Goal: Task Accomplishment & Management: Manage account settings

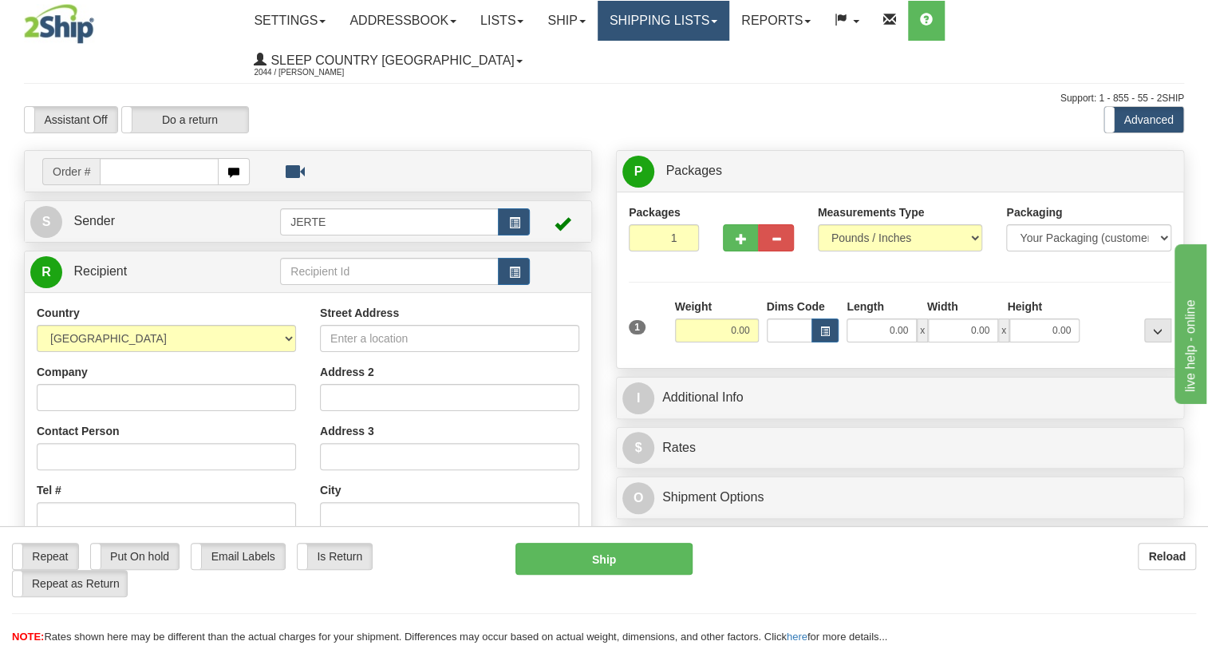
click at [729, 23] on link "Shipping lists" at bounding box center [664, 21] width 132 height 40
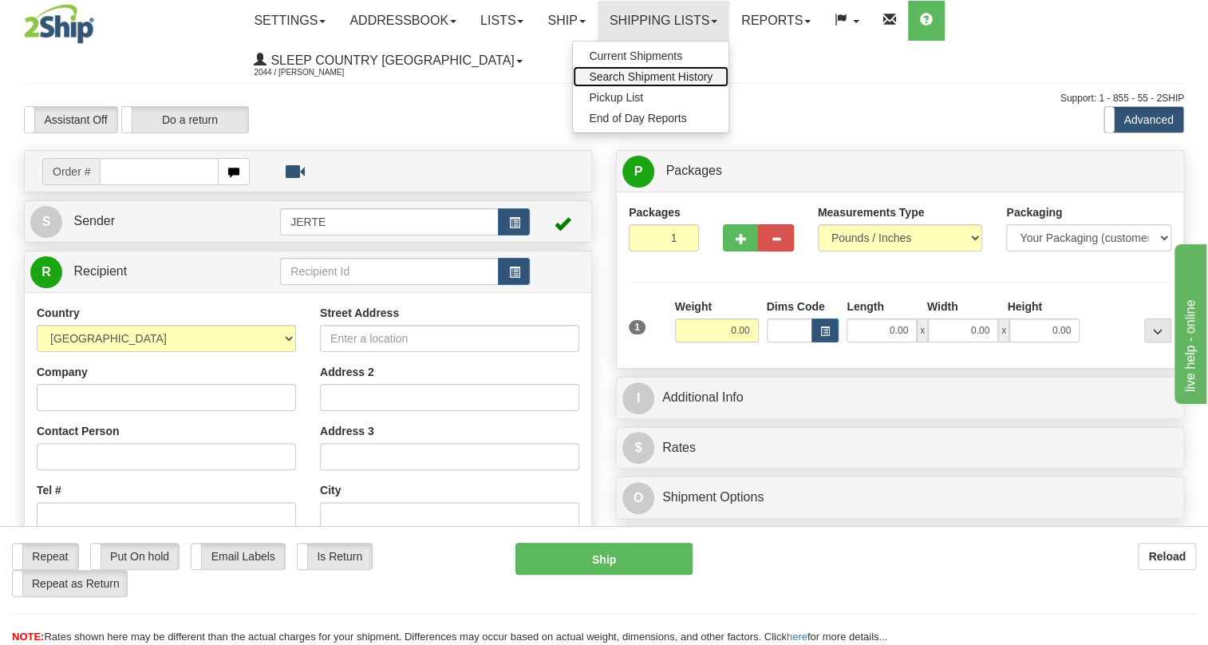
click at [687, 73] on span "Search Shipment History" at bounding box center [651, 76] width 124 height 13
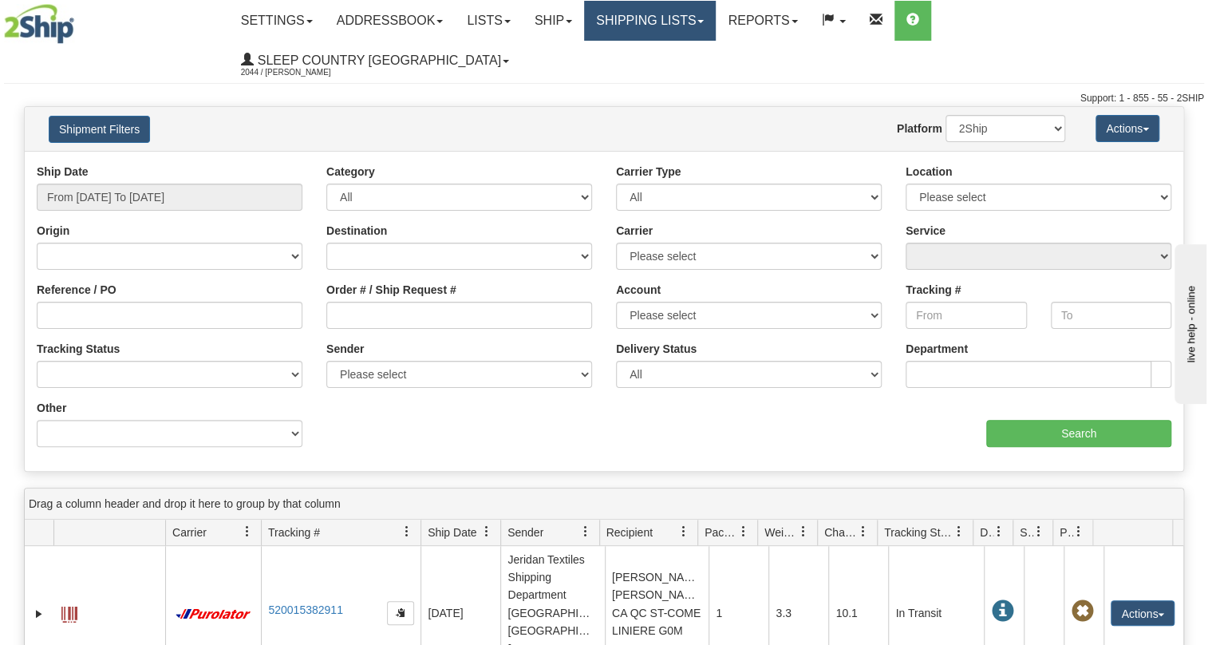
click at [695, 30] on link "Shipping lists" at bounding box center [650, 21] width 132 height 40
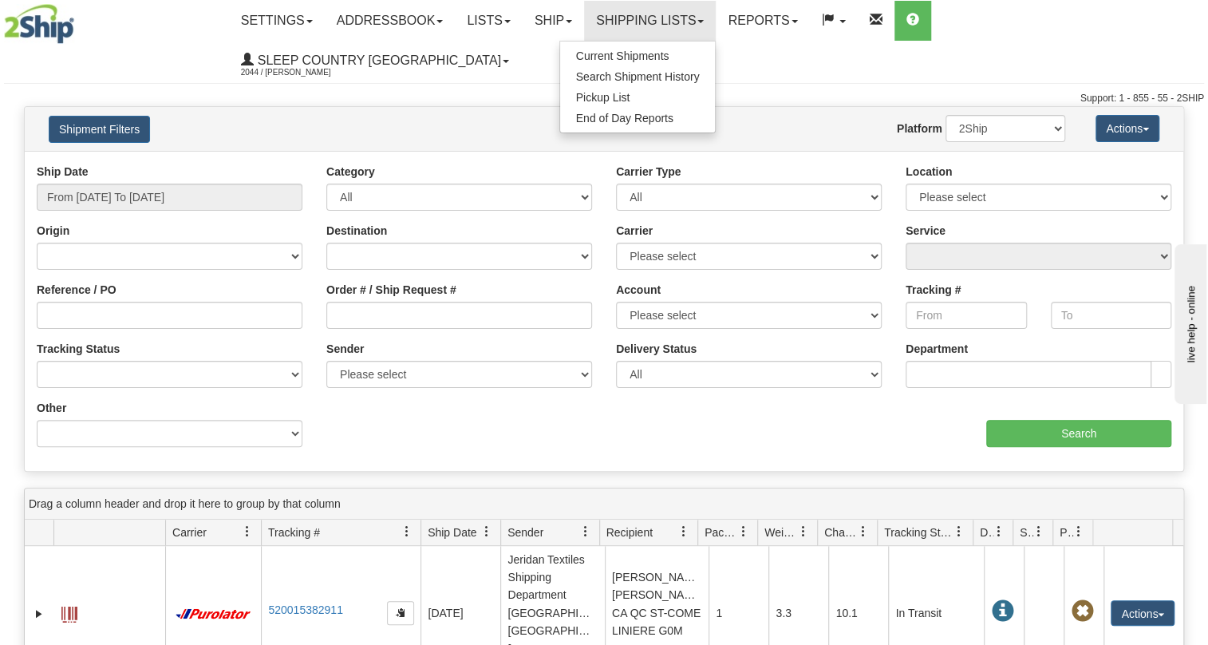
click at [197, 164] on div "Ship Date From 08/18/2025 To 08/19/2025" at bounding box center [170, 187] width 266 height 47
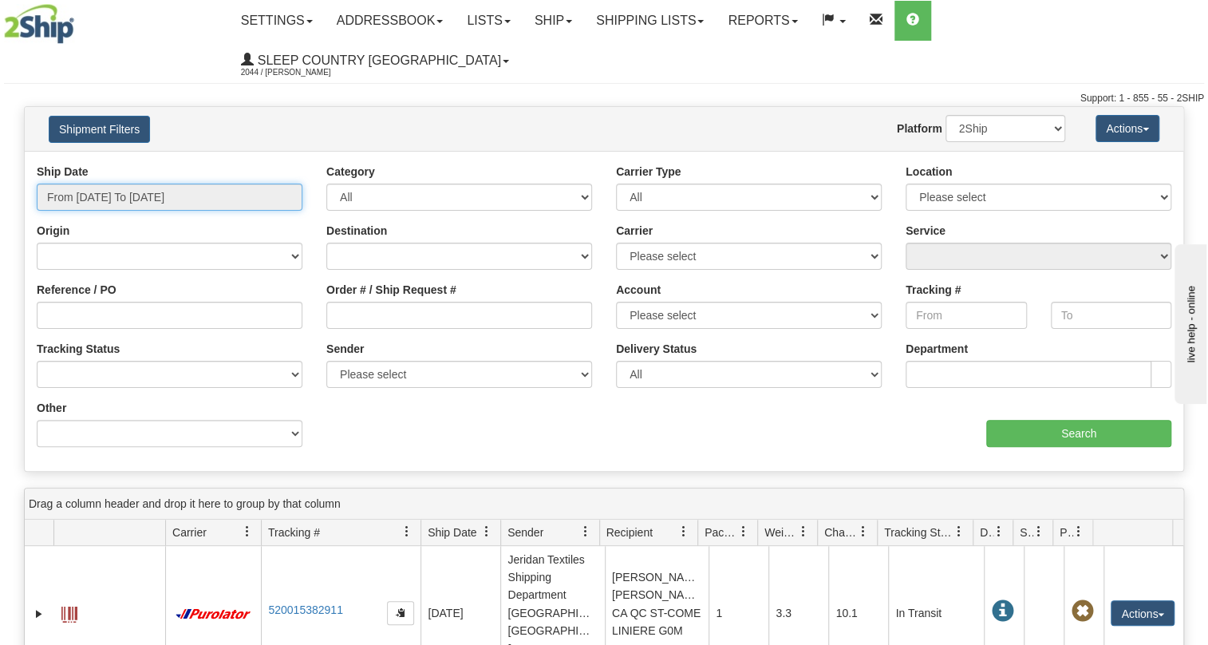
click at [197, 184] on input "From 08/18/2025 To 08/19/2025" at bounding box center [170, 197] width 266 height 27
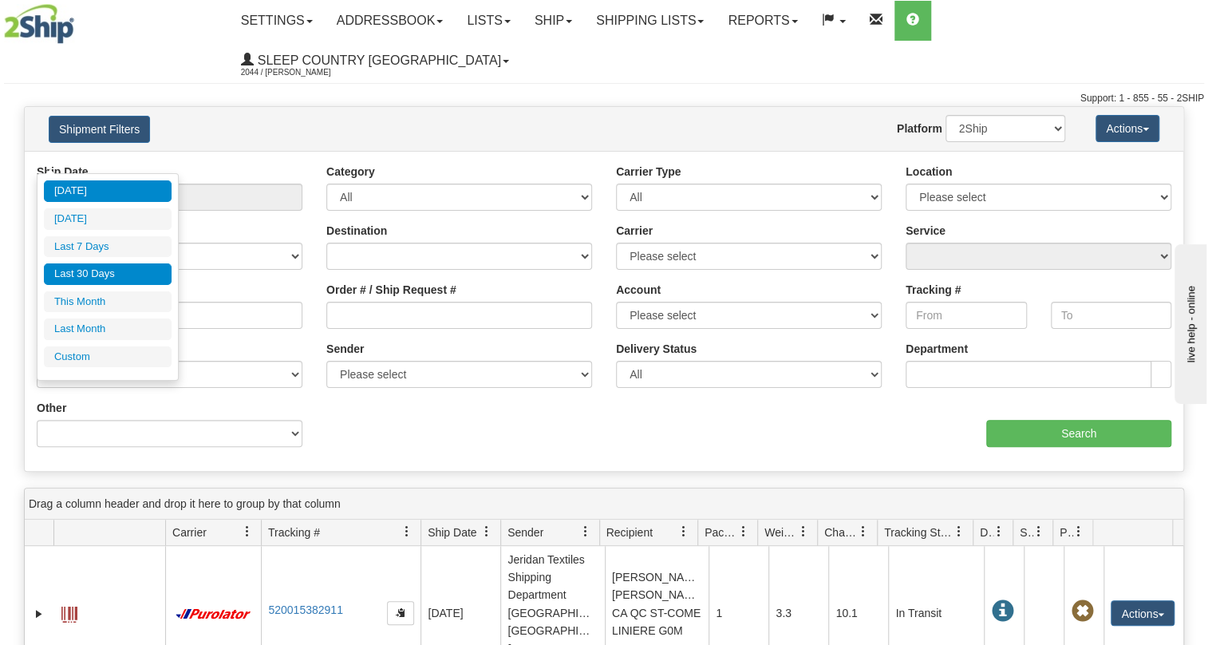
click at [145, 272] on li "Last 30 Days" at bounding box center [108, 274] width 128 height 22
type input "From 07/21/2025 To 08/19/2025"
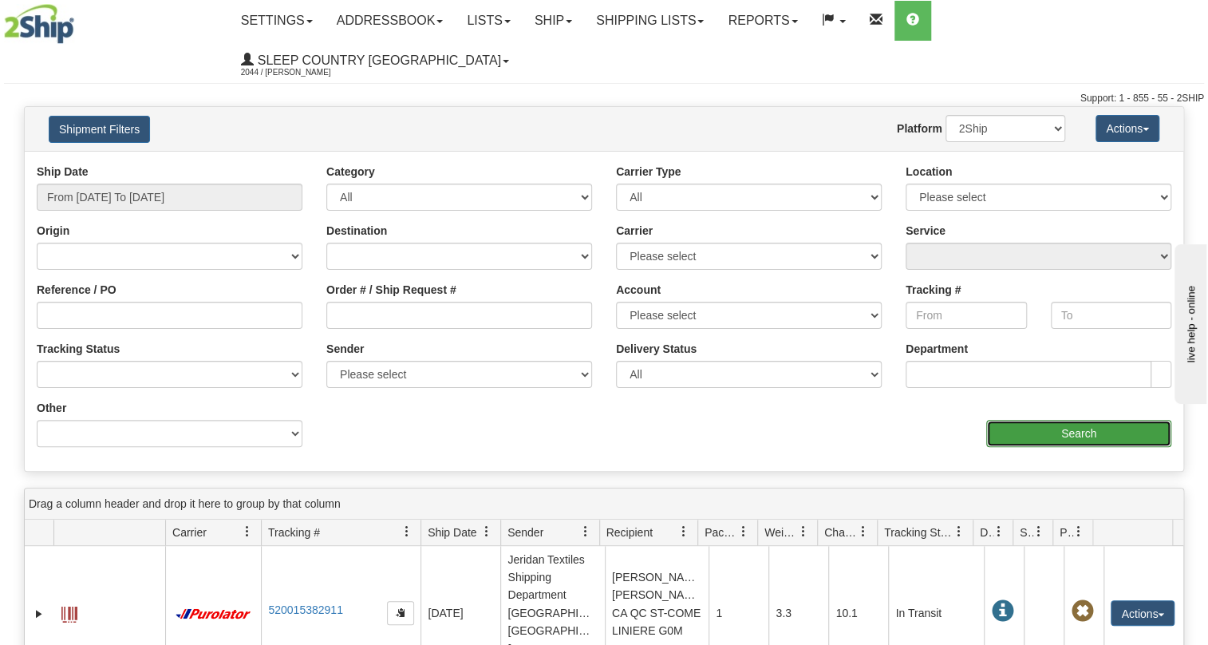
click at [1084, 420] on input "Search" at bounding box center [1078, 433] width 185 height 27
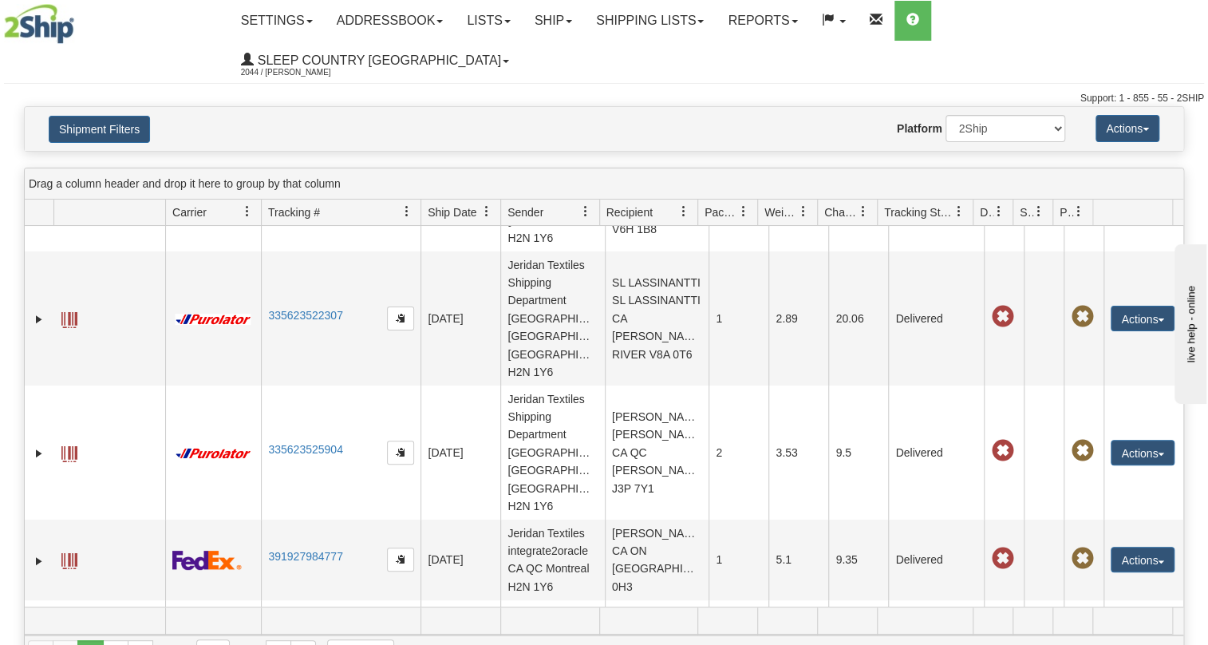
scroll to position [4908, 0]
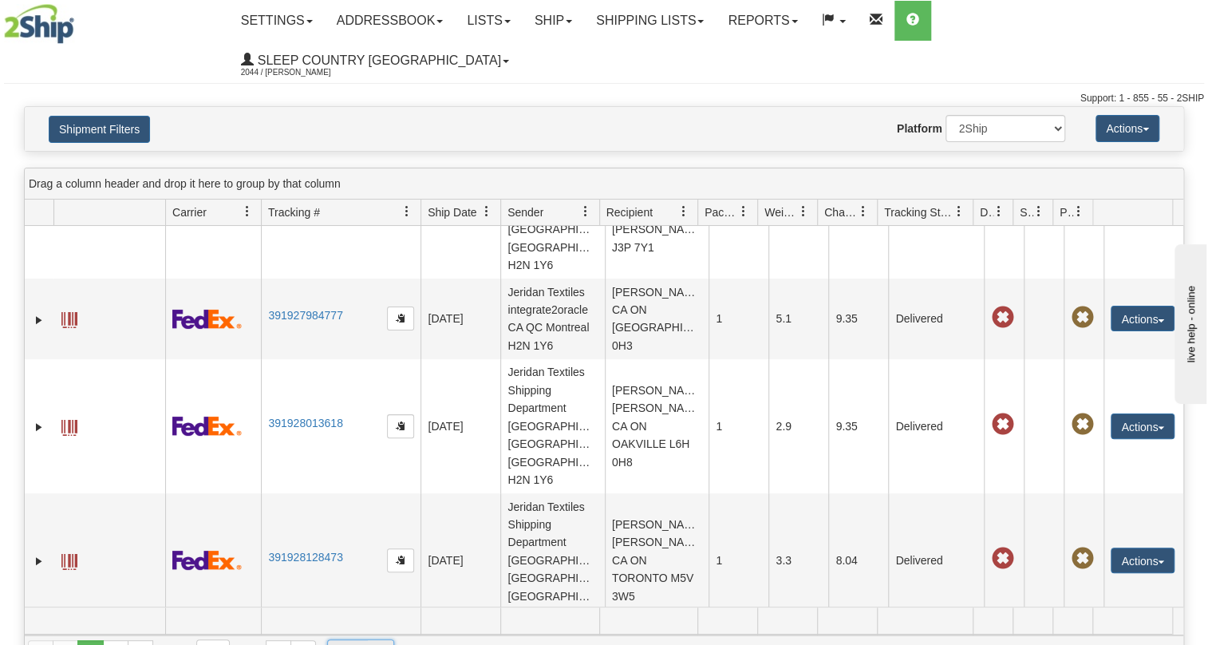
click at [368, 640] on span "select" at bounding box center [381, 653] width 26 height 26
click at [371, 578] on li "1000" at bounding box center [361, 589] width 67 height 22
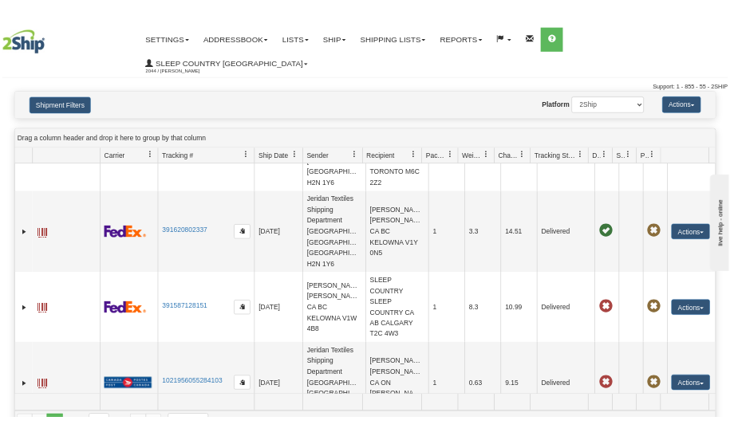
scroll to position [11314, 0]
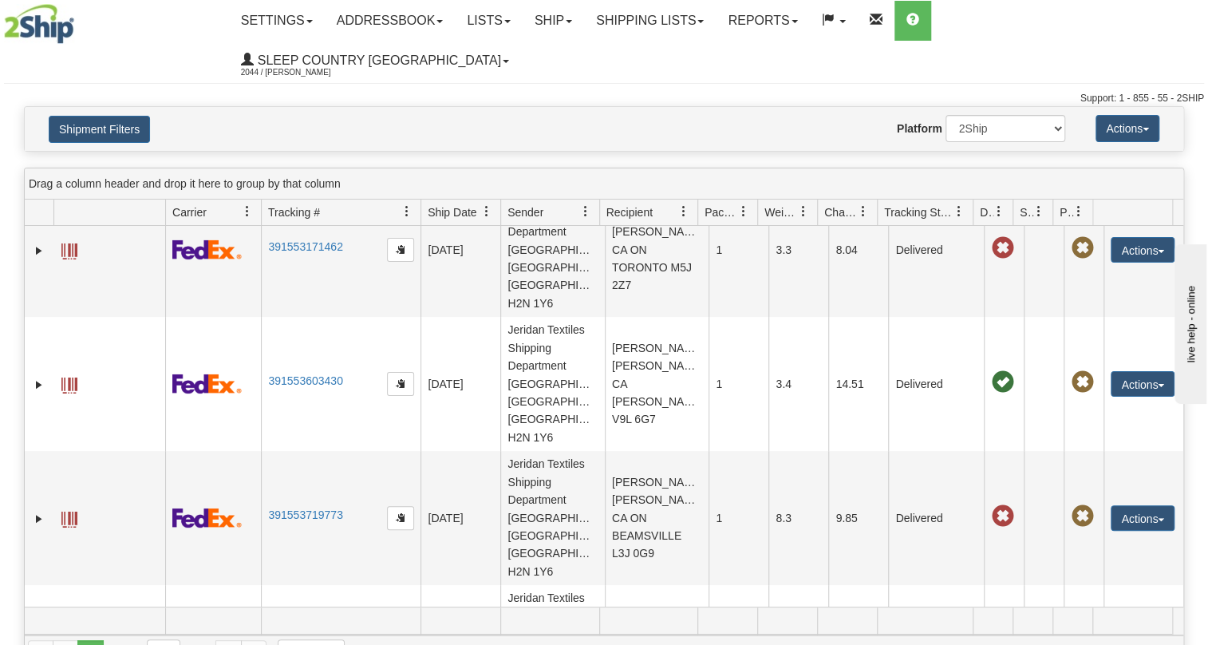
click at [584, 24] on link "Ship" at bounding box center [553, 21] width 61 height 40
click at [567, 80] on span "OnHold / Order Queue" at bounding box center [511, 76] width 113 height 13
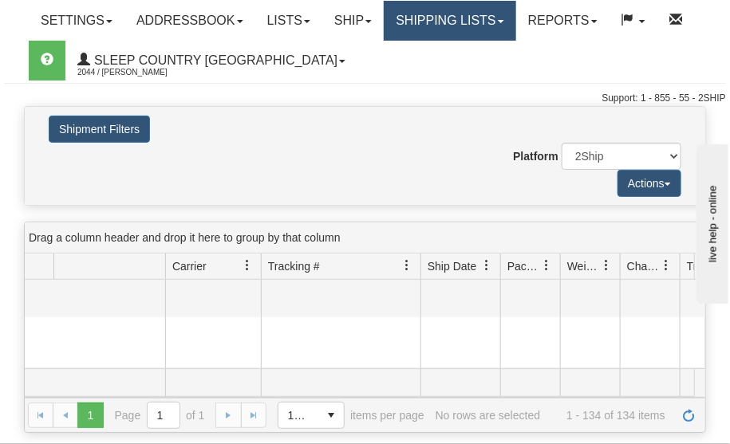
scroll to position [17481, 0]
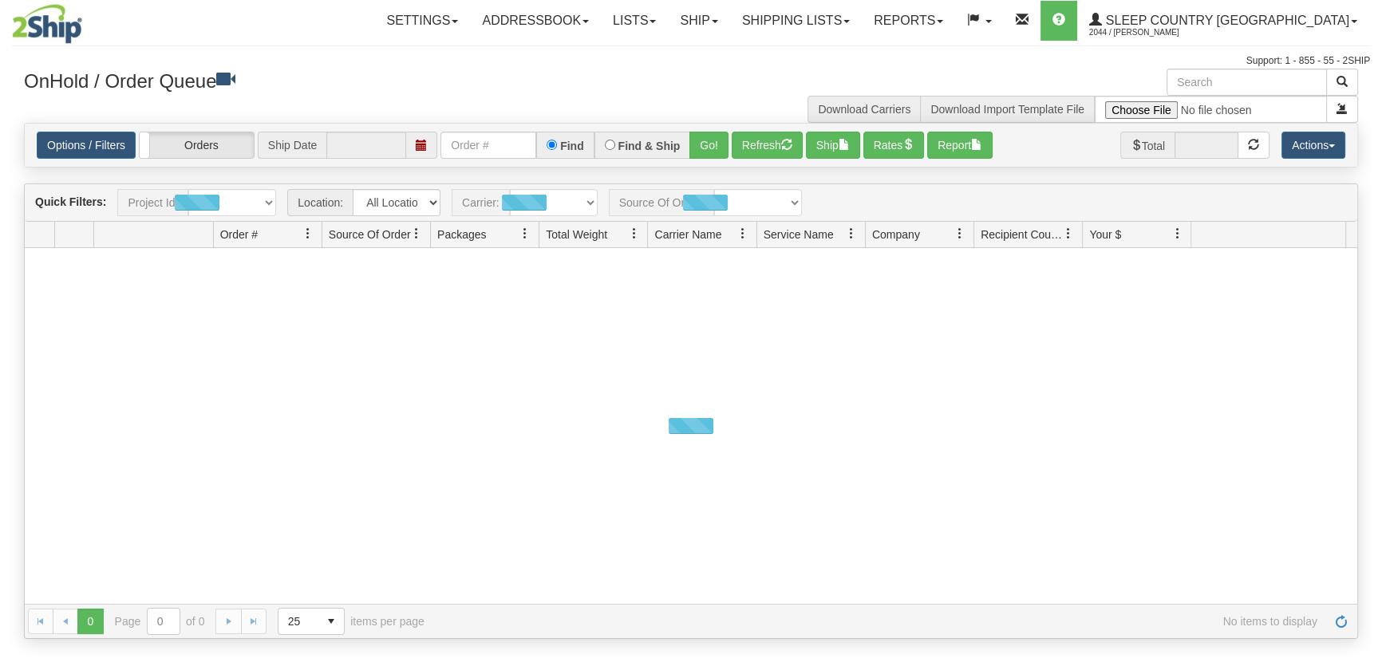
type input "[DATE]"
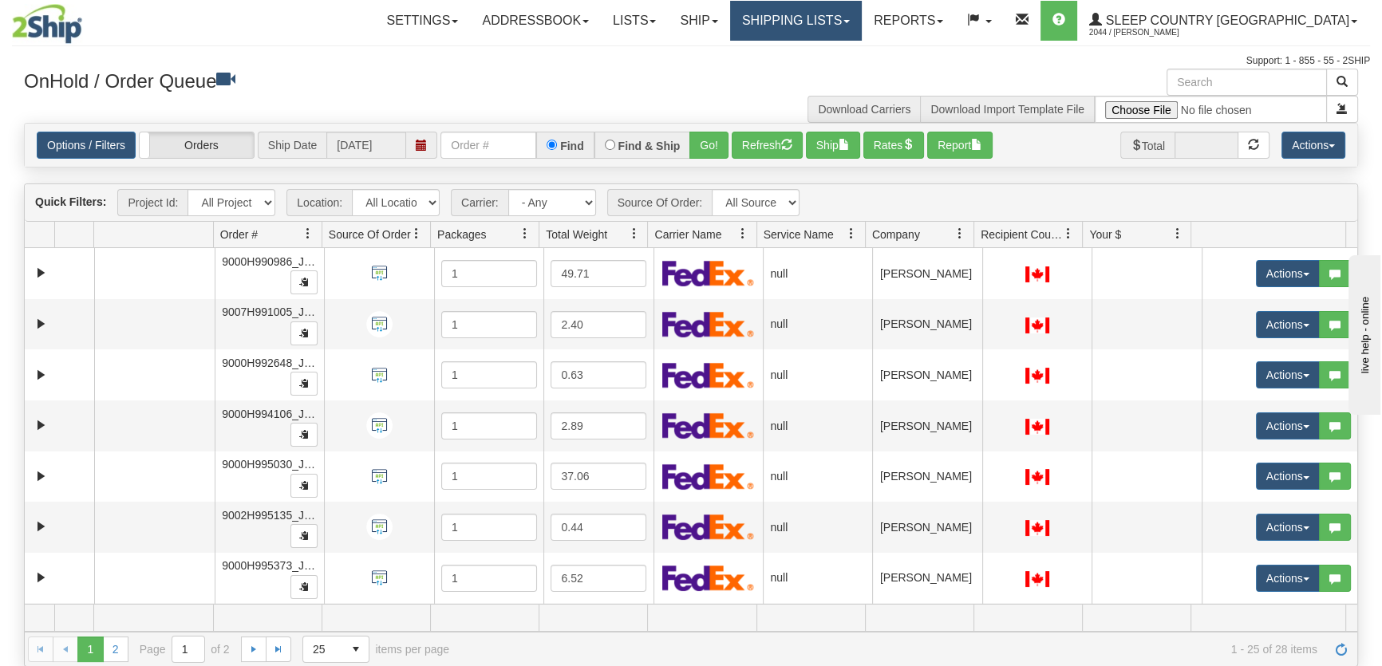
click at [862, 27] on link "Shipping lists" at bounding box center [796, 21] width 132 height 40
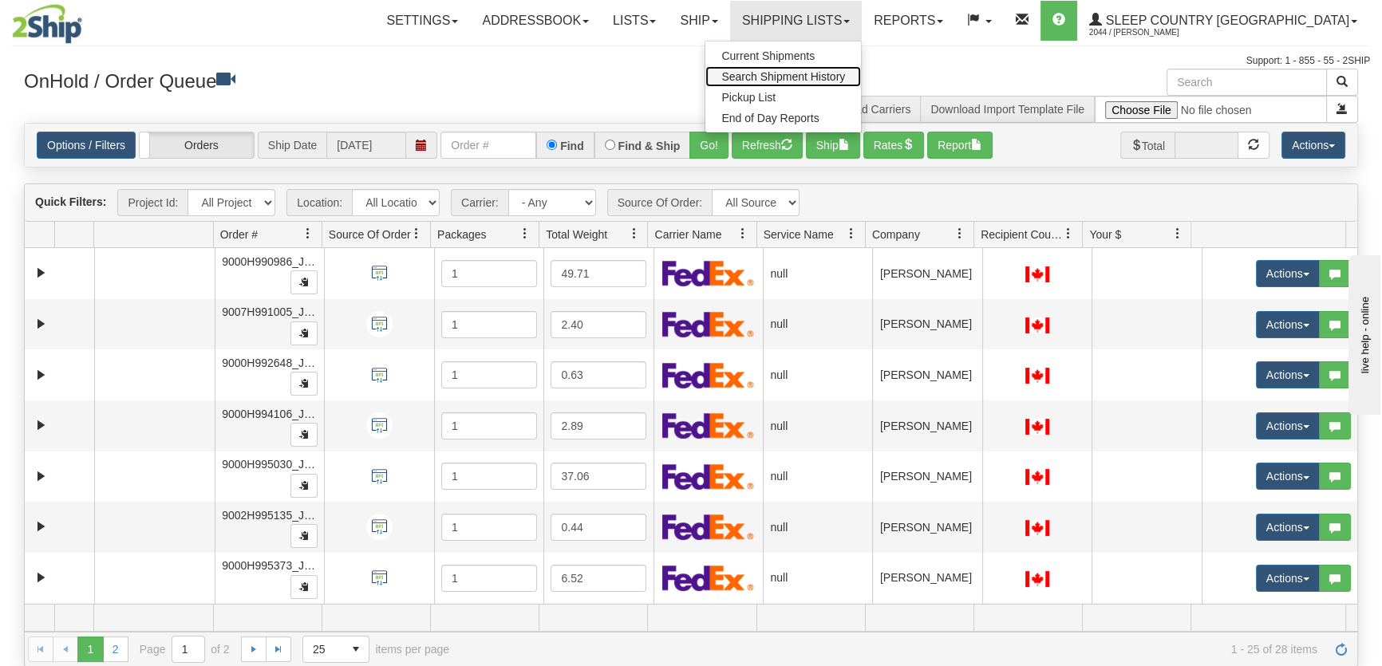
click at [845, 76] on span "Search Shipment History" at bounding box center [783, 76] width 124 height 13
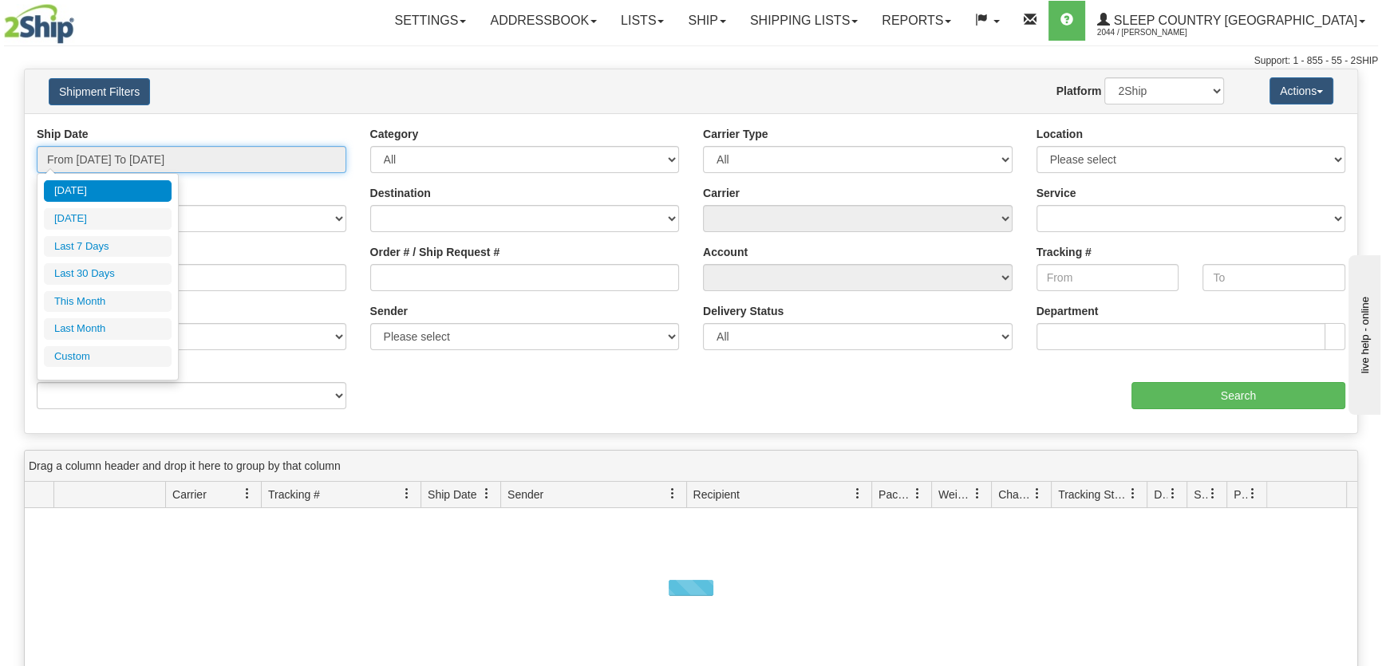
click at [131, 160] on input "From 08/18/2025 To 08/19/2025" at bounding box center [192, 159] width 310 height 27
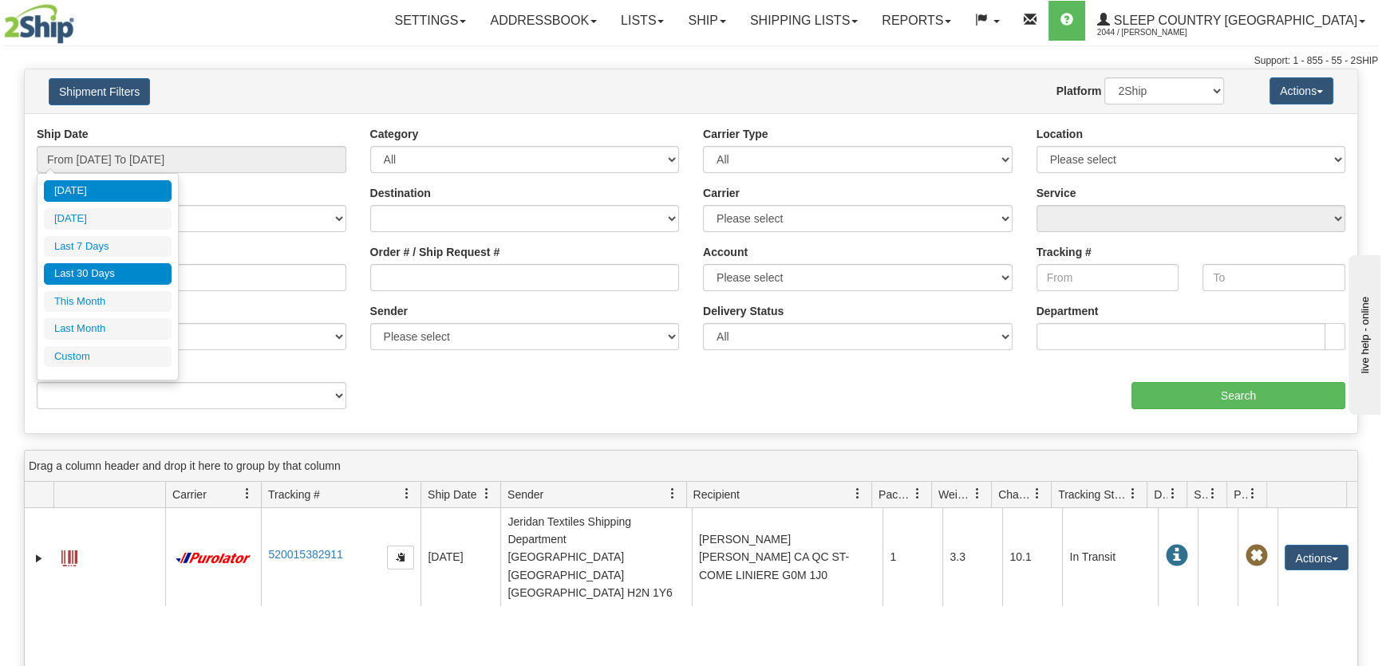
click at [124, 274] on li "Last 30 Days" at bounding box center [108, 274] width 128 height 22
type input "From 07/21/2025 To 08/19/2025"
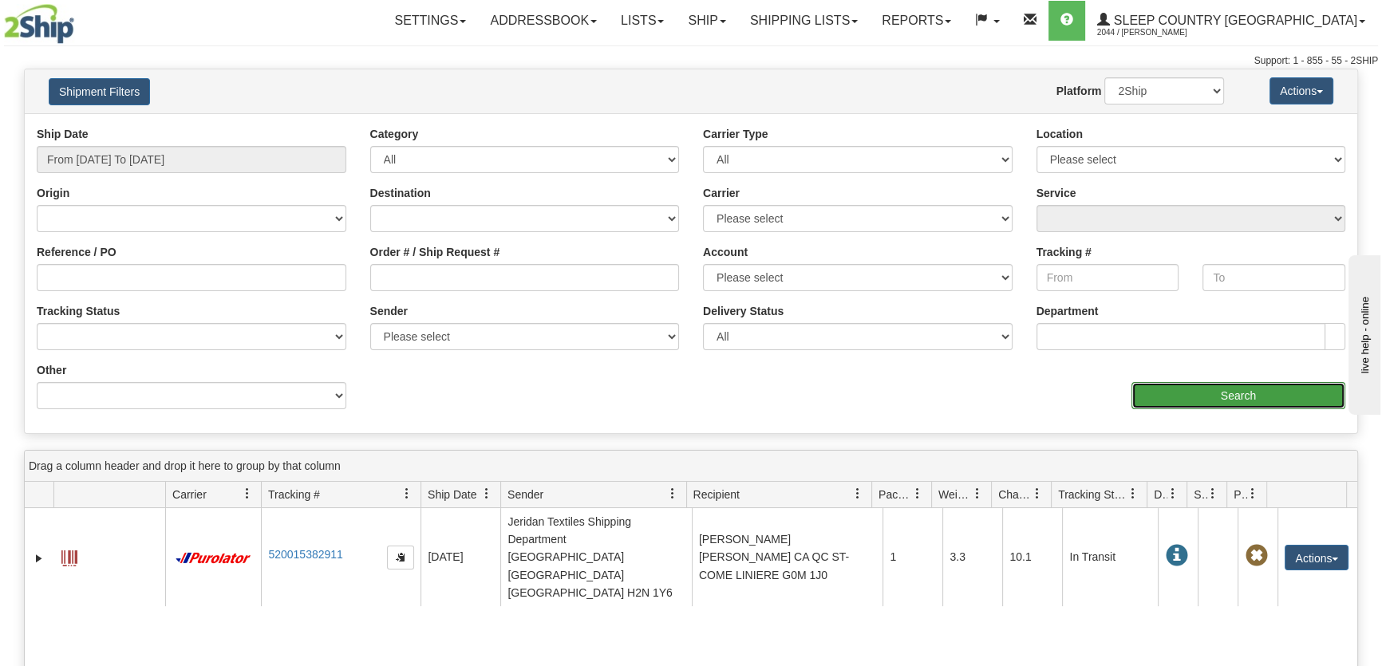
click at [1198, 395] on input "Search" at bounding box center [1238, 395] width 214 height 27
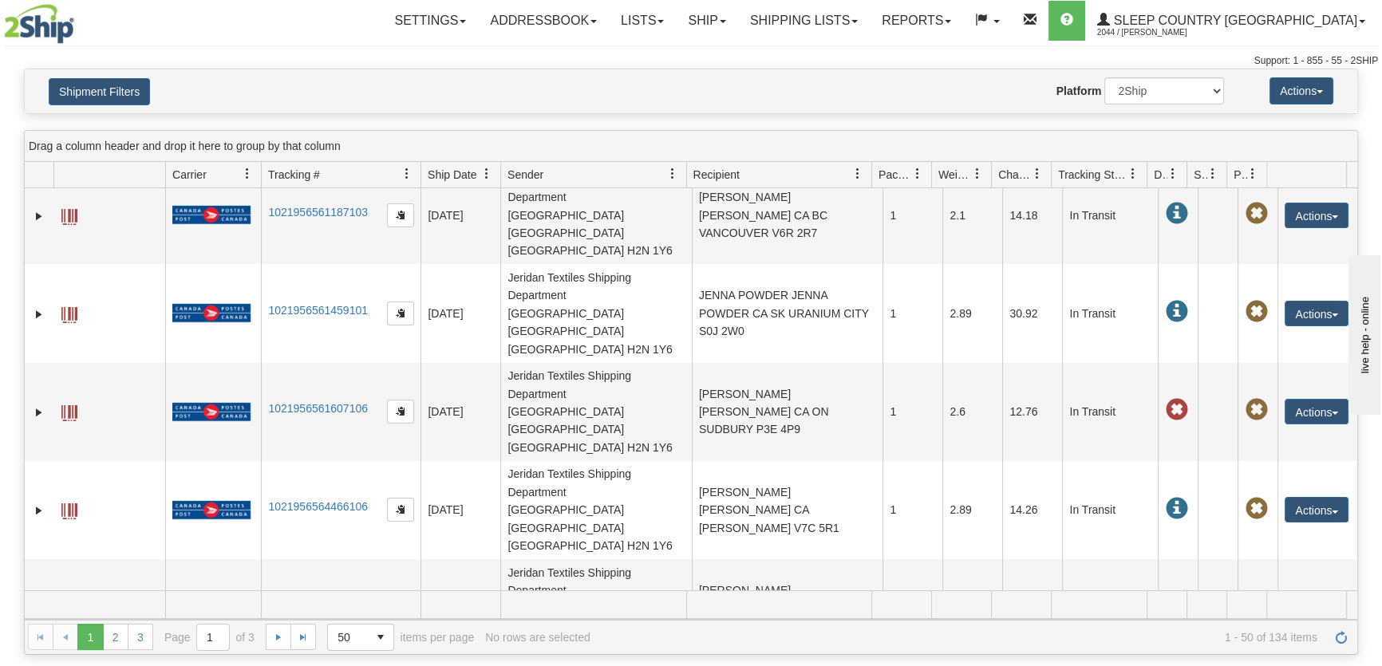
scroll to position [241, 0]
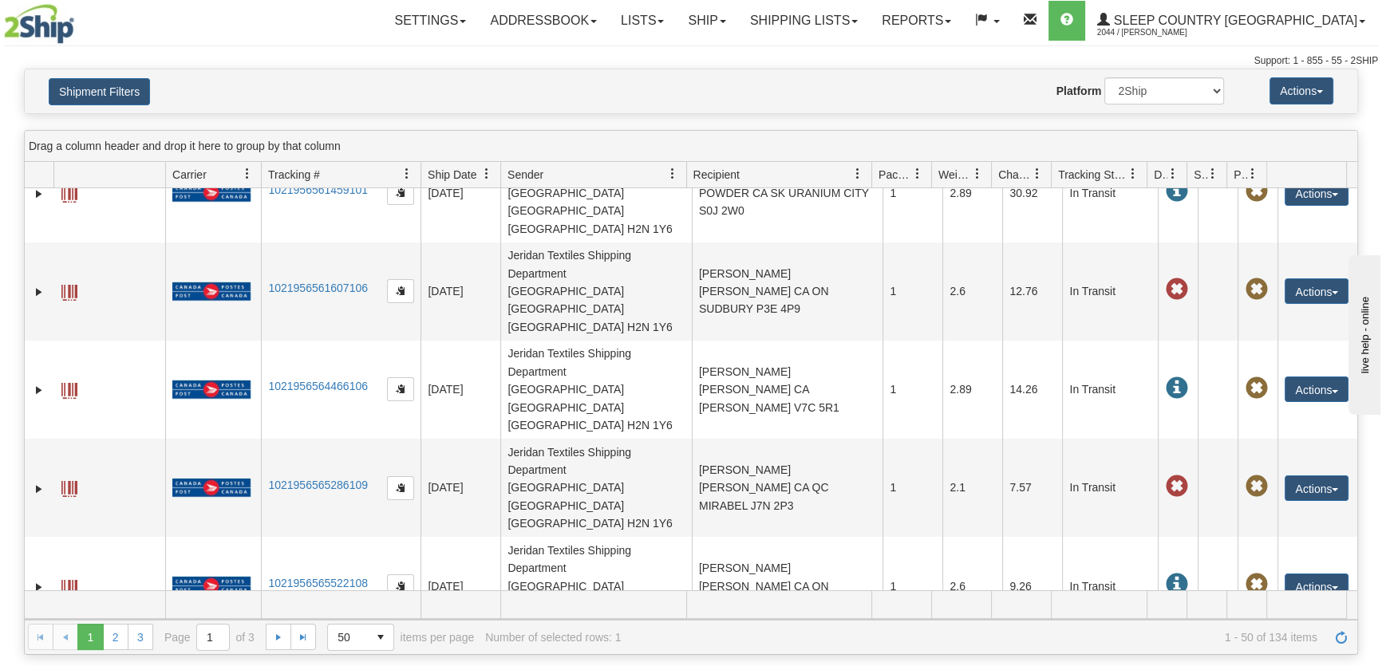
click at [737, 22] on link "Ship" at bounding box center [706, 21] width 61 height 40
click at [721, 71] on span "OnHold / Order Queue" at bounding box center [665, 76] width 113 height 13
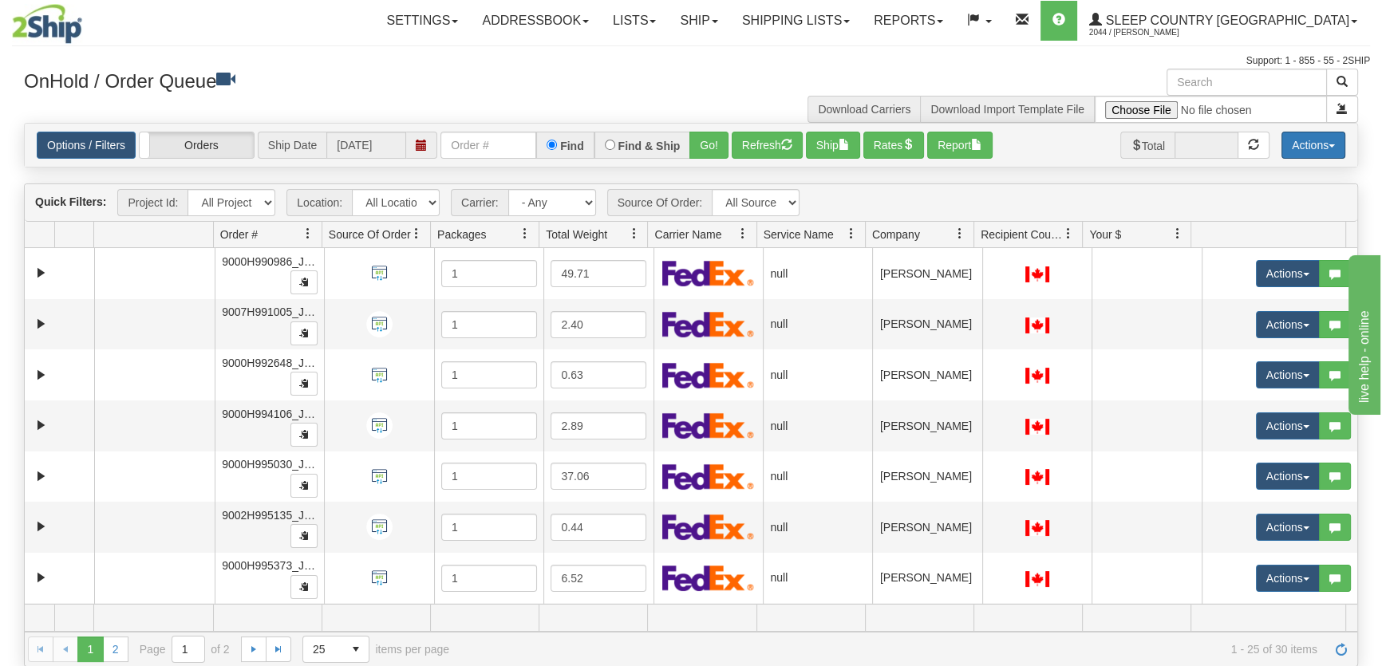
click at [1321, 141] on button "Actions" at bounding box center [1313, 145] width 64 height 27
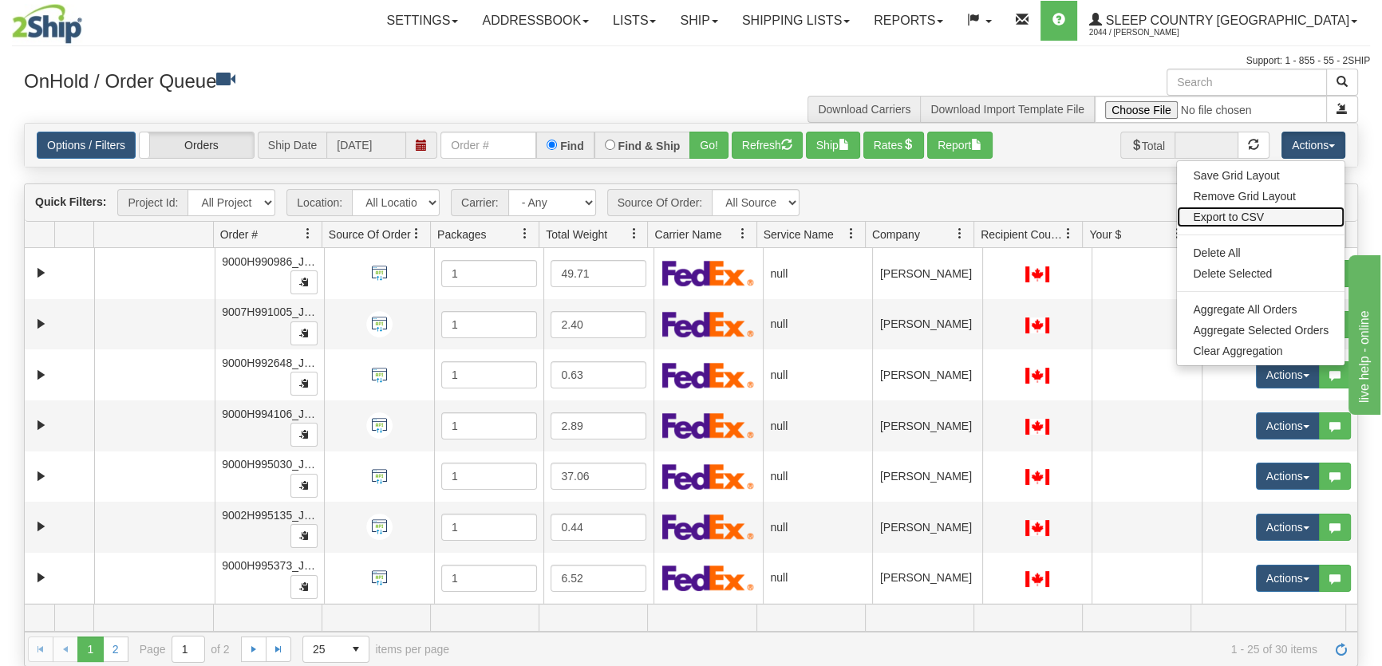
click at [1255, 215] on link "Export to CSV" at bounding box center [1261, 217] width 168 height 21
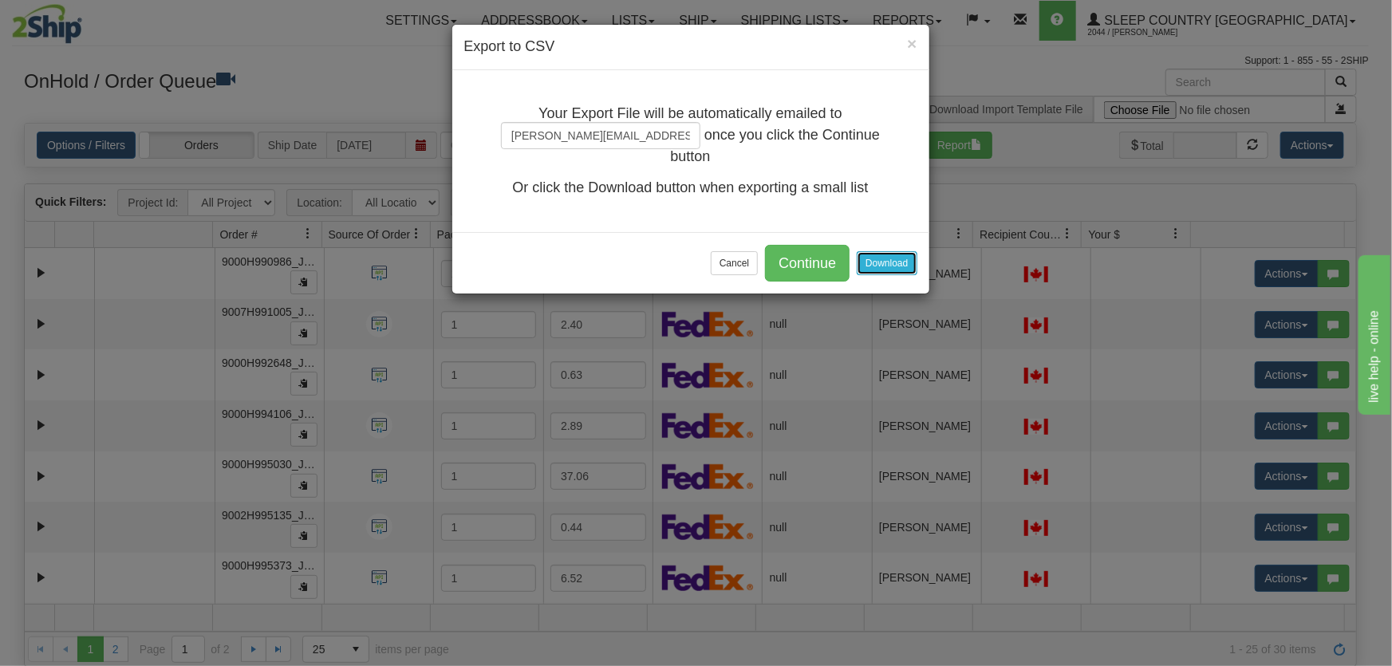
click at [882, 267] on button "Download" at bounding box center [887, 263] width 60 height 24
click at [1131, 2] on div "× Export to CSV Your Export File will be automatically emailed to steve@dakotat…" at bounding box center [696, 333] width 1392 height 666
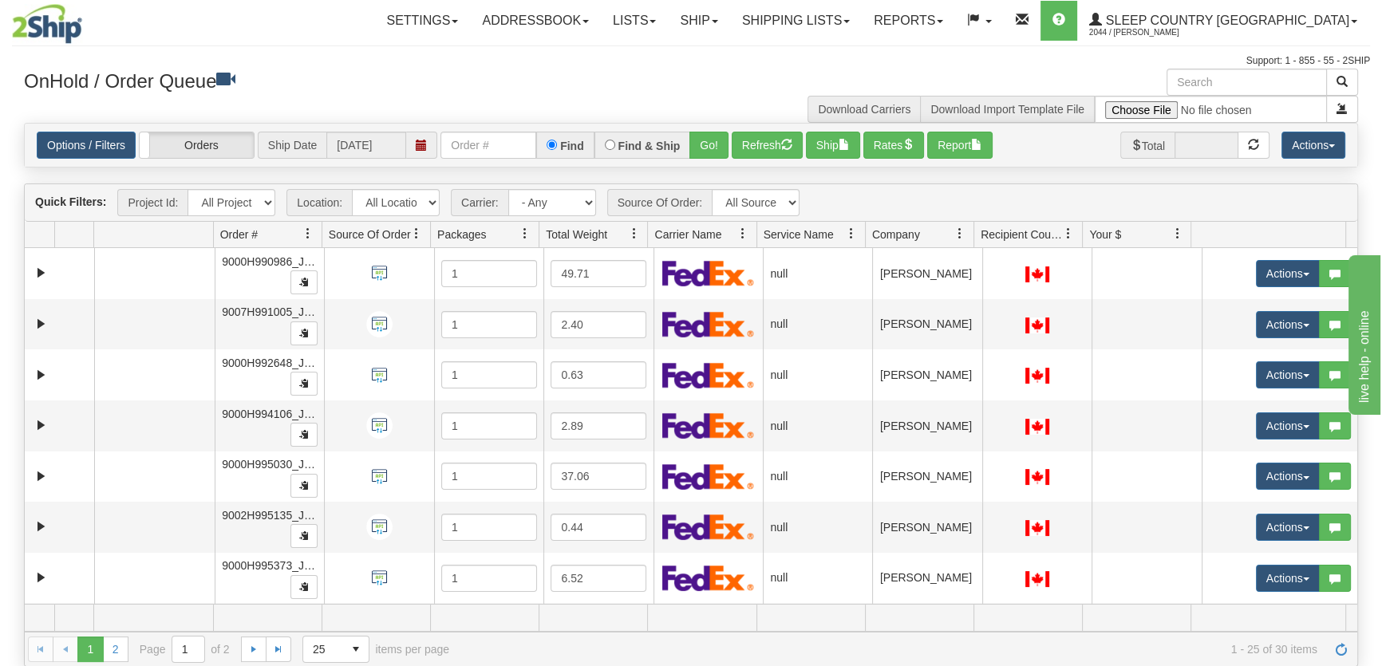
click at [1263, 193] on div "Quick Filters: Project Id: All Projects Location: All Locations JERTE Carrier: …" at bounding box center [691, 203] width 1333 height 38
click at [928, 239] on span "Company" at bounding box center [913, 234] width 96 height 26
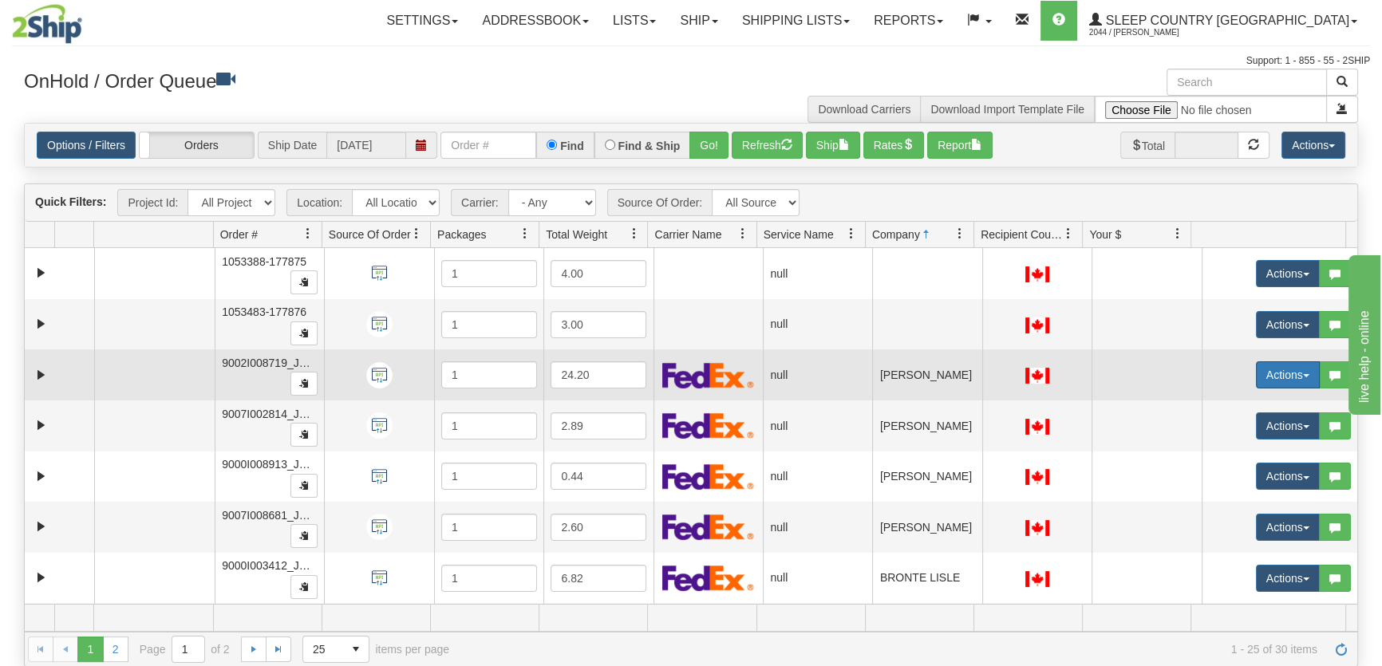
click at [1258, 365] on button "Actions" at bounding box center [1288, 374] width 64 height 27
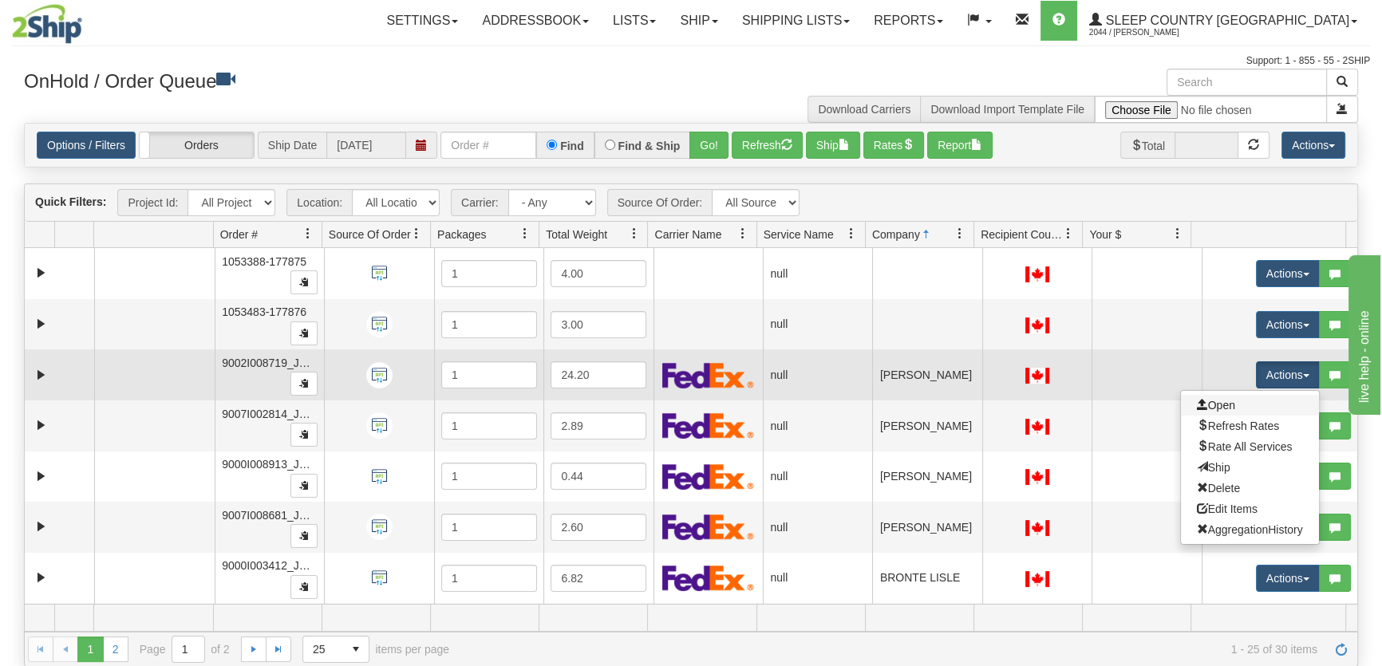
click at [1232, 401] on link "Open" at bounding box center [1250, 405] width 138 height 21
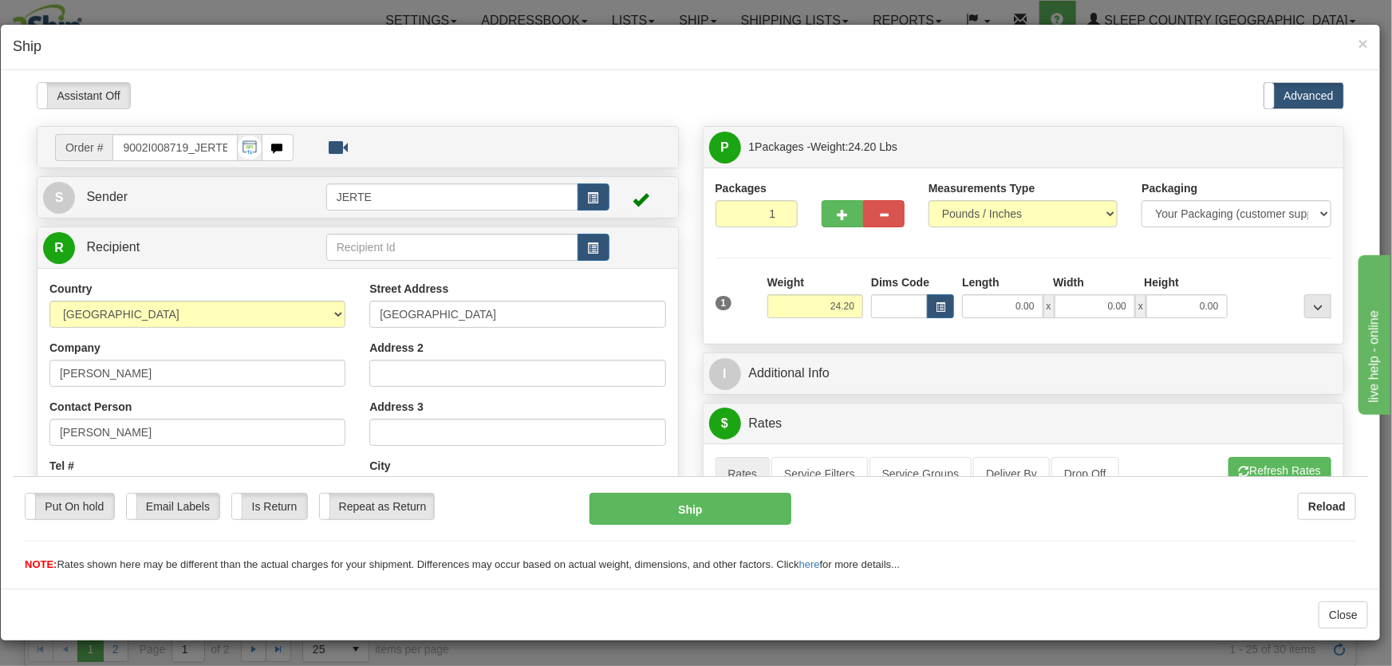
scroll to position [362, 0]
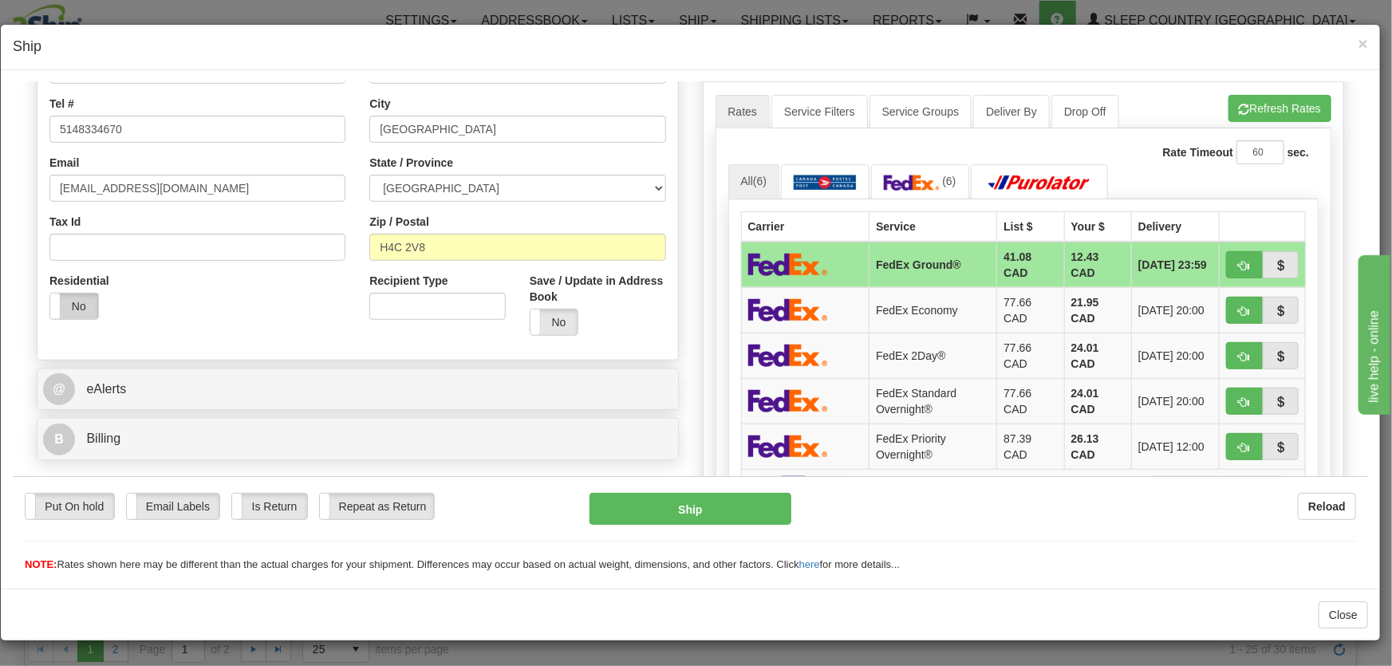
click at [79, 306] on label "No" at bounding box center [74, 306] width 48 height 26
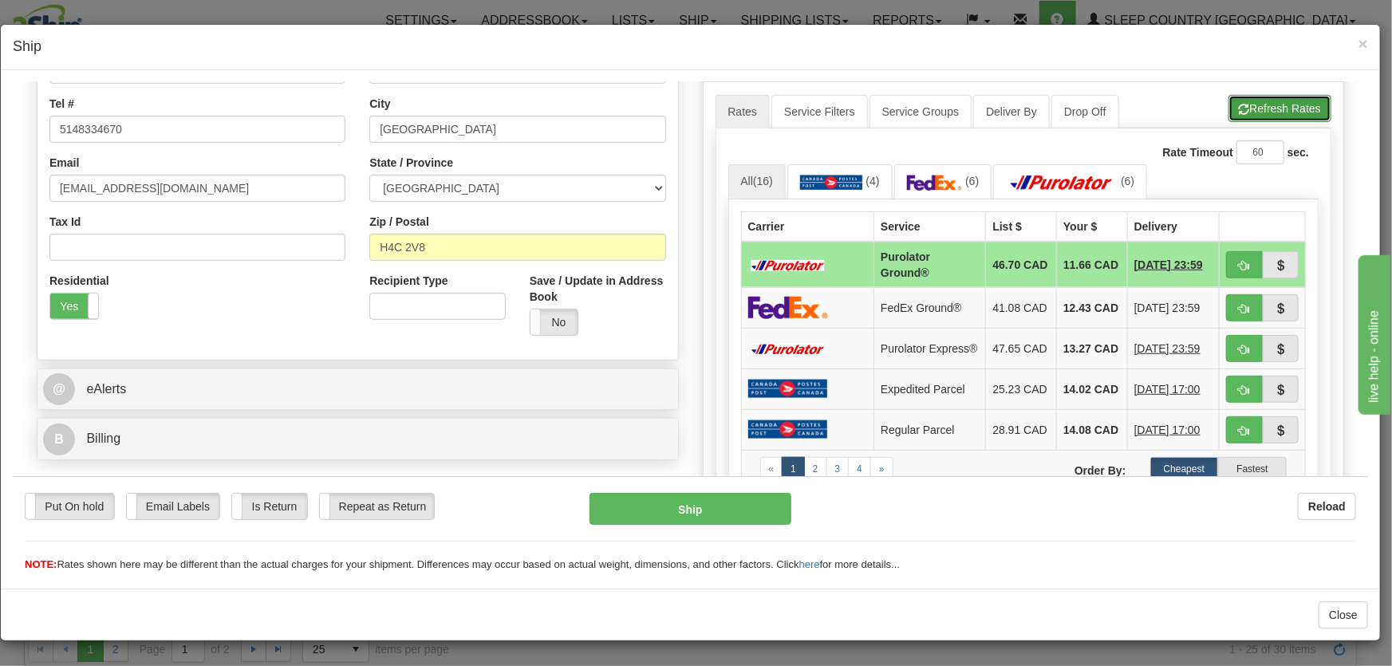
click at [1240, 113] on button "Refresh Rates" at bounding box center [1280, 107] width 103 height 27
click at [1239, 270] on span "button" at bounding box center [1244, 265] width 11 height 10
type input "260"
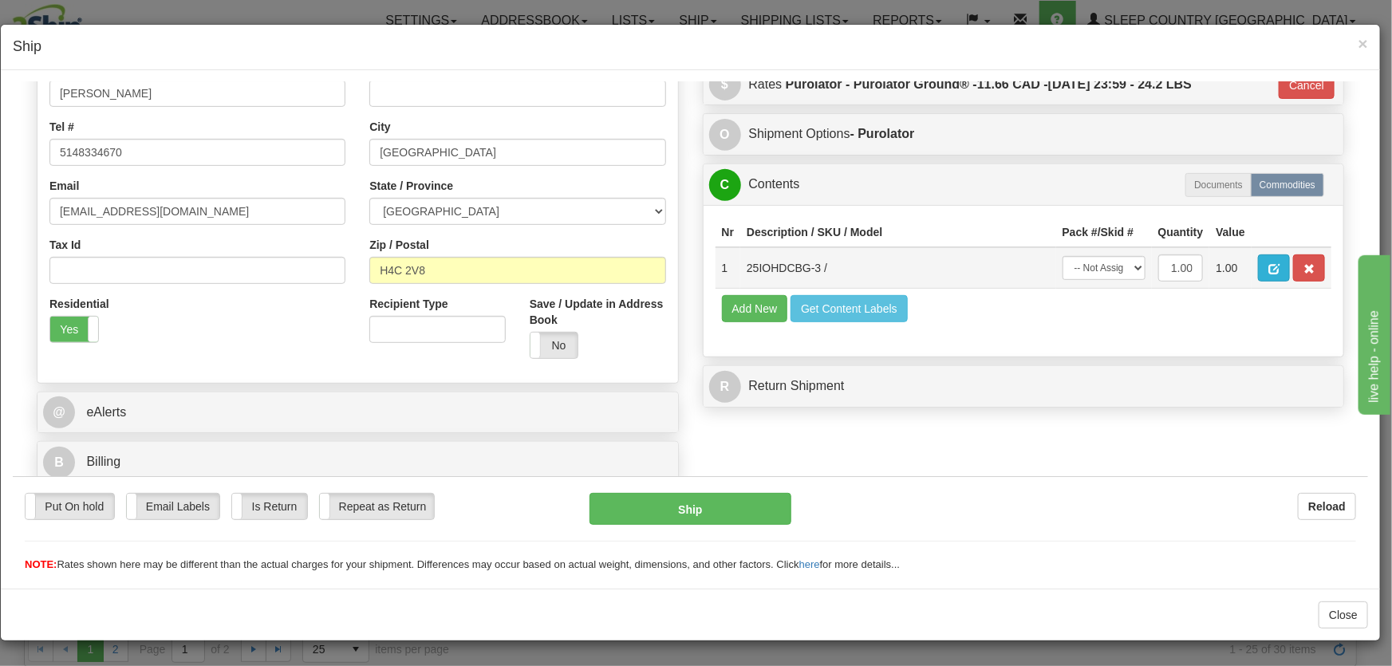
scroll to position [339, 0]
drag, startPoint x: 1102, startPoint y: 267, endPoint x: 1102, endPoint y: 276, distance: 9.6
click at [1102, 267] on select "-- Not Assigned -- Package 1" at bounding box center [1104, 267] width 83 height 24
select select "0"
click at [1063, 255] on select "-- Not Assigned -- Package 1" at bounding box center [1104, 267] width 83 height 24
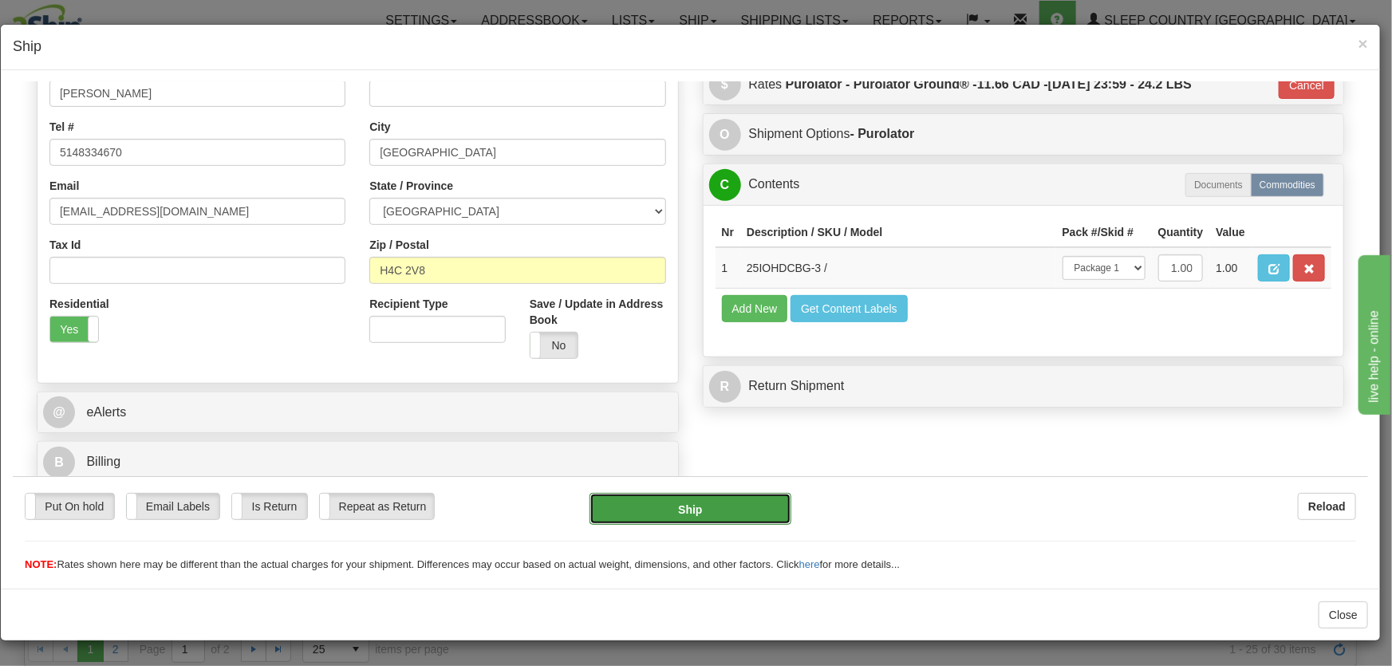
click at [728, 505] on button "Ship" at bounding box center [691, 508] width 202 height 32
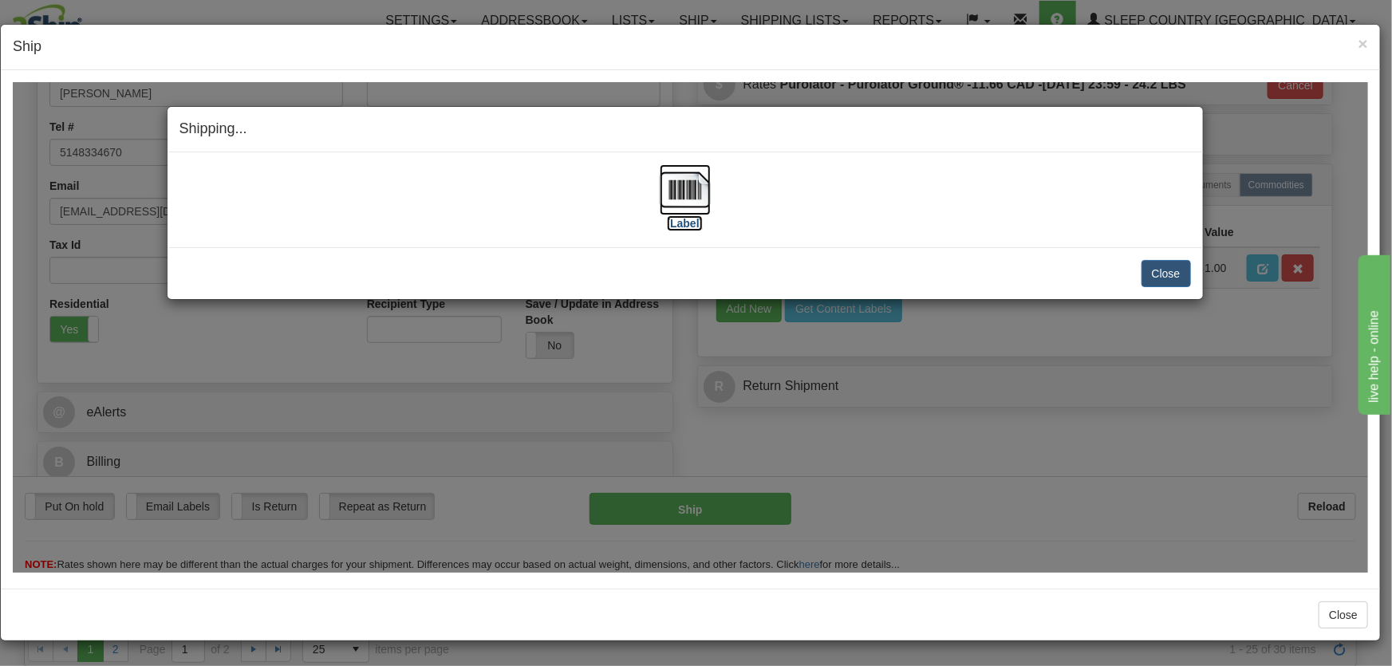
click at [665, 188] on img at bounding box center [685, 189] width 51 height 51
click at [1181, 272] on button "Close" at bounding box center [1166, 272] width 49 height 27
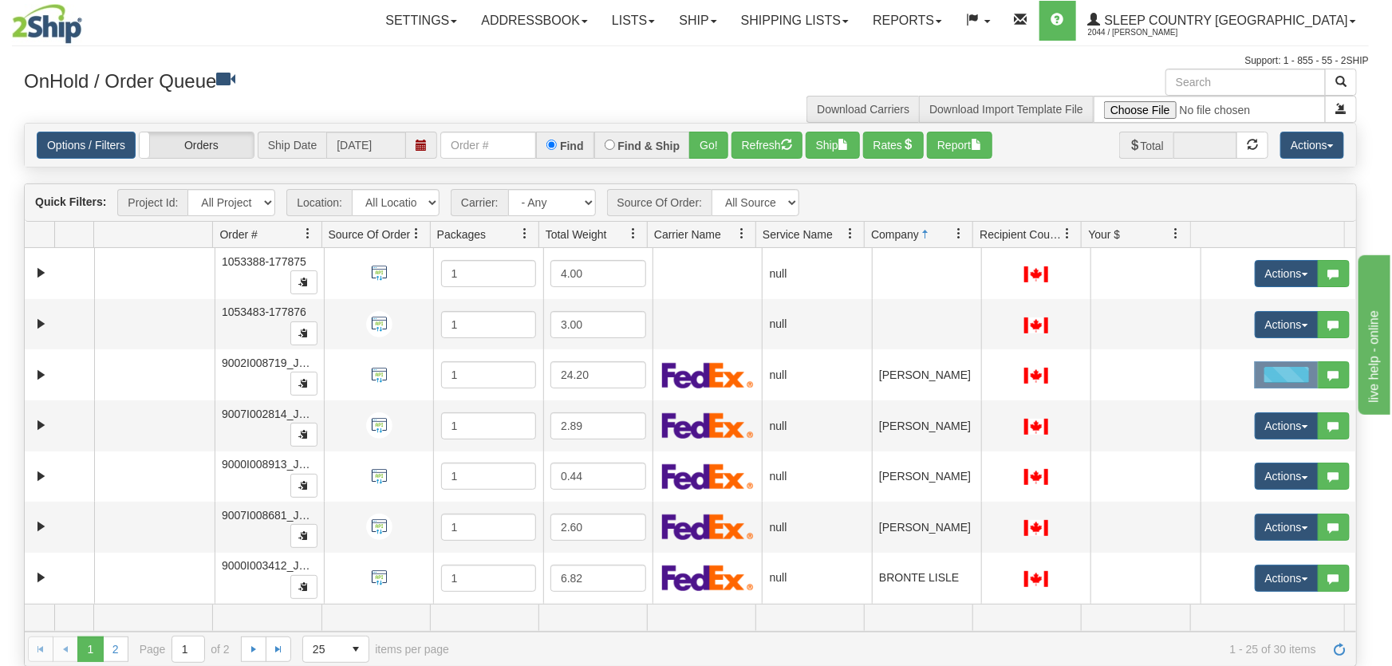
scroll to position [0, 0]
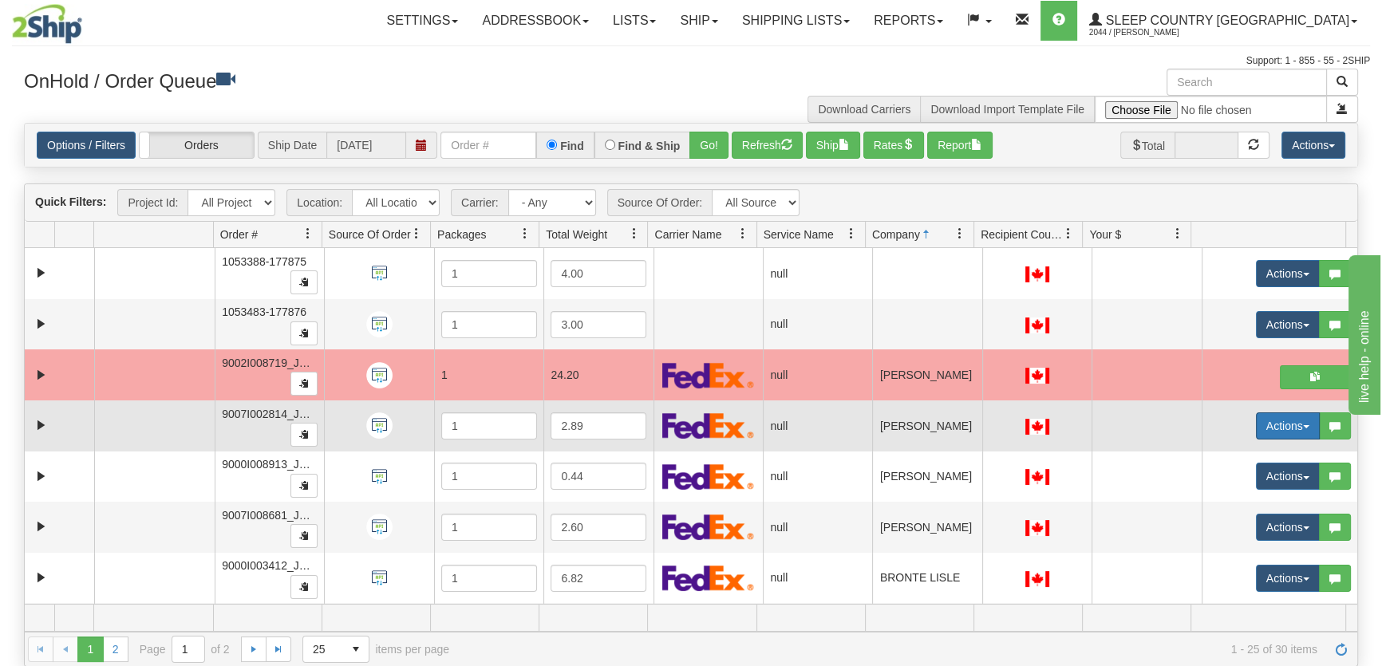
click at [1256, 421] on button "Actions" at bounding box center [1288, 426] width 64 height 27
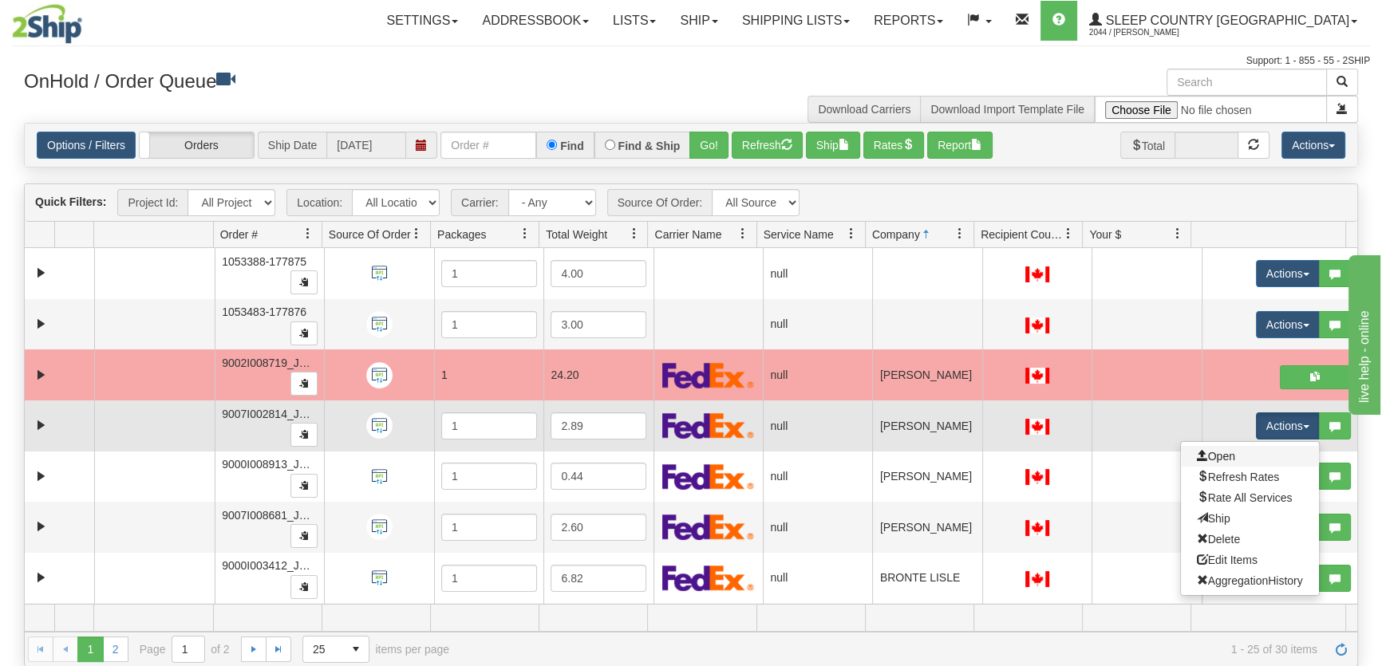
click at [1237, 446] on link "Open" at bounding box center [1250, 456] width 138 height 21
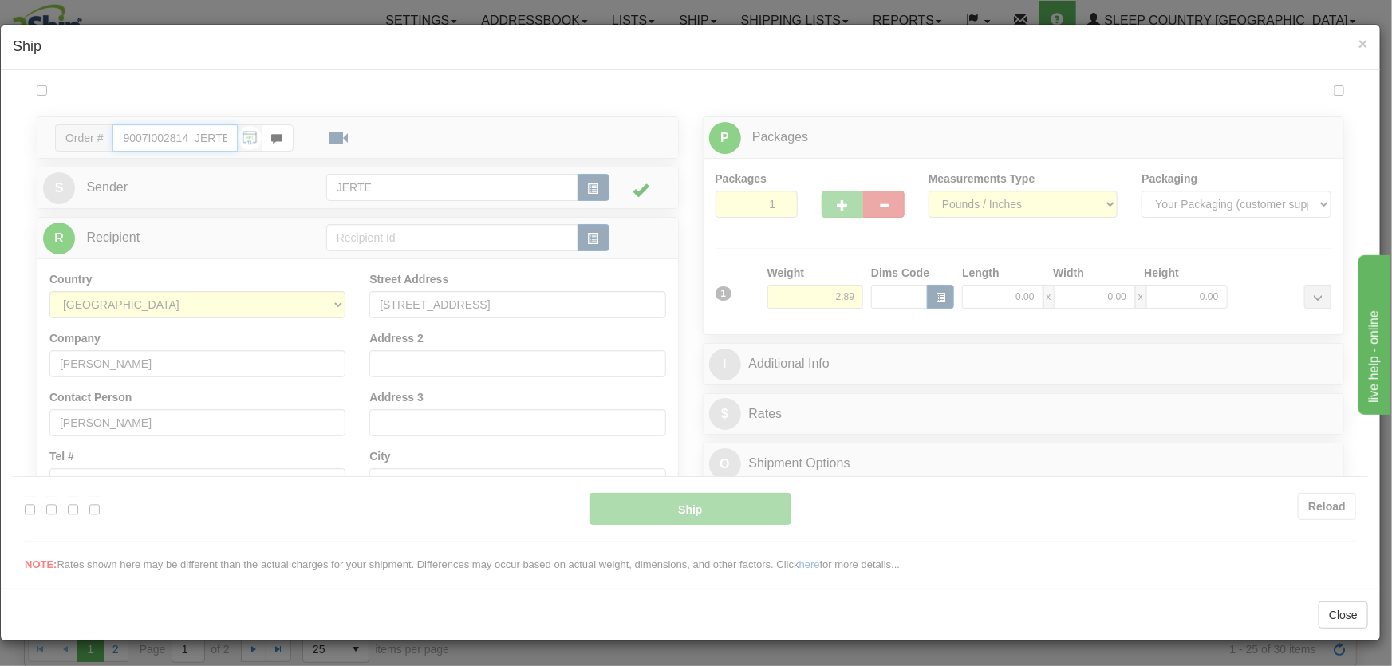
type input "17:52"
type input "16:00"
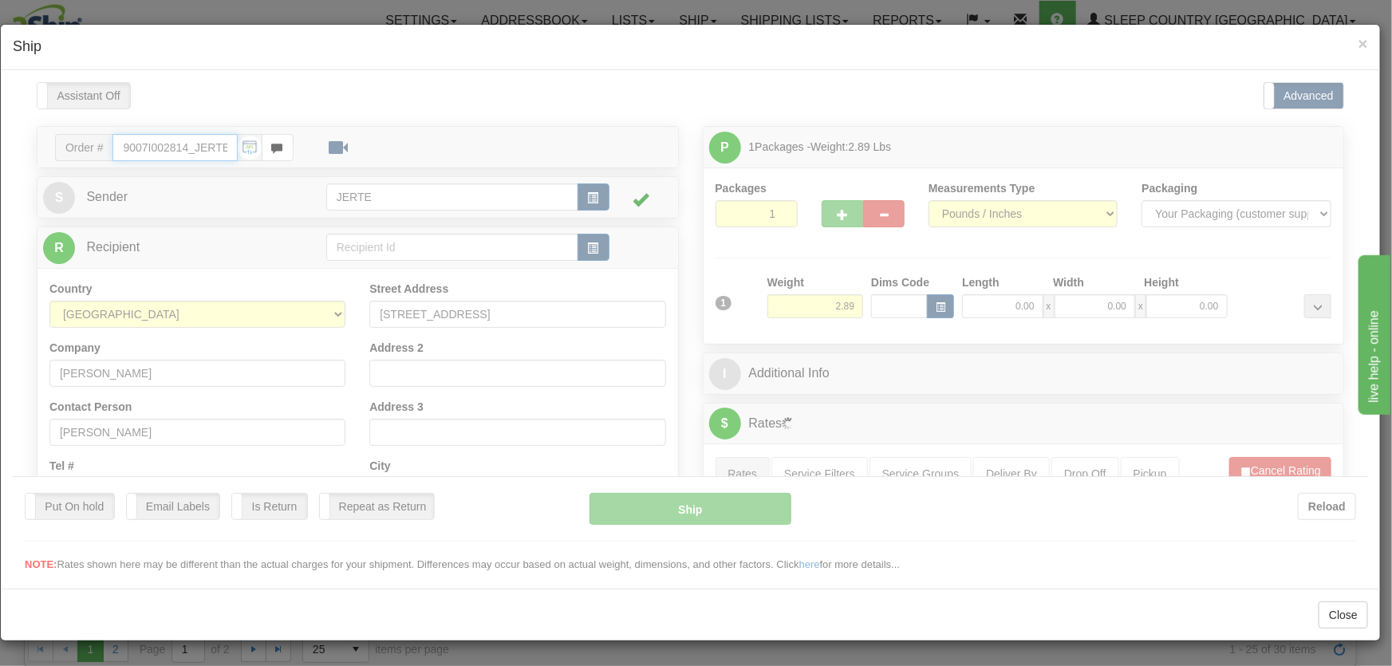
scroll to position [241, 0]
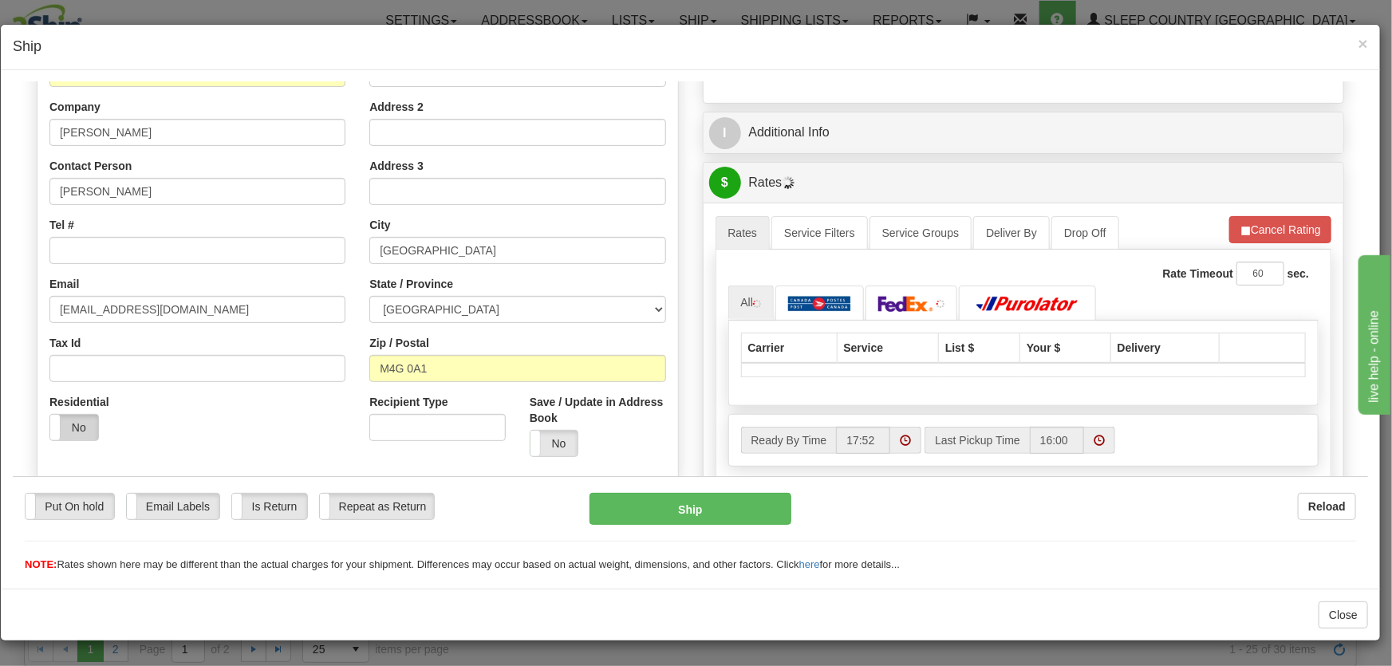
click at [76, 426] on label "No" at bounding box center [74, 427] width 48 height 26
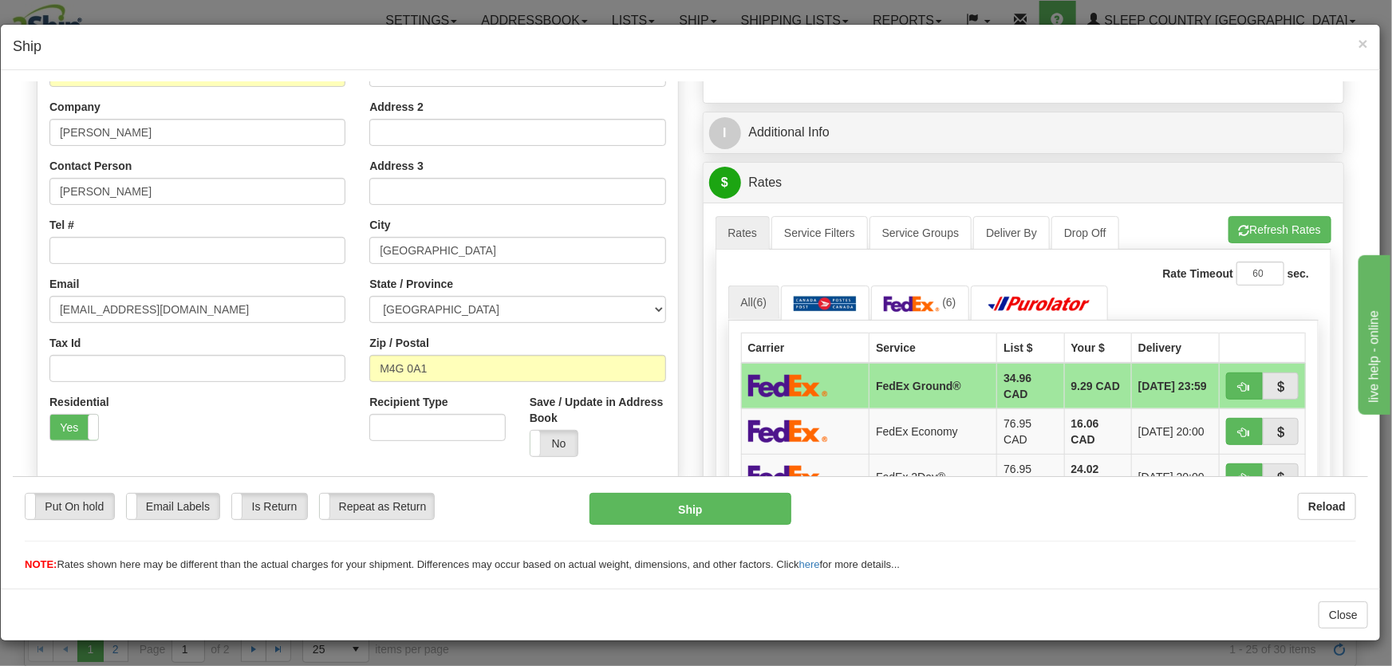
scroll to position [120, 0]
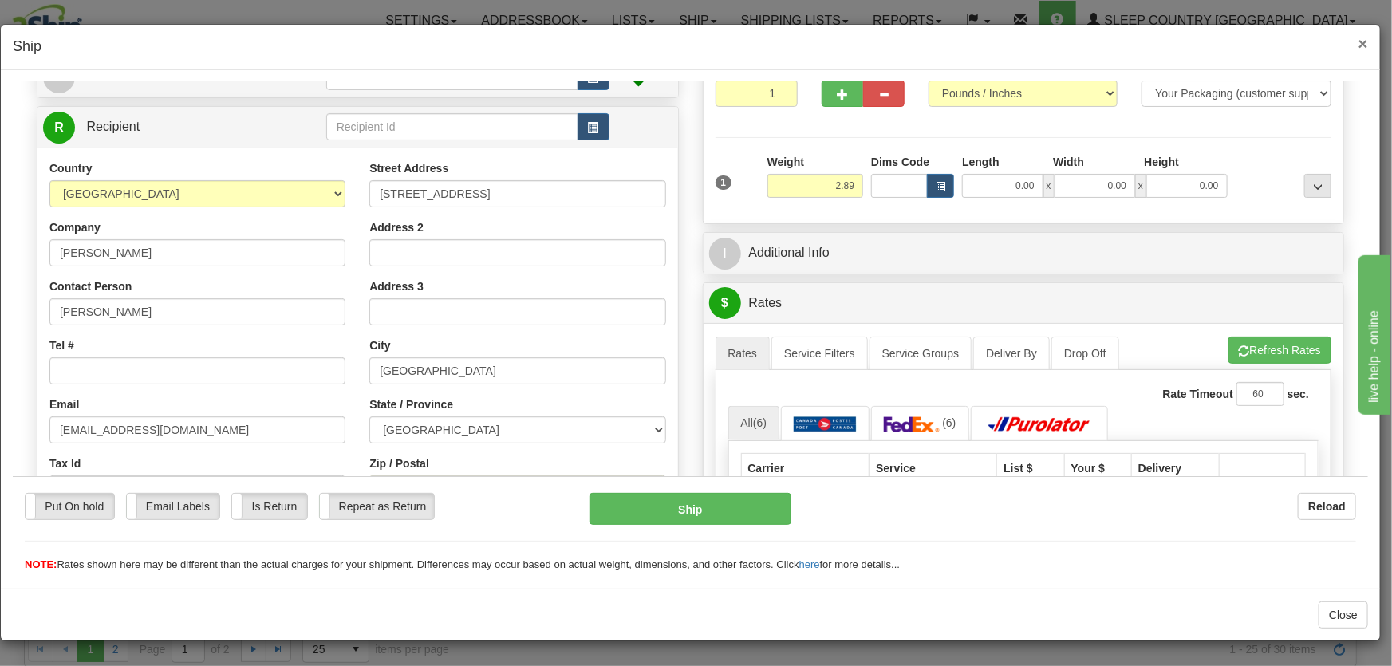
click at [1367, 40] on span "×" at bounding box center [1364, 43] width 10 height 18
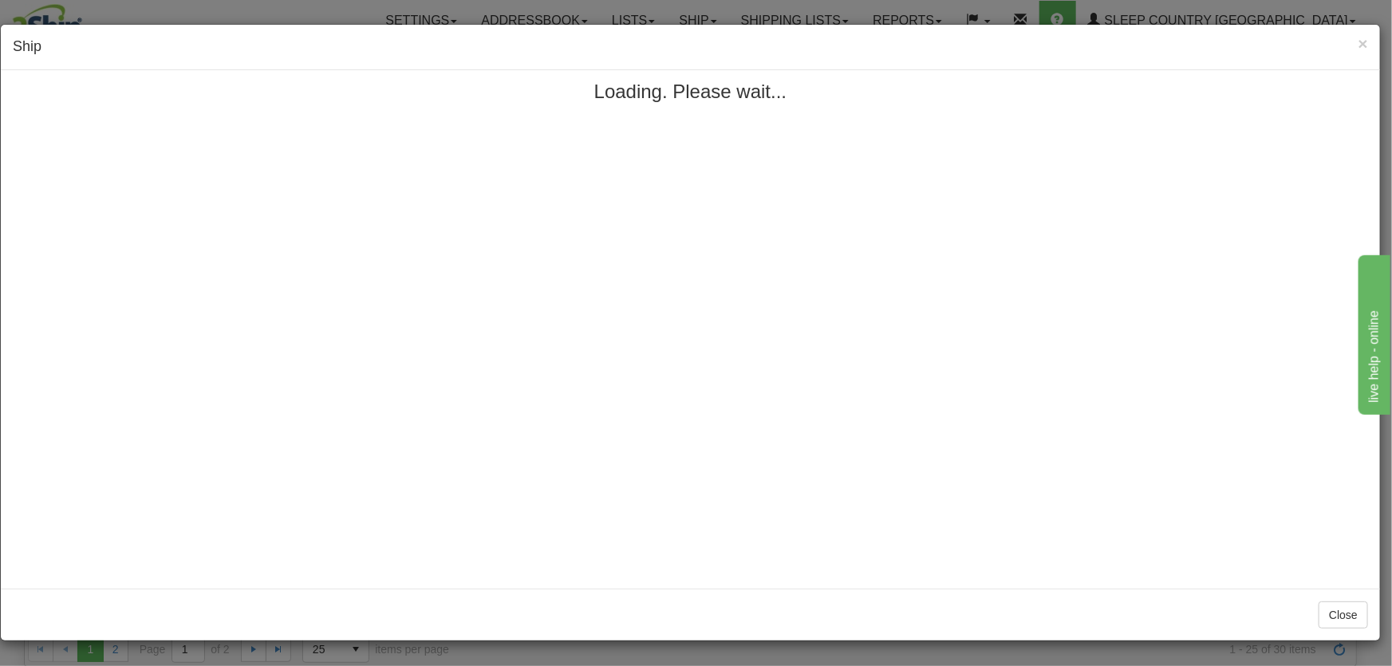
scroll to position [0, 0]
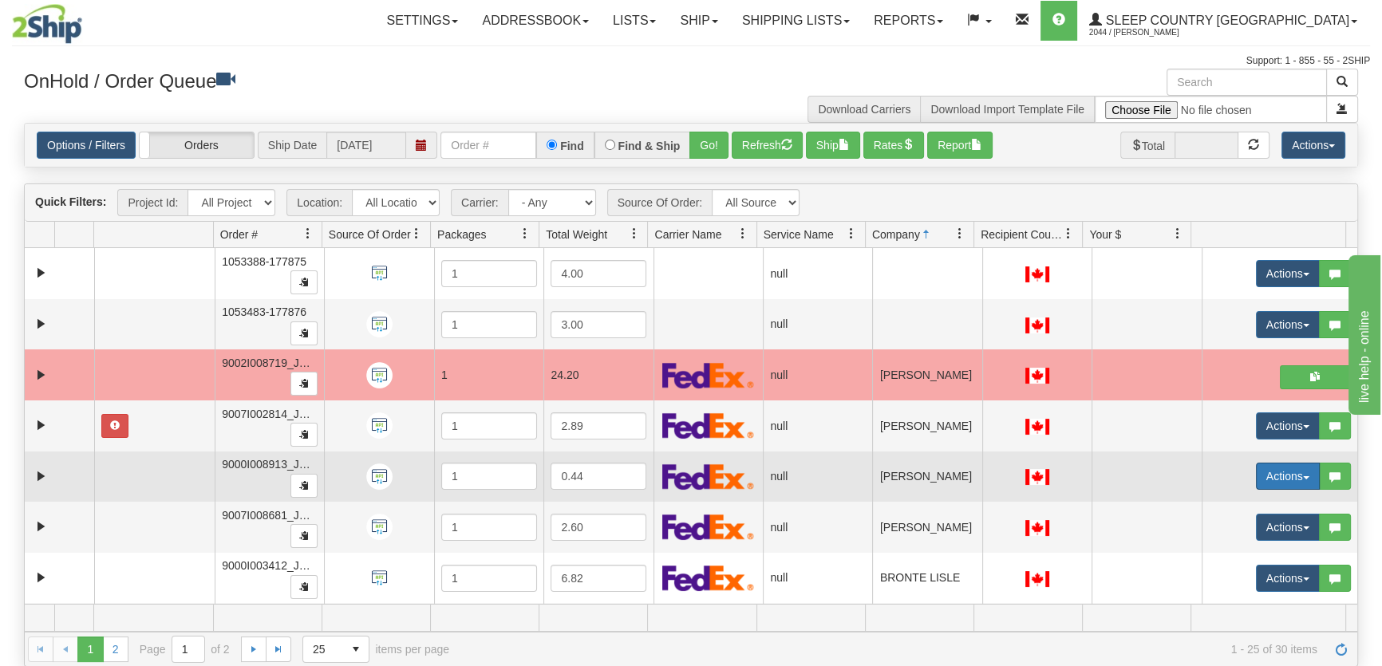
click at [1272, 479] on button "Actions" at bounding box center [1288, 476] width 64 height 27
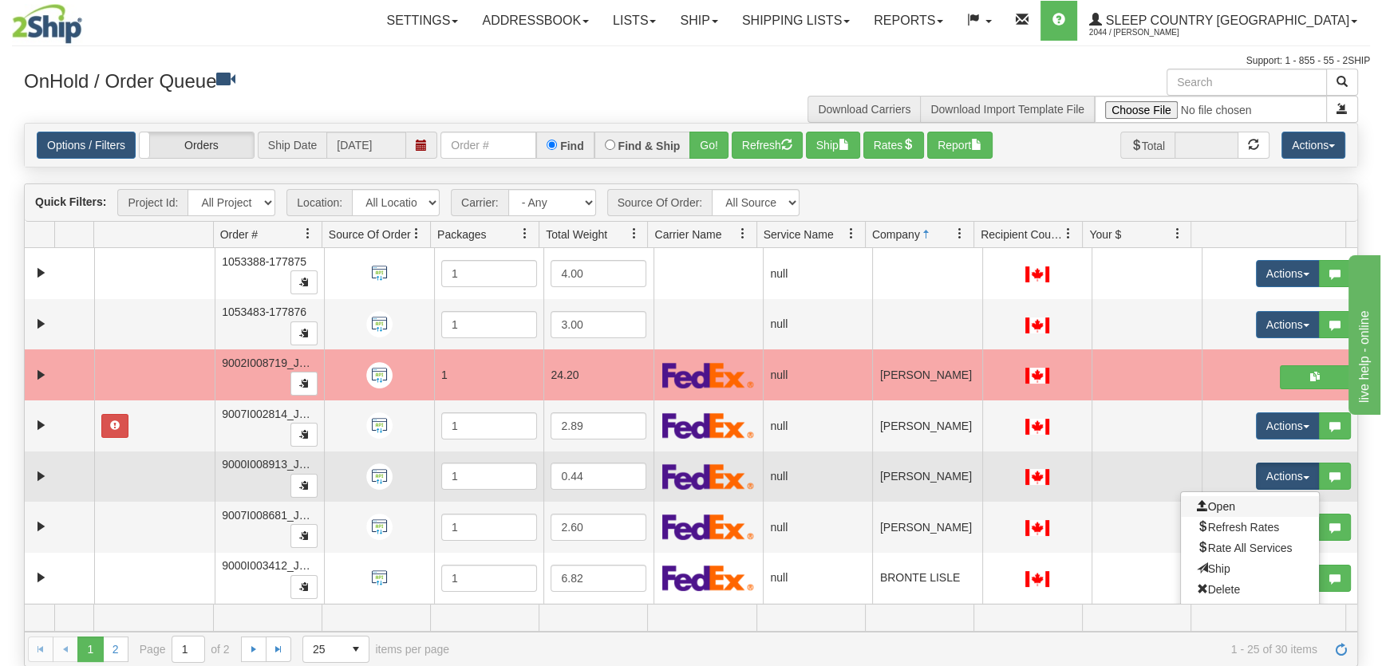
click at [1234, 503] on link "Open" at bounding box center [1250, 506] width 138 height 21
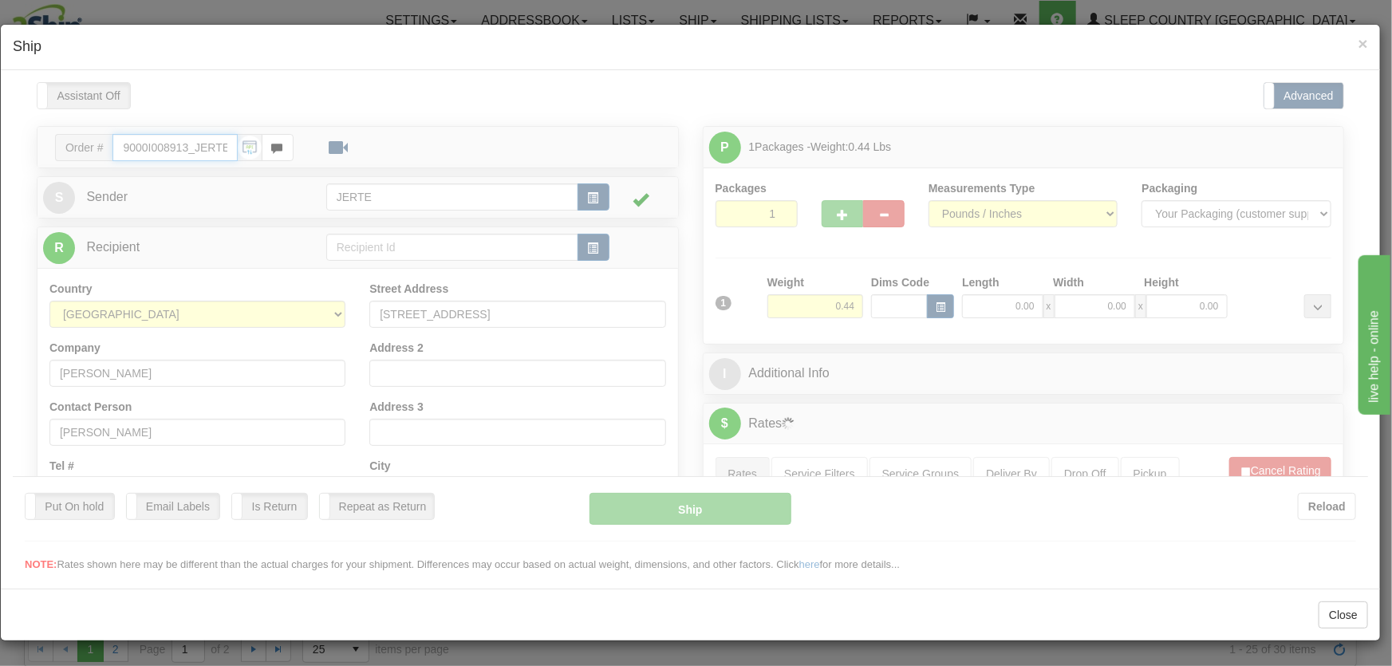
type input "17:52"
type input "16:00"
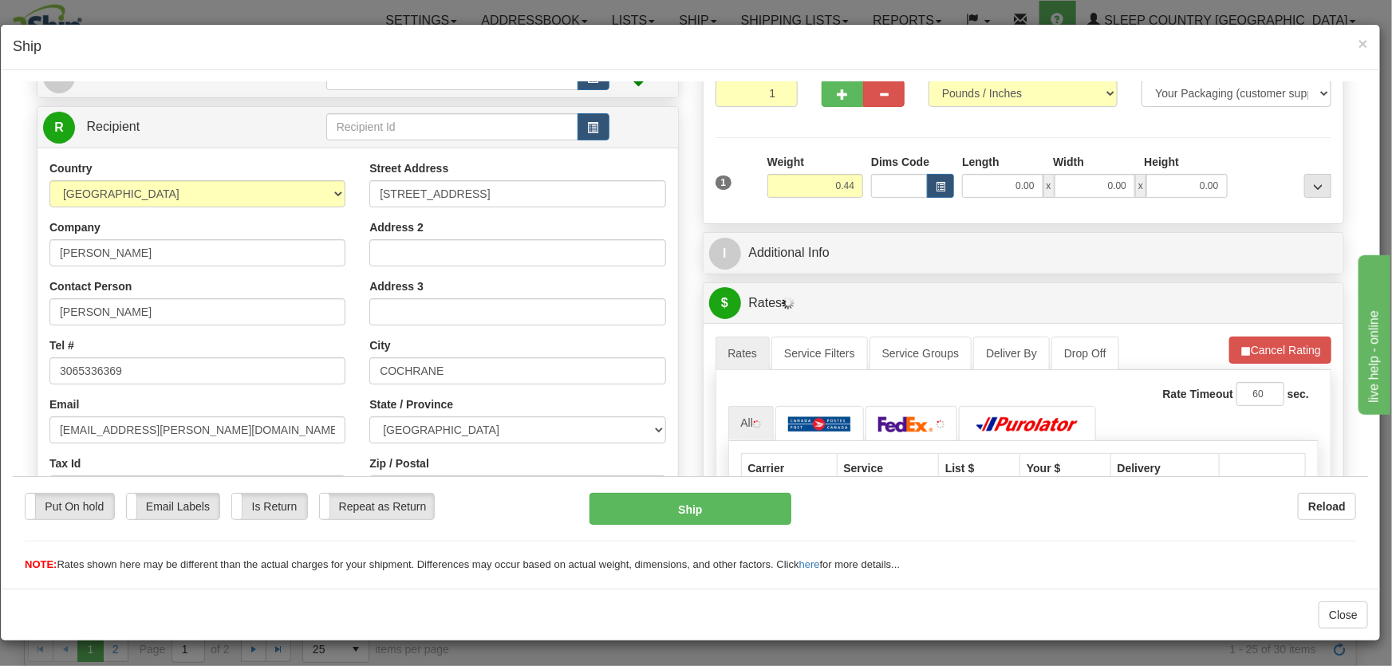
scroll to position [241, 0]
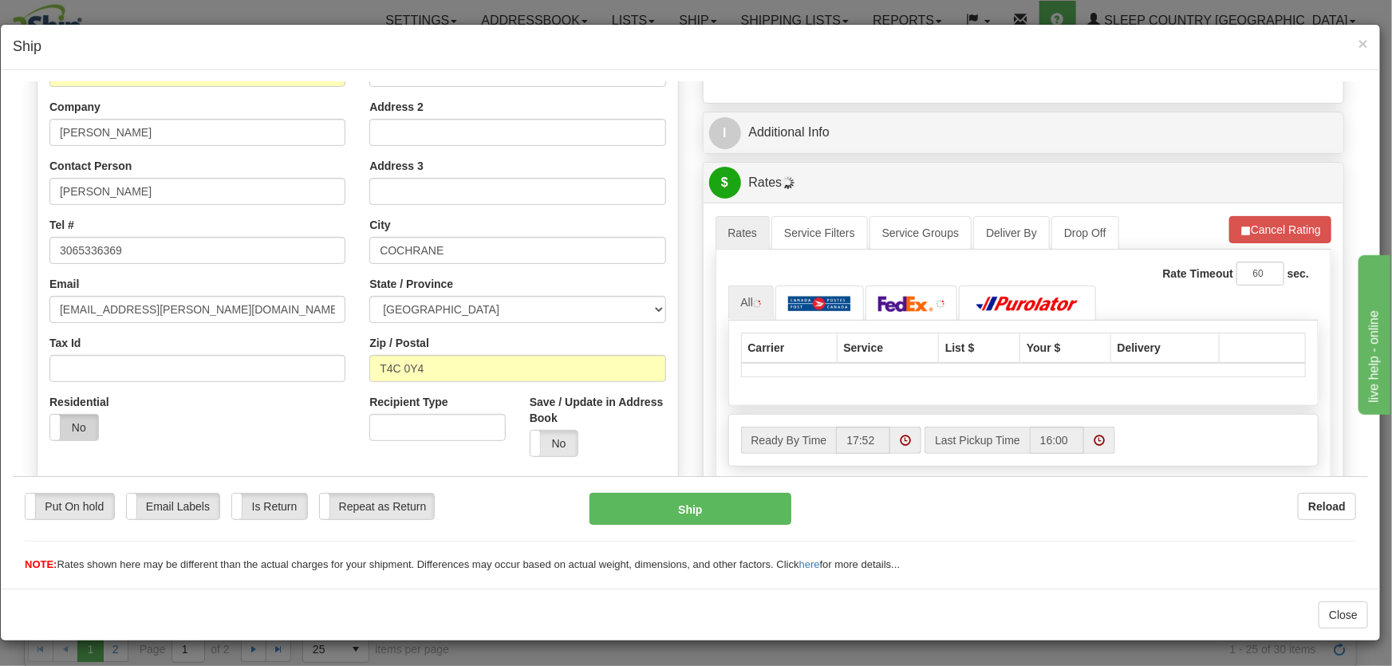
click at [61, 420] on label "No" at bounding box center [74, 427] width 48 height 26
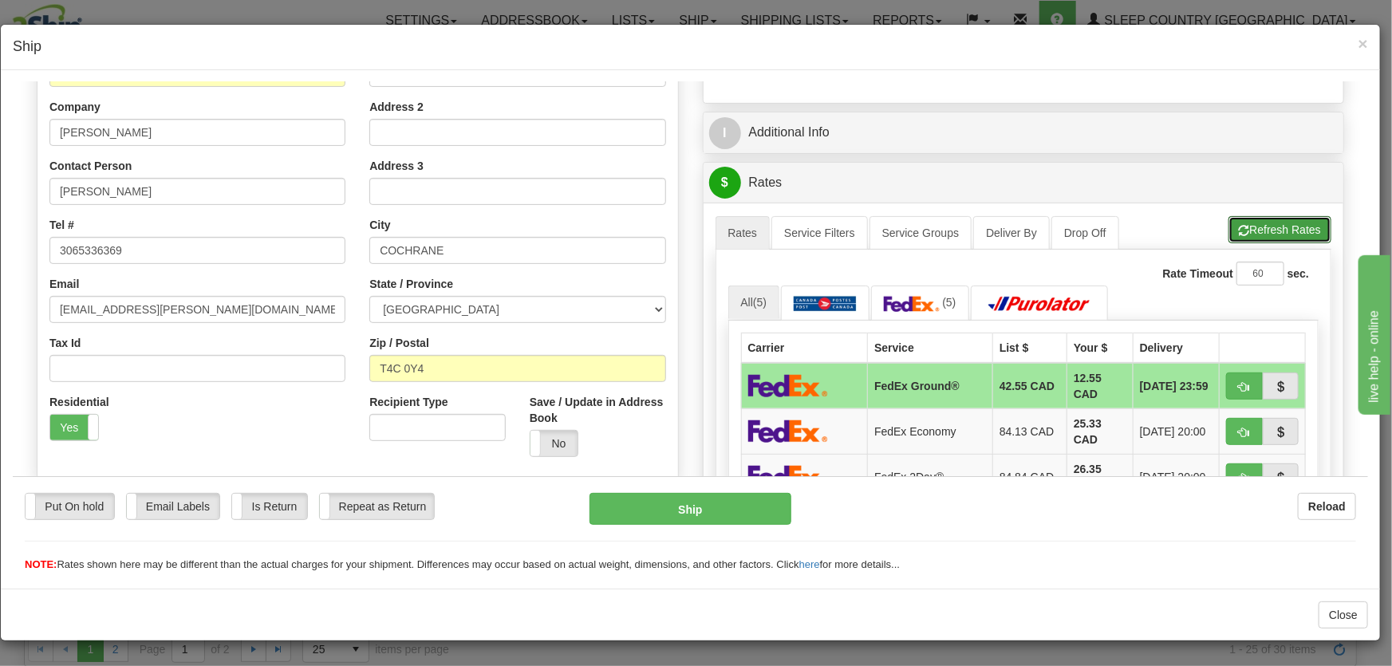
click at [1285, 229] on button "Refresh Rates" at bounding box center [1280, 228] width 103 height 27
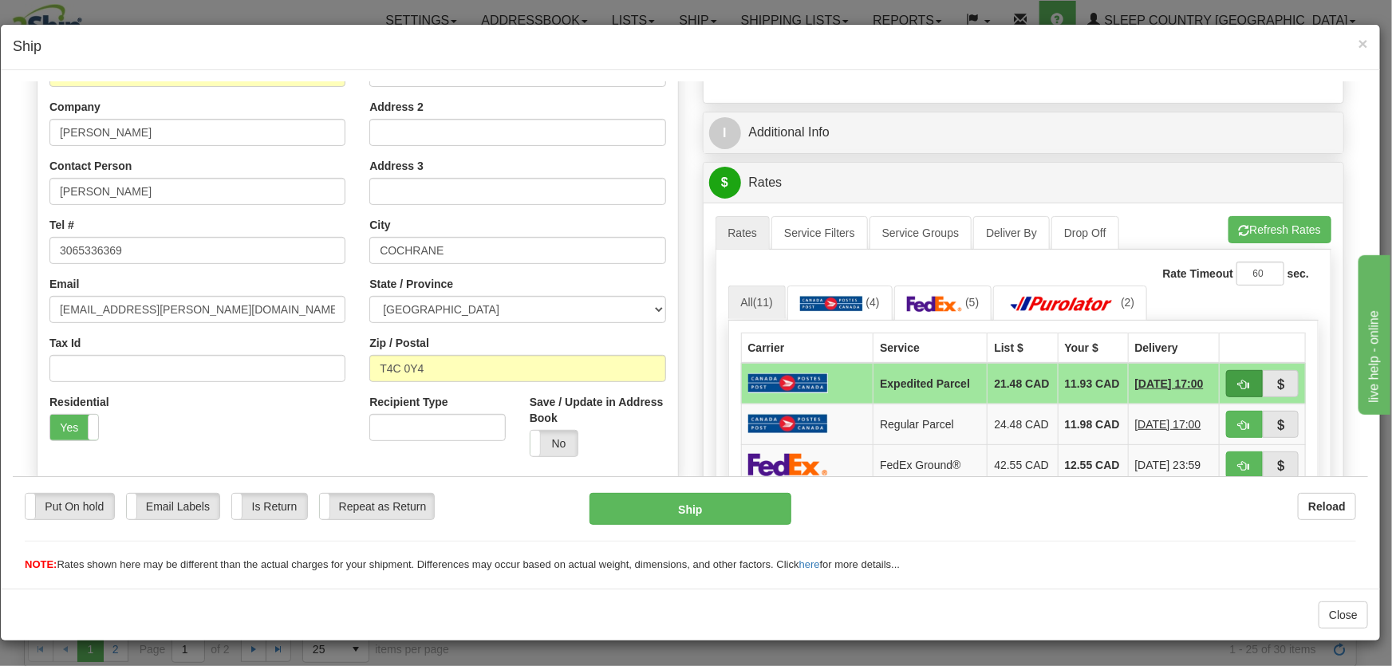
scroll to position [362, 0]
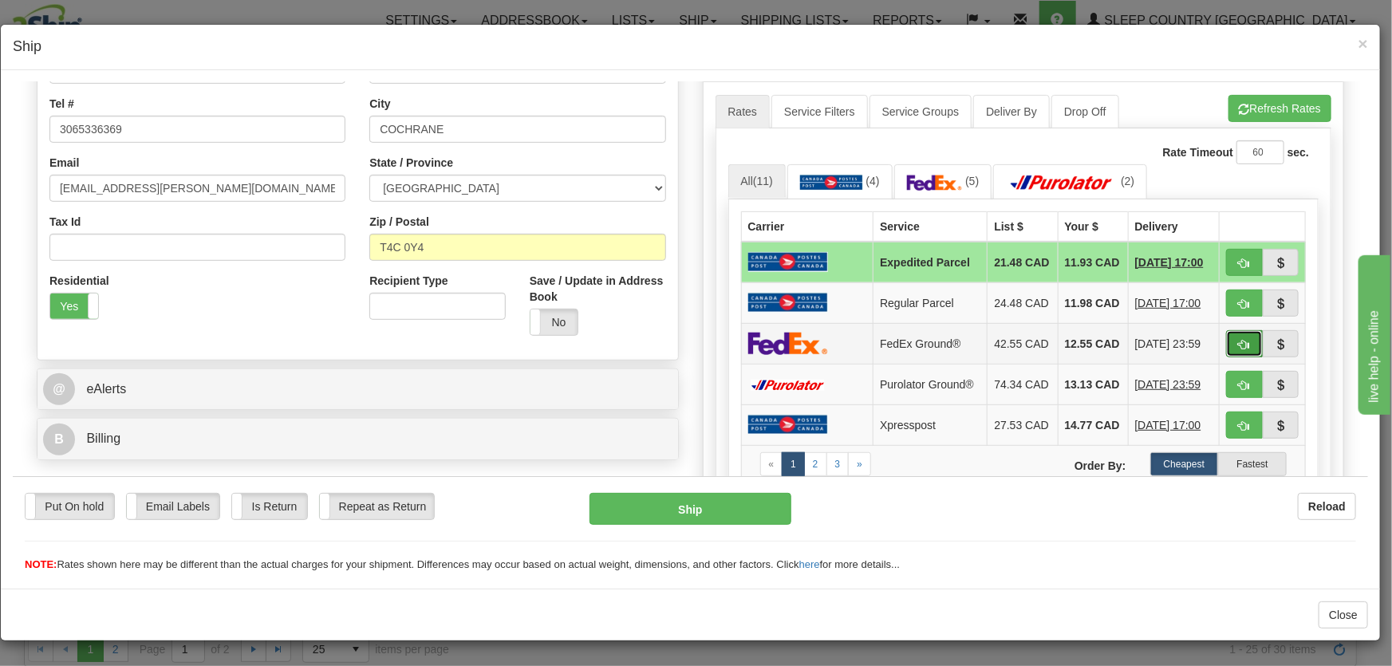
click at [1239, 349] on span "button" at bounding box center [1244, 344] width 11 height 10
type input "92"
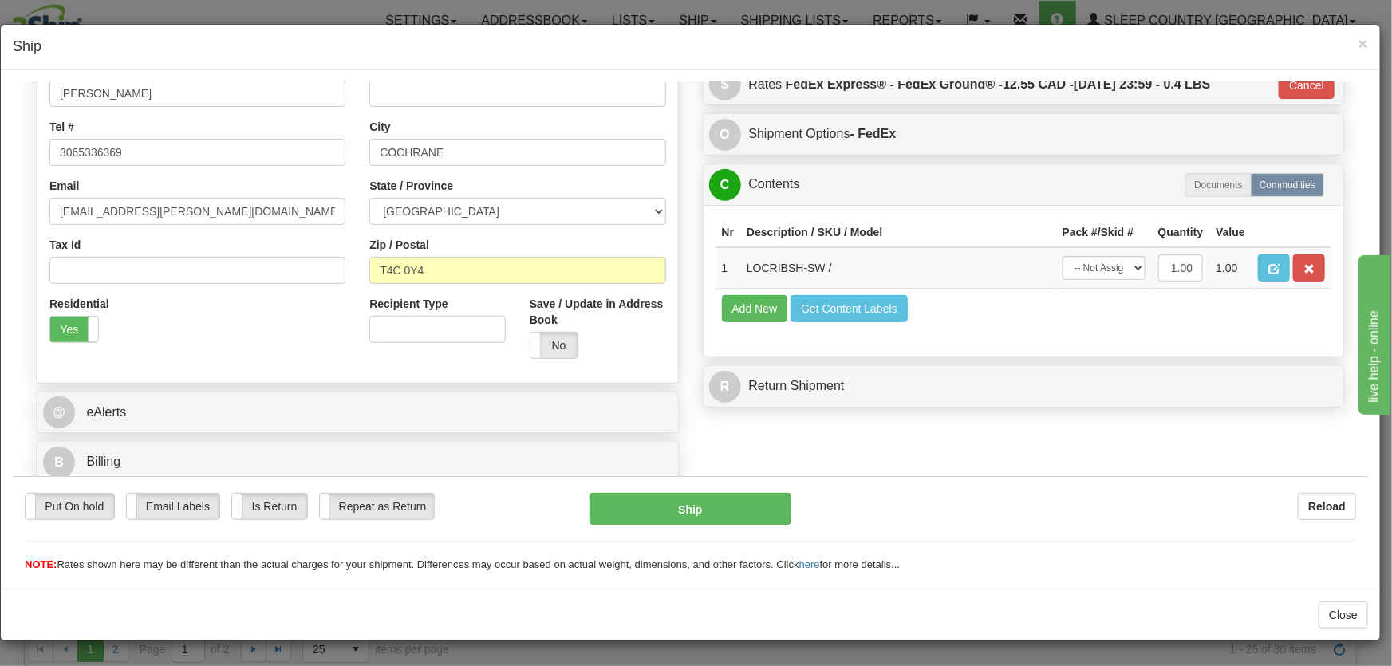
scroll to position [339, 0]
click at [1108, 273] on select "-- Not Assigned -- Package 1" at bounding box center [1104, 267] width 83 height 24
select select "0"
click at [1063, 255] on select "-- Not Assigned -- Package 1" at bounding box center [1104, 267] width 83 height 24
click at [686, 511] on button "Ship" at bounding box center [691, 508] width 202 height 32
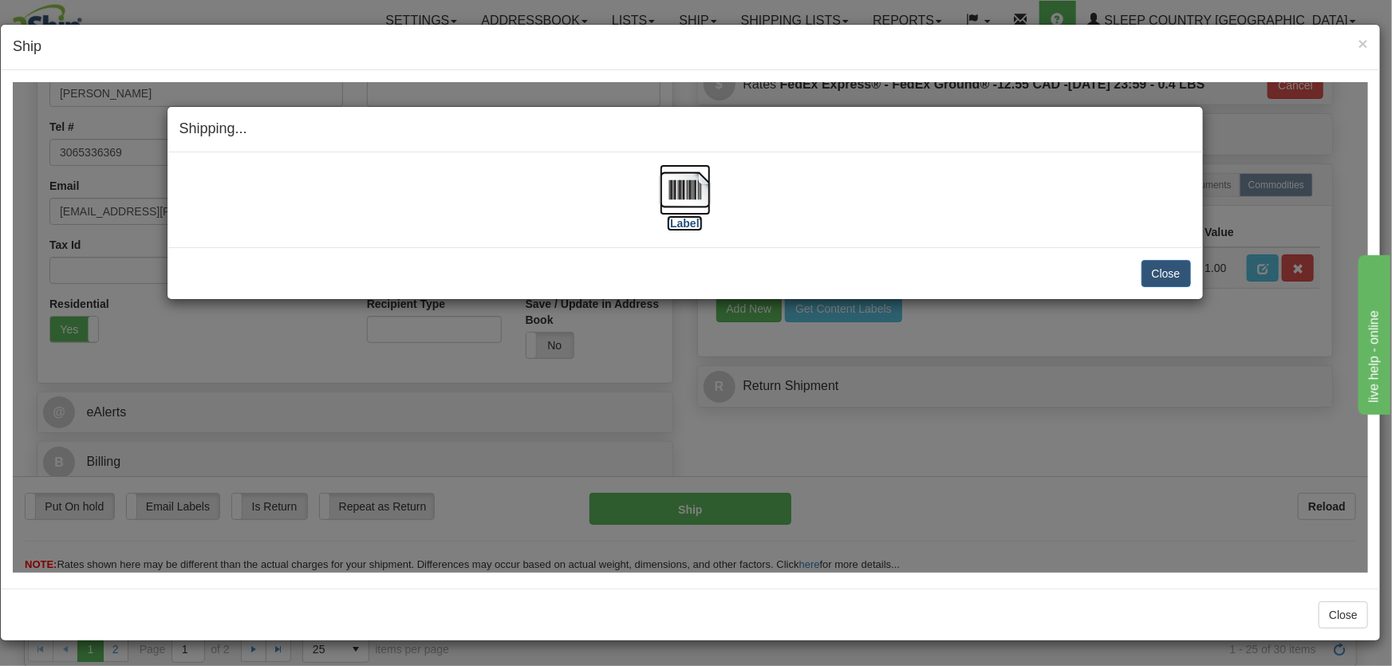
click at [681, 203] on img at bounding box center [685, 189] width 51 height 51
click at [1159, 274] on button "Close" at bounding box center [1166, 272] width 49 height 27
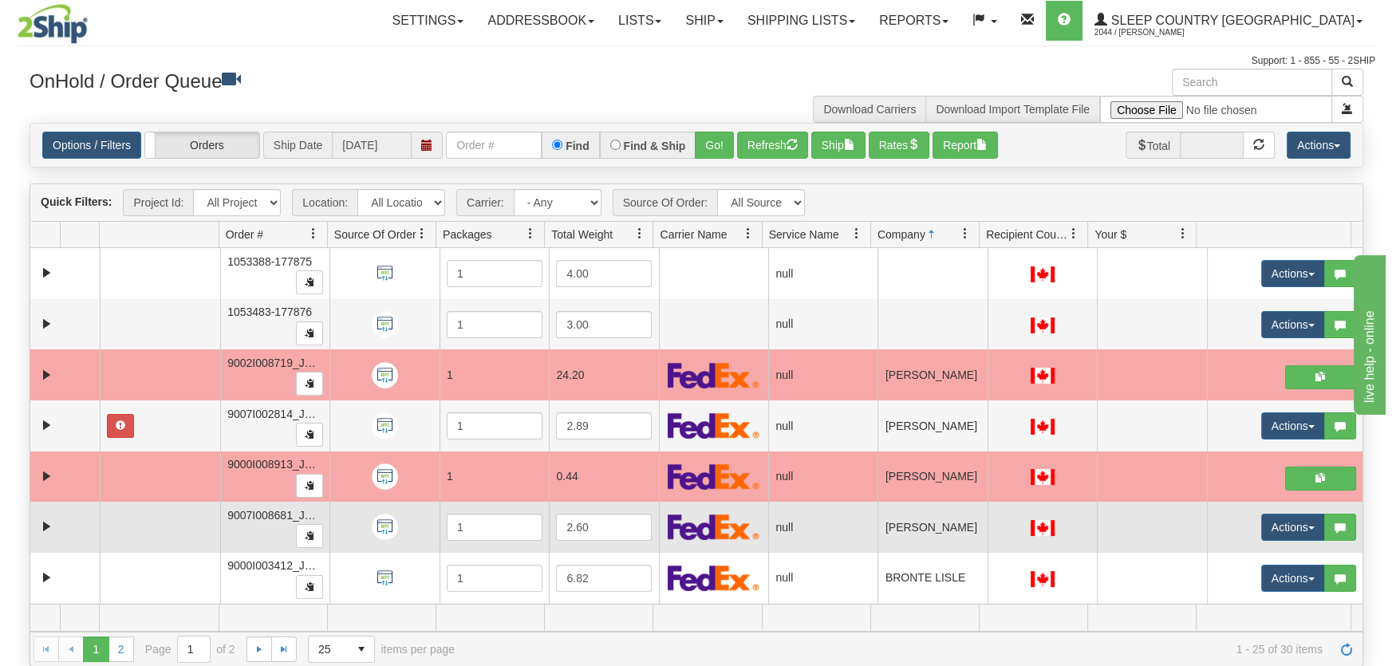
scroll to position [120, 0]
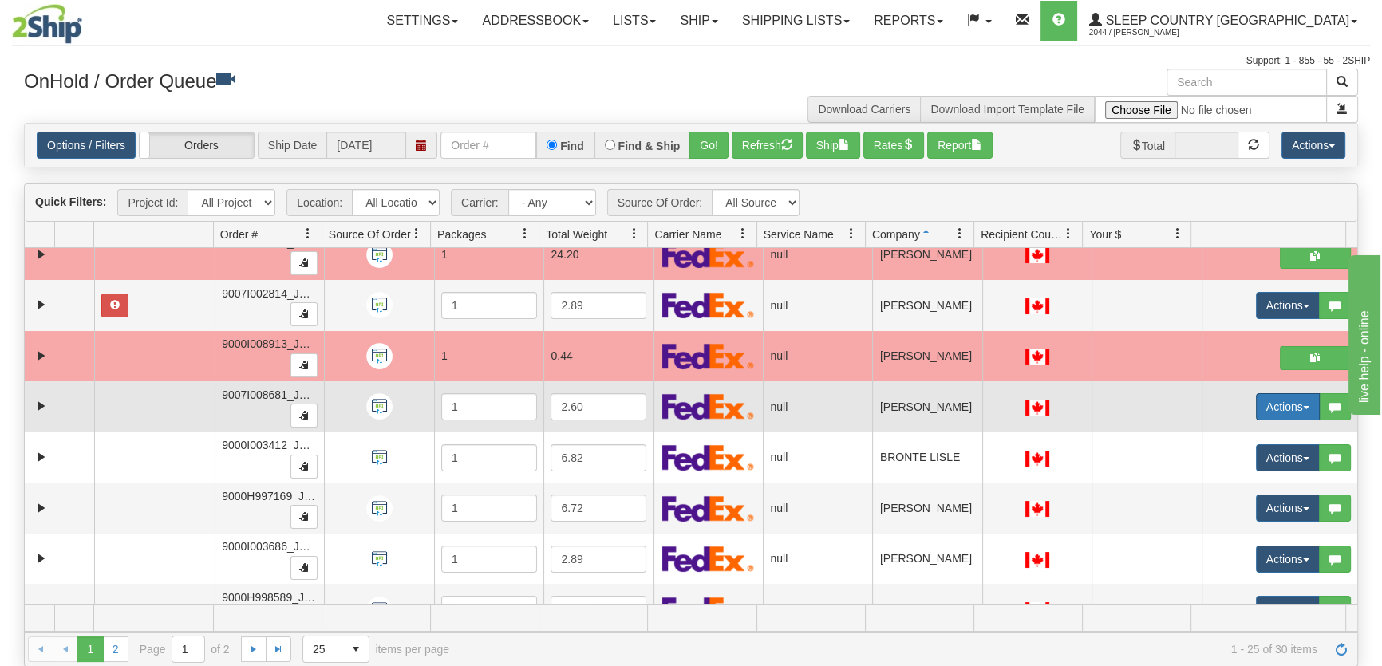
click at [1276, 406] on button "Actions" at bounding box center [1288, 406] width 64 height 27
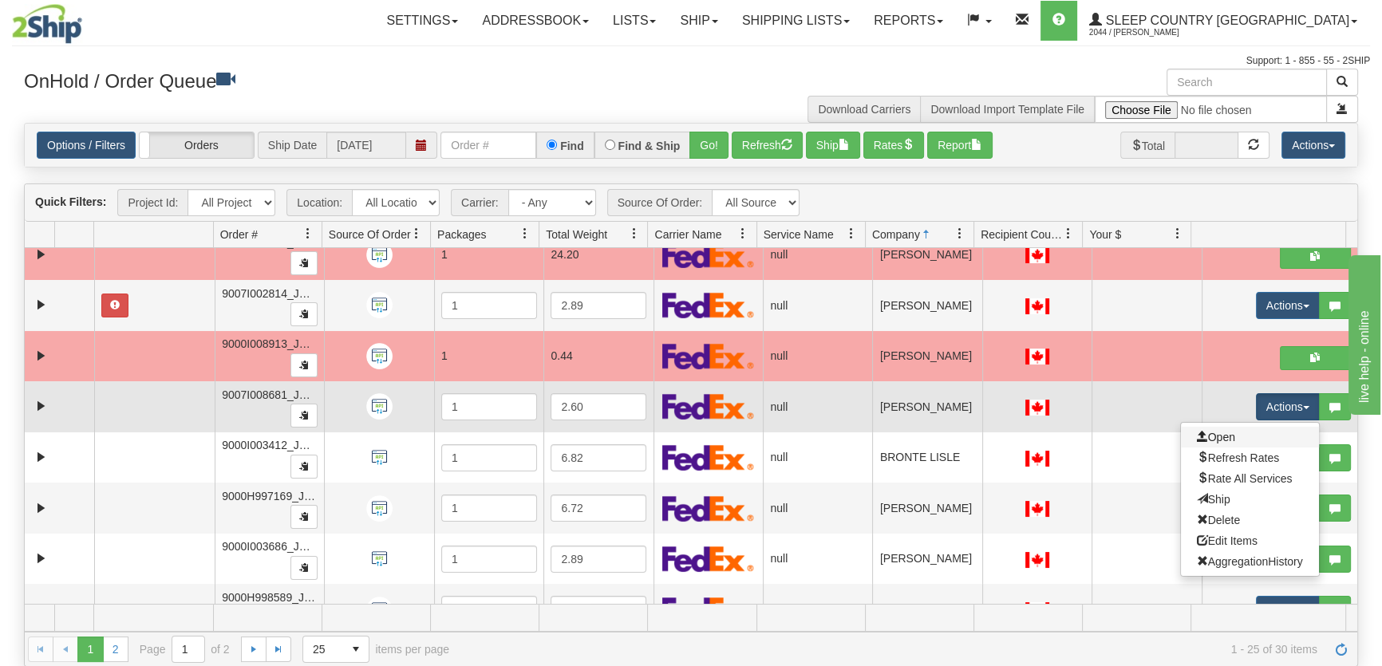
click at [1253, 436] on link "Open" at bounding box center [1250, 437] width 138 height 21
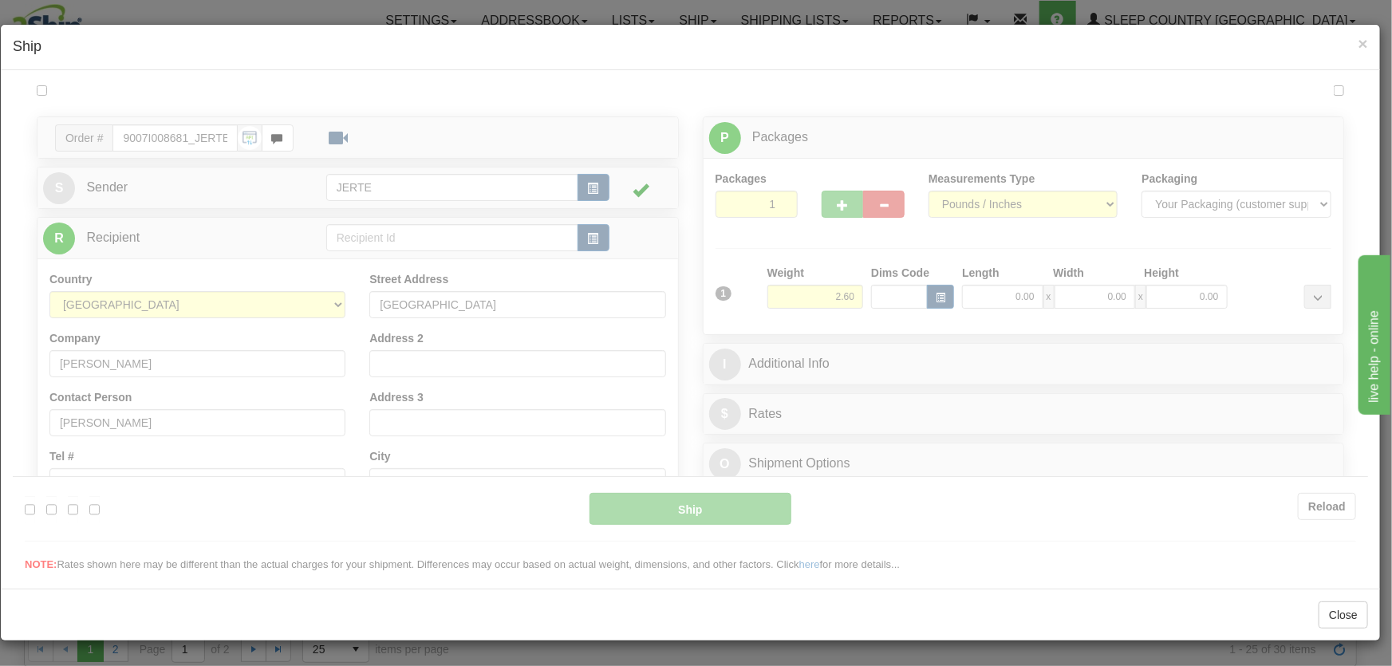
scroll to position [0, 0]
type input "17:54"
type input "16:00"
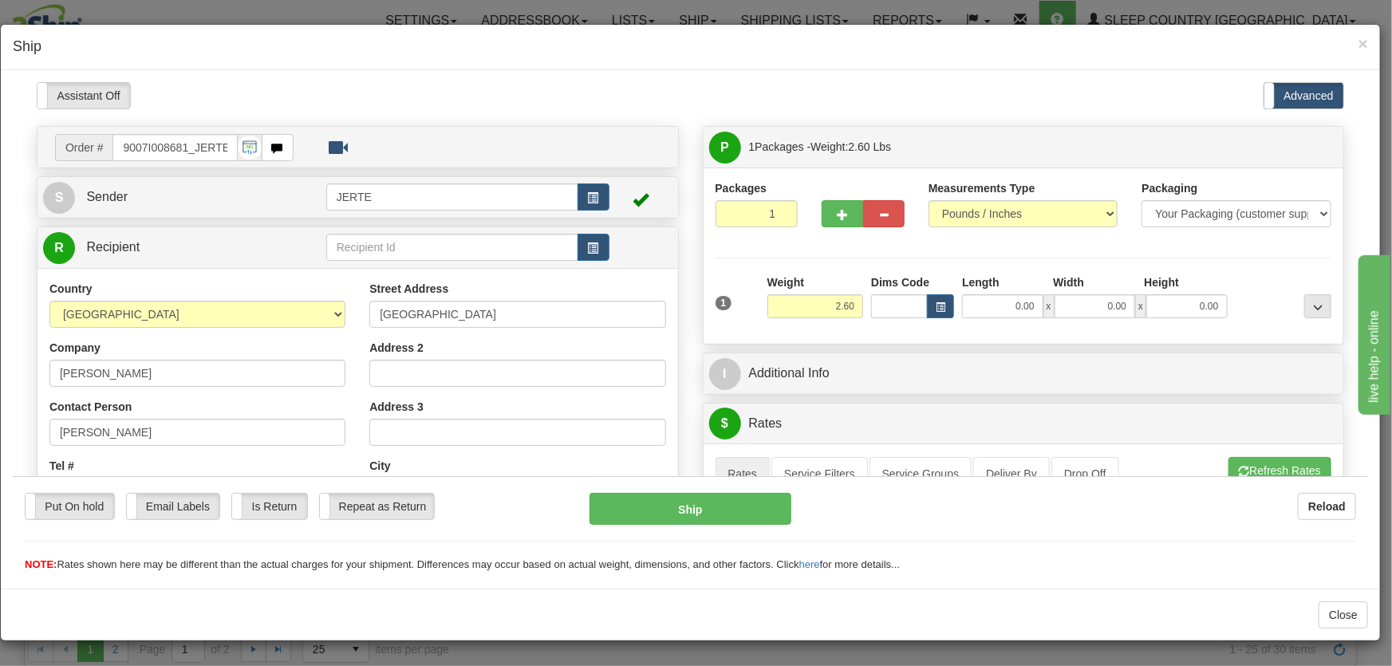
scroll to position [241, 0]
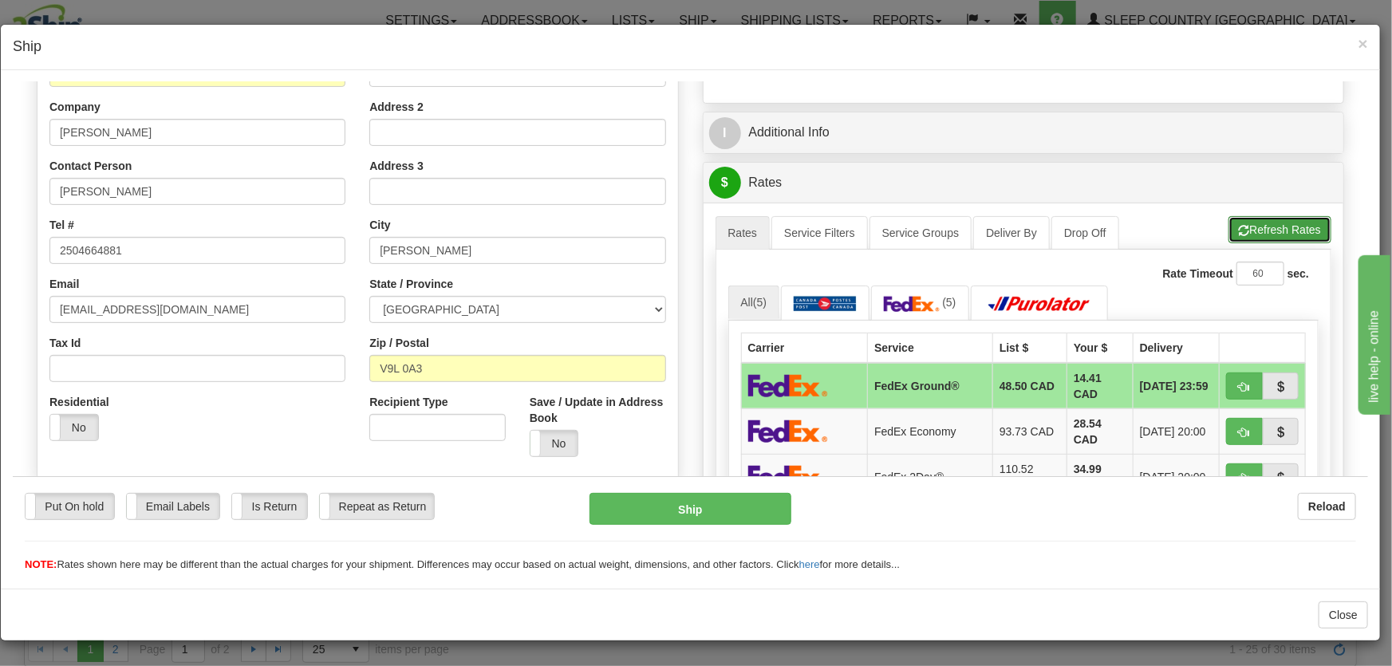
click at [1259, 235] on button "Refresh Rates" at bounding box center [1280, 228] width 103 height 27
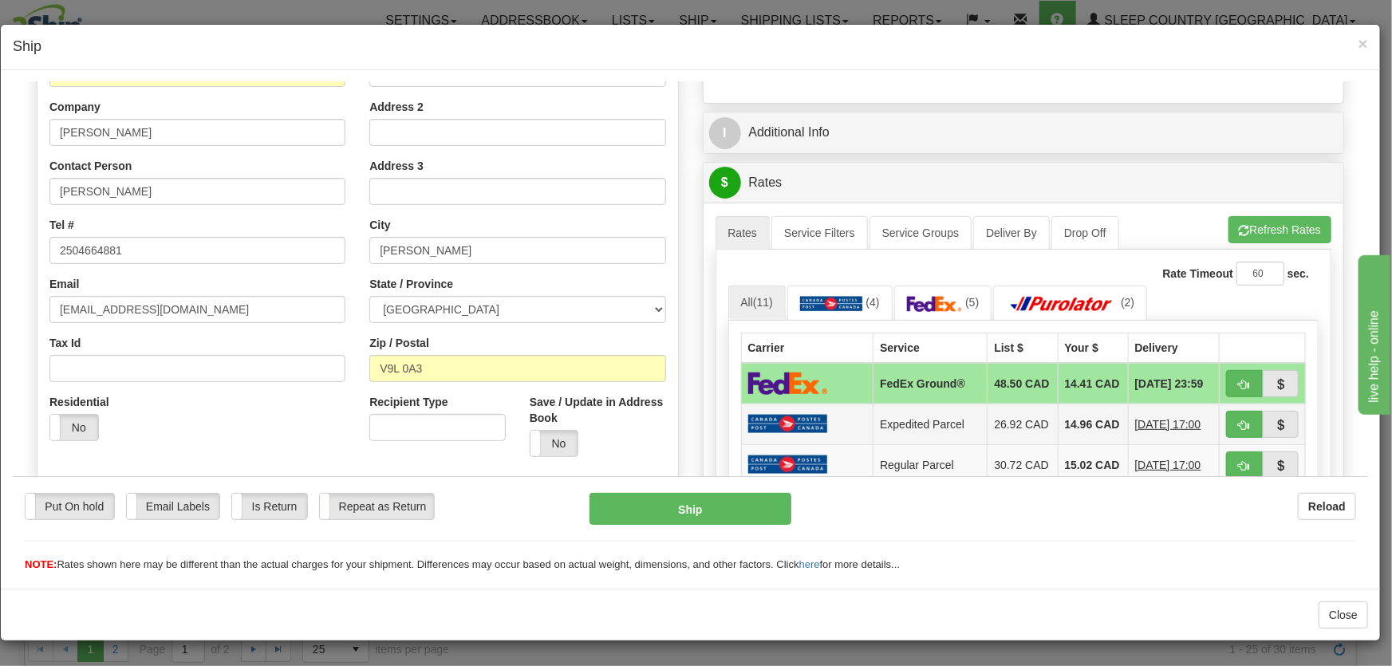
scroll to position [362, 0]
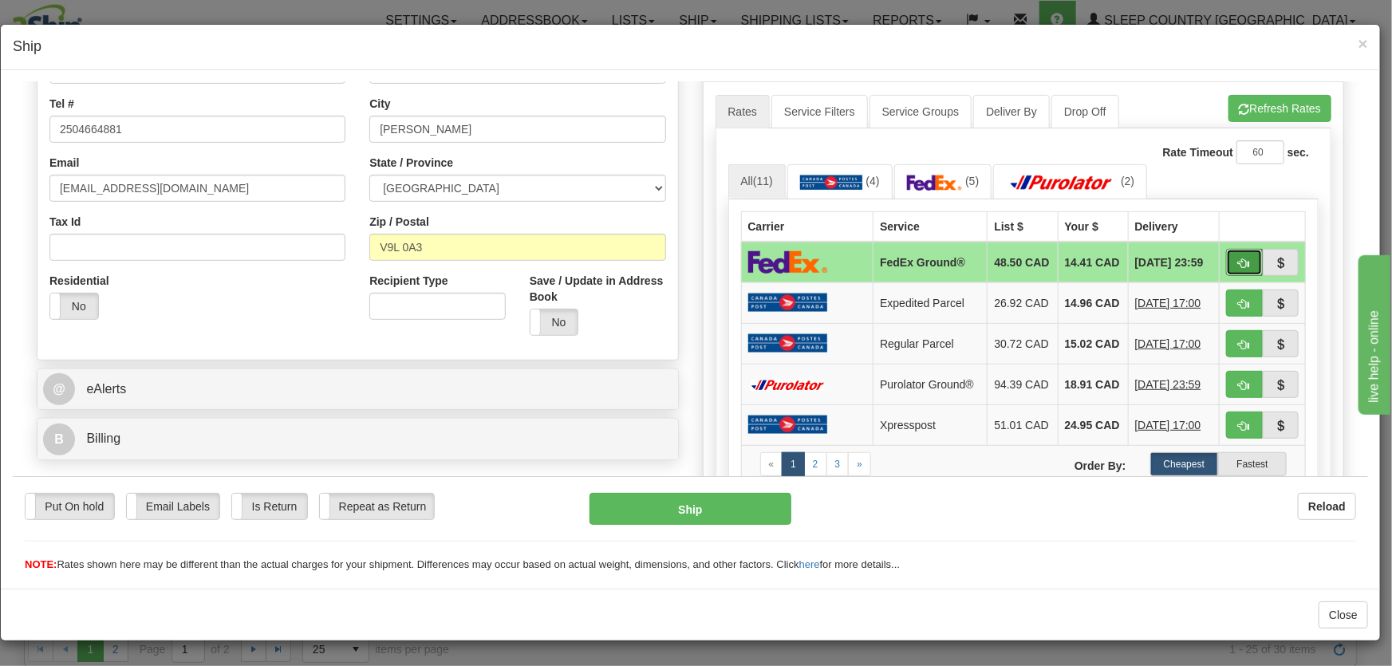
click at [1228, 260] on button "button" at bounding box center [1244, 261] width 37 height 27
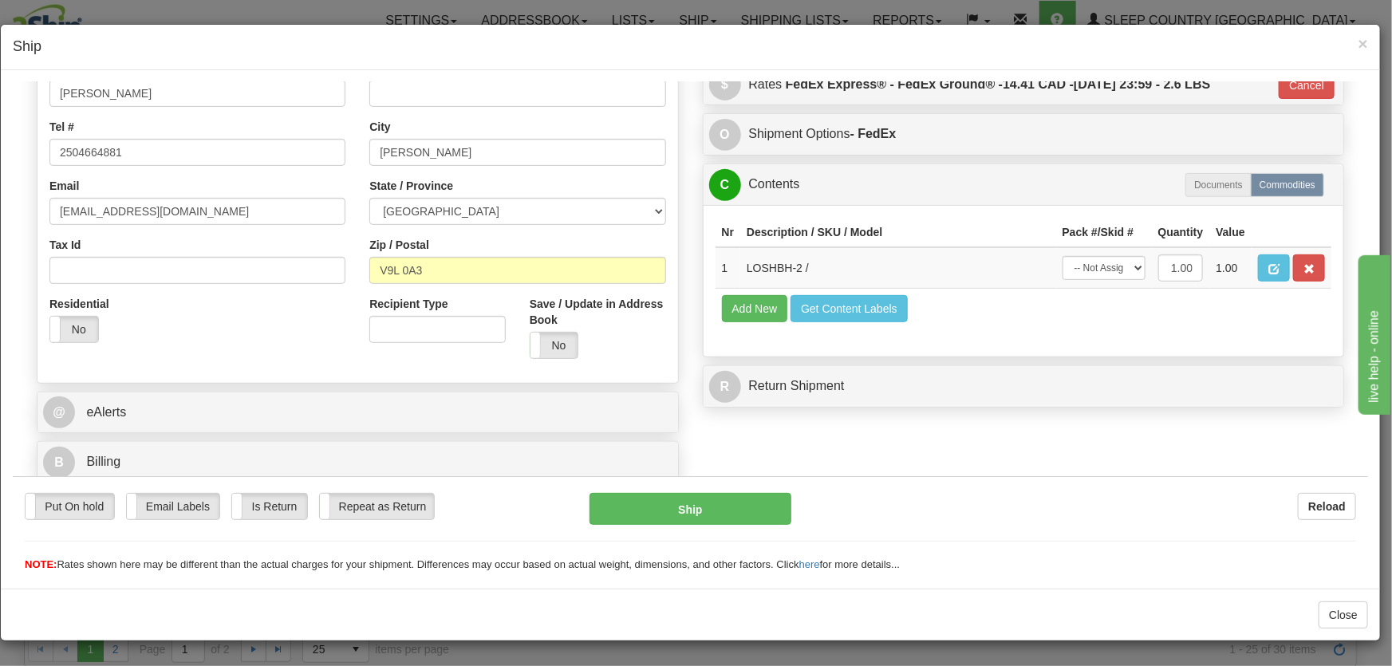
type input "92"
drag, startPoint x: 1121, startPoint y: 268, endPoint x: 1114, endPoint y: 278, distance: 12.6
click at [1121, 268] on select "-- Not Assigned -- Package 1" at bounding box center [1104, 267] width 83 height 24
select select "0"
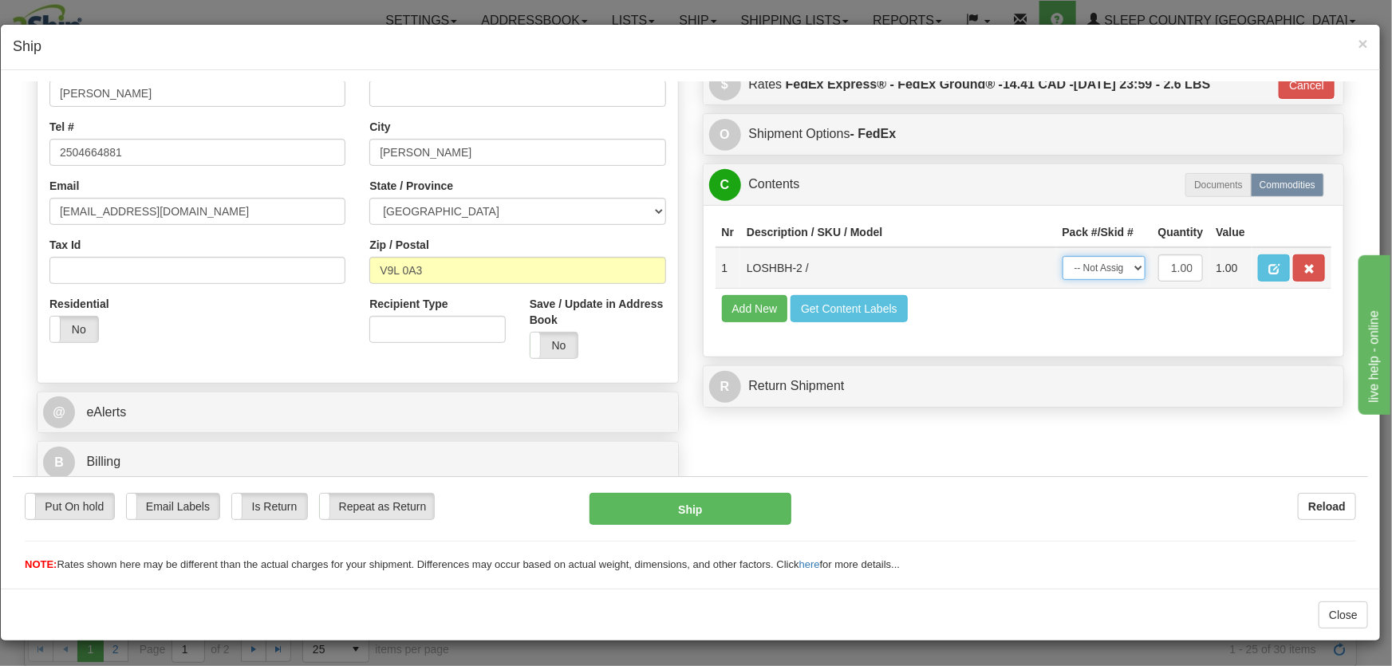
click at [1063, 255] on select "-- Not Assigned -- Package 1" at bounding box center [1104, 267] width 83 height 24
click at [728, 518] on button "Ship" at bounding box center [691, 508] width 202 height 32
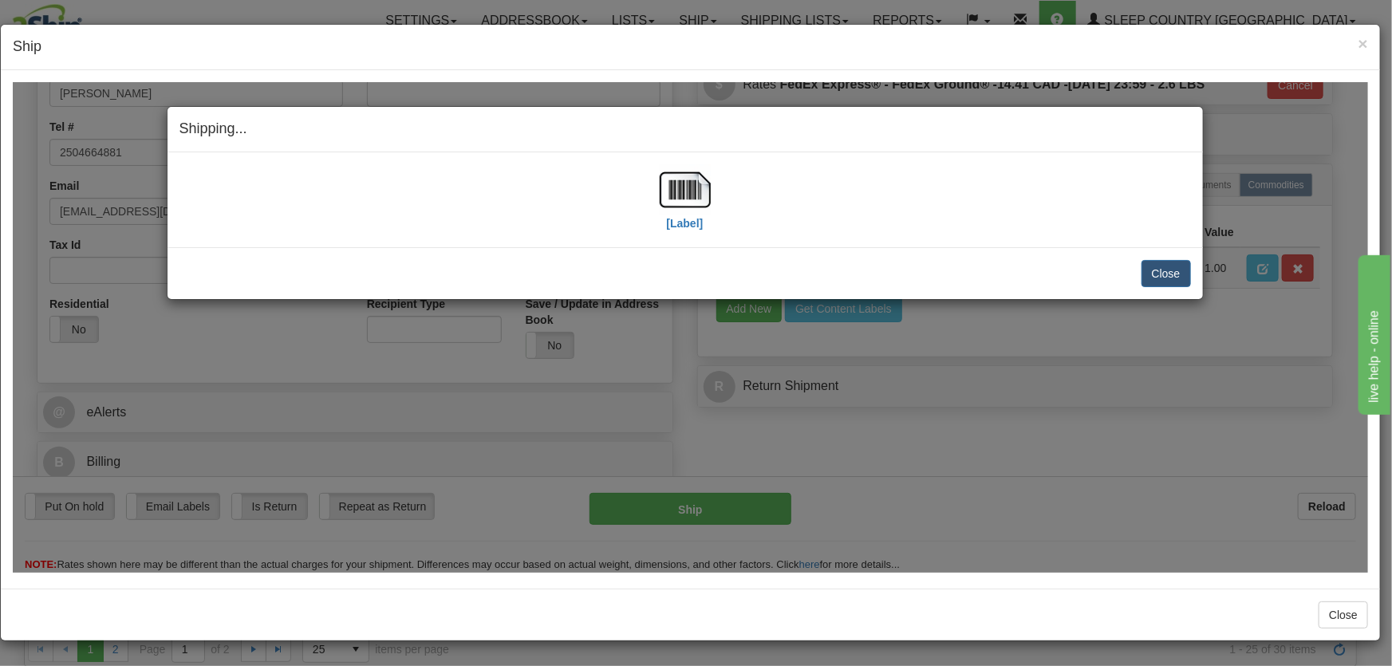
click at [710, 196] on div "[Label]" at bounding box center [686, 199] width 1012 height 71
click at [674, 195] on img at bounding box center [685, 189] width 51 height 51
click at [1164, 279] on button "Close" at bounding box center [1166, 272] width 49 height 27
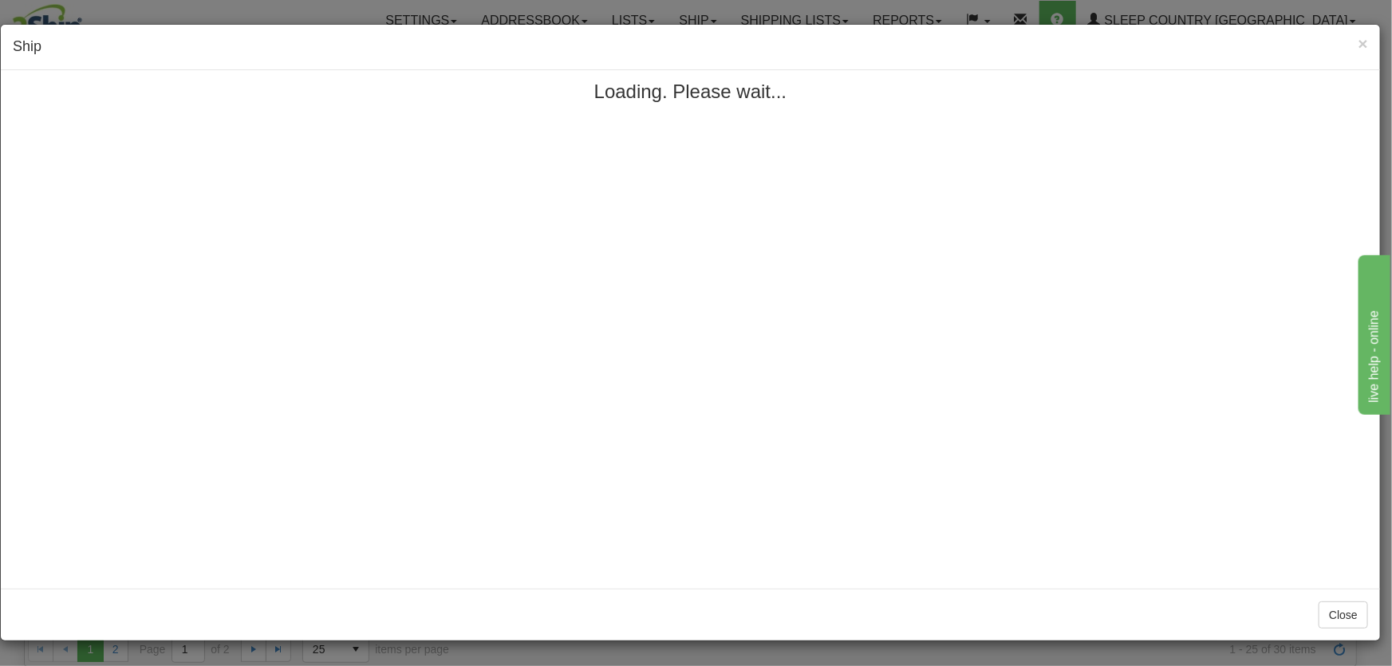
scroll to position [0, 0]
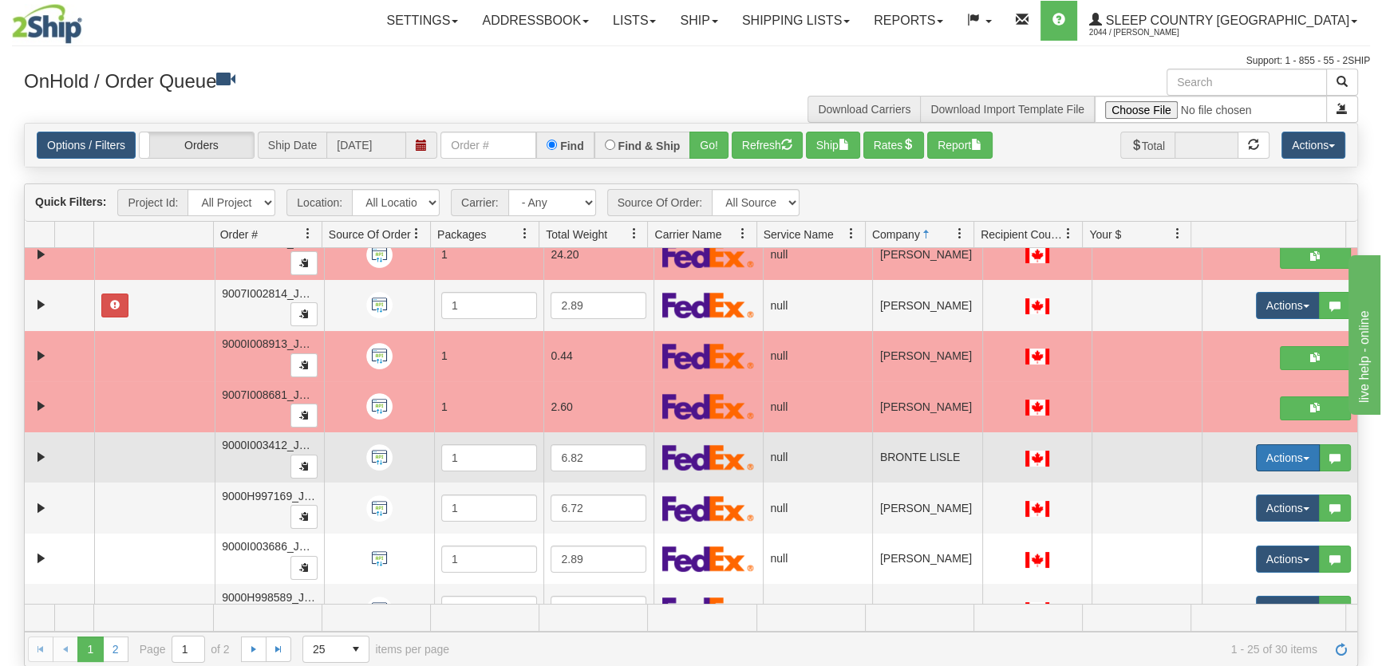
click at [1264, 455] on button "Actions" at bounding box center [1288, 457] width 64 height 27
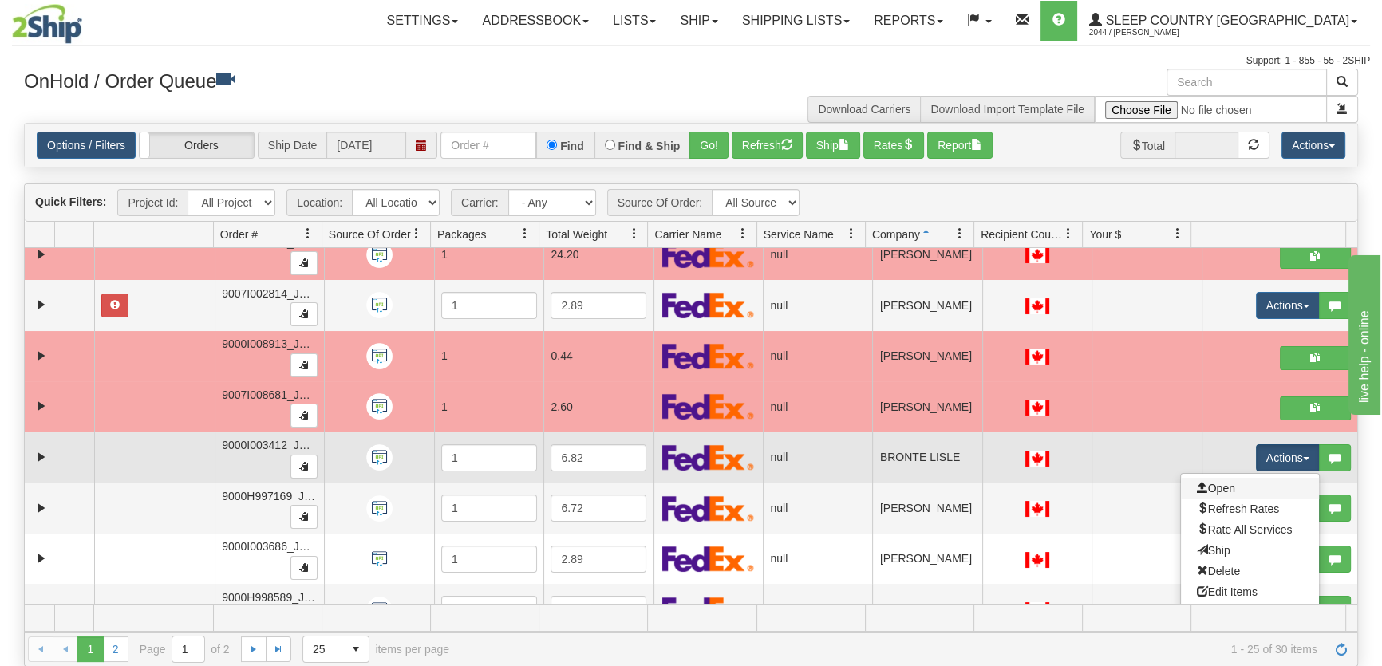
click at [1251, 489] on link "Open" at bounding box center [1250, 488] width 138 height 21
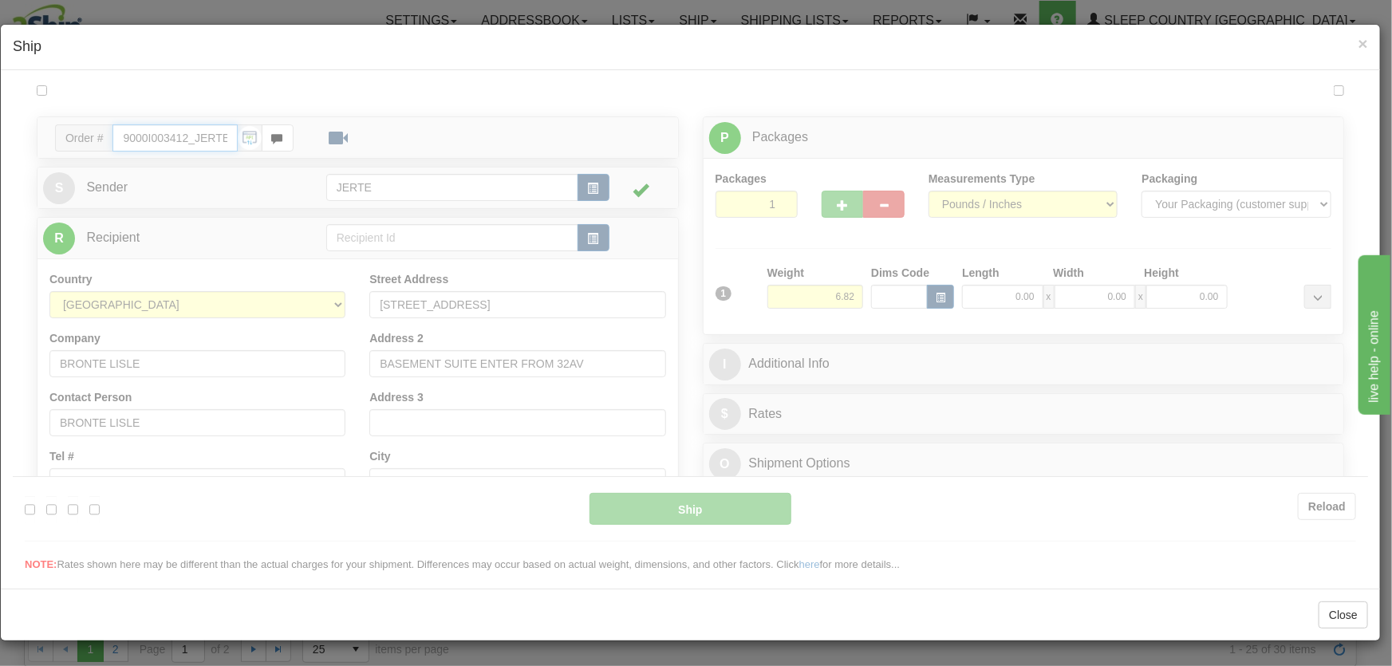
type input "17:55"
type input "16:00"
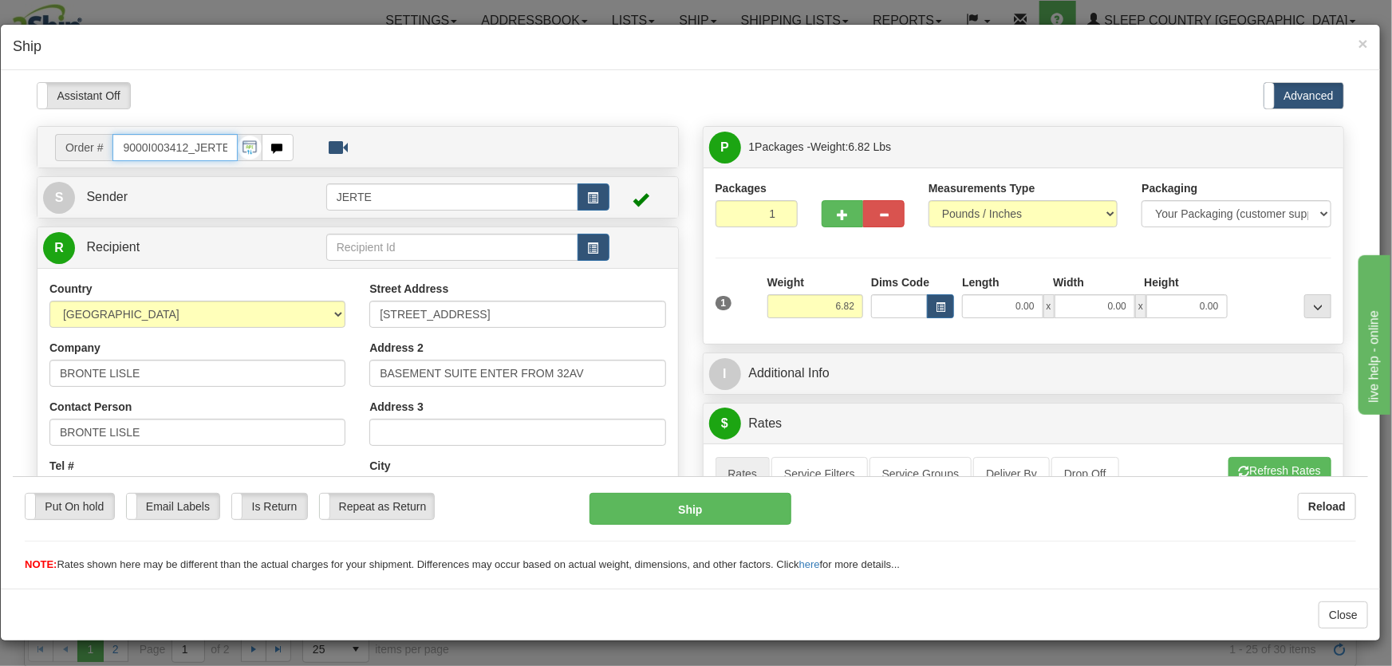
scroll to position [241, 0]
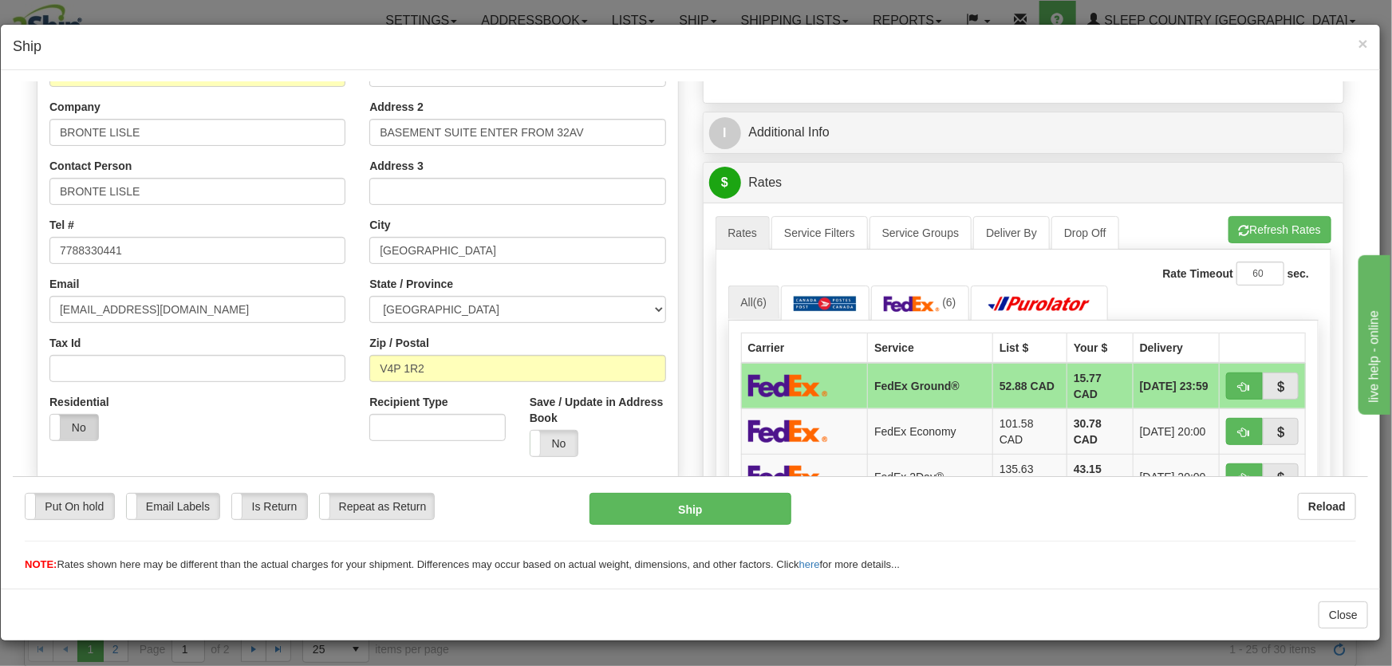
click at [73, 413] on div "Yes No" at bounding box center [73, 426] width 49 height 27
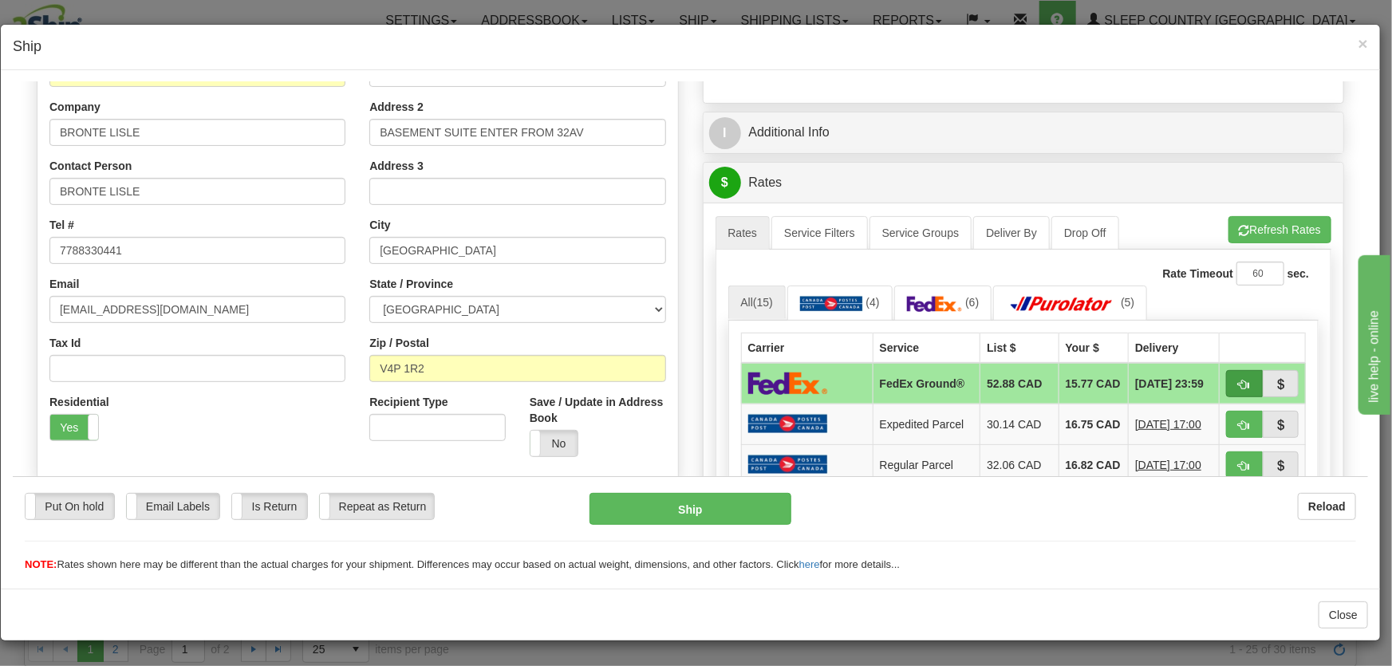
scroll to position [362, 0]
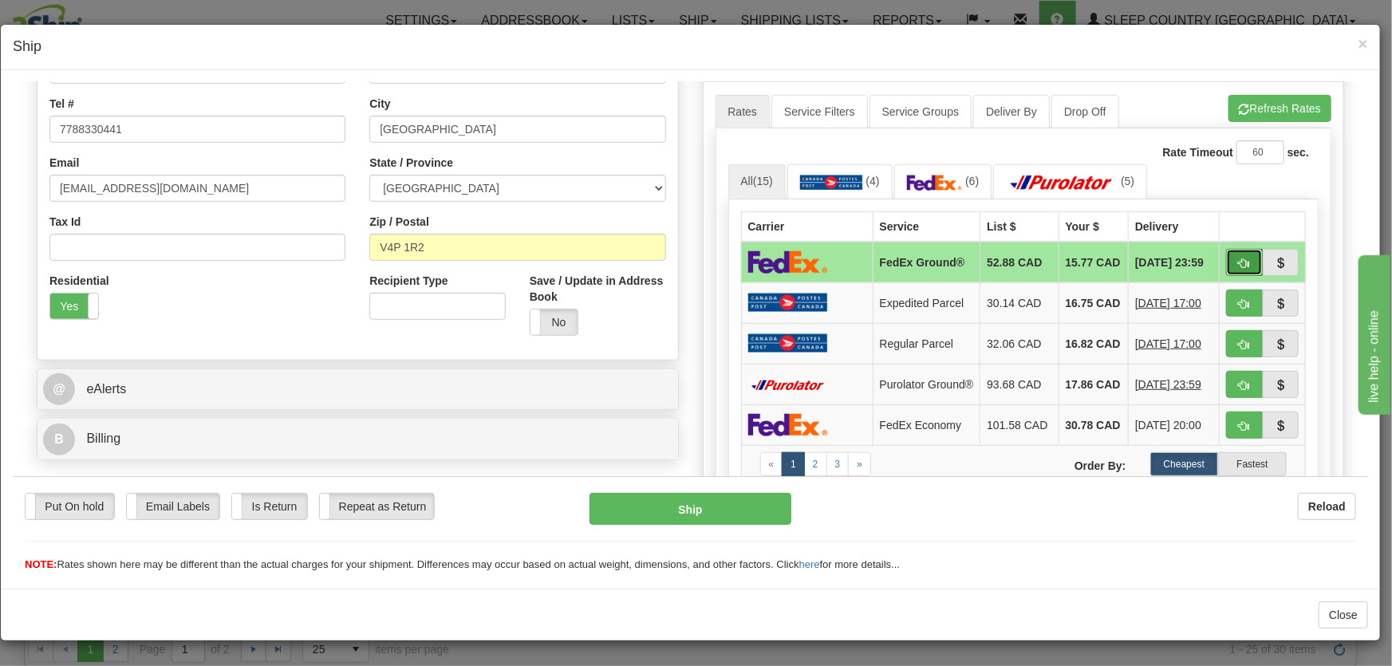
click at [1239, 267] on span "button" at bounding box center [1244, 263] width 11 height 10
type input "92"
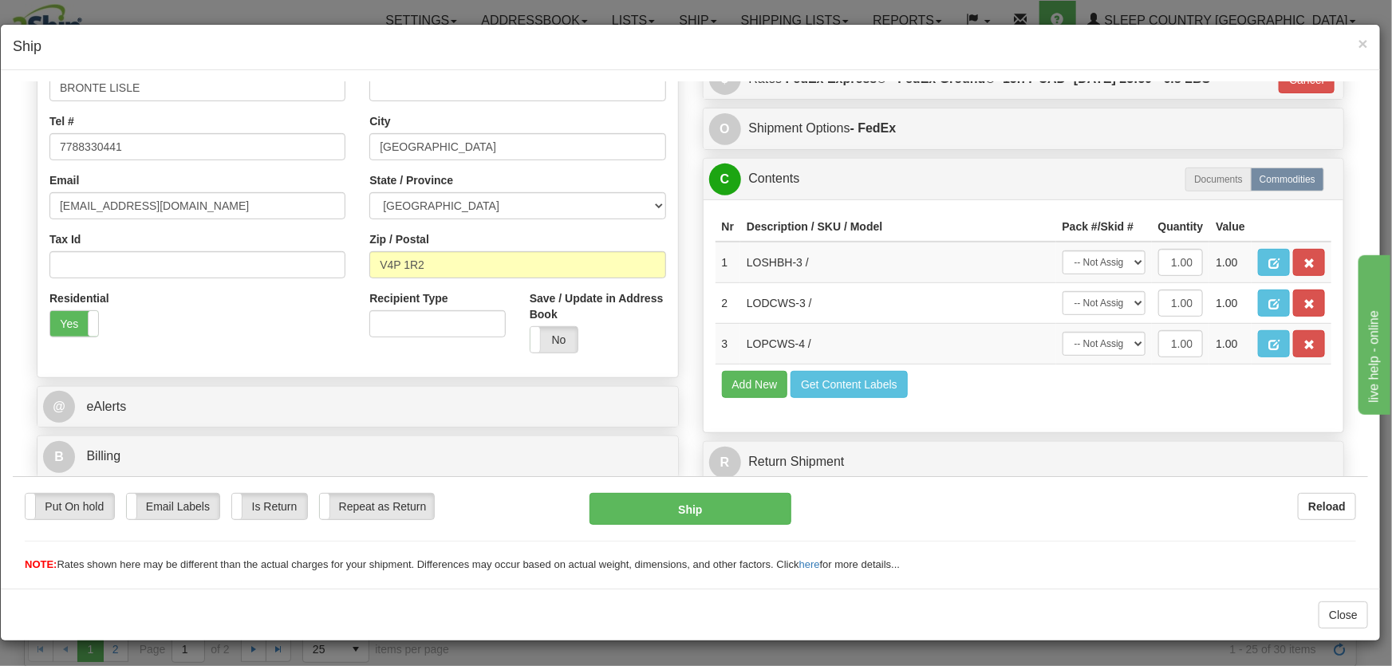
scroll to position [344, 0]
click at [1109, 264] on select "-- Not Assigned -- Package 1" at bounding box center [1104, 263] width 83 height 24
select select "0"
click at [1063, 251] on select "-- Not Assigned -- Package 1" at bounding box center [1104, 263] width 83 height 24
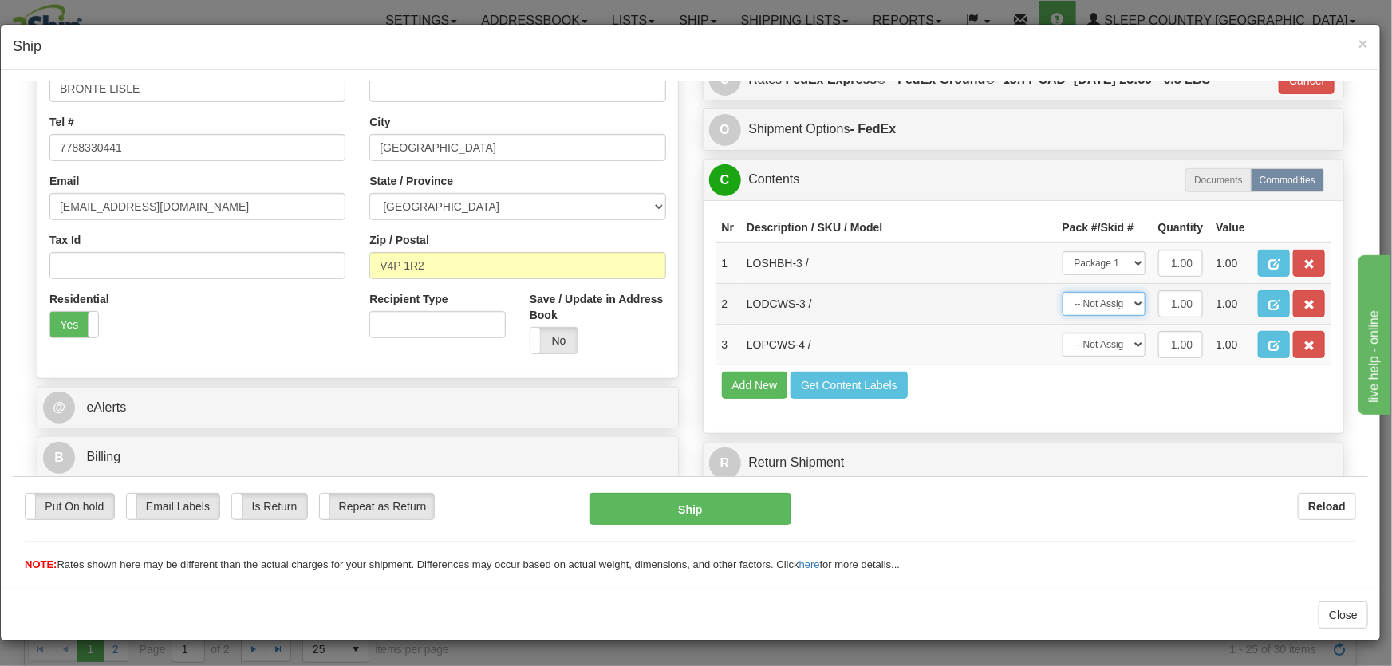
click at [1105, 307] on select "-- Not Assigned -- Package 1" at bounding box center [1104, 303] width 83 height 24
select select "0"
click at [1063, 291] on select "-- Not Assigned -- Package 1" at bounding box center [1104, 303] width 83 height 24
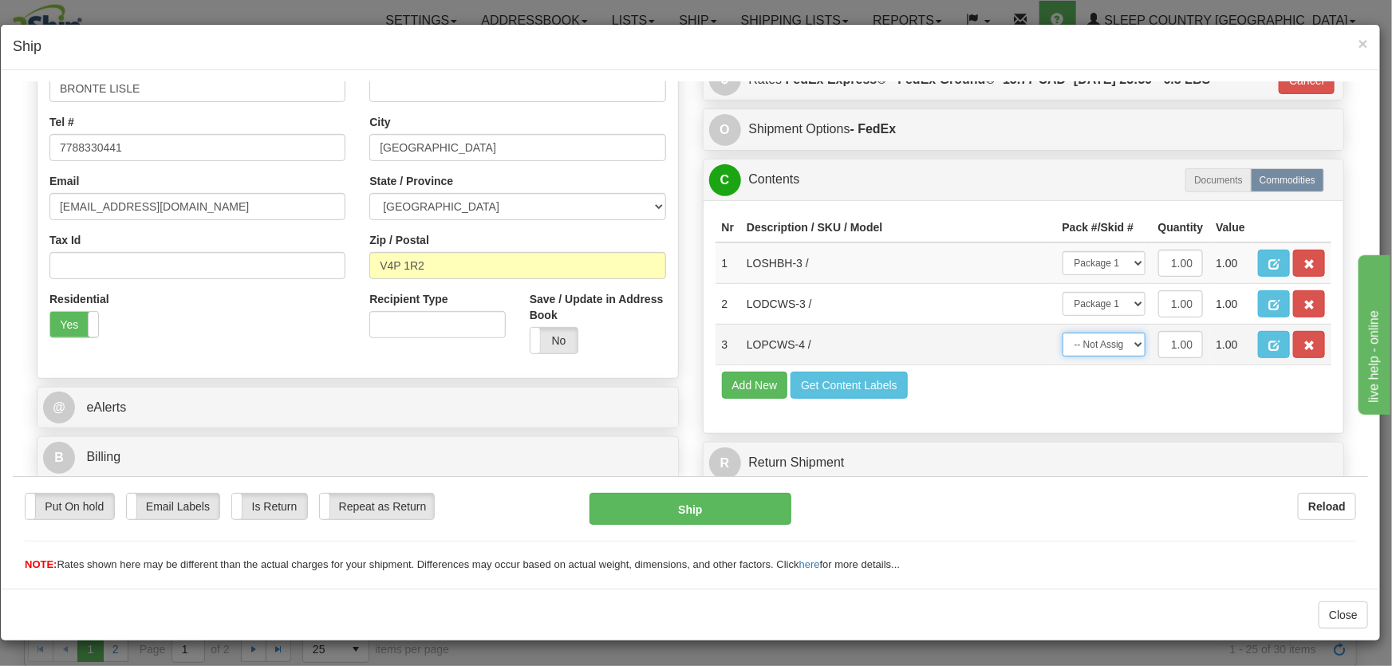
click at [1109, 338] on select "-- Not Assigned -- Package 1" at bounding box center [1104, 344] width 83 height 24
select select "0"
click at [1063, 332] on select "-- Not Assigned -- Package 1" at bounding box center [1104, 344] width 83 height 24
click at [740, 513] on button "Ship" at bounding box center [691, 508] width 202 height 32
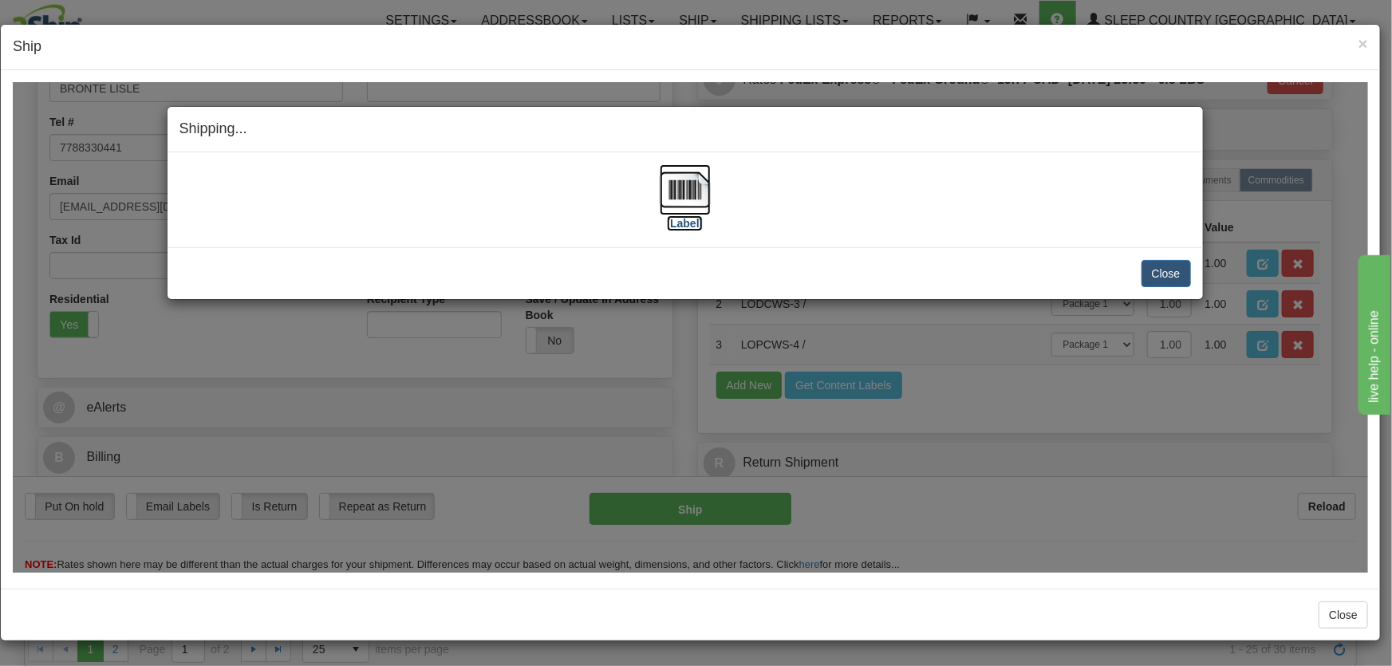
click at [689, 205] on img at bounding box center [685, 189] width 51 height 51
click at [1171, 268] on button "Close" at bounding box center [1166, 272] width 49 height 27
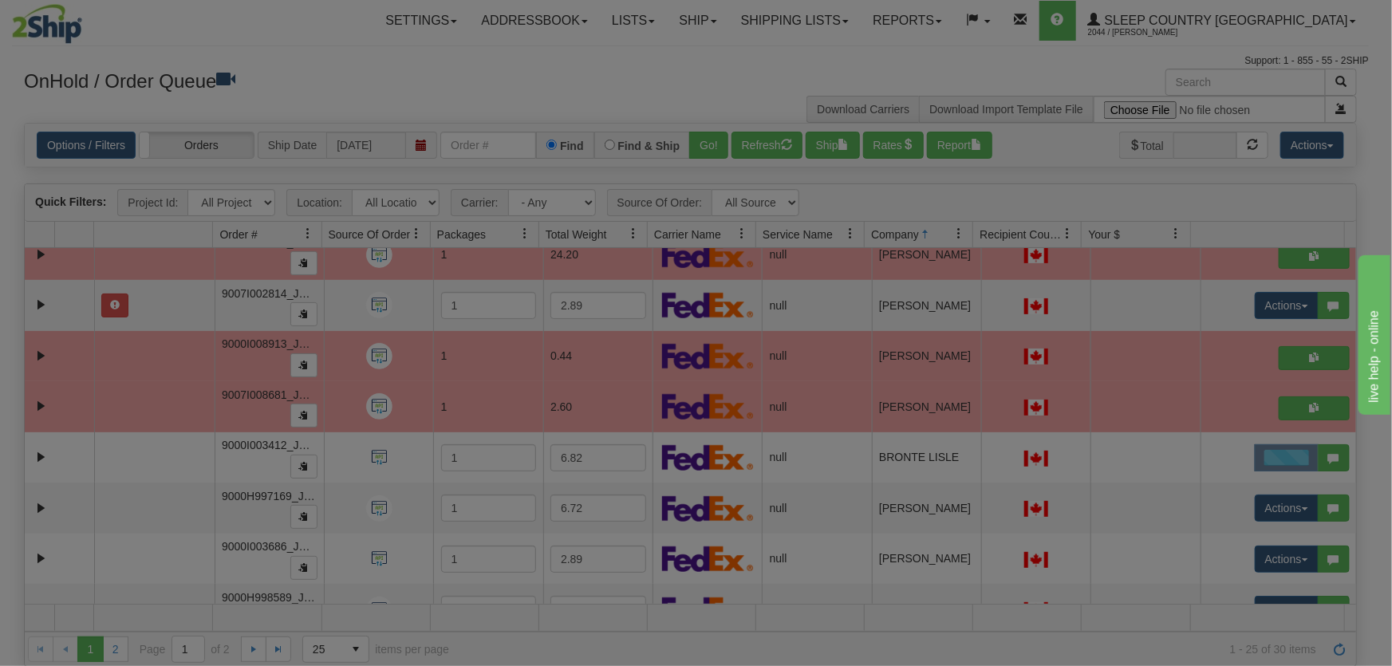
scroll to position [0, 0]
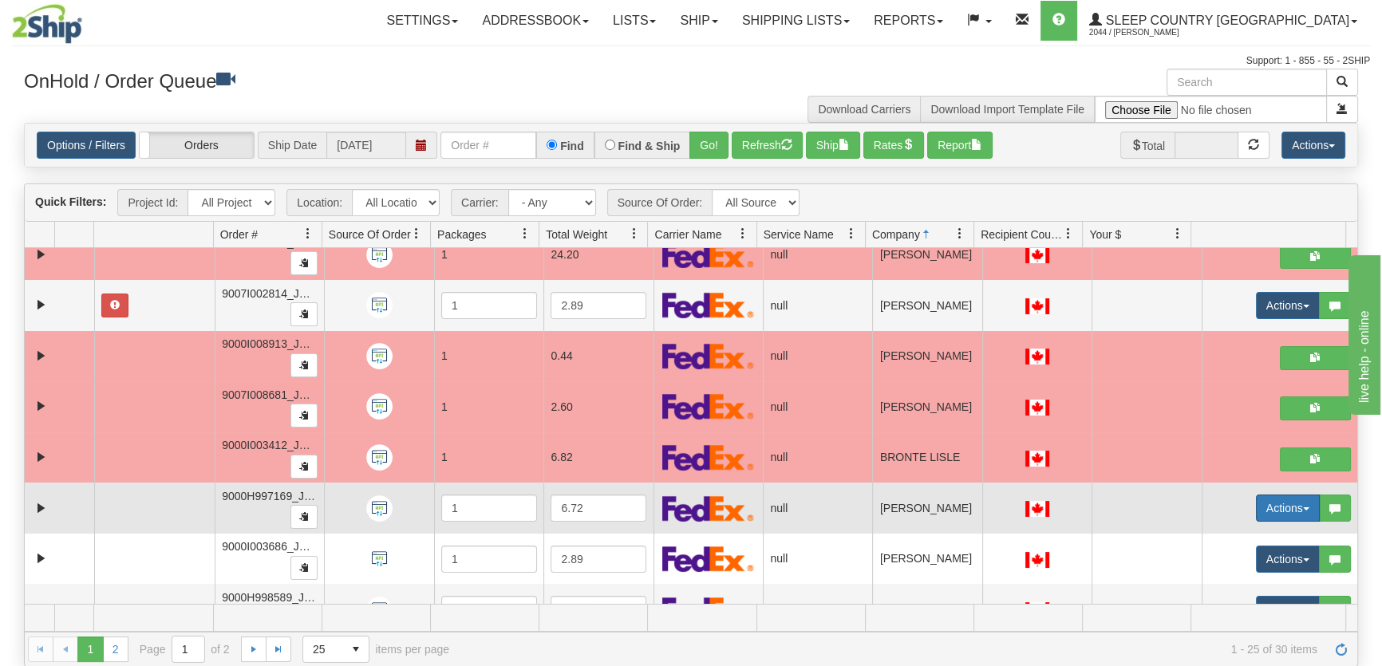
click at [1273, 511] on button "Actions" at bounding box center [1288, 508] width 64 height 27
click at [1268, 532] on link "Open" at bounding box center [1250, 538] width 138 height 21
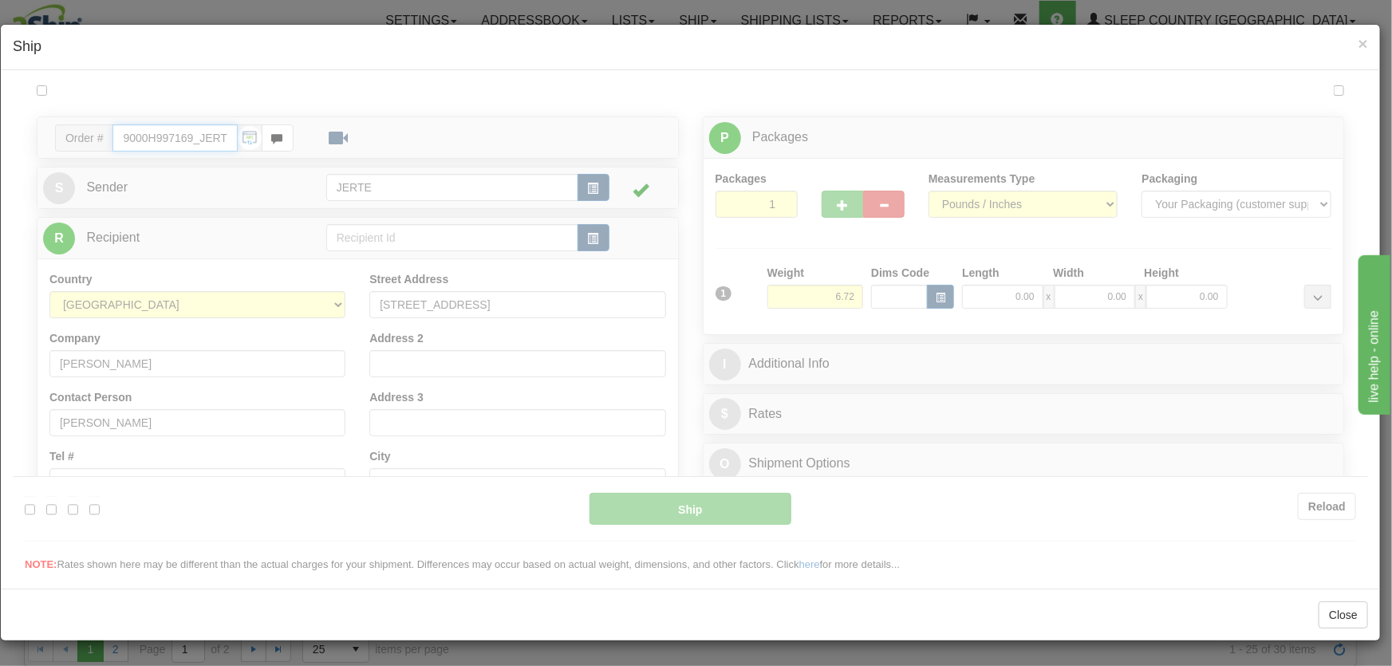
type input "17:57"
type input "16:00"
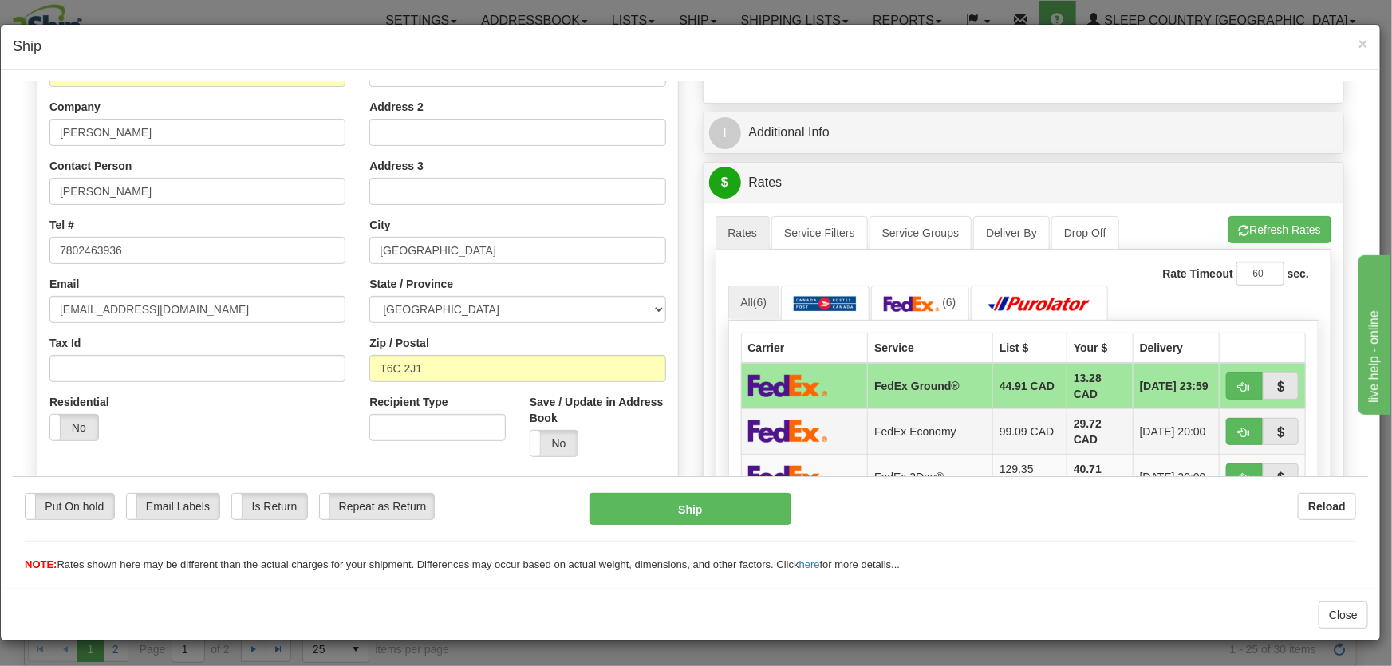
scroll to position [362, 0]
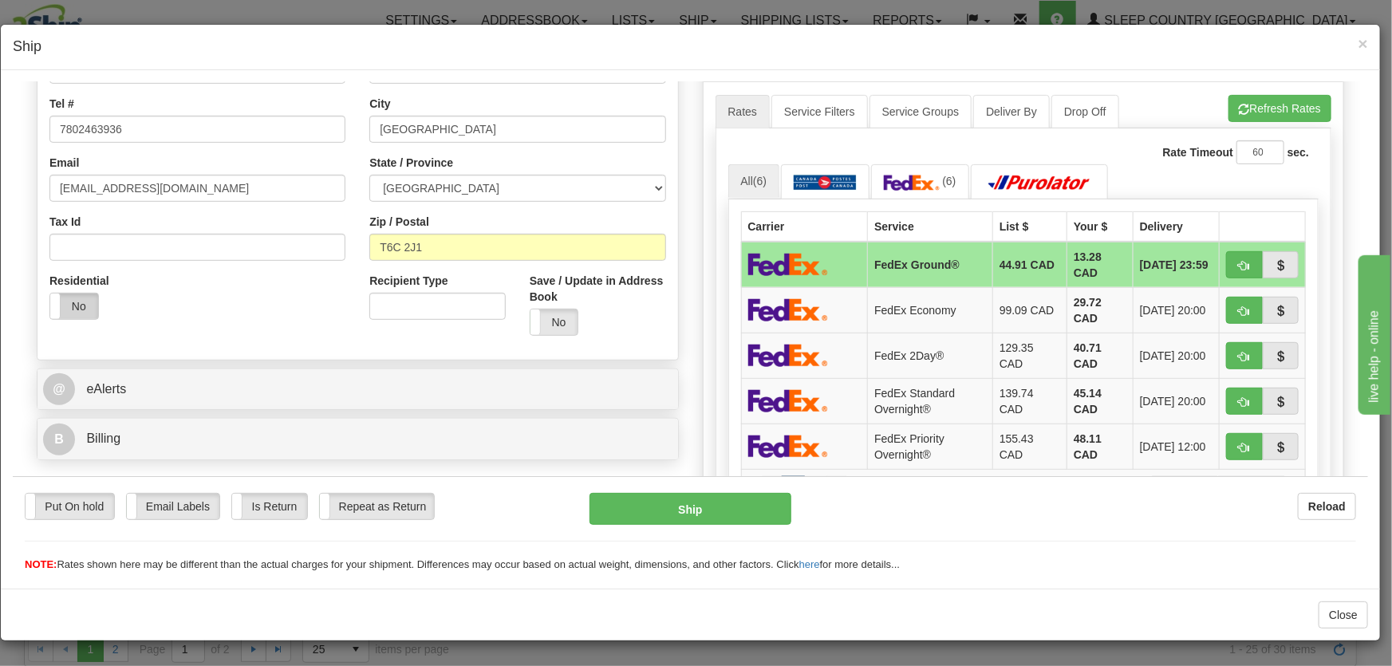
click at [64, 304] on label "No" at bounding box center [74, 306] width 48 height 26
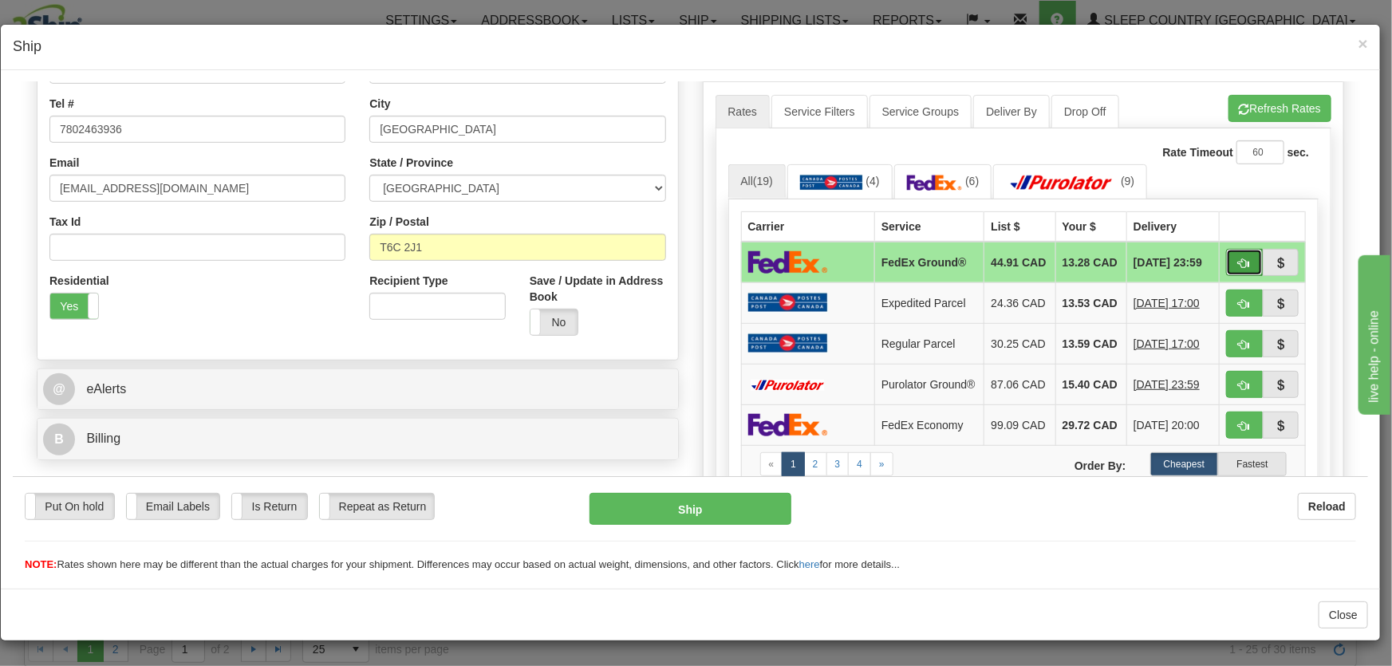
click at [1239, 263] on span "button" at bounding box center [1244, 263] width 11 height 10
type input "92"
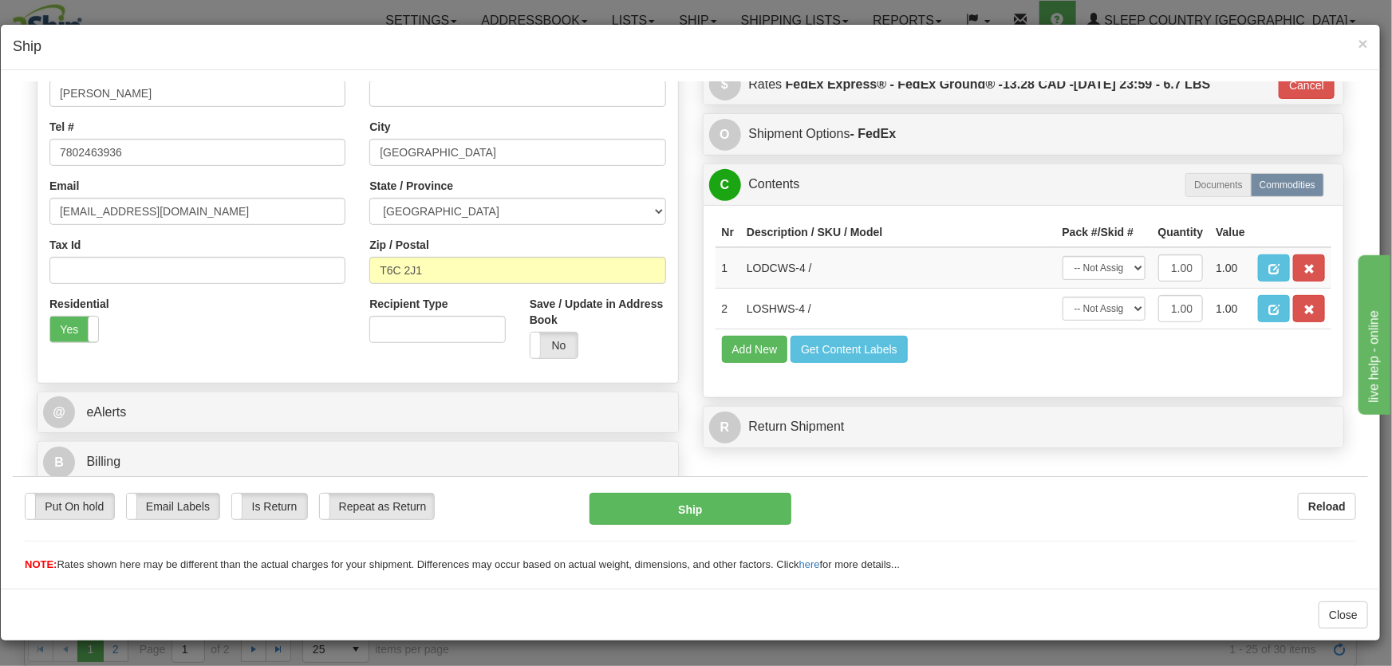
scroll to position [339, 0]
click at [1088, 268] on select "-- Not Assigned -- Package 1" at bounding box center [1104, 267] width 83 height 24
select select "0"
click at [1063, 255] on select "-- Not Assigned -- Package 1" at bounding box center [1104, 267] width 83 height 24
click at [1095, 307] on select "-- Not Assigned -- Package 1" at bounding box center [1104, 308] width 83 height 24
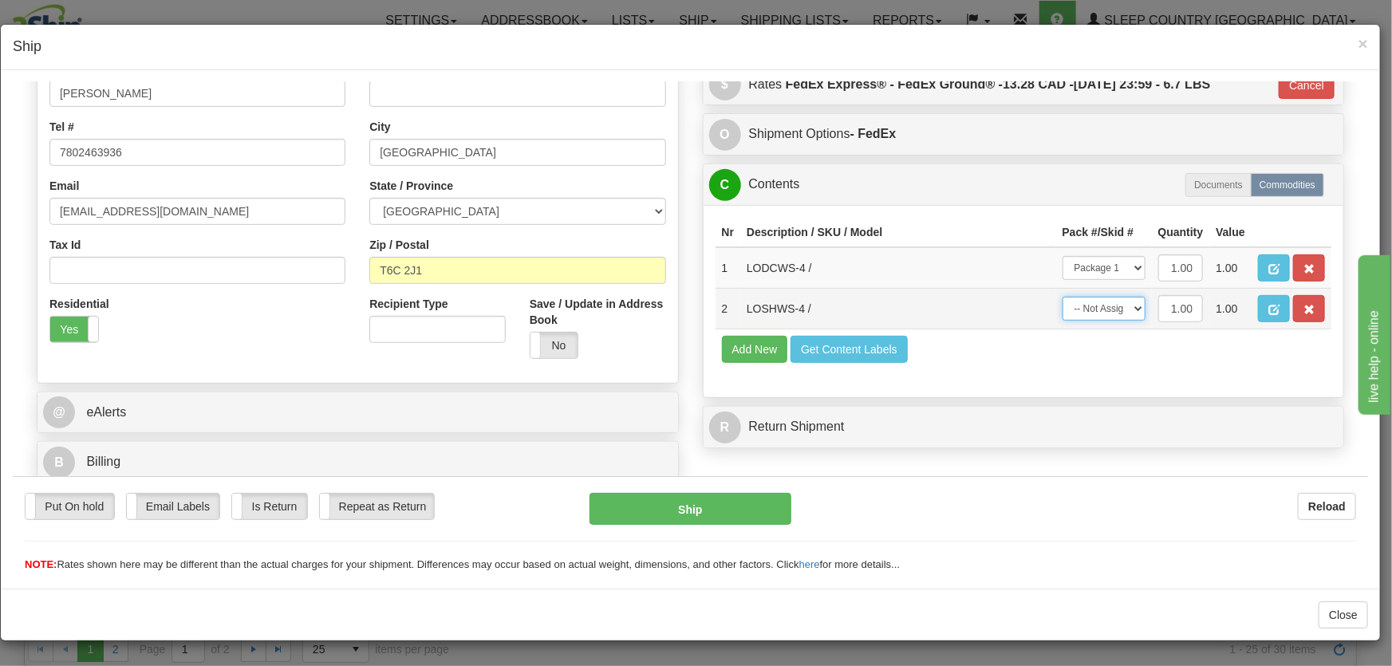
select select "0"
click at [1063, 296] on select "-- Not Assigned -- Package 1" at bounding box center [1104, 308] width 83 height 24
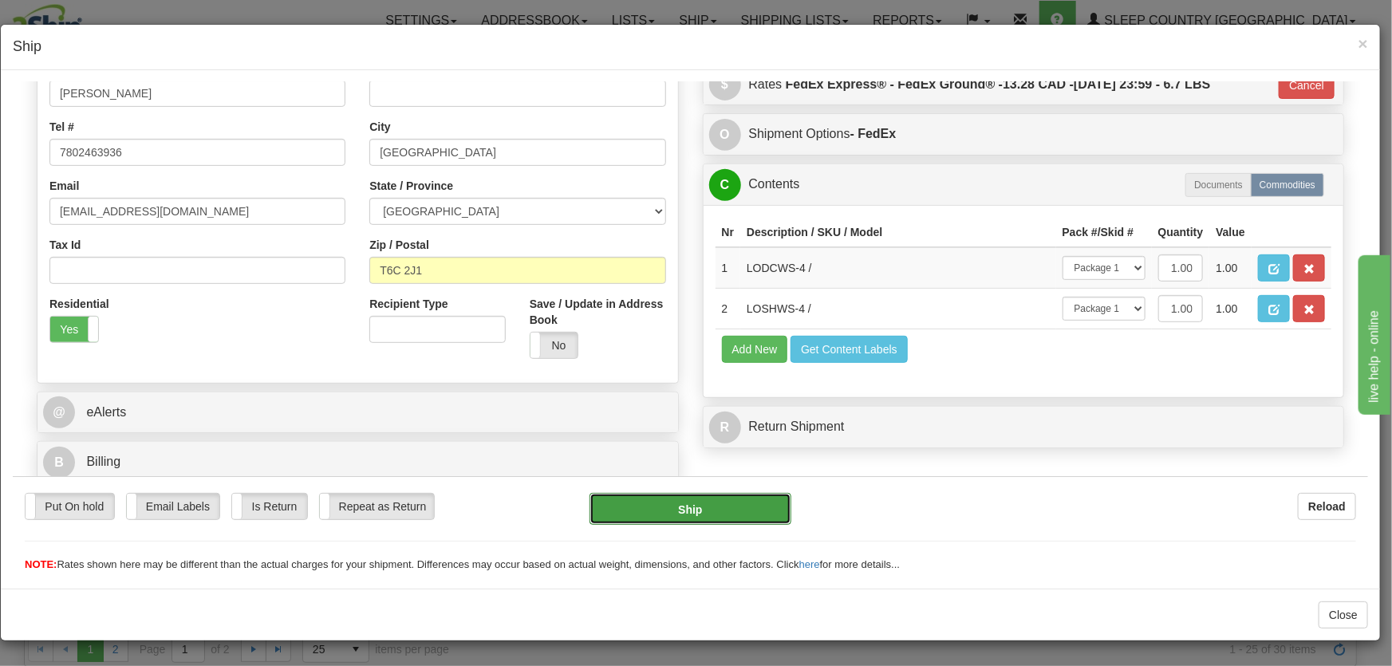
click at [717, 519] on button "Ship" at bounding box center [691, 508] width 202 height 32
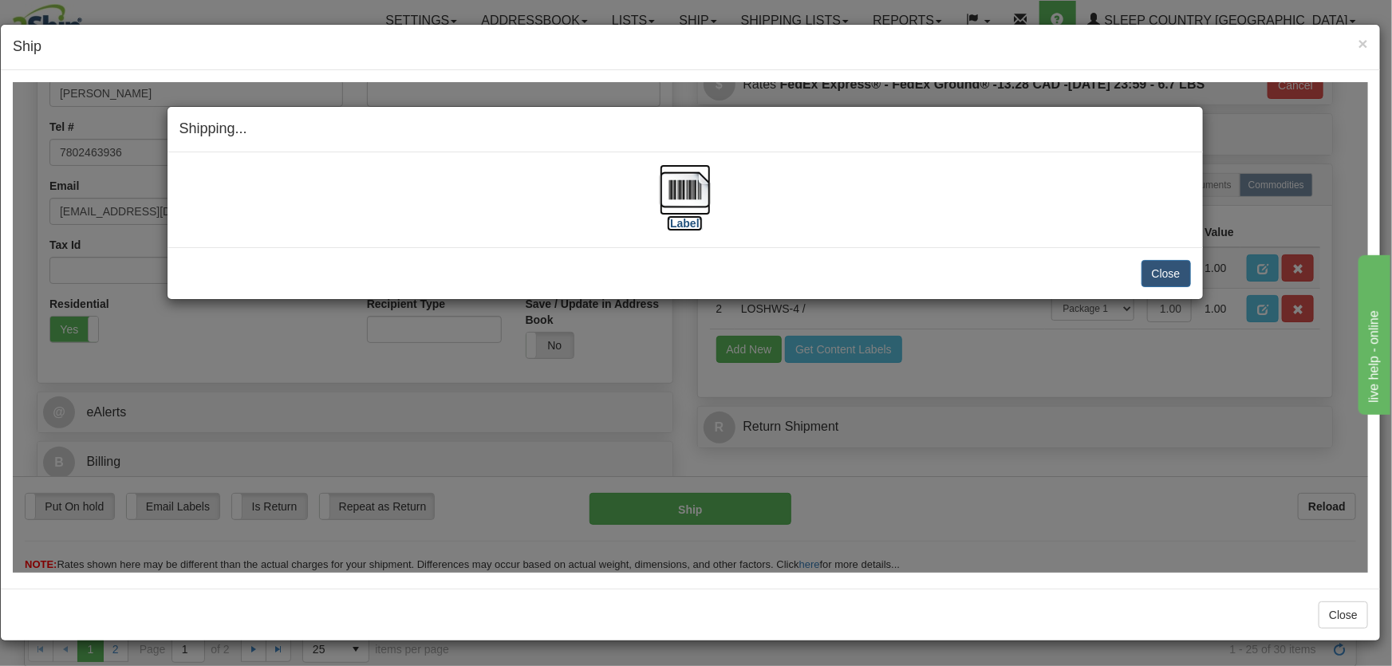
click at [681, 184] on img at bounding box center [685, 189] width 51 height 51
click at [1158, 271] on button "Close" at bounding box center [1166, 272] width 49 height 27
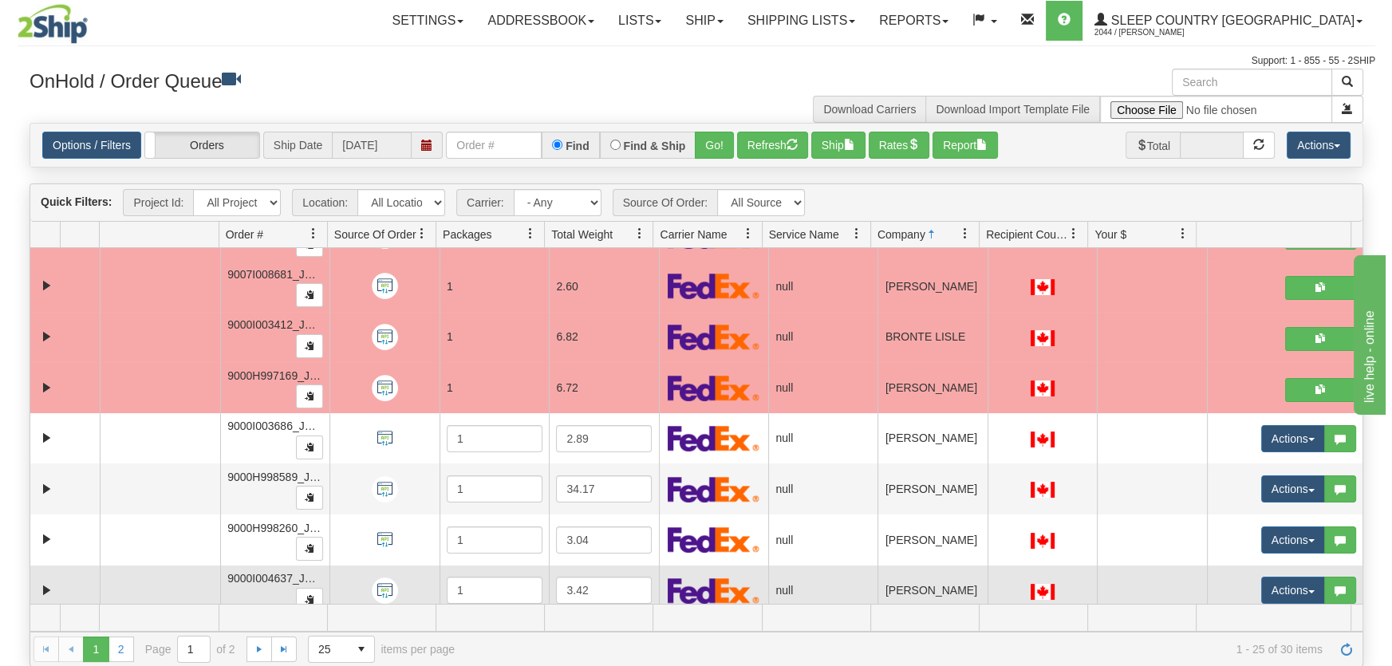
scroll to position [362, 0]
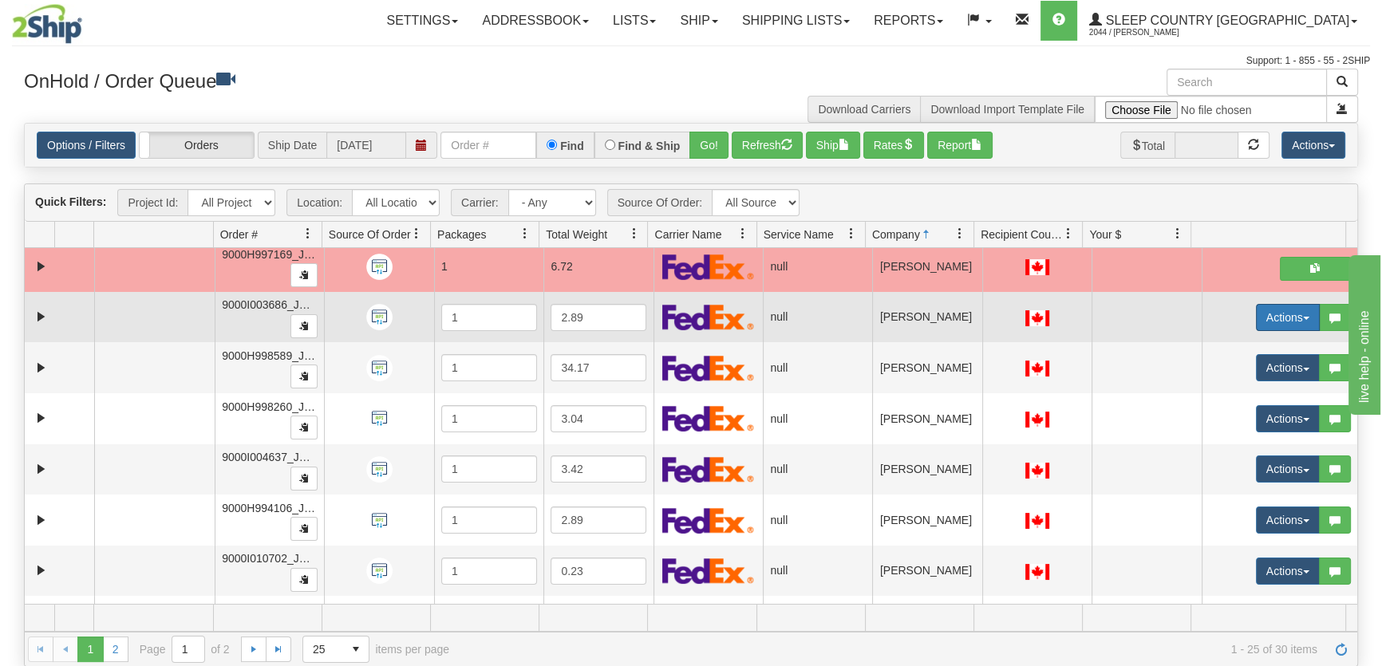
click at [1262, 310] on button "Actions" at bounding box center [1288, 317] width 64 height 27
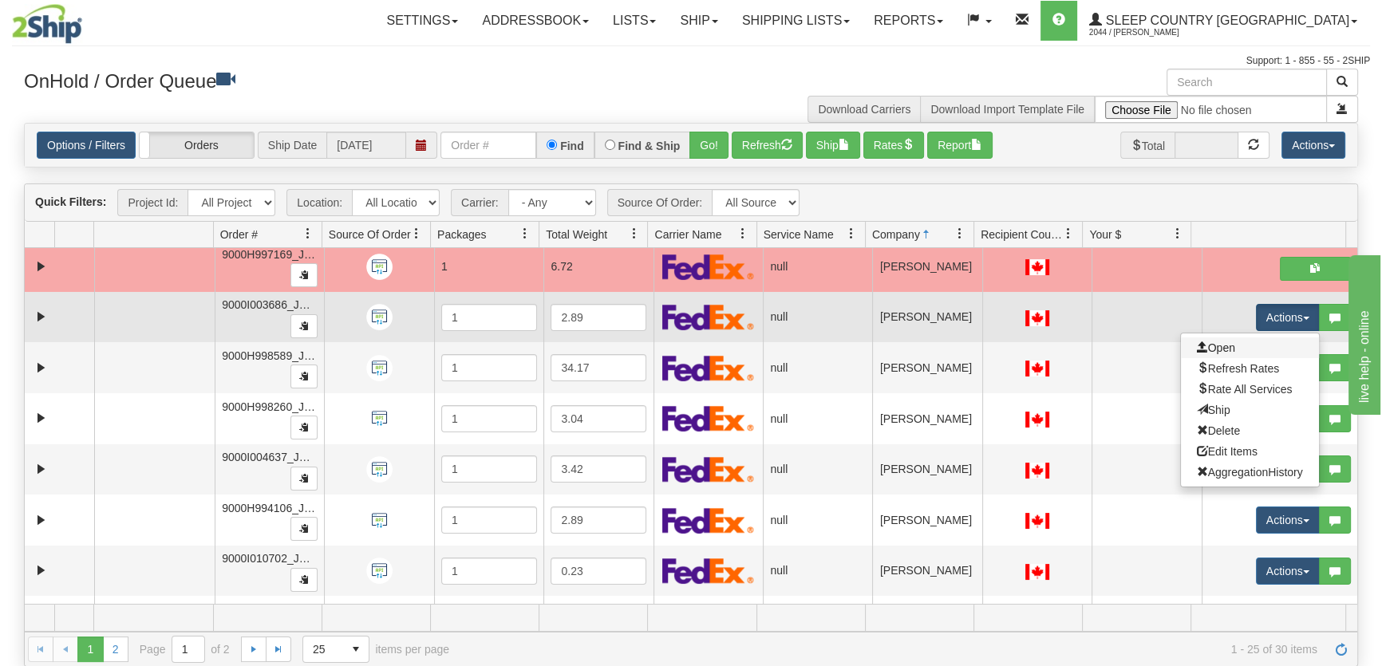
click at [1252, 349] on link "Open" at bounding box center [1250, 348] width 138 height 21
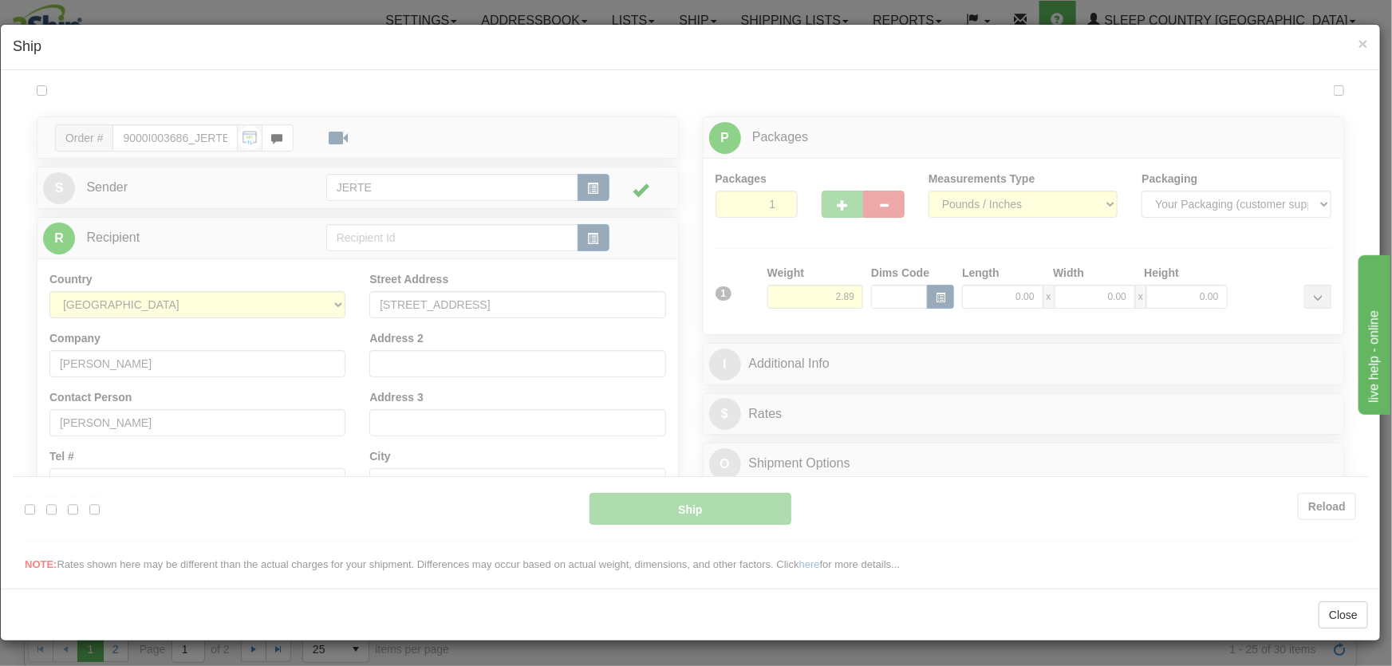
scroll to position [0, 0]
type input "17:59"
type input "16:00"
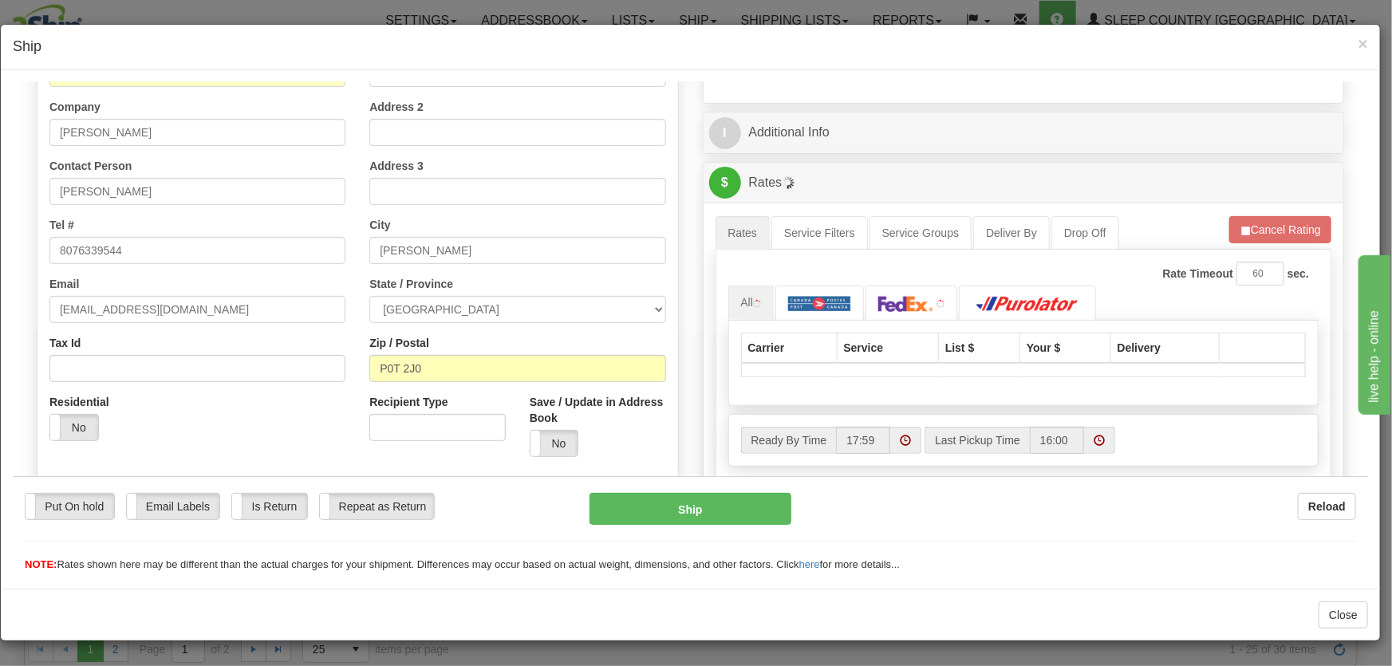
scroll to position [362, 0]
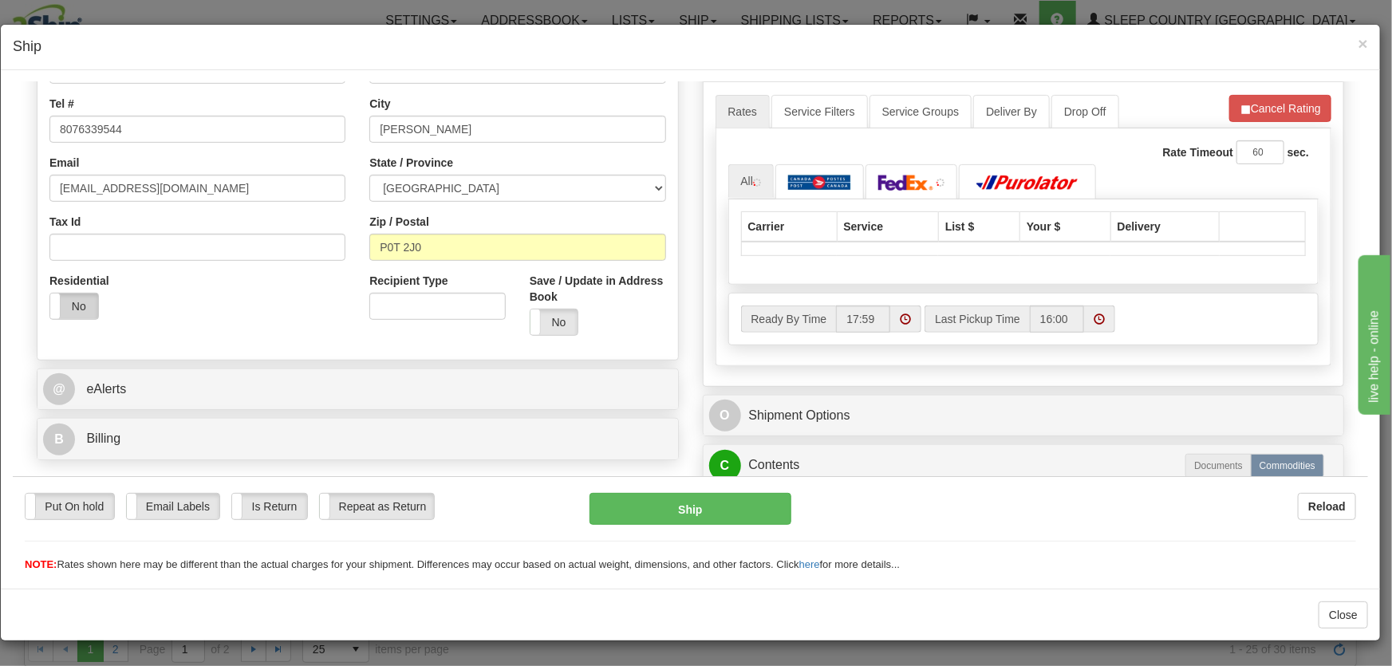
click at [69, 293] on label "No" at bounding box center [74, 306] width 48 height 26
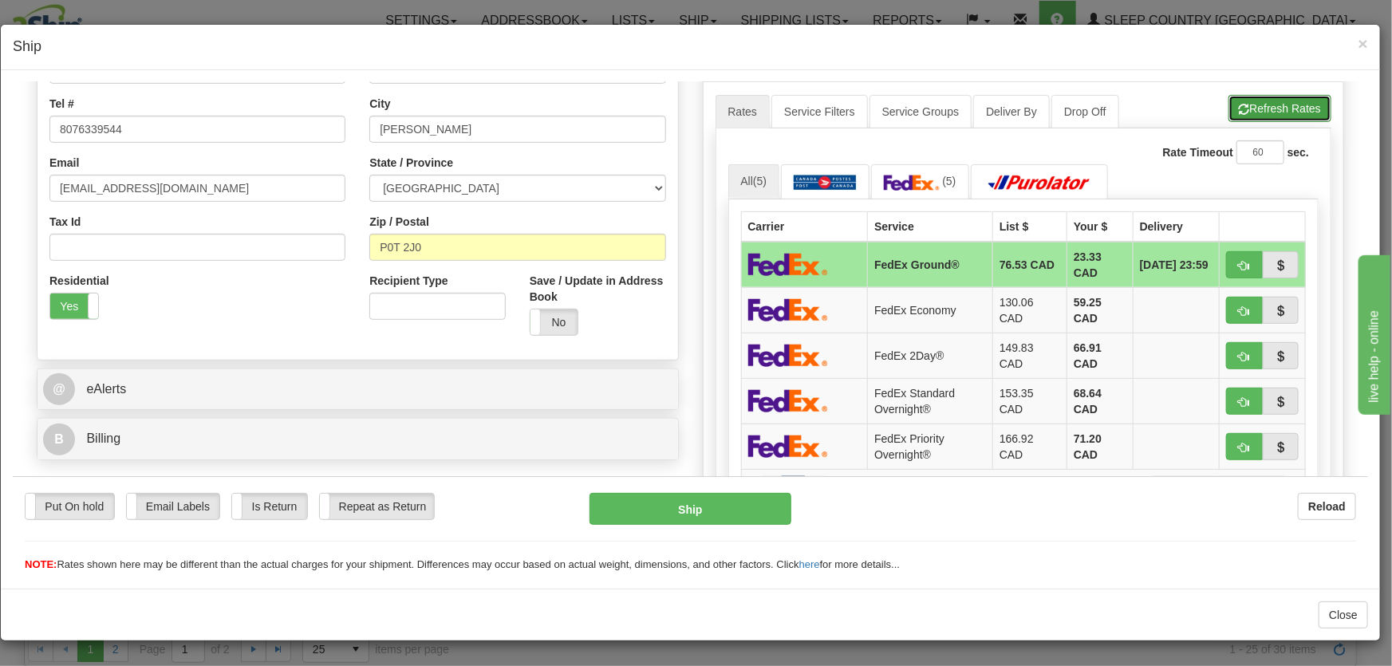
click at [1242, 102] on button "Refresh Rates" at bounding box center [1280, 107] width 103 height 27
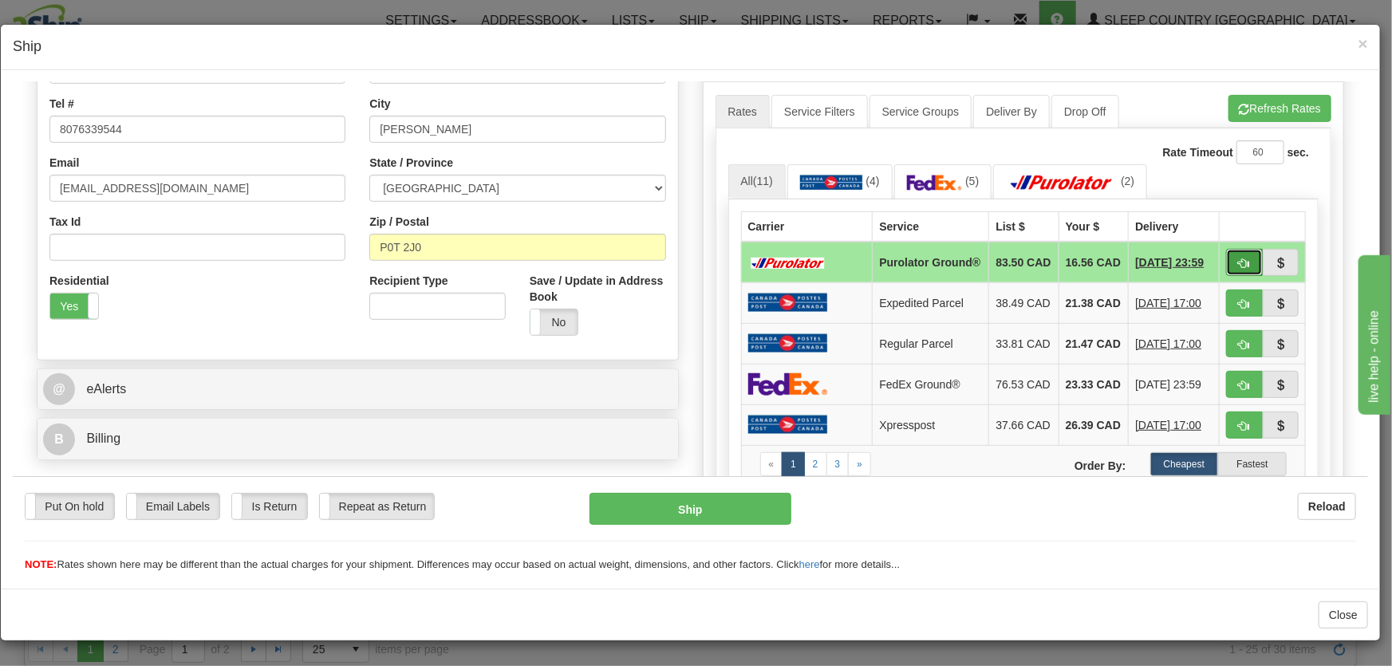
click at [1239, 262] on span "button" at bounding box center [1244, 263] width 11 height 10
type input "260"
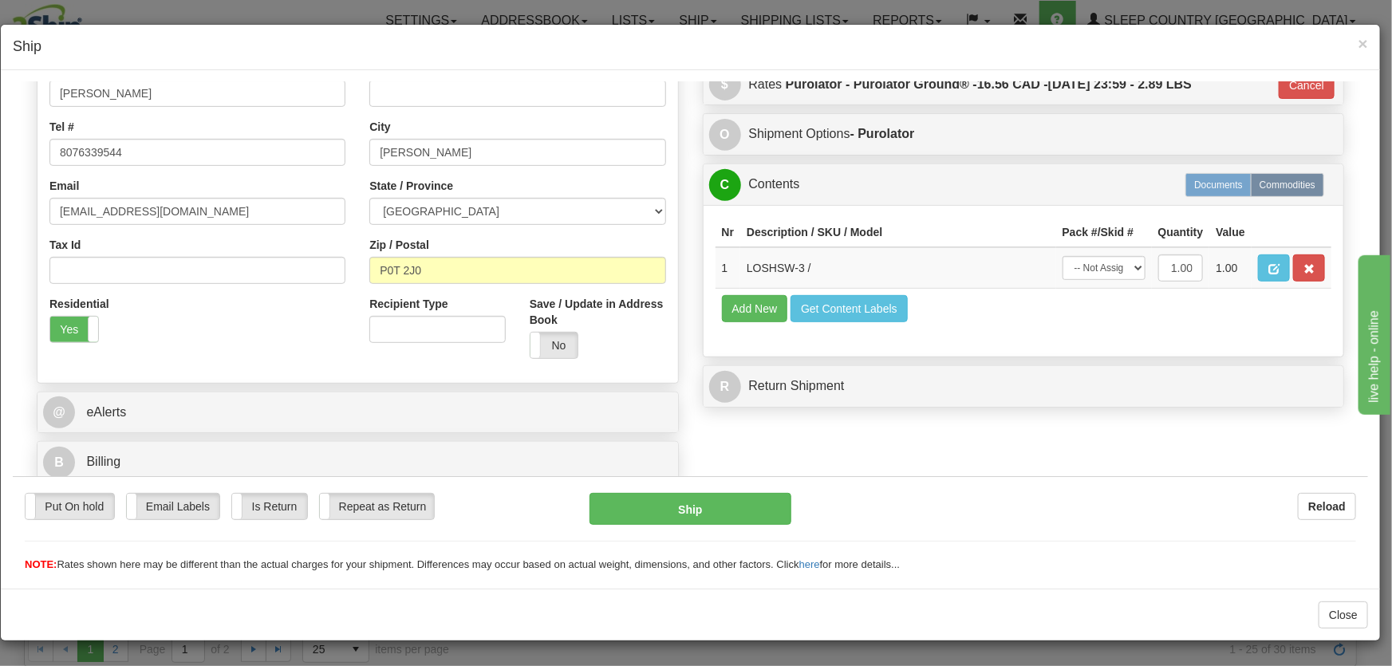
scroll to position [339, 0]
click at [1092, 267] on select "-- Not Assigned -- Package 1" at bounding box center [1104, 267] width 83 height 24
select select "0"
click at [1063, 255] on select "-- Not Assigned -- Package 1" at bounding box center [1104, 267] width 83 height 24
click at [712, 503] on button "Ship" at bounding box center [691, 508] width 202 height 32
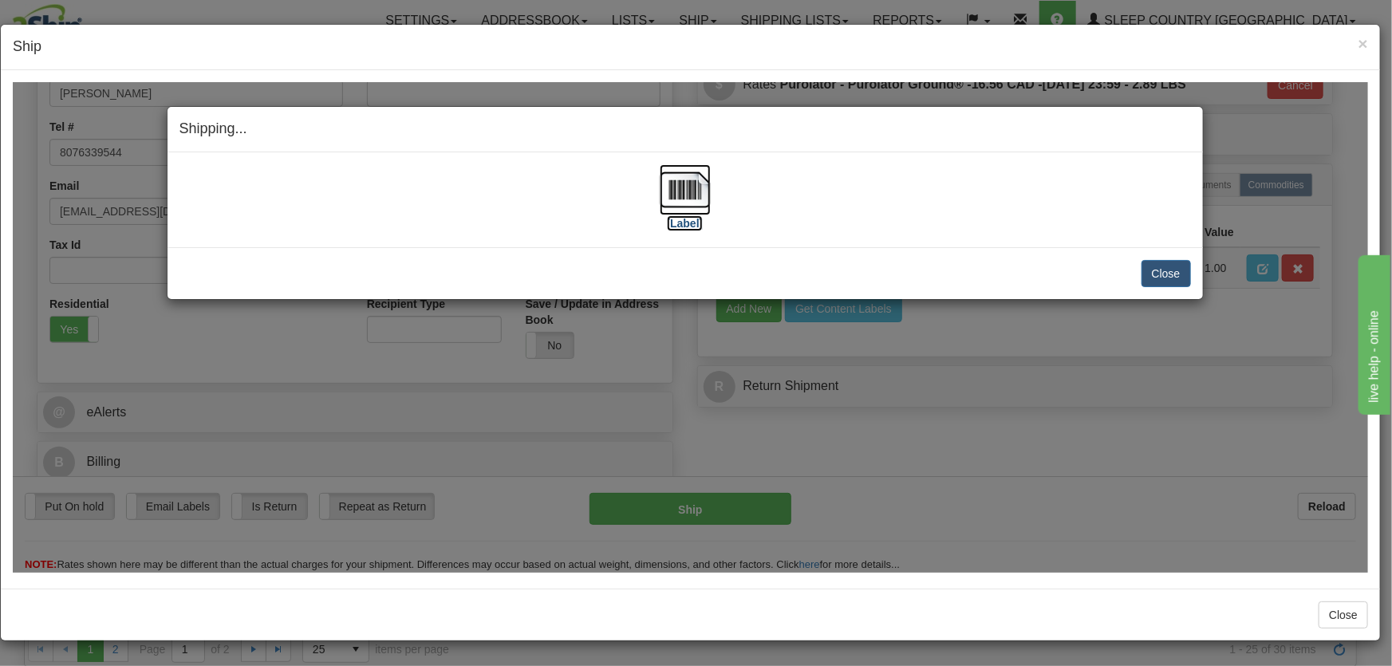
click at [683, 218] on label "[Label]" at bounding box center [685, 223] width 37 height 16
click at [1173, 263] on button "Close" at bounding box center [1166, 272] width 49 height 27
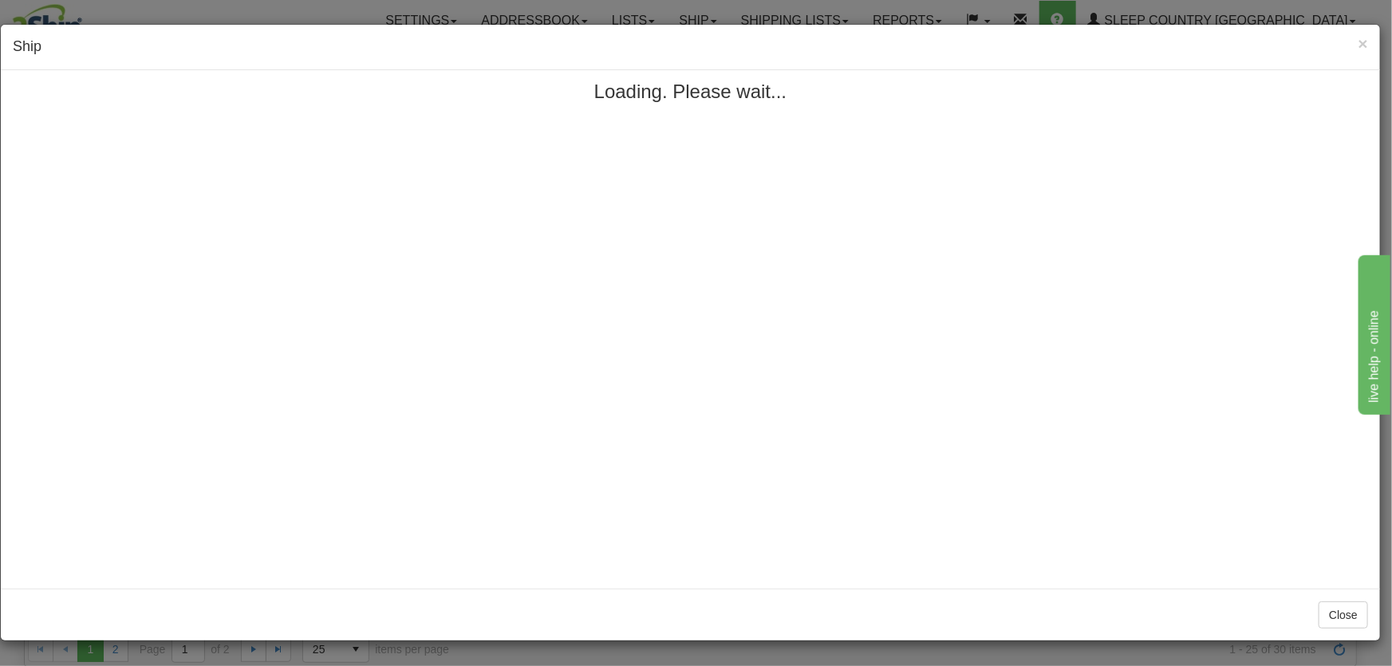
scroll to position [0, 0]
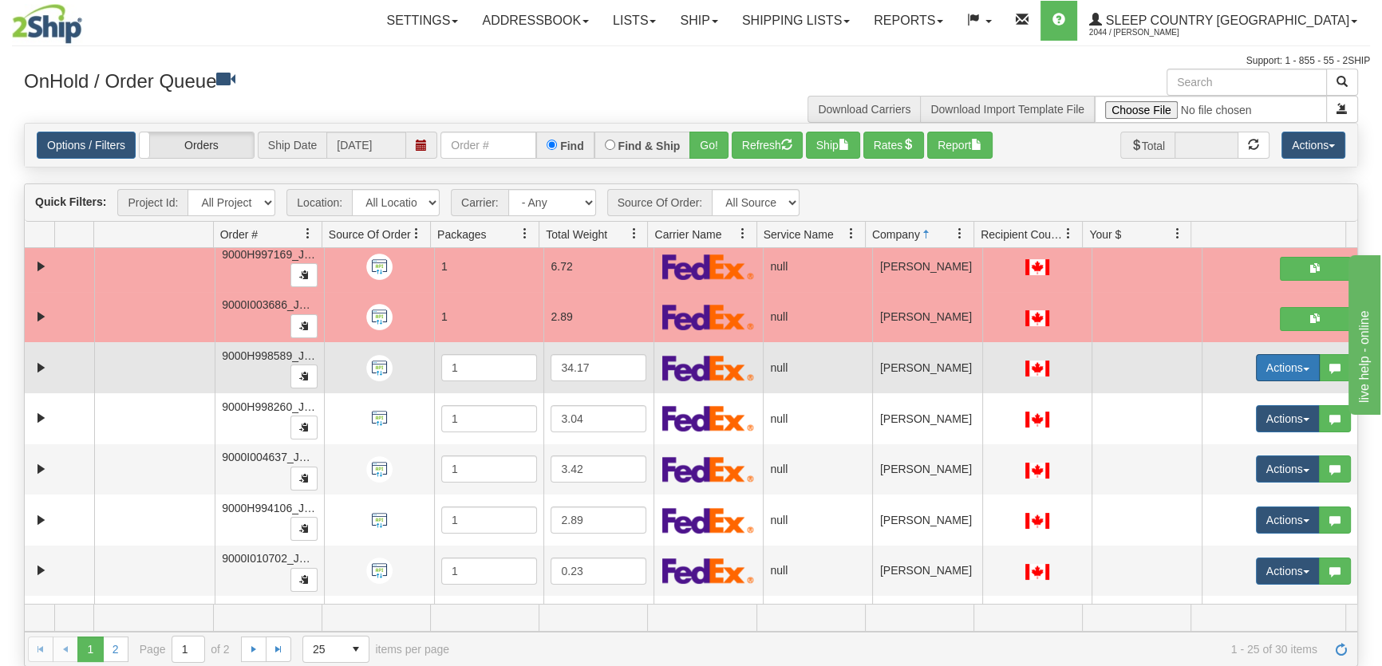
click at [1265, 366] on button "Actions" at bounding box center [1288, 367] width 64 height 27
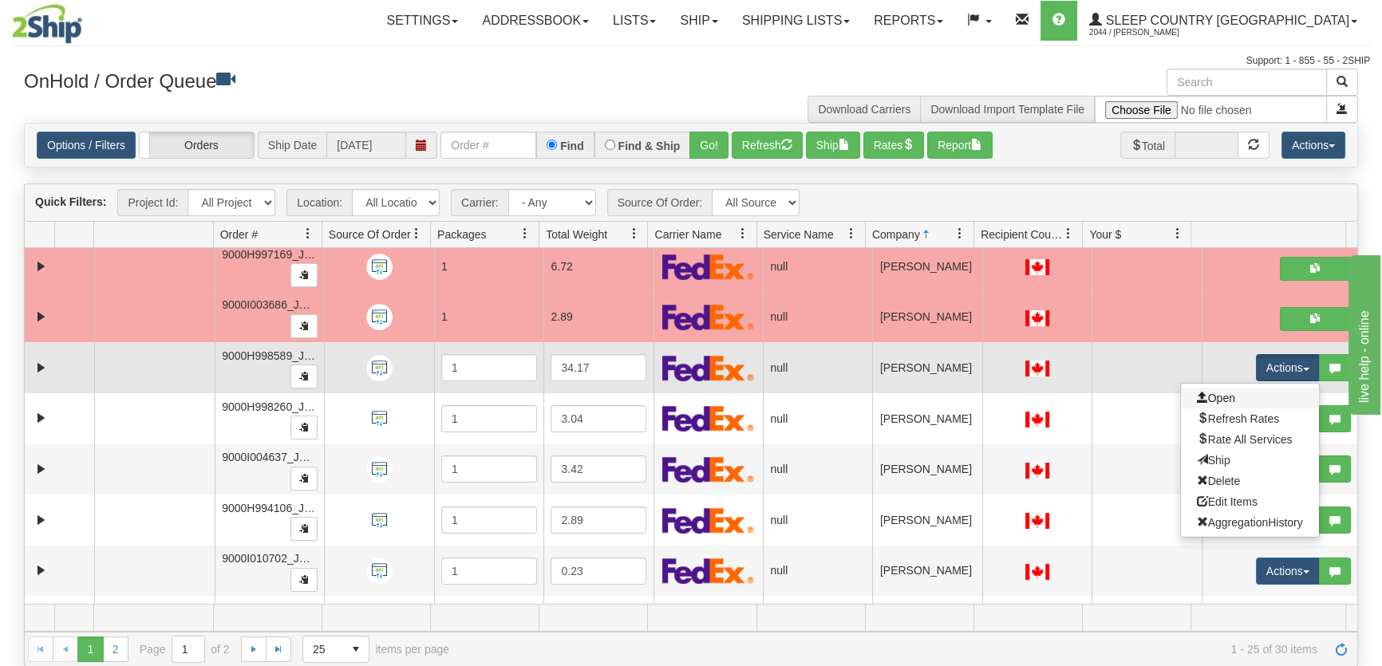
click at [1241, 389] on link "Open" at bounding box center [1250, 398] width 138 height 21
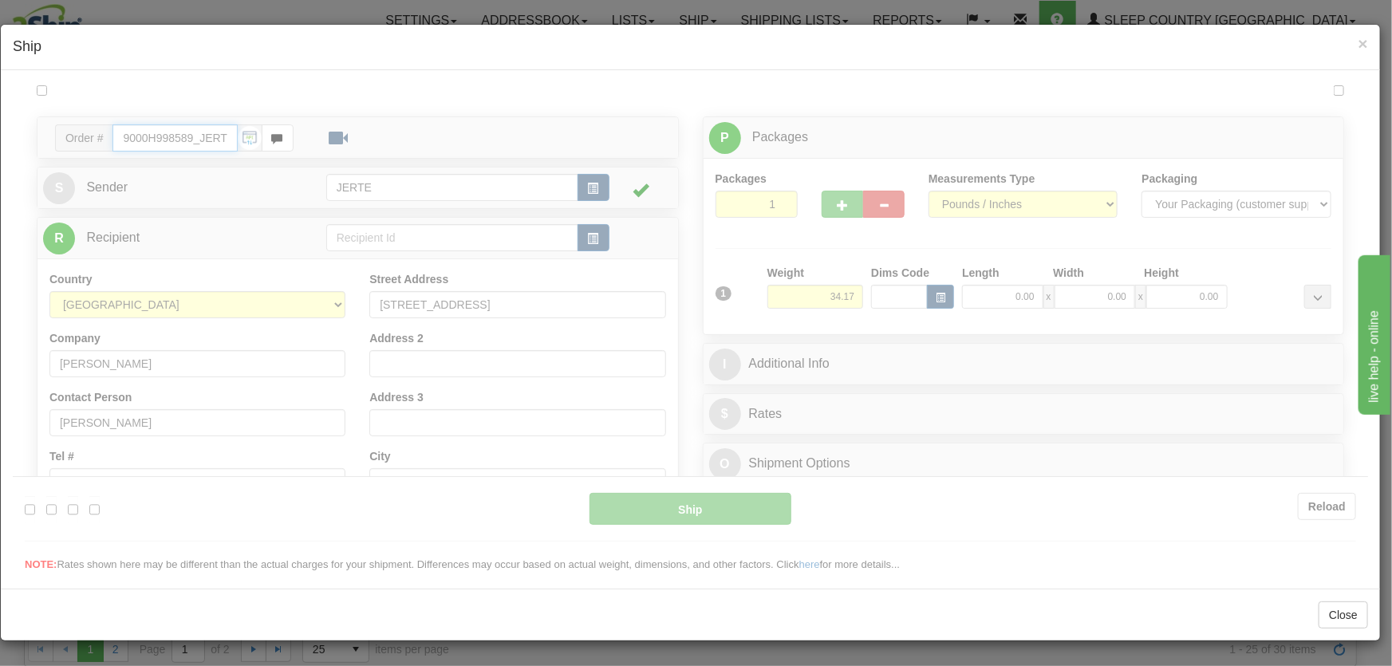
type input "17:59"
type input "16:00"
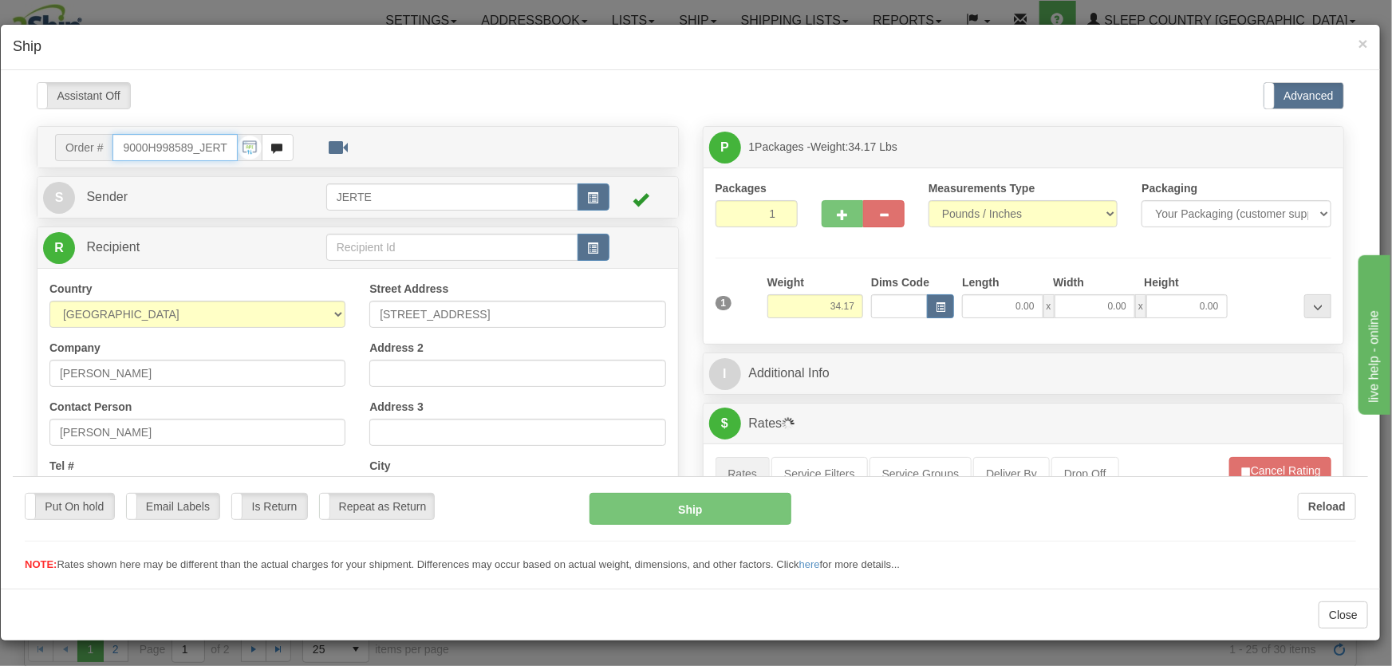
scroll to position [484, 0]
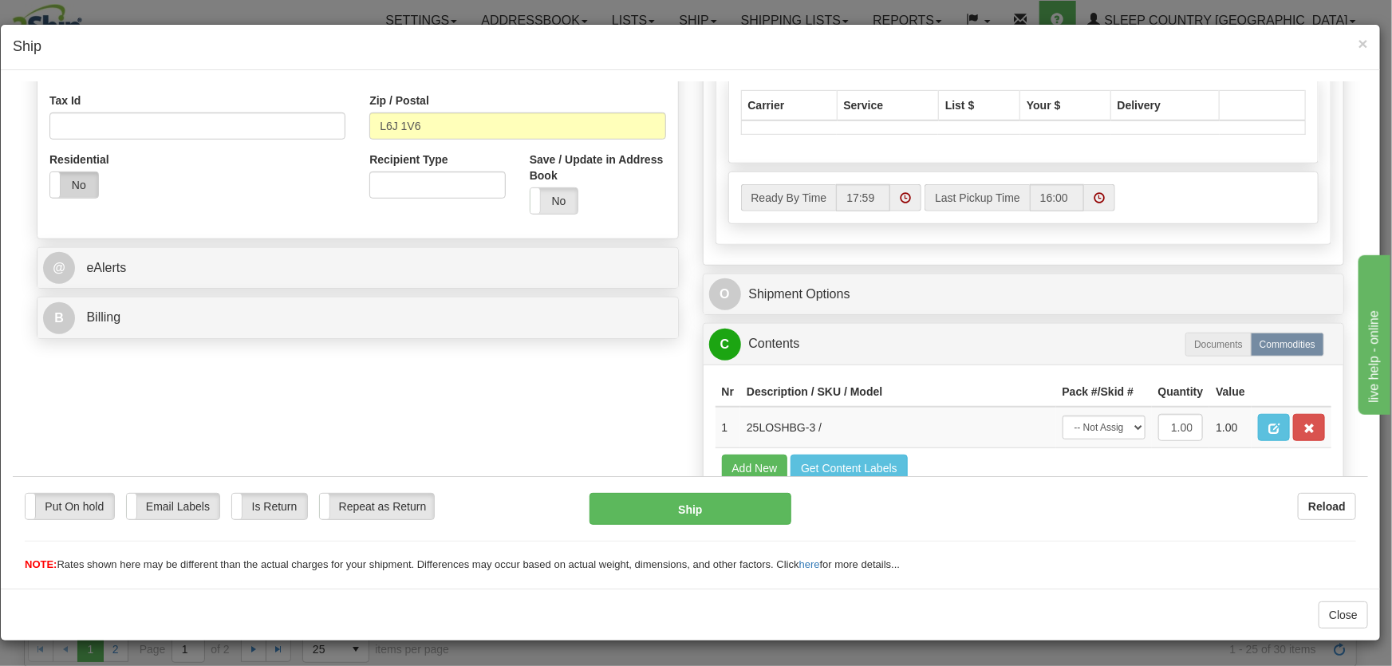
click at [65, 185] on label "No" at bounding box center [74, 185] width 48 height 26
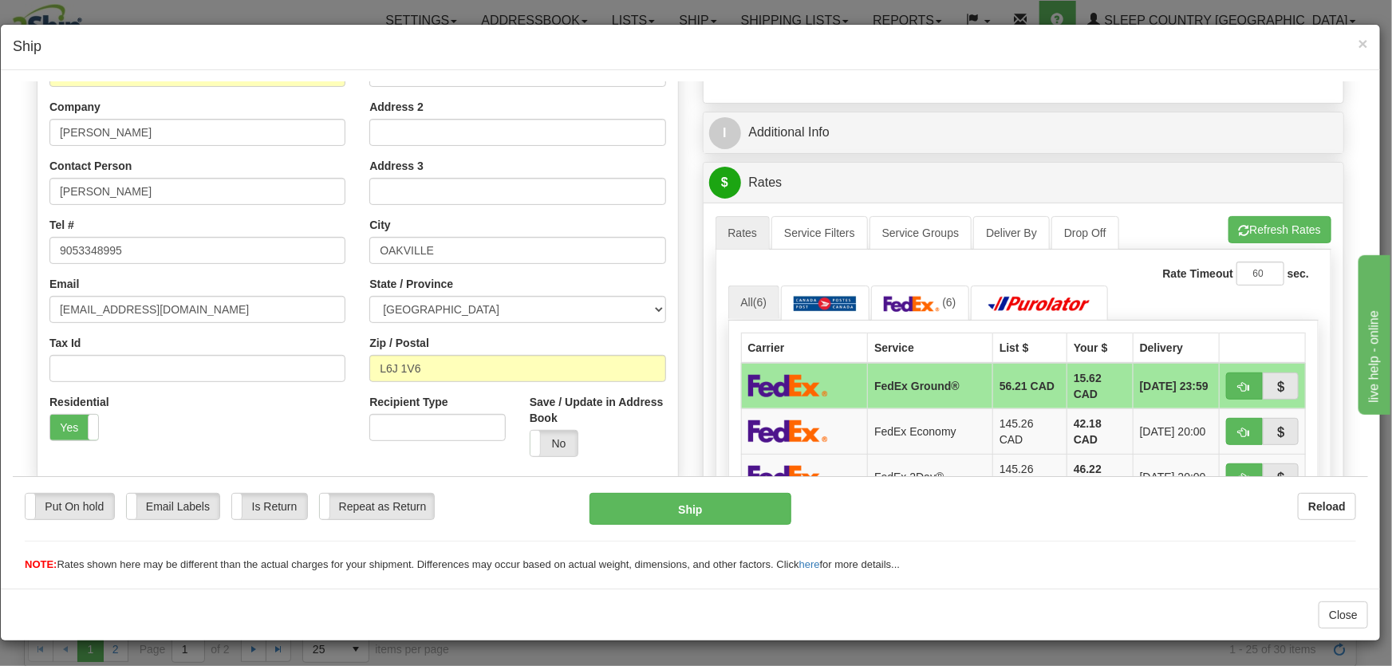
scroll to position [362, 0]
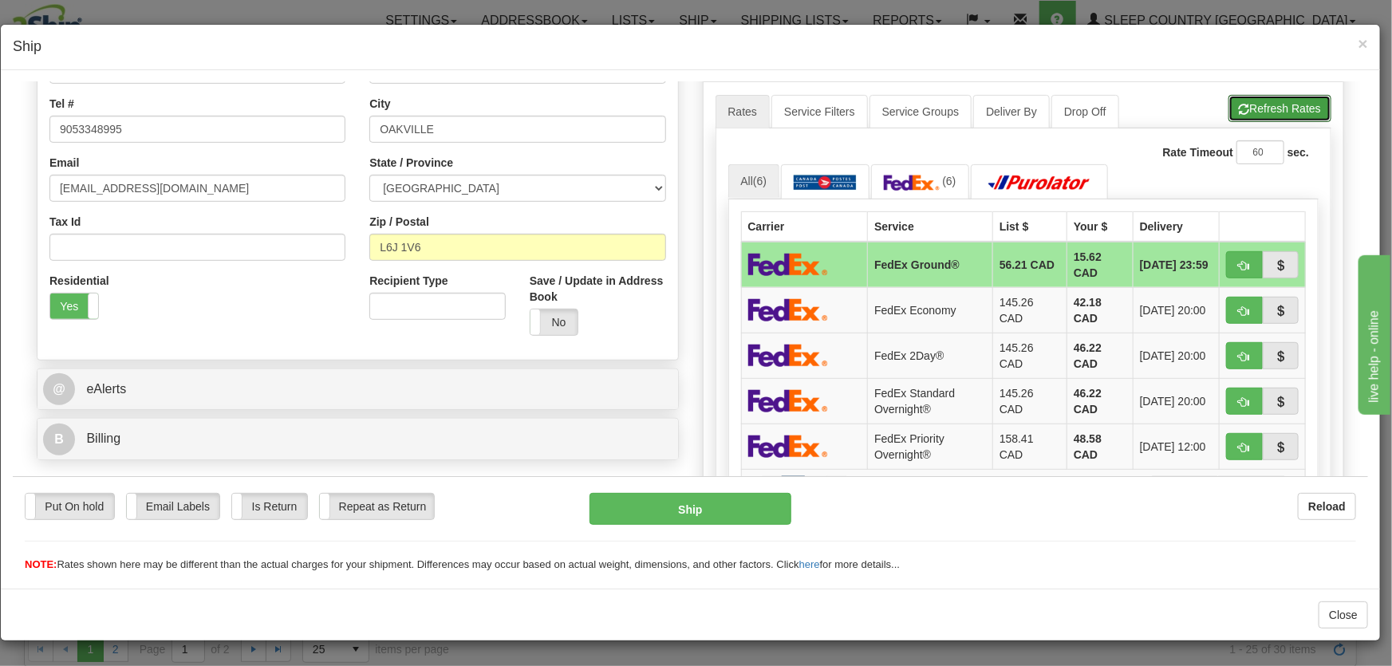
click at [1269, 101] on button "Refresh Rates" at bounding box center [1280, 107] width 103 height 27
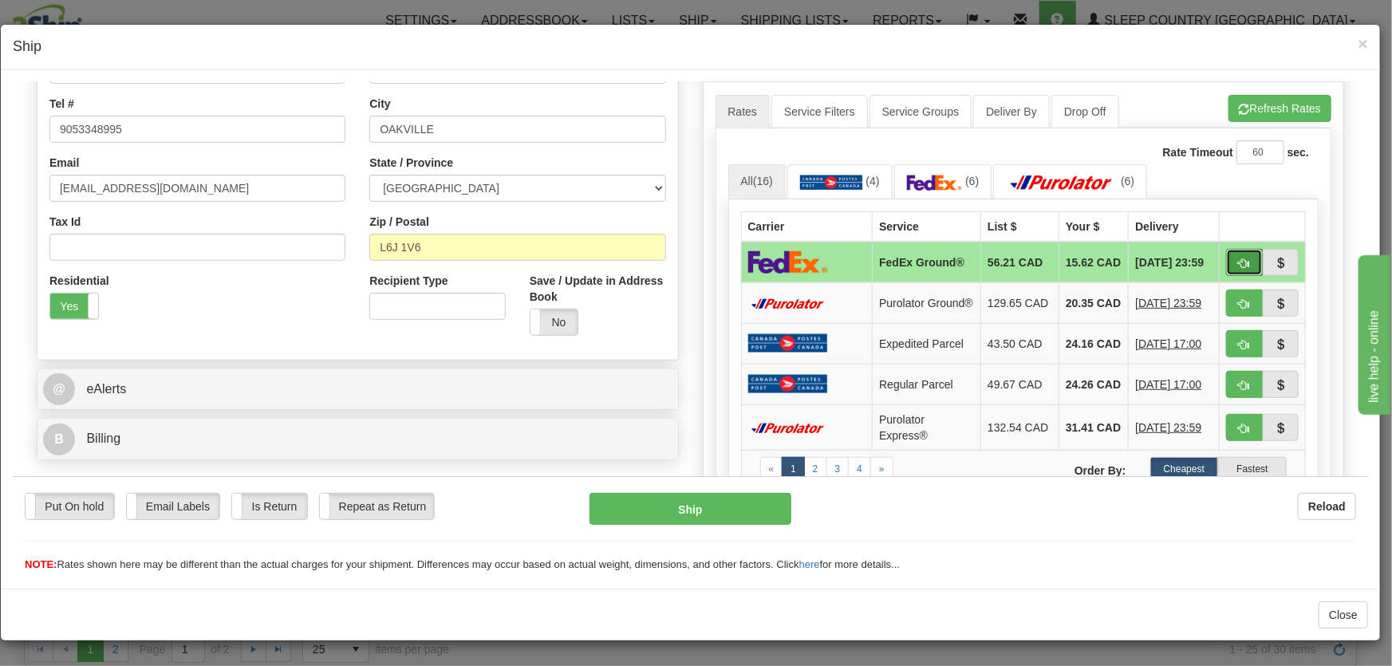
click at [1239, 267] on span "button" at bounding box center [1244, 263] width 11 height 10
type input "92"
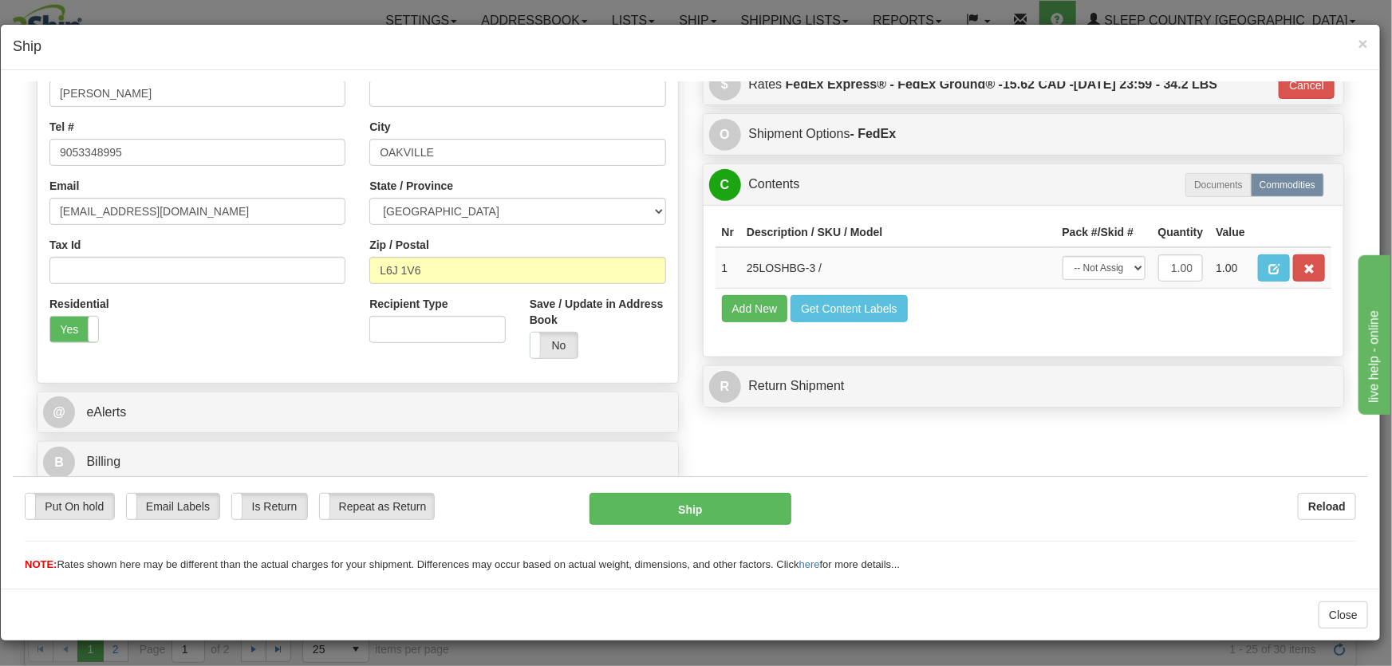
scroll to position [339, 0]
click at [1089, 281] on td "-- Not Assigned -- Package 1" at bounding box center [1104, 267] width 96 height 41
click at [1088, 268] on select "-- Not Assigned -- Package 1" at bounding box center [1104, 267] width 83 height 24
select select "0"
click at [1063, 255] on select "-- Not Assigned -- Package 1" at bounding box center [1104, 267] width 83 height 24
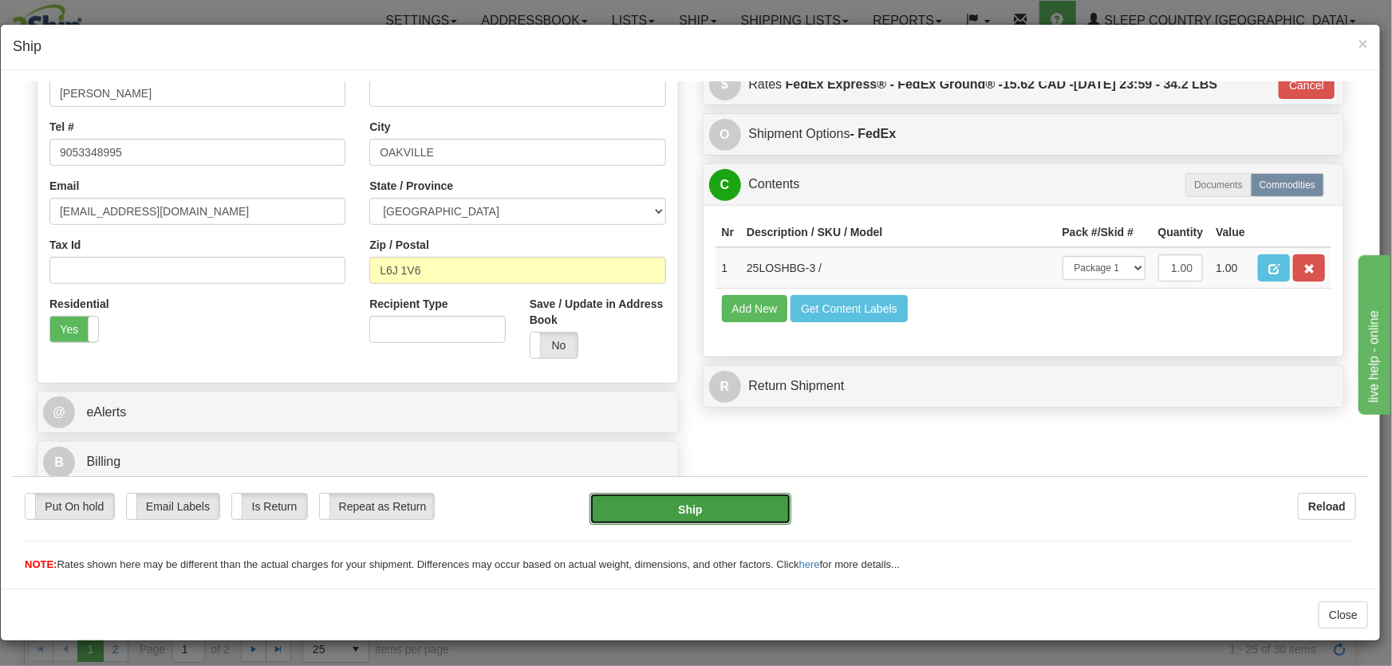
click at [693, 504] on button "Ship" at bounding box center [691, 508] width 202 height 32
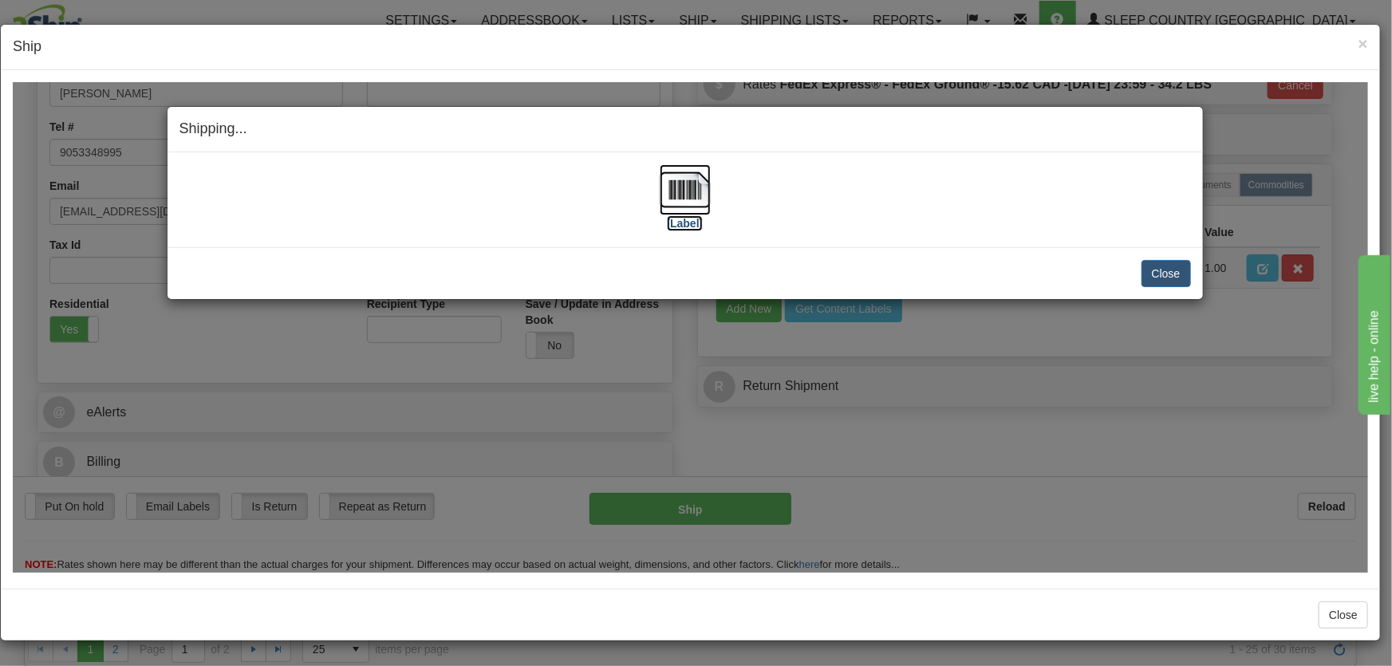
click at [681, 211] on img at bounding box center [685, 189] width 51 height 51
click at [1165, 278] on button "Close" at bounding box center [1166, 272] width 49 height 27
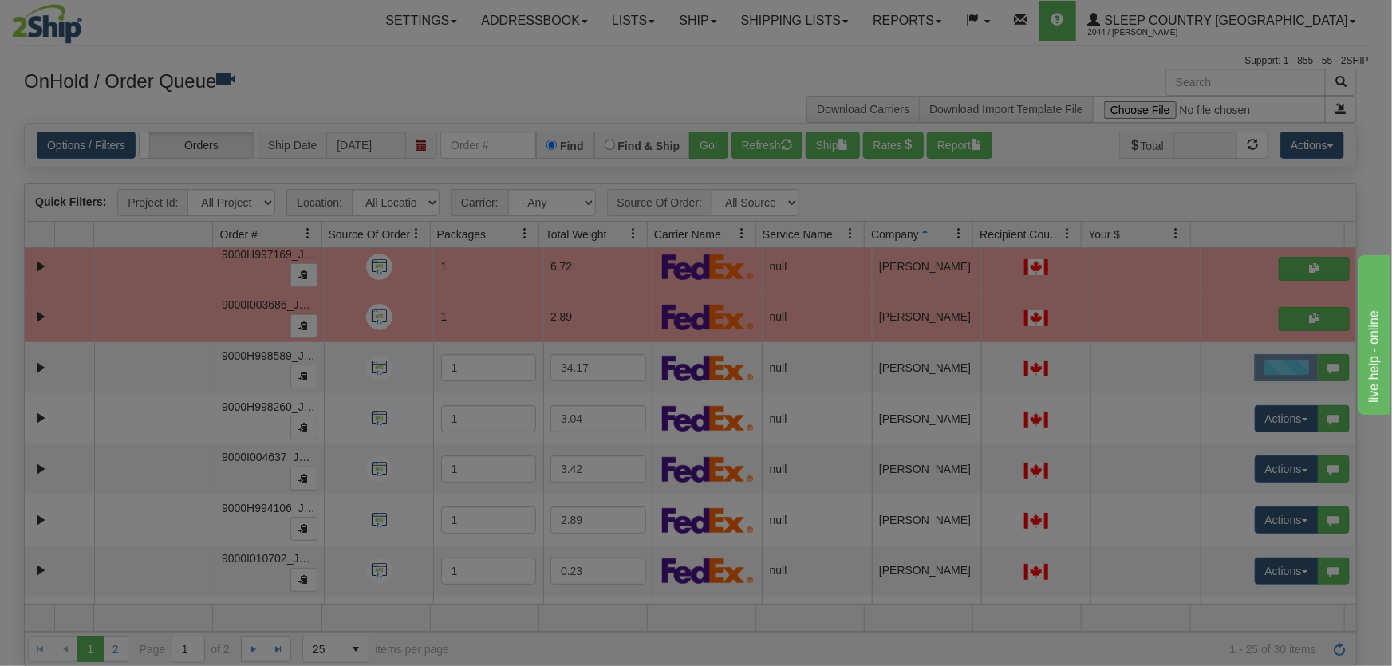
scroll to position [0, 0]
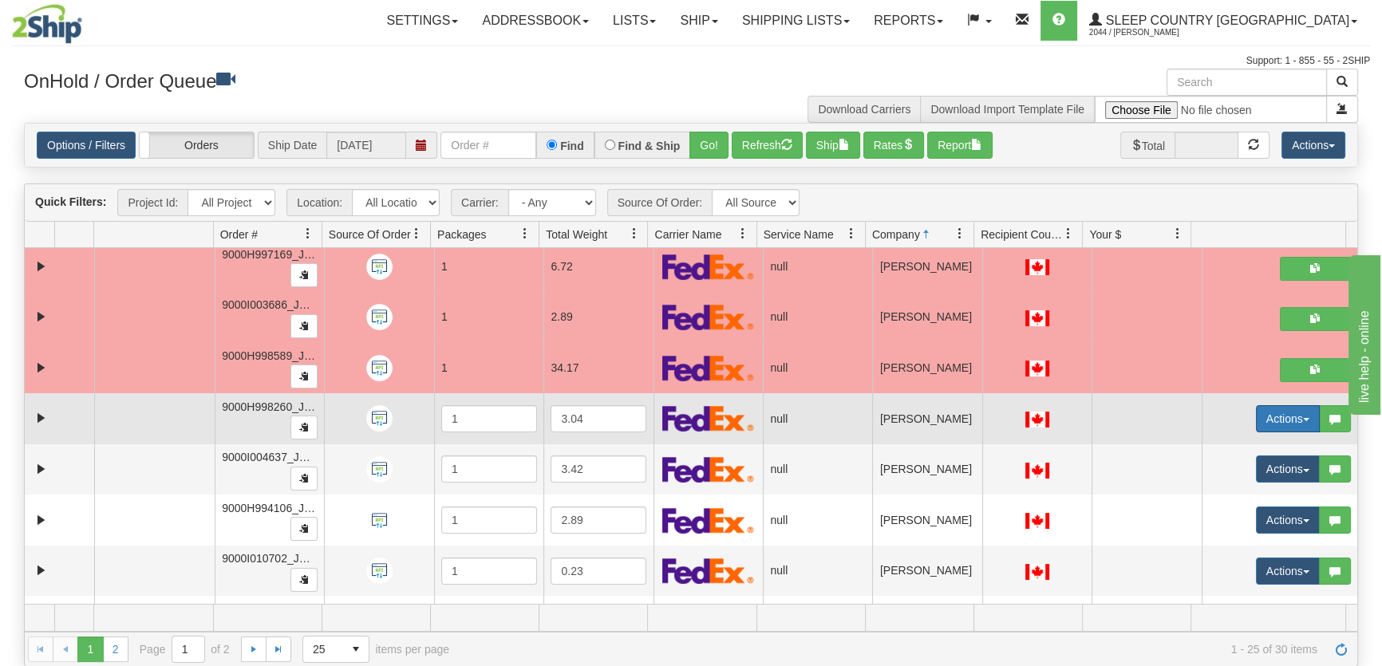
click at [1261, 415] on button "Actions" at bounding box center [1288, 418] width 64 height 27
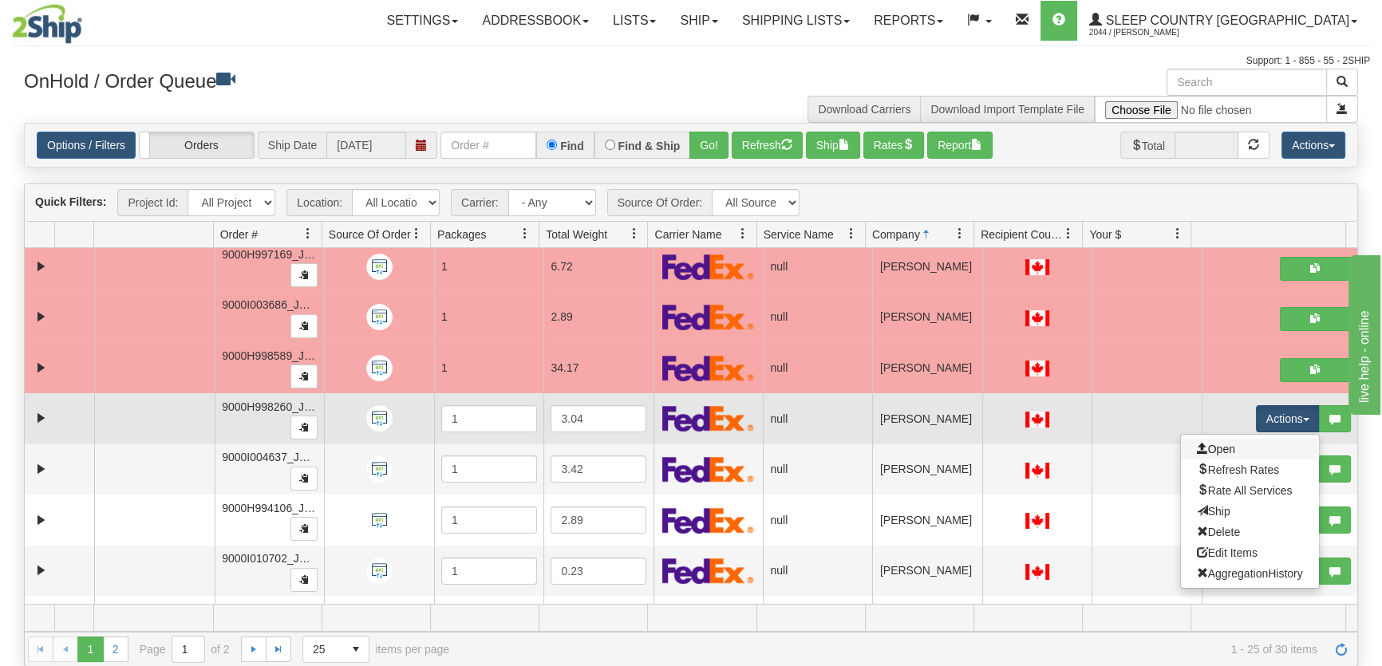
click at [1238, 448] on link "Open" at bounding box center [1250, 449] width 138 height 21
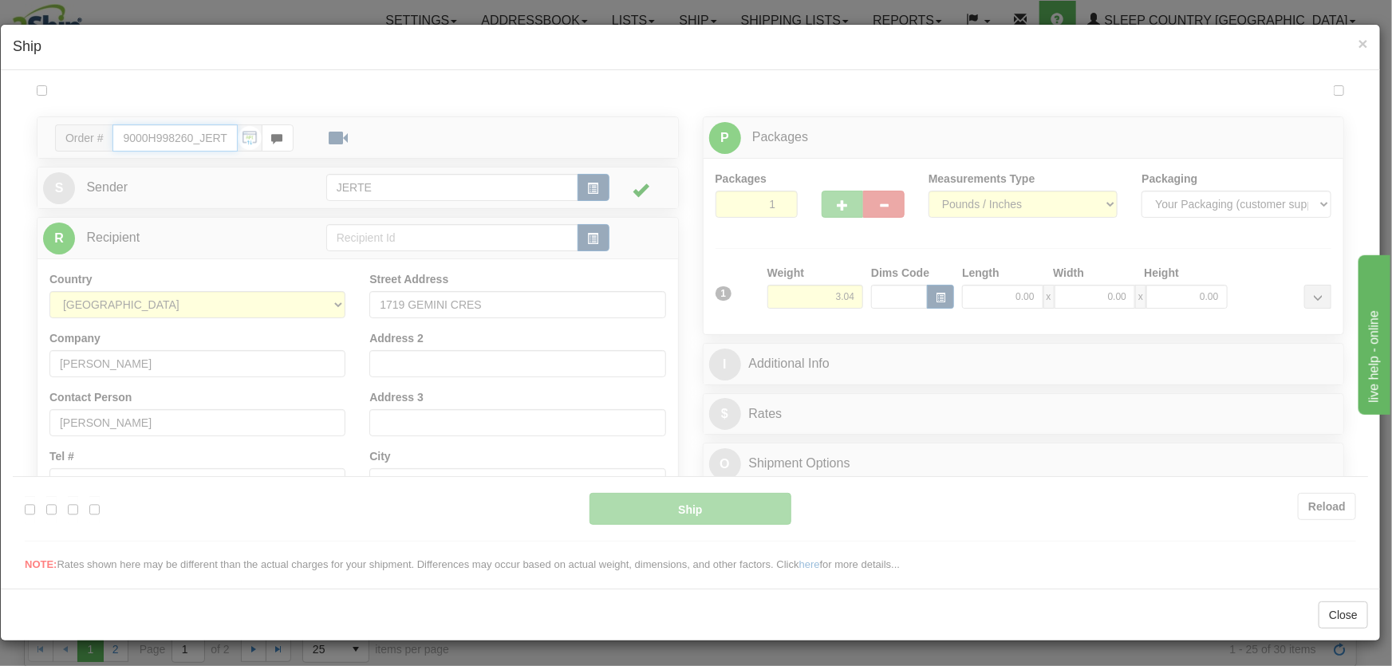
type input "18:00"
type input "16:00"
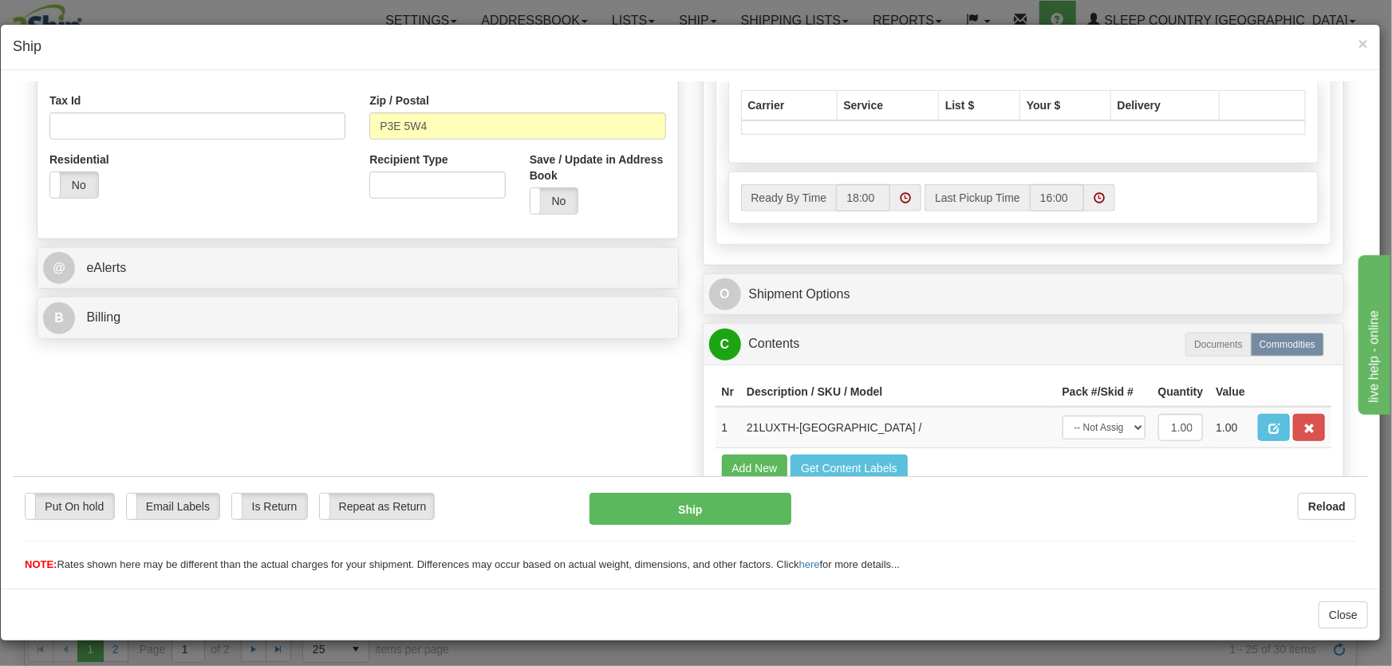
scroll to position [567, 0]
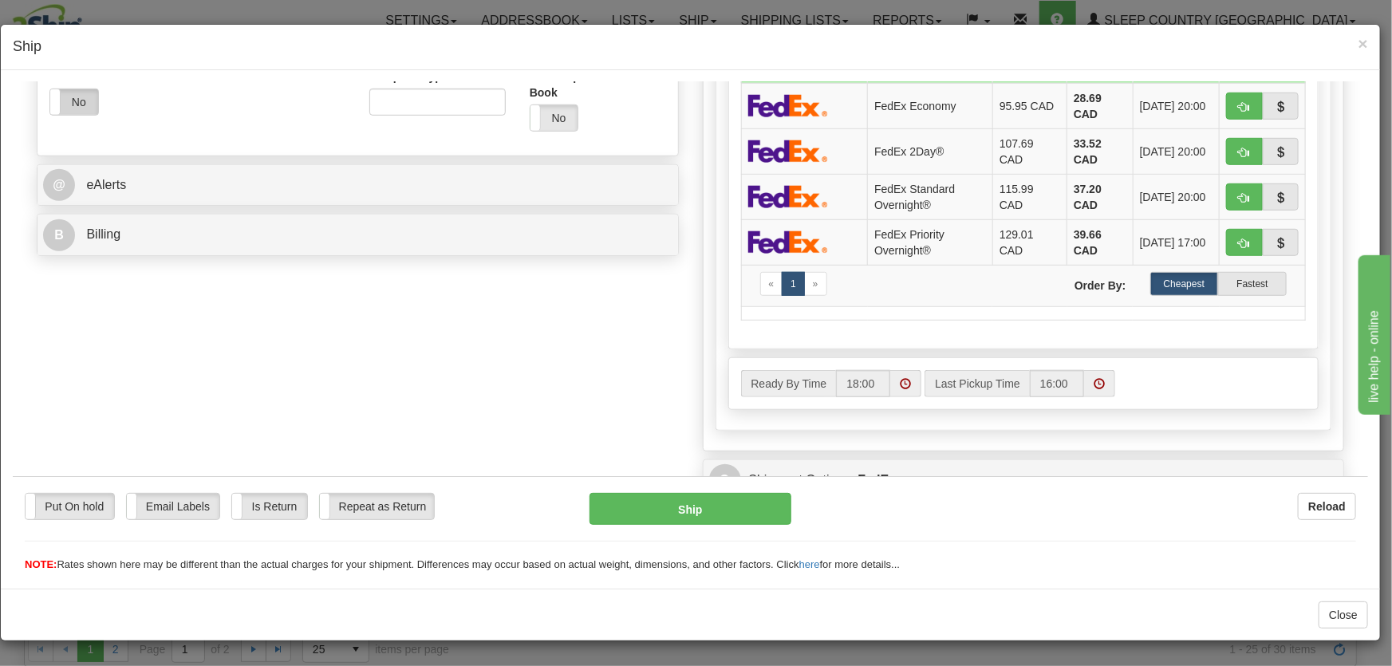
click at [77, 103] on label "No" at bounding box center [74, 102] width 48 height 26
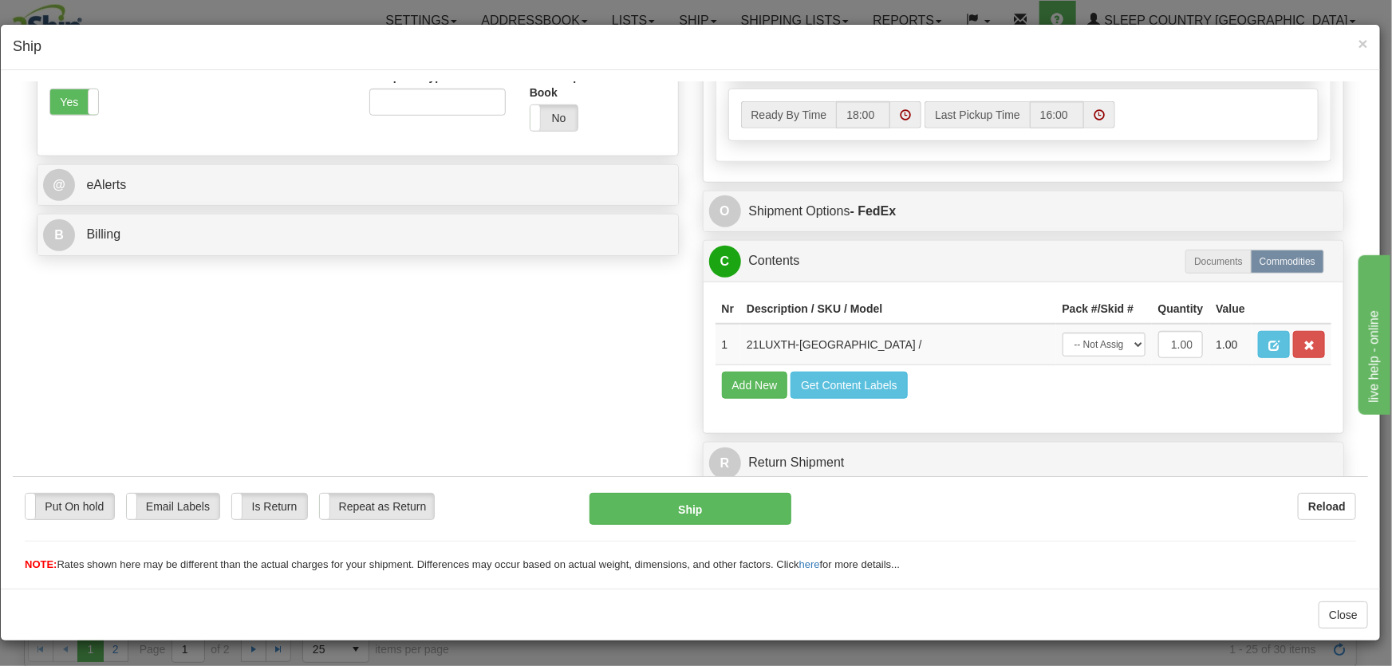
scroll to position [445, 0]
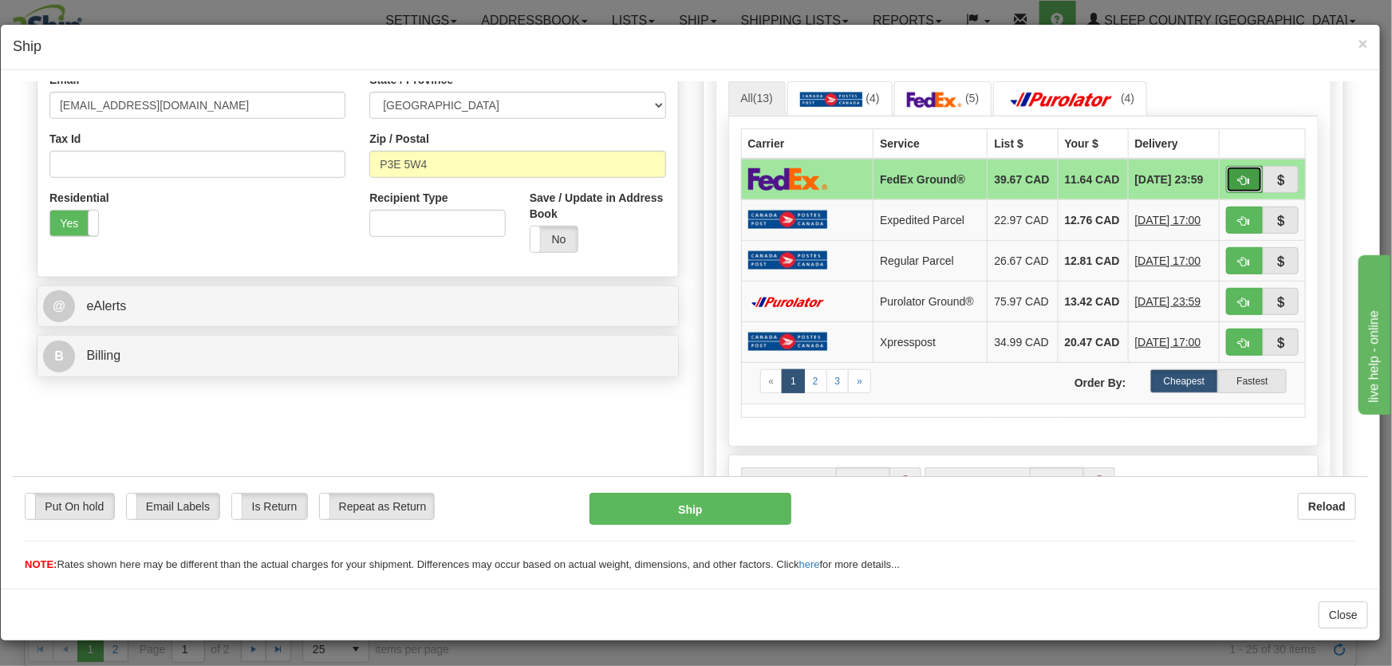
click at [1239, 179] on span "button" at bounding box center [1244, 180] width 11 height 10
type input "92"
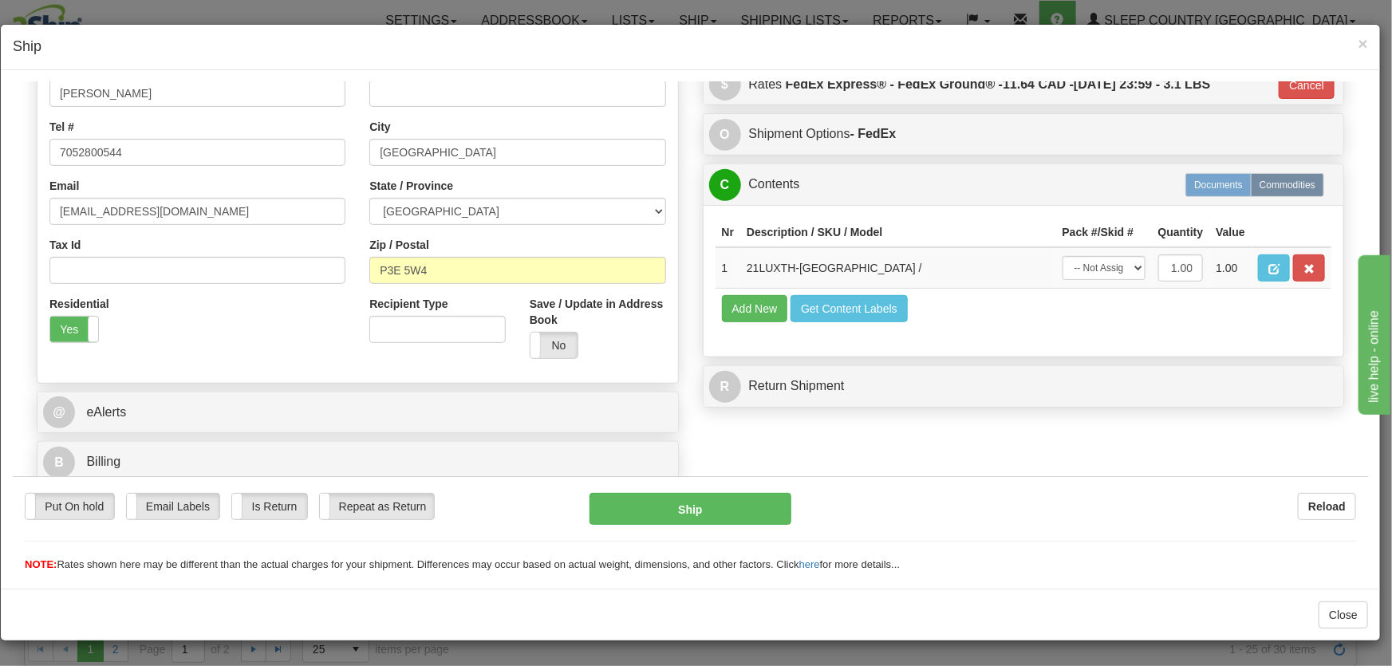
scroll to position [339, 0]
click at [1108, 268] on select "-- Not Assigned -- Package 1" at bounding box center [1104, 267] width 83 height 24
select select "0"
click at [1063, 255] on select "-- Not Assigned -- Package 1" at bounding box center [1104, 267] width 83 height 24
click at [746, 512] on button "Ship" at bounding box center [691, 508] width 202 height 32
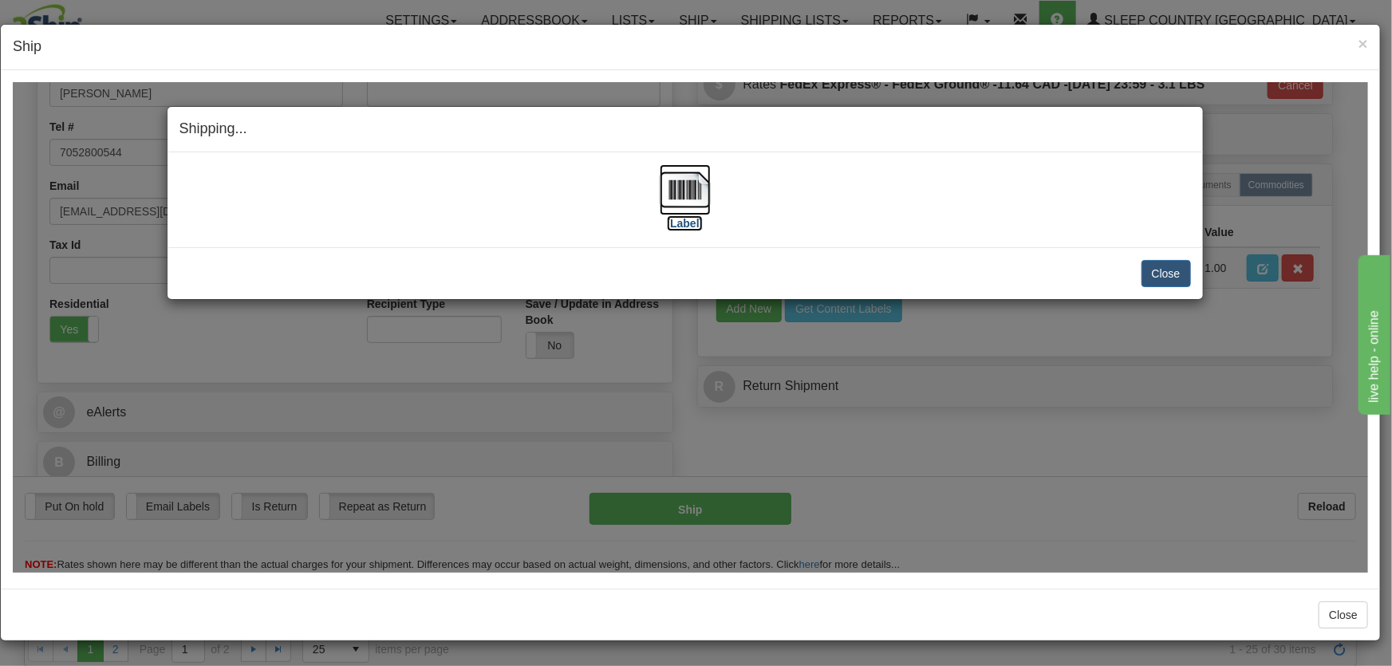
click at [679, 188] on img at bounding box center [685, 189] width 51 height 51
click at [1183, 270] on button "Close" at bounding box center [1166, 272] width 49 height 27
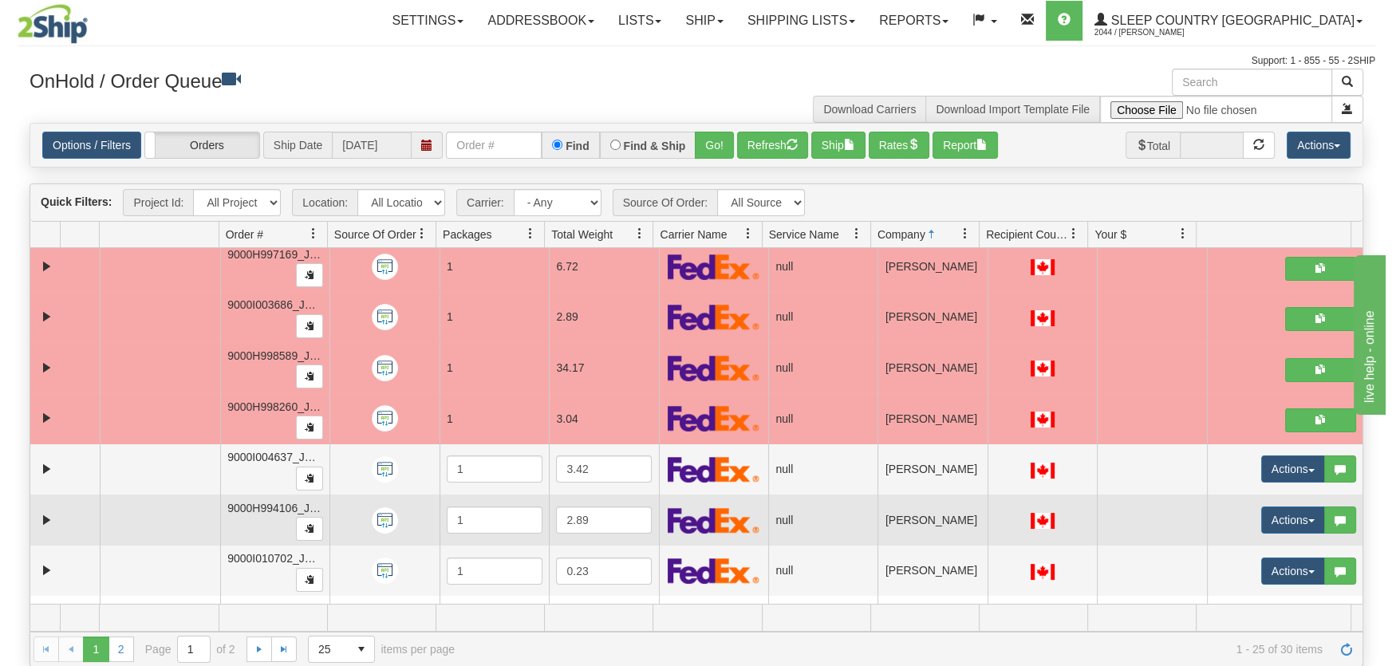
scroll to position [484, 0]
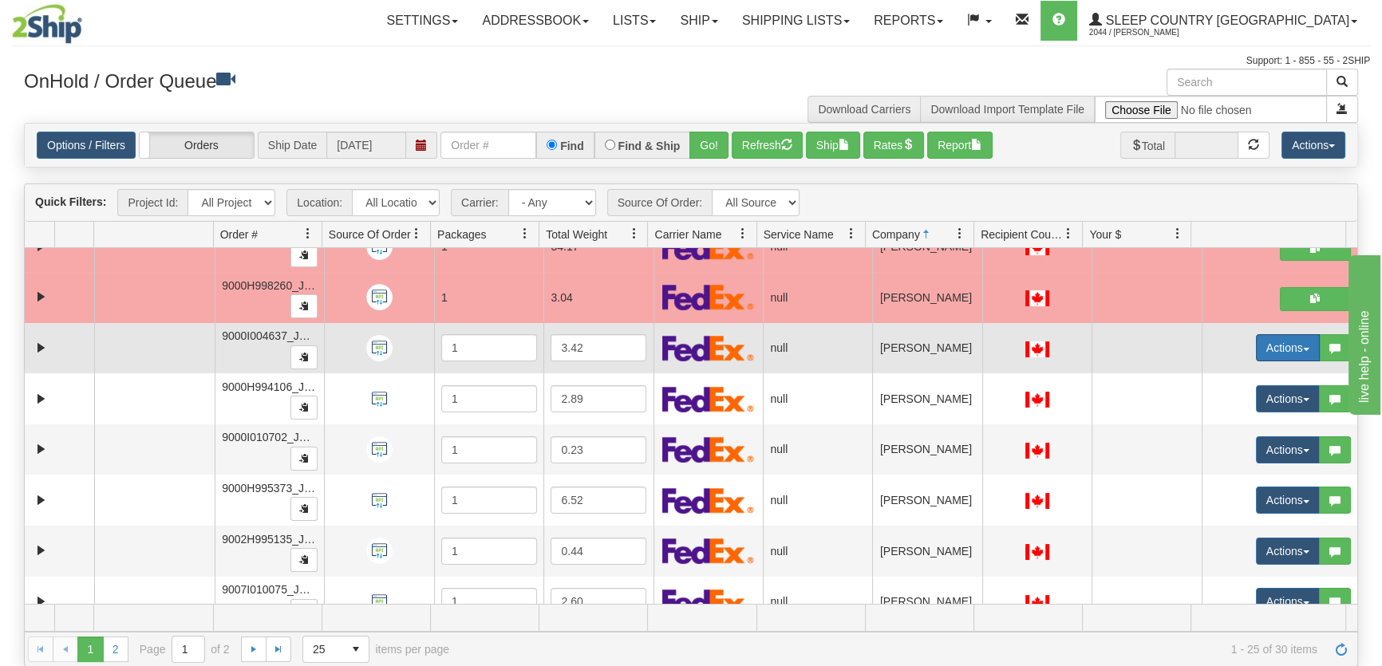
click at [1256, 346] on button "Actions" at bounding box center [1288, 347] width 64 height 27
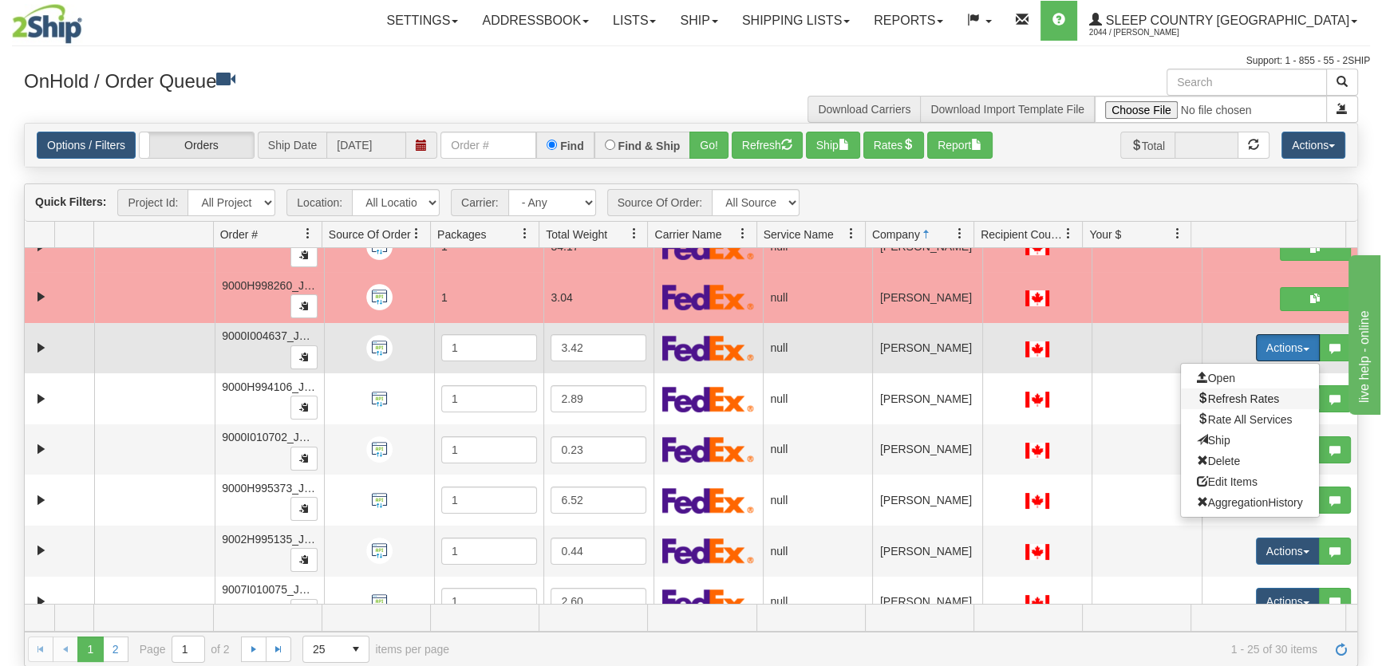
click at [1197, 393] on span at bounding box center [1202, 398] width 11 height 11
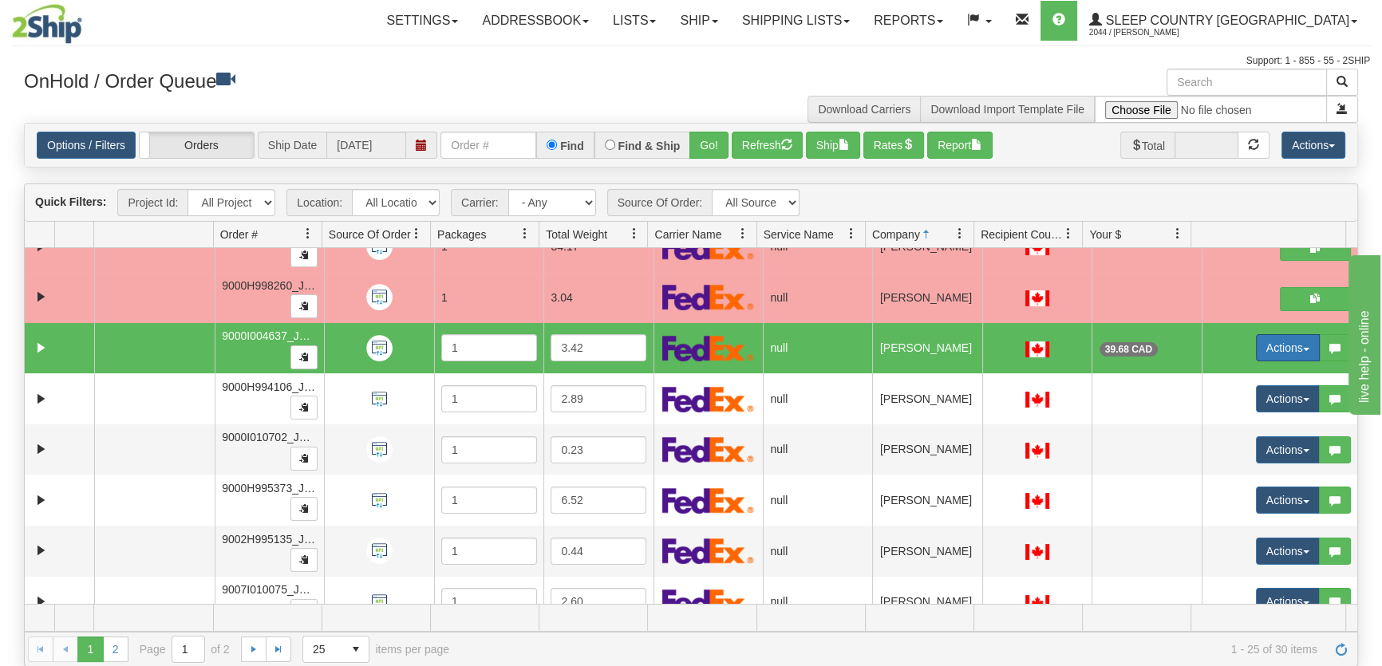
click at [1293, 352] on button "Actions" at bounding box center [1288, 347] width 64 height 27
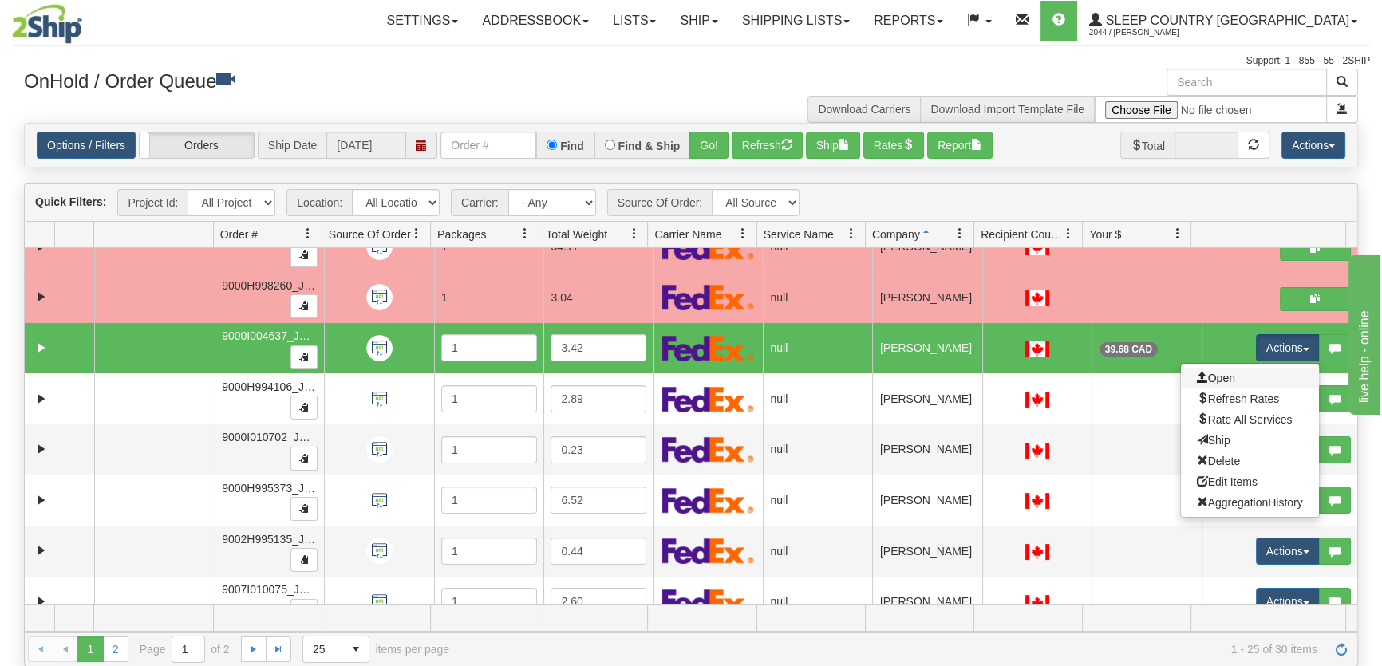
click at [1226, 372] on link "Open" at bounding box center [1250, 378] width 138 height 21
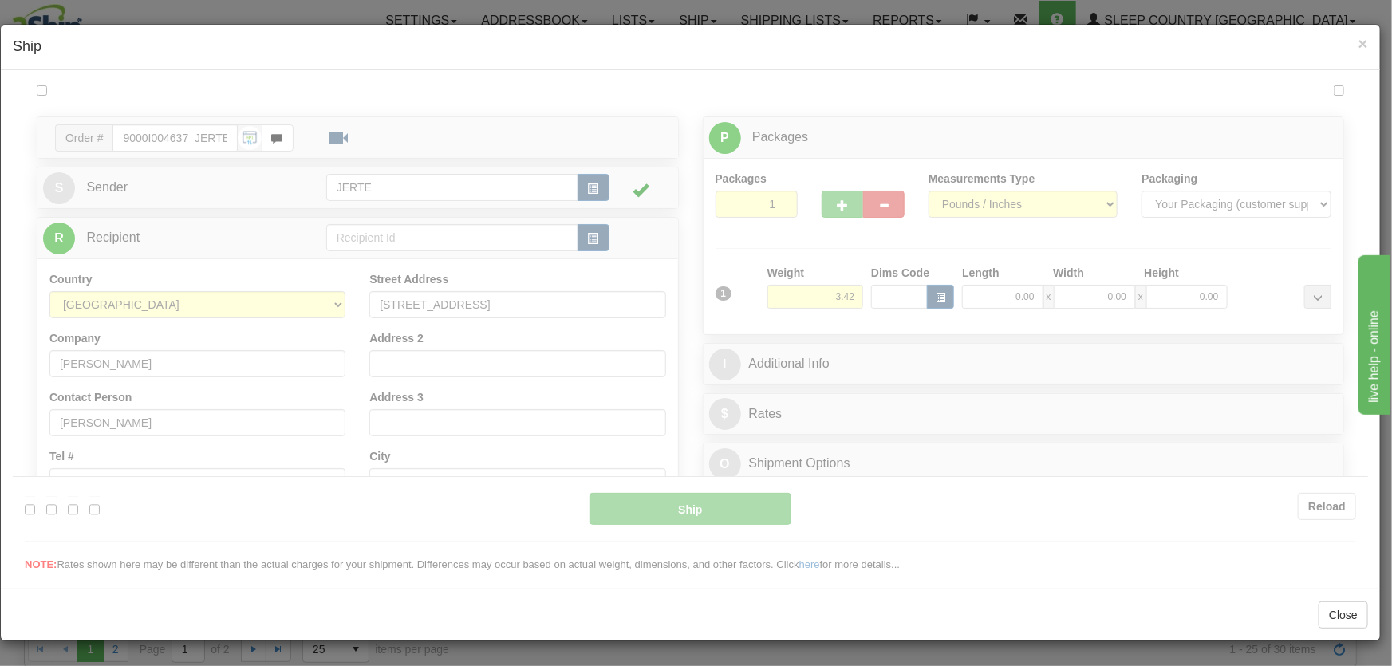
scroll to position [0, 0]
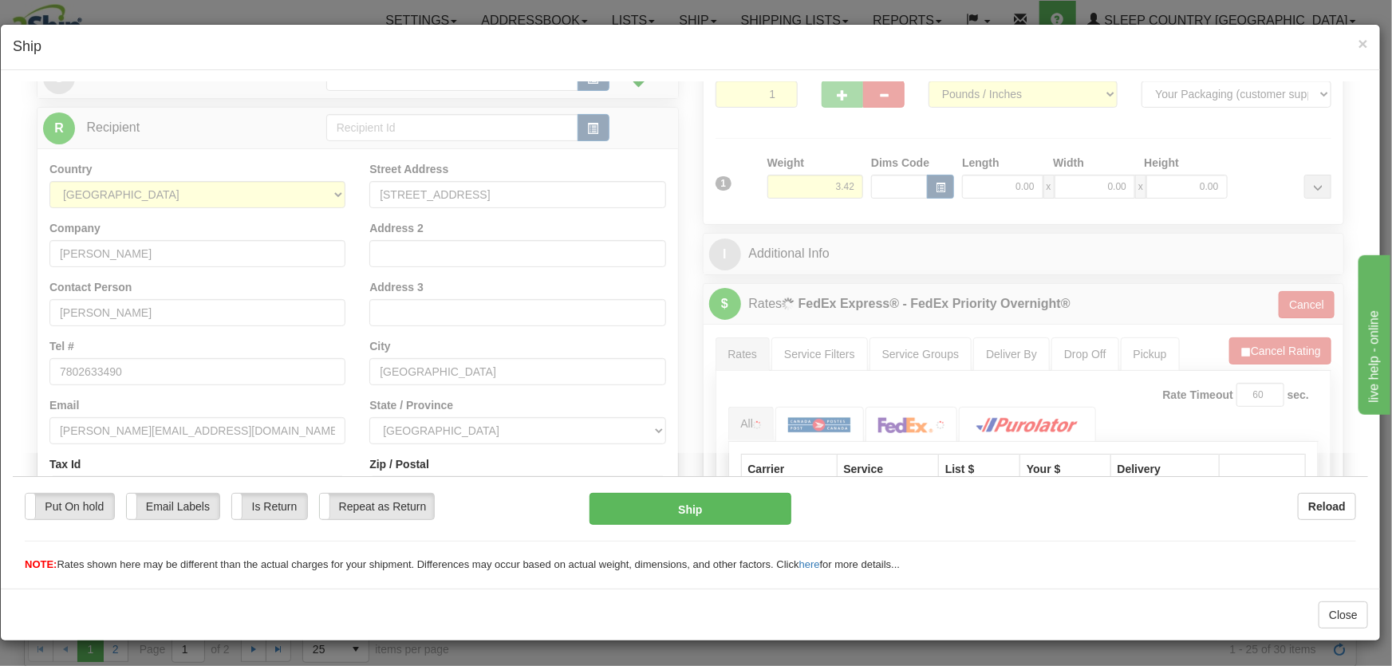
type input "01"
type input "18:01"
type input "16:00"
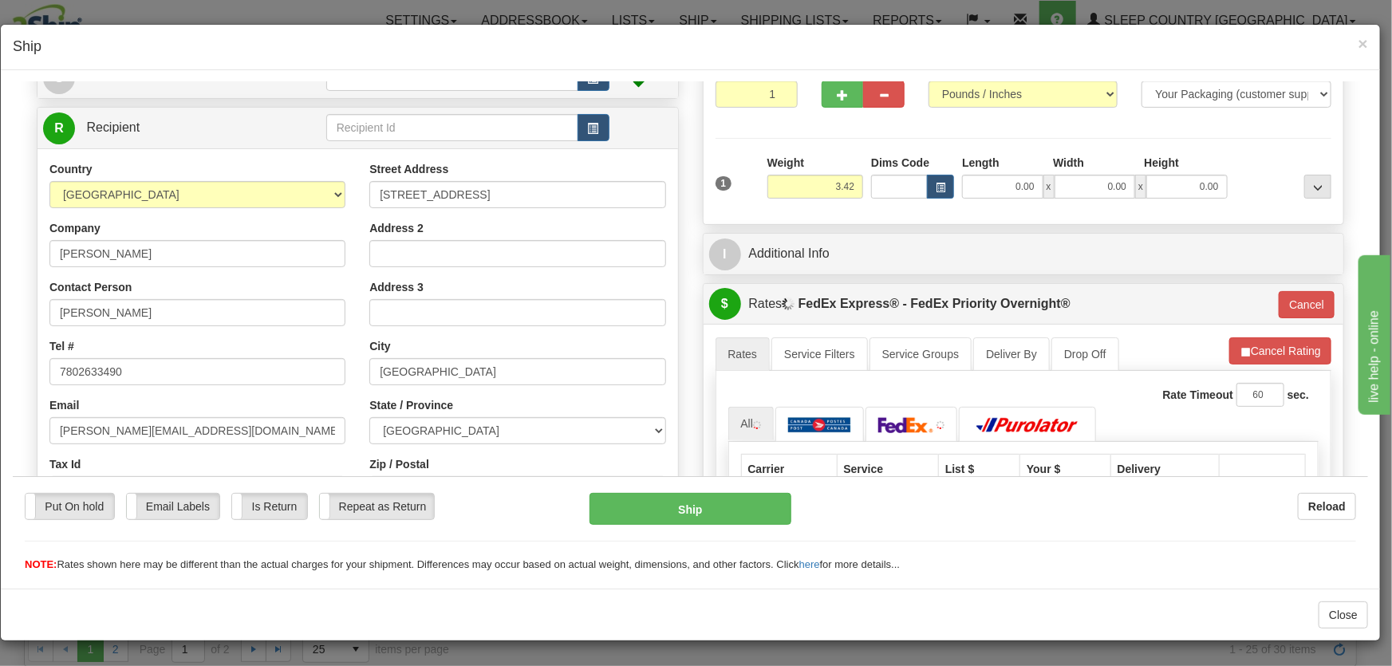
scroll to position [362, 0]
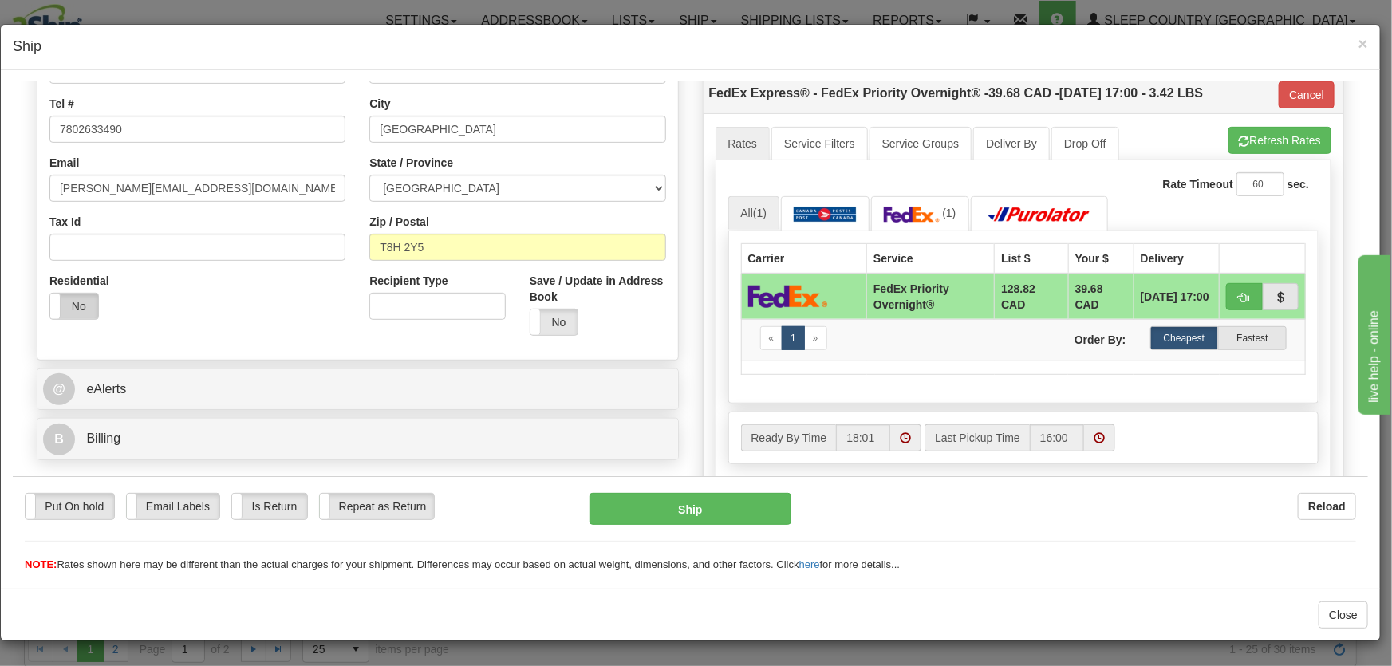
click at [78, 312] on label "No" at bounding box center [74, 306] width 48 height 26
type input "01"
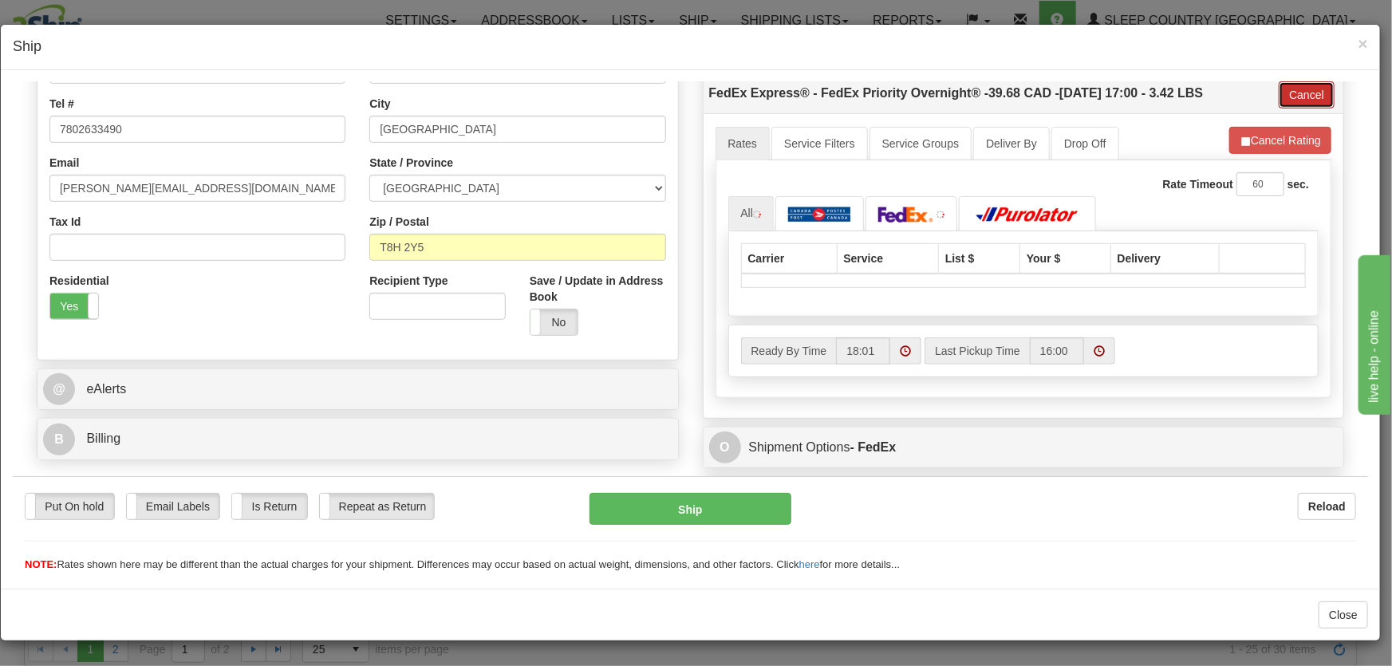
click at [1311, 88] on button "Cancel" at bounding box center [1307, 94] width 56 height 27
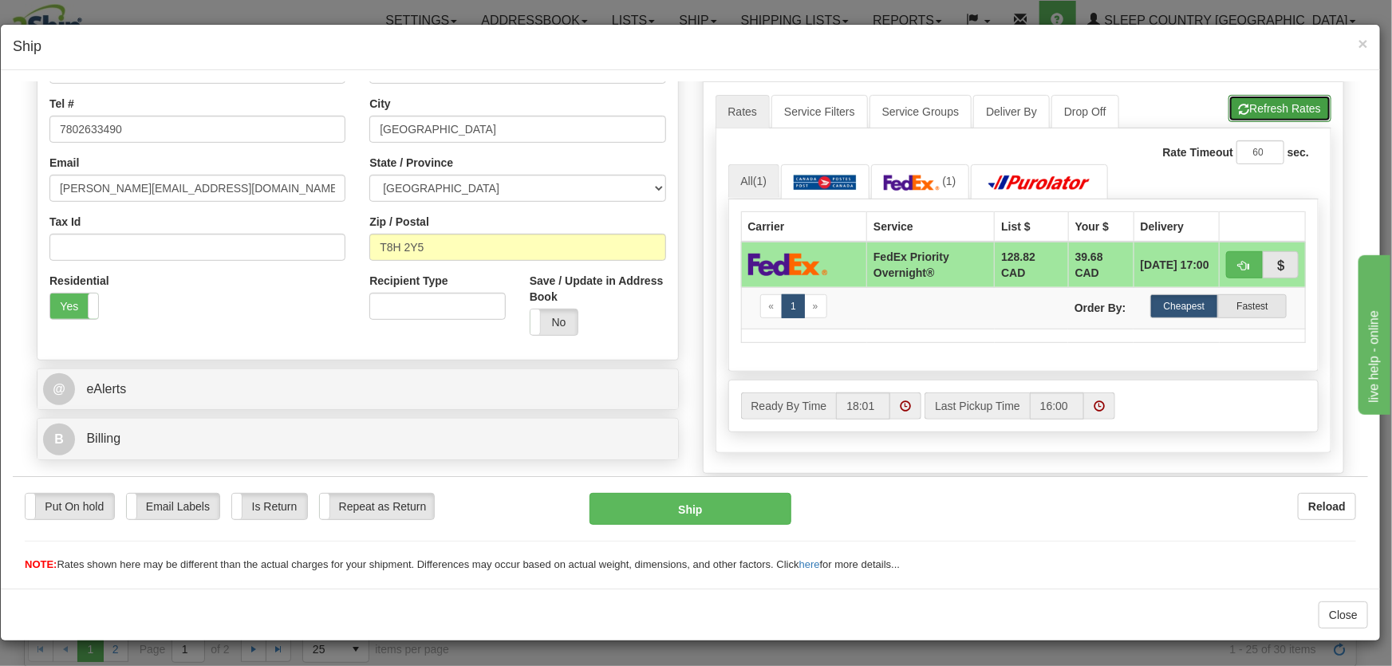
click at [1307, 107] on button "Refresh Rates" at bounding box center [1280, 107] width 103 height 27
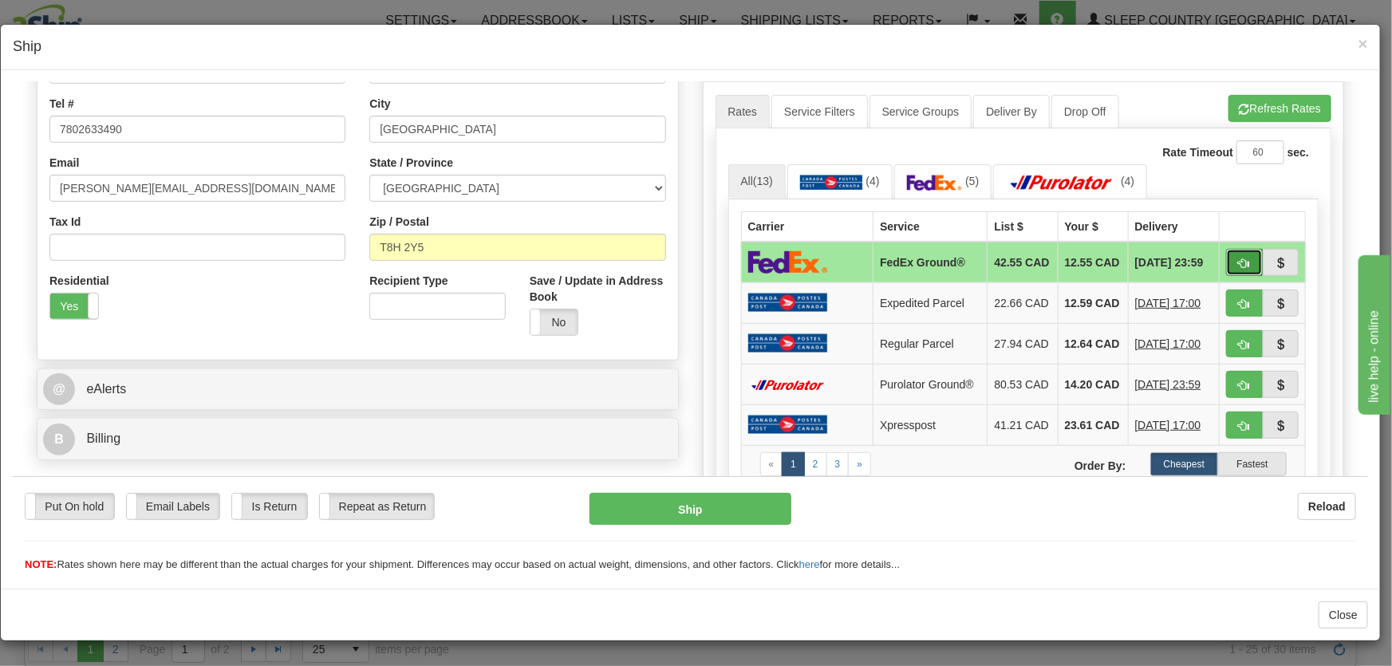
click at [1228, 258] on button "button" at bounding box center [1244, 261] width 37 height 27
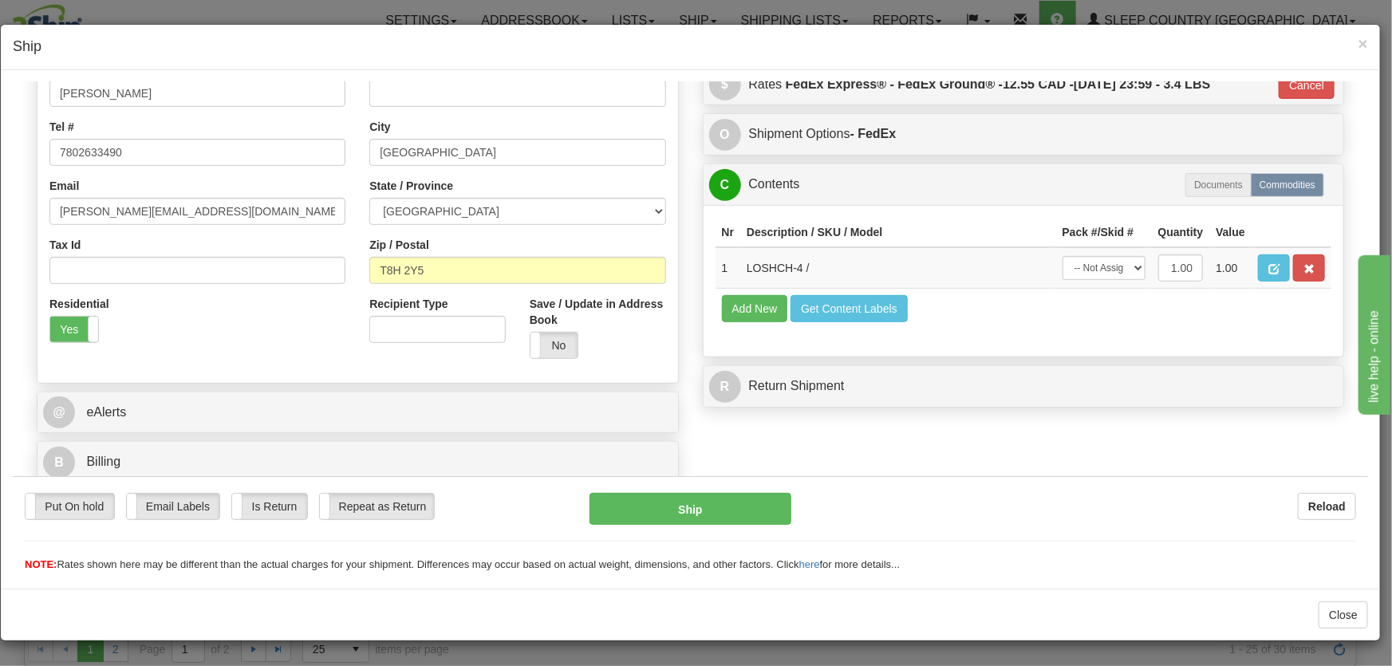
type input "92"
drag, startPoint x: 1117, startPoint y: 267, endPoint x: 1121, endPoint y: 278, distance: 12.6
click at [1117, 267] on select "-- Not Assigned -- Package 1" at bounding box center [1104, 267] width 83 height 24
select select "0"
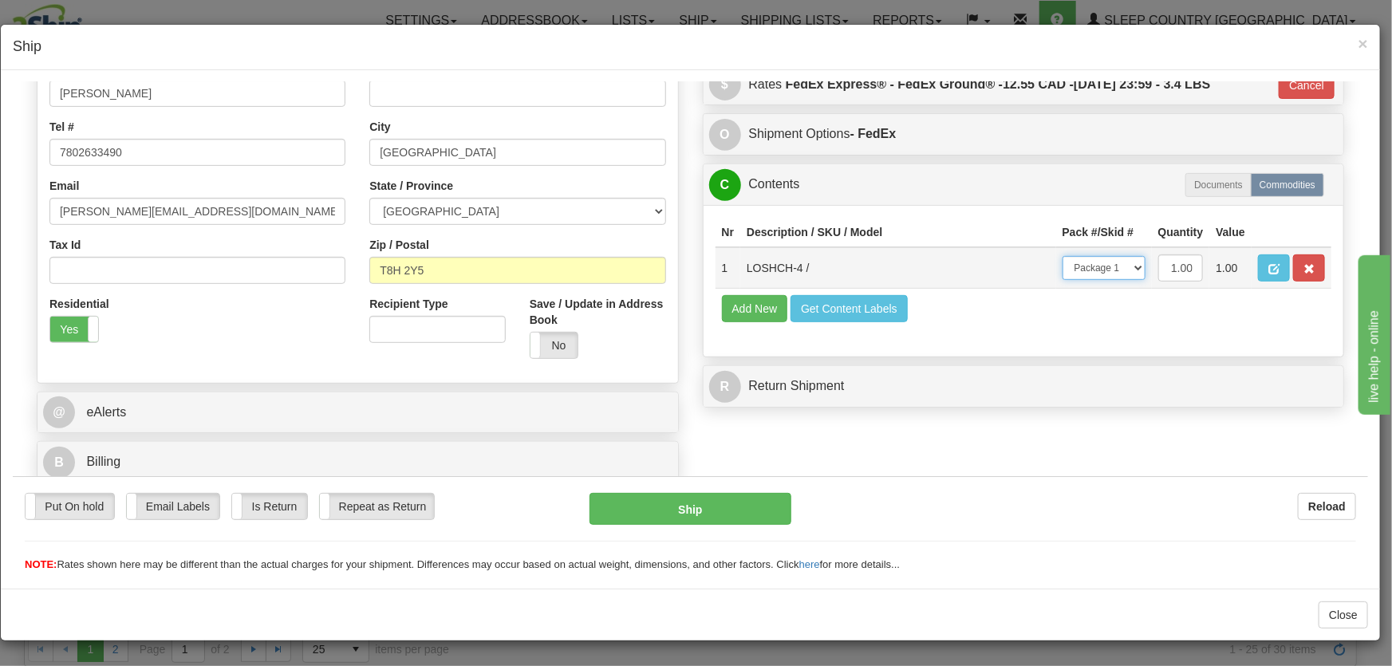
click at [1063, 255] on select "-- Not Assigned -- Package 1" at bounding box center [1104, 267] width 83 height 24
click at [713, 506] on button "Ship" at bounding box center [691, 508] width 202 height 32
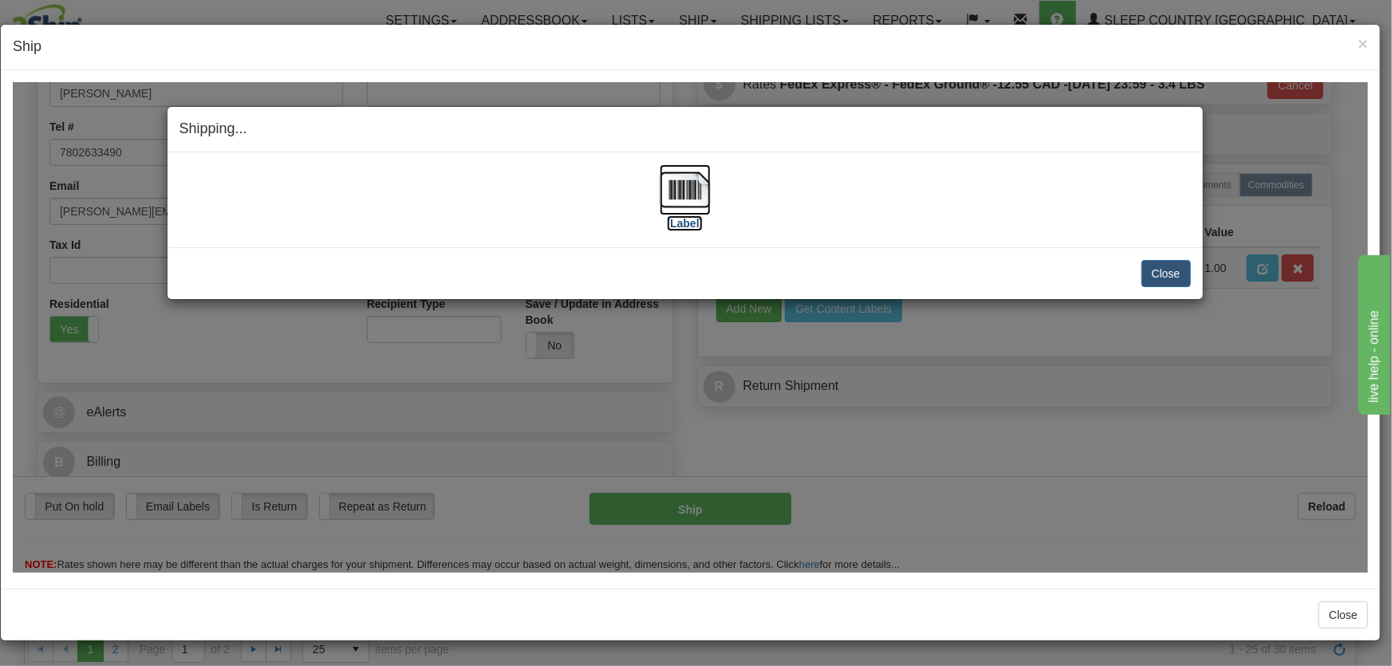
click at [683, 190] on img at bounding box center [685, 189] width 51 height 51
click at [1163, 270] on button "Close" at bounding box center [1166, 272] width 49 height 27
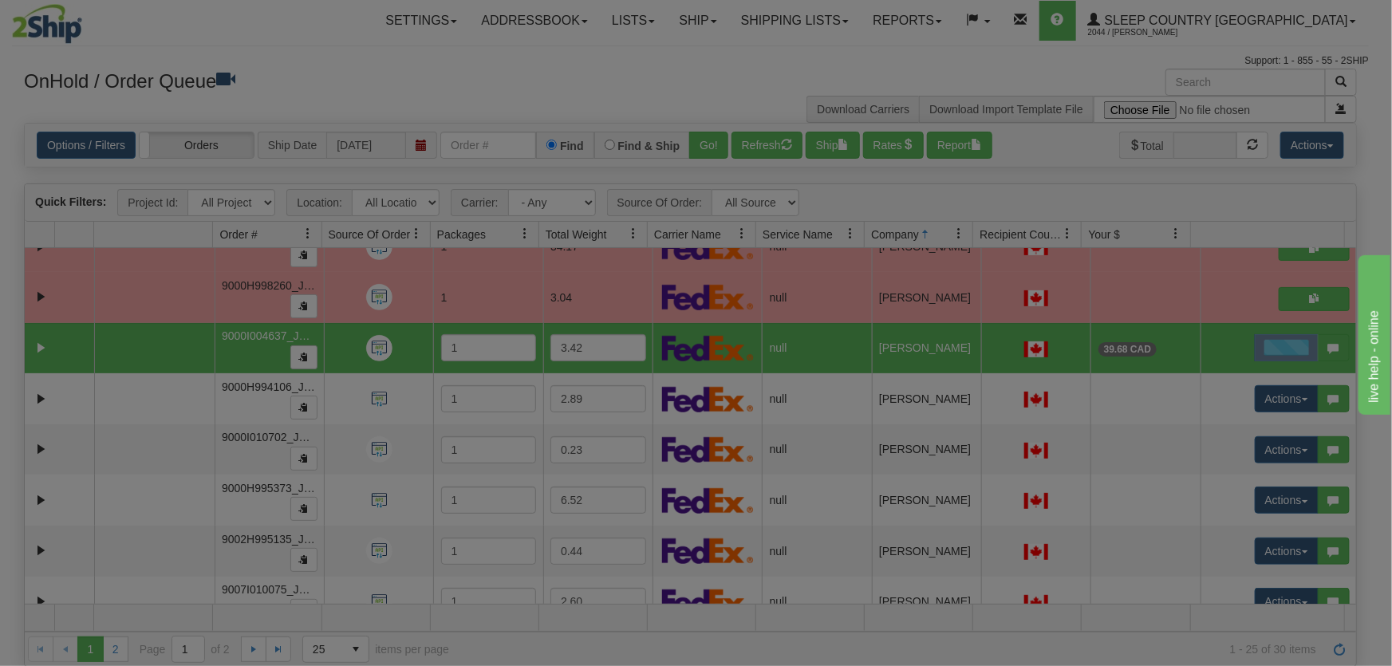
scroll to position [0, 0]
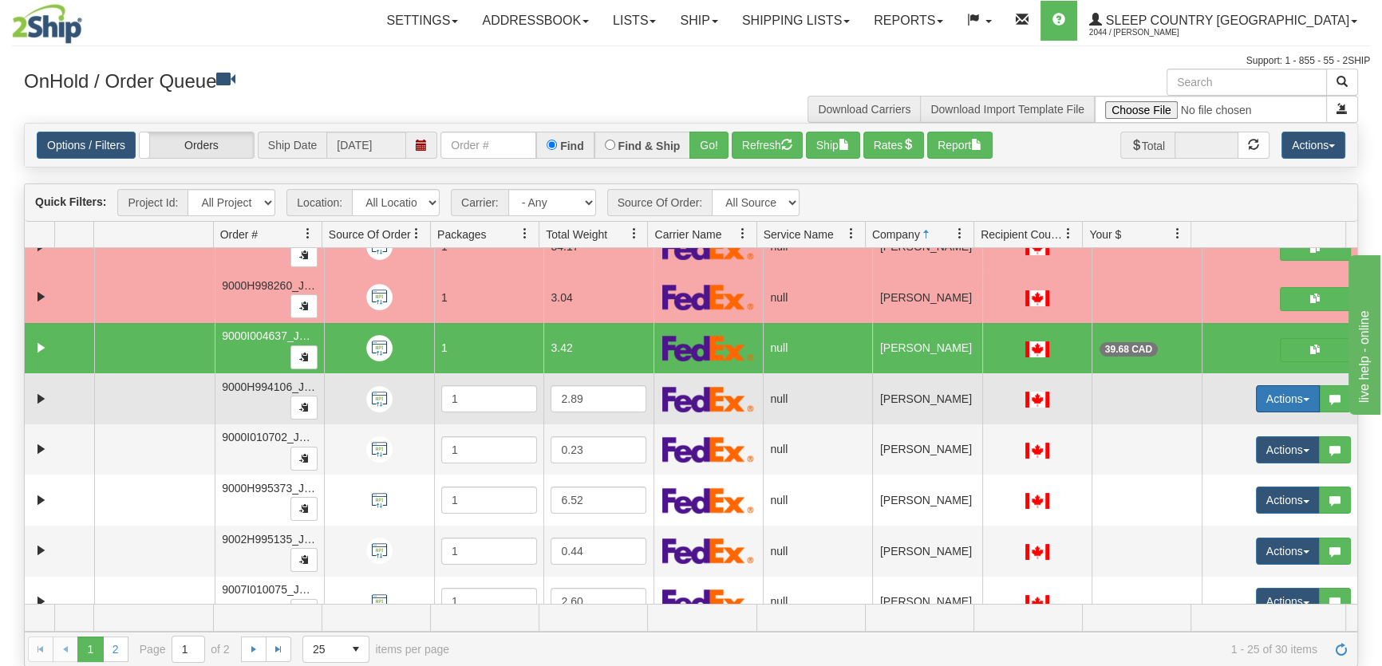
click at [1269, 405] on button "Actions" at bounding box center [1288, 398] width 64 height 27
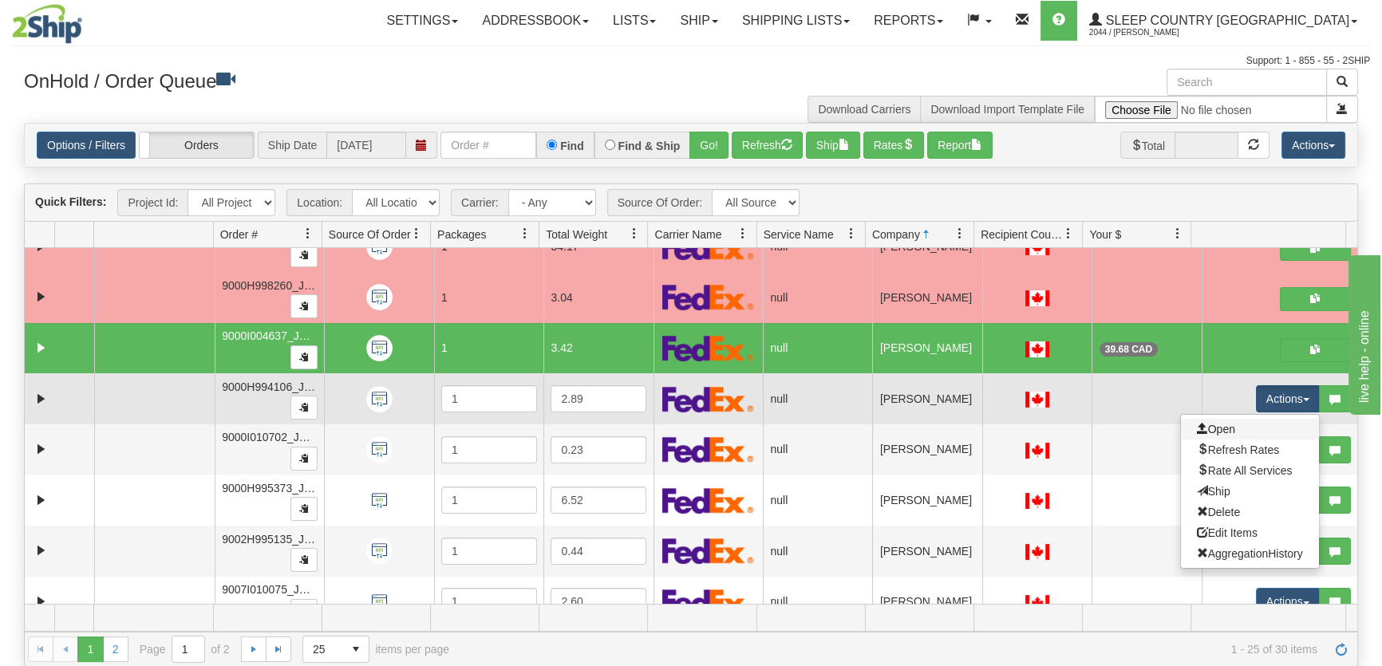
click at [1258, 419] on link "Open" at bounding box center [1250, 429] width 138 height 21
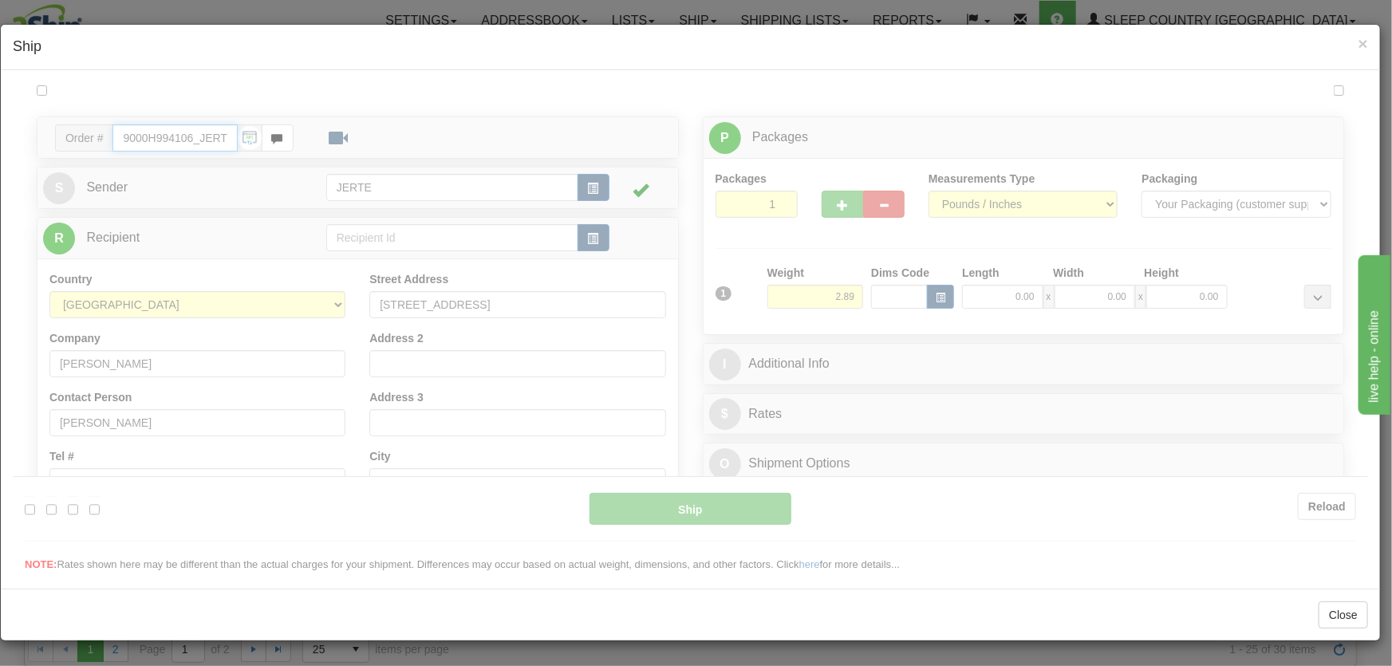
type input "18:02"
type input "16:00"
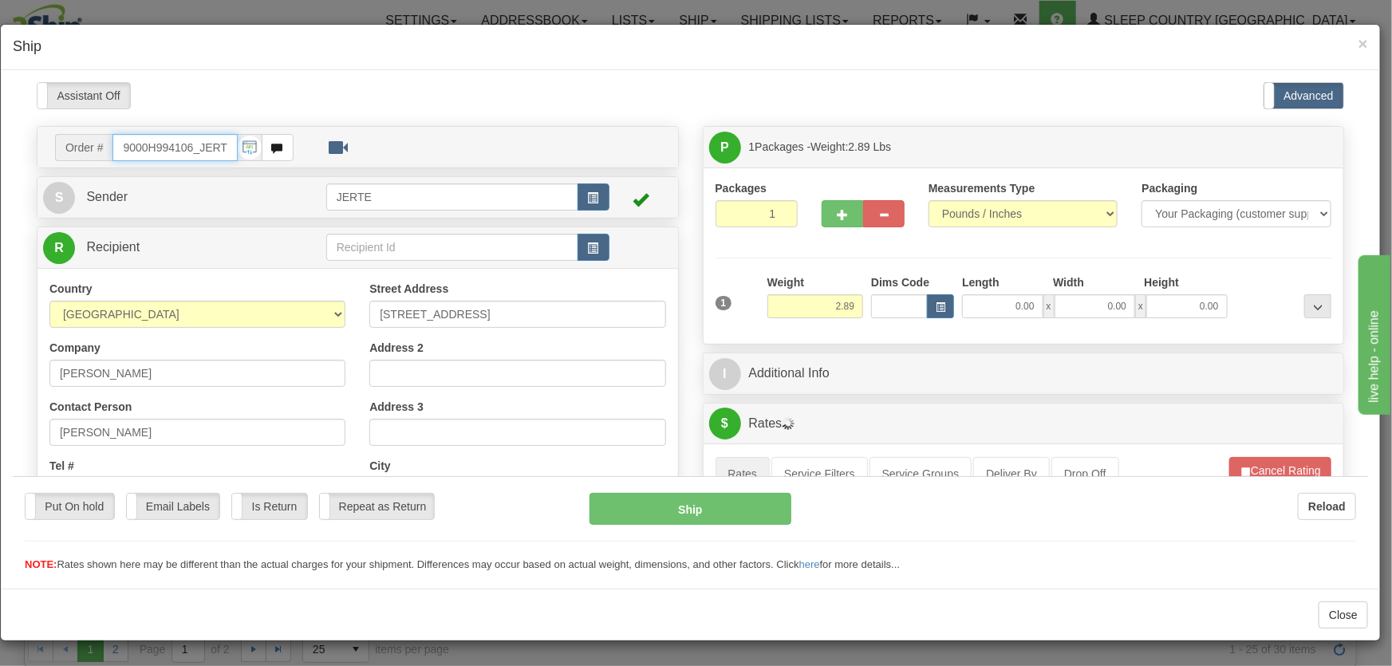
scroll to position [362, 0]
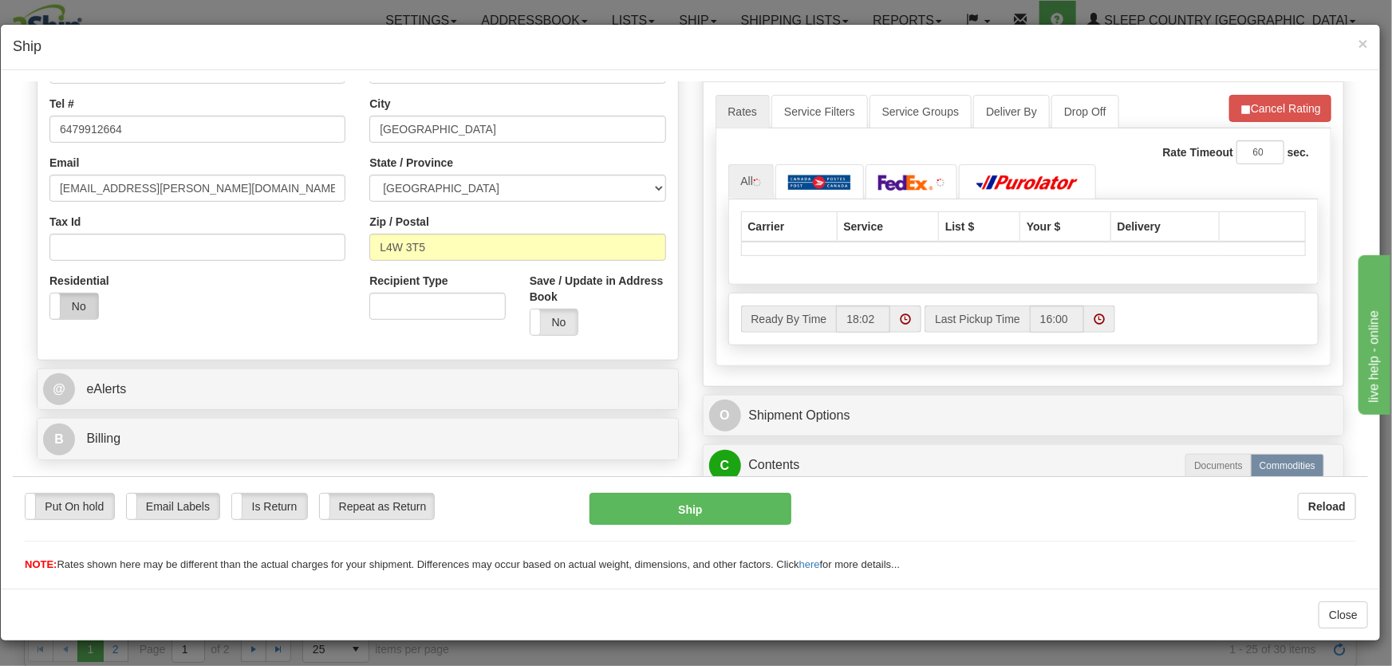
click at [78, 306] on label "No" at bounding box center [74, 306] width 48 height 26
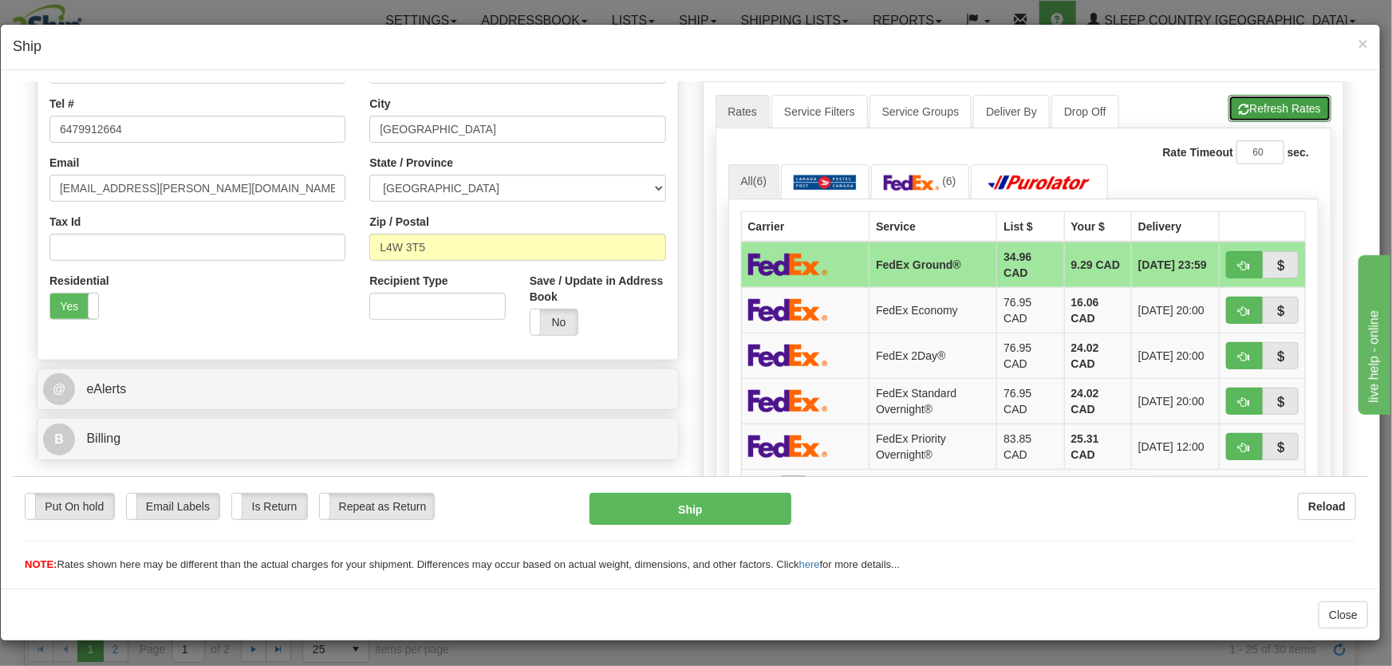
click at [1250, 112] on button "Refresh Rates" at bounding box center [1280, 107] width 103 height 27
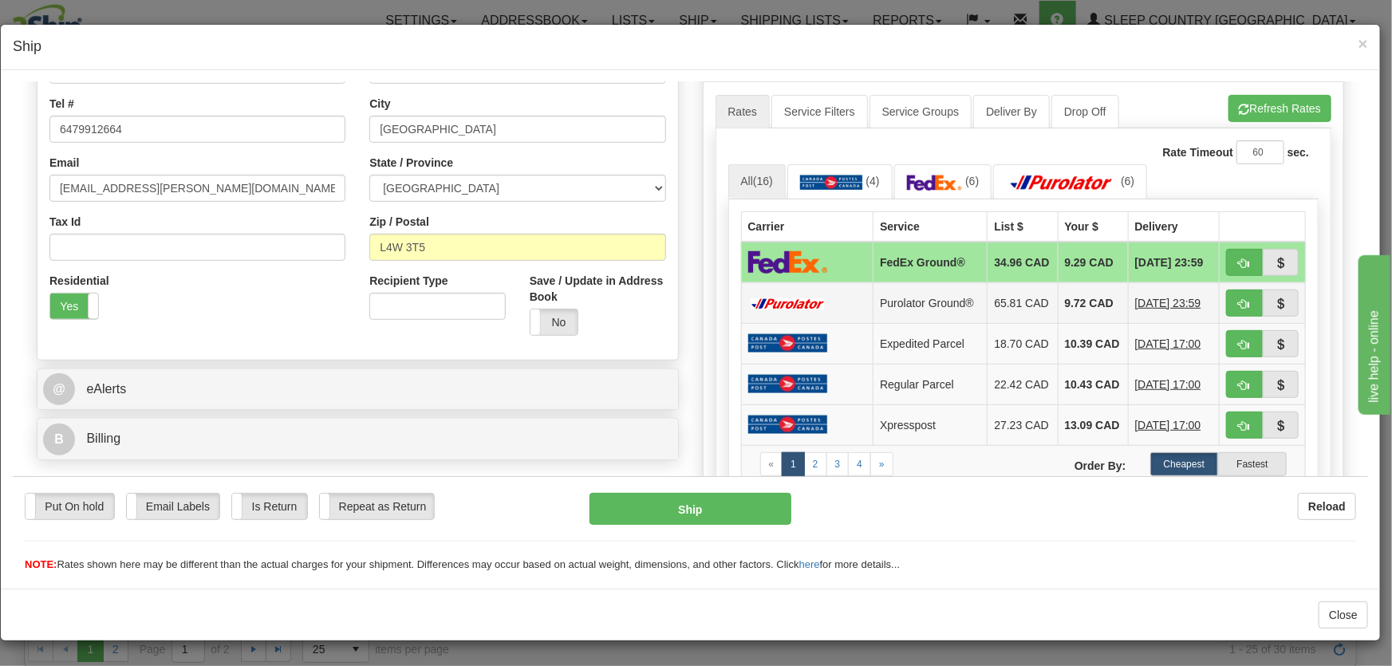
scroll to position [484, 0]
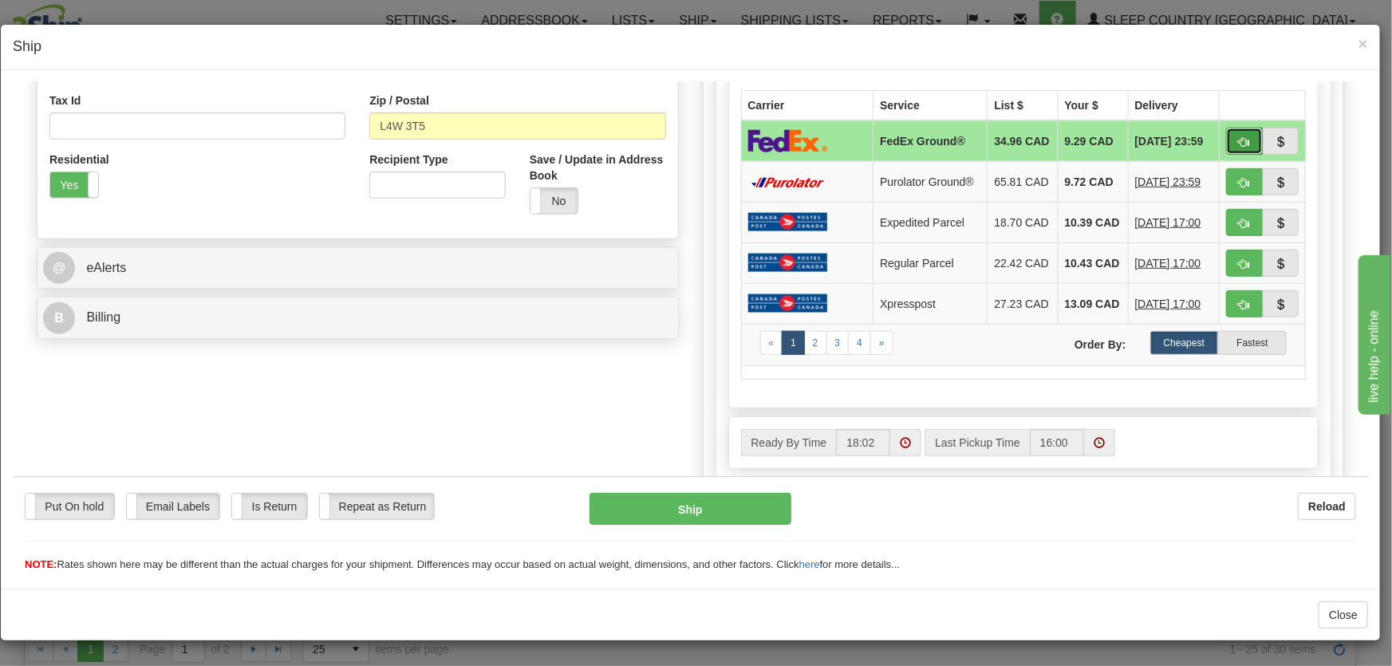
click at [1226, 150] on button "button" at bounding box center [1244, 140] width 37 height 27
type input "92"
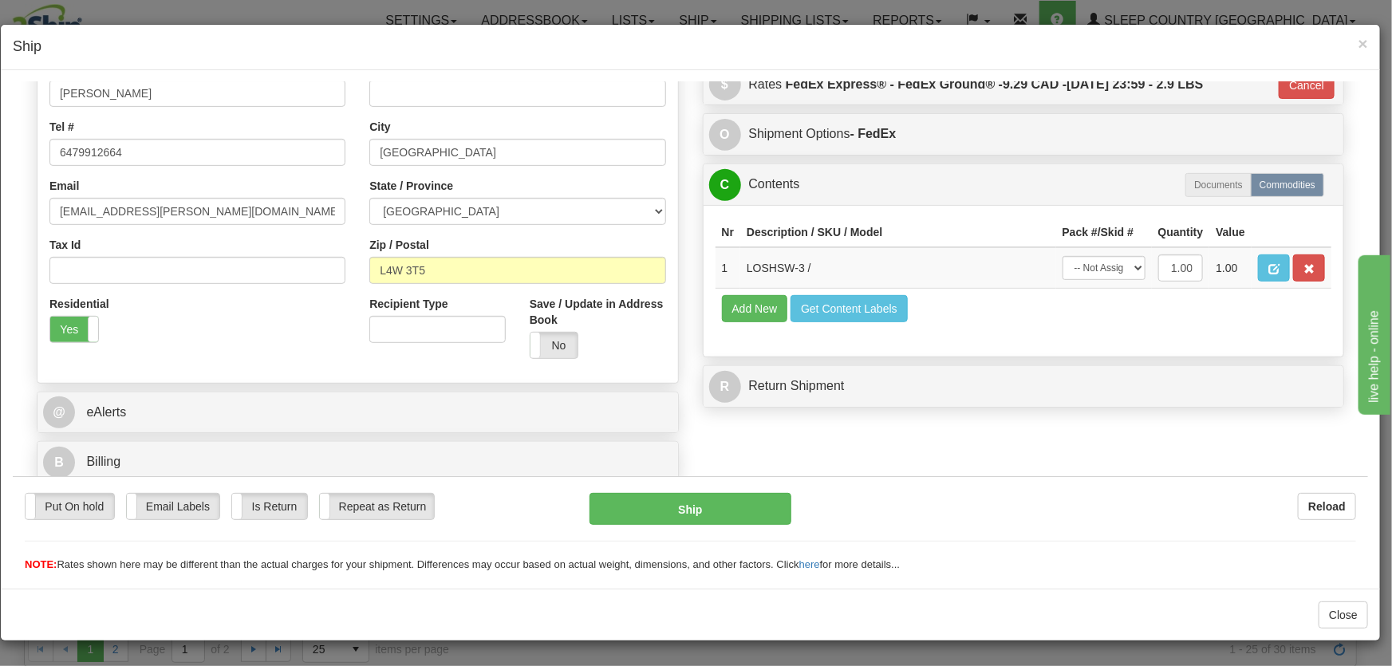
scroll to position [339, 0]
drag, startPoint x: 1111, startPoint y: 271, endPoint x: 1118, endPoint y: 276, distance: 8.6
click at [1111, 271] on select "-- Not Assigned -- Package 1" at bounding box center [1104, 267] width 83 height 24
select select "0"
click at [1063, 255] on select "-- Not Assigned -- Package 1" at bounding box center [1104, 267] width 83 height 24
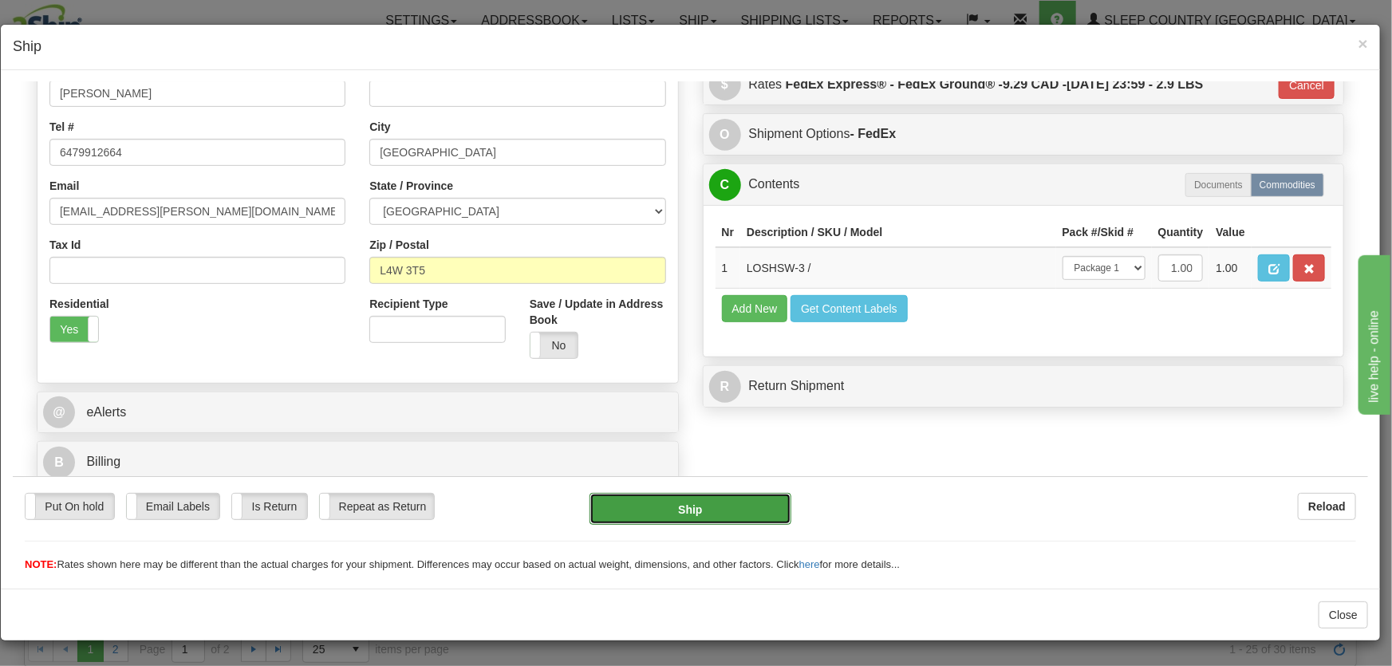
click at [740, 506] on button "Ship" at bounding box center [691, 508] width 202 height 32
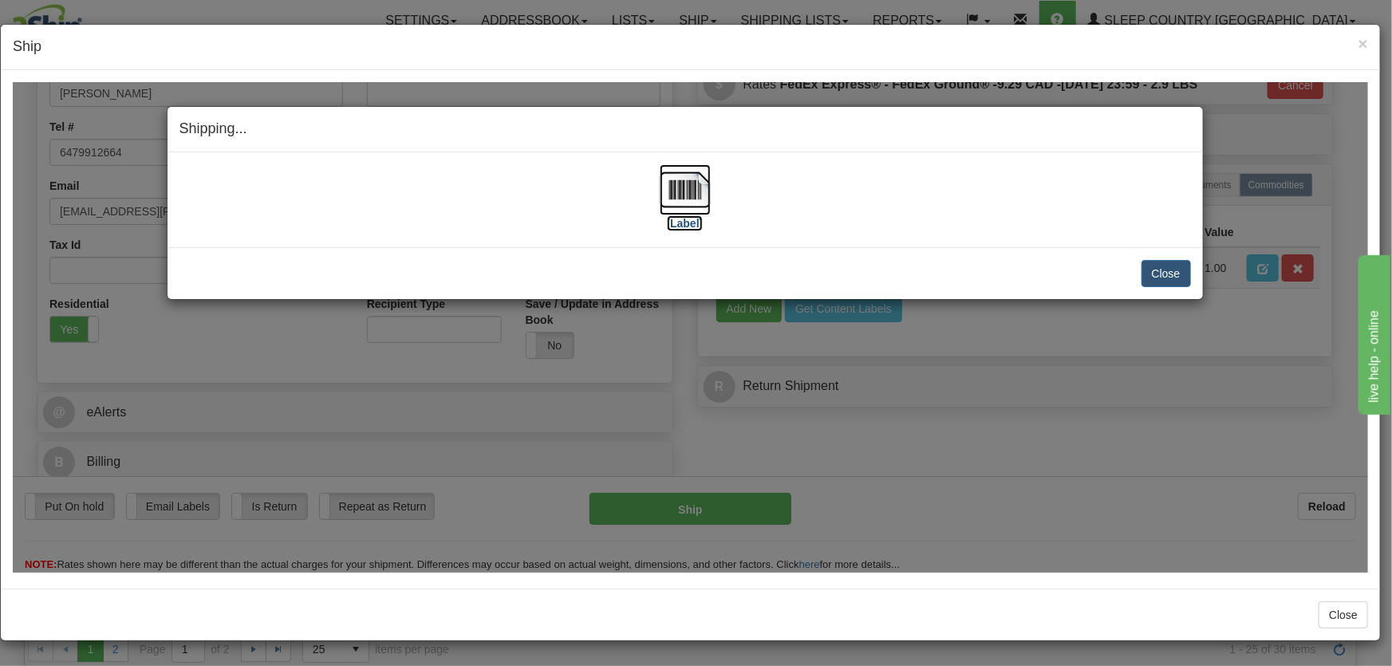
click at [697, 186] on img at bounding box center [685, 189] width 51 height 51
click at [1144, 267] on button "Close" at bounding box center [1166, 272] width 49 height 27
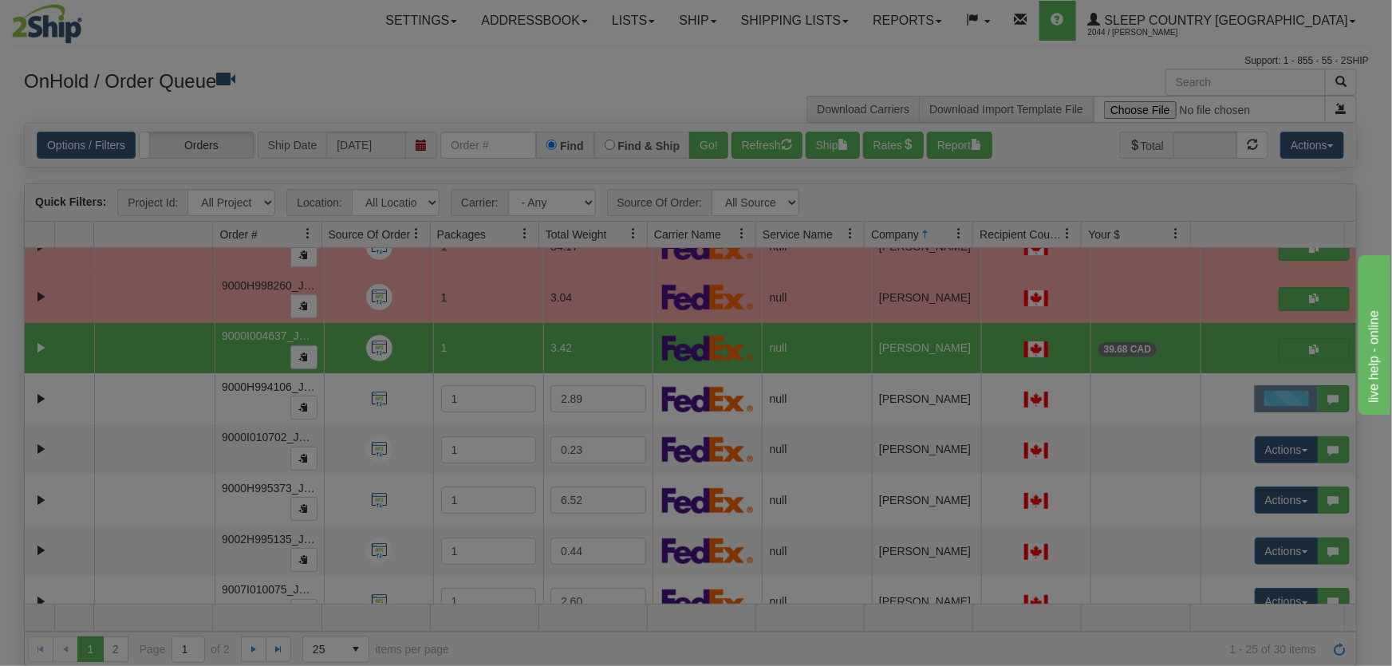
scroll to position [0, 0]
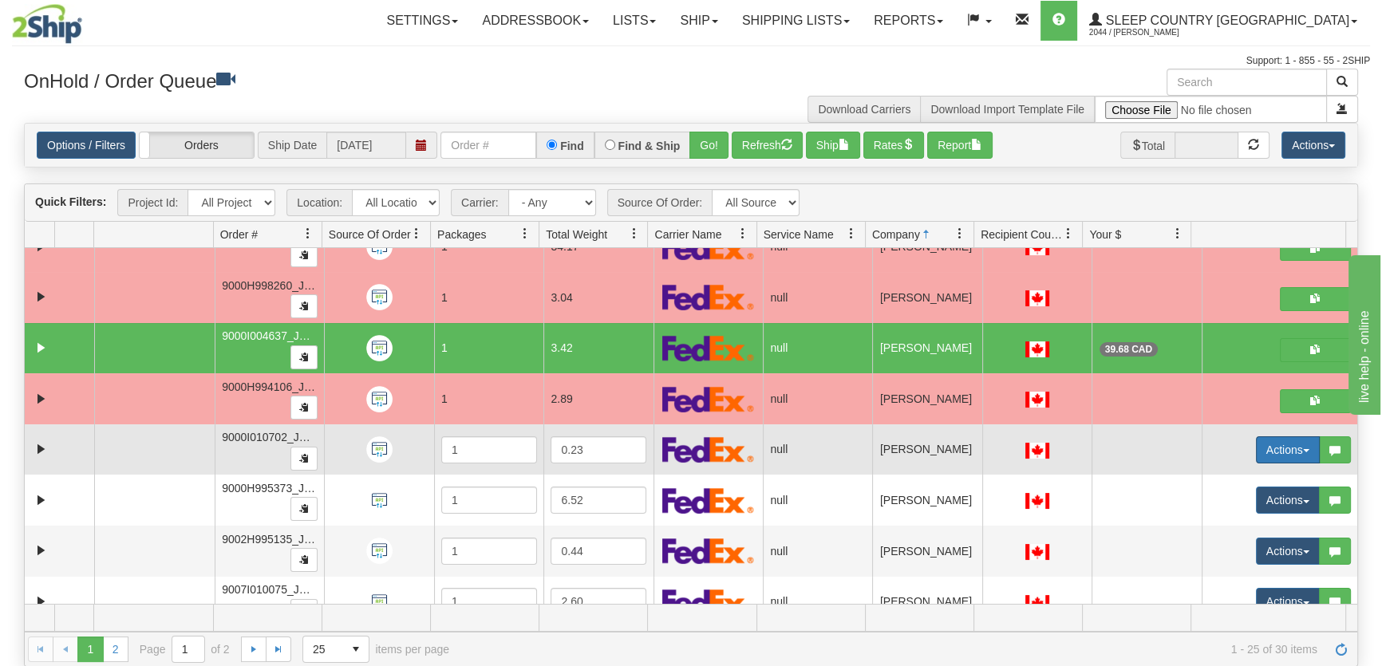
click at [1276, 452] on button "Actions" at bounding box center [1288, 449] width 64 height 27
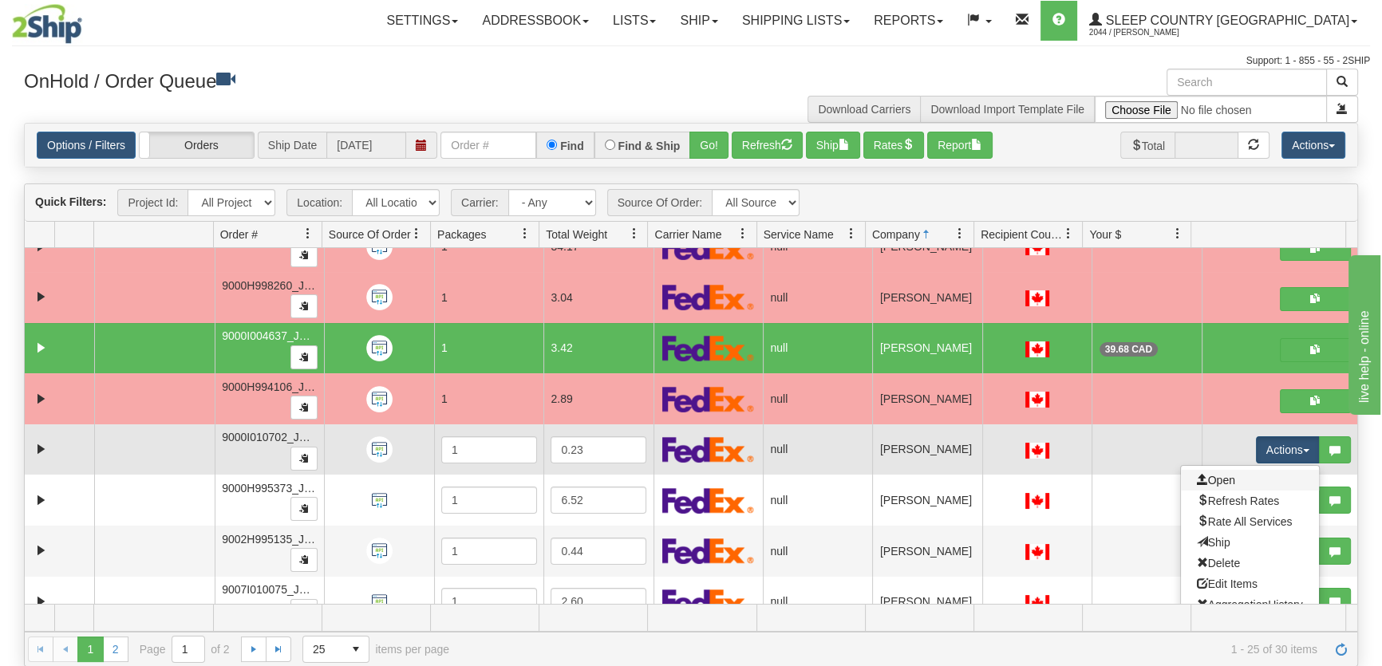
click at [1237, 475] on link "Open" at bounding box center [1250, 480] width 138 height 21
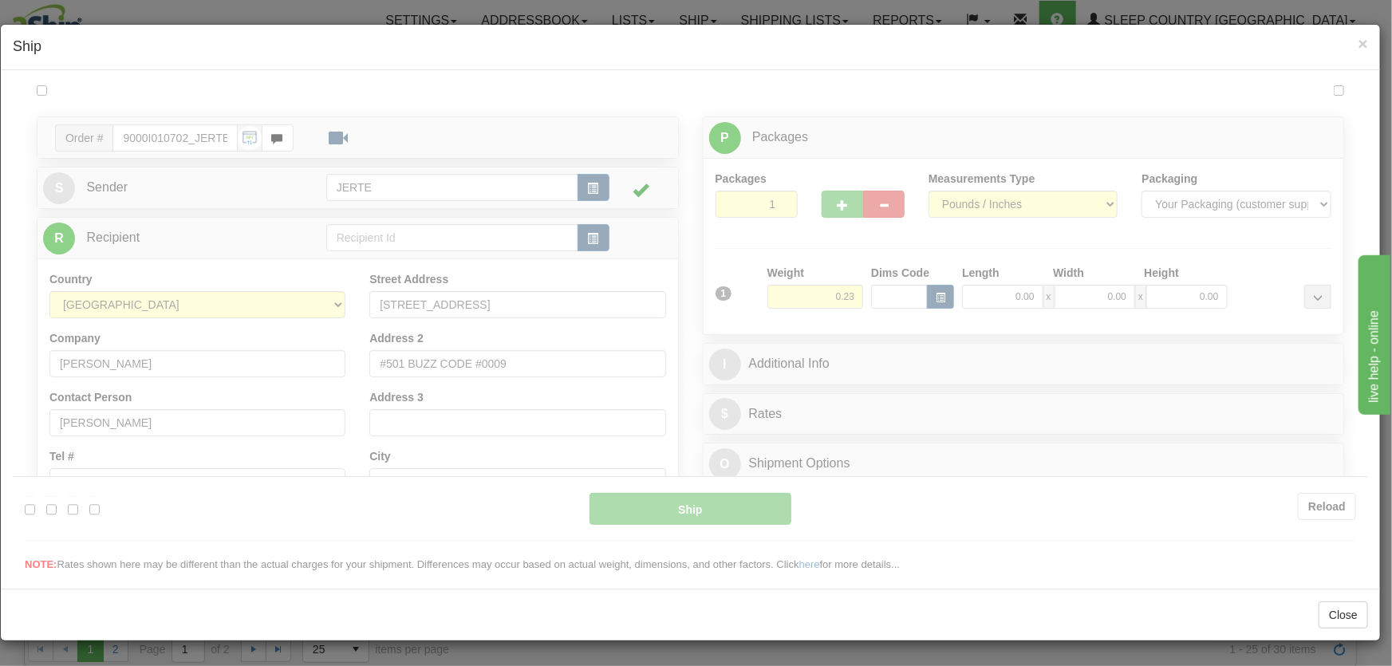
type input "18:03"
type input "16:00"
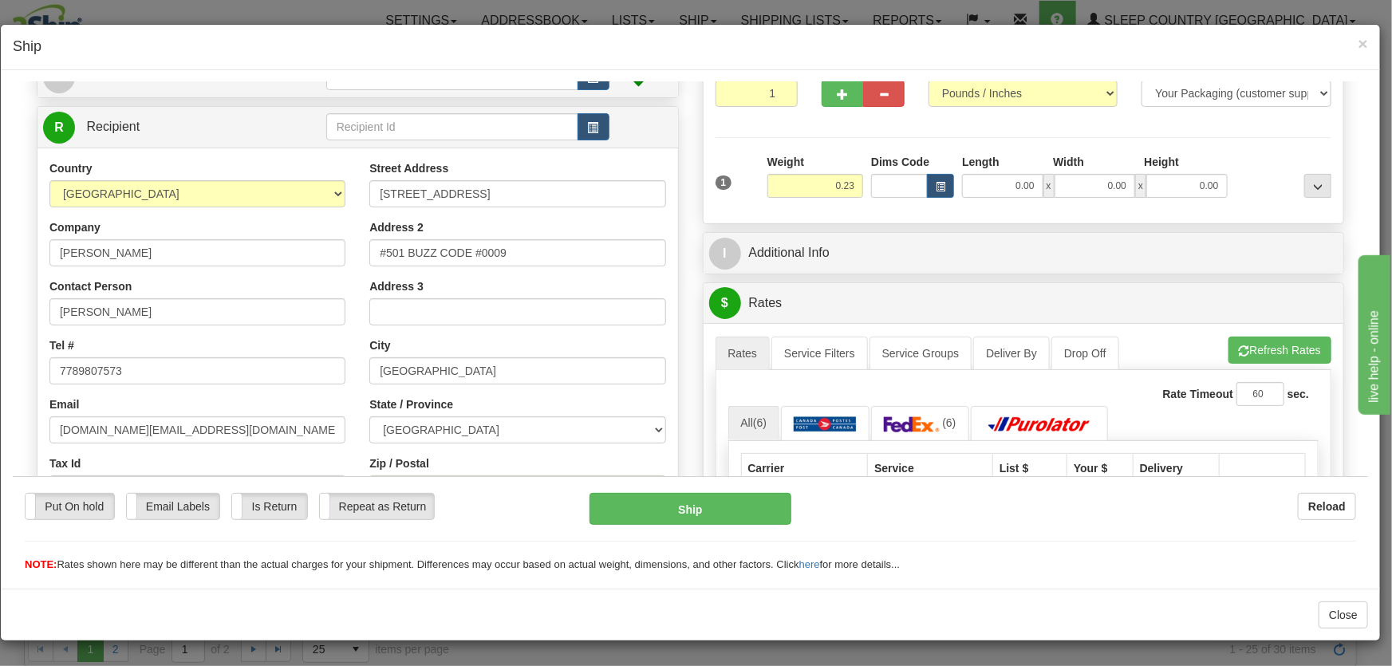
scroll to position [241, 0]
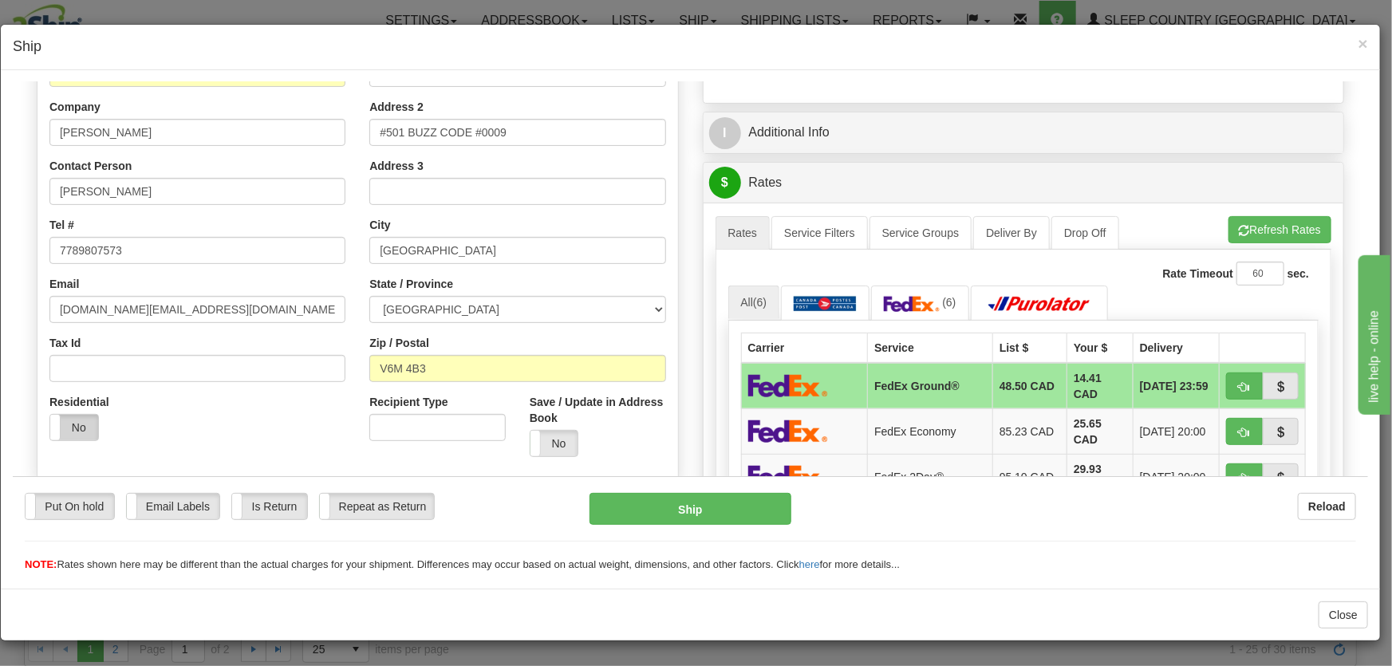
click at [88, 418] on label "No" at bounding box center [74, 427] width 48 height 26
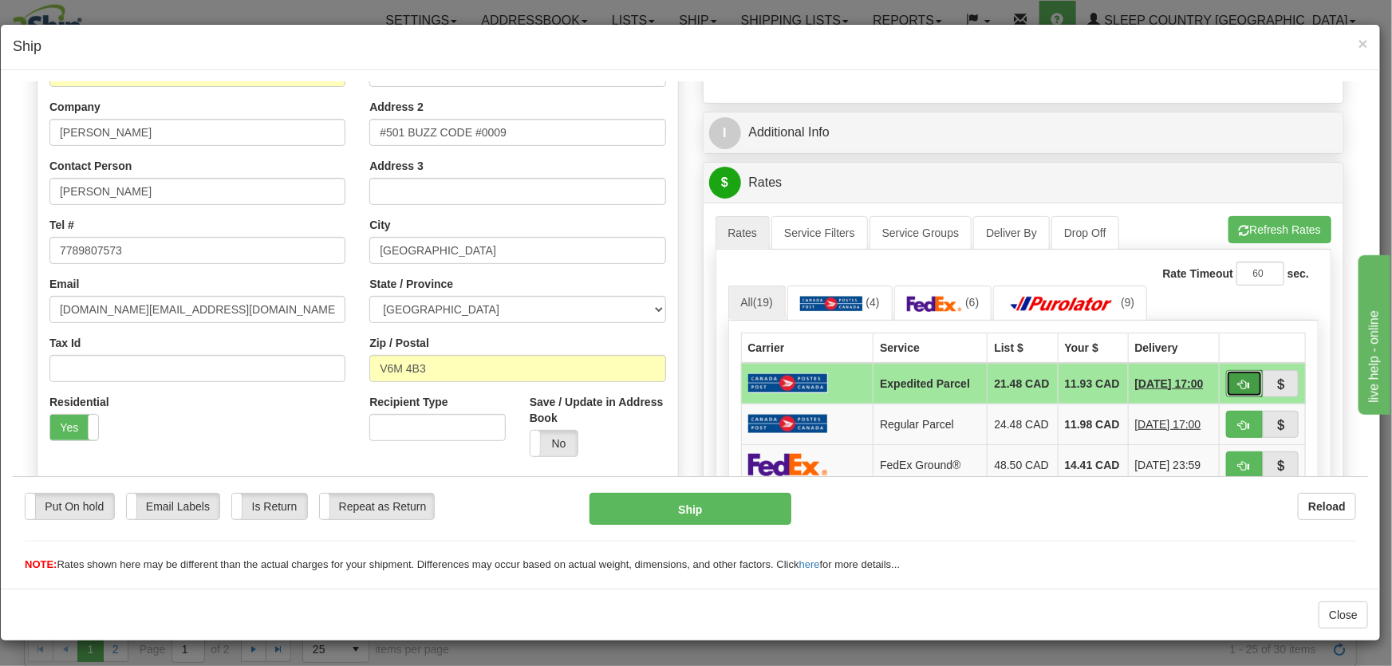
click at [1239, 385] on span "button" at bounding box center [1244, 384] width 11 height 10
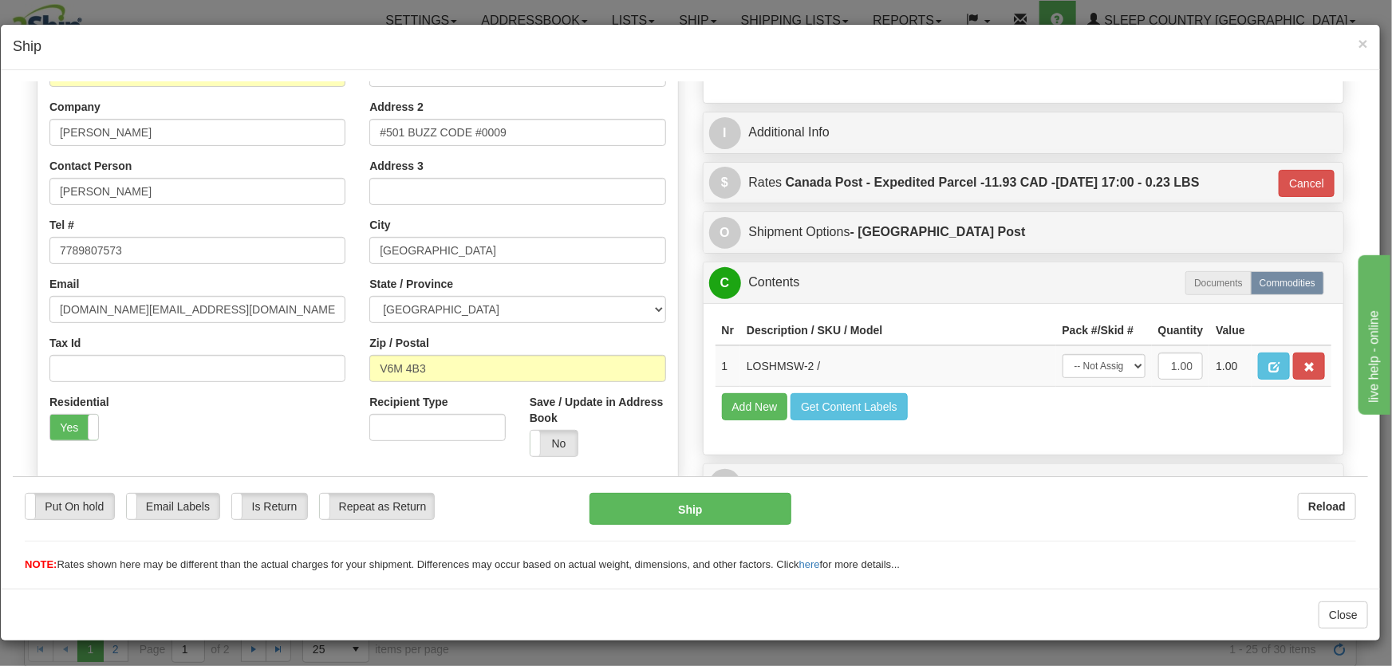
type input "DOM.EP"
click at [1118, 371] on select "-- Not Assigned -- Package 1" at bounding box center [1104, 365] width 83 height 24
select select "0"
click at [1063, 353] on select "-- Not Assigned -- Package 1" at bounding box center [1104, 365] width 83 height 24
click at [730, 515] on button "Ship" at bounding box center [691, 508] width 202 height 32
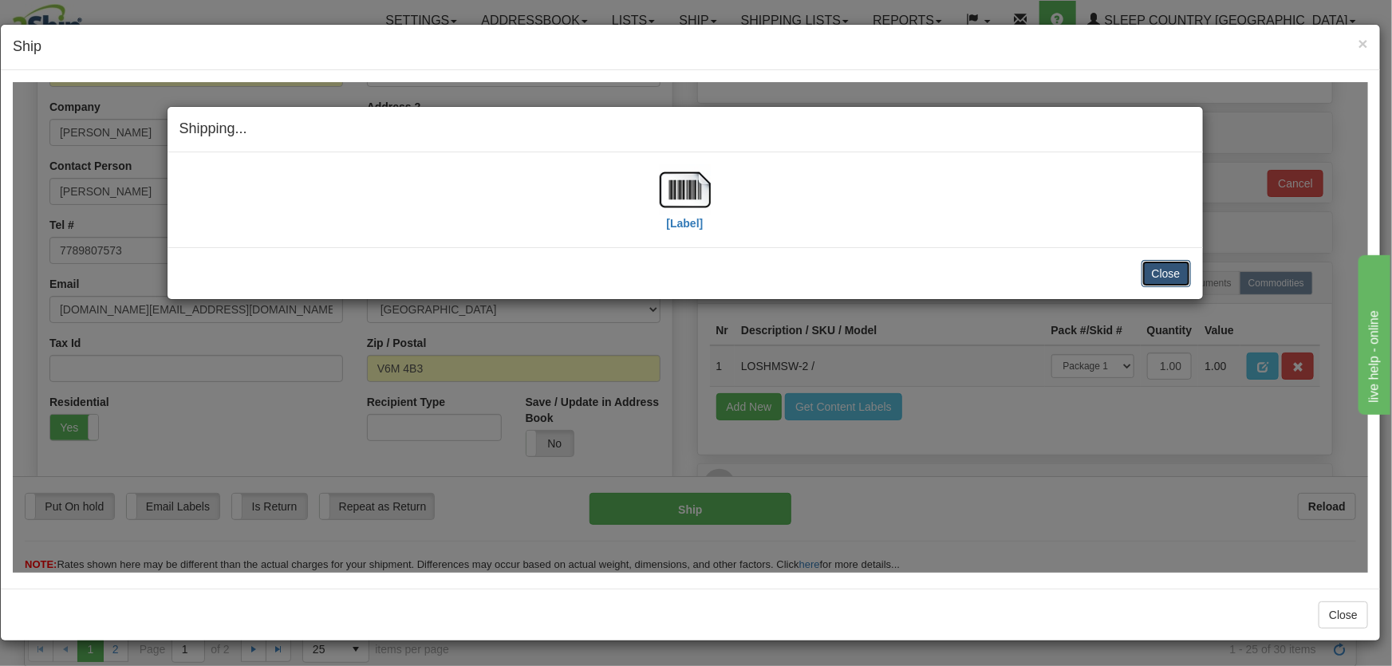
click at [1172, 274] on button "Close" at bounding box center [1166, 272] width 49 height 27
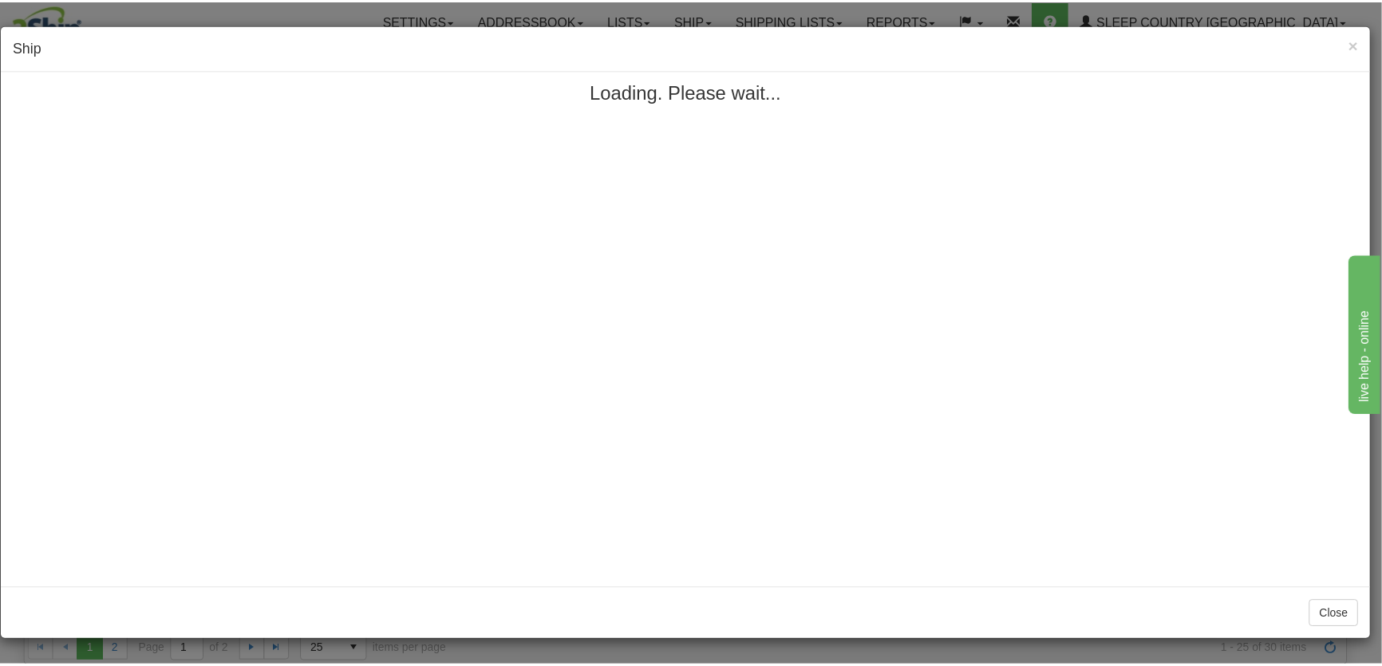
scroll to position [0, 0]
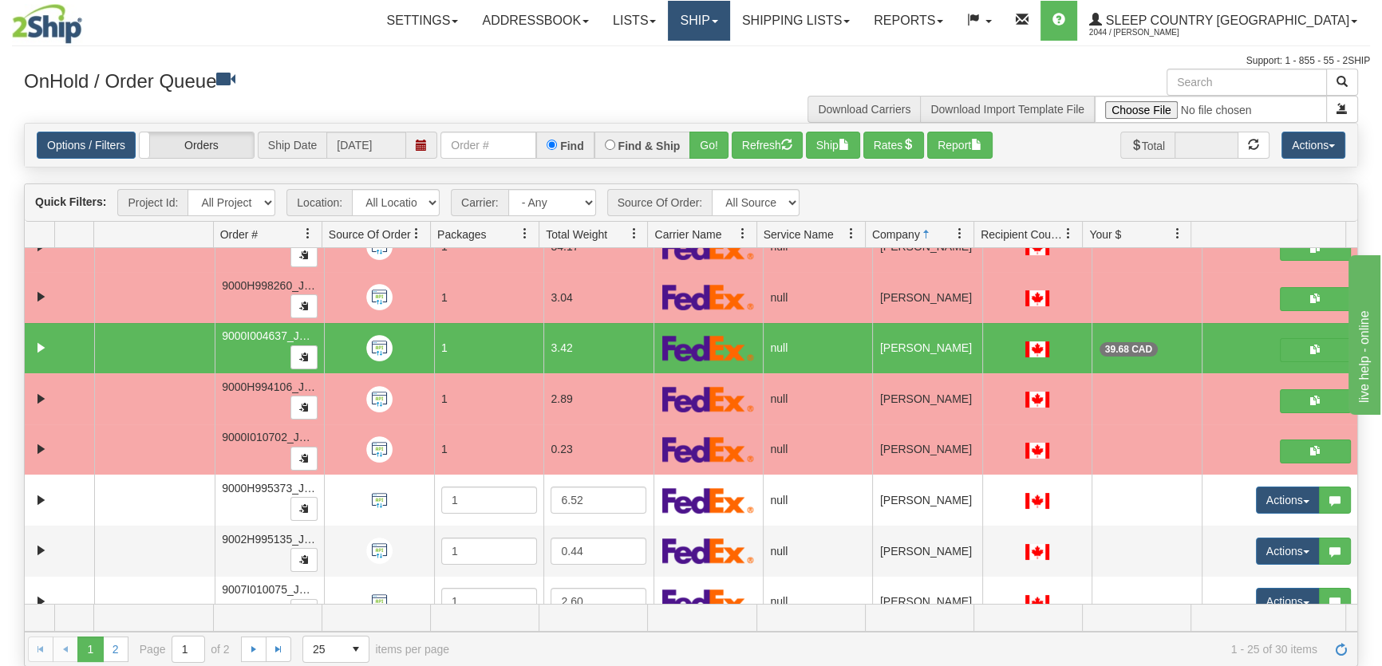
click at [729, 26] on link "Ship" at bounding box center [698, 21] width 61 height 40
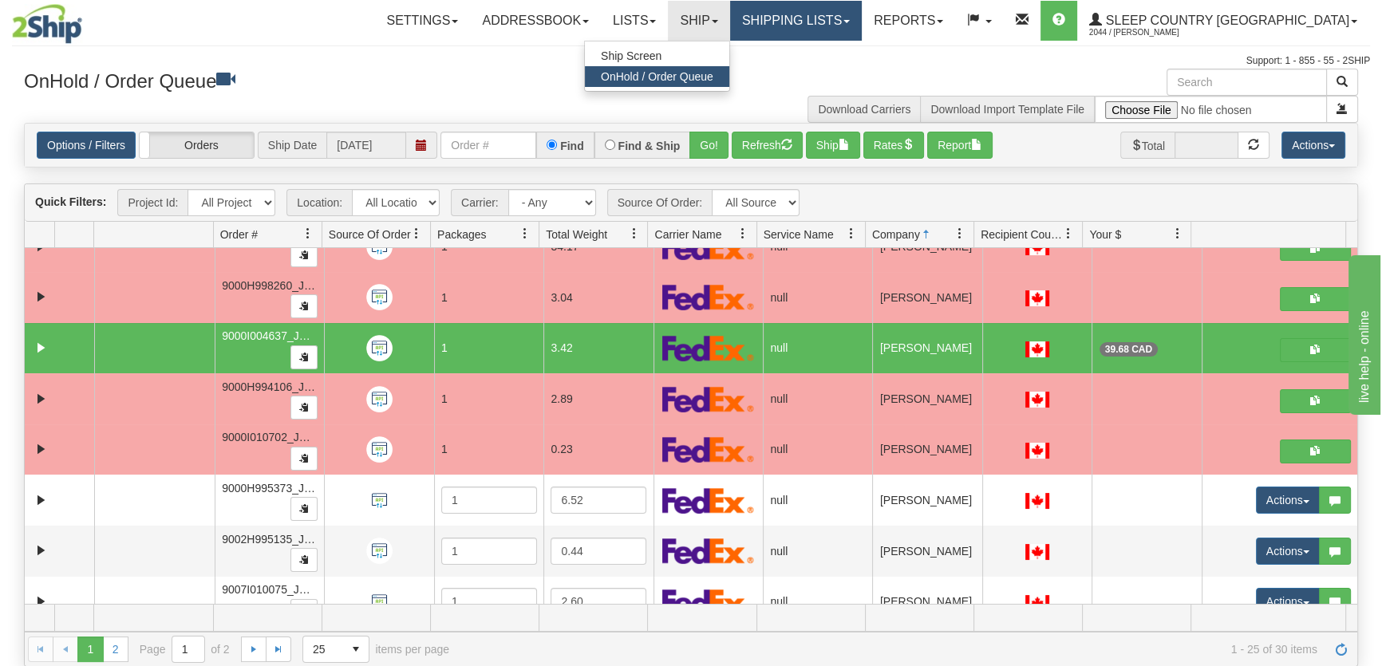
click at [862, 33] on link "Shipping lists" at bounding box center [796, 21] width 132 height 40
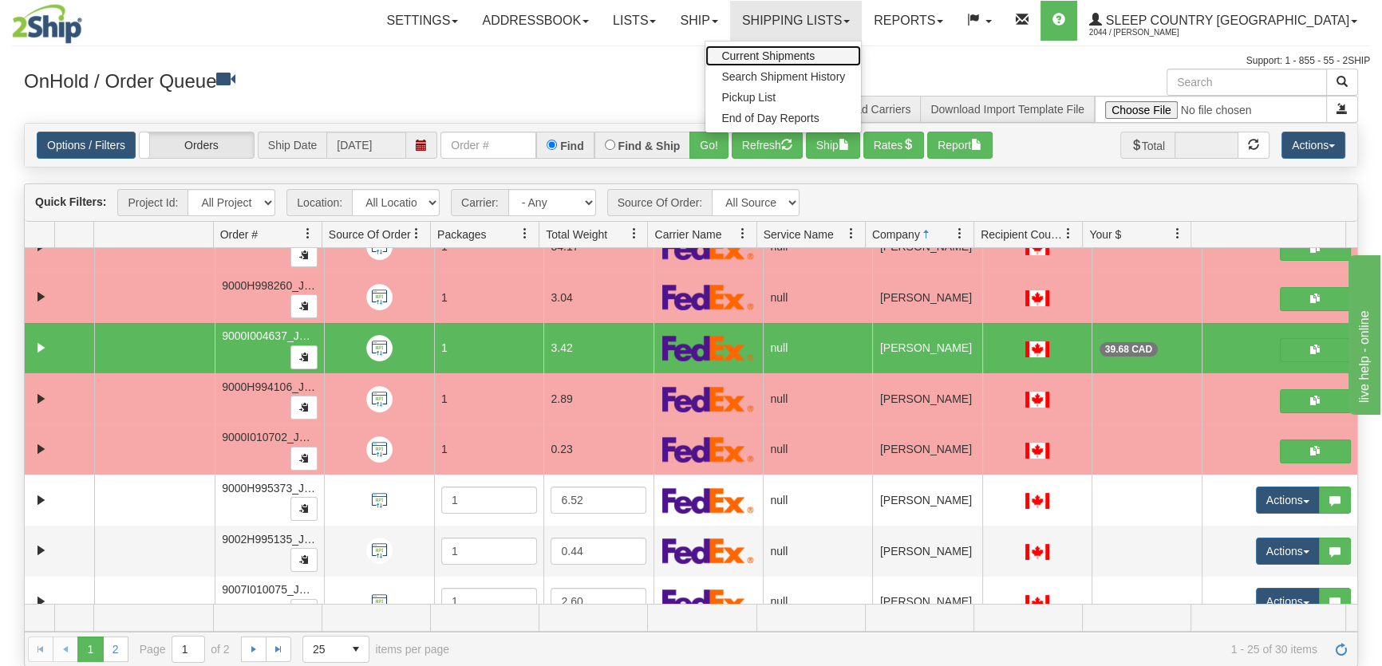
click at [815, 57] on span "Current Shipments" at bounding box center [767, 55] width 93 height 13
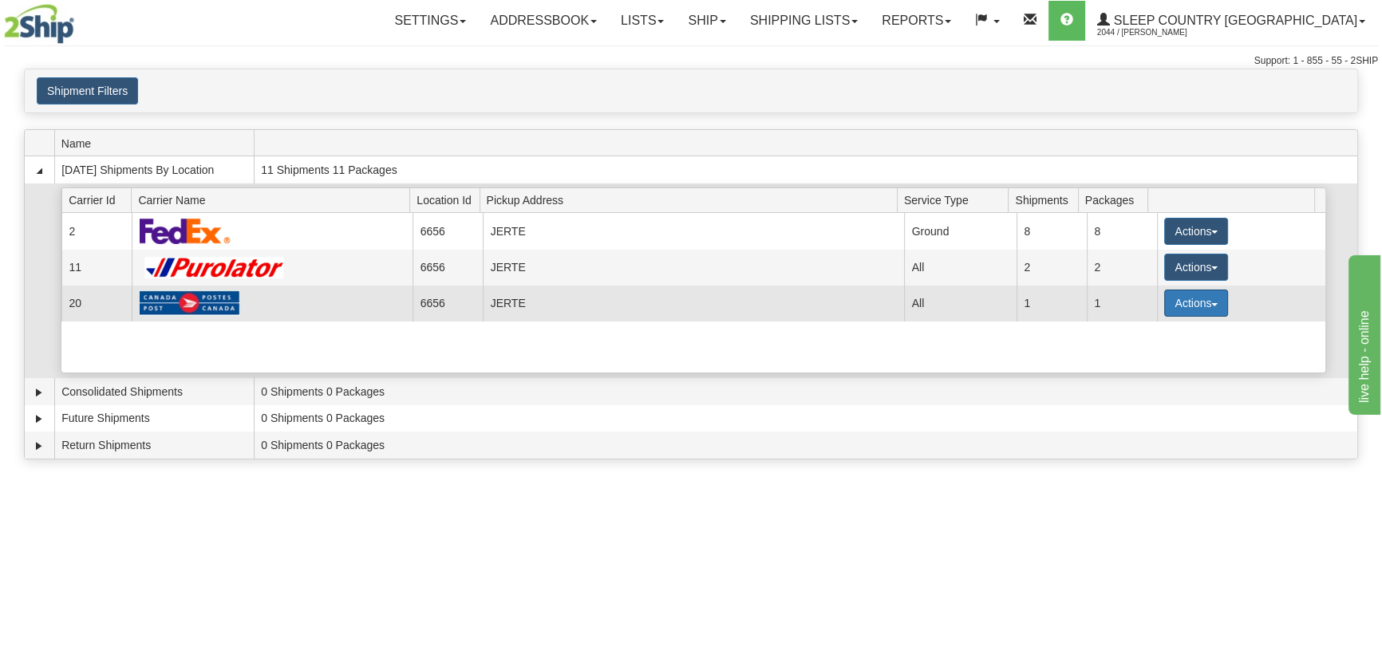
click at [1180, 306] on button "Actions" at bounding box center [1196, 303] width 64 height 27
click at [1166, 335] on link "Details" at bounding box center [1164, 333] width 128 height 21
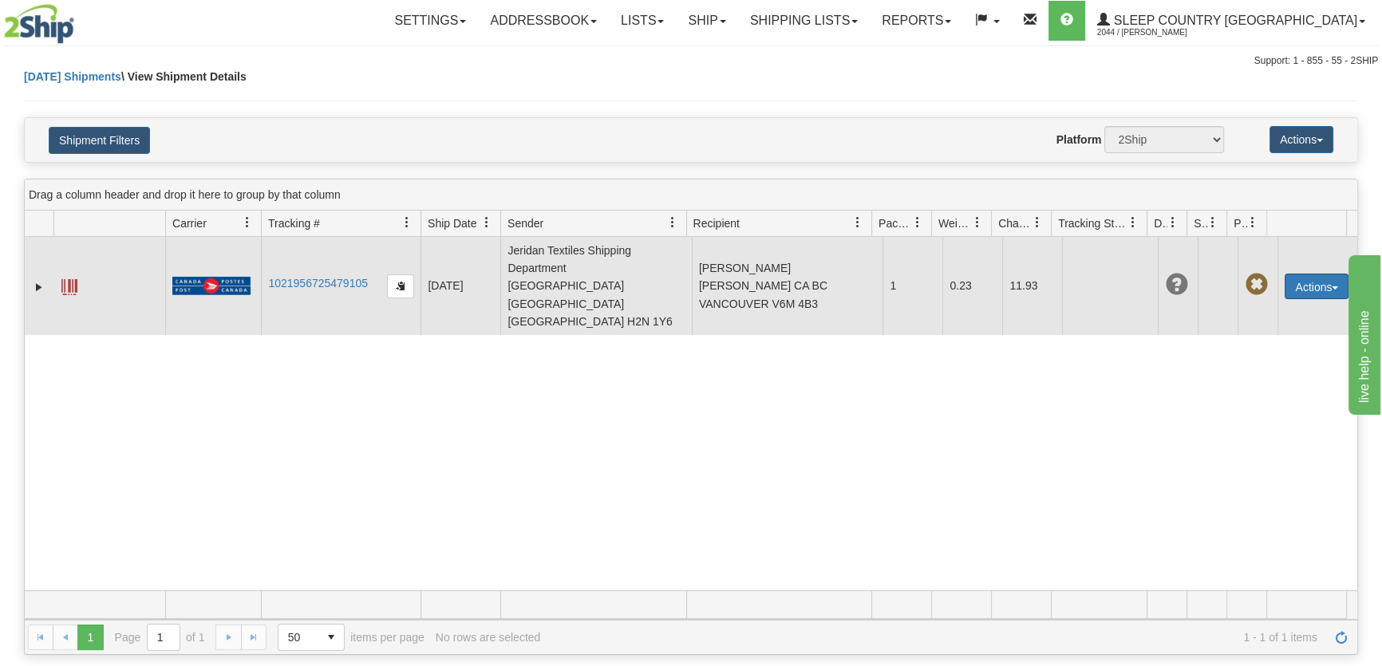
click at [1285, 274] on button "Actions" at bounding box center [1317, 287] width 64 height 26
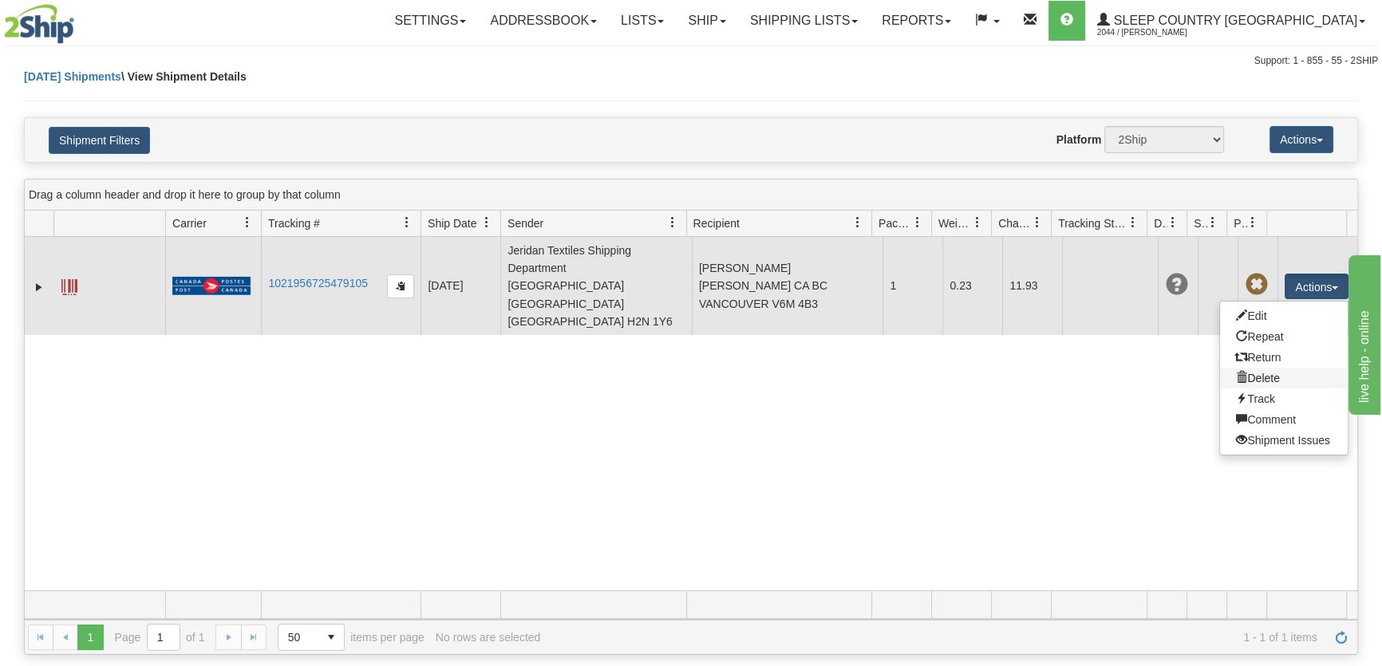
click at [1275, 368] on link "Delete" at bounding box center [1284, 378] width 128 height 21
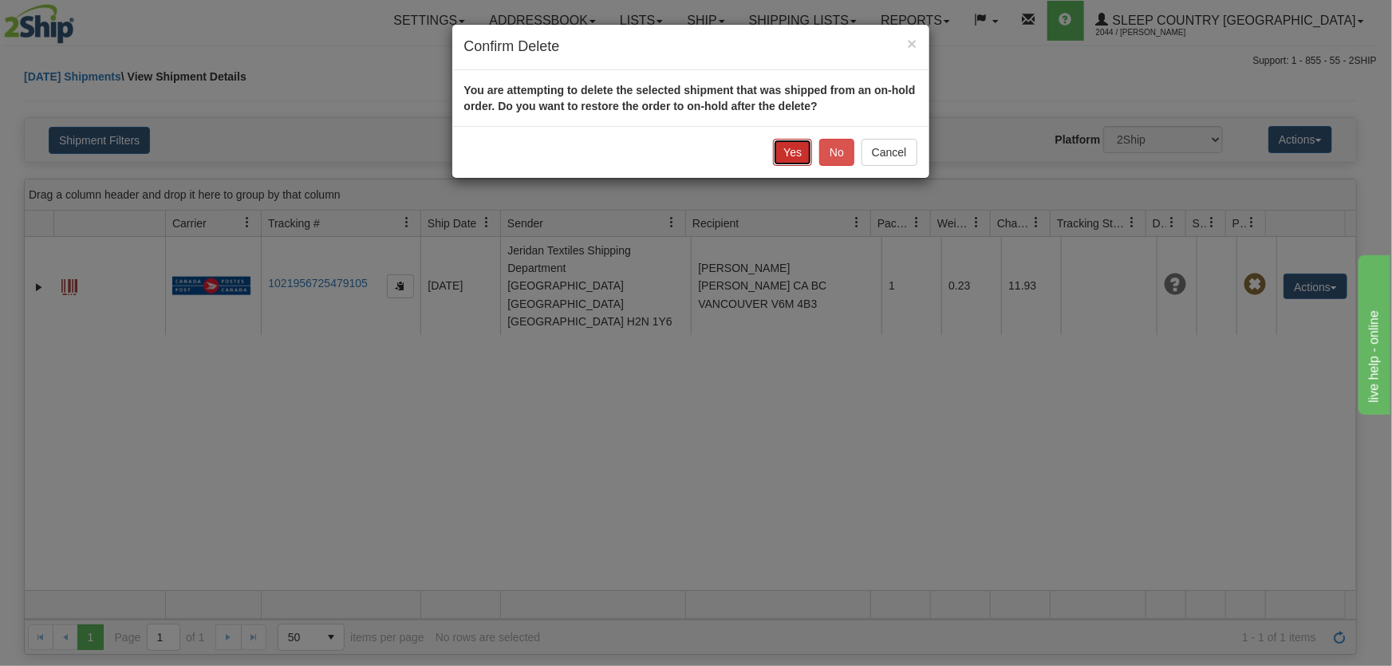
click at [789, 157] on button "Yes" at bounding box center [792, 152] width 39 height 27
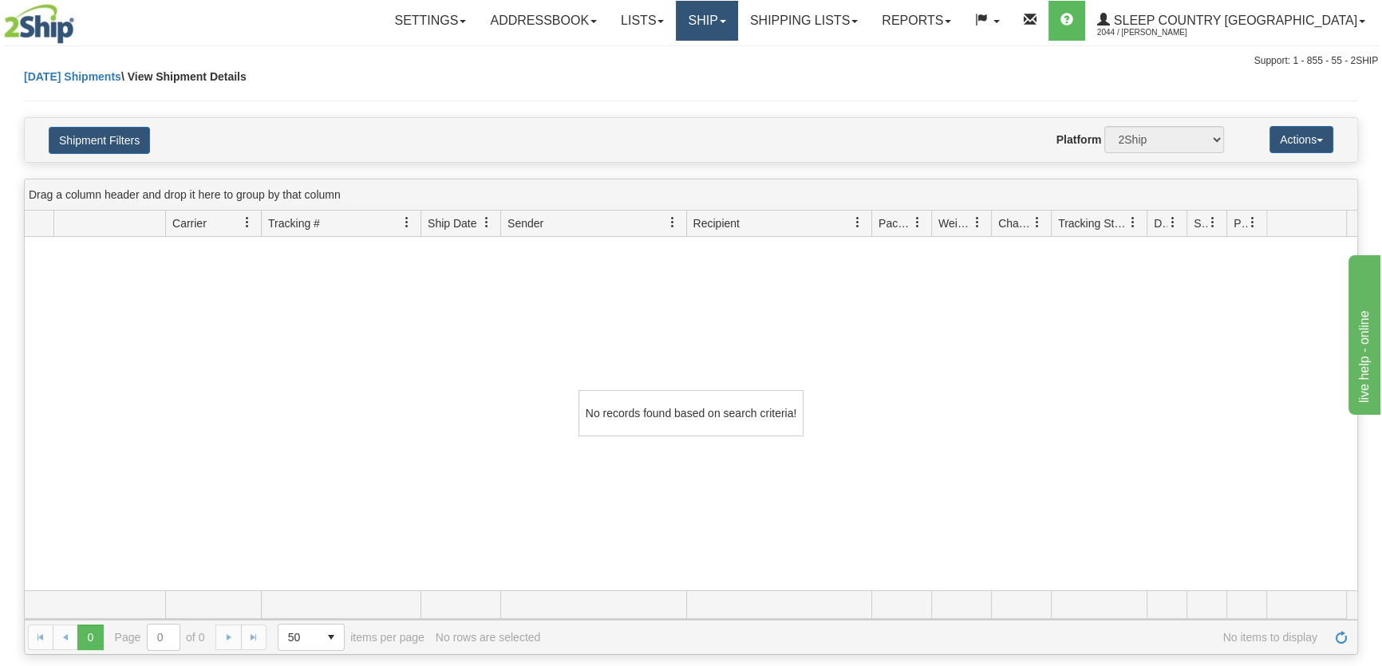
click at [737, 18] on link "Ship" at bounding box center [706, 21] width 61 height 40
click at [721, 70] on span "OnHold / Order Queue" at bounding box center [665, 76] width 113 height 13
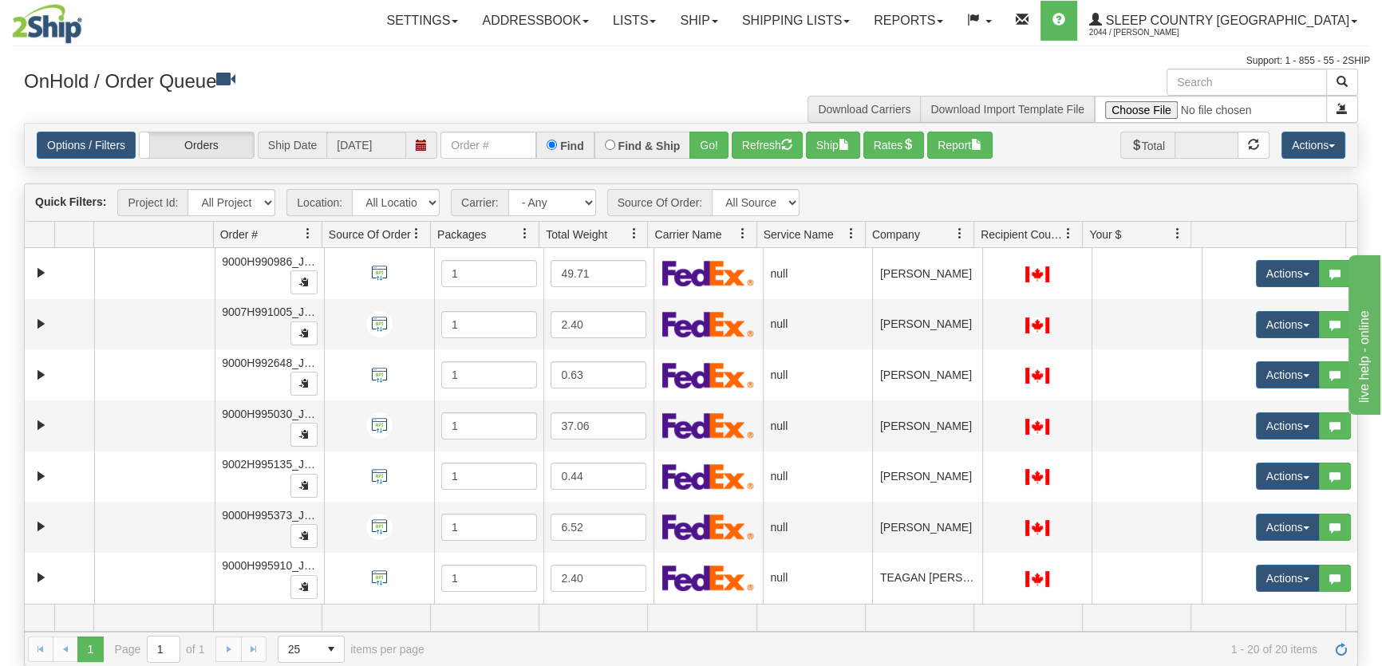
click at [902, 231] on span "Company" at bounding box center [896, 235] width 48 height 16
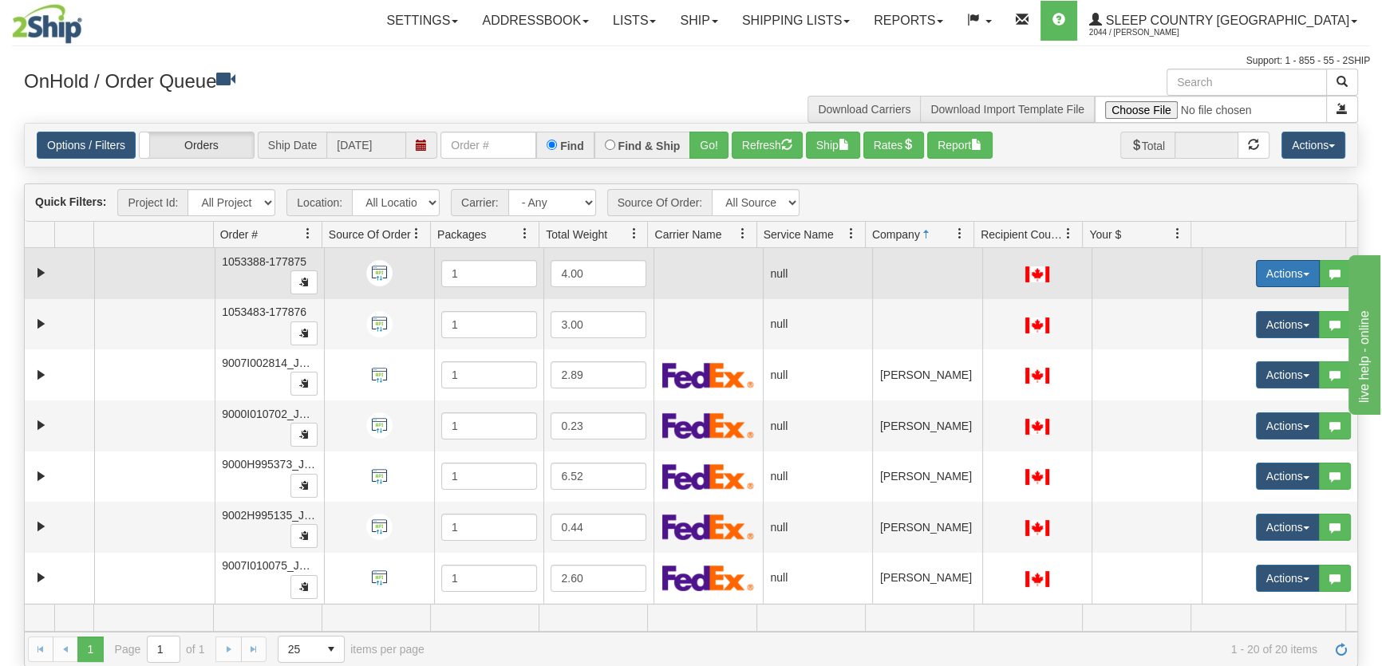
click at [1256, 273] on button "Actions" at bounding box center [1288, 273] width 64 height 27
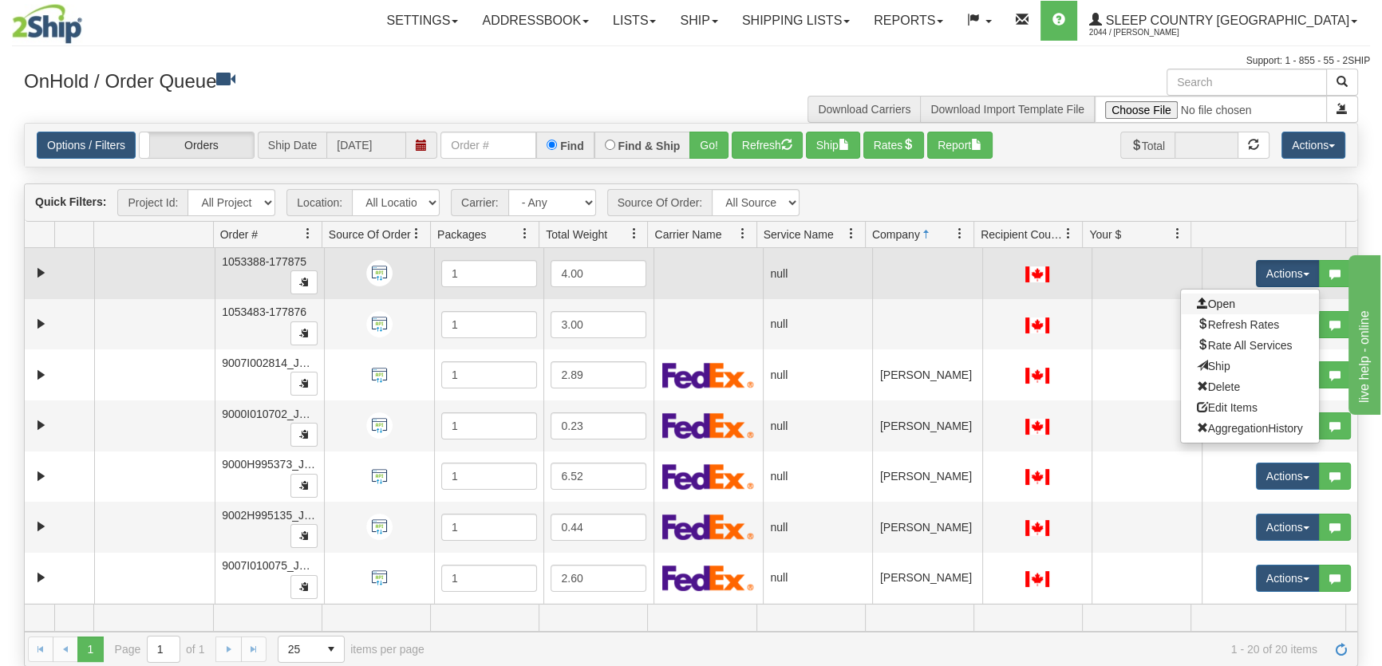
click at [1231, 302] on link "Open" at bounding box center [1250, 304] width 138 height 21
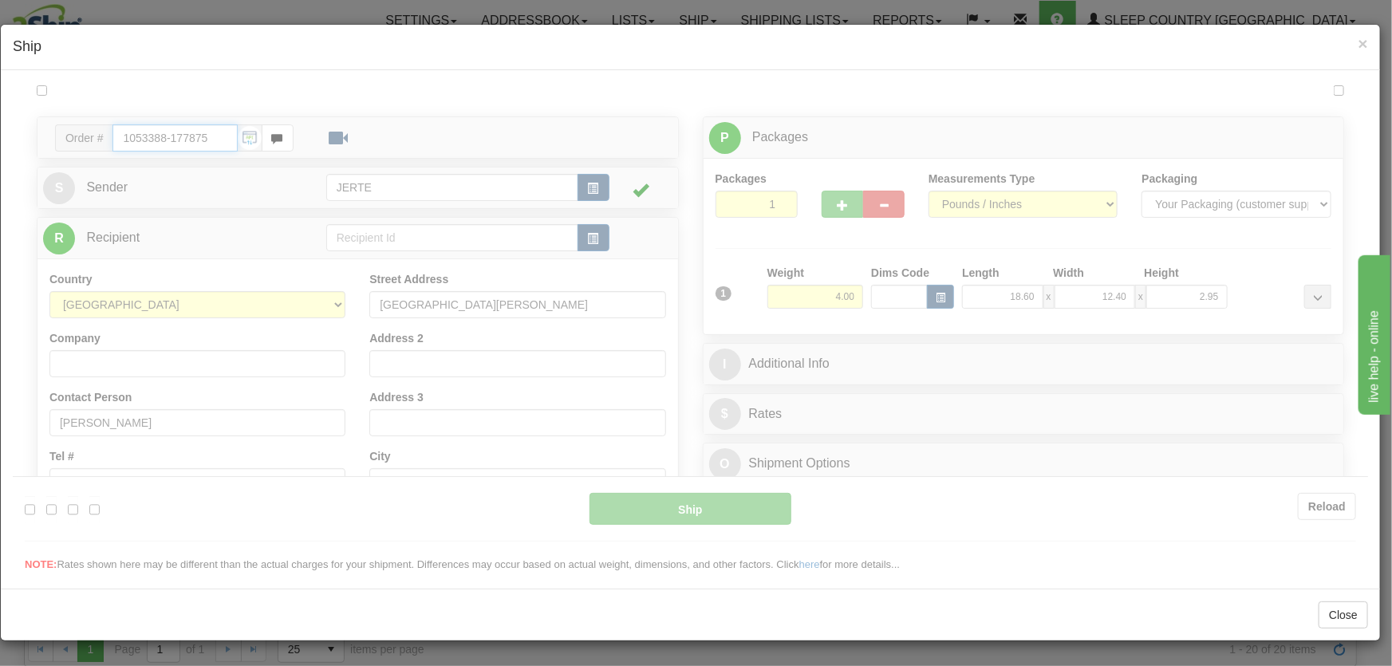
type input "18:04"
type input "16:00"
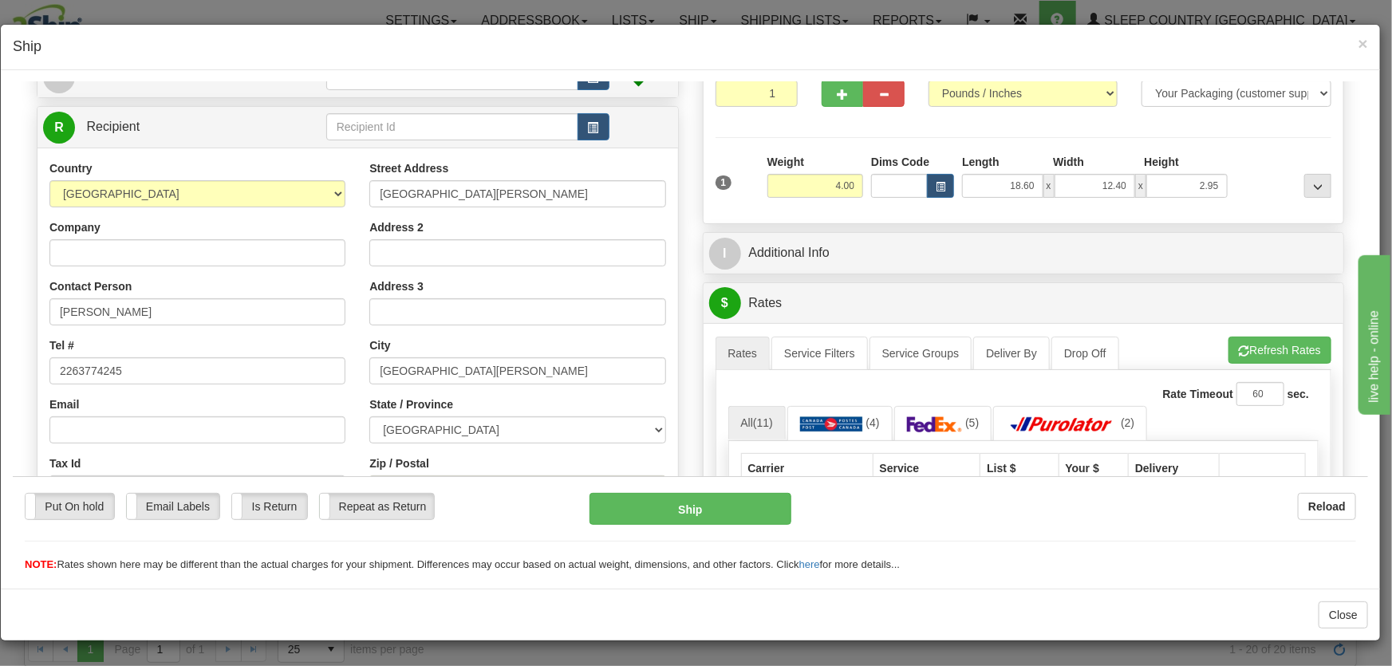
scroll to position [241, 0]
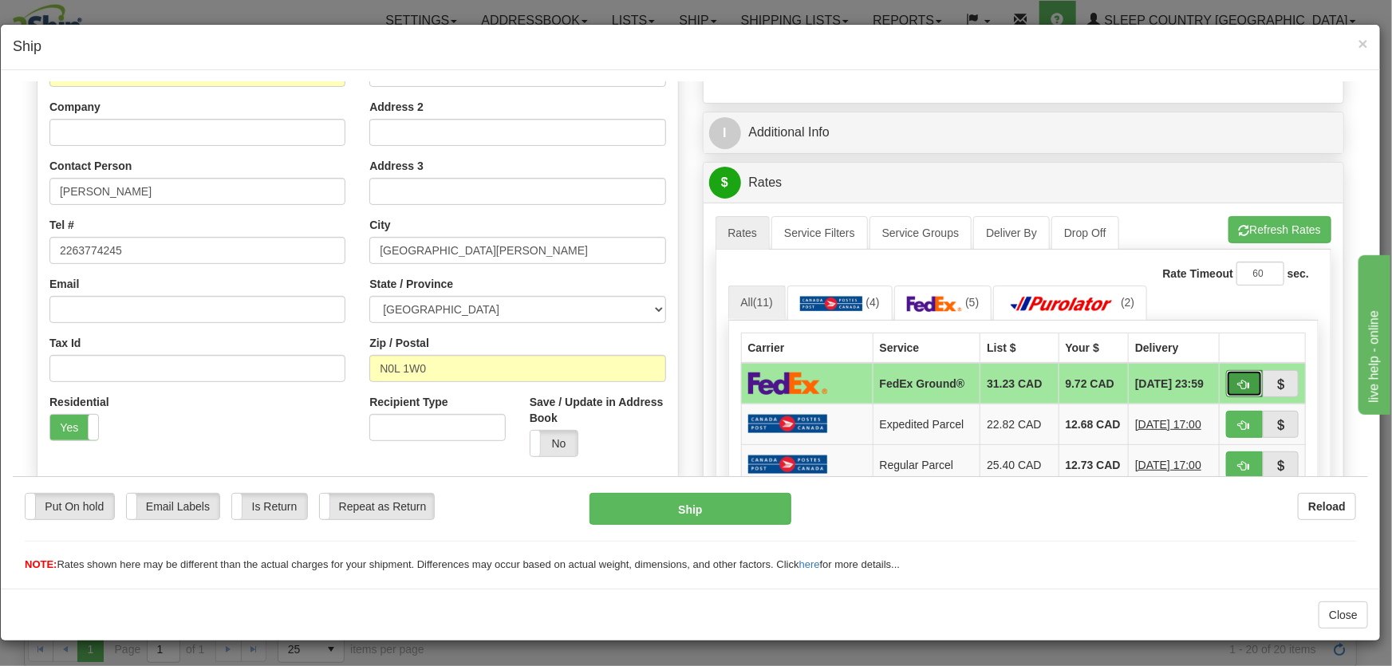
click at [1239, 385] on span "button" at bounding box center [1244, 384] width 11 height 10
type input "92"
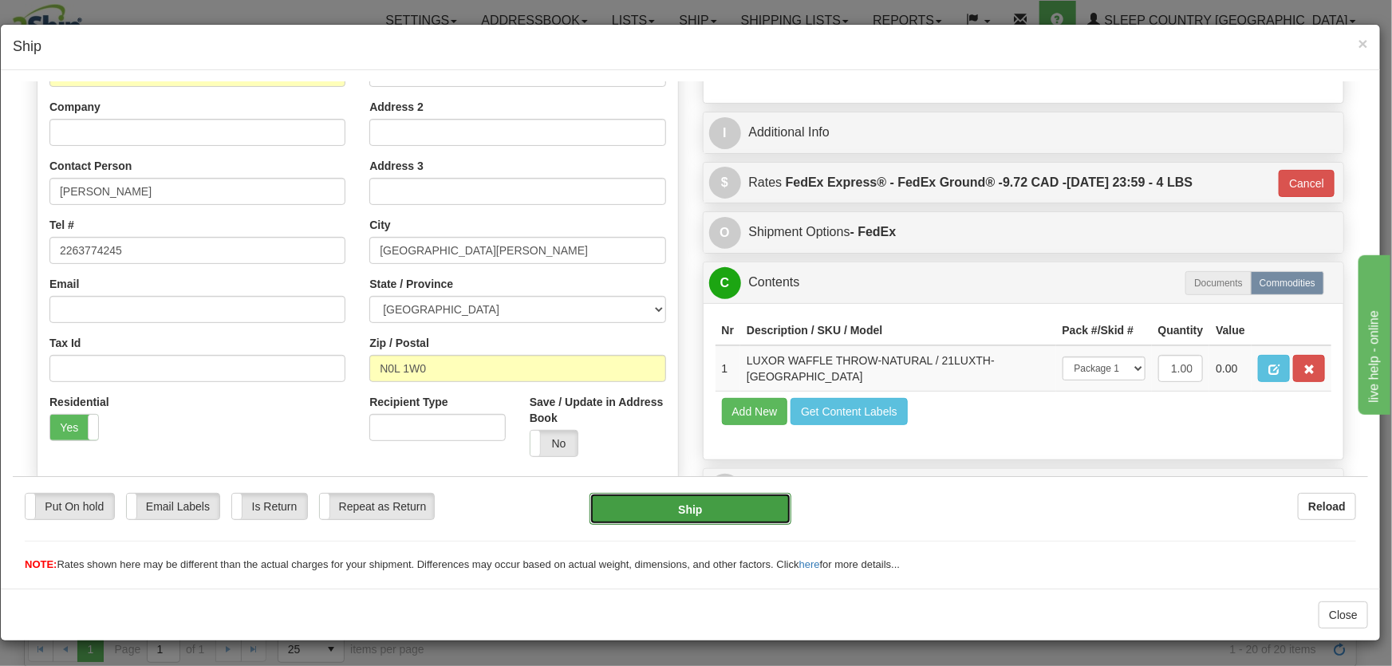
click at [721, 512] on button "Ship" at bounding box center [691, 508] width 202 height 32
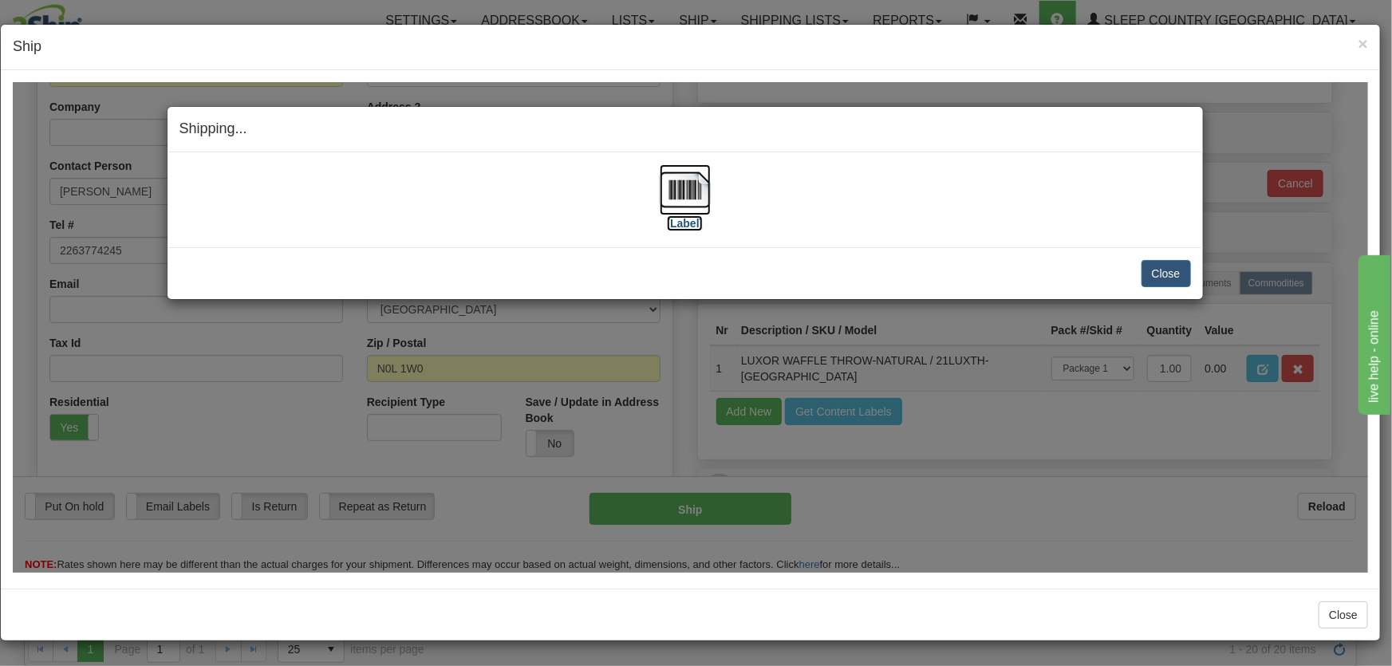
click at [681, 192] on img at bounding box center [685, 189] width 51 height 51
click at [1174, 267] on button "Close" at bounding box center [1166, 272] width 49 height 27
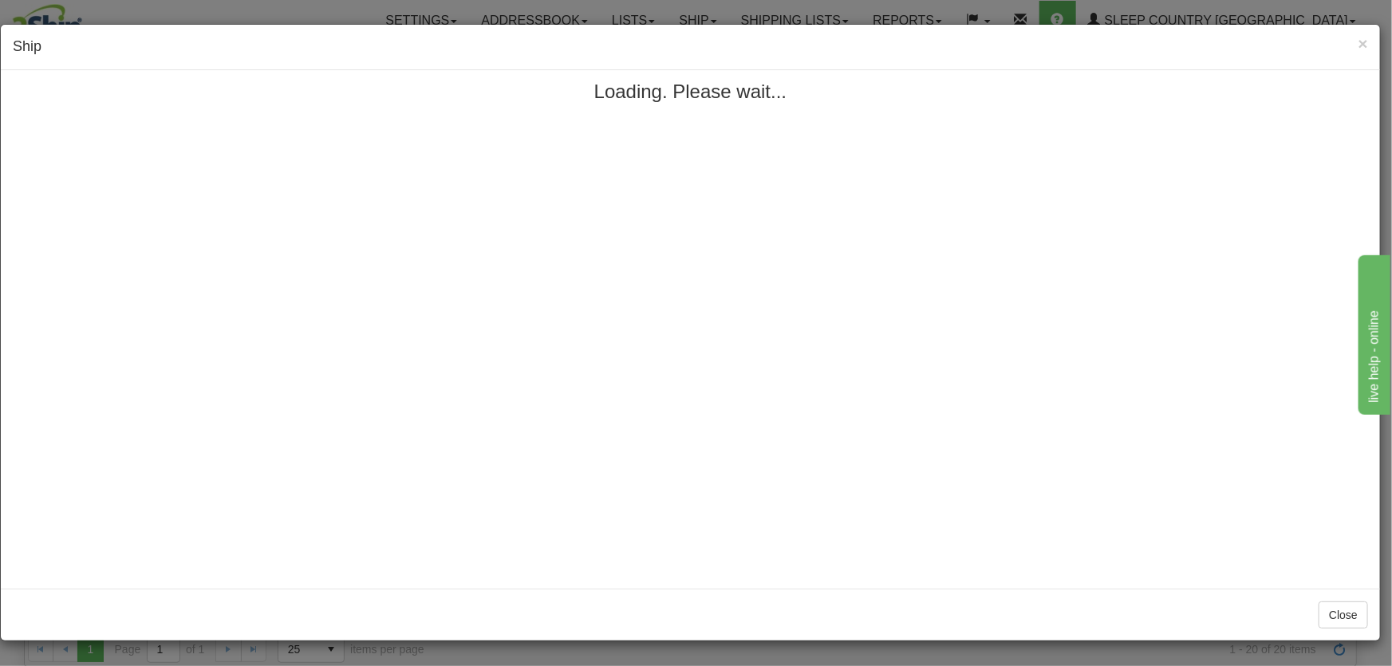
scroll to position [0, 0]
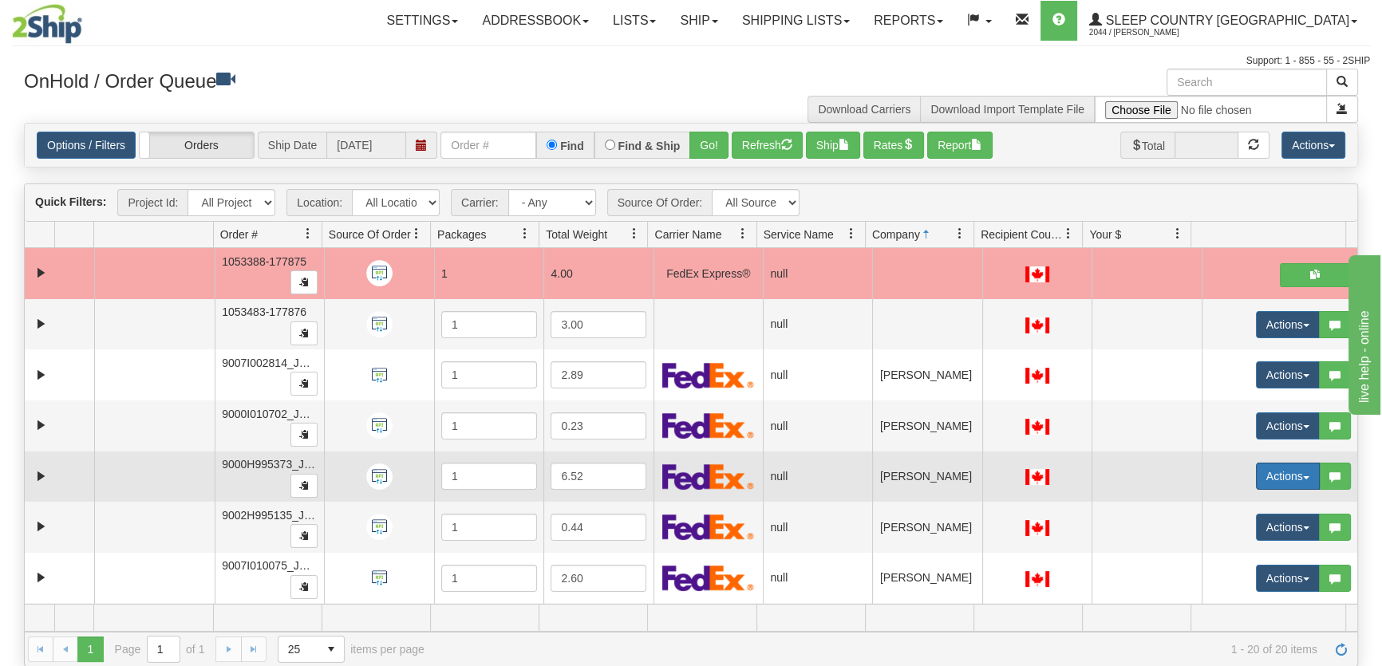
click at [1256, 475] on button "Actions" at bounding box center [1288, 476] width 64 height 27
click at [1215, 503] on span "Open" at bounding box center [1216, 506] width 38 height 13
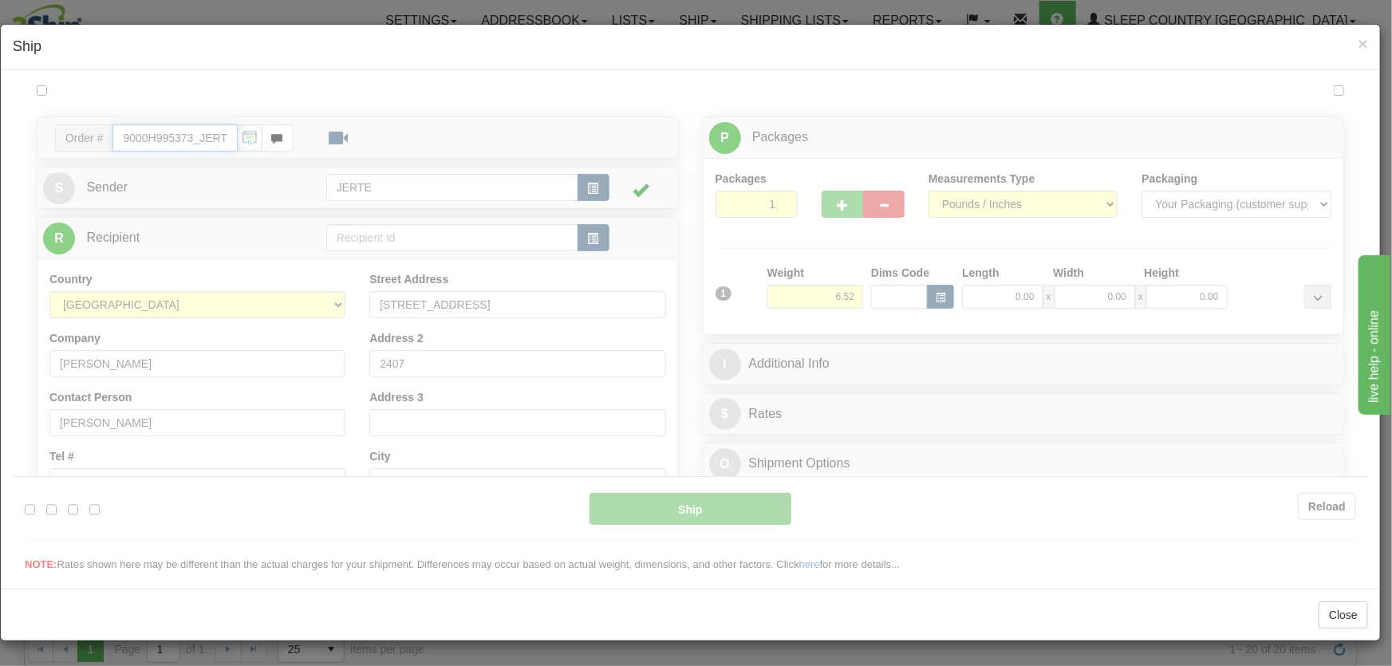
type input "18:05"
type input "16:00"
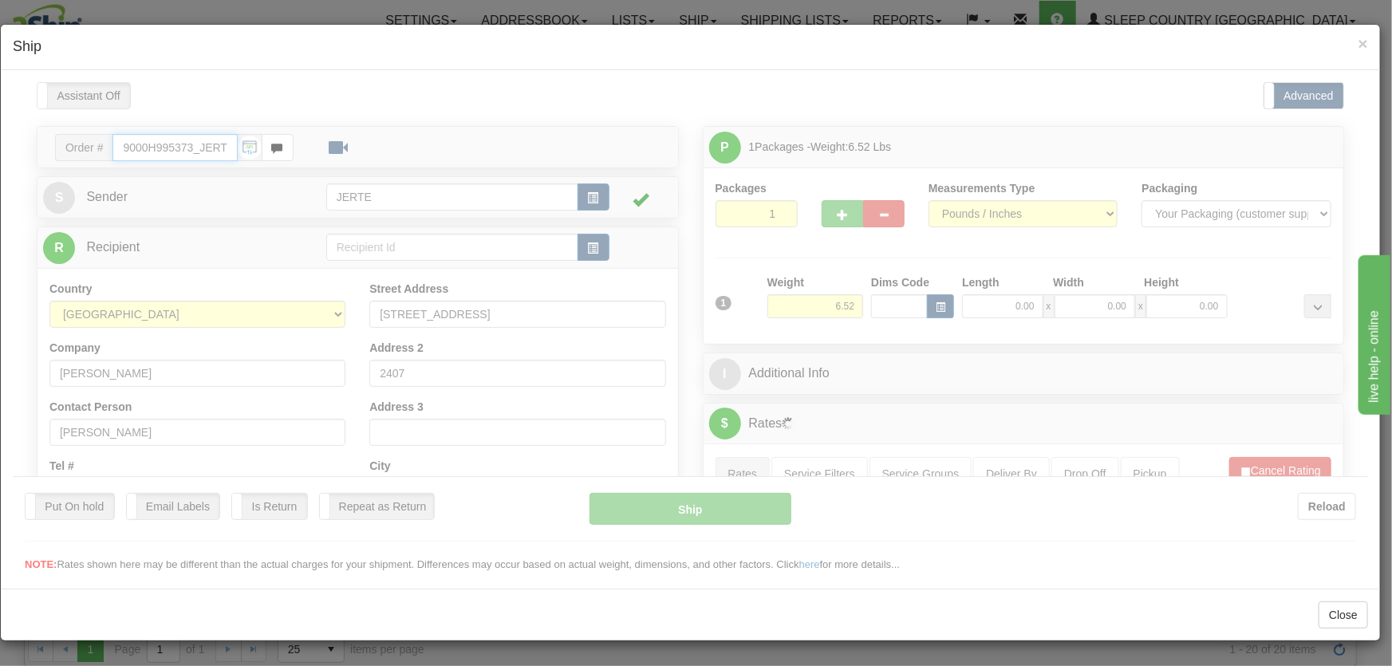
scroll to position [241, 0]
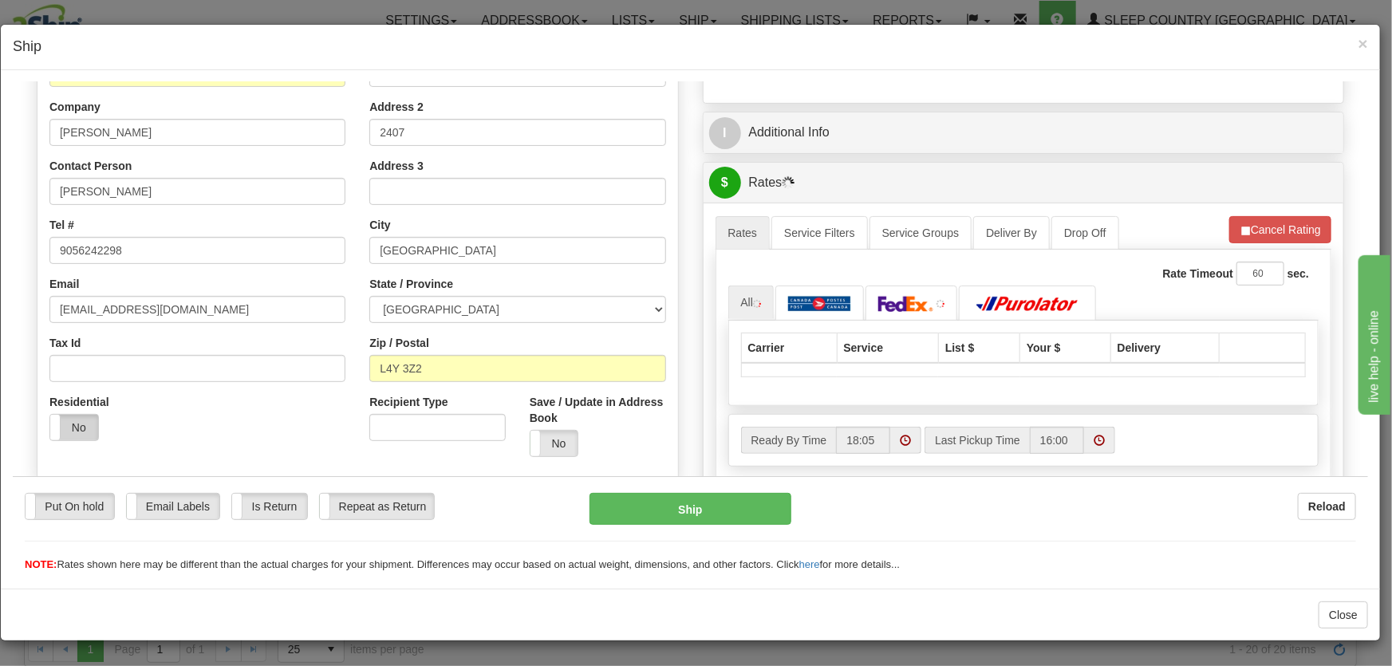
click at [83, 420] on label "No" at bounding box center [74, 427] width 48 height 26
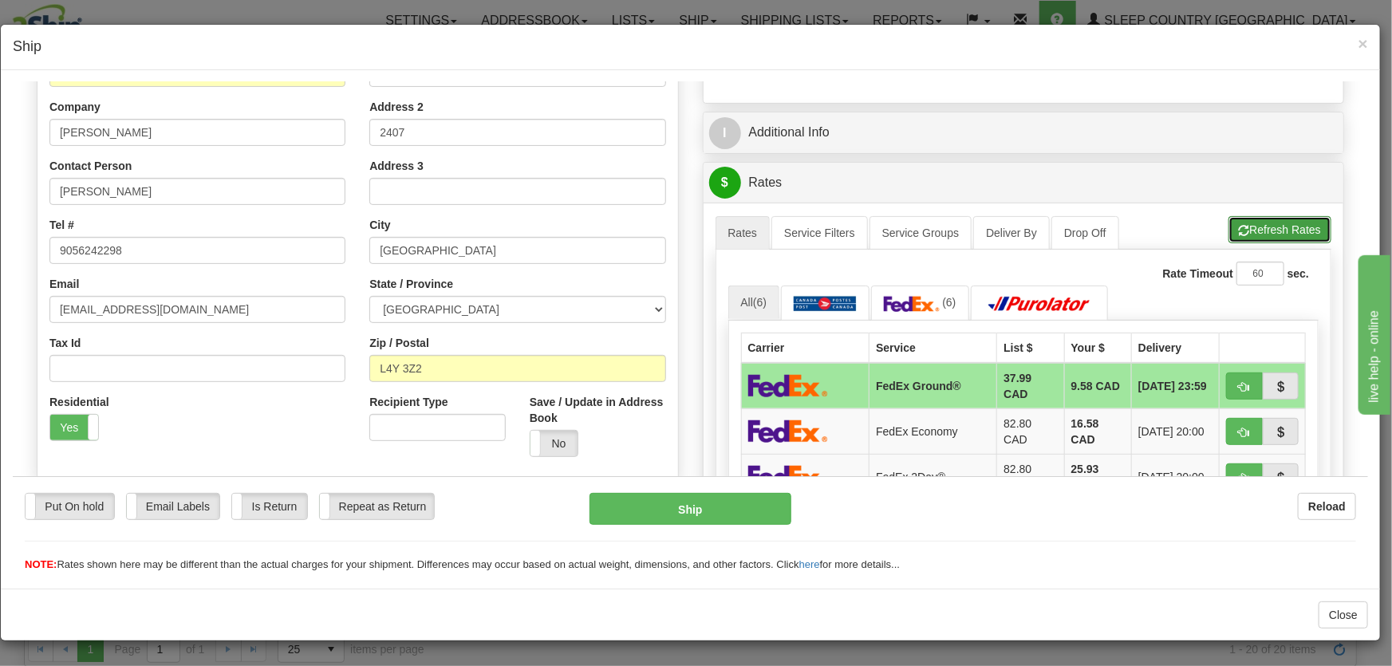
click at [1243, 230] on button "Refresh Rates" at bounding box center [1280, 228] width 103 height 27
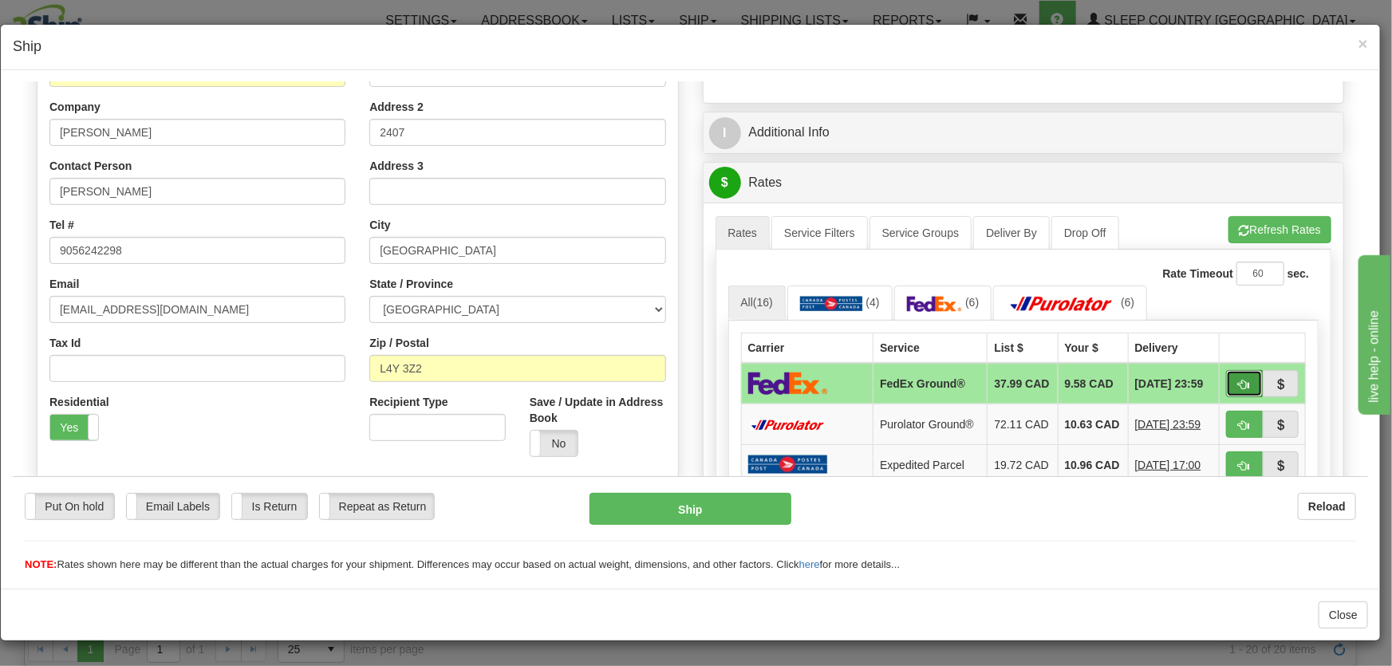
click at [1239, 385] on span "button" at bounding box center [1244, 384] width 11 height 10
type input "92"
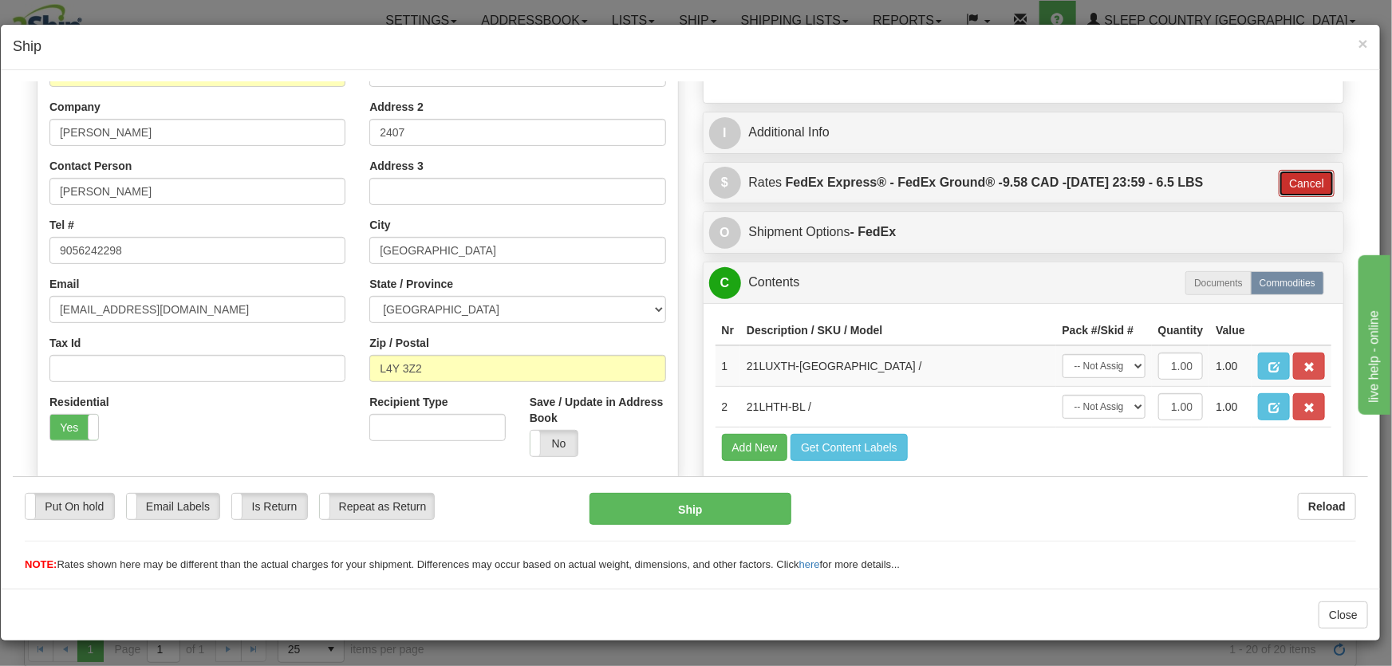
click at [1284, 184] on button "Cancel" at bounding box center [1307, 182] width 56 height 27
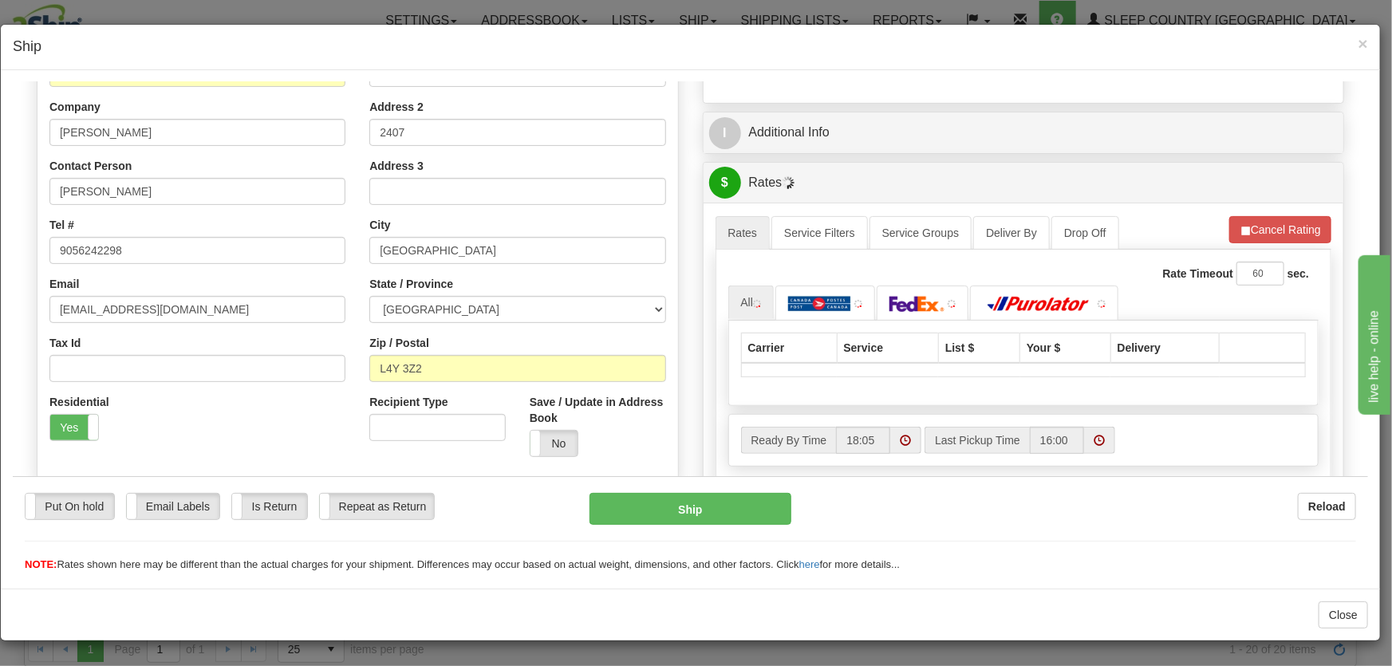
scroll to position [0, 0]
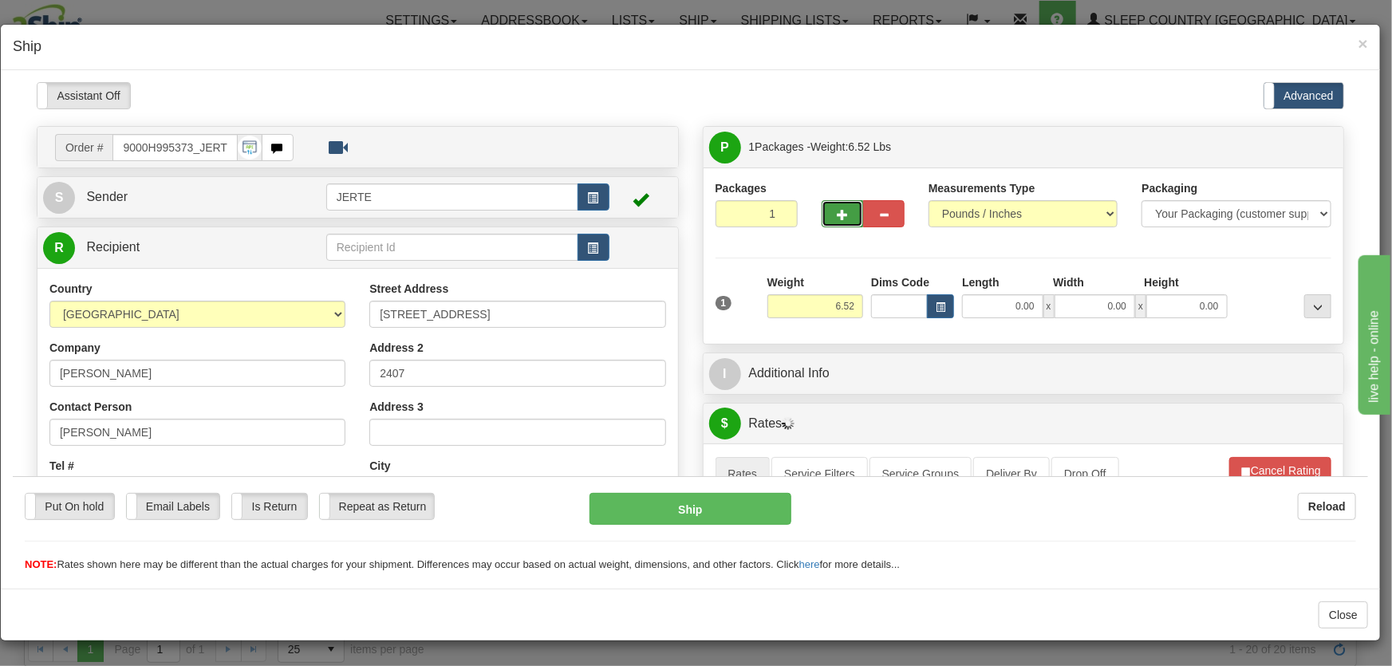
click at [844, 211] on button "button" at bounding box center [842, 212] width 41 height 27
type input "2"
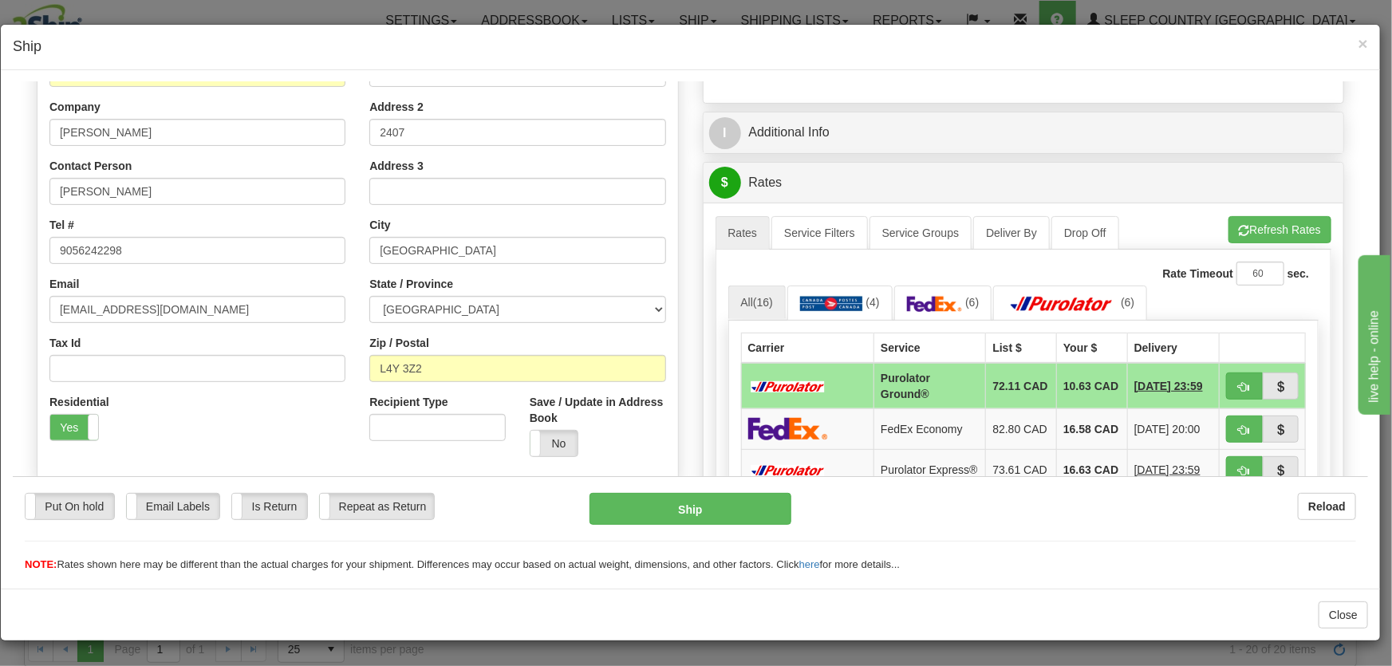
scroll to position [362, 0]
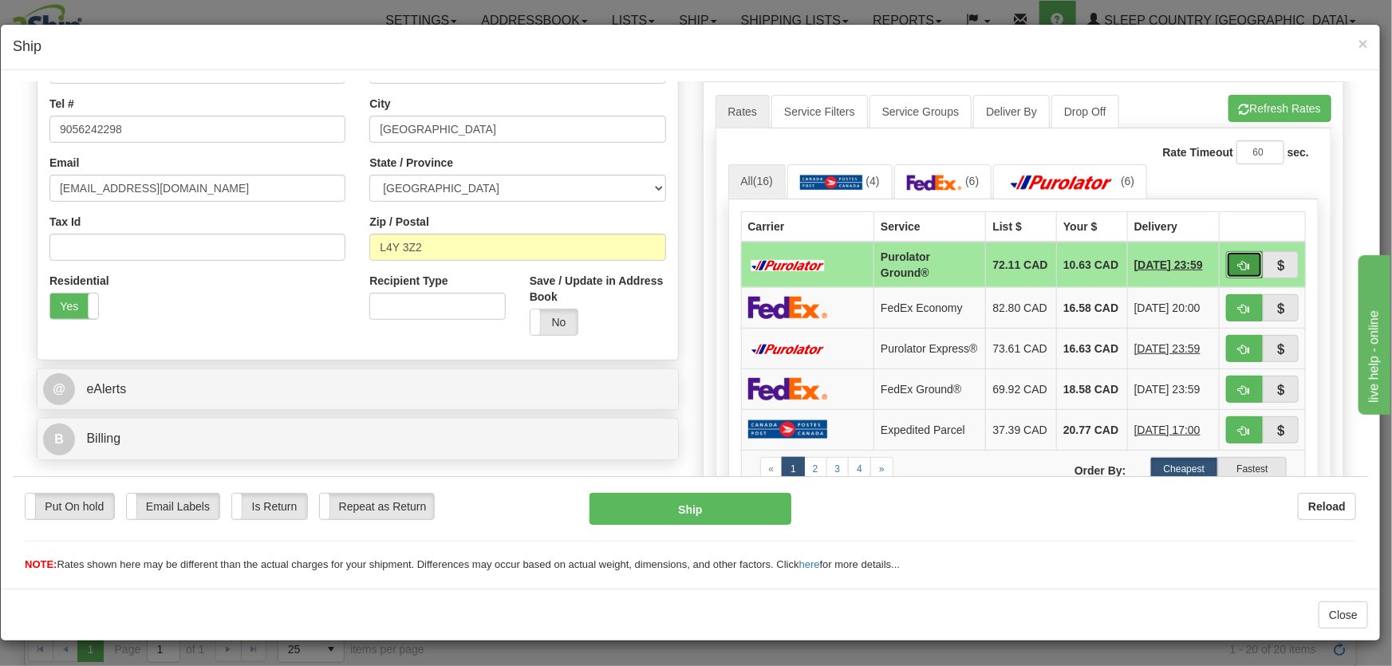
click at [1240, 264] on button "button" at bounding box center [1244, 264] width 37 height 27
type input "260"
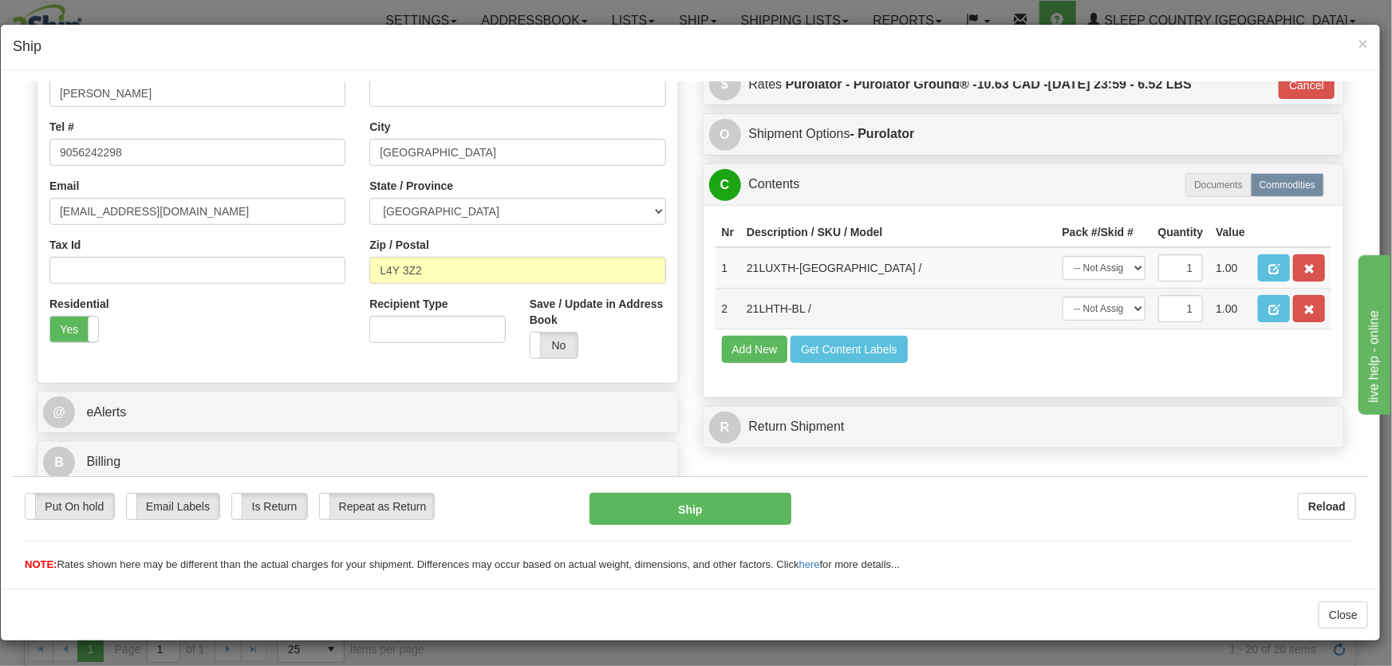
scroll to position [339, 0]
drag, startPoint x: 1101, startPoint y: 259, endPoint x: 1102, endPoint y: 268, distance: 9.6
click at [1101, 259] on select "-- Not Assigned -- Package 1 Package 2" at bounding box center [1104, 267] width 83 height 24
select select "0"
click at [1063, 255] on select "-- Not Assigned -- Package 1 Package 2" at bounding box center [1104, 267] width 83 height 24
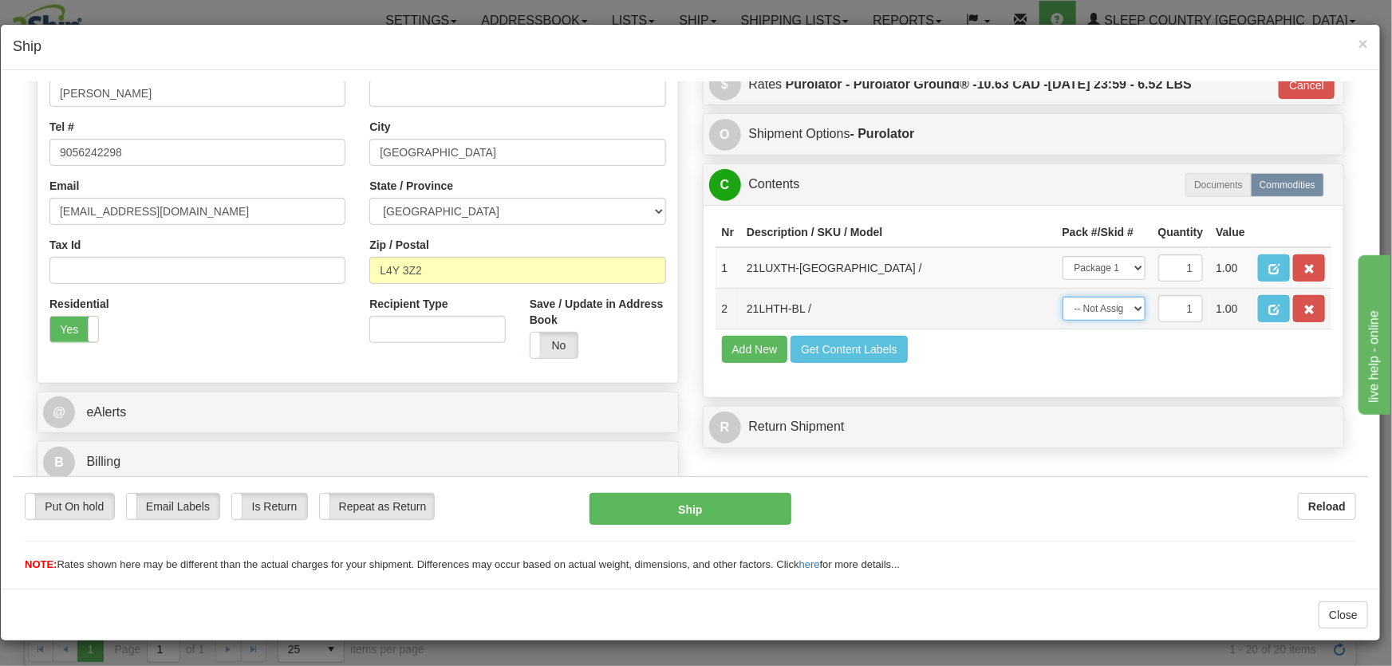
click at [1104, 311] on select "-- Not Assigned -- Package 1 Package 2" at bounding box center [1104, 308] width 83 height 24
select select "1"
click at [1063, 296] on select "-- Not Assigned -- Package 1 Package 2" at bounding box center [1104, 308] width 83 height 24
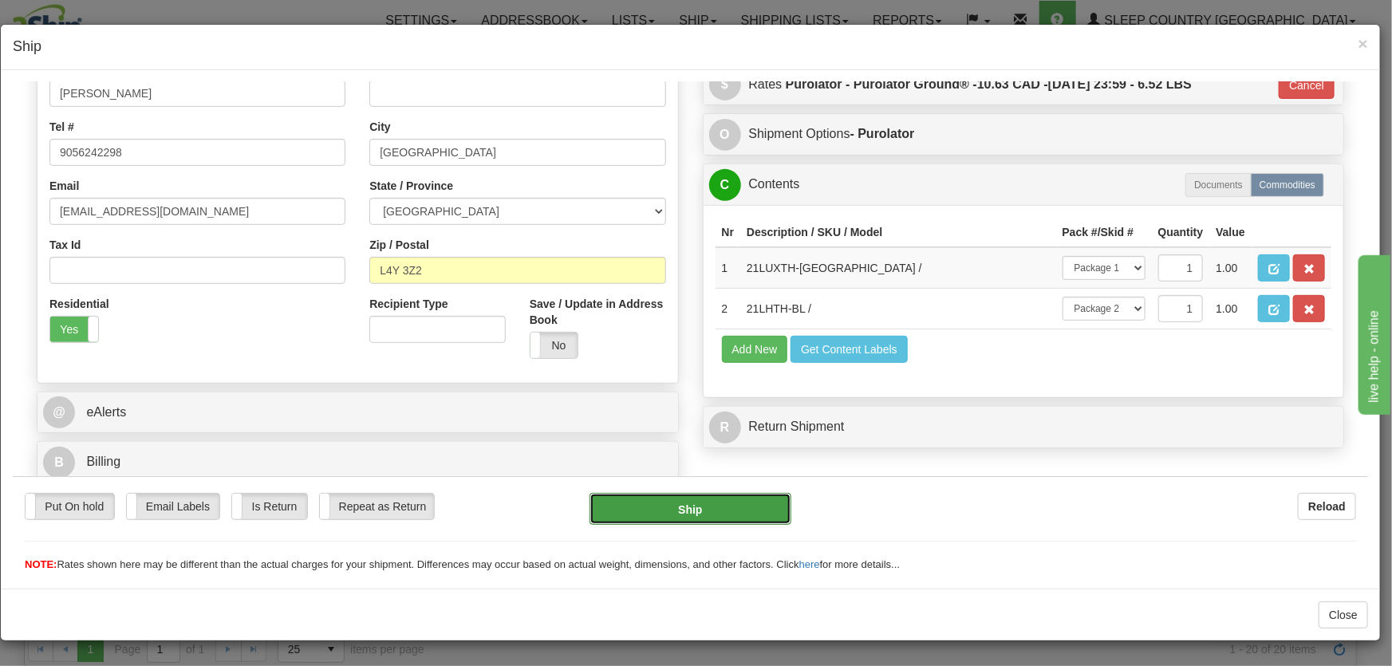
click at [692, 506] on button "Ship" at bounding box center [691, 508] width 202 height 32
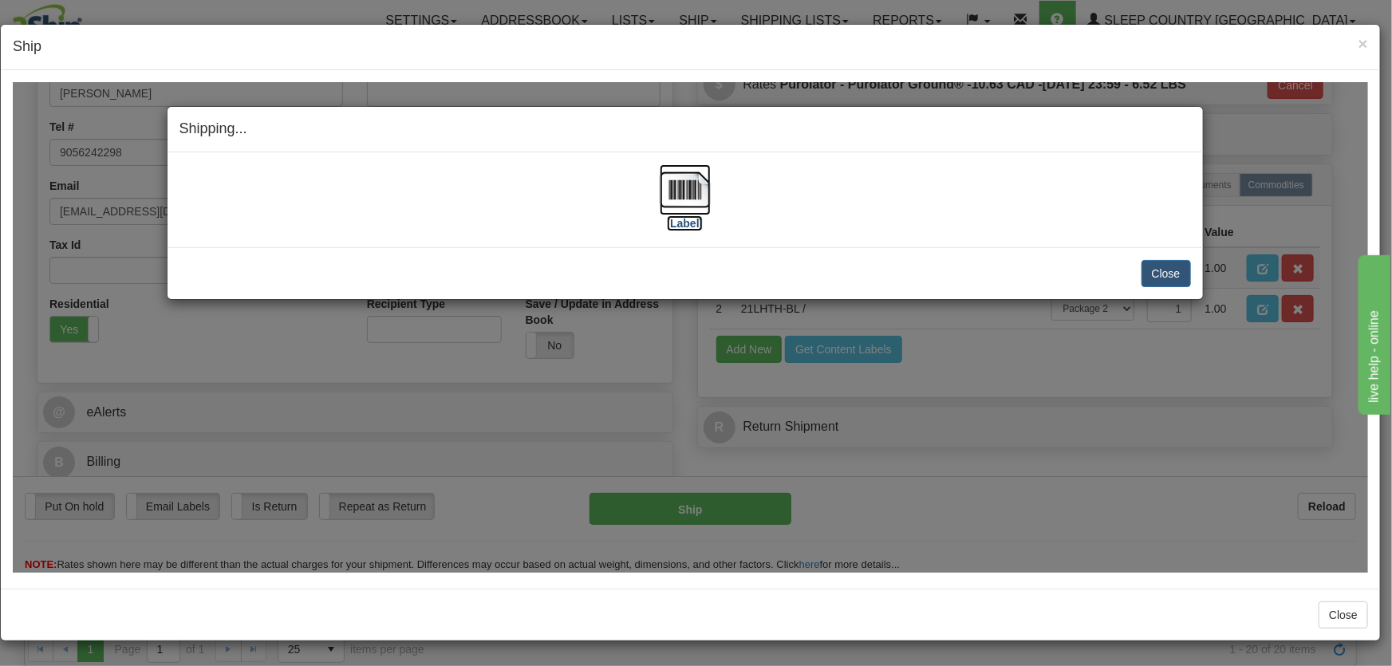
click at [681, 190] on img at bounding box center [685, 189] width 51 height 51
click at [1143, 267] on button "Close" at bounding box center [1166, 272] width 49 height 27
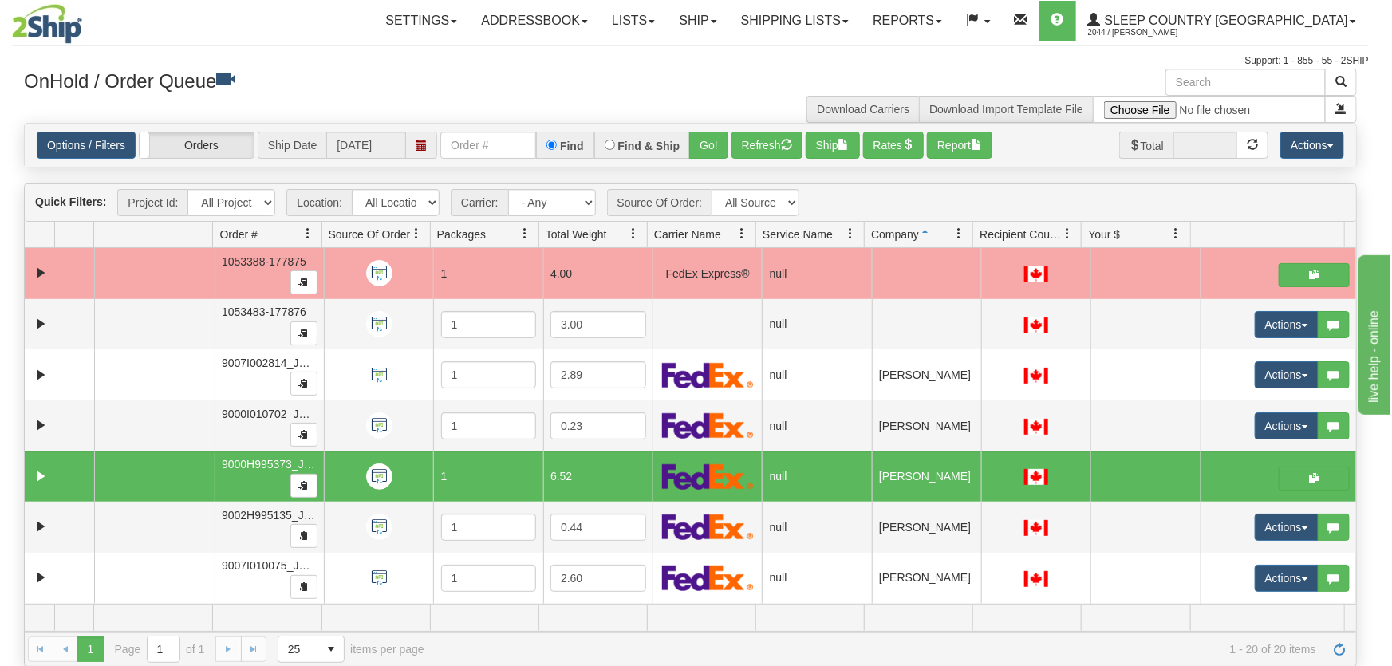
scroll to position [0, 0]
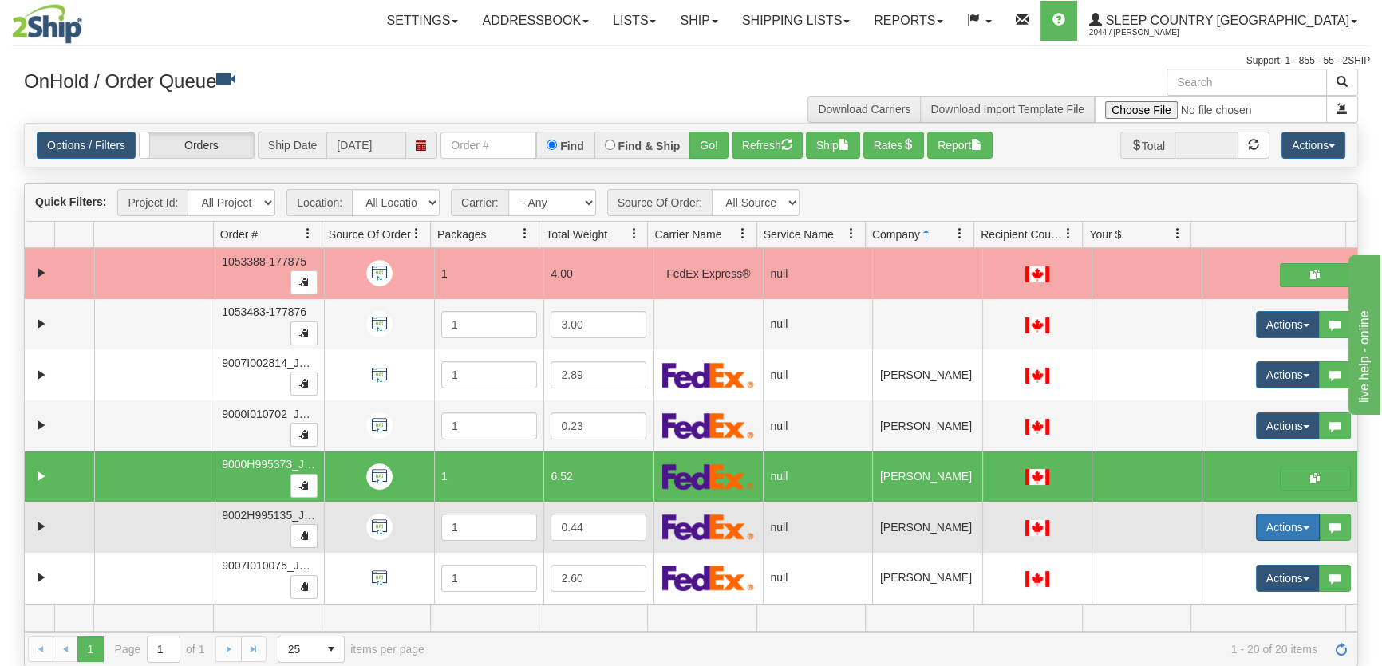
click at [1260, 515] on button "Actions" at bounding box center [1288, 527] width 64 height 27
click at [1246, 550] on link "Open" at bounding box center [1250, 557] width 138 height 21
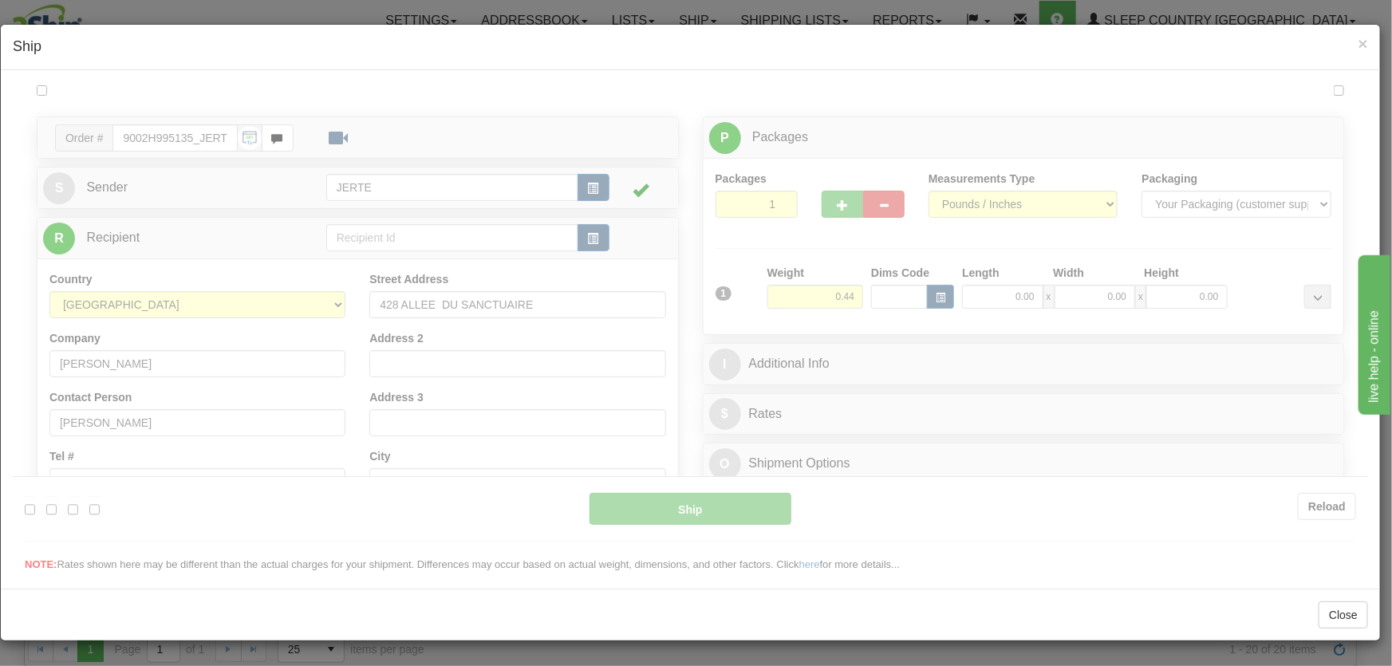
type input "18:06"
type input "16:00"
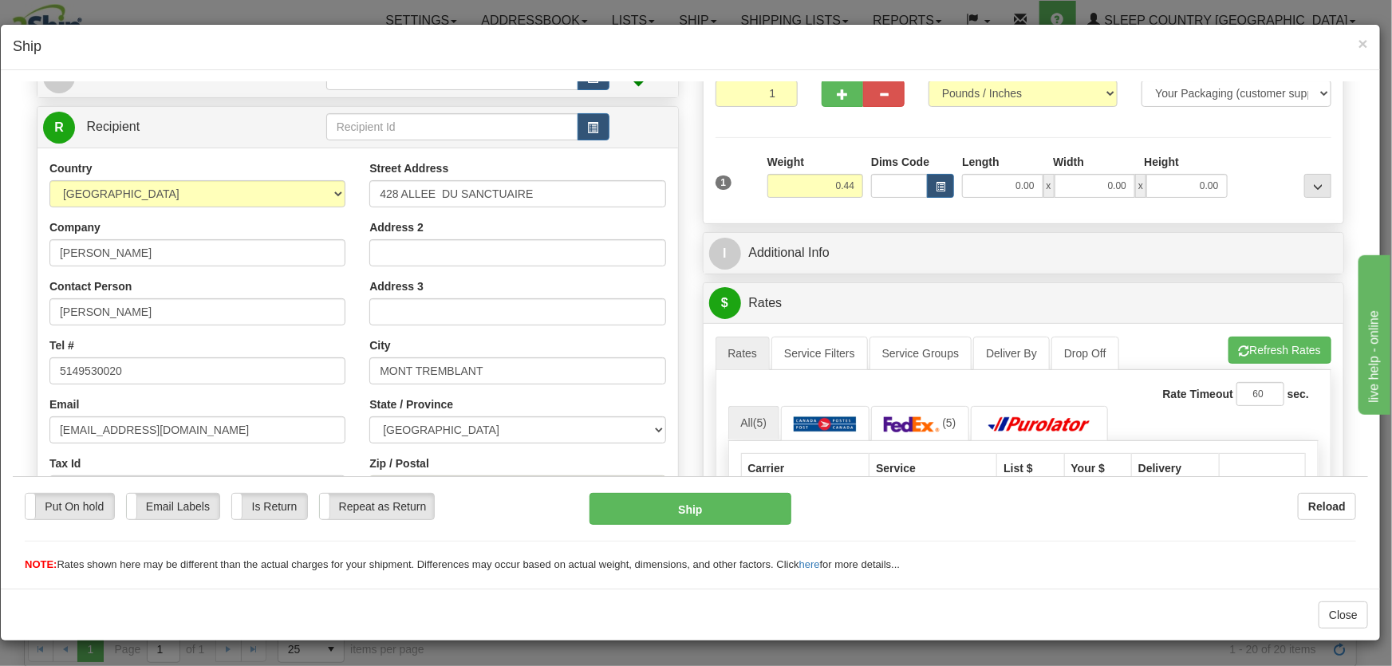
scroll to position [362, 0]
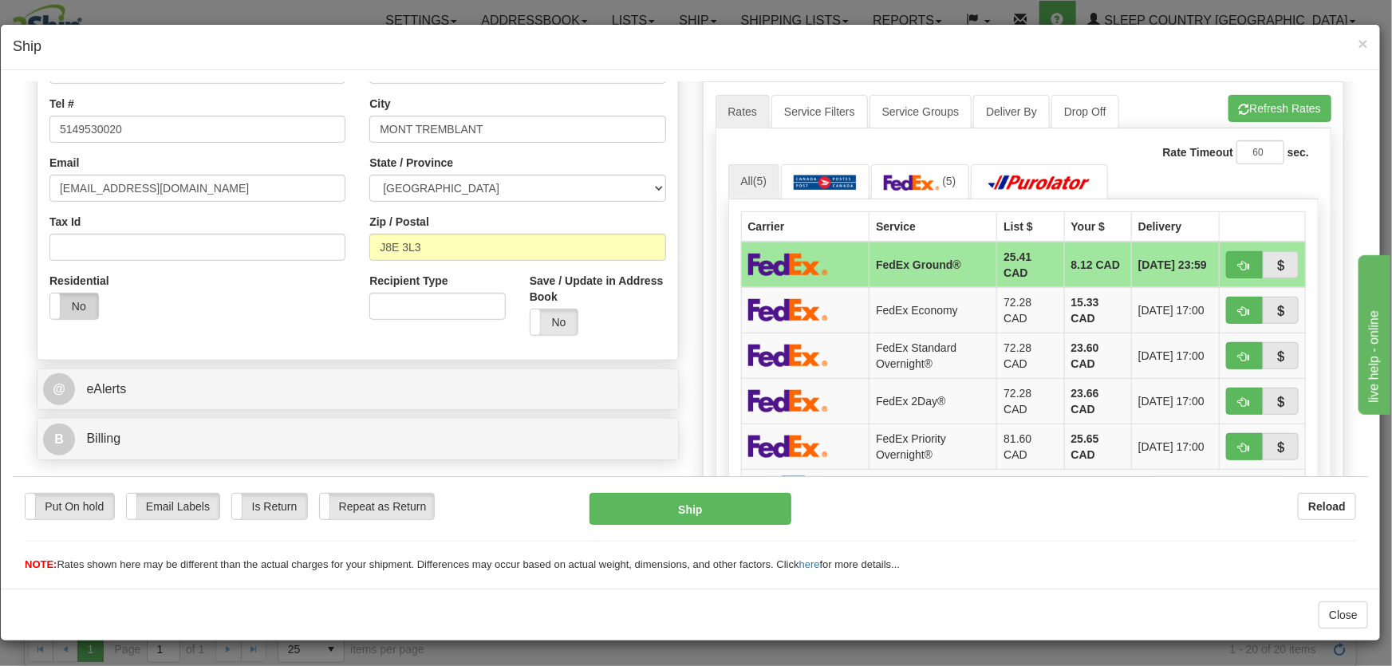
click at [91, 302] on label "No" at bounding box center [74, 306] width 48 height 26
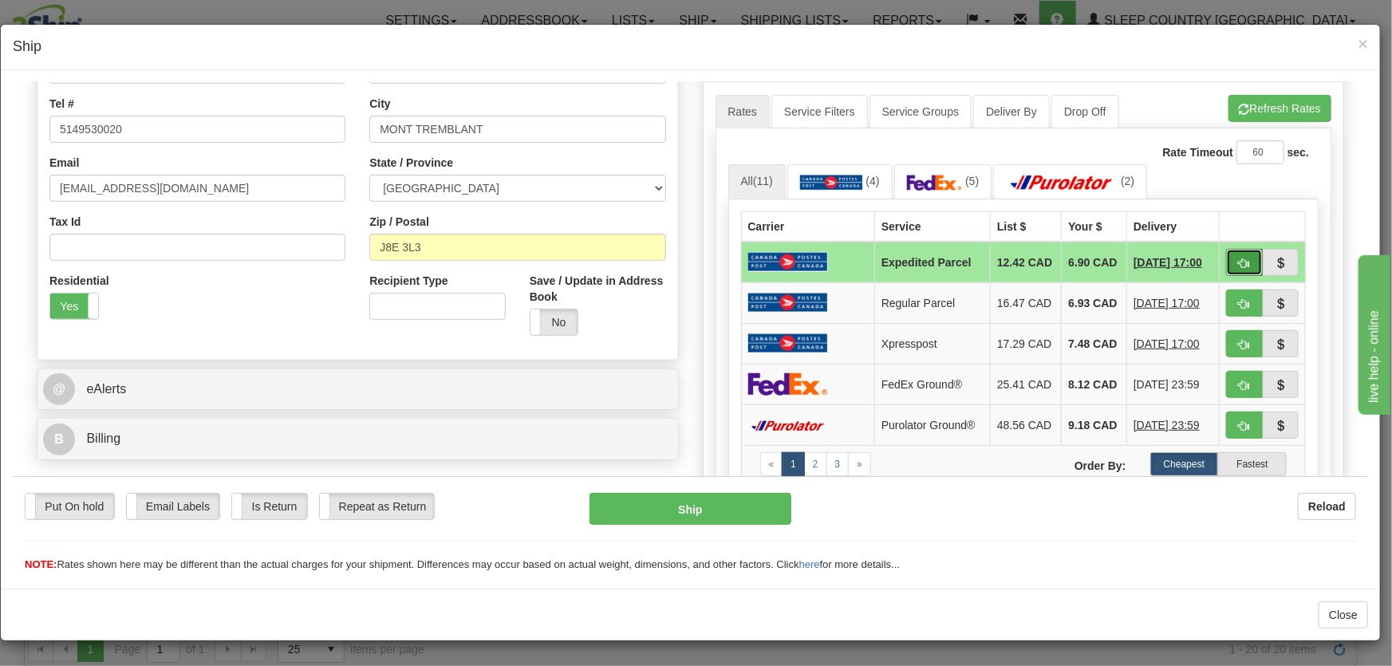
click at [1240, 260] on button "button" at bounding box center [1244, 261] width 37 height 27
type input "DOM.EP"
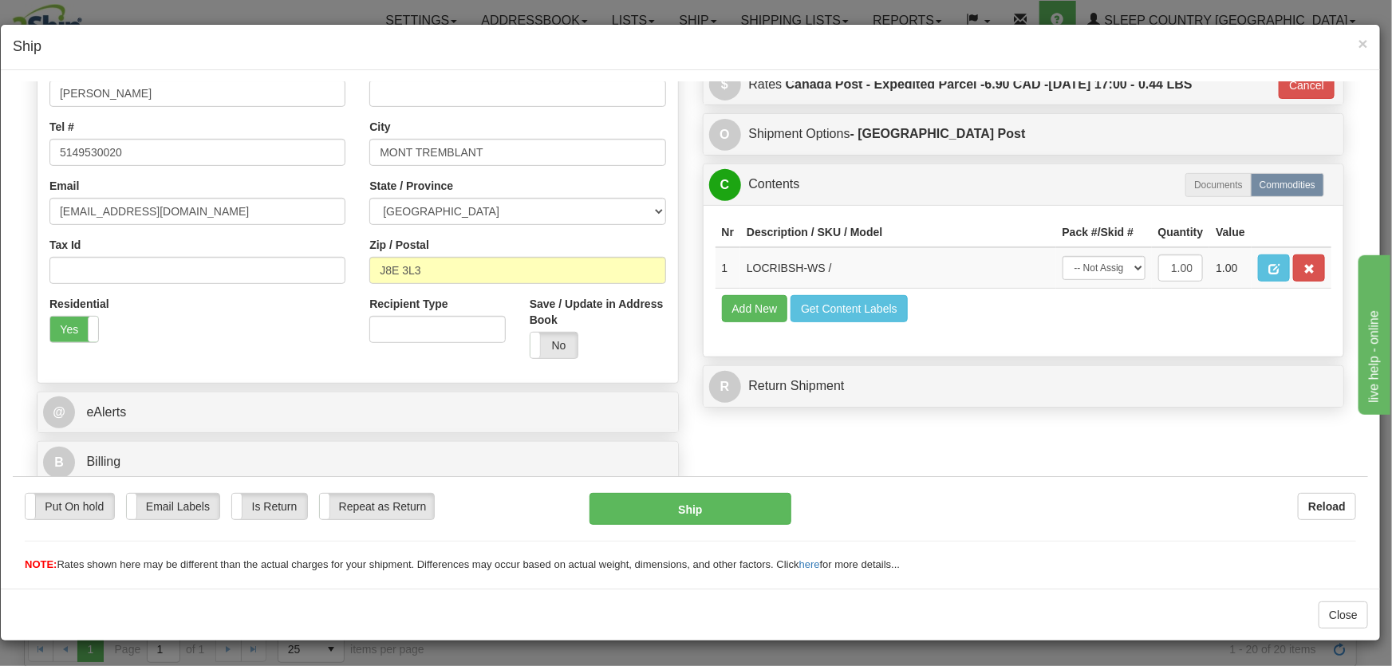
scroll to position [339, 0]
click at [1112, 262] on select "-- Not Assigned -- Package 1" at bounding box center [1104, 267] width 83 height 24
select select "0"
click at [1063, 255] on select "-- Not Assigned -- Package 1" at bounding box center [1104, 267] width 83 height 24
click at [1305, 90] on button "Cancel" at bounding box center [1307, 84] width 56 height 27
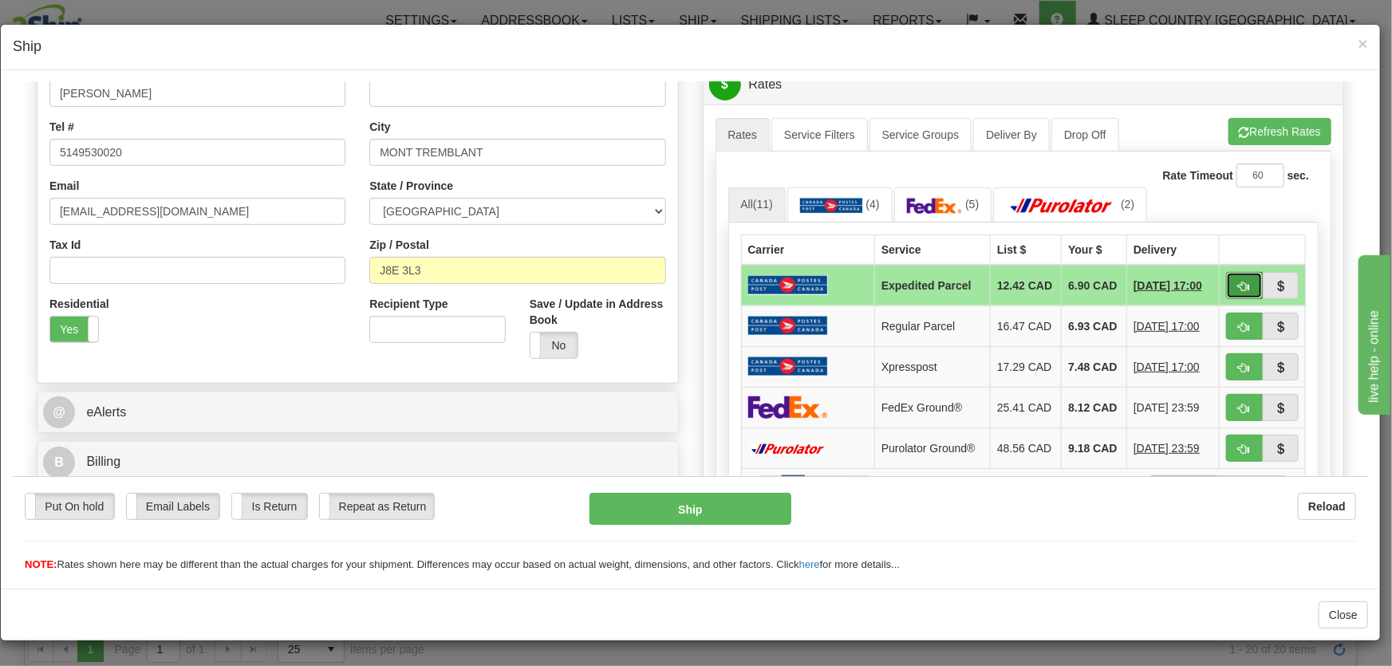
click at [1239, 287] on span "button" at bounding box center [1244, 286] width 11 height 10
type input "DOM.EP"
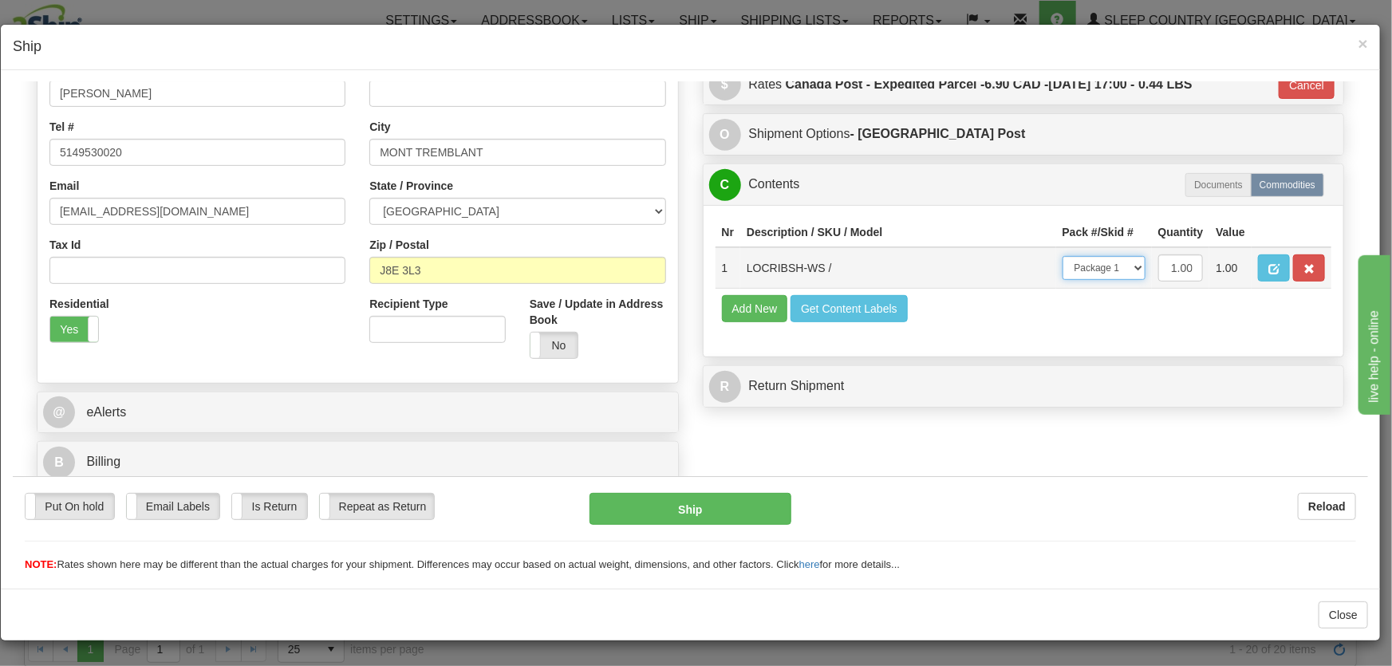
click at [1086, 268] on select "-- Not Assigned -- Package 1" at bounding box center [1104, 267] width 83 height 24
click at [1063, 255] on select "-- Not Assigned -- Package 1" at bounding box center [1104, 267] width 83 height 24
click at [687, 514] on button "Ship" at bounding box center [691, 508] width 202 height 32
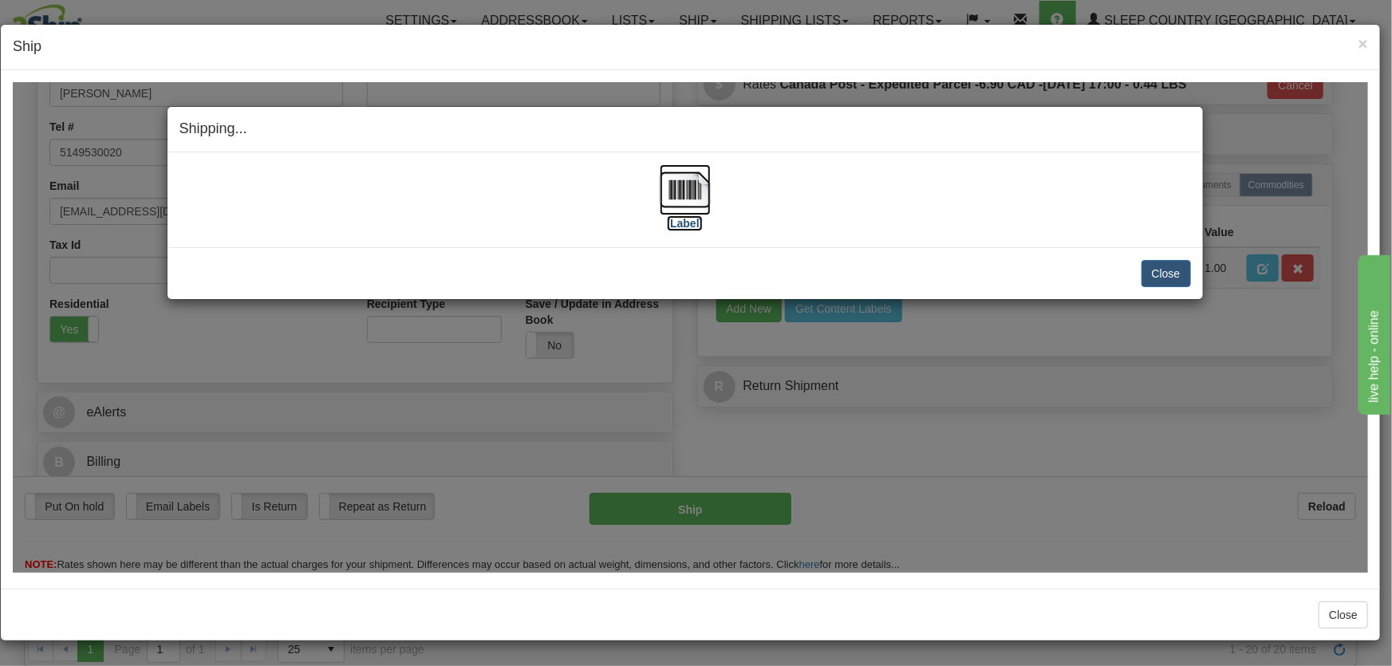
click at [681, 189] on img at bounding box center [685, 189] width 51 height 51
click at [1181, 282] on button "Close" at bounding box center [1166, 272] width 49 height 27
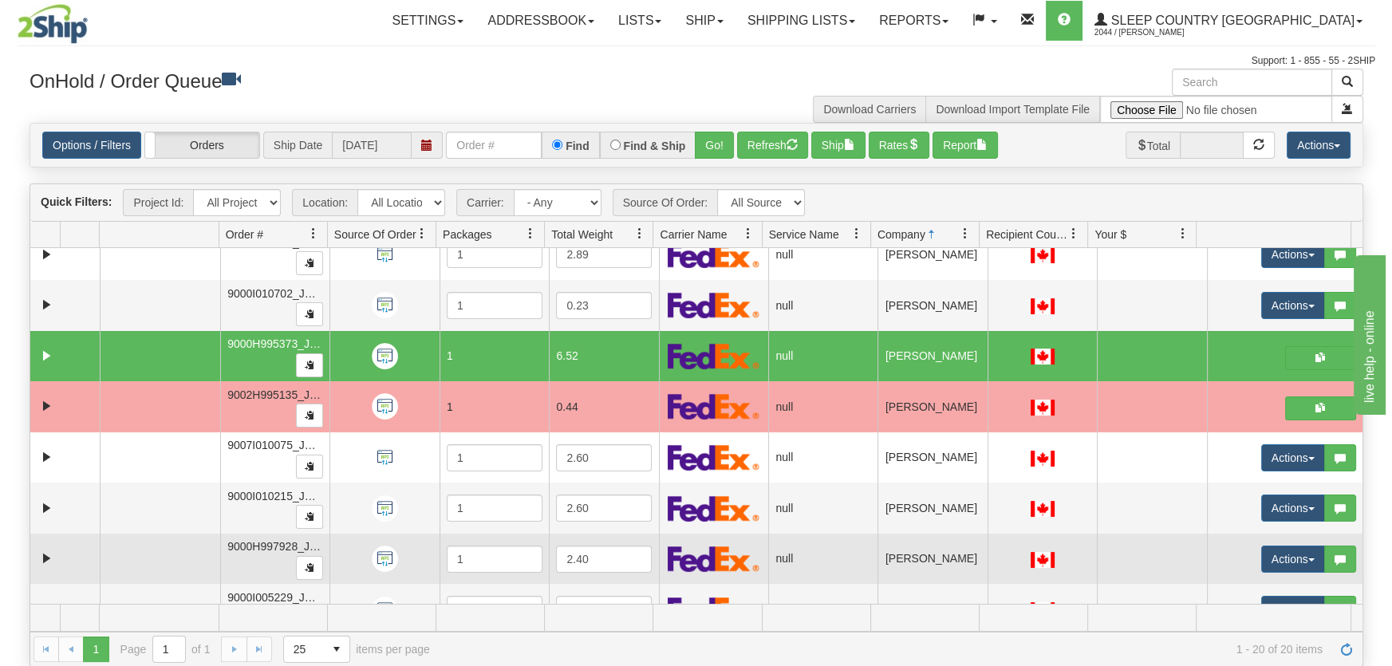
scroll to position [241, 0]
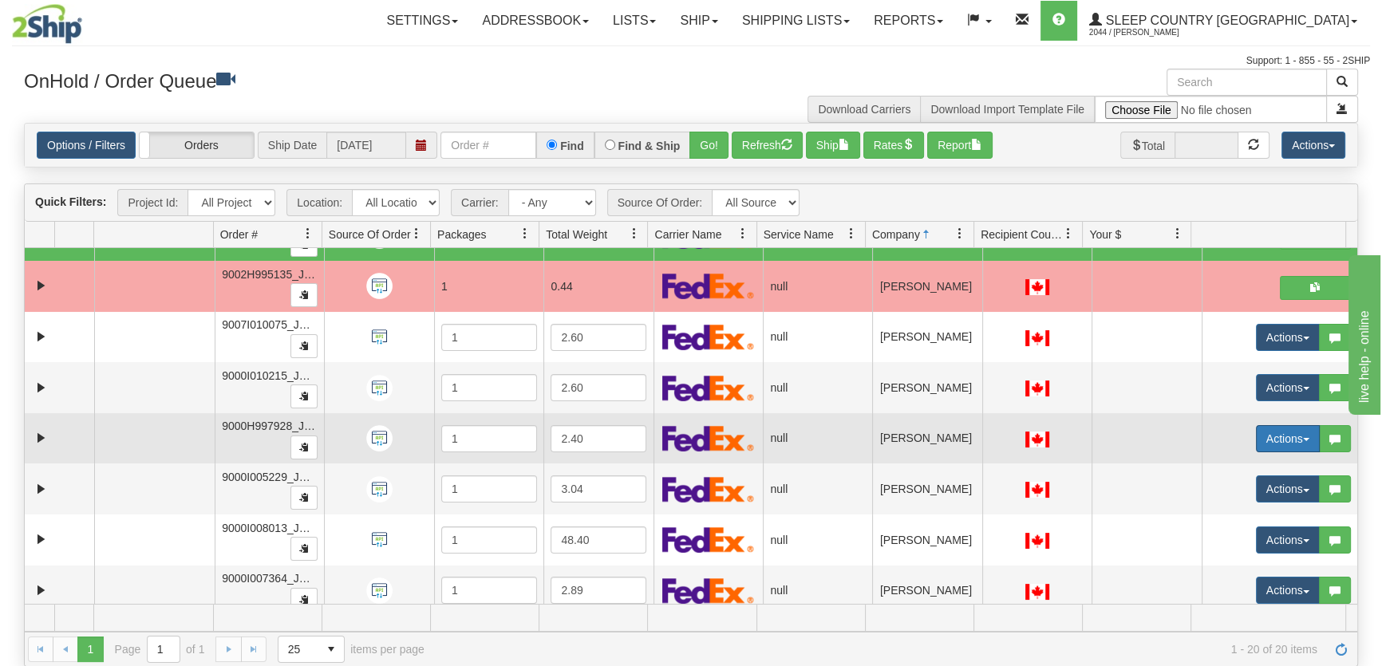
click at [1274, 436] on button "Actions" at bounding box center [1288, 438] width 64 height 27
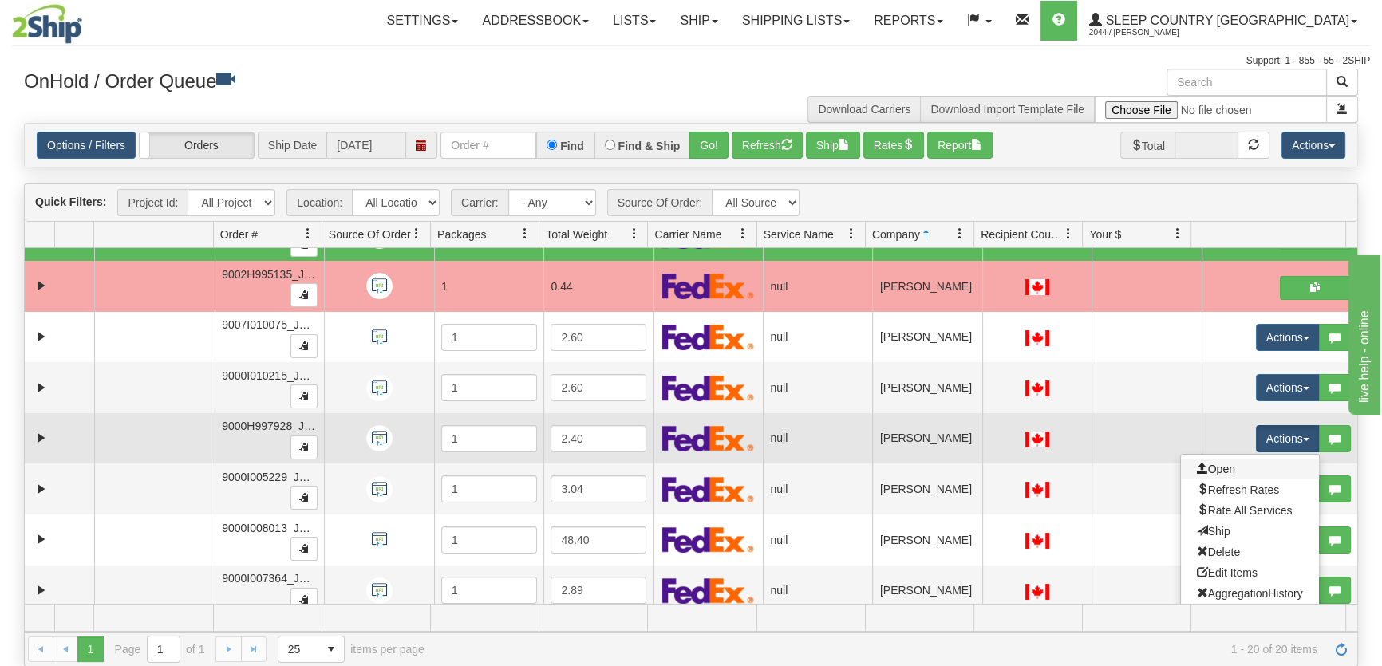
click at [1248, 460] on link "Open" at bounding box center [1250, 469] width 138 height 21
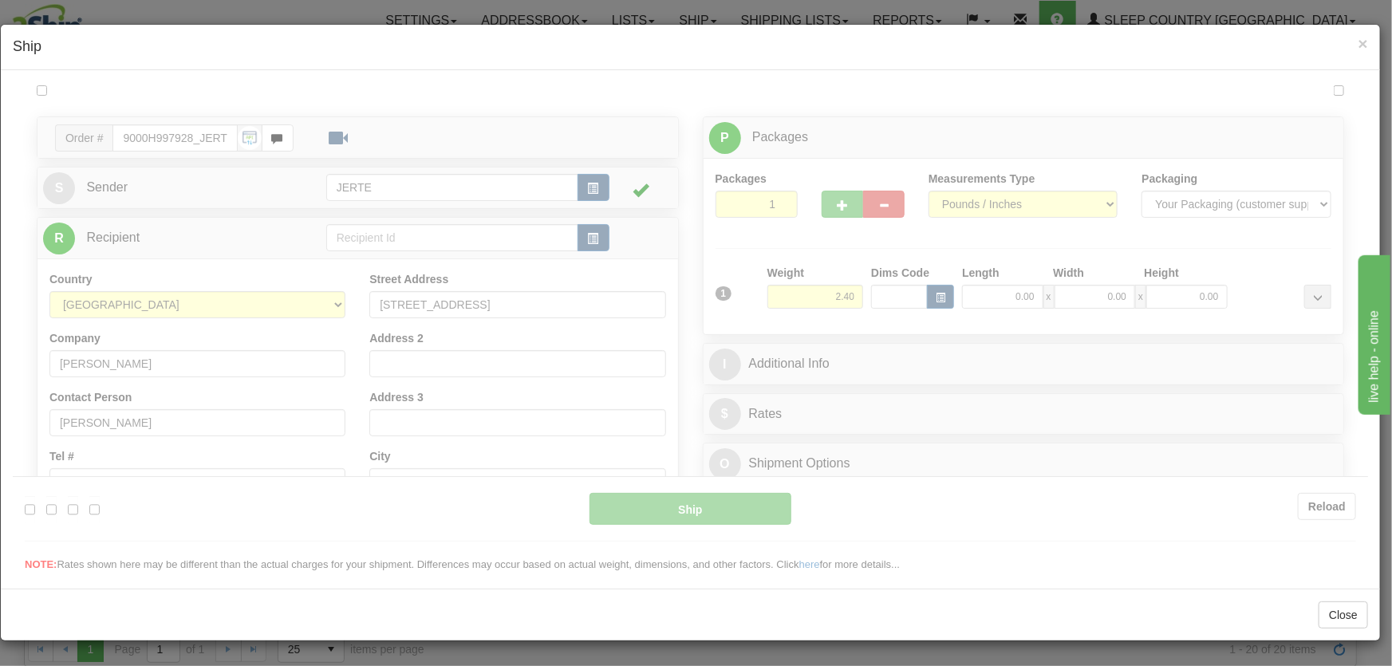
scroll to position [0, 0]
type input "18:08"
type input "16:00"
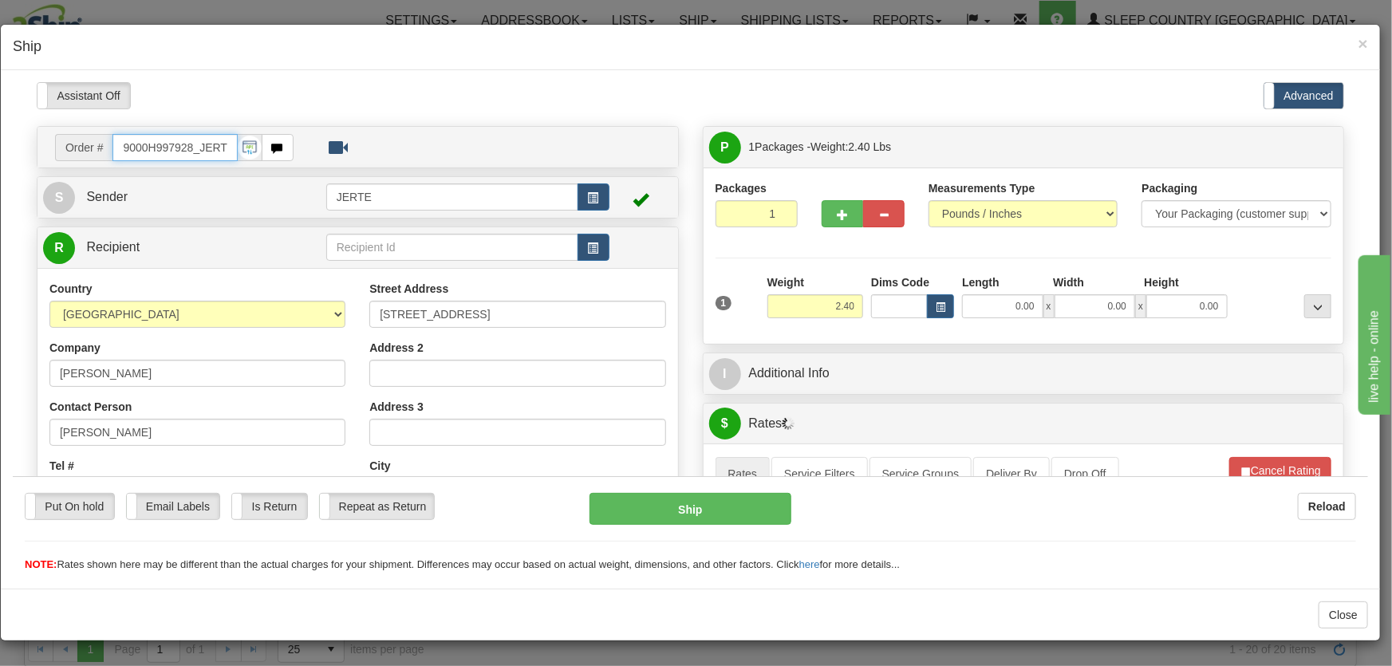
scroll to position [241, 0]
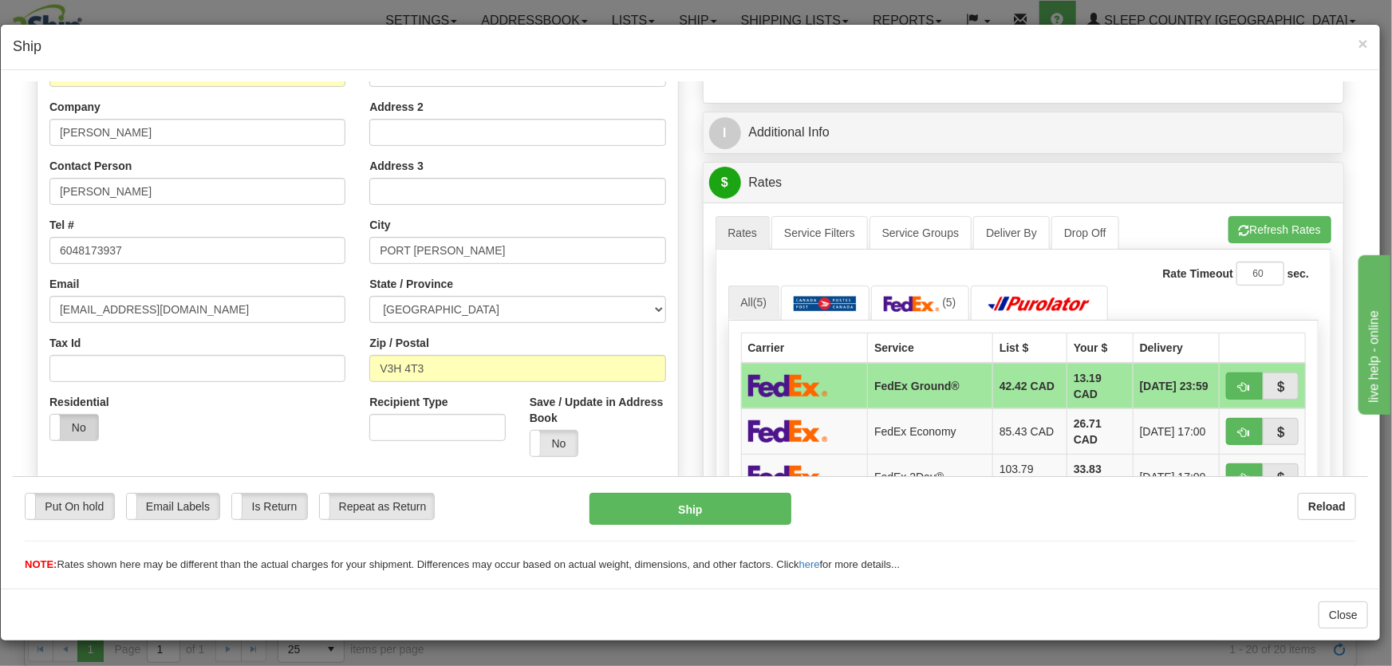
click at [85, 418] on label "No" at bounding box center [74, 427] width 48 height 26
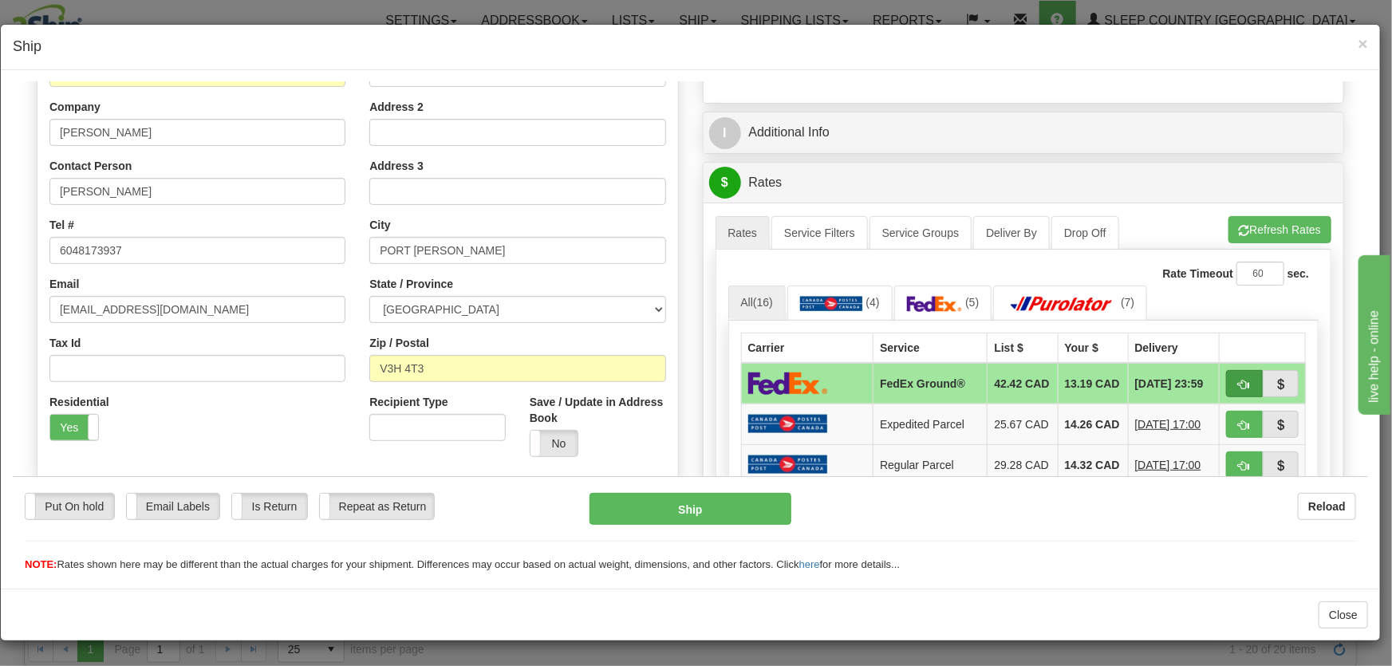
scroll to position [362, 0]
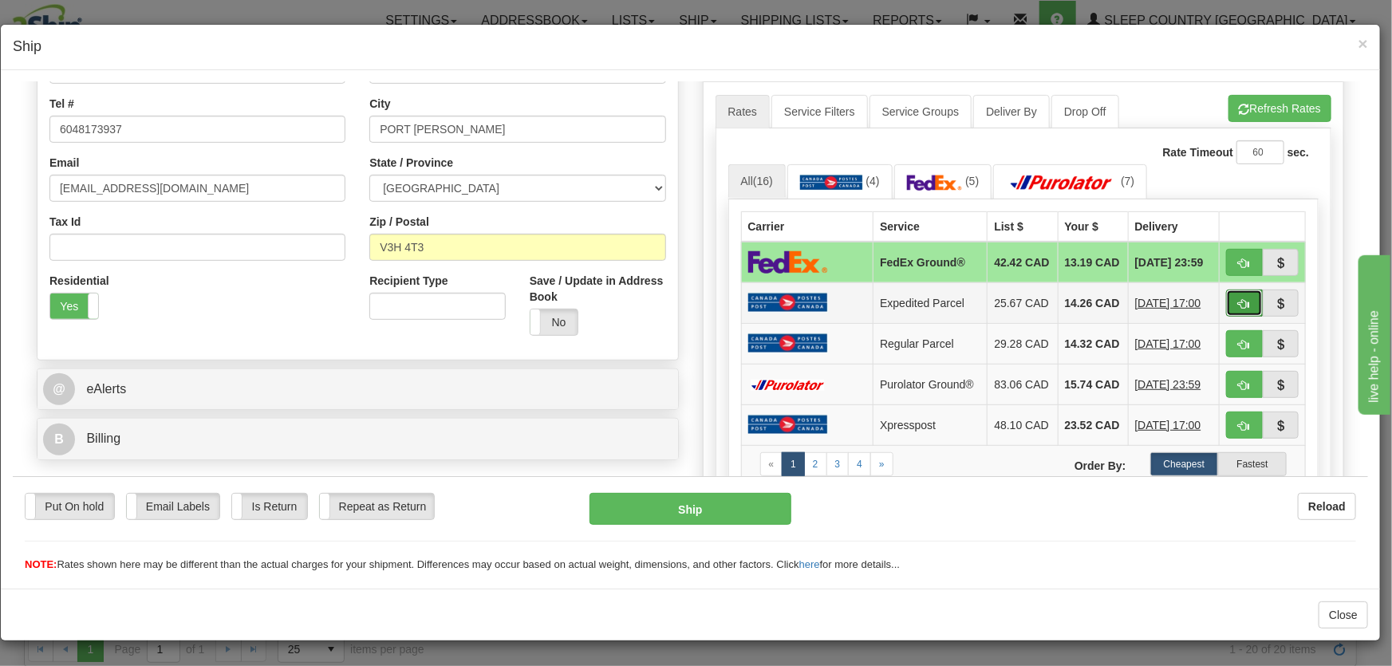
click at [1239, 306] on span "button" at bounding box center [1244, 303] width 11 height 10
type input "DOM.EP"
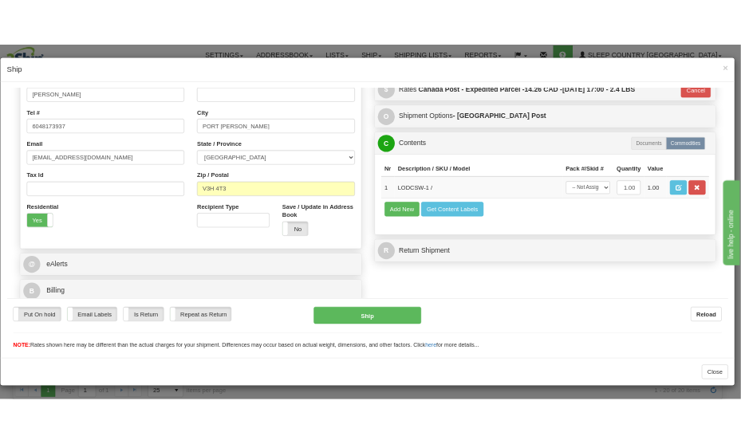
scroll to position [339, 0]
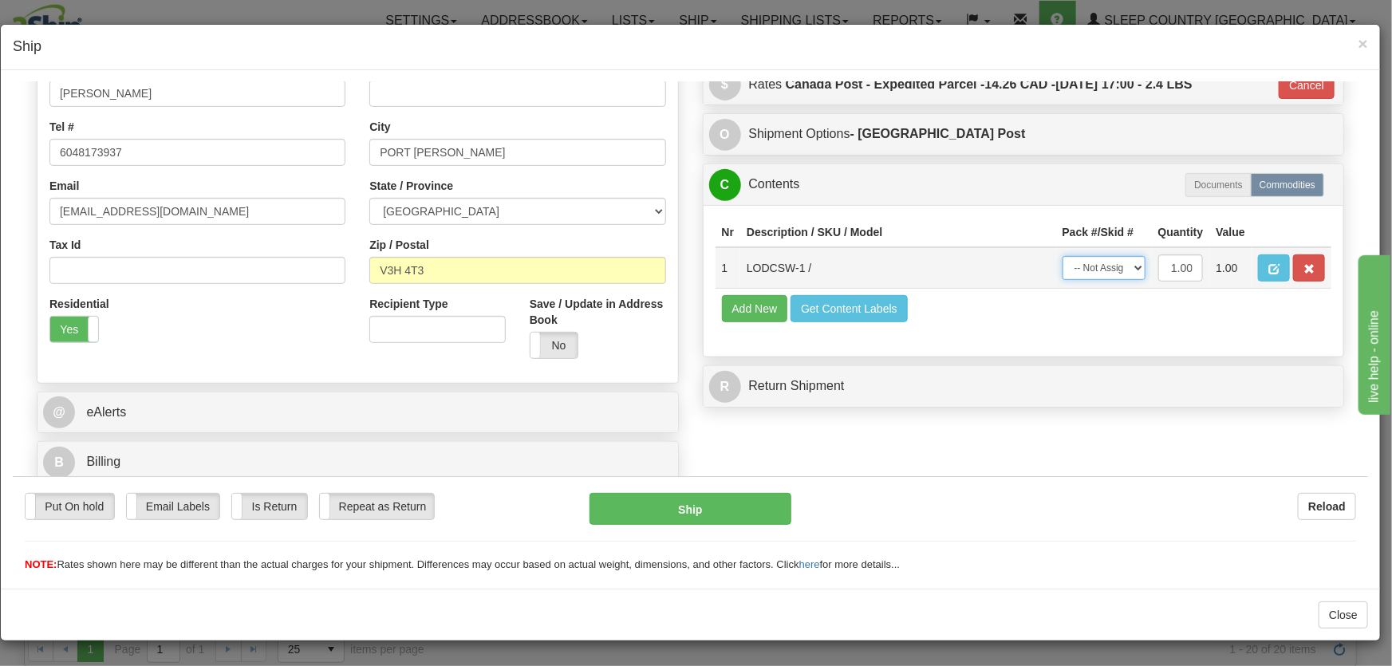
click at [1115, 266] on select "-- Not Assigned -- Package 1" at bounding box center [1104, 267] width 83 height 24
select select "0"
click at [1063, 255] on select "-- Not Assigned -- Package 1" at bounding box center [1104, 267] width 83 height 24
click at [735, 510] on button "Ship" at bounding box center [691, 508] width 202 height 32
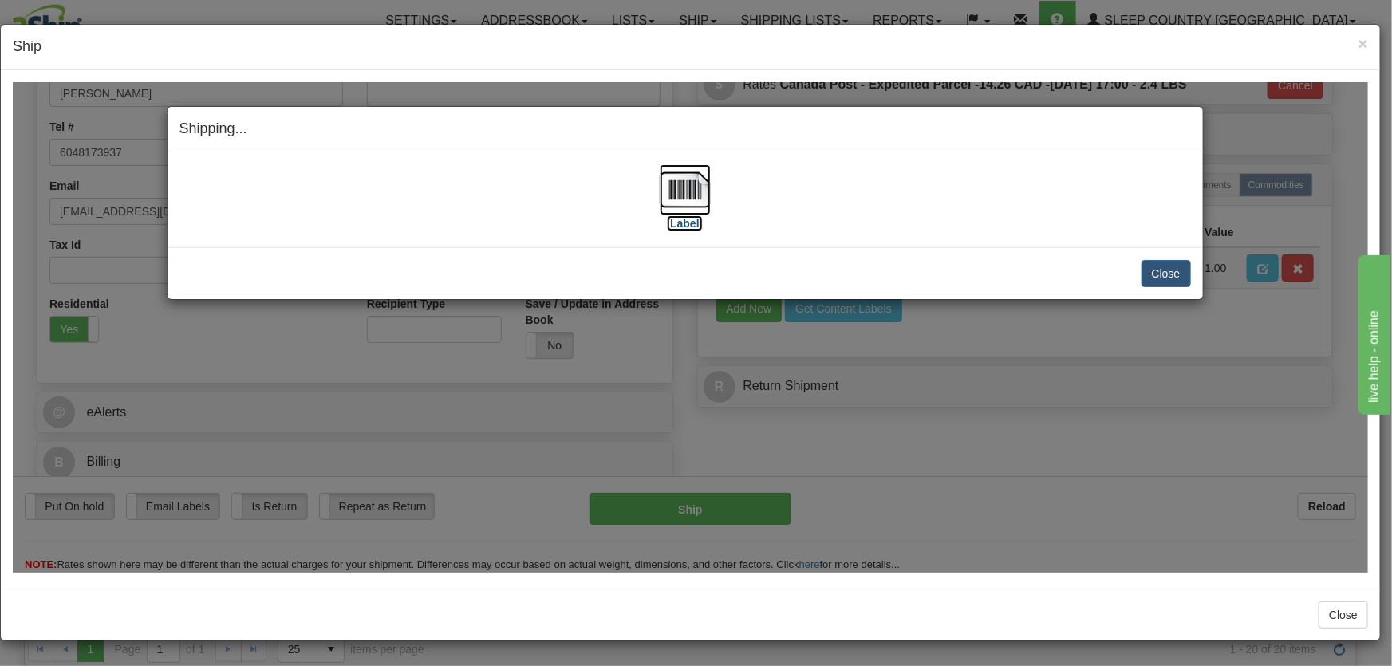
click at [685, 193] on img at bounding box center [685, 189] width 51 height 51
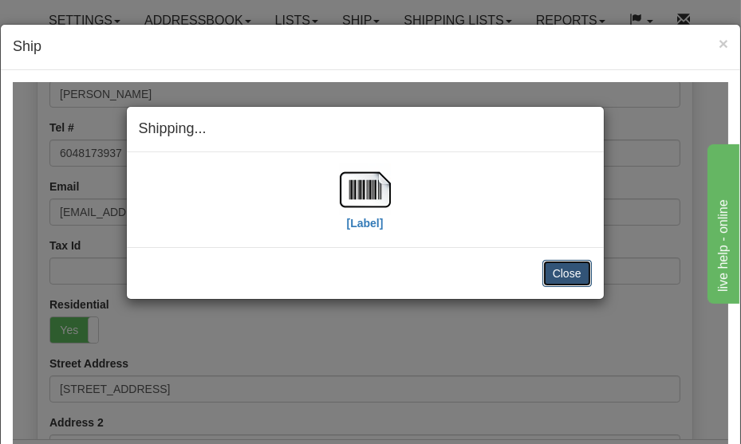
click at [575, 268] on button "Close" at bounding box center [567, 272] width 49 height 27
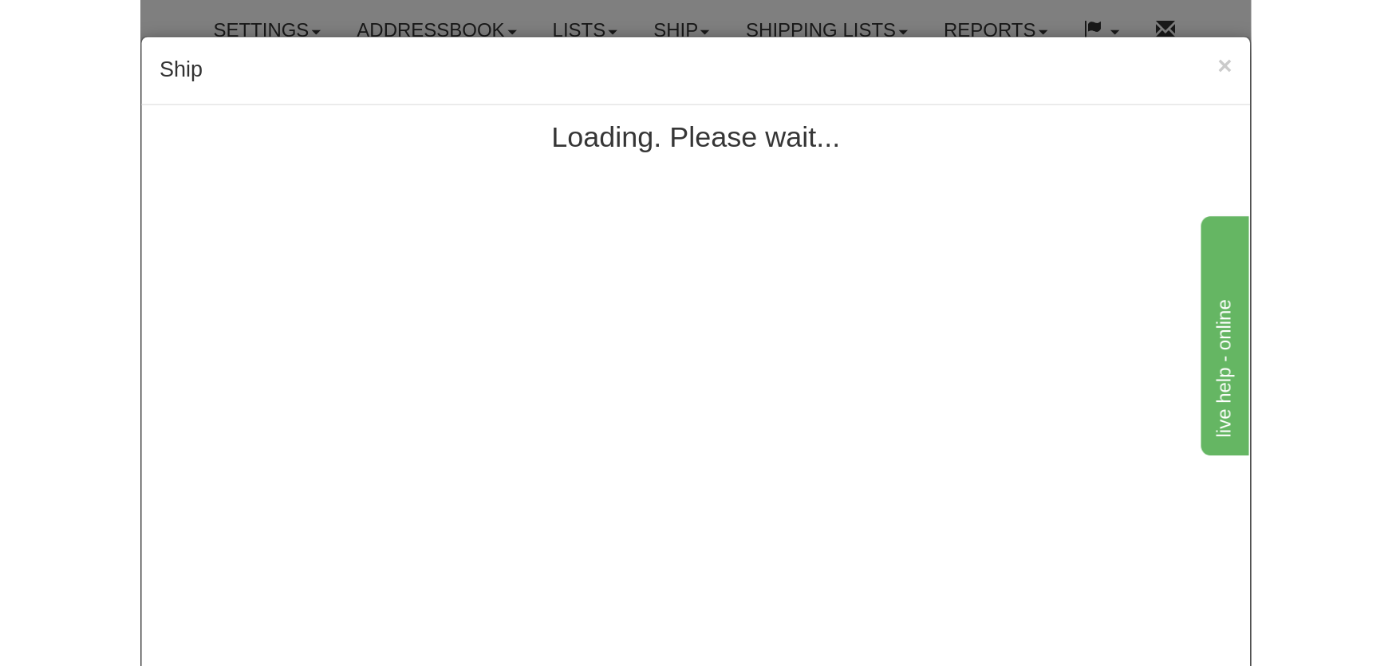
scroll to position [0, 0]
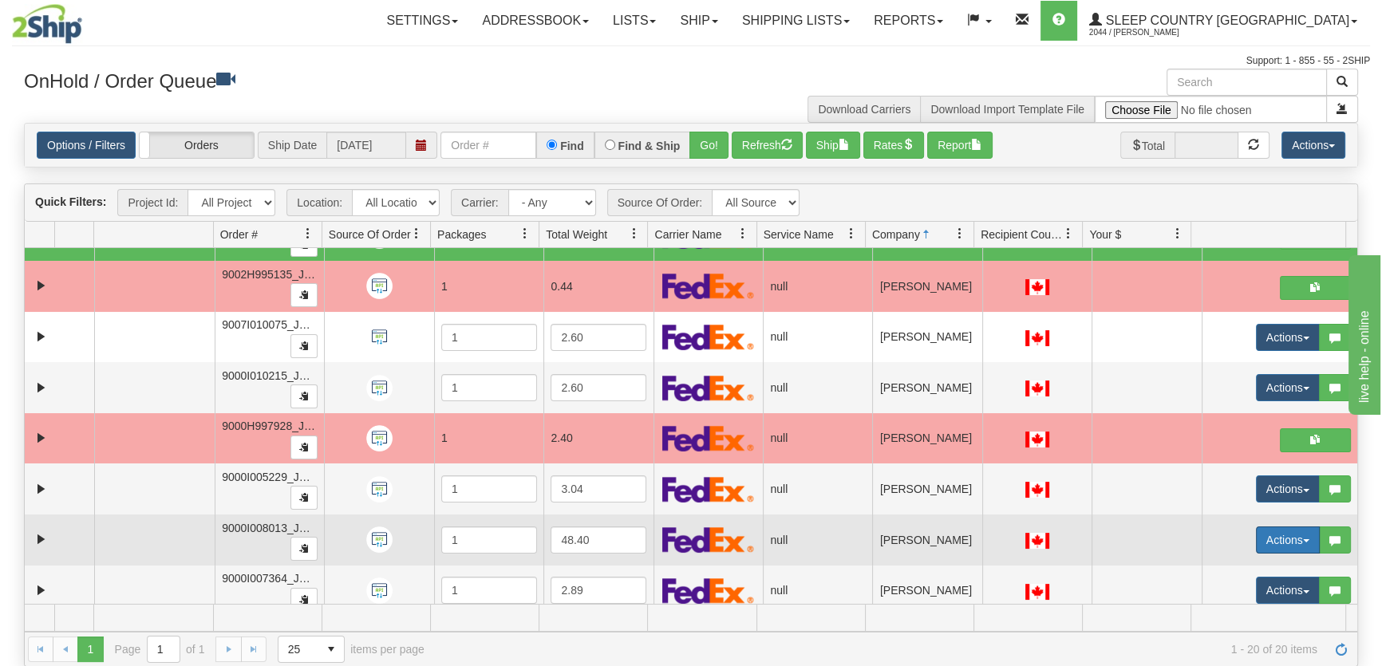
click at [1286, 531] on button "Actions" at bounding box center [1288, 540] width 64 height 27
click at [1245, 563] on link "Open" at bounding box center [1250, 570] width 138 height 21
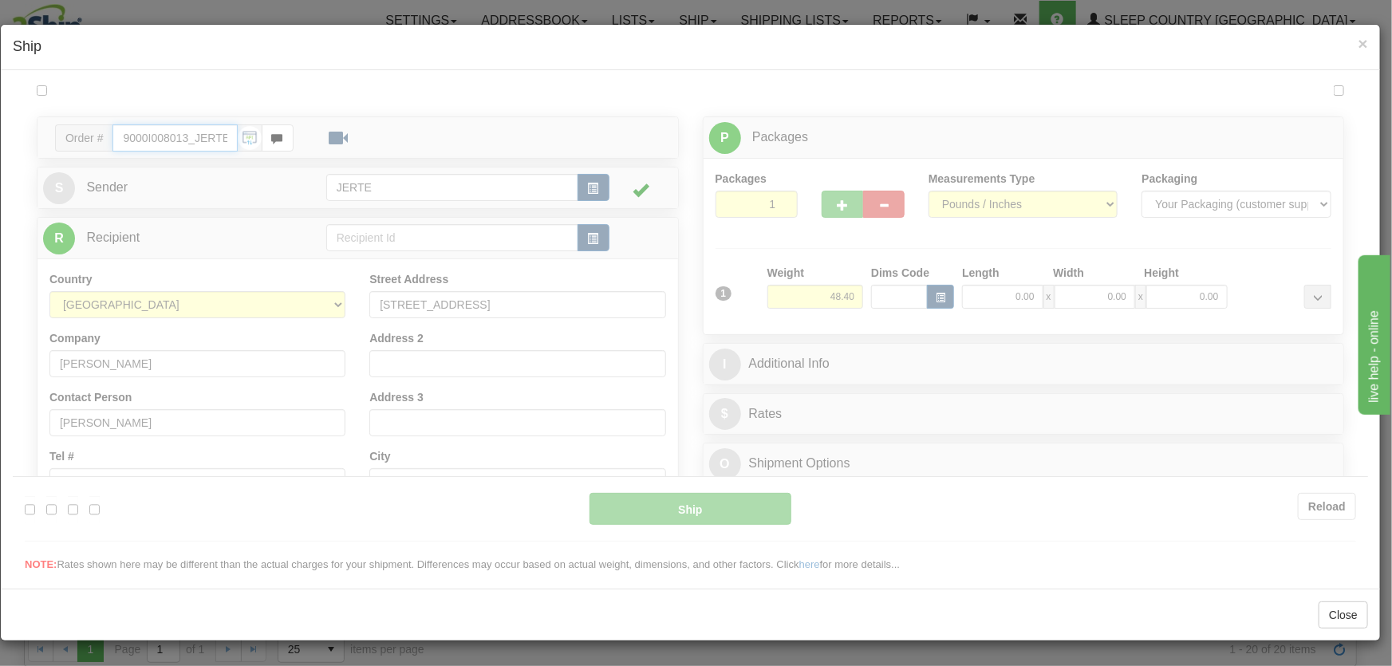
type input "18:09"
type input "16:00"
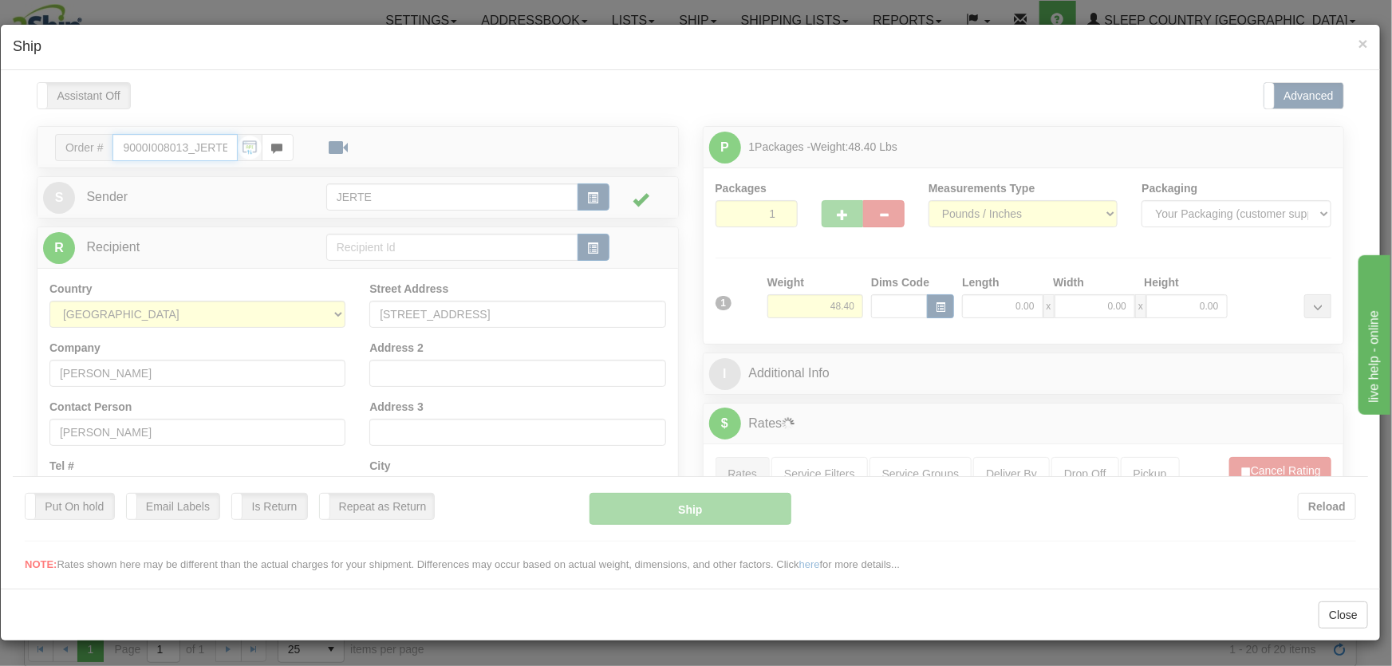
scroll to position [241, 0]
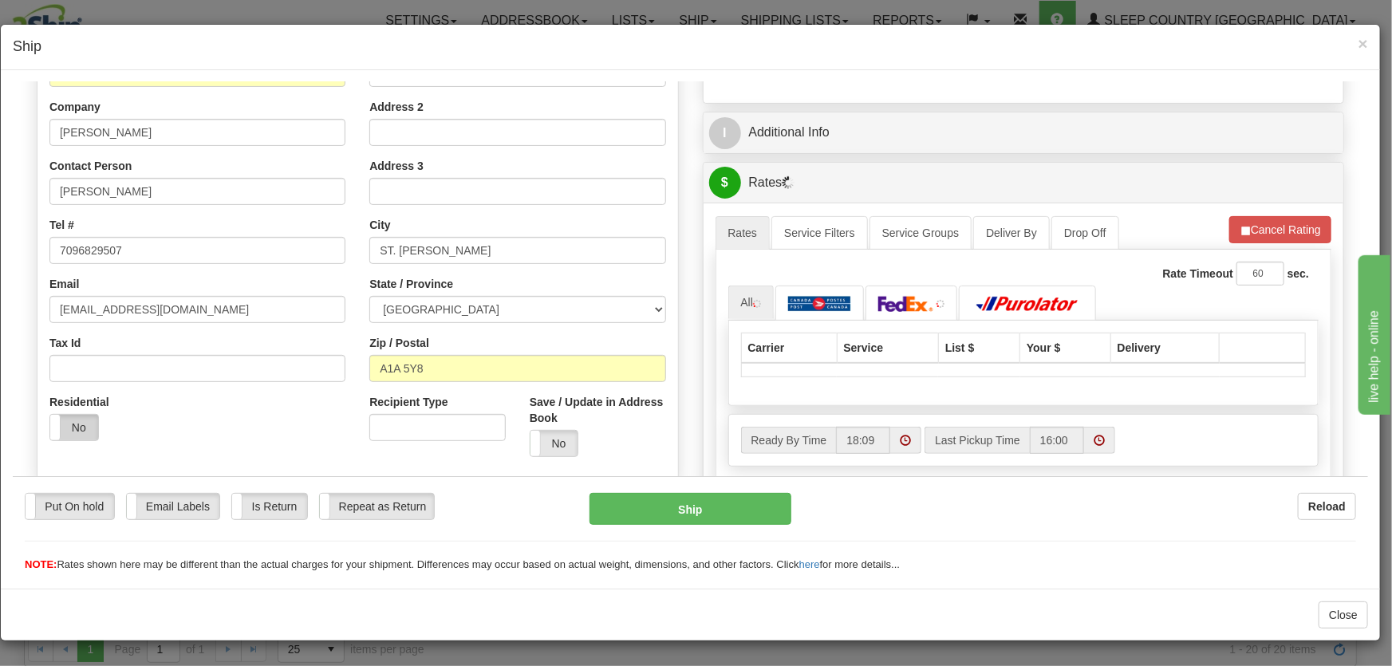
click at [73, 426] on label "No" at bounding box center [74, 427] width 48 height 26
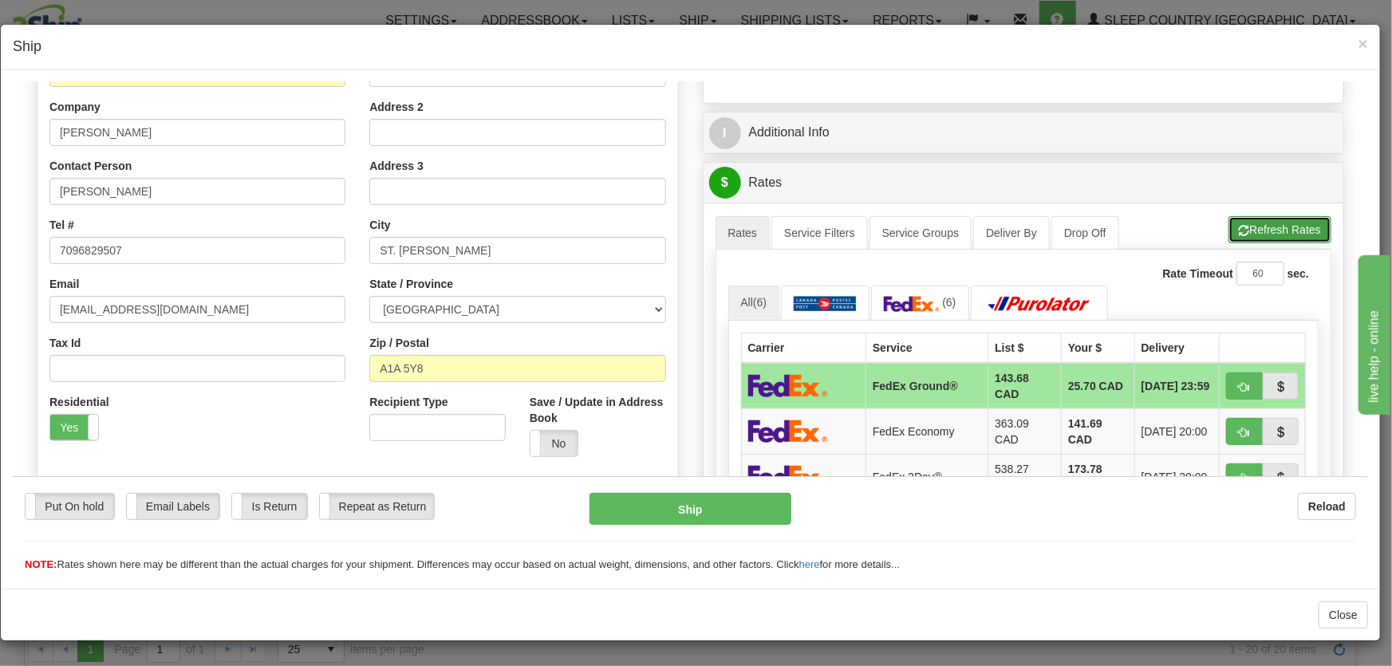
click at [1280, 235] on button "Refresh Rates" at bounding box center [1280, 228] width 103 height 27
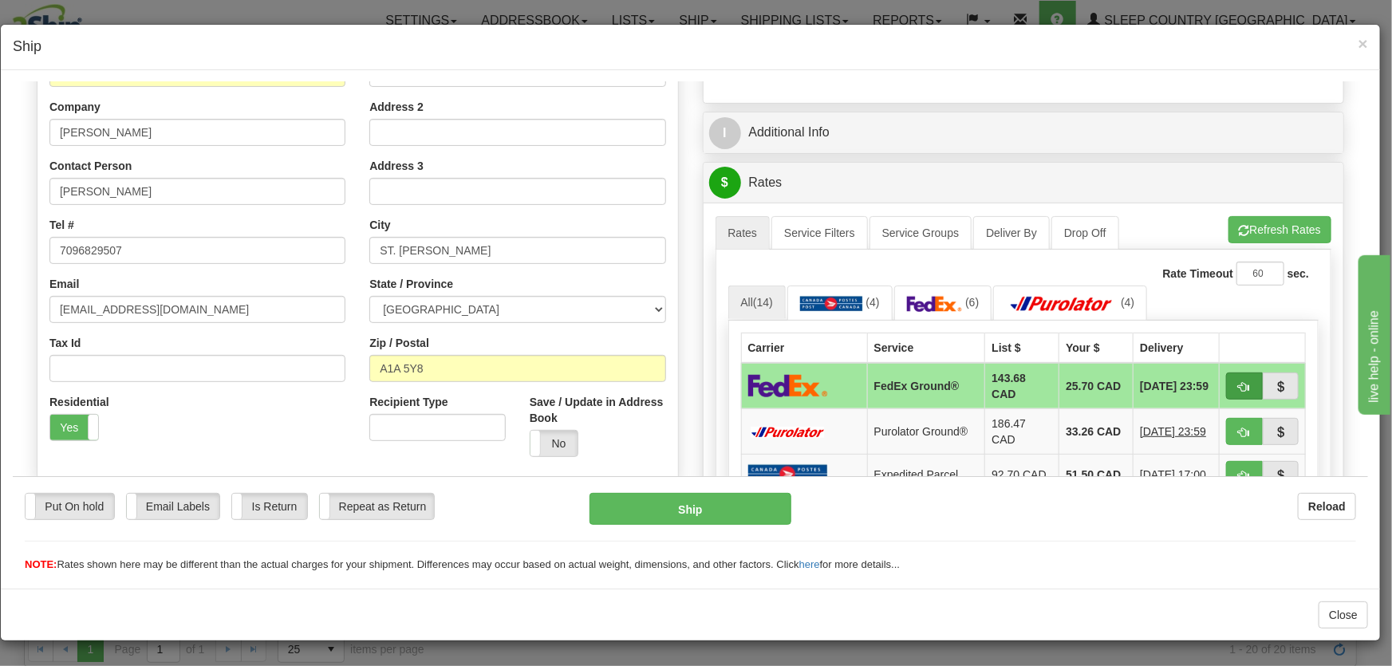
scroll to position [362, 0]
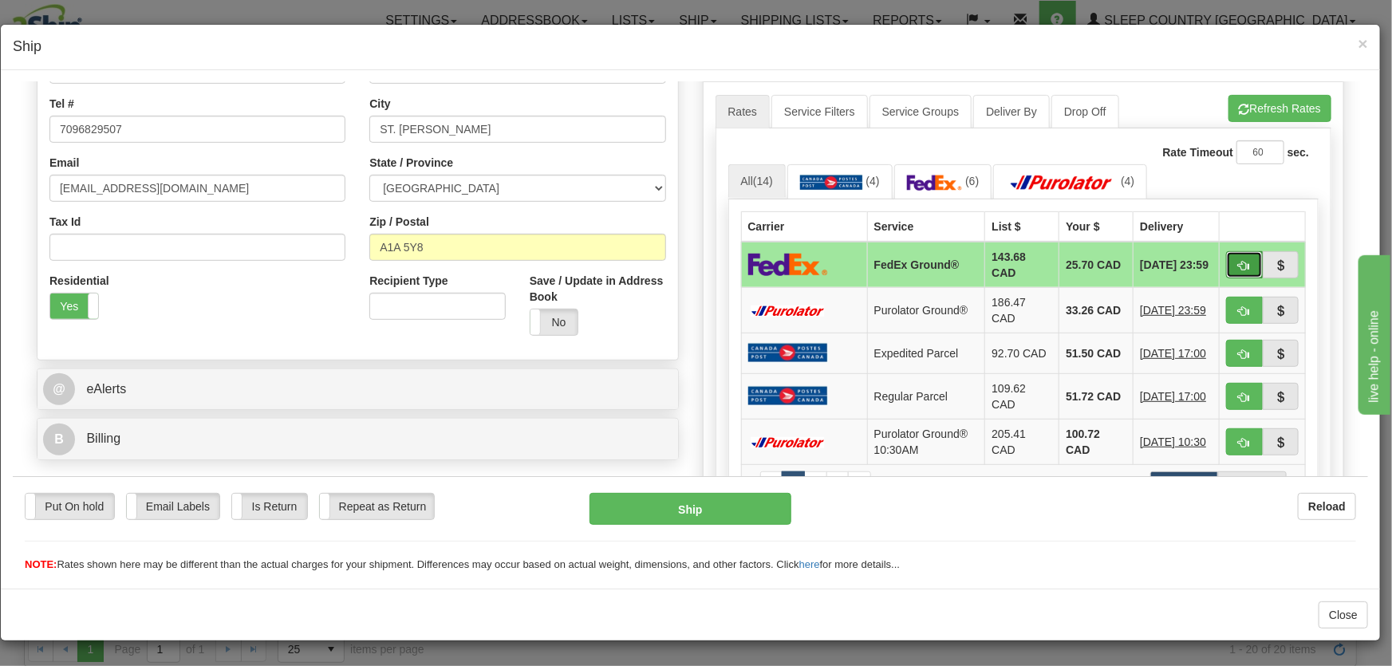
click at [1239, 260] on span "button" at bounding box center [1244, 265] width 11 height 10
type input "92"
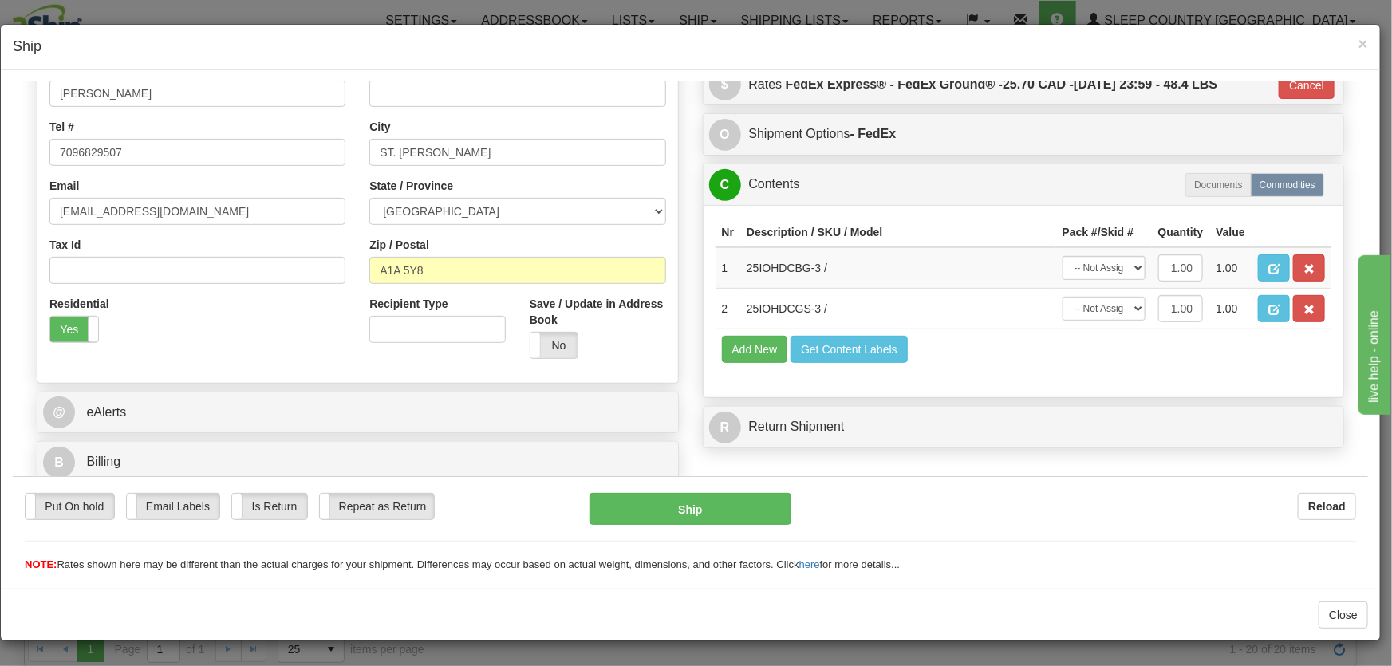
scroll to position [339, 0]
click at [1103, 267] on select "-- Not Assigned -- Package 1" at bounding box center [1104, 267] width 83 height 24
select select "0"
click at [1063, 255] on select "-- Not Assigned -- Package 1" at bounding box center [1104, 267] width 83 height 24
click at [1110, 308] on select "-- Not Assigned -- Package 1" at bounding box center [1104, 308] width 83 height 24
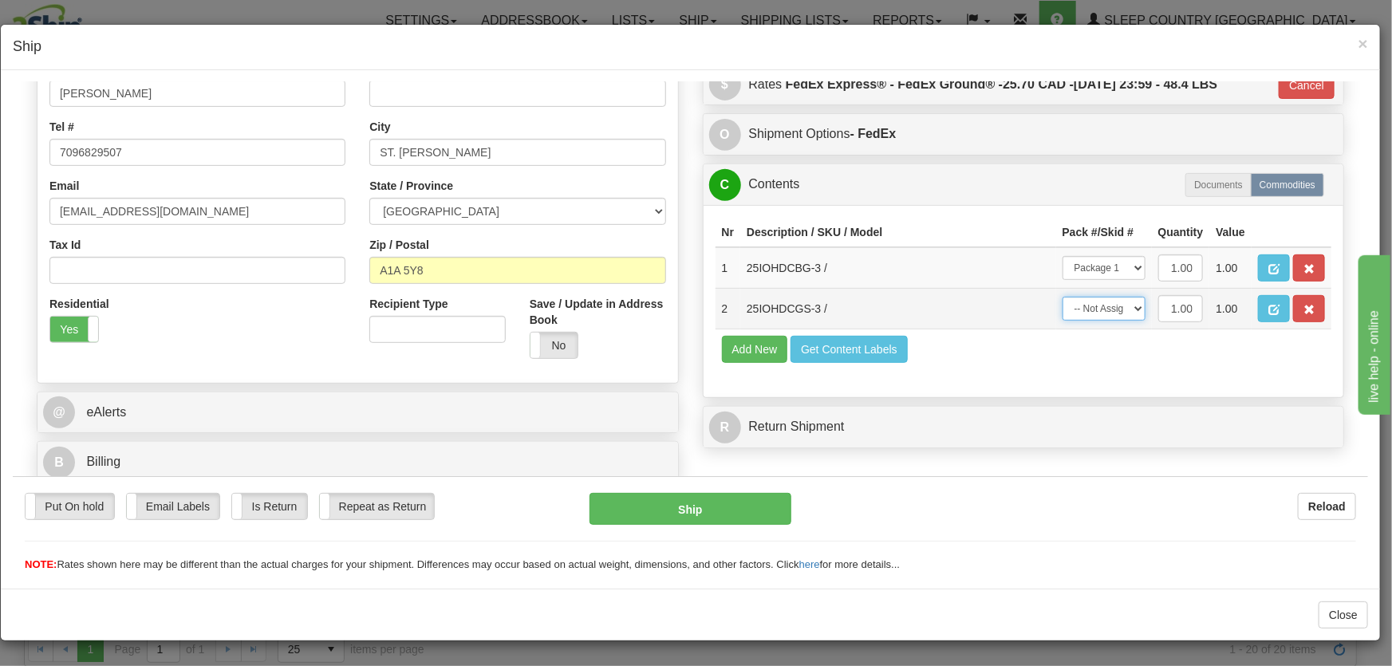
select select "0"
click at [1063, 296] on select "-- Not Assigned -- Package 1" at bounding box center [1104, 308] width 83 height 24
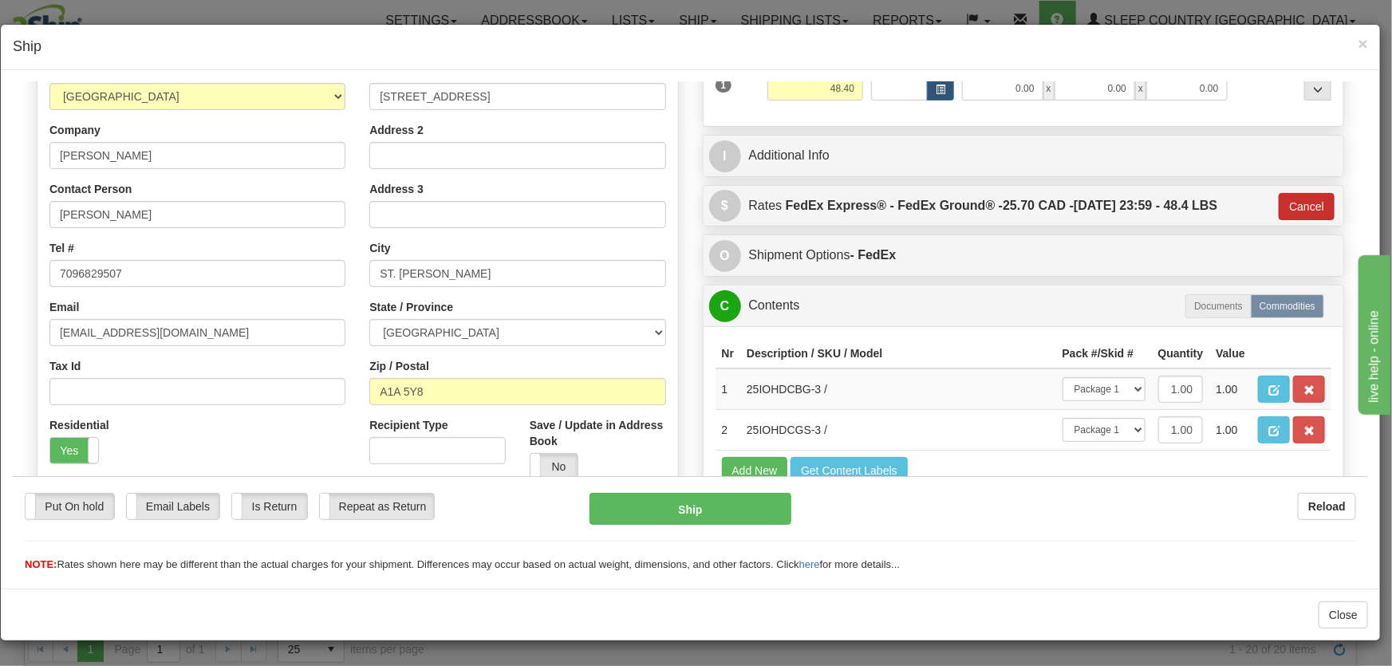
click at [1274, 202] on div "$ Rates FedEx Express® - FedEx Ground® - 25.70 CAD - 08/27/2025 23:59 - 48.4 LB…" at bounding box center [1024, 205] width 641 height 41
click at [1281, 204] on button "Cancel" at bounding box center [1307, 205] width 56 height 27
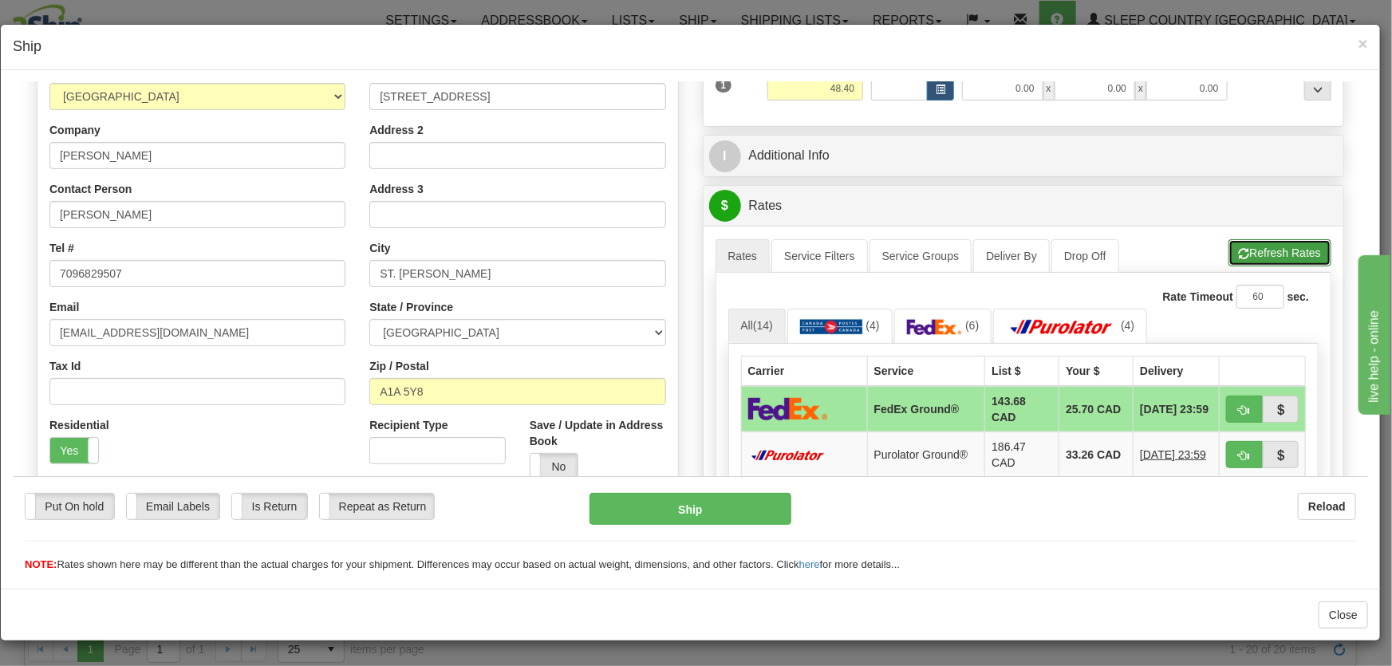
click at [1259, 251] on button "Refresh Rates" at bounding box center [1280, 252] width 103 height 27
click at [1239, 405] on span "button" at bounding box center [1244, 410] width 11 height 10
type input "92"
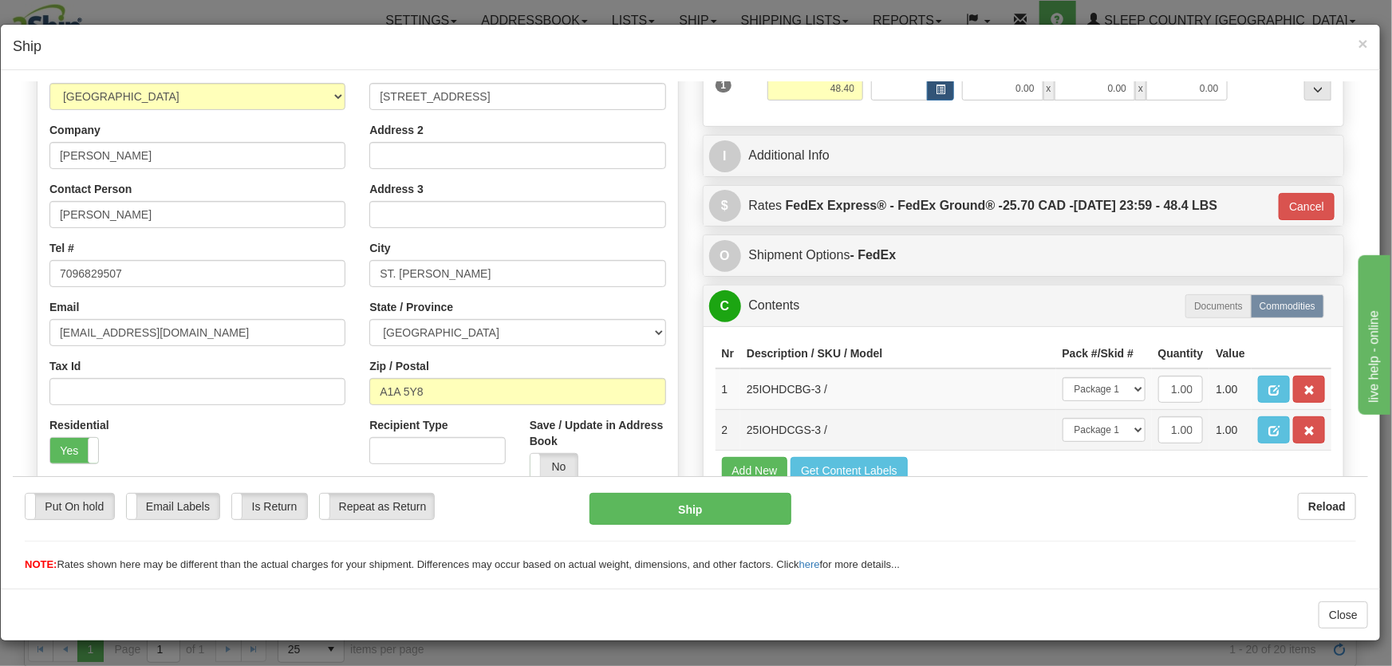
scroll to position [339, 0]
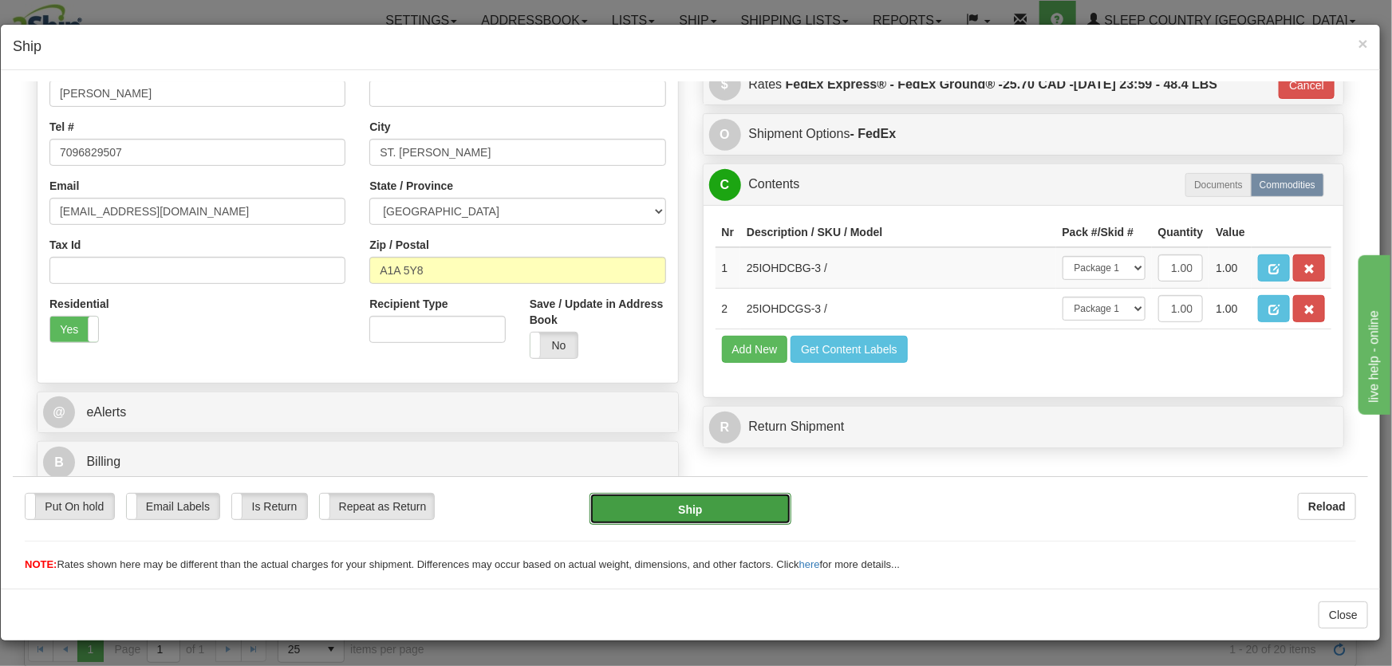
click at [743, 505] on button "Ship" at bounding box center [691, 508] width 202 height 32
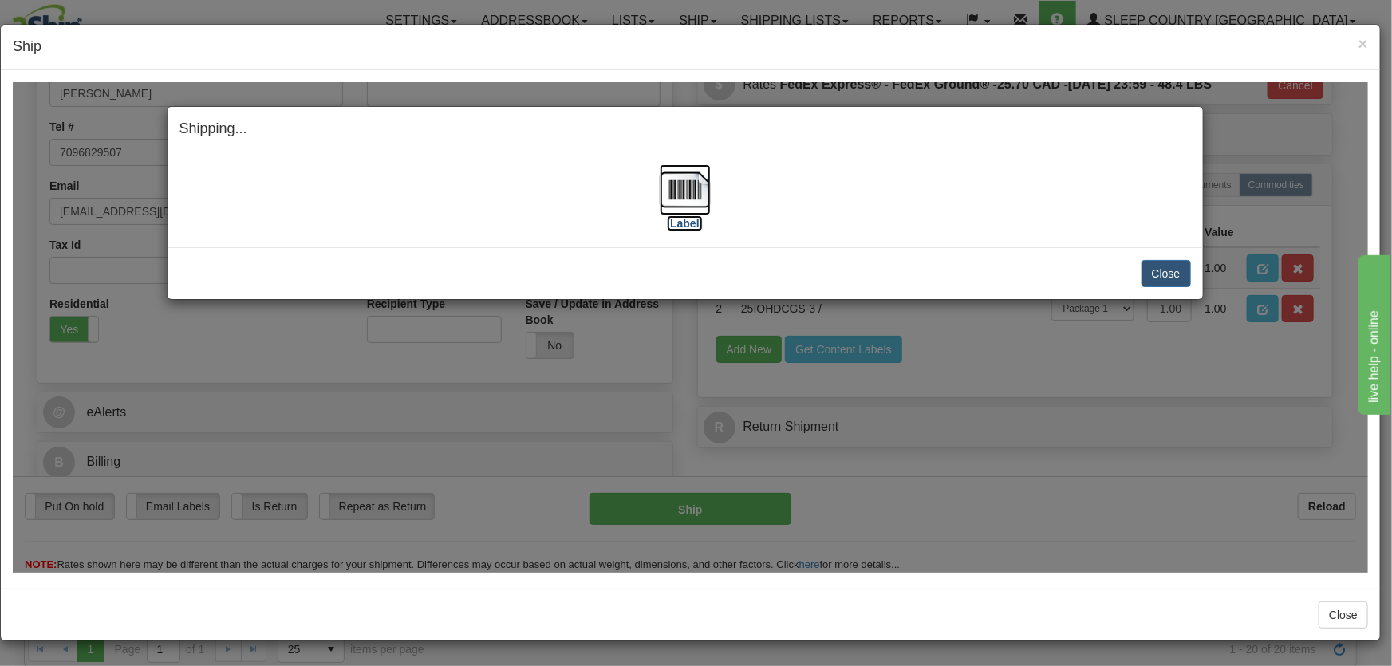
click at [698, 195] on img at bounding box center [685, 189] width 51 height 51
click at [1164, 270] on button "Close" at bounding box center [1166, 272] width 49 height 27
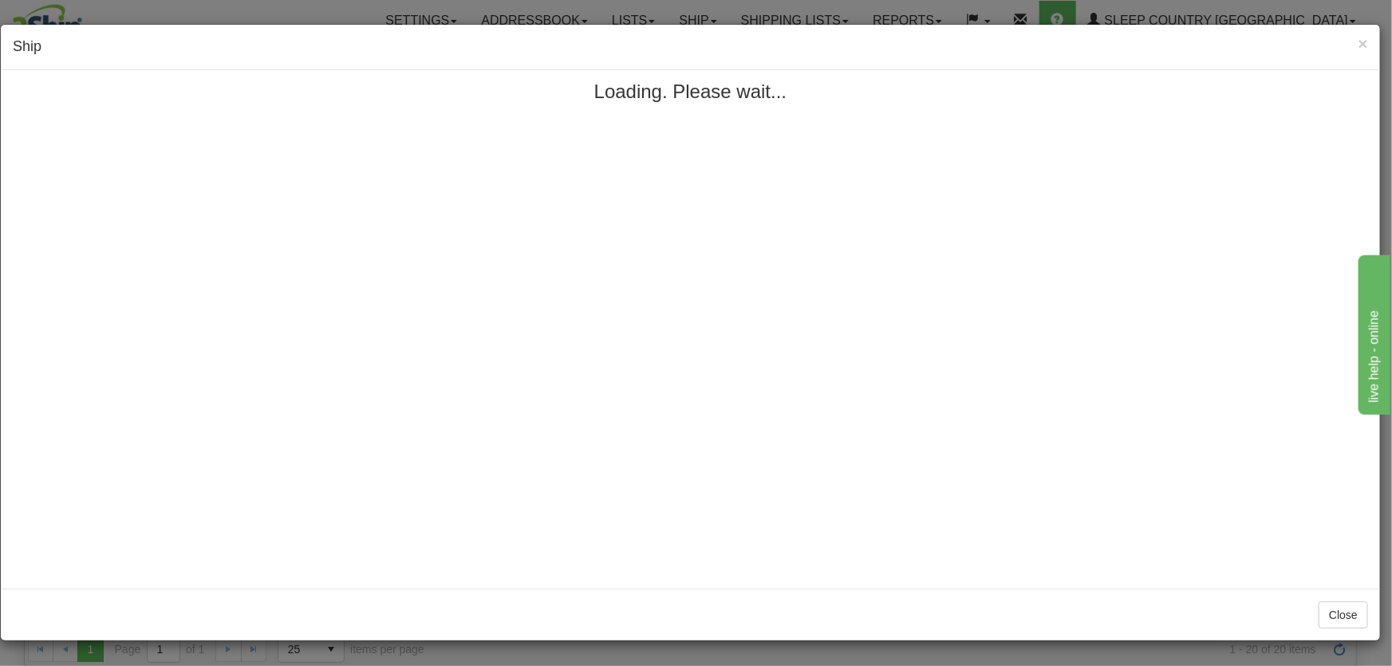
scroll to position [0, 0]
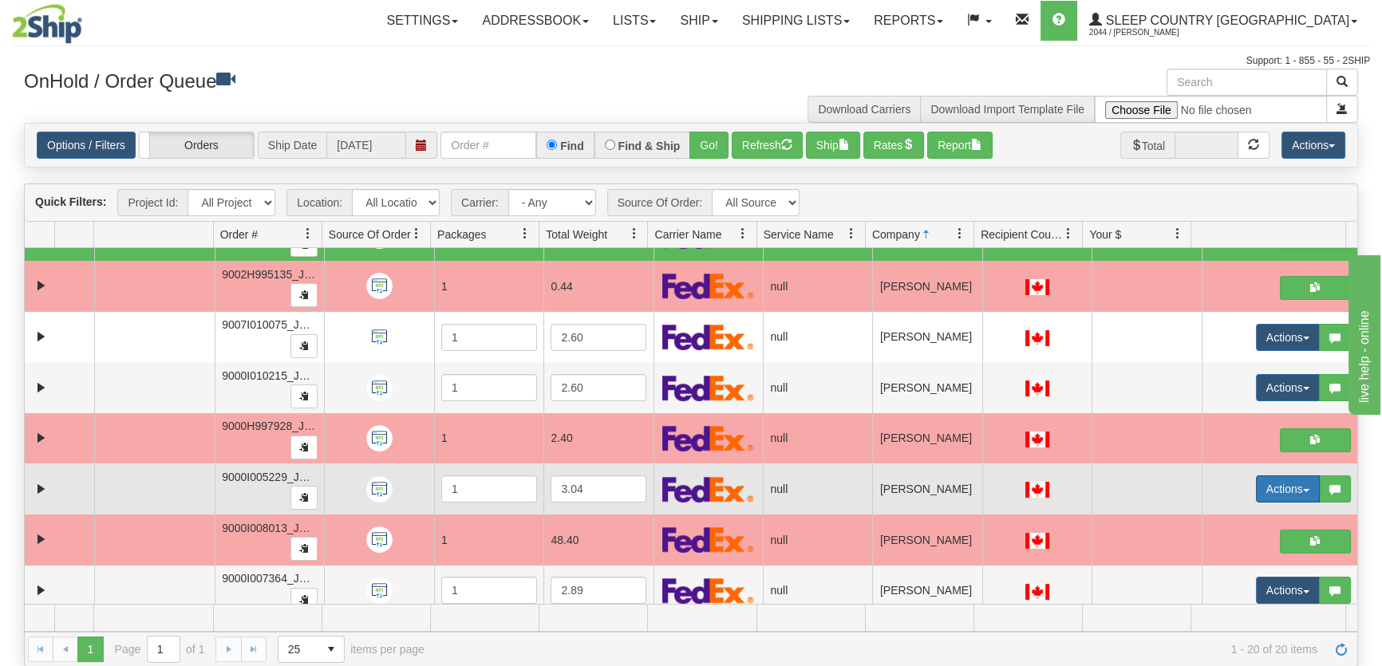
click at [1256, 499] on button "Actions" at bounding box center [1288, 489] width 64 height 27
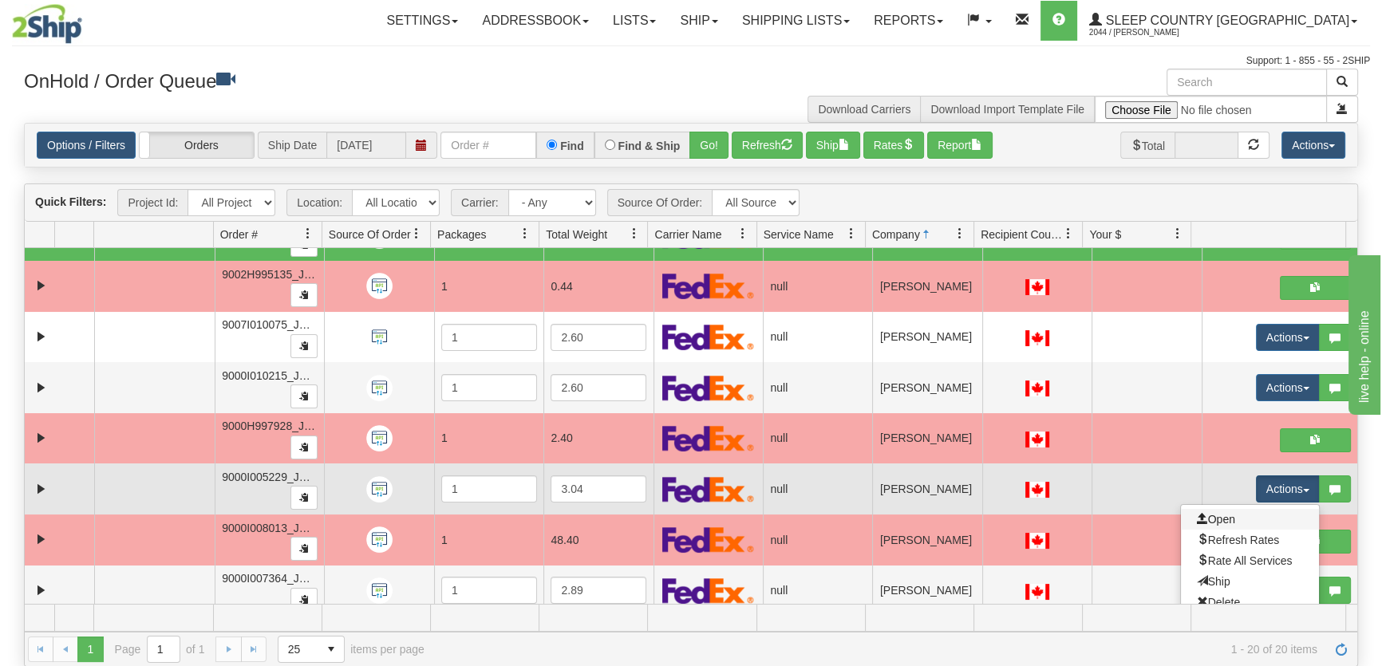
click at [1256, 517] on link "Open" at bounding box center [1250, 519] width 138 height 21
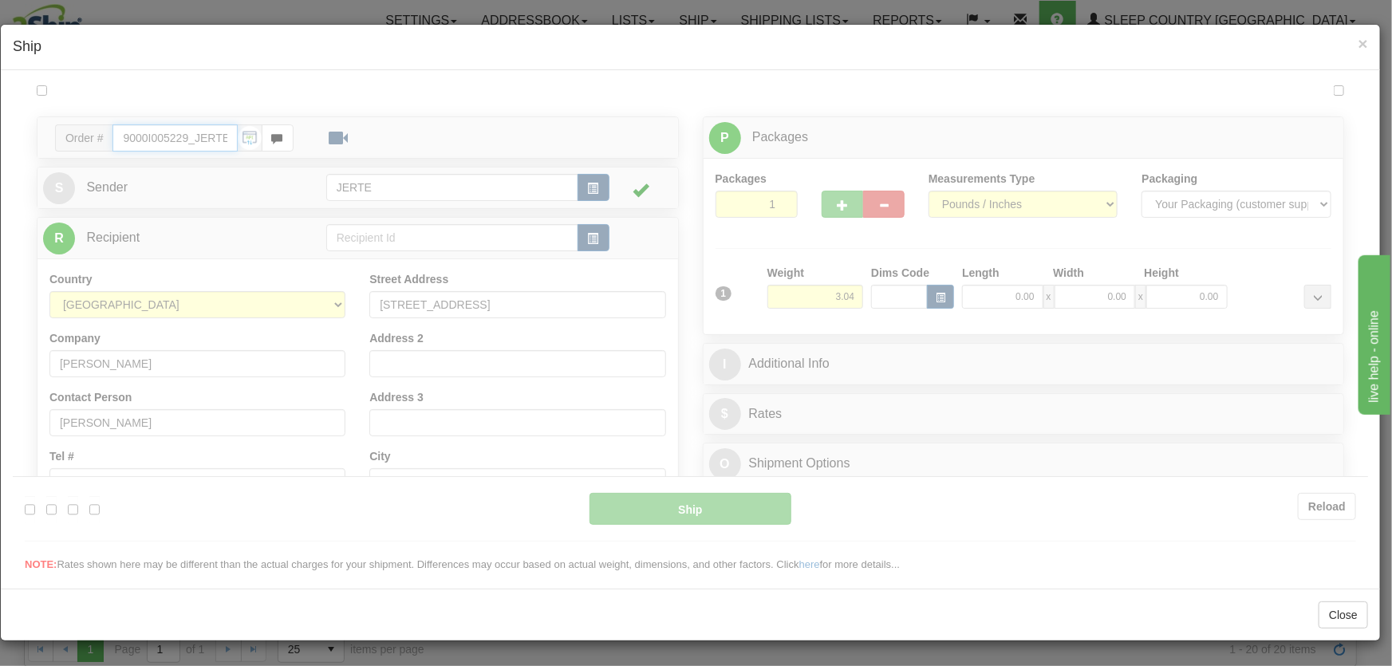
type input "18:10"
type input "16:00"
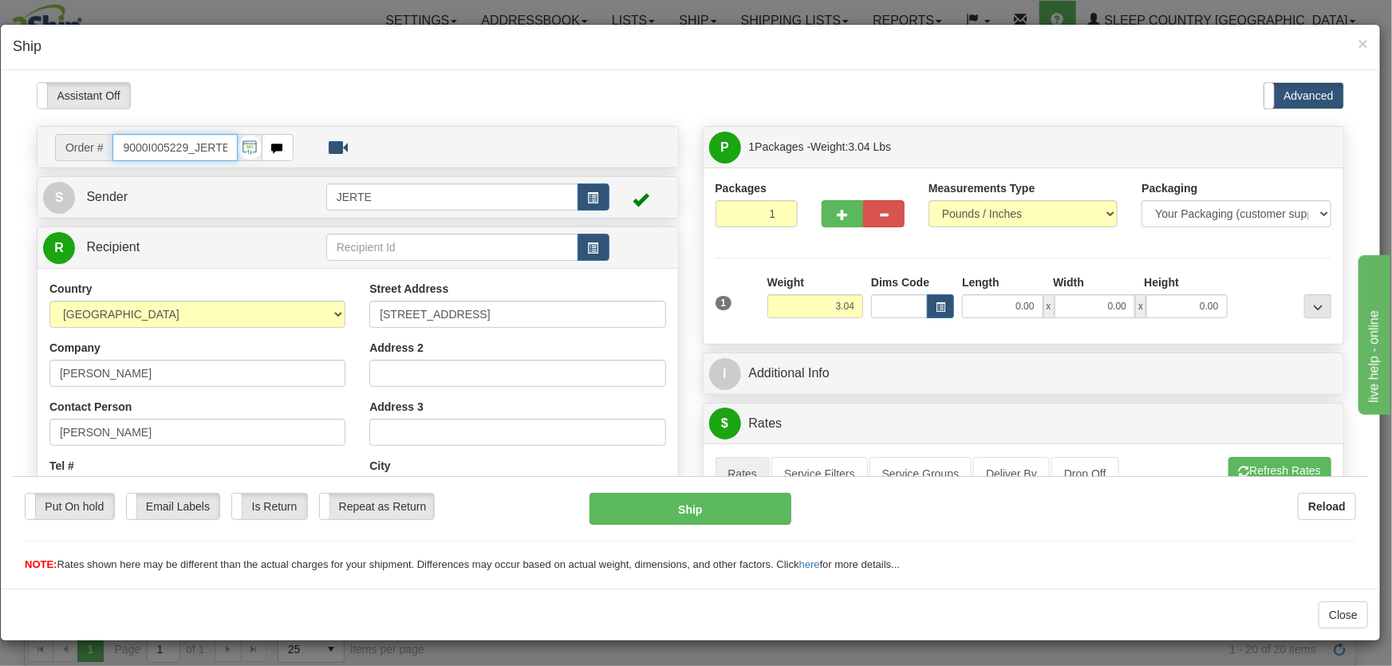
scroll to position [362, 0]
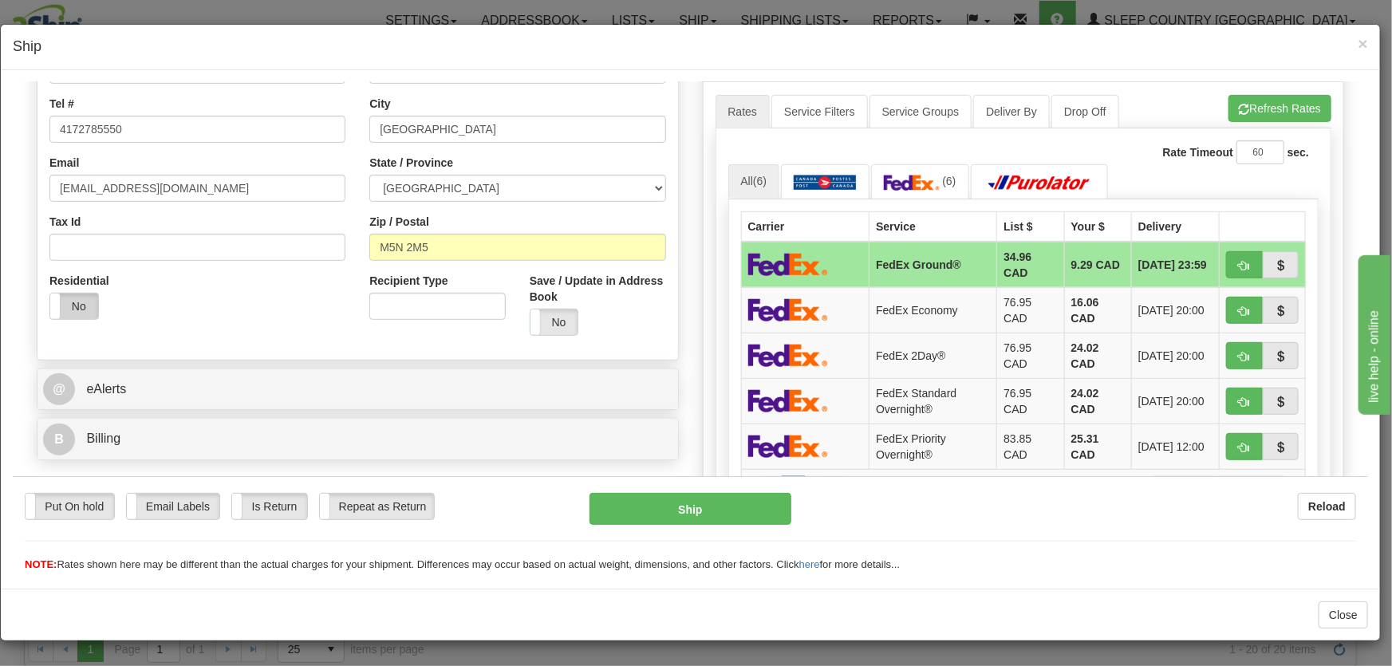
click at [67, 304] on label "No" at bounding box center [74, 306] width 48 height 26
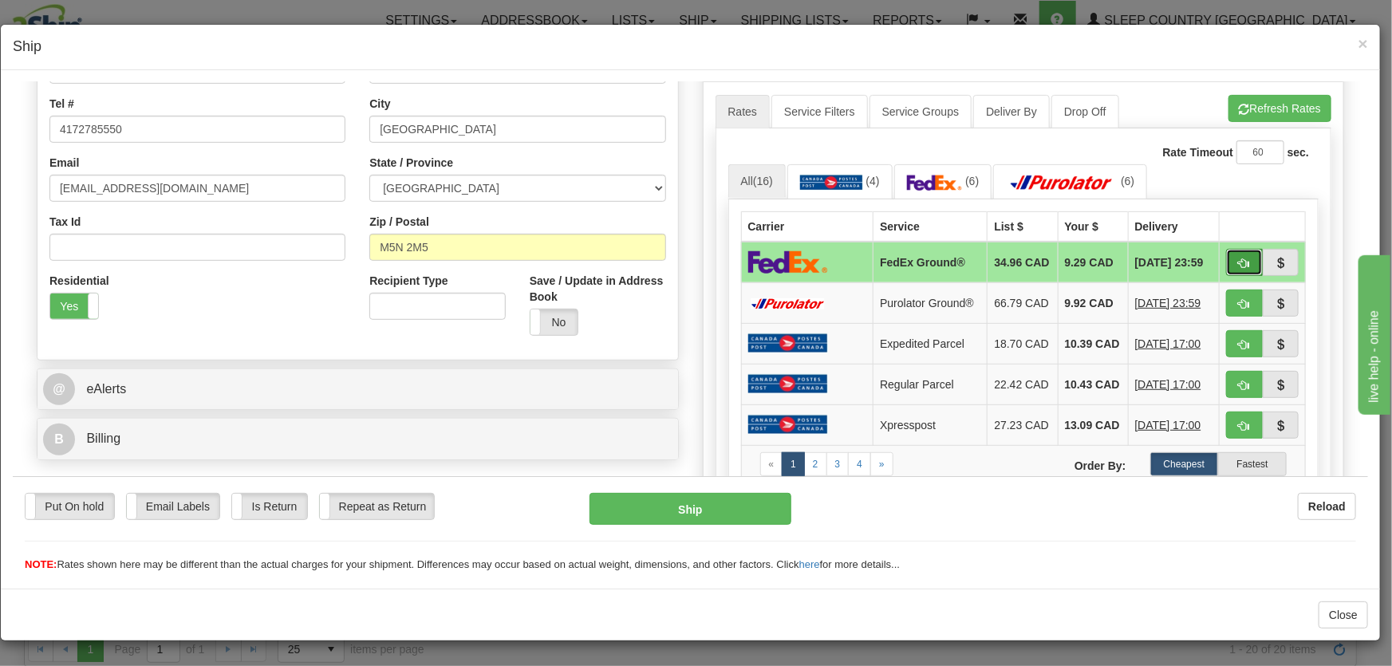
click at [1239, 259] on span "button" at bounding box center [1244, 263] width 11 height 10
type input "92"
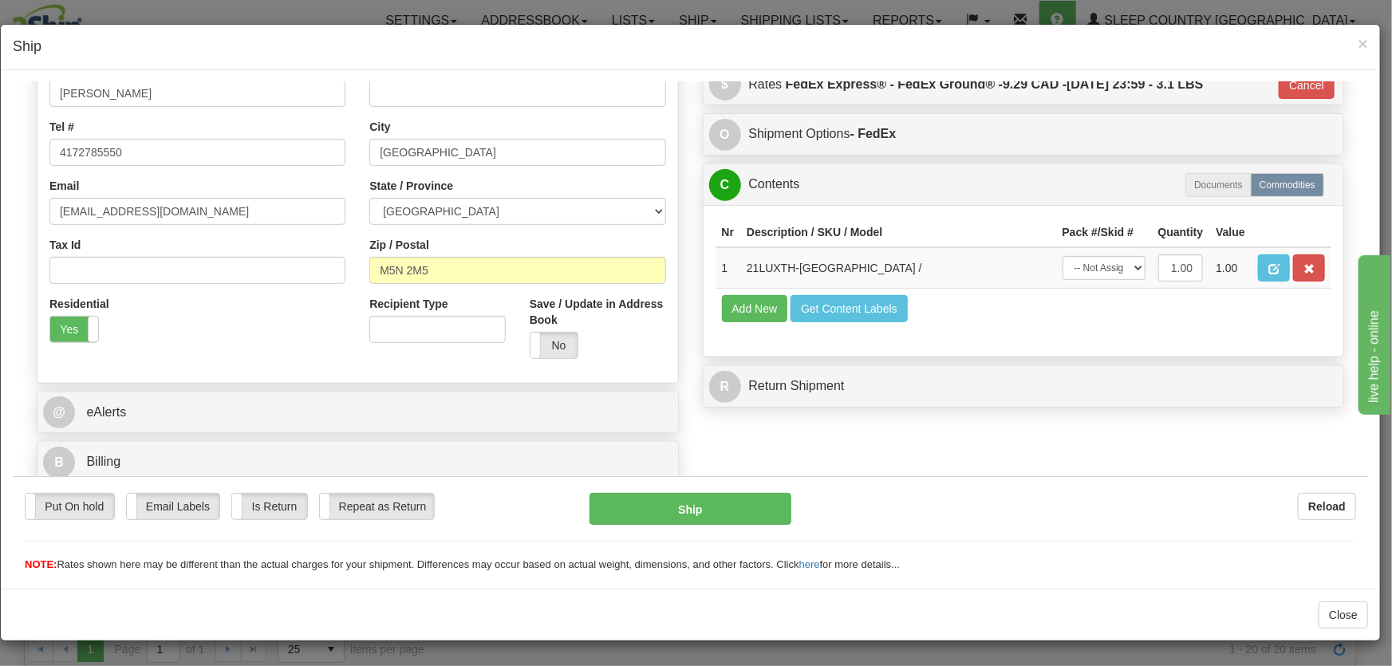
scroll to position [339, 0]
click at [1063, 270] on select "-- Not Assigned -- Package 1" at bounding box center [1104, 267] width 83 height 24
select select "0"
click at [1063, 255] on select "-- Not Assigned -- Package 1" at bounding box center [1104, 267] width 83 height 24
click at [733, 494] on button "Ship" at bounding box center [691, 508] width 202 height 32
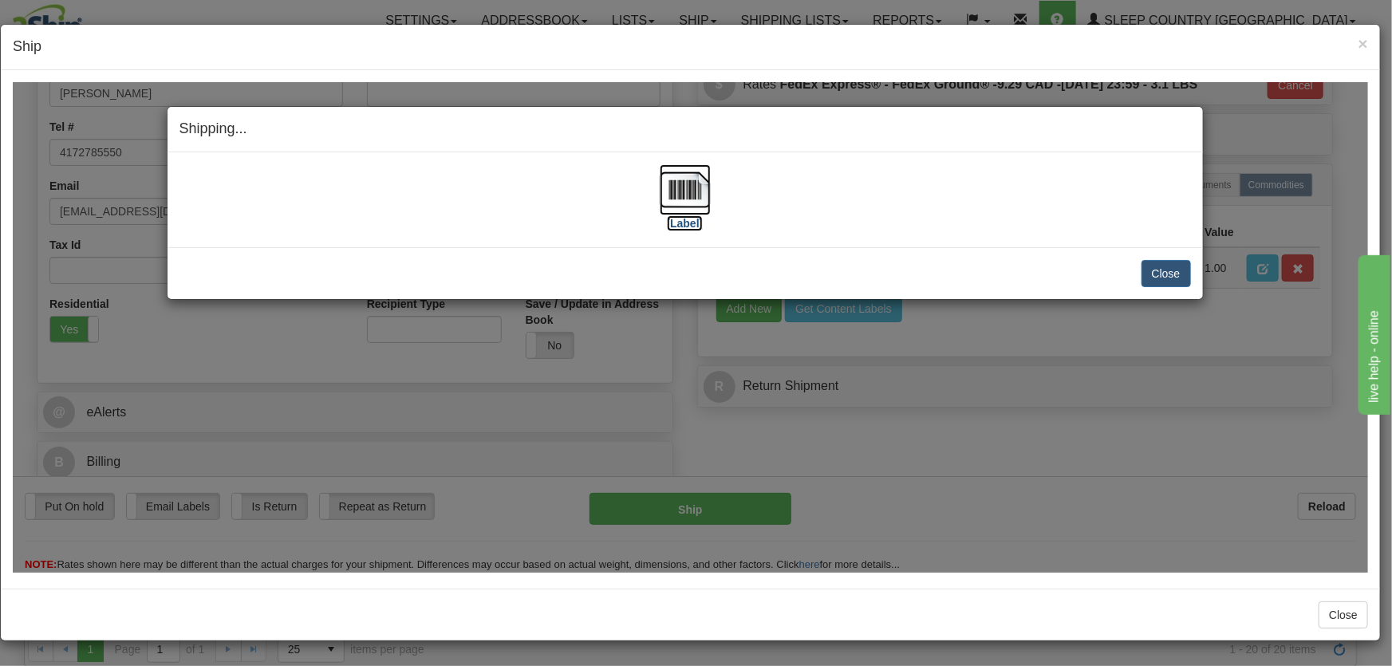
click at [690, 196] on img at bounding box center [685, 189] width 51 height 51
click at [1182, 267] on button "Close" at bounding box center [1166, 272] width 49 height 27
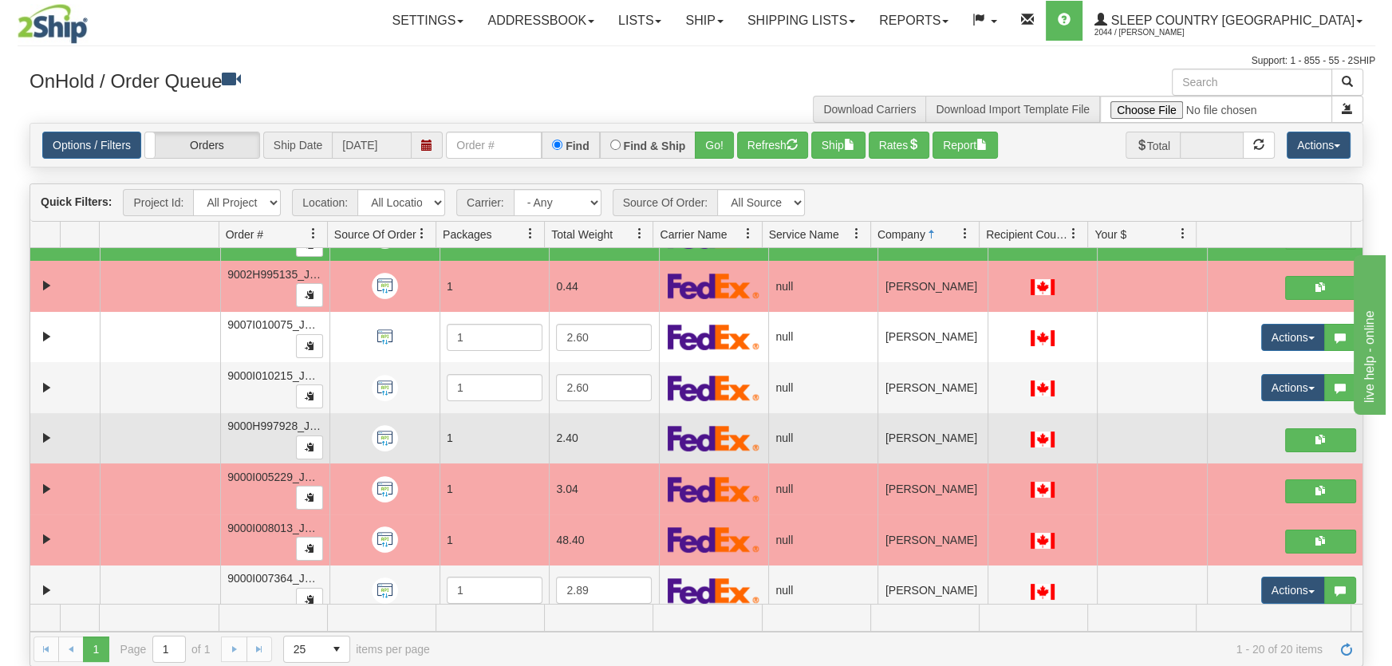
scroll to position [362, 0]
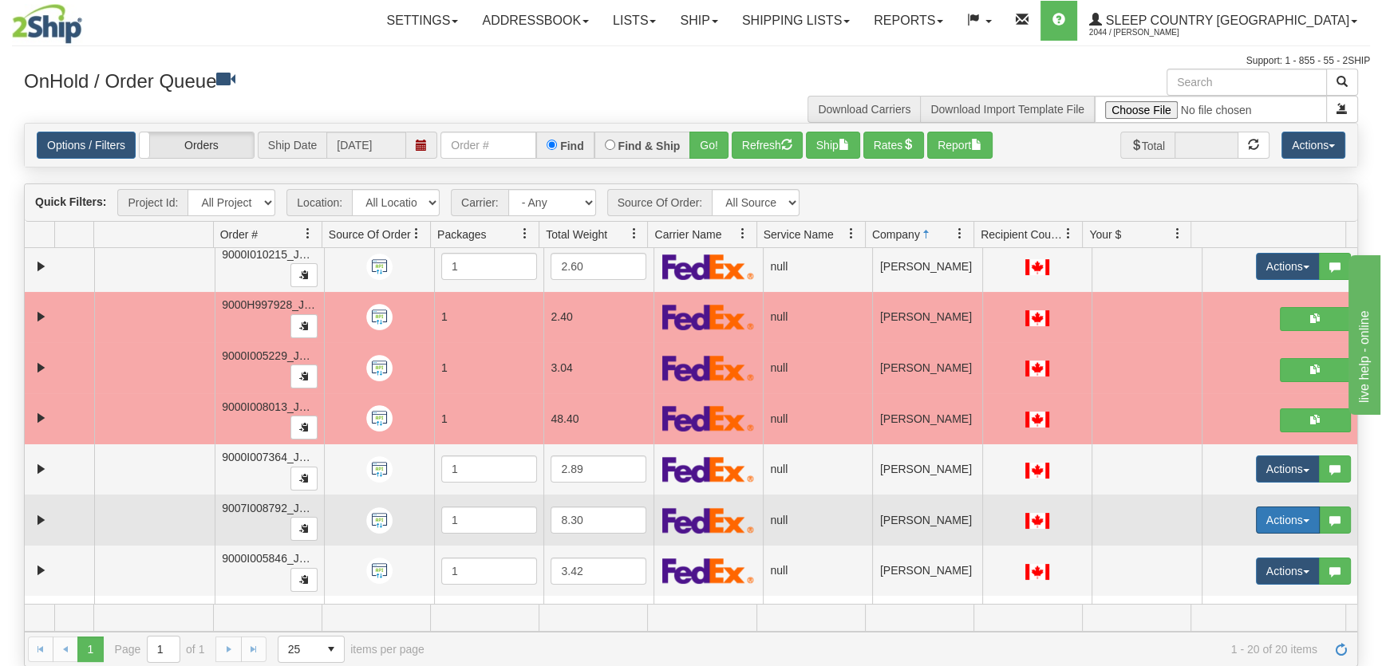
click at [1256, 523] on button "Actions" at bounding box center [1288, 520] width 64 height 27
click at [1230, 547] on link "Open" at bounding box center [1250, 550] width 138 height 21
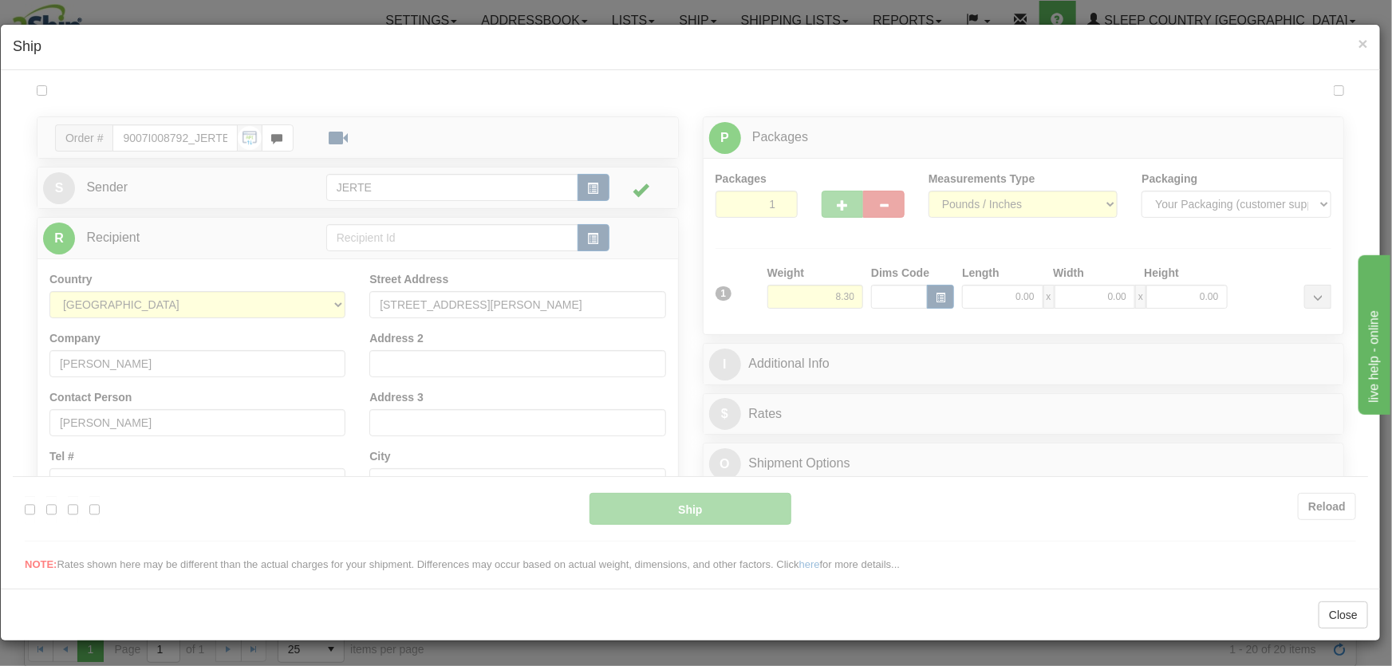
scroll to position [0, 0]
type input "18:25"
type input "16:00"
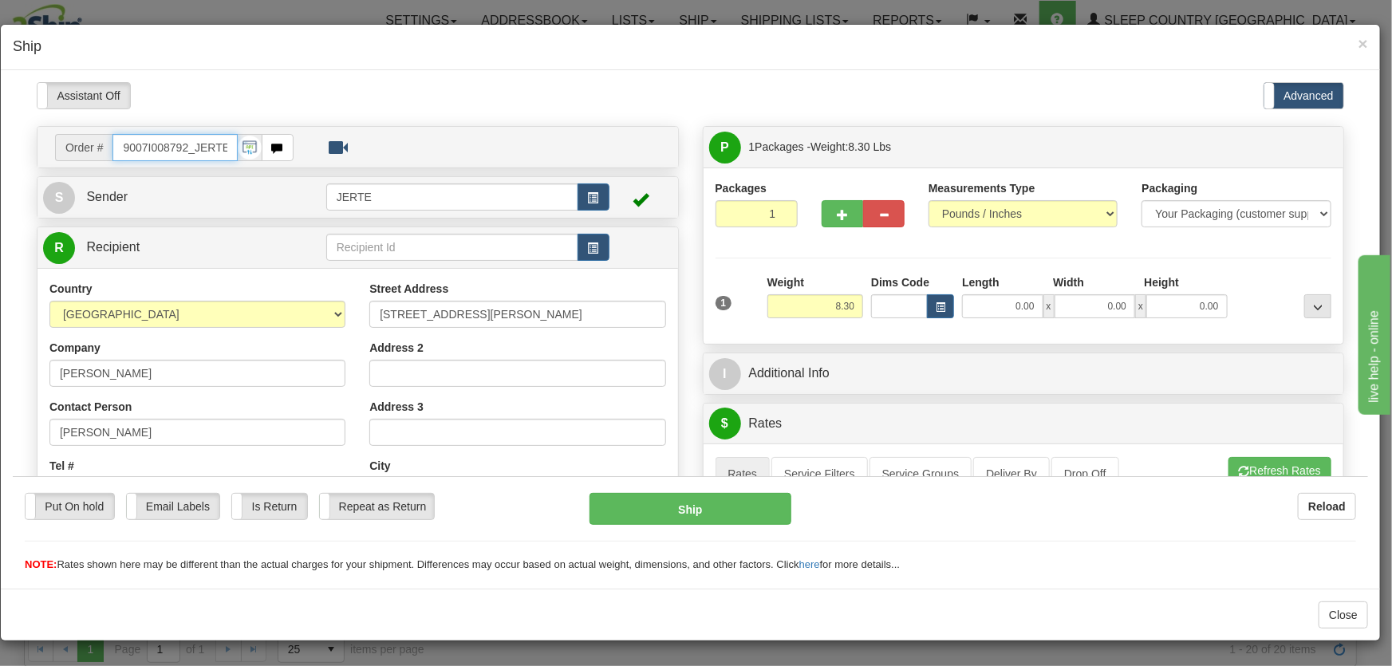
scroll to position [241, 0]
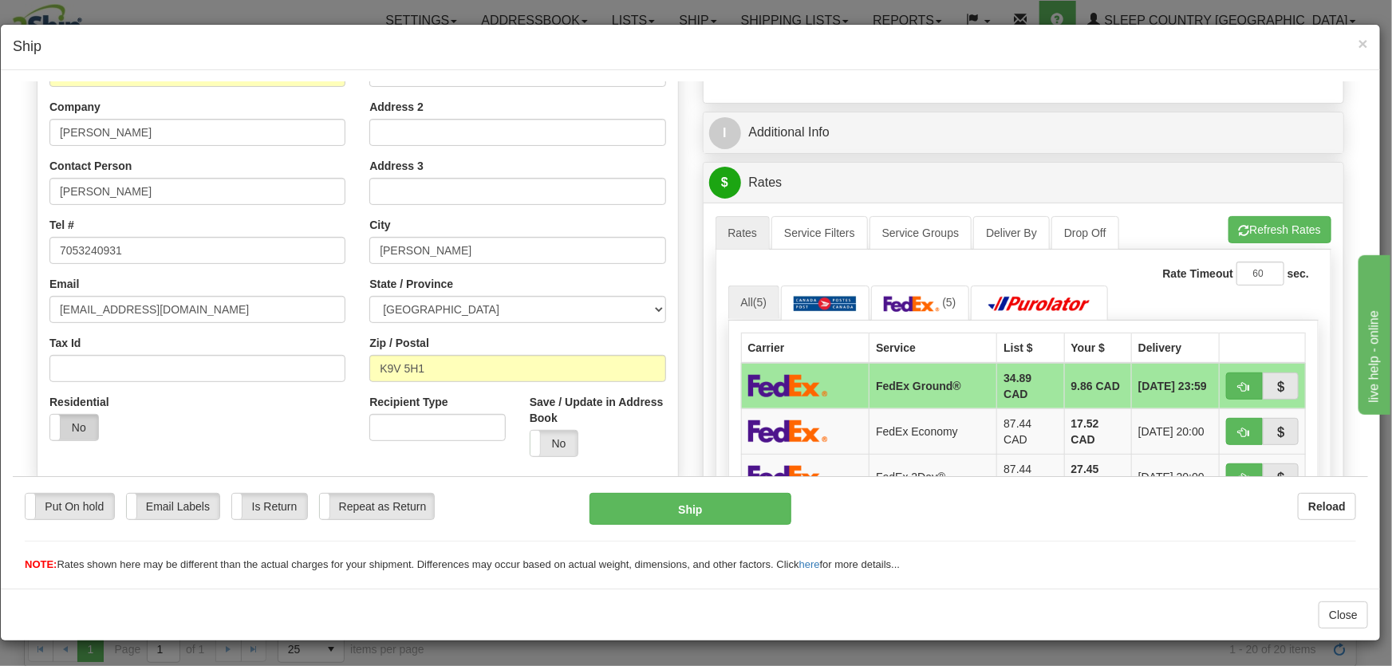
click at [71, 424] on label "No" at bounding box center [74, 427] width 48 height 26
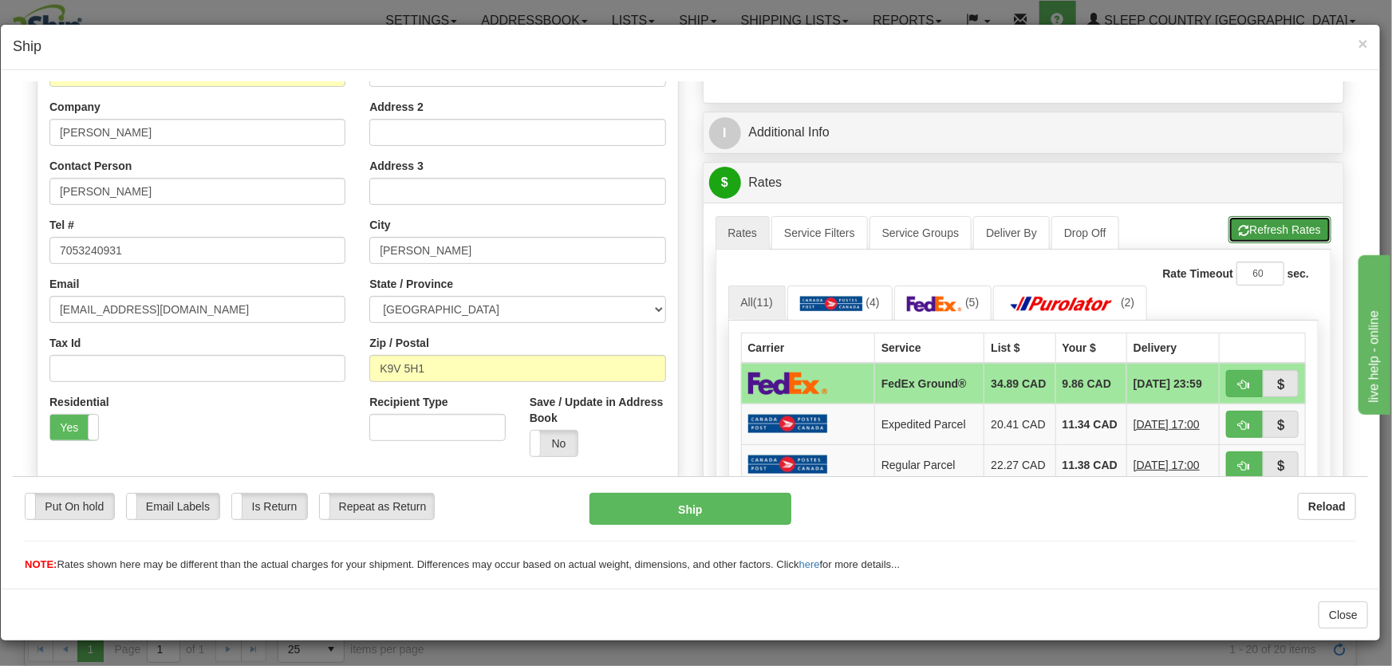
click at [1250, 223] on button "Refresh Rates" at bounding box center [1280, 228] width 103 height 27
click at [1239, 383] on span "button" at bounding box center [1244, 384] width 11 height 10
type input "92"
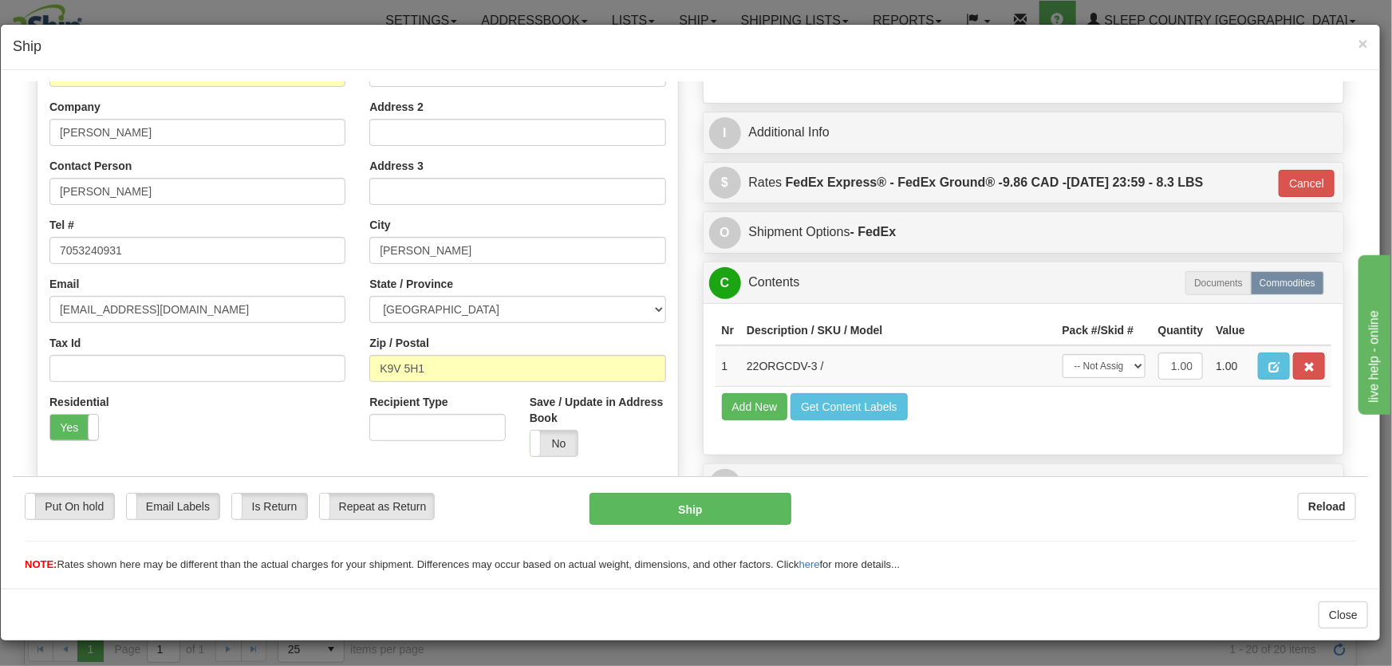
scroll to position [339, 0]
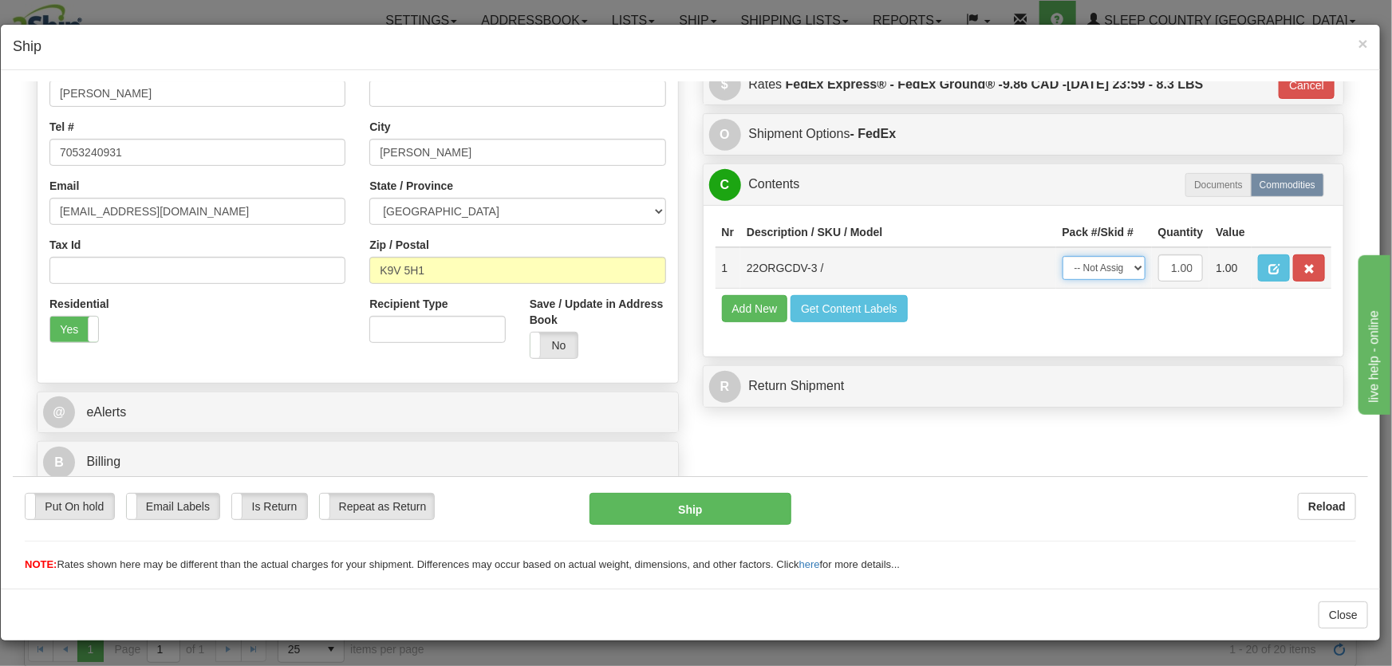
click at [1093, 272] on select "-- Not Assigned -- Package 1" at bounding box center [1104, 267] width 83 height 24
select select "0"
click at [1063, 255] on select "-- Not Assigned -- Package 1" at bounding box center [1104, 267] width 83 height 24
click at [769, 502] on button "Ship" at bounding box center [691, 508] width 202 height 32
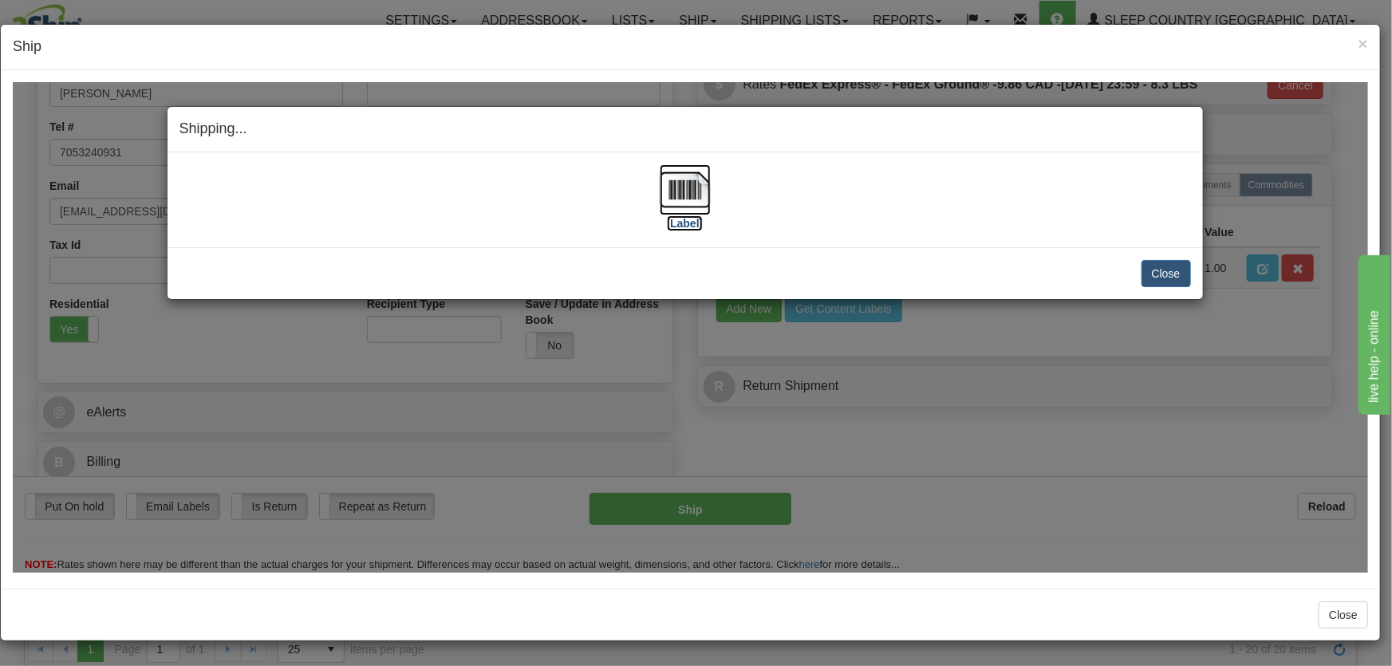
click at [679, 192] on img at bounding box center [685, 189] width 51 height 51
click at [1176, 283] on button "Close" at bounding box center [1166, 272] width 49 height 27
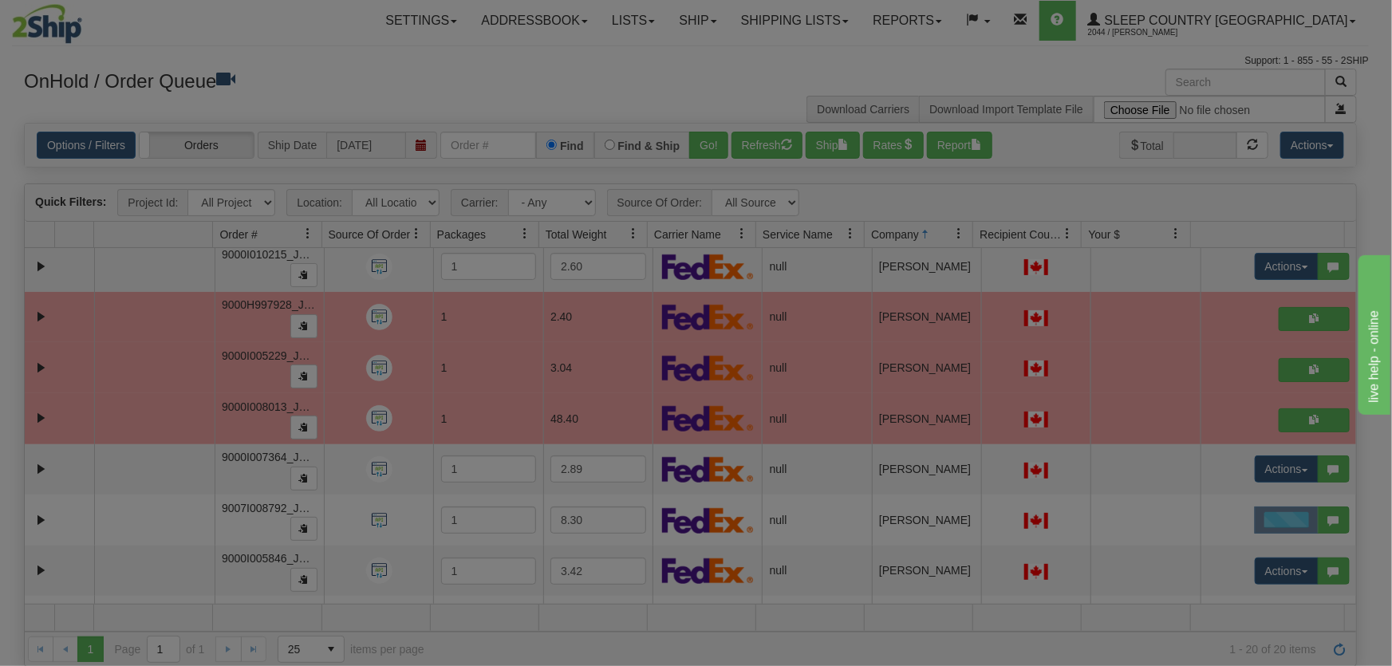
scroll to position [0, 0]
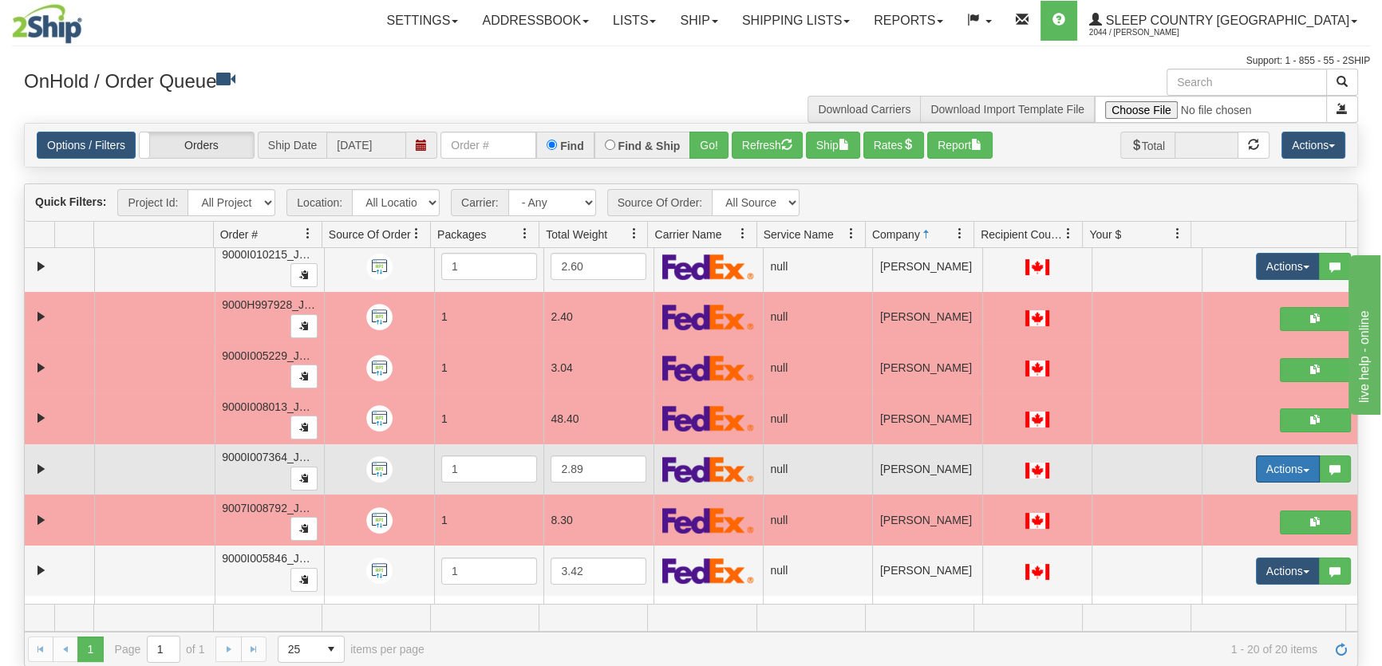
click at [1257, 474] on button "Actions" at bounding box center [1288, 469] width 64 height 27
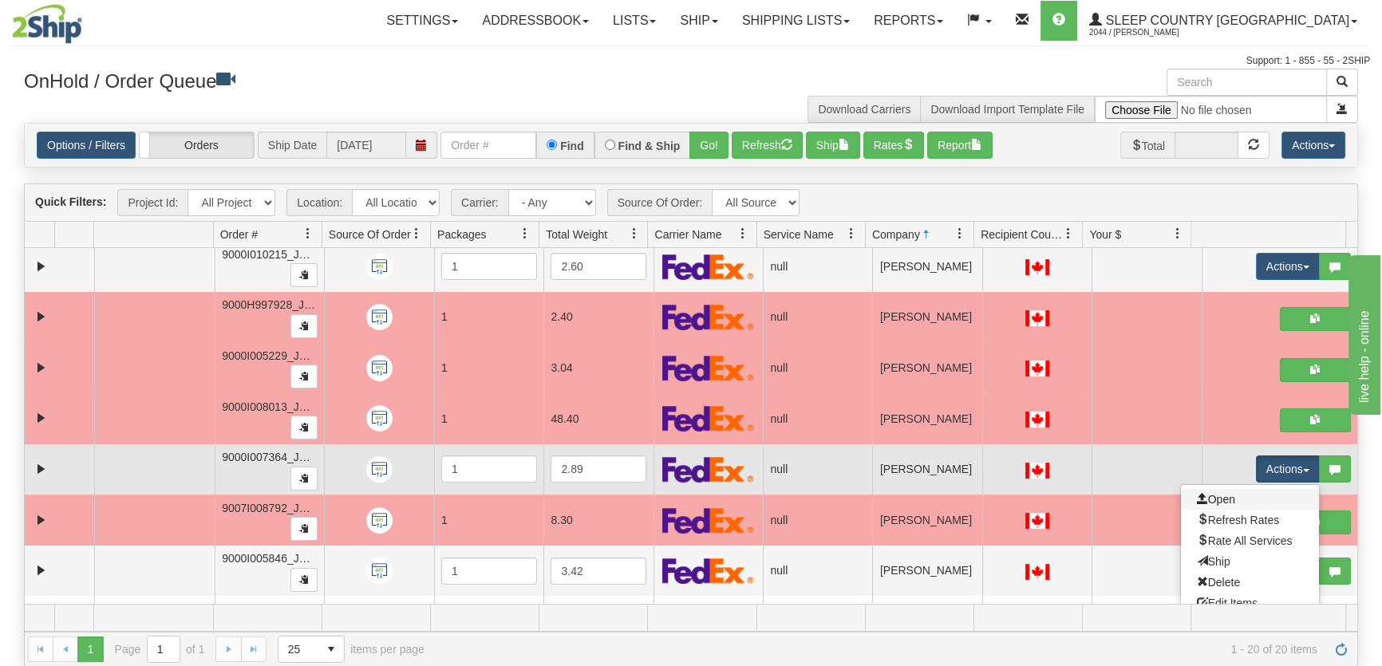
click at [1232, 492] on link "Open" at bounding box center [1250, 499] width 138 height 21
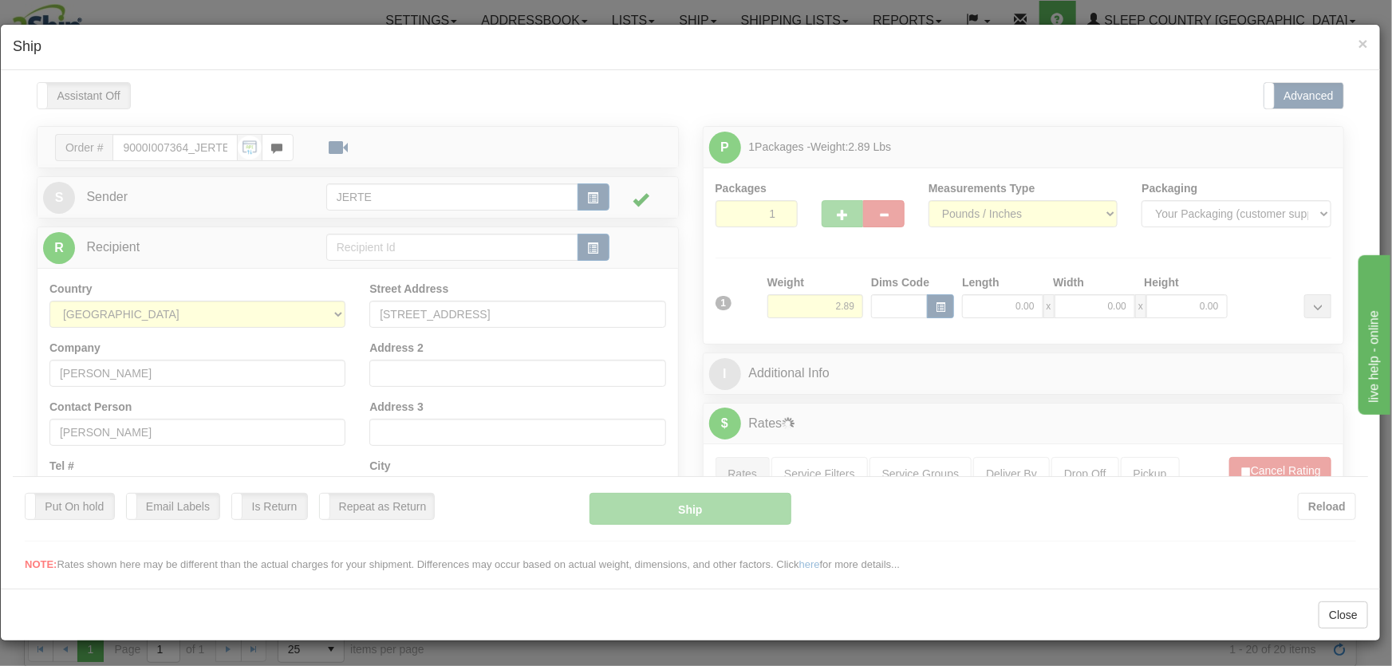
type input "18:27"
type input "16:00"
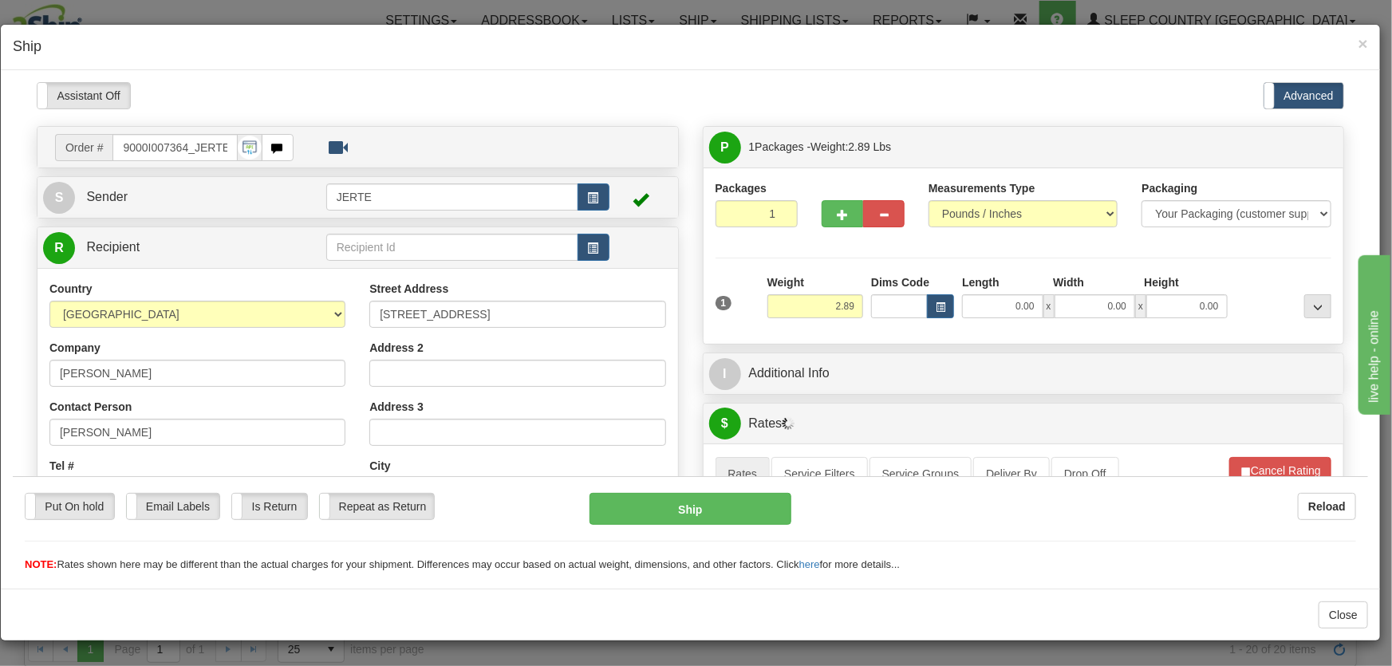
scroll to position [241, 0]
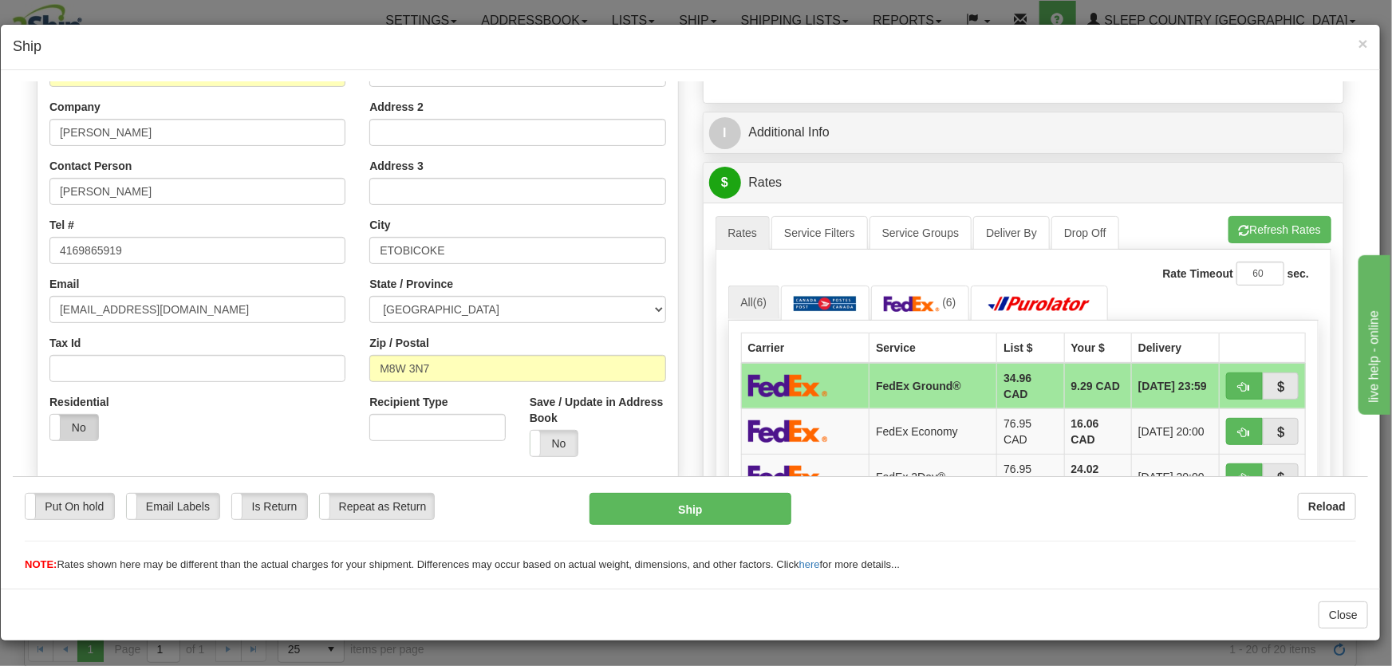
click at [79, 428] on label "No" at bounding box center [74, 427] width 48 height 26
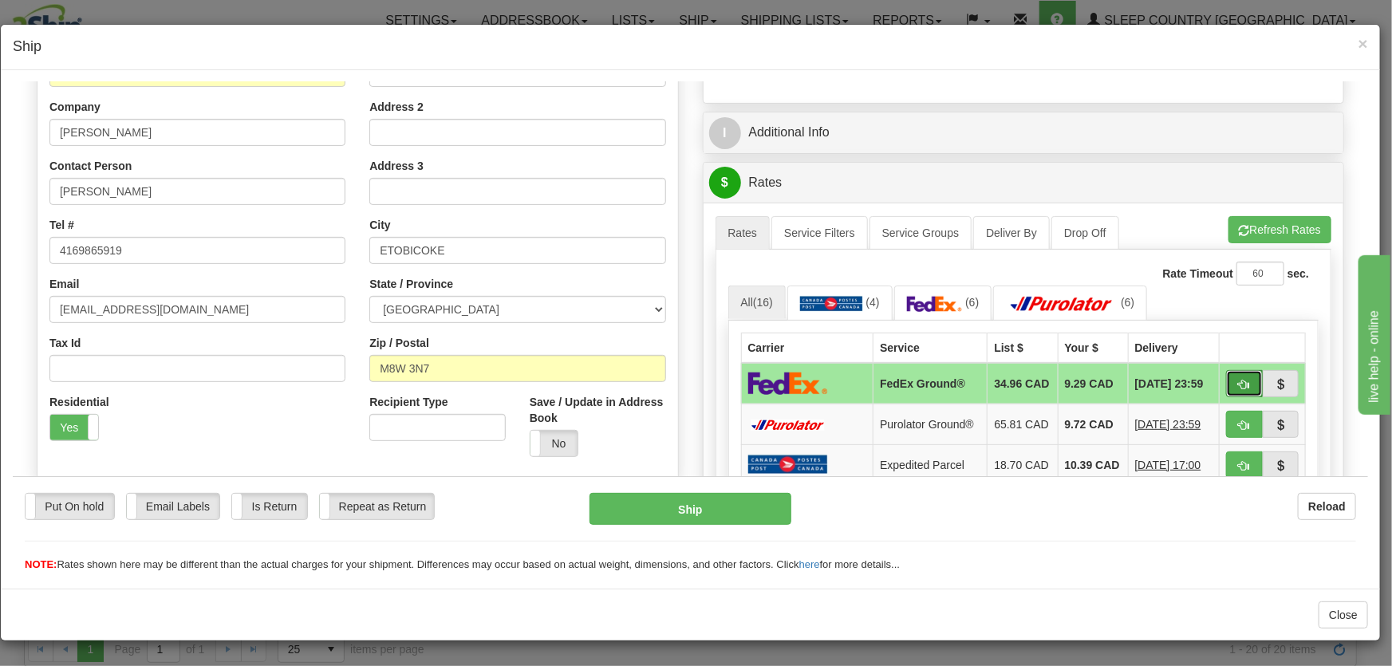
click at [1239, 386] on span "button" at bounding box center [1244, 384] width 11 height 10
type input "92"
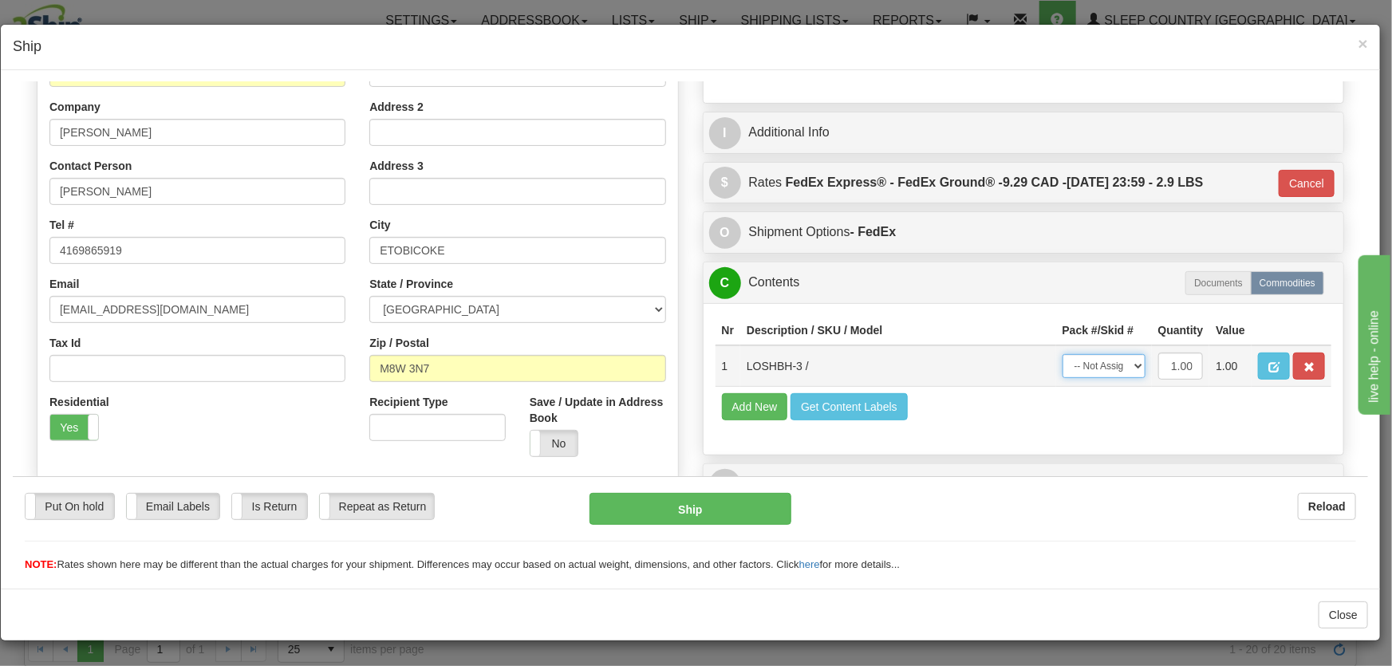
click at [1103, 365] on select "-- Not Assigned -- Package 1" at bounding box center [1104, 365] width 83 height 24
click at [1063, 353] on select "-- Not Assigned -- Package 1" at bounding box center [1104, 365] width 83 height 24
click at [1106, 353] on td "-- Not Assigned -- Package 1" at bounding box center [1104, 365] width 96 height 41
drag, startPoint x: 1101, startPoint y: 365, endPoint x: 1100, endPoint y: 376, distance: 10.4
click at [1101, 365] on select "-- Not Assigned -- Package 1" at bounding box center [1104, 365] width 83 height 24
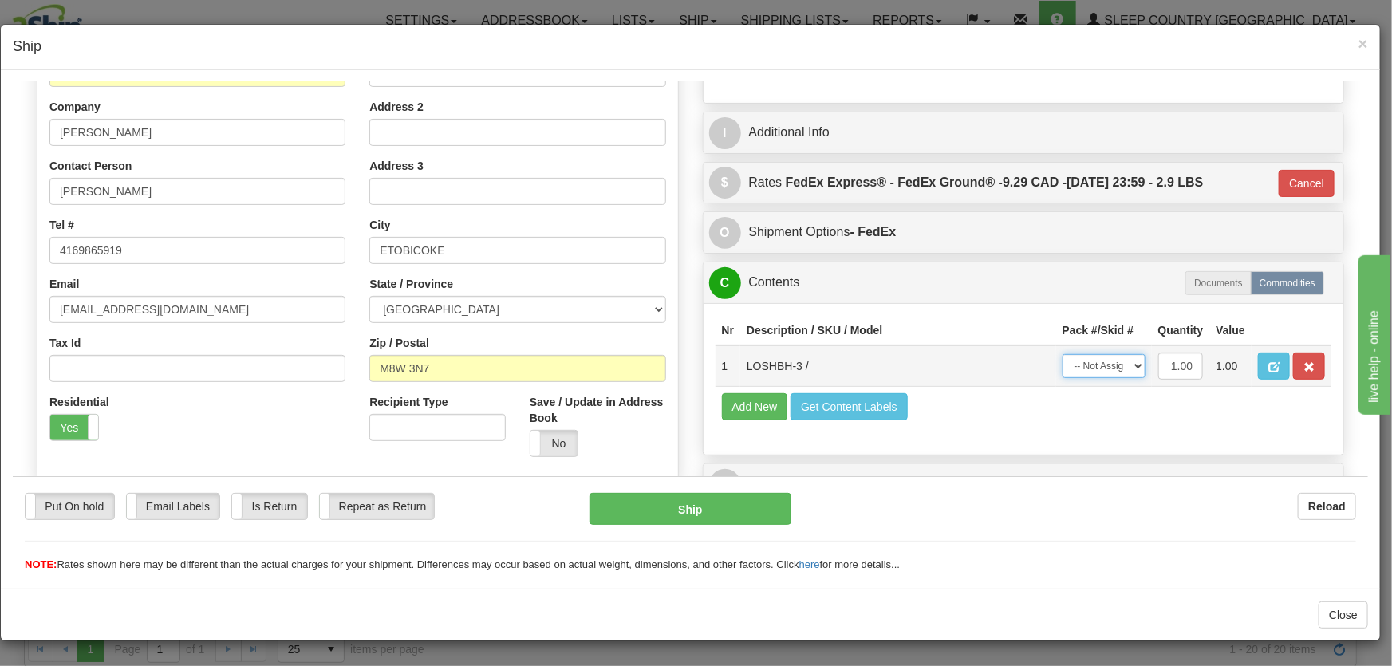
select select "0"
click at [1063, 353] on select "-- Not Assigned -- Package 1" at bounding box center [1104, 365] width 83 height 24
click at [713, 503] on button "Ship" at bounding box center [691, 508] width 202 height 32
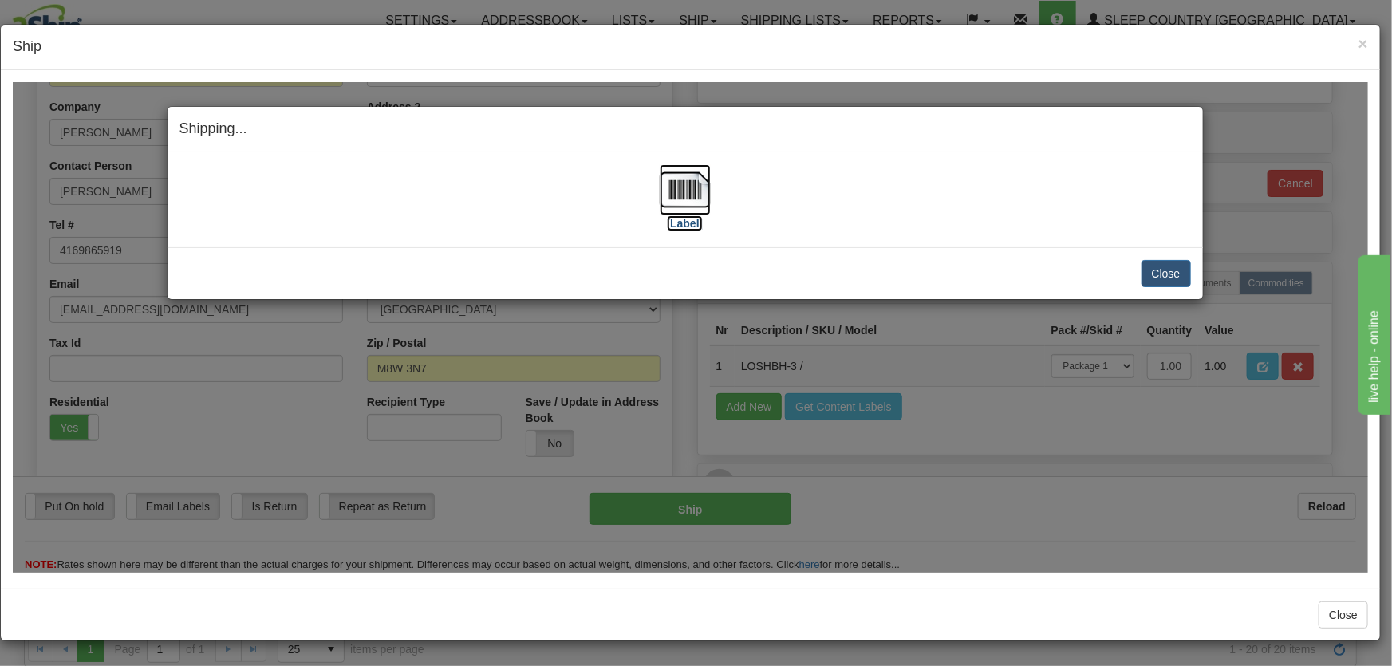
click at [687, 189] on img at bounding box center [685, 189] width 51 height 51
click at [1182, 274] on button "Close" at bounding box center [1166, 272] width 49 height 27
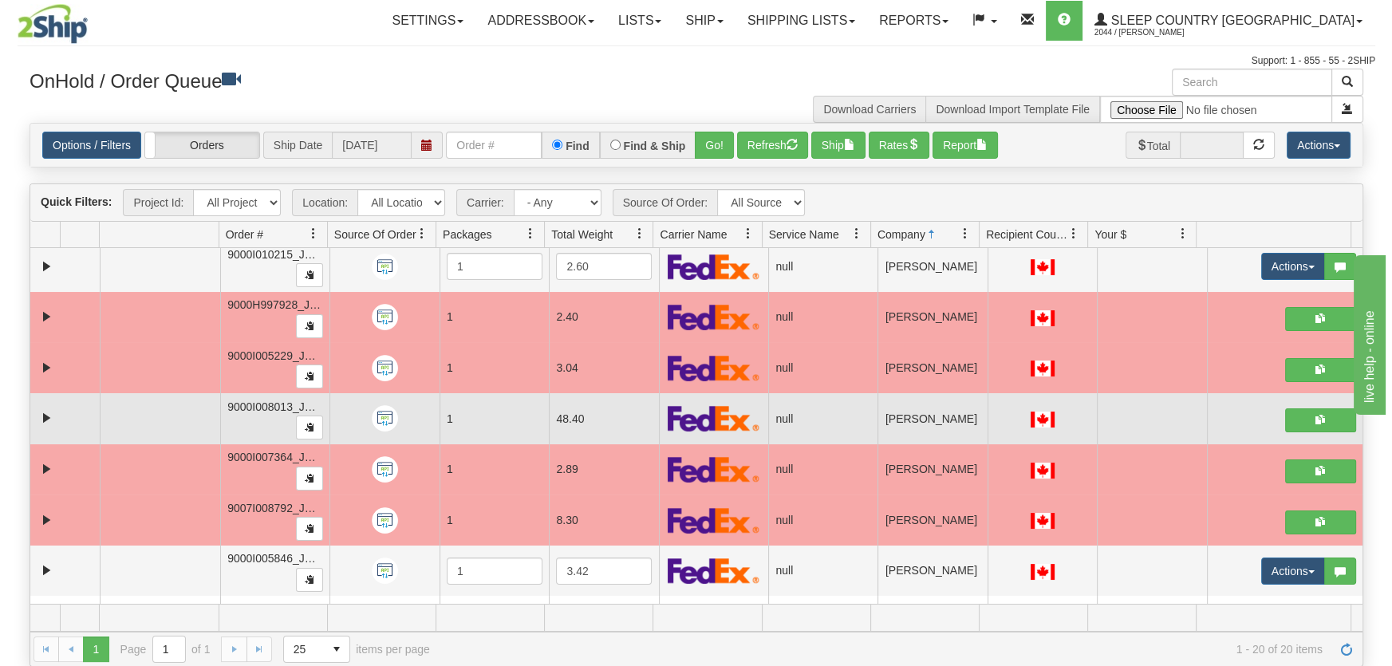
scroll to position [484, 0]
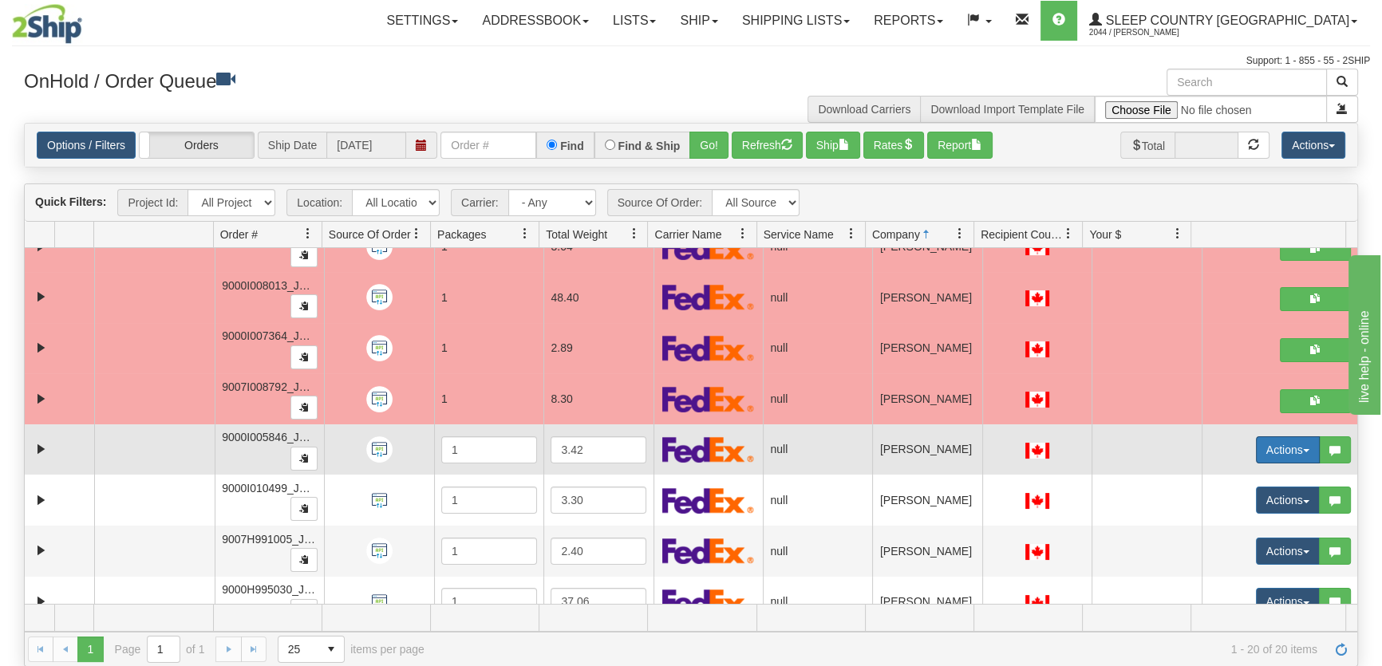
click at [1260, 448] on button "Actions" at bounding box center [1288, 449] width 64 height 27
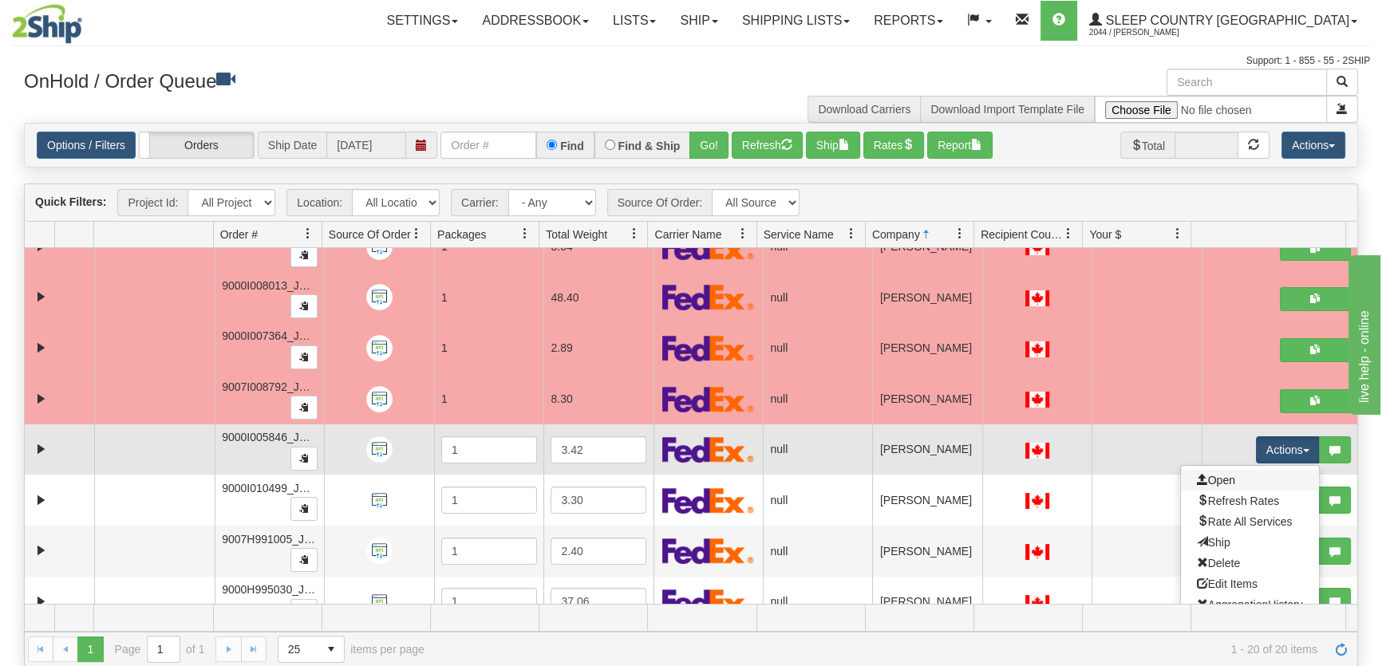
click at [1253, 479] on link "Open" at bounding box center [1250, 480] width 138 height 21
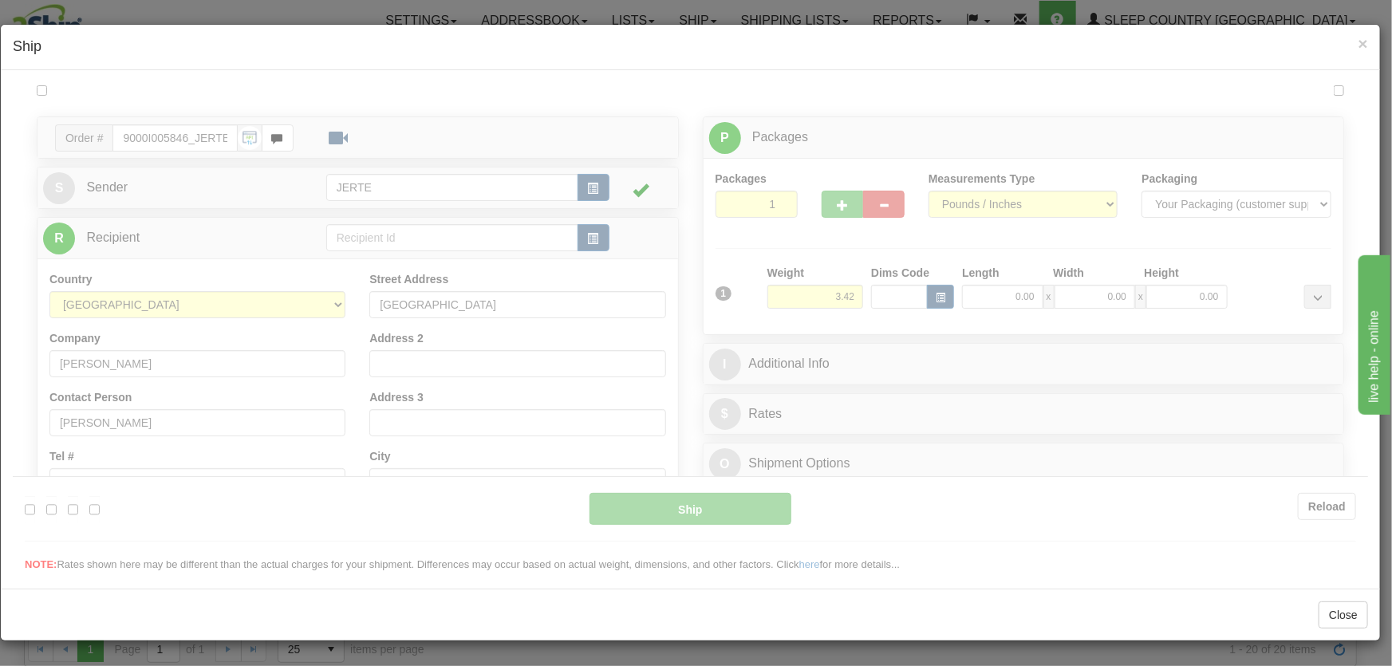
scroll to position [0, 0]
type input "18:28"
type input "16:00"
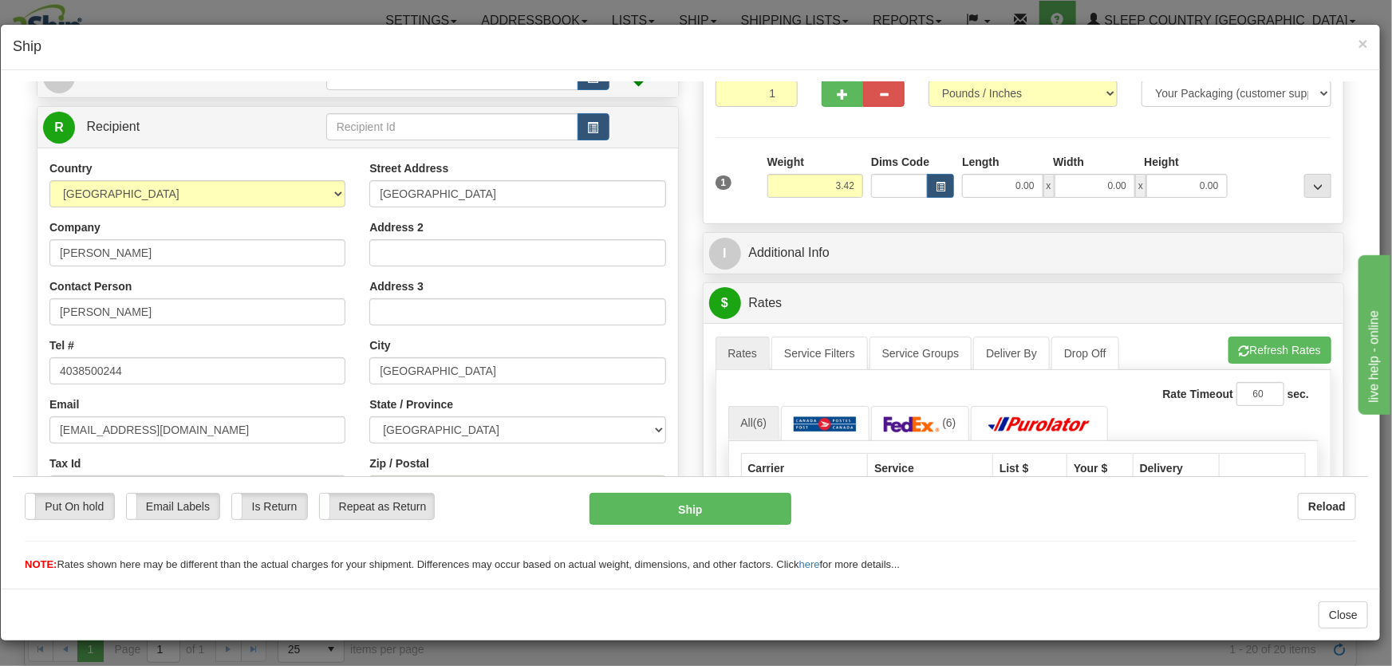
scroll to position [241, 0]
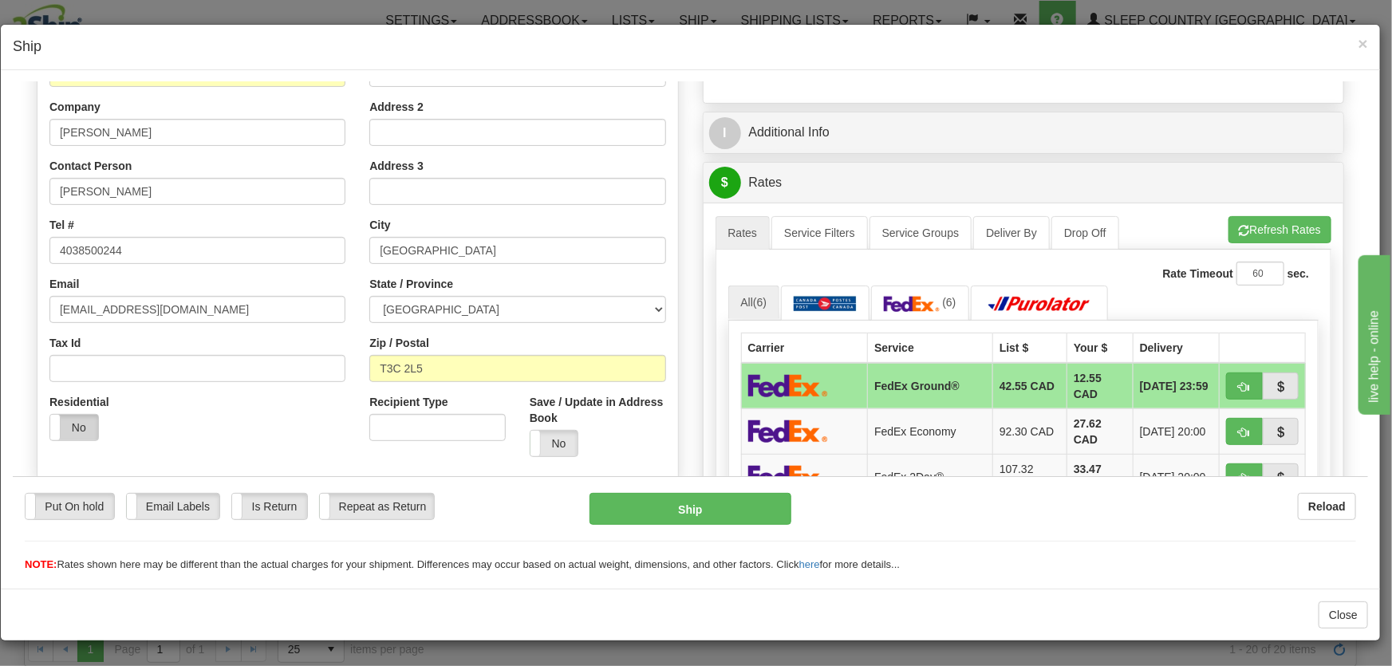
click at [69, 414] on label "No" at bounding box center [74, 427] width 48 height 26
click at [70, 428] on label "Yes" at bounding box center [74, 427] width 48 height 26
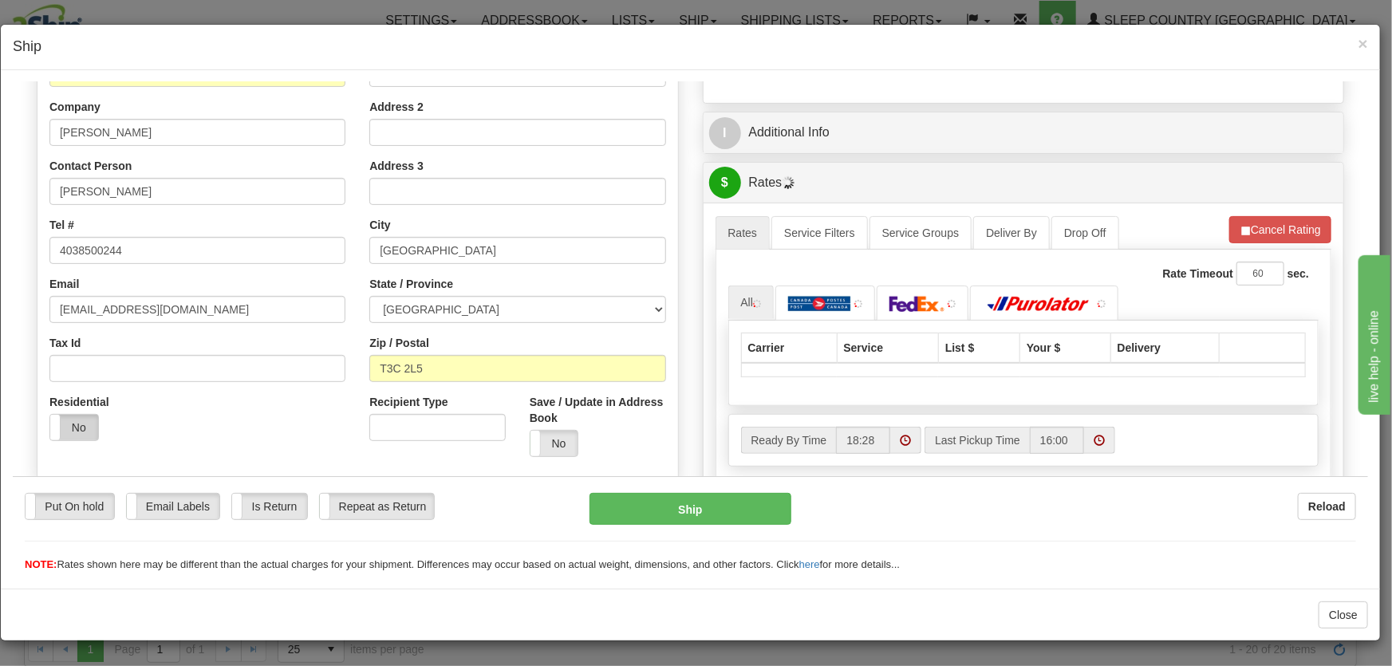
click at [76, 432] on label "No" at bounding box center [74, 427] width 48 height 26
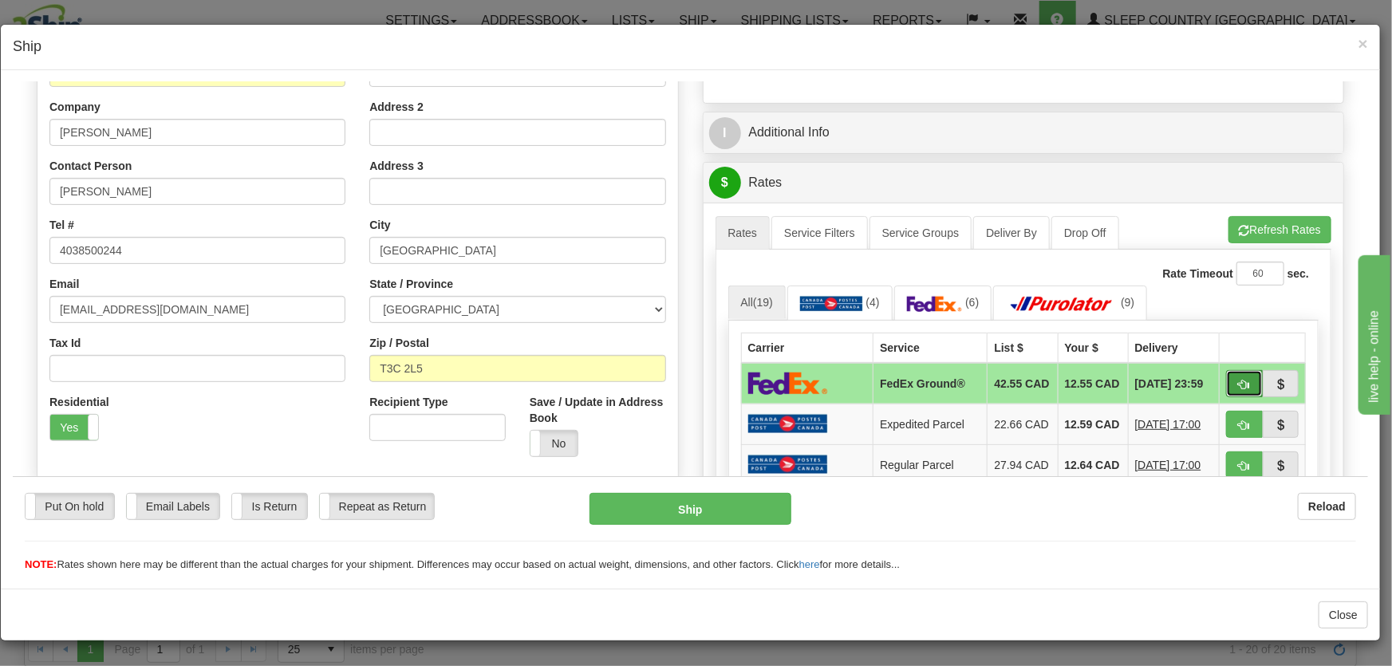
click at [1239, 385] on span "button" at bounding box center [1244, 384] width 11 height 10
type input "92"
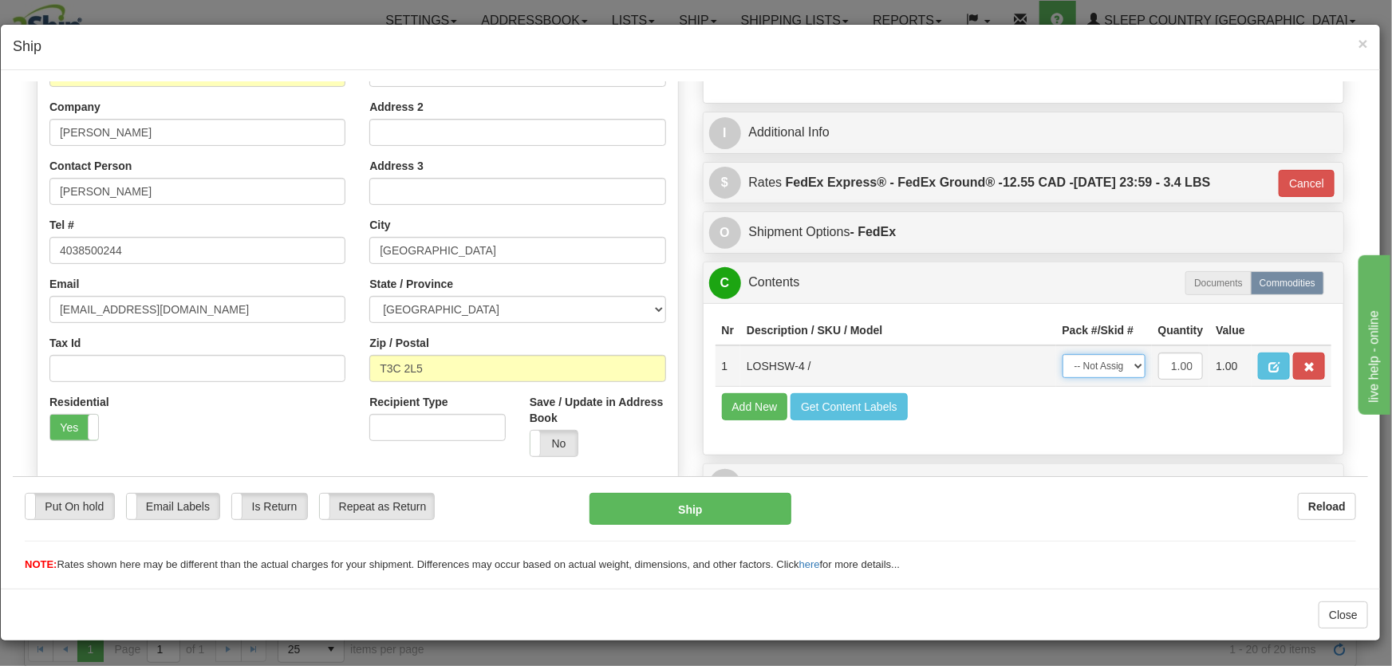
click at [1079, 369] on select "-- Not Assigned -- Package 1" at bounding box center [1104, 365] width 83 height 24
select select "0"
click at [1063, 353] on select "-- Not Assigned -- Package 1" at bounding box center [1104, 365] width 83 height 24
click at [694, 482] on div "Put On hold Put On hold Email Labels Email Labels Edit Is Return Is Return Repe…" at bounding box center [691, 524] width 1356 height 97
click at [693, 513] on button "Ship" at bounding box center [691, 508] width 202 height 32
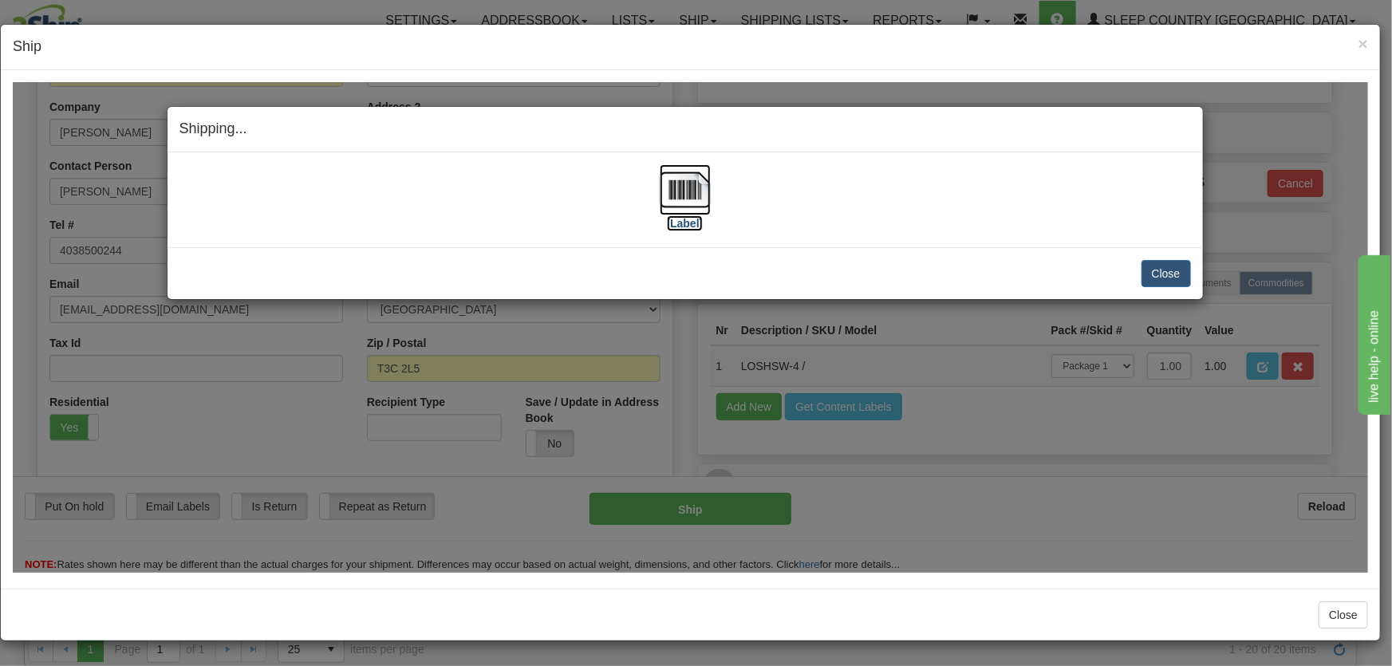
click at [680, 184] on img at bounding box center [685, 189] width 51 height 51
click at [1167, 274] on button "Close" at bounding box center [1166, 272] width 49 height 27
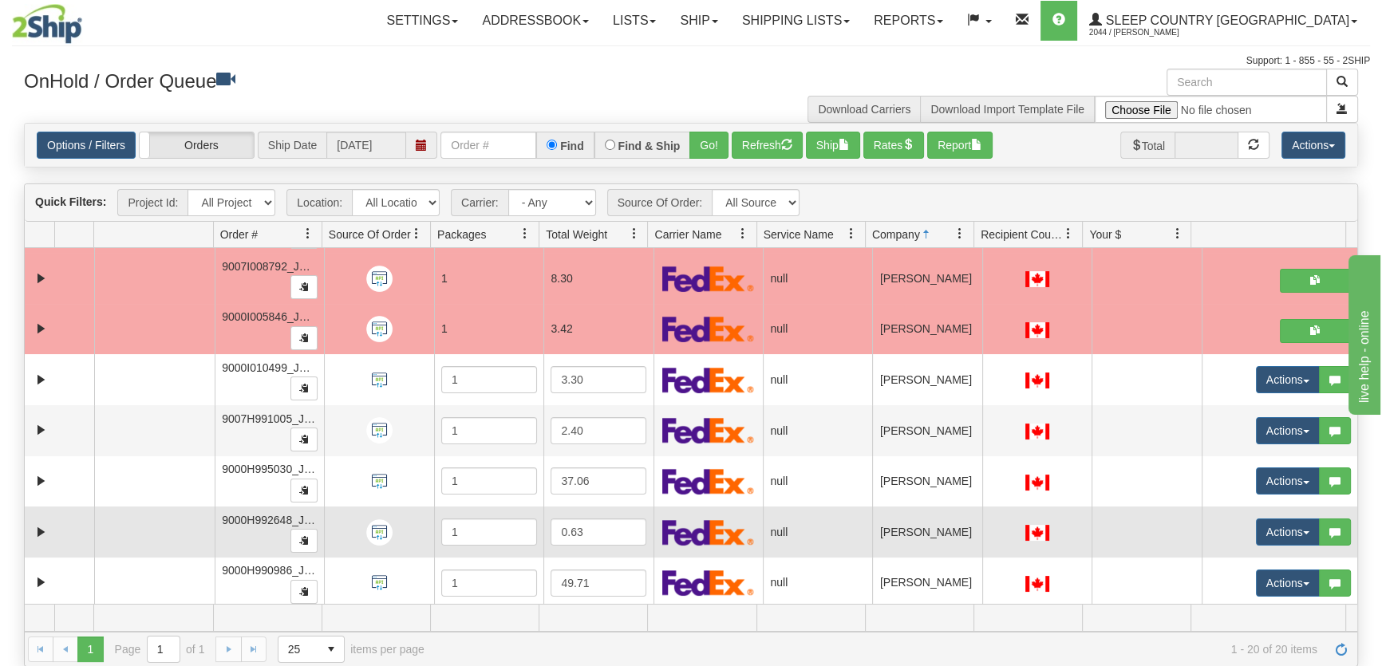
scroll to position [655, 0]
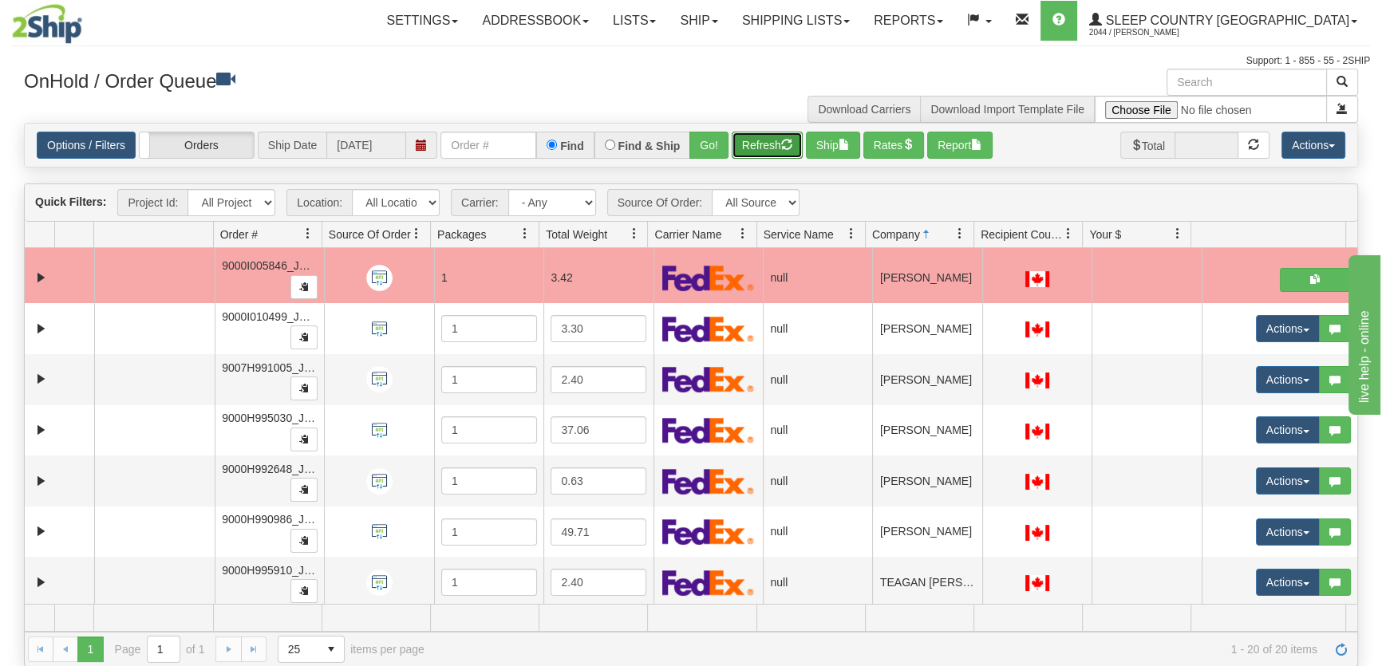
click at [796, 137] on button "Refresh" at bounding box center [767, 145] width 71 height 27
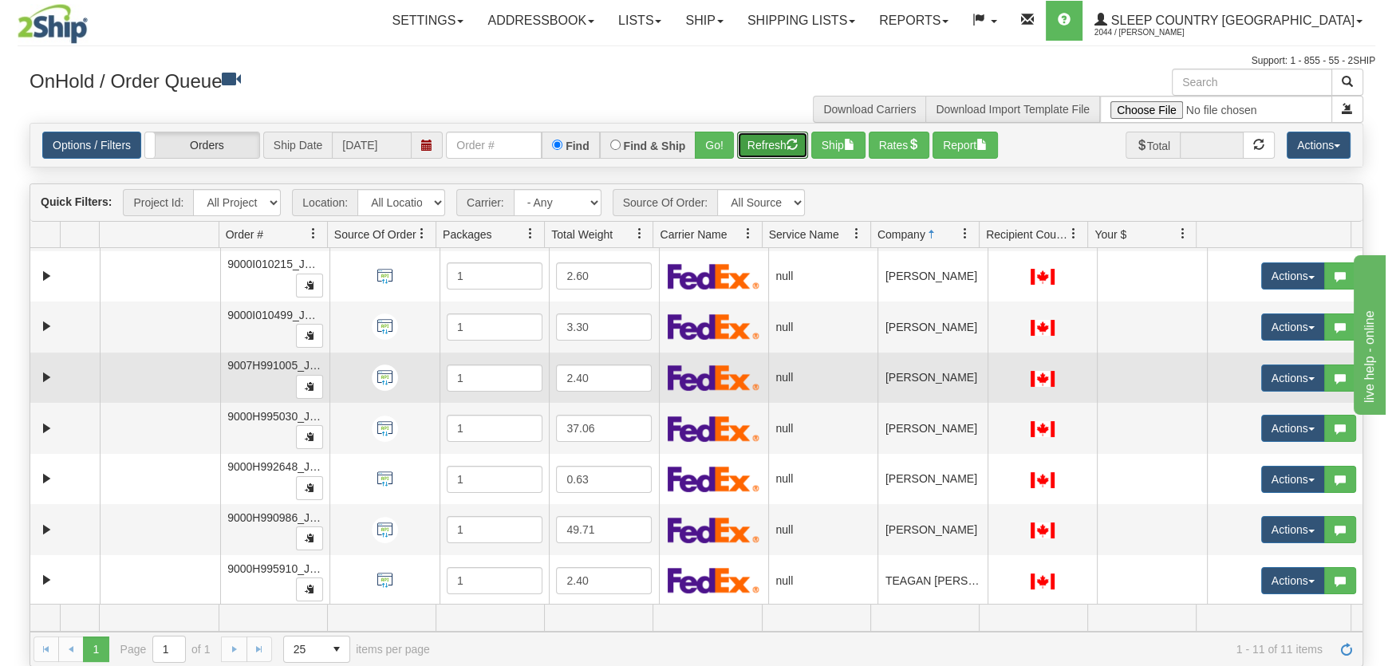
scroll to position [0, 0]
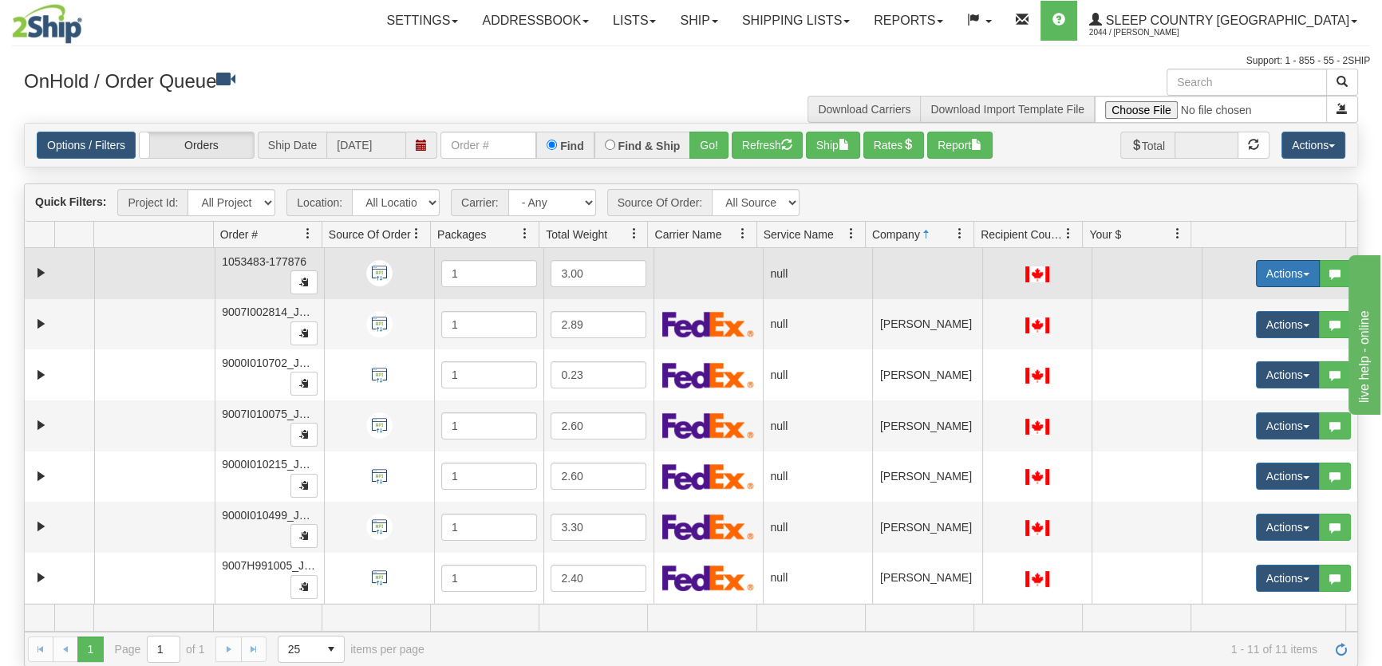
click at [1258, 273] on button "Actions" at bounding box center [1288, 273] width 64 height 27
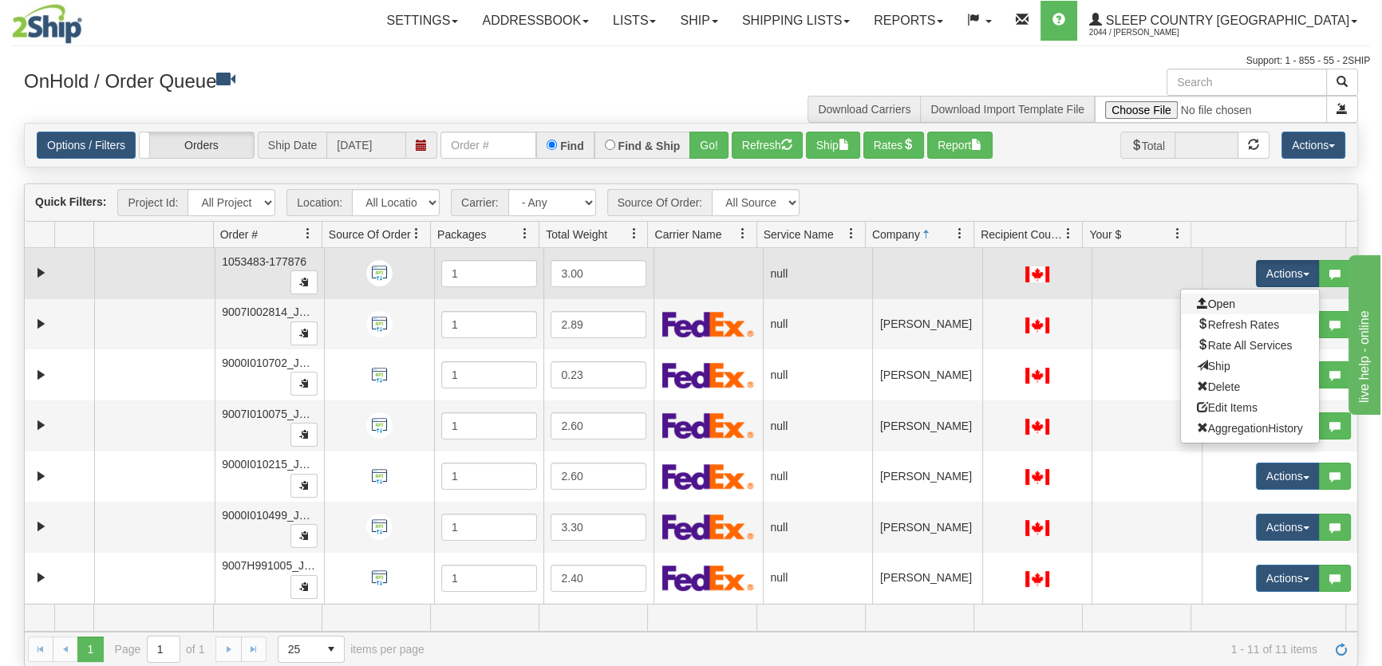
click at [1246, 297] on link "Open" at bounding box center [1250, 304] width 138 height 21
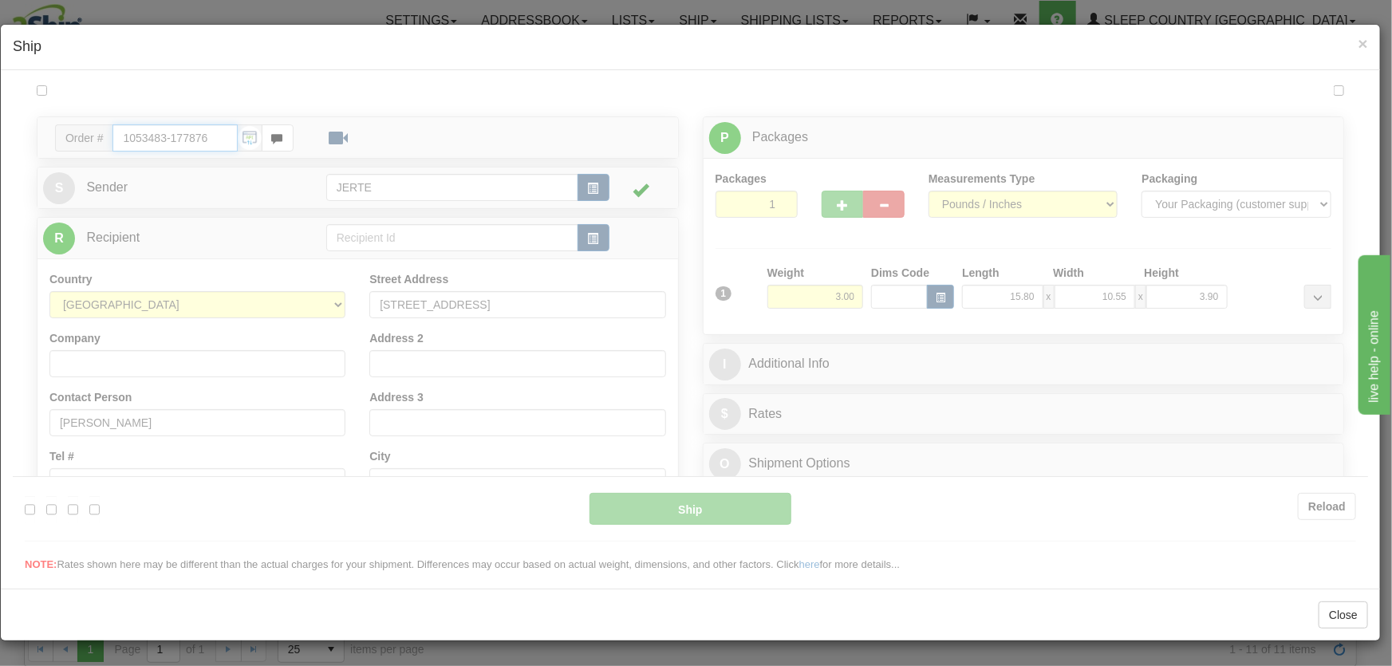
type input "18:30"
type input "16:00"
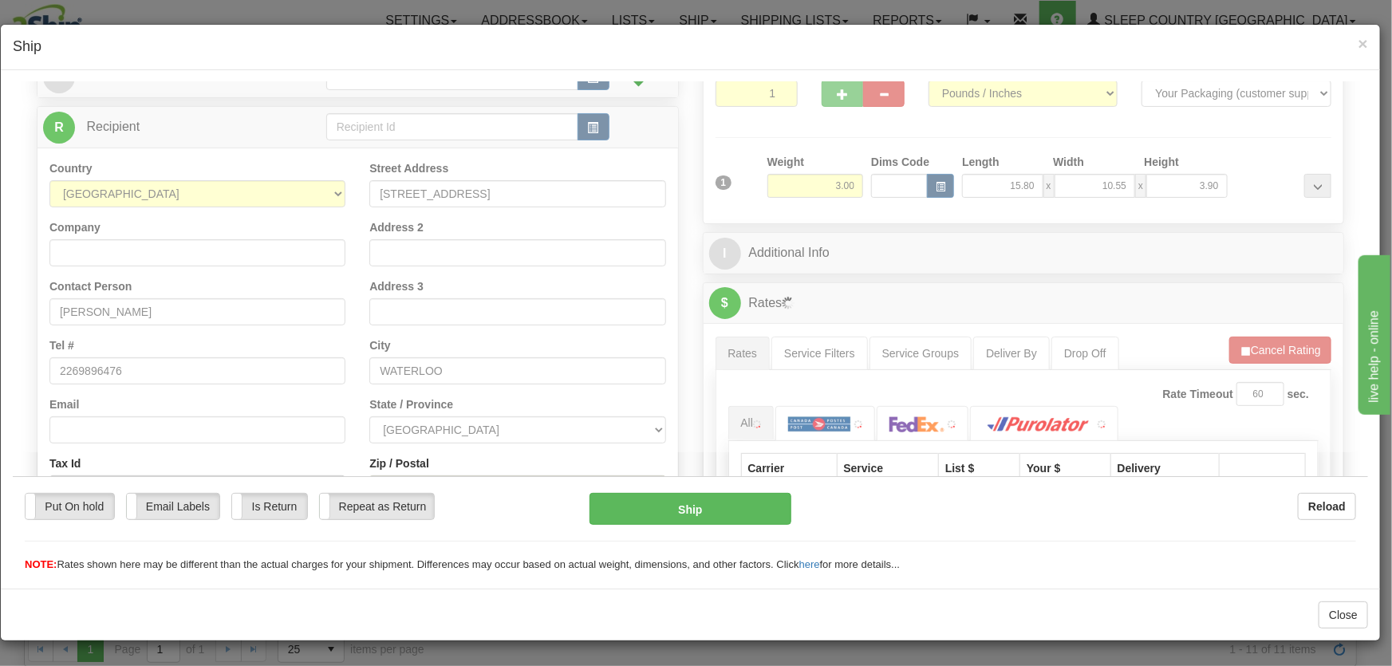
scroll to position [241, 0]
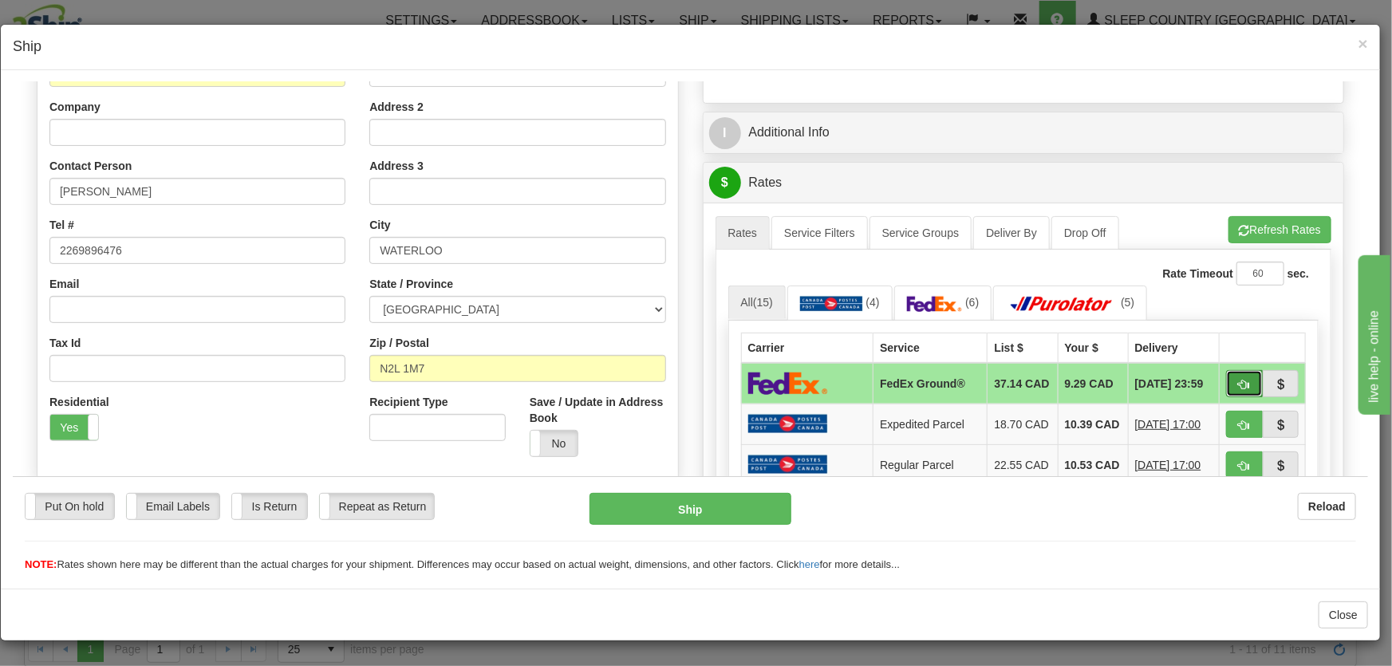
click at [1239, 385] on span "button" at bounding box center [1244, 384] width 11 height 10
type input "92"
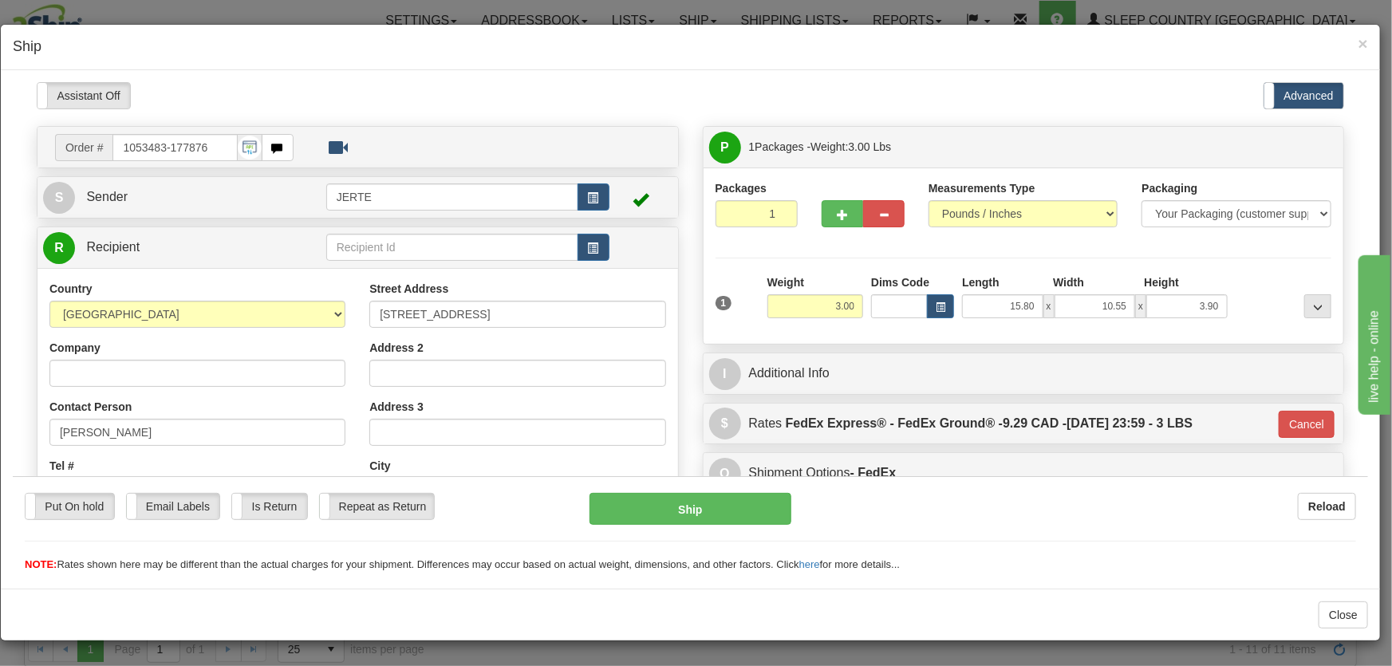
scroll to position [339, 0]
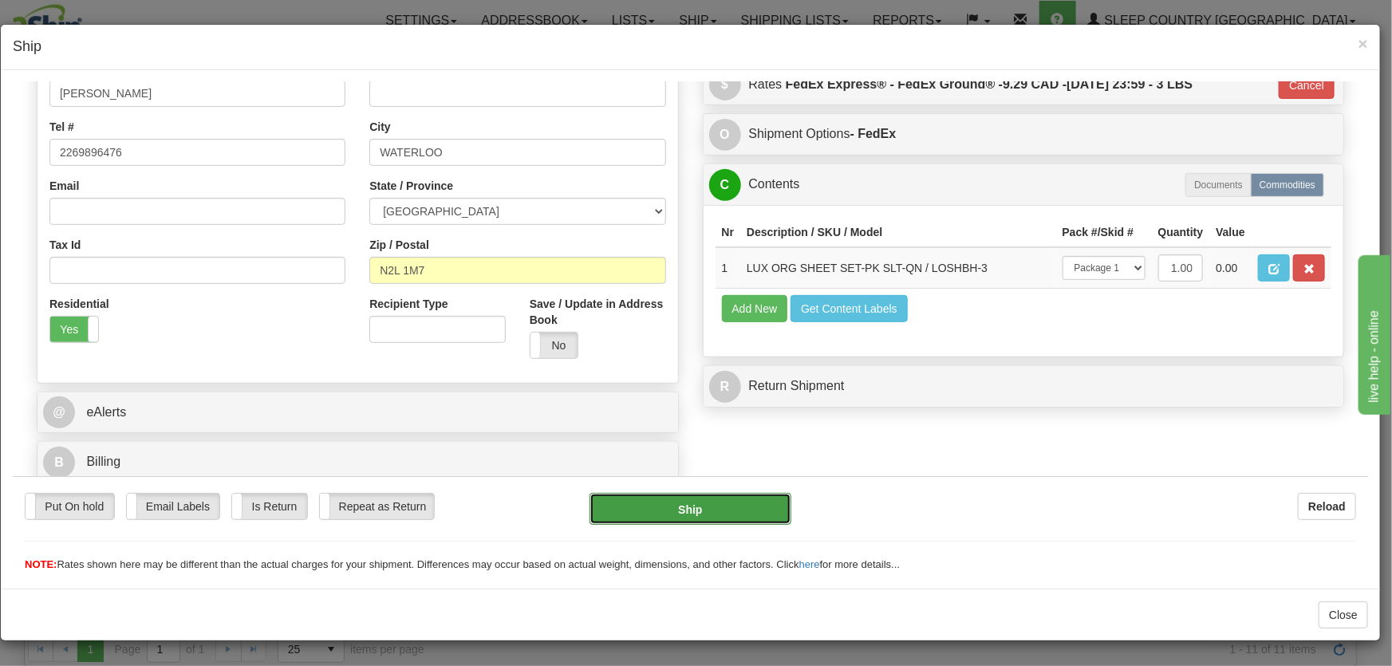
click at [717, 515] on button "Ship" at bounding box center [691, 508] width 202 height 32
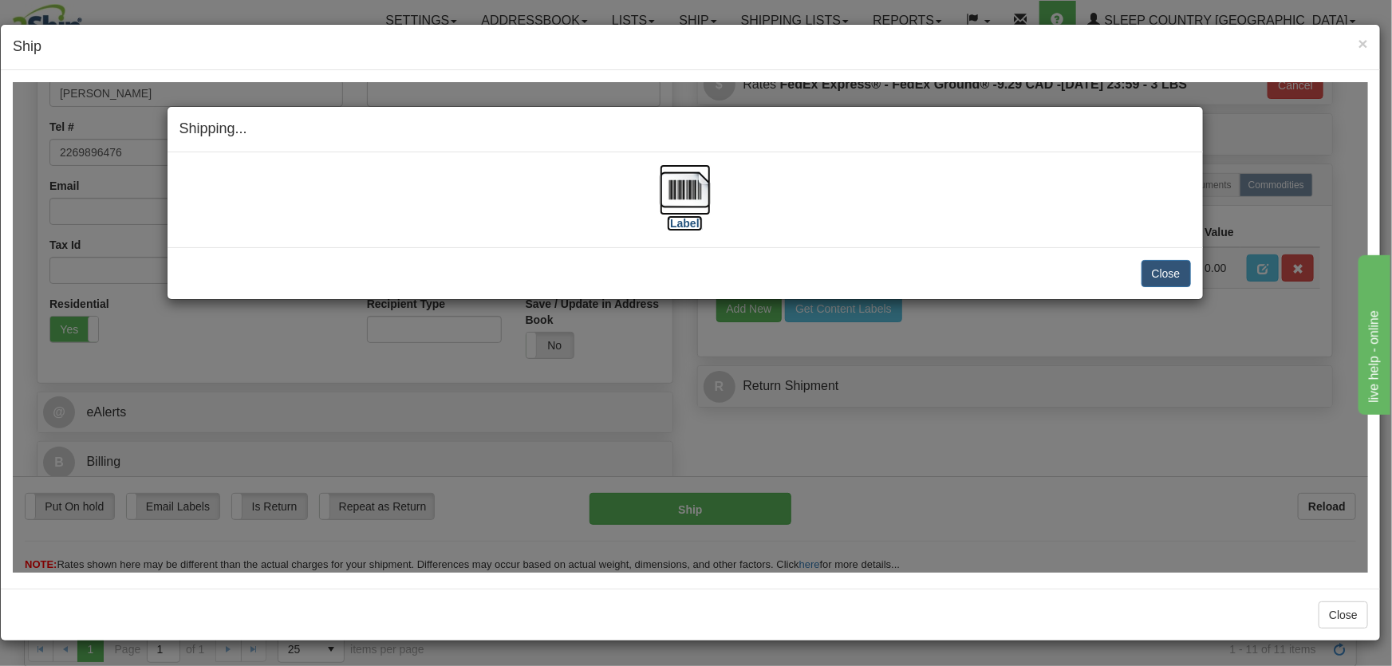
click at [691, 188] on img at bounding box center [685, 189] width 51 height 51
click at [1190, 282] on button "Close" at bounding box center [1166, 272] width 49 height 27
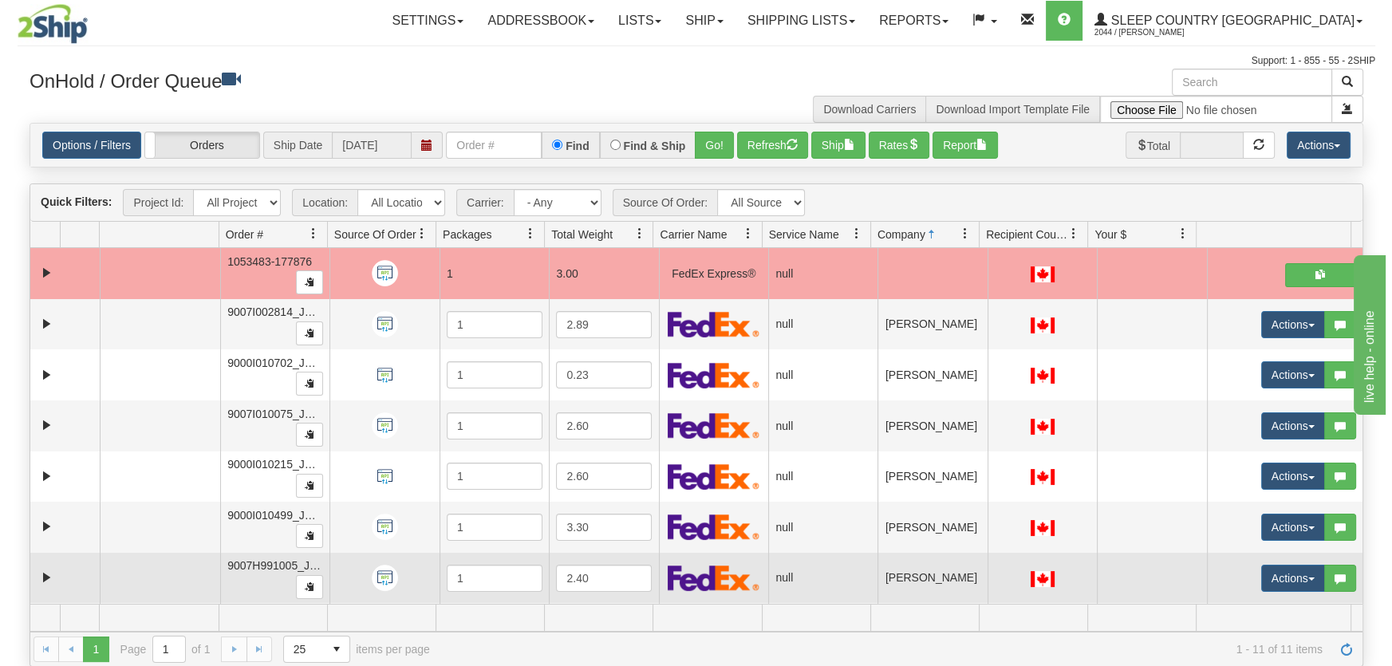
scroll to position [120, 0]
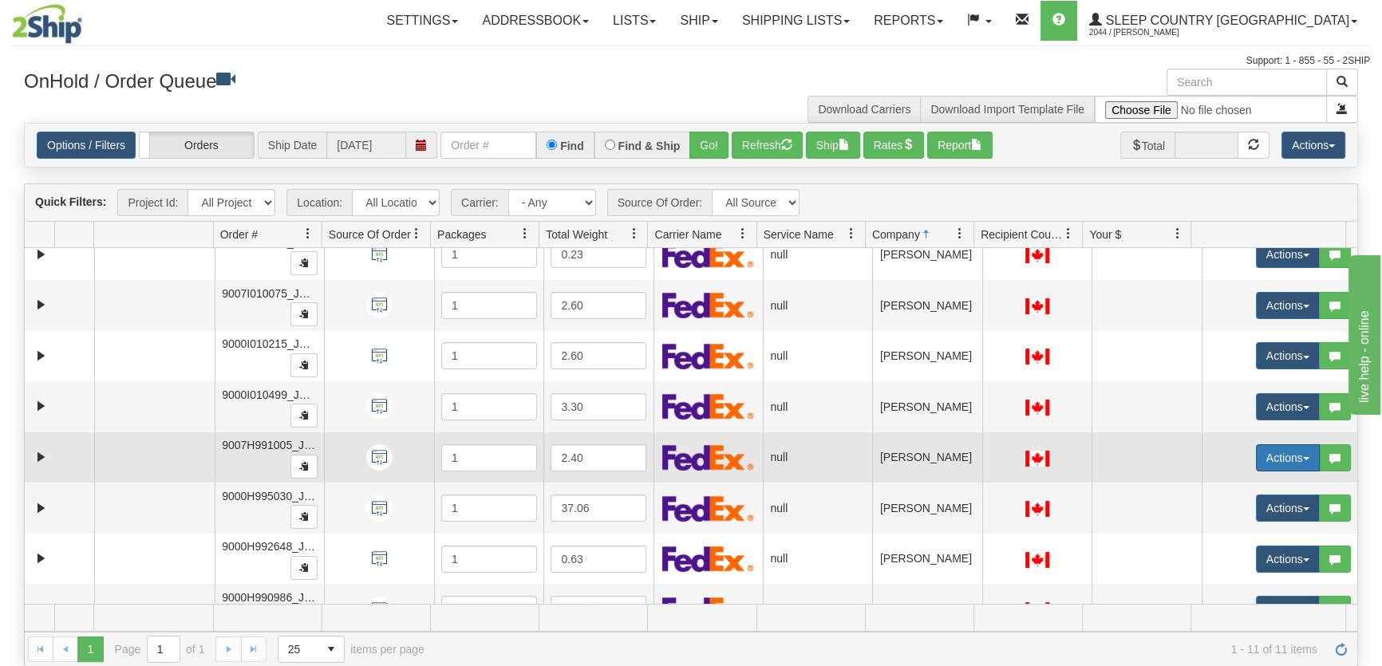
click at [1256, 455] on button "Actions" at bounding box center [1288, 457] width 64 height 27
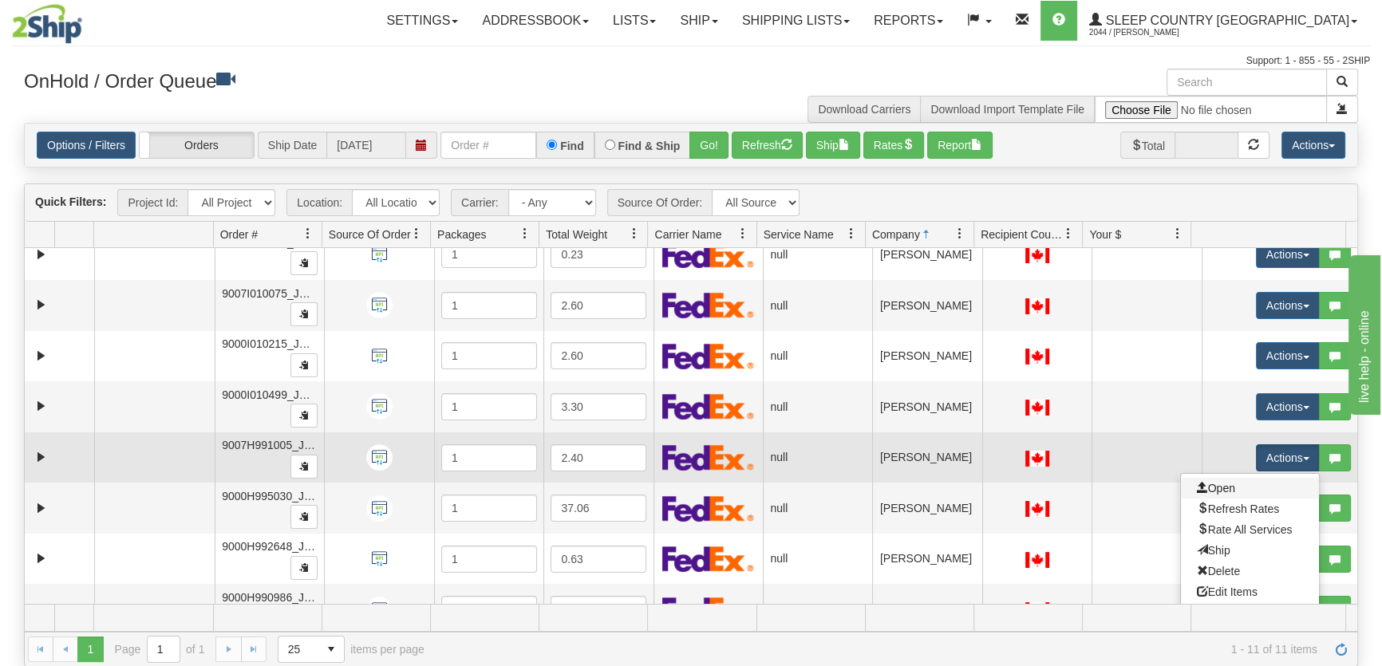
click at [1249, 479] on link "Open" at bounding box center [1250, 488] width 138 height 21
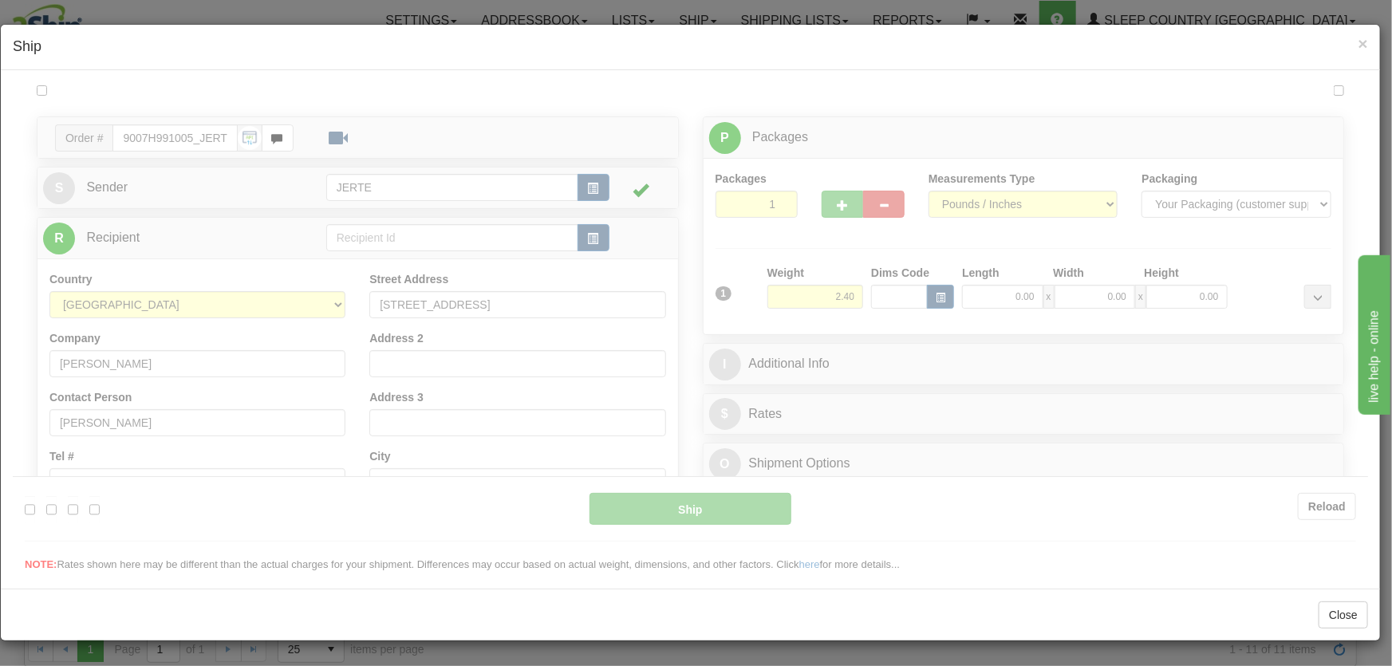
scroll to position [0, 0]
type input "18:32"
type input "16:00"
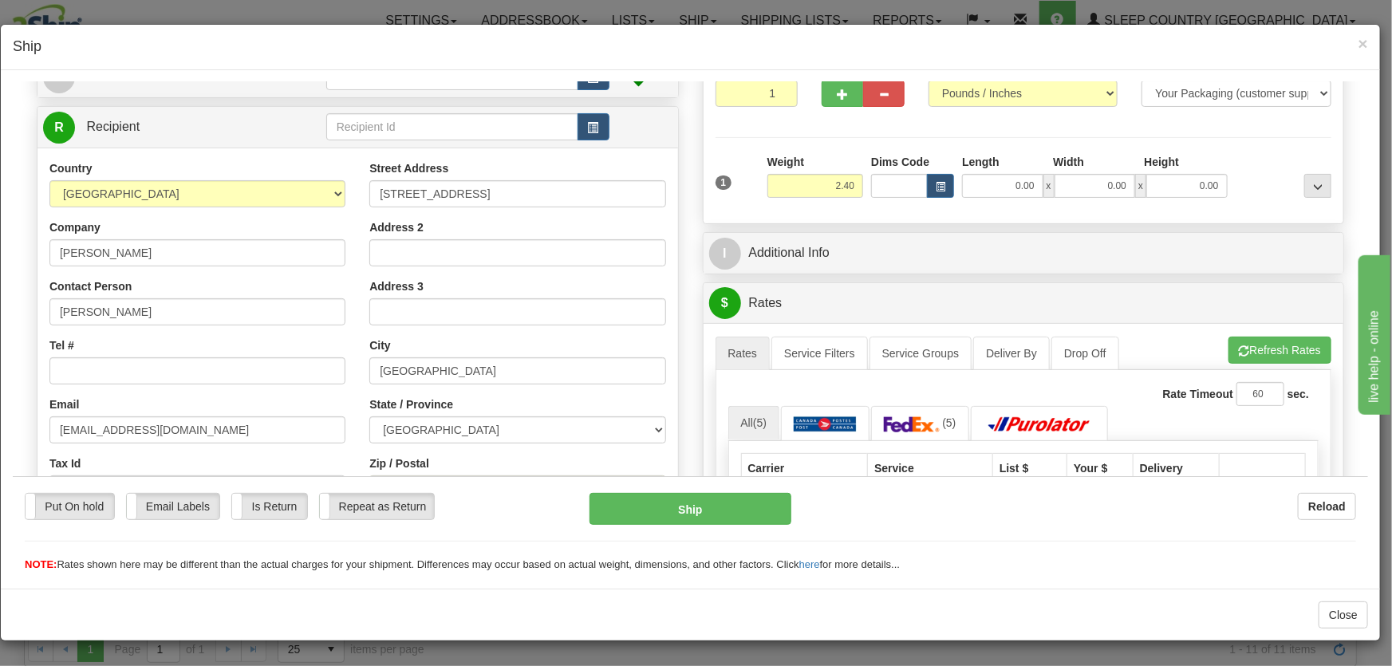
scroll to position [241, 0]
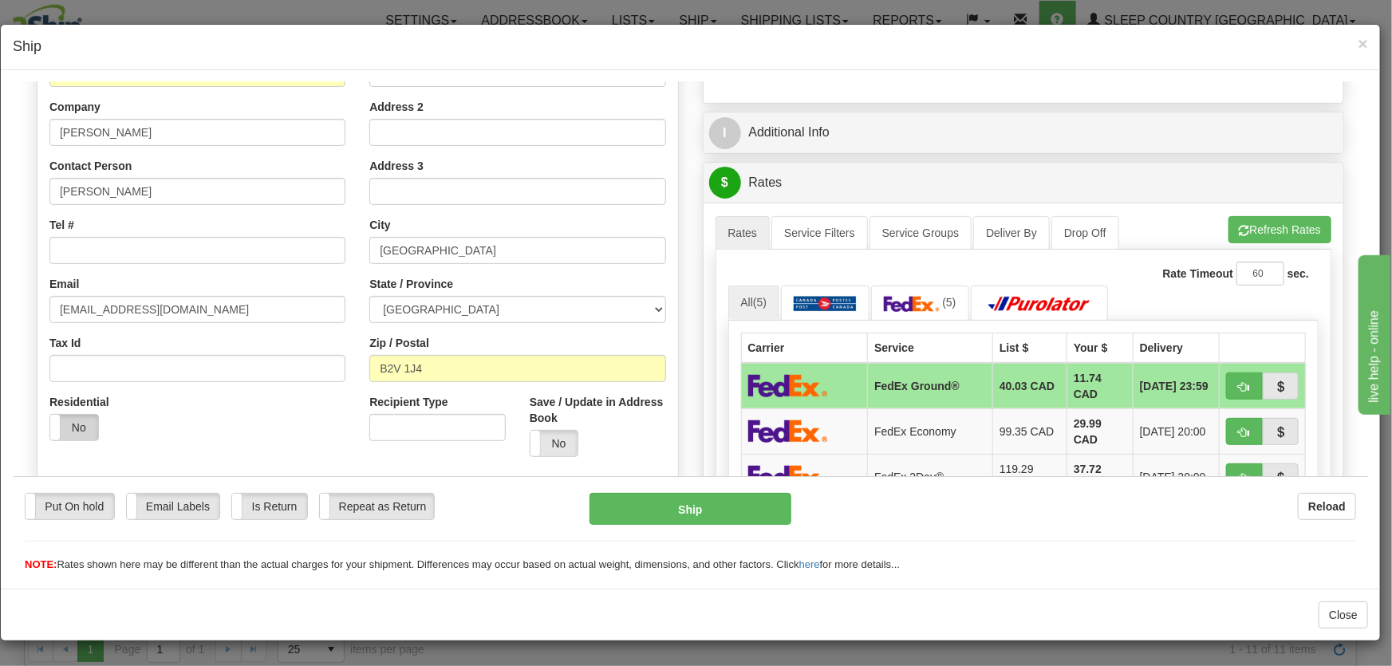
click at [73, 420] on label "No" at bounding box center [74, 427] width 48 height 26
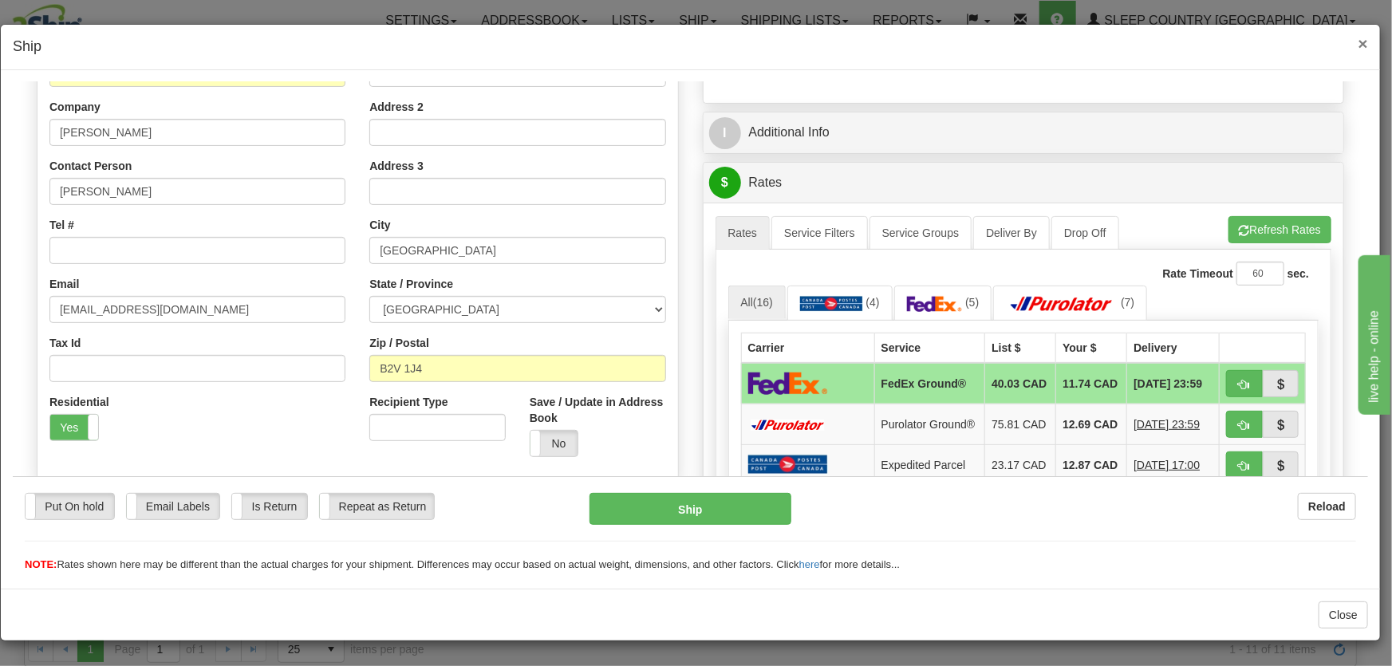
click at [1368, 43] on span "×" at bounding box center [1364, 43] width 10 height 18
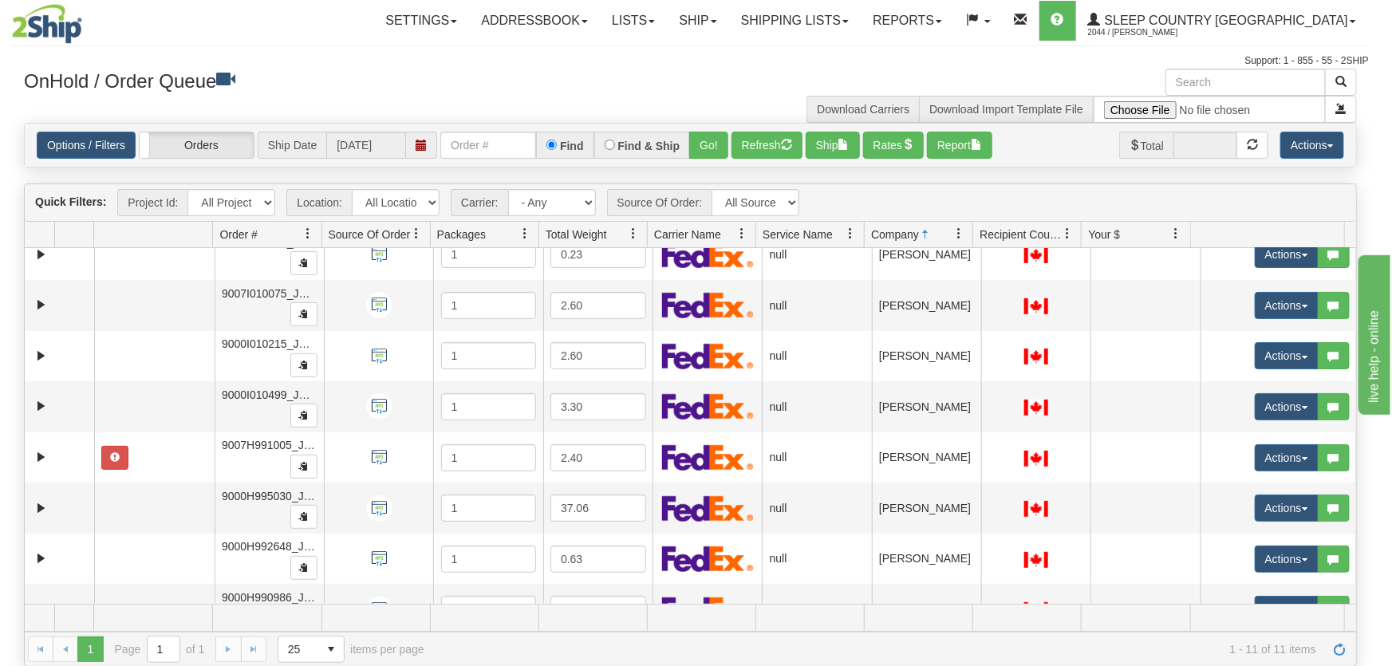
scroll to position [0, 0]
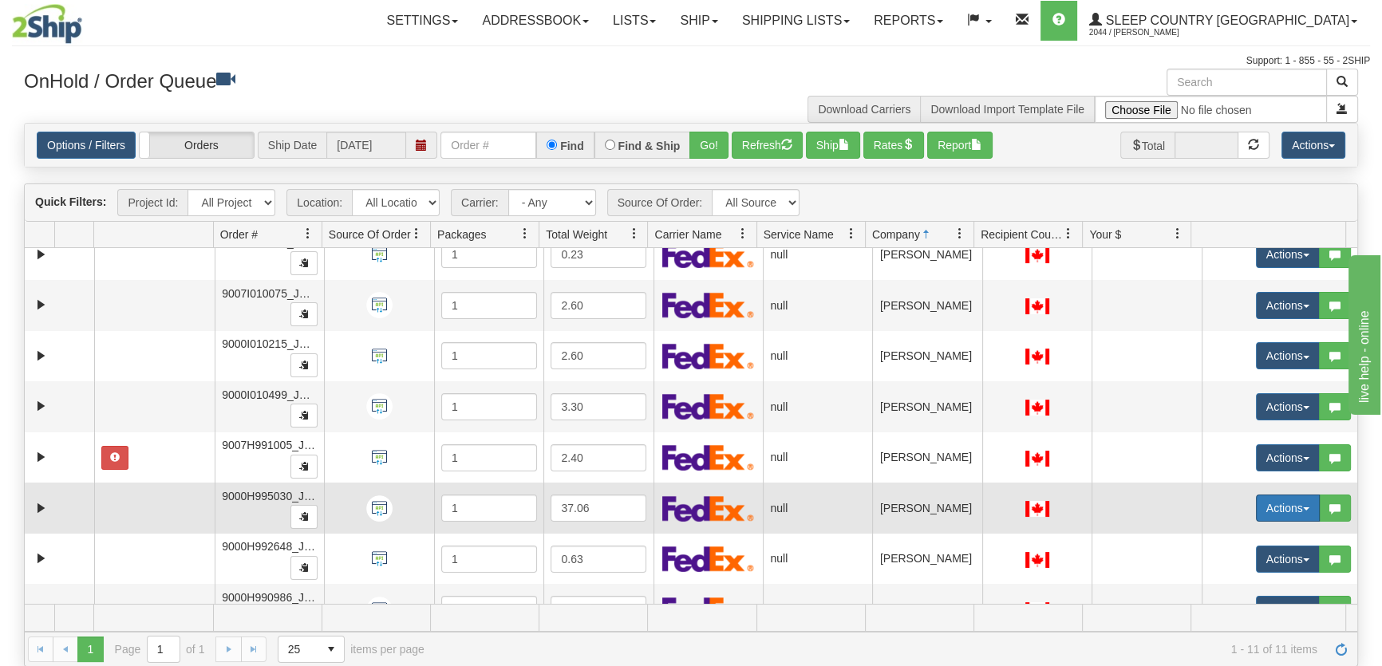
click at [1269, 506] on button "Actions" at bounding box center [1288, 508] width 64 height 27
click at [1256, 530] on link "Open" at bounding box center [1250, 538] width 138 height 21
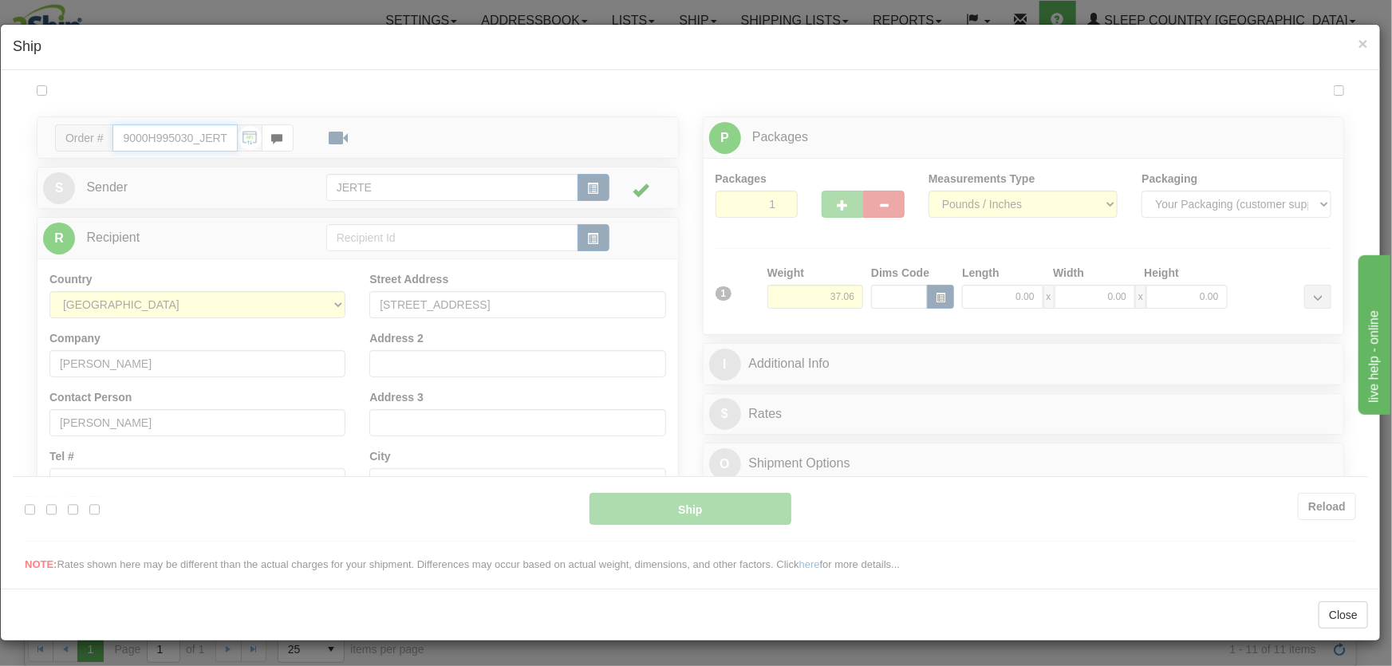
type input "18:33"
type input "16:00"
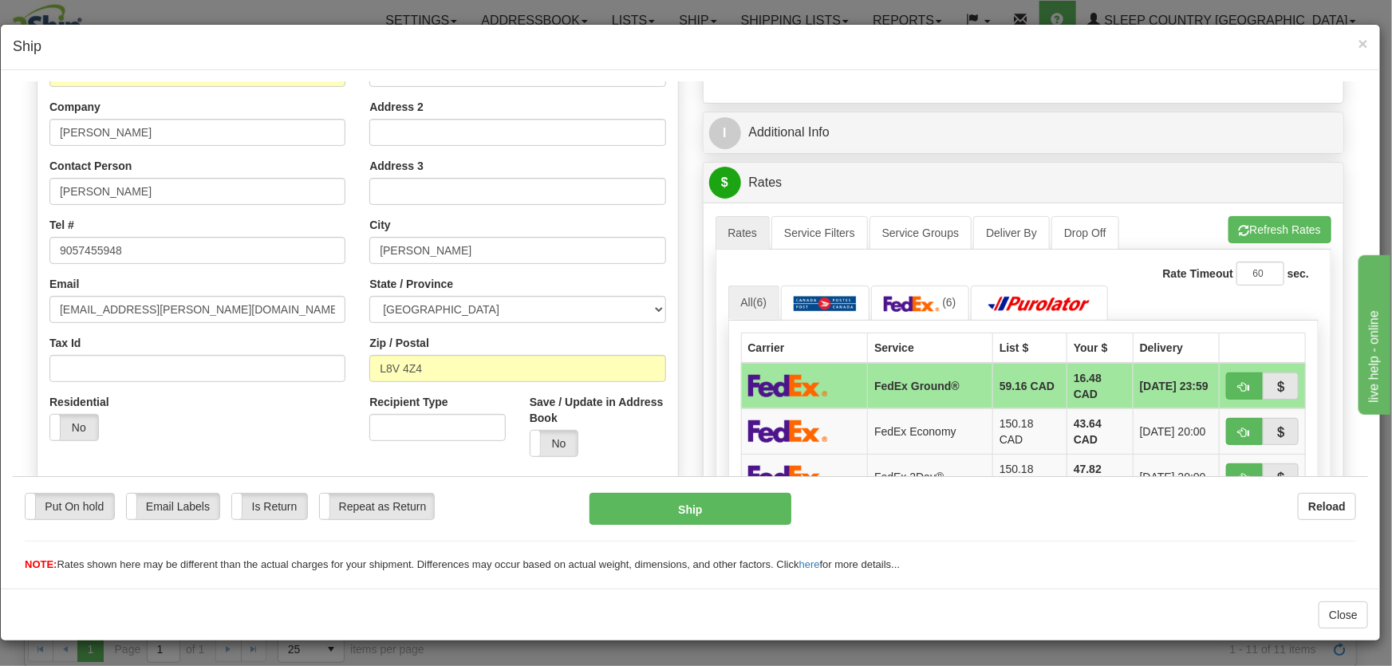
scroll to position [362, 0]
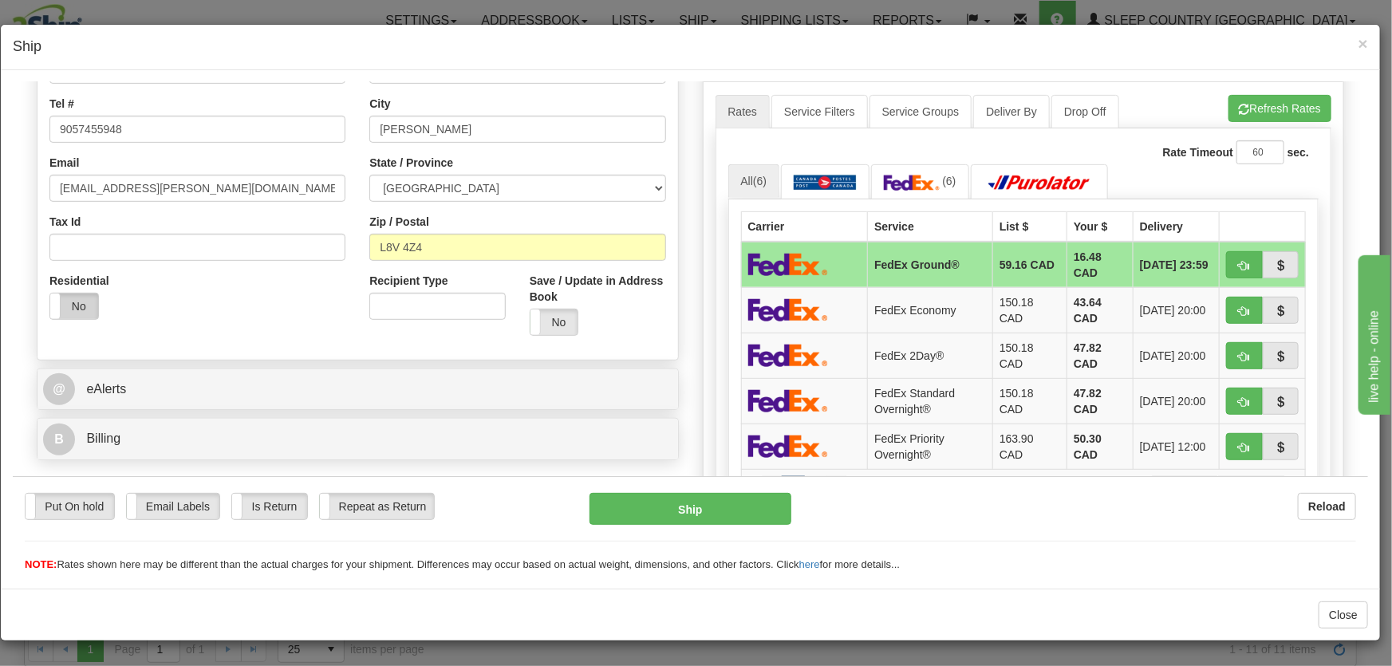
click at [76, 293] on label "No" at bounding box center [74, 306] width 48 height 26
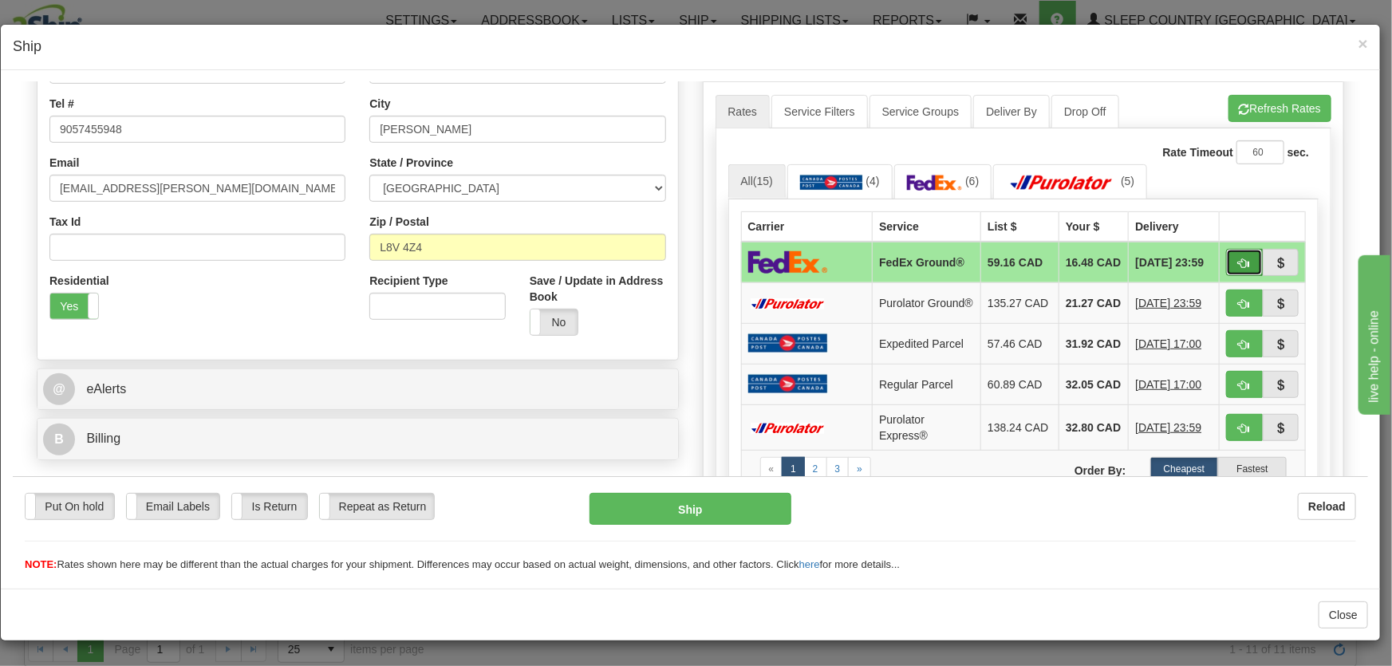
click at [1240, 262] on button "button" at bounding box center [1244, 261] width 37 height 27
type input "92"
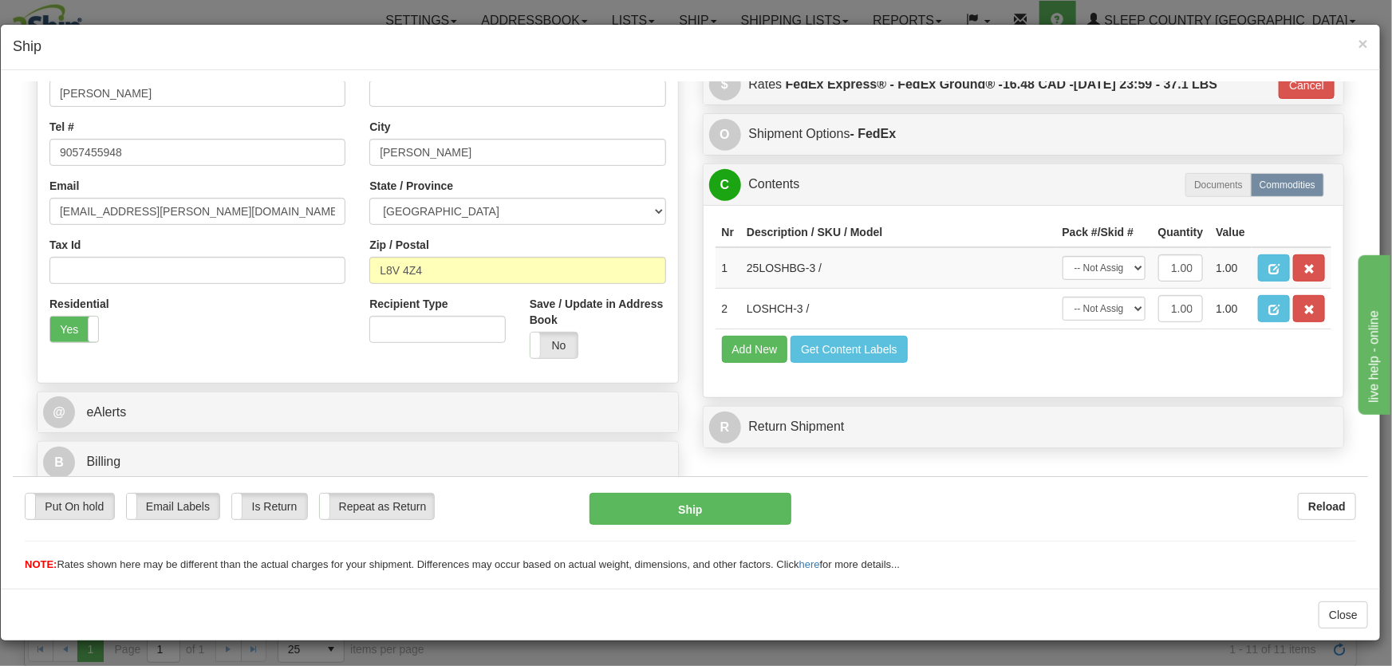
scroll to position [339, 0]
click at [1102, 277] on select "-- Not Assigned -- Package 1" at bounding box center [1104, 267] width 83 height 24
select select "0"
click at [1063, 255] on select "-- Not Assigned -- Package 1" at bounding box center [1104, 267] width 83 height 24
click at [1110, 313] on select "-- Not Assigned -- Package 1" at bounding box center [1104, 308] width 83 height 24
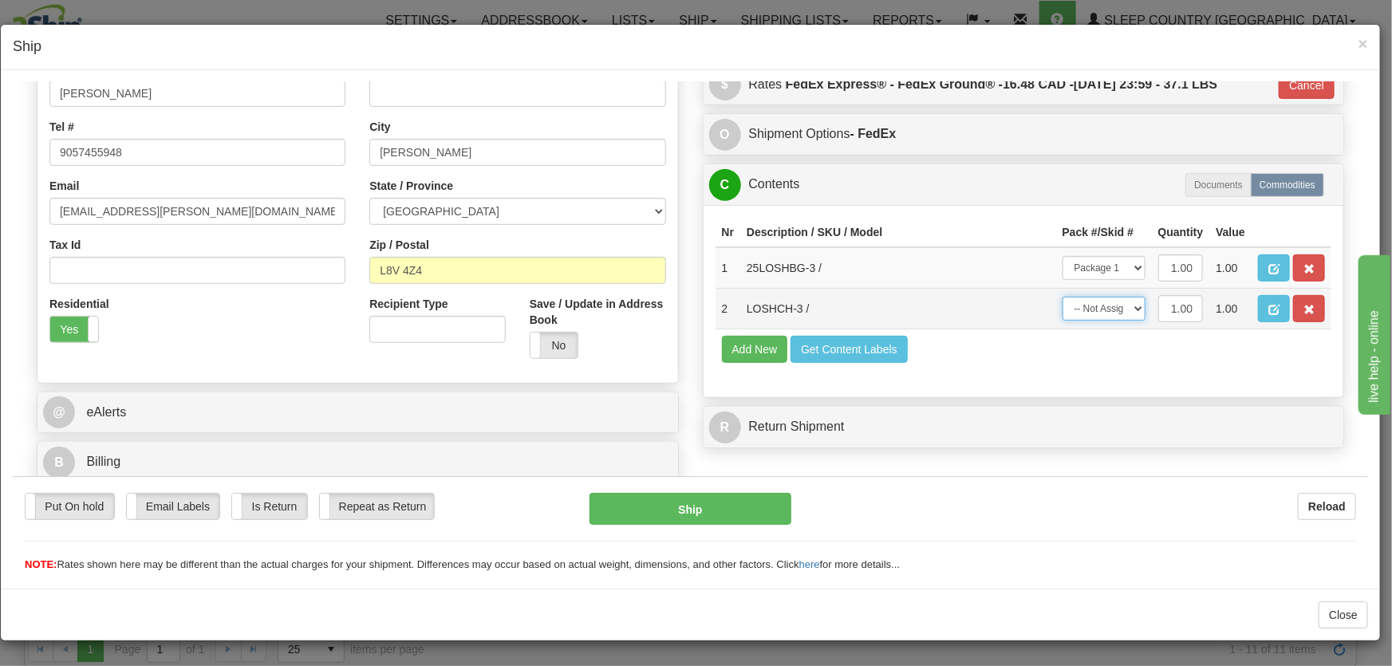
select select "0"
click at [1063, 296] on select "-- Not Assigned -- Package 1" at bounding box center [1104, 308] width 83 height 24
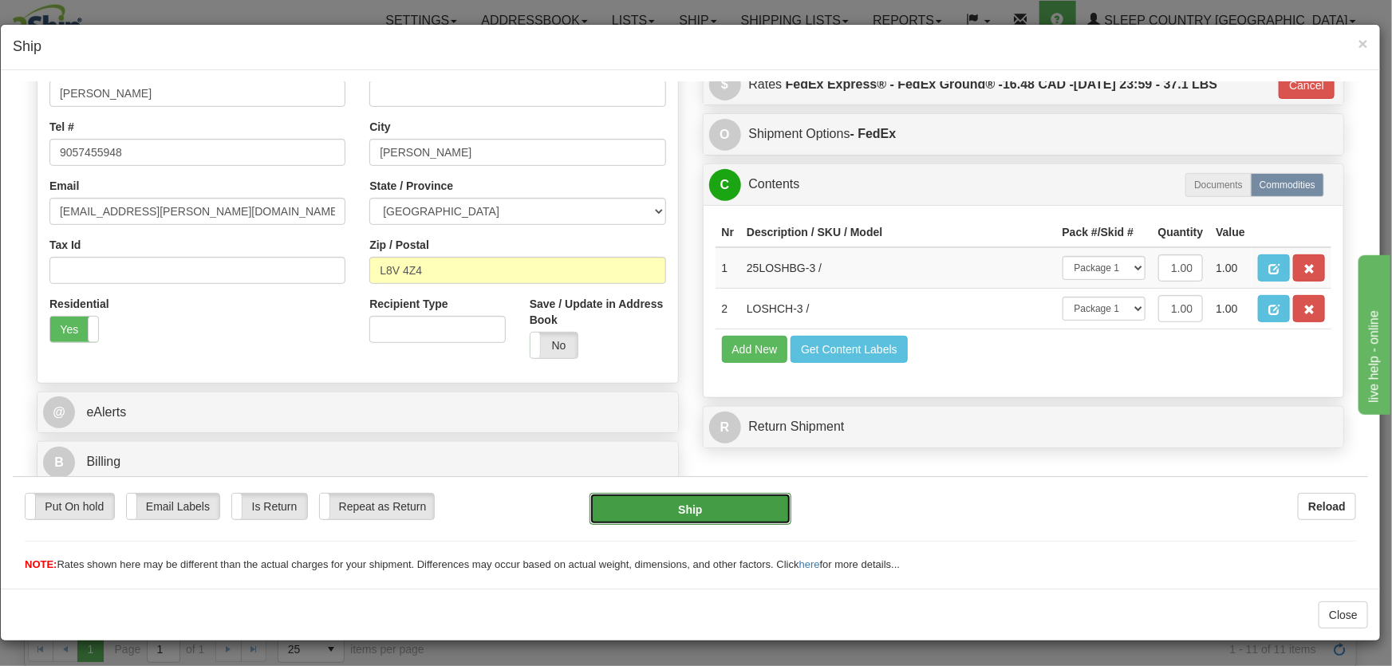
click at [690, 507] on button "Ship" at bounding box center [691, 508] width 202 height 32
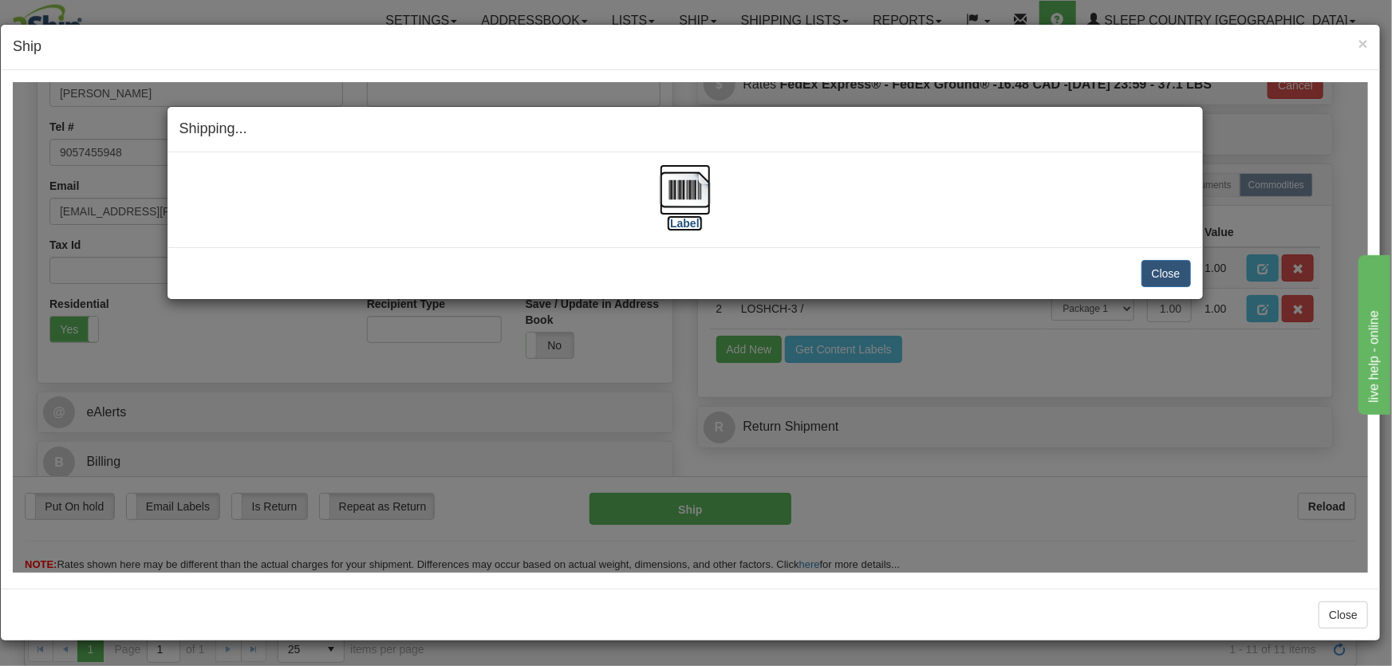
click at [684, 219] on label "[Label]" at bounding box center [685, 223] width 37 height 16
click at [1163, 267] on button "Close" at bounding box center [1166, 272] width 49 height 27
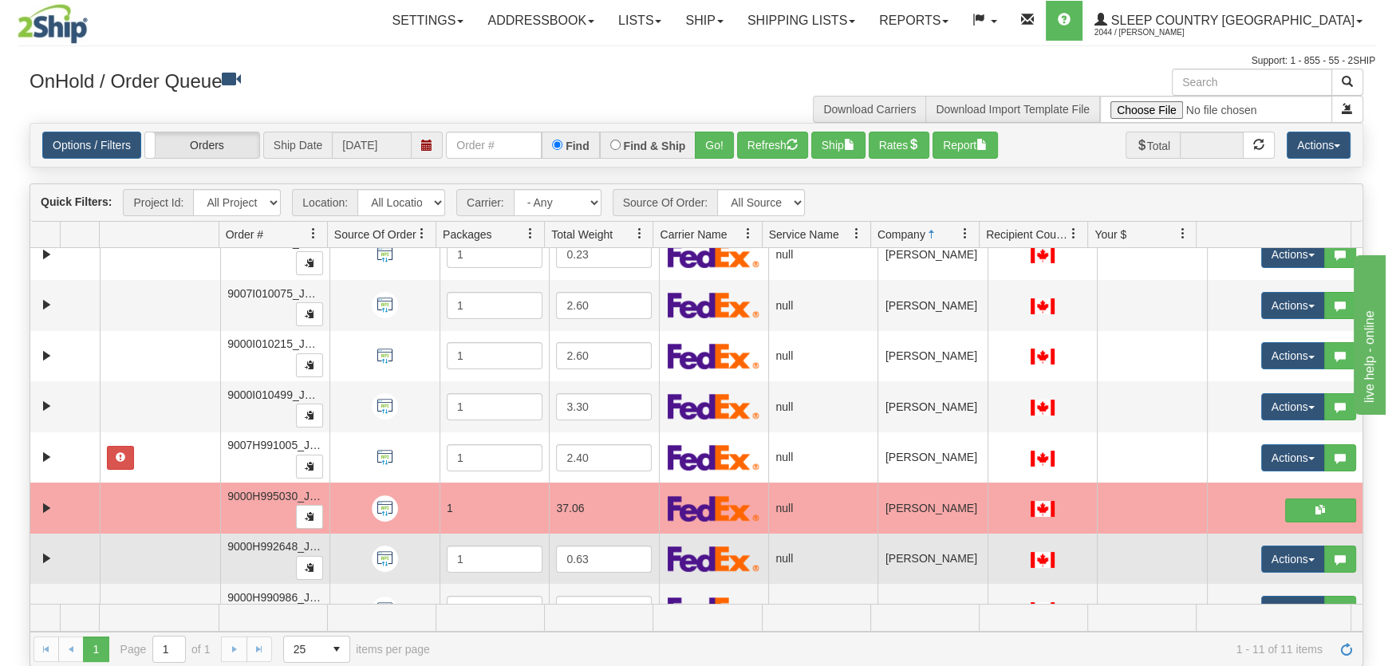
scroll to position [200, 0]
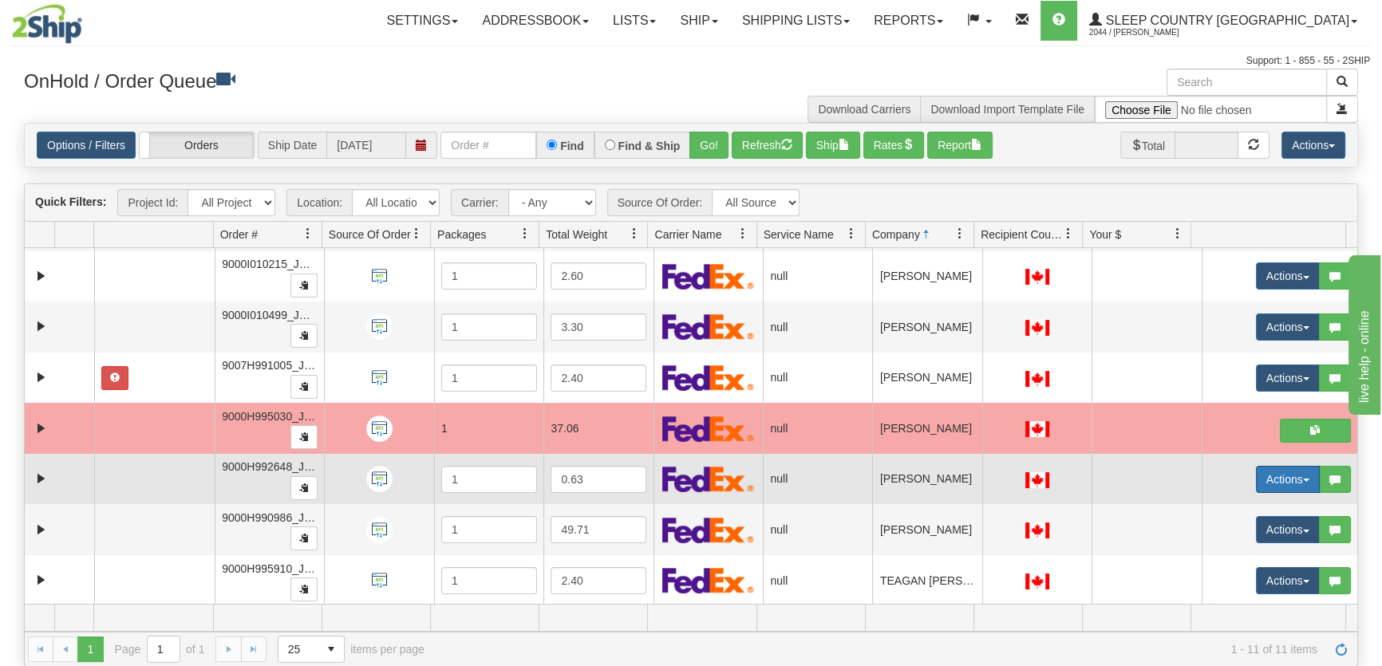
click at [1256, 479] on button "Actions" at bounding box center [1288, 479] width 64 height 27
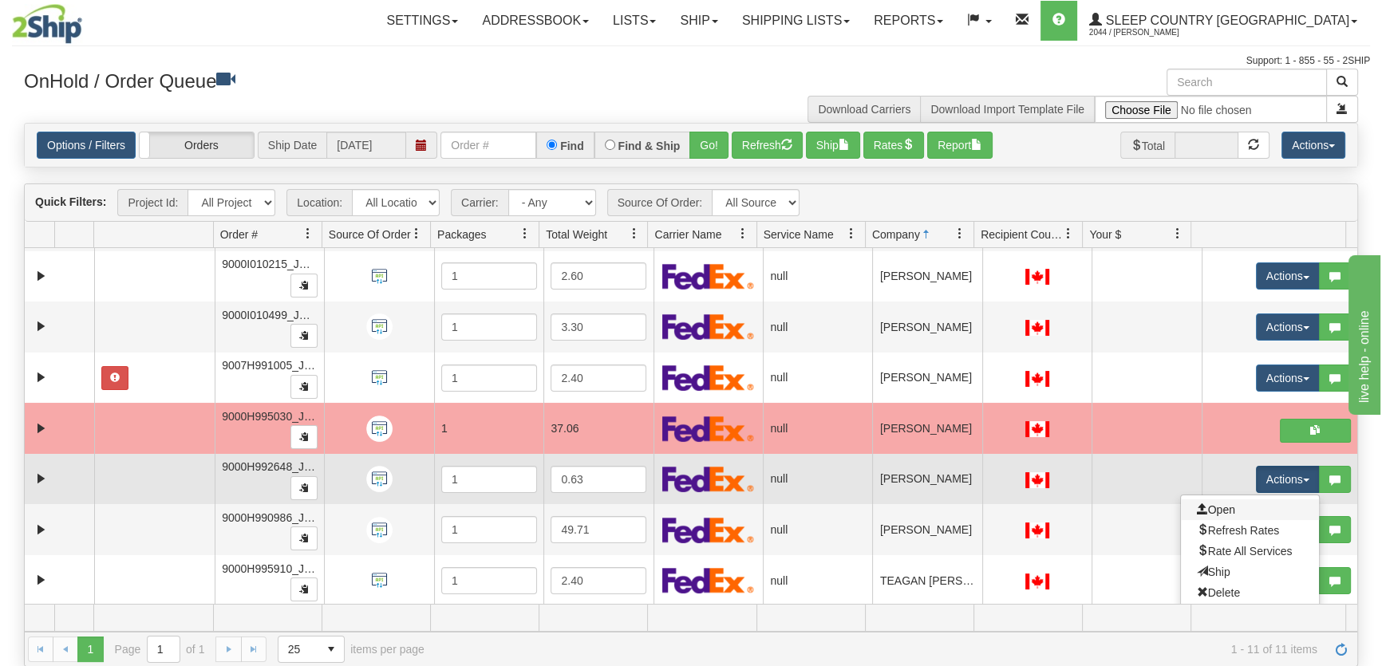
click at [1237, 503] on link "Open" at bounding box center [1250, 509] width 138 height 21
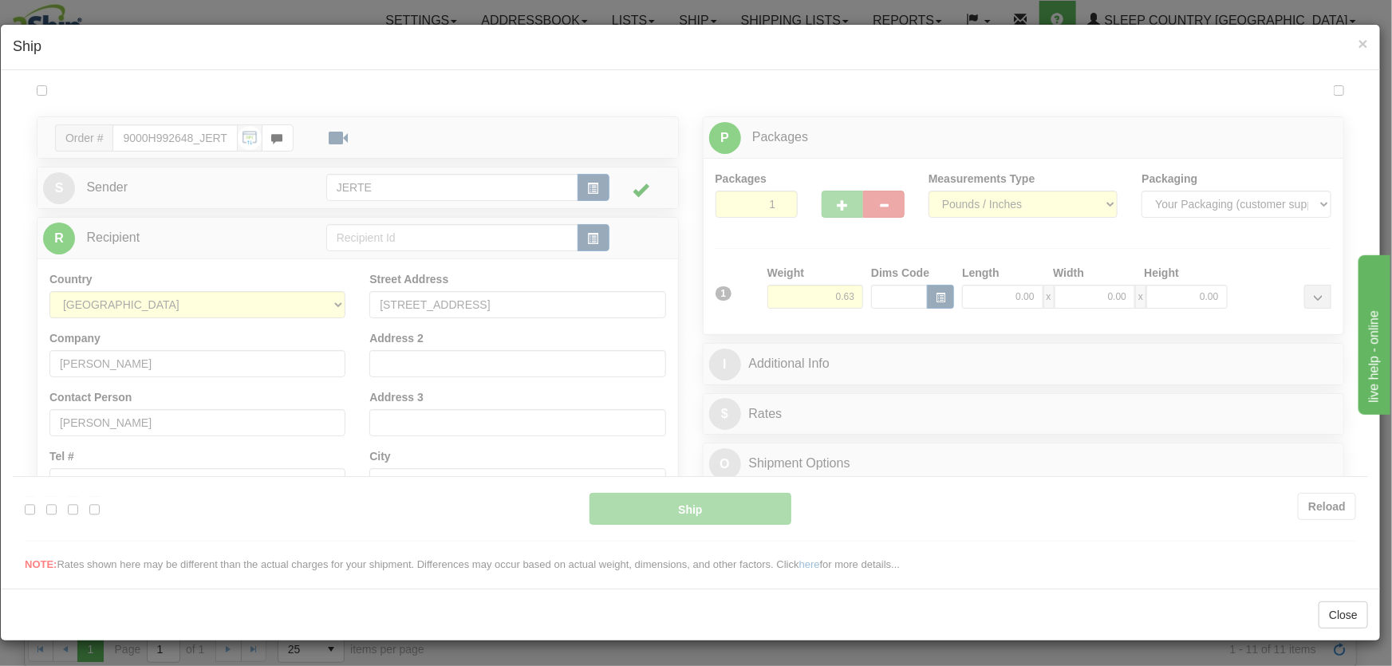
scroll to position [0, 0]
type input "18:35"
type input "16:00"
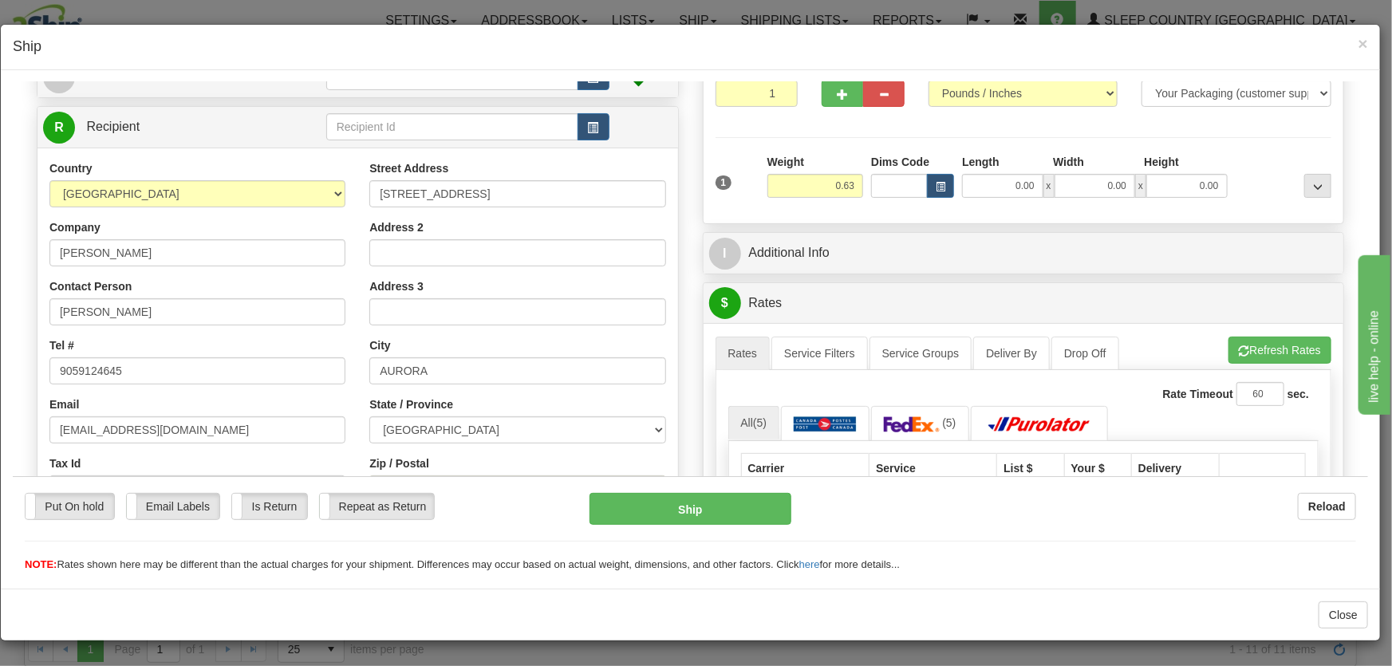
scroll to position [241, 0]
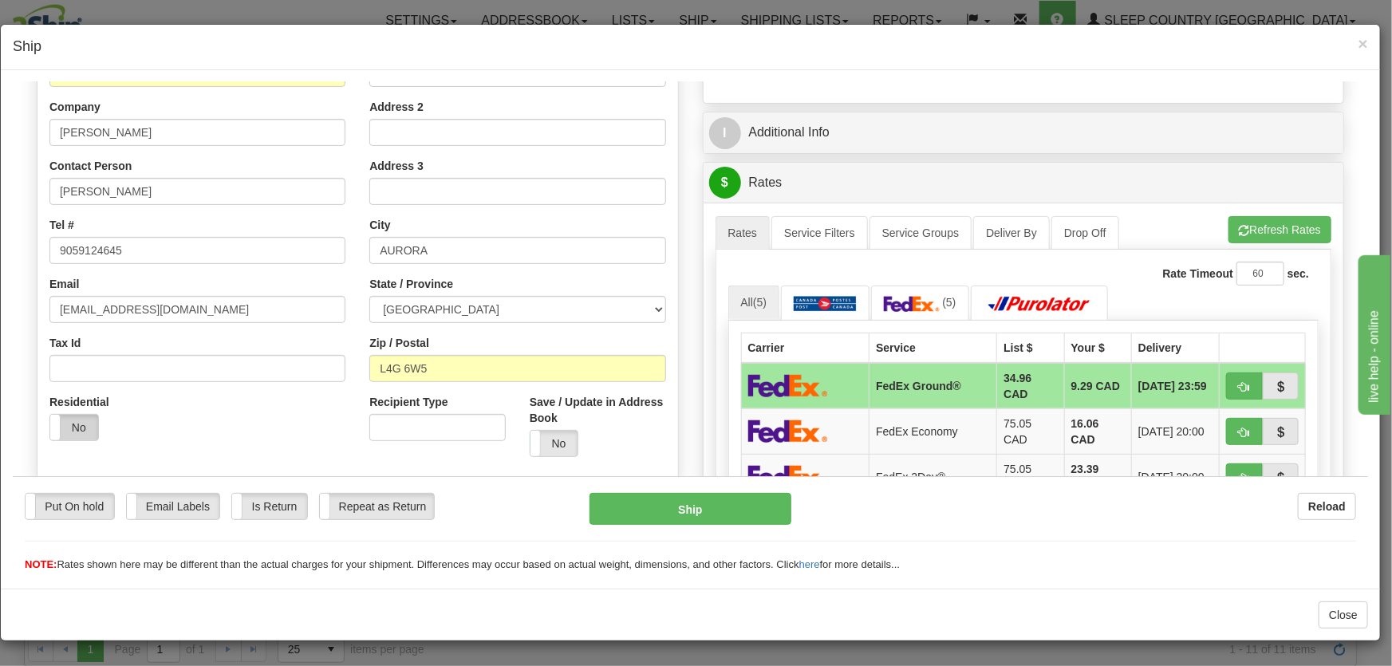
click at [75, 429] on label "No" at bounding box center [74, 427] width 48 height 26
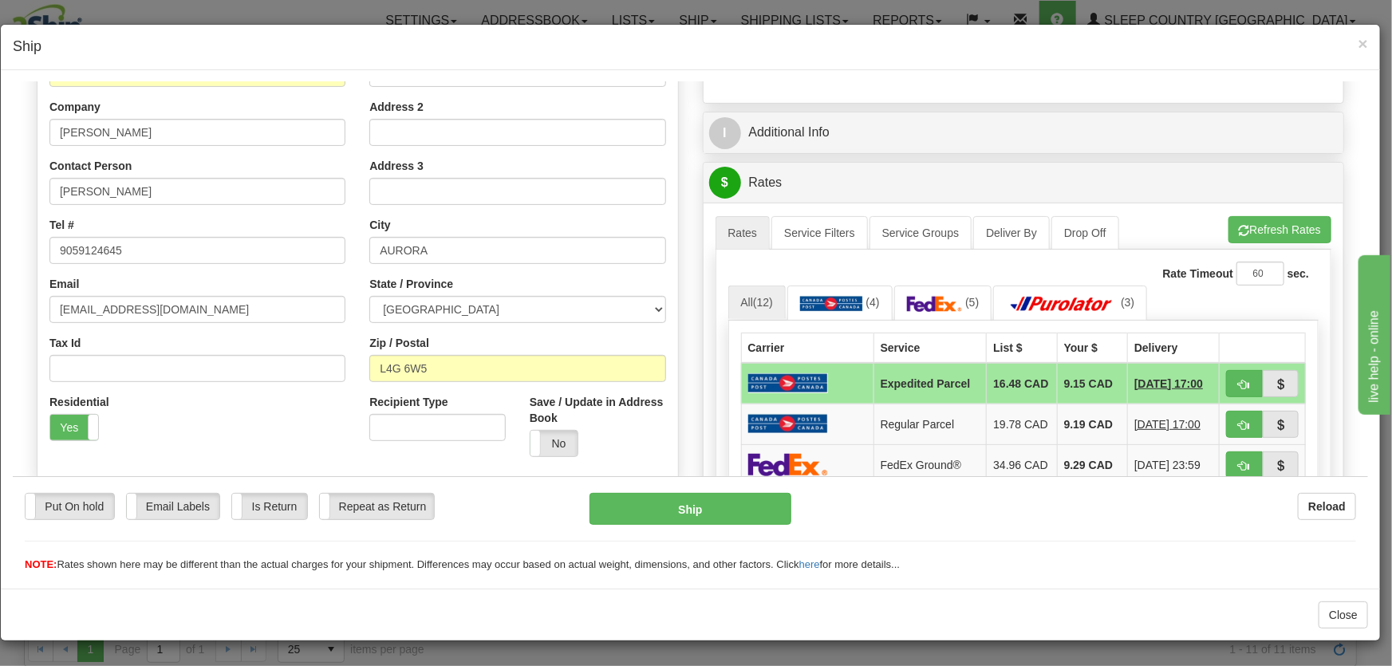
scroll to position [362, 0]
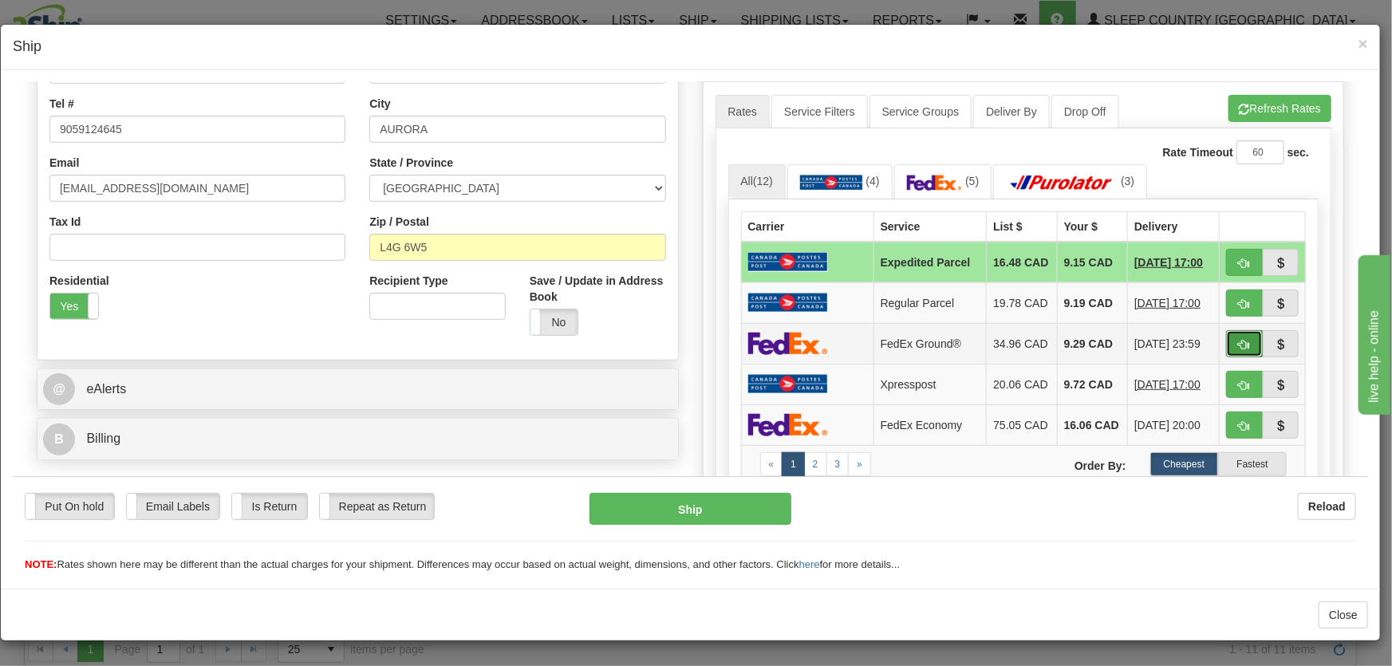
click at [1239, 349] on span "button" at bounding box center [1244, 344] width 11 height 10
type input "92"
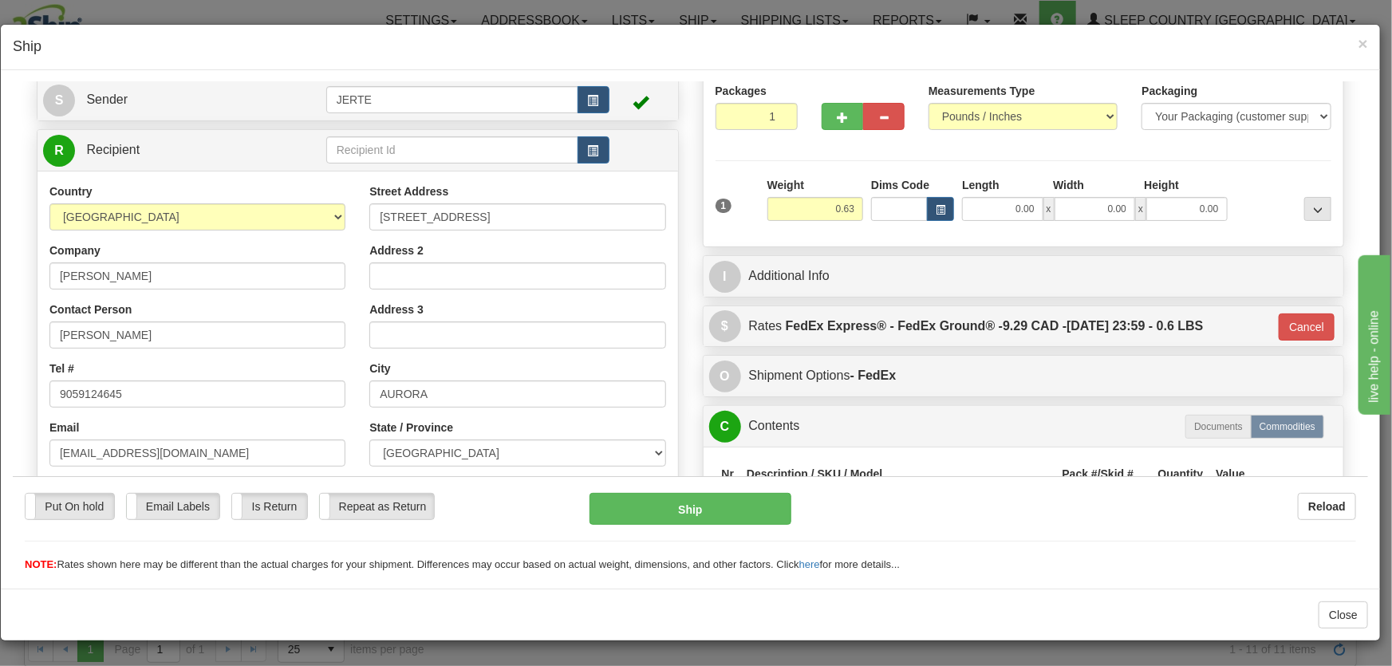
scroll to position [339, 0]
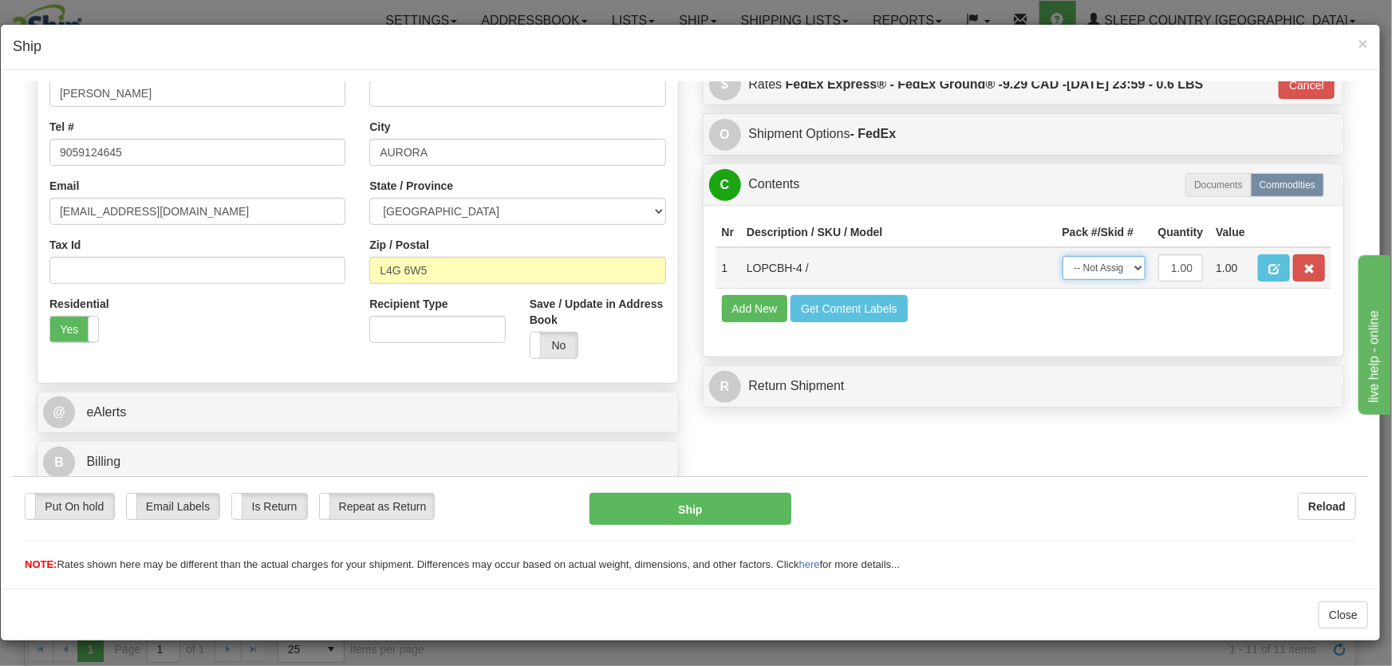
drag, startPoint x: 1088, startPoint y: 268, endPoint x: 1097, endPoint y: 278, distance: 13.5
click at [1088, 269] on select "-- Not Assigned -- Package 1" at bounding box center [1104, 267] width 83 height 24
select select "0"
click at [1063, 255] on select "-- Not Assigned -- Package 1" at bounding box center [1104, 267] width 83 height 24
click at [708, 518] on button "Ship" at bounding box center [691, 508] width 202 height 32
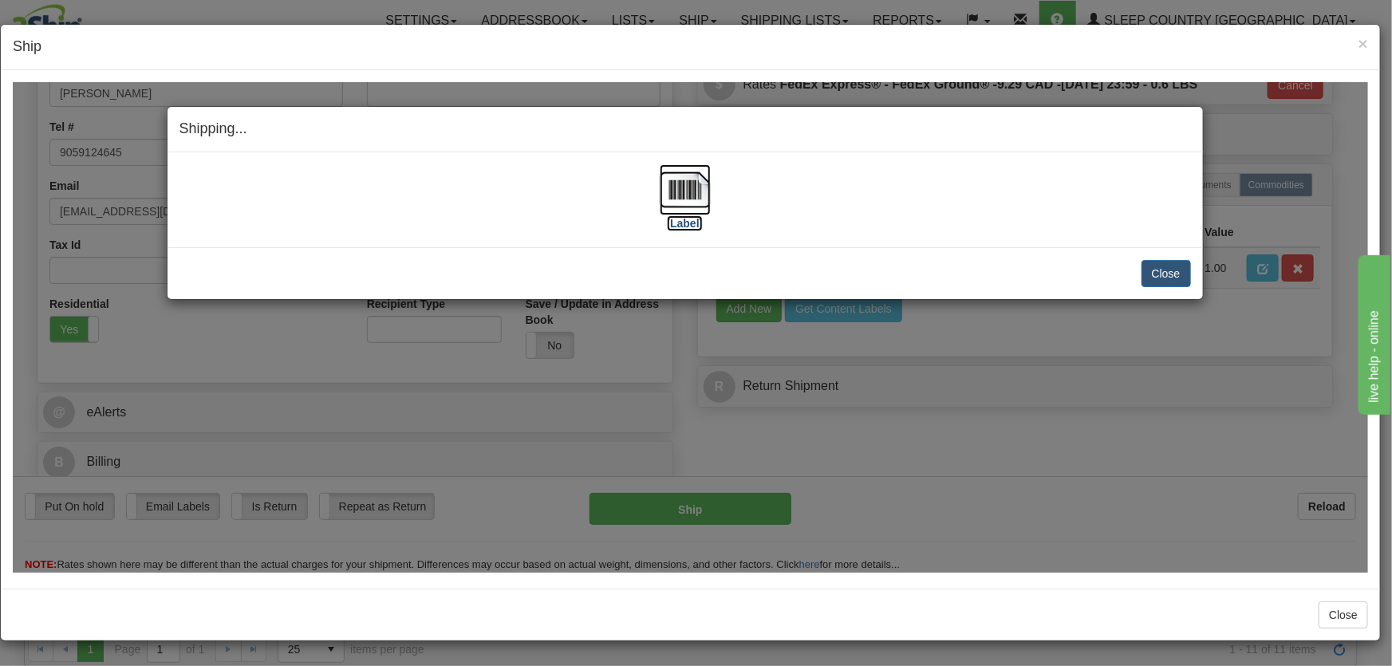
click at [670, 196] on img at bounding box center [685, 189] width 51 height 51
click at [1176, 271] on button "Close" at bounding box center [1166, 272] width 49 height 27
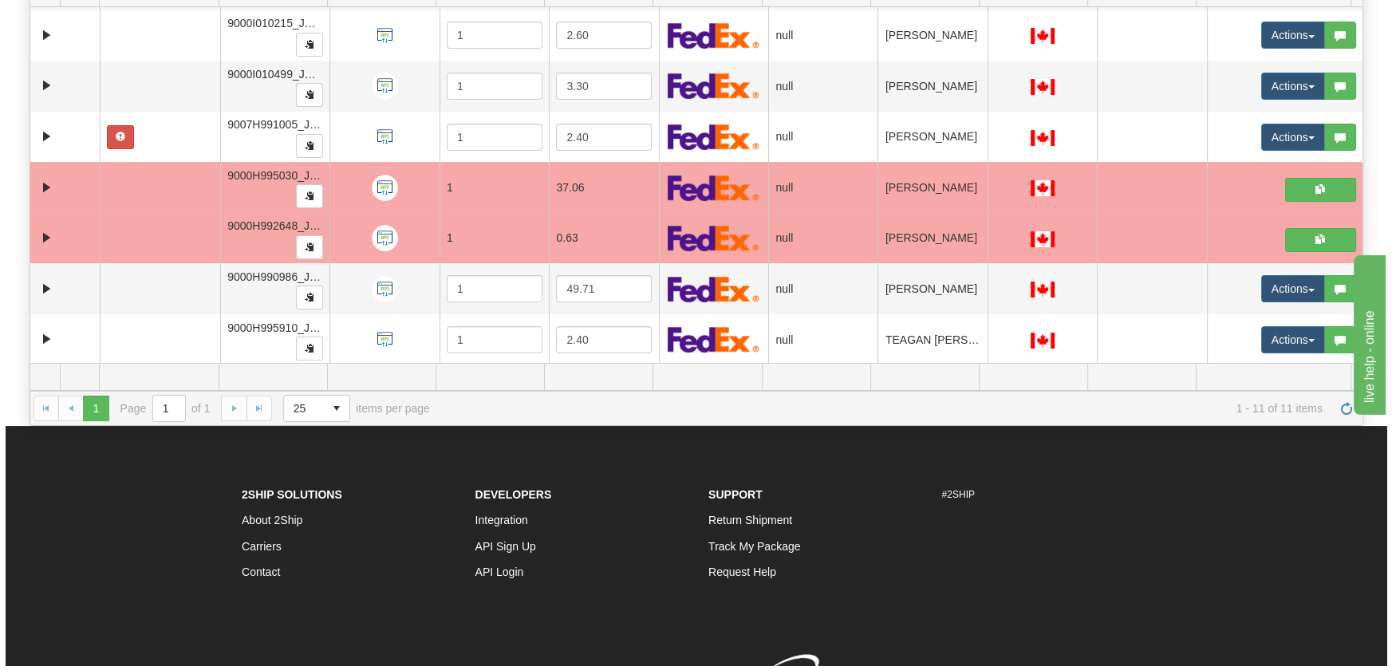
scroll to position [330, 0]
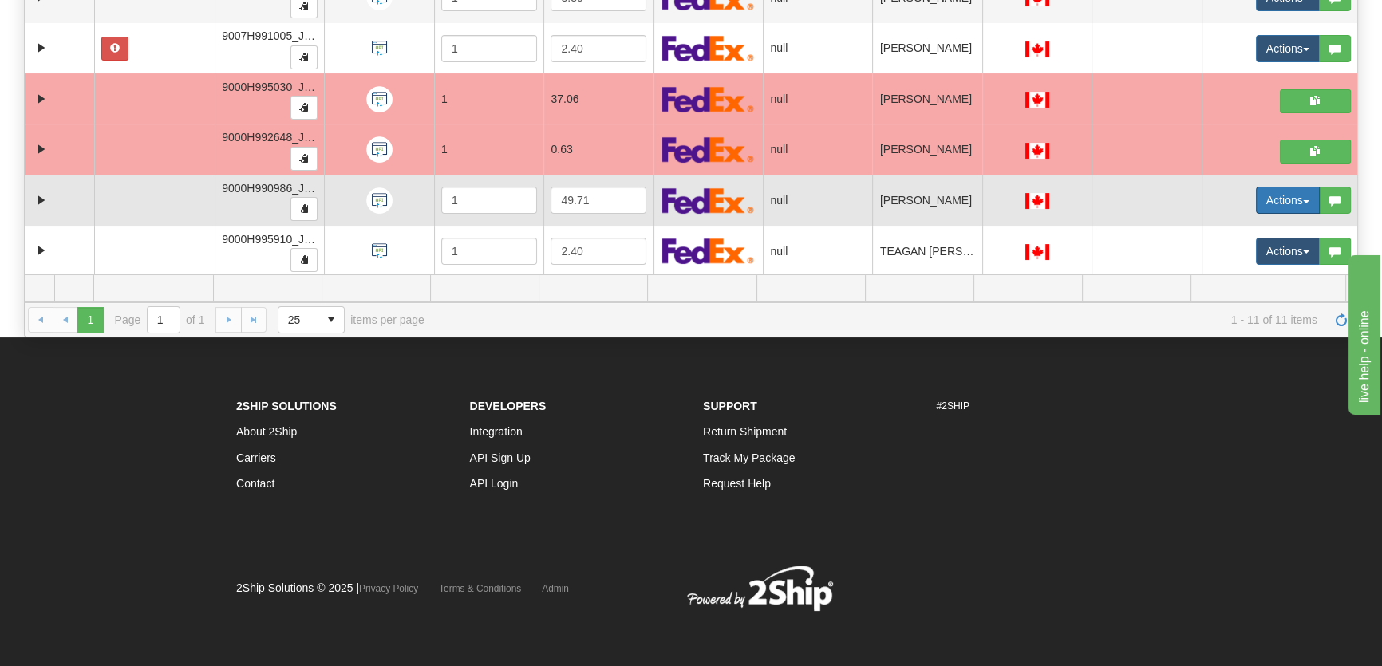
click at [1266, 200] on button "Actions" at bounding box center [1288, 200] width 64 height 27
click at [1260, 220] on link "Open" at bounding box center [1250, 230] width 138 height 21
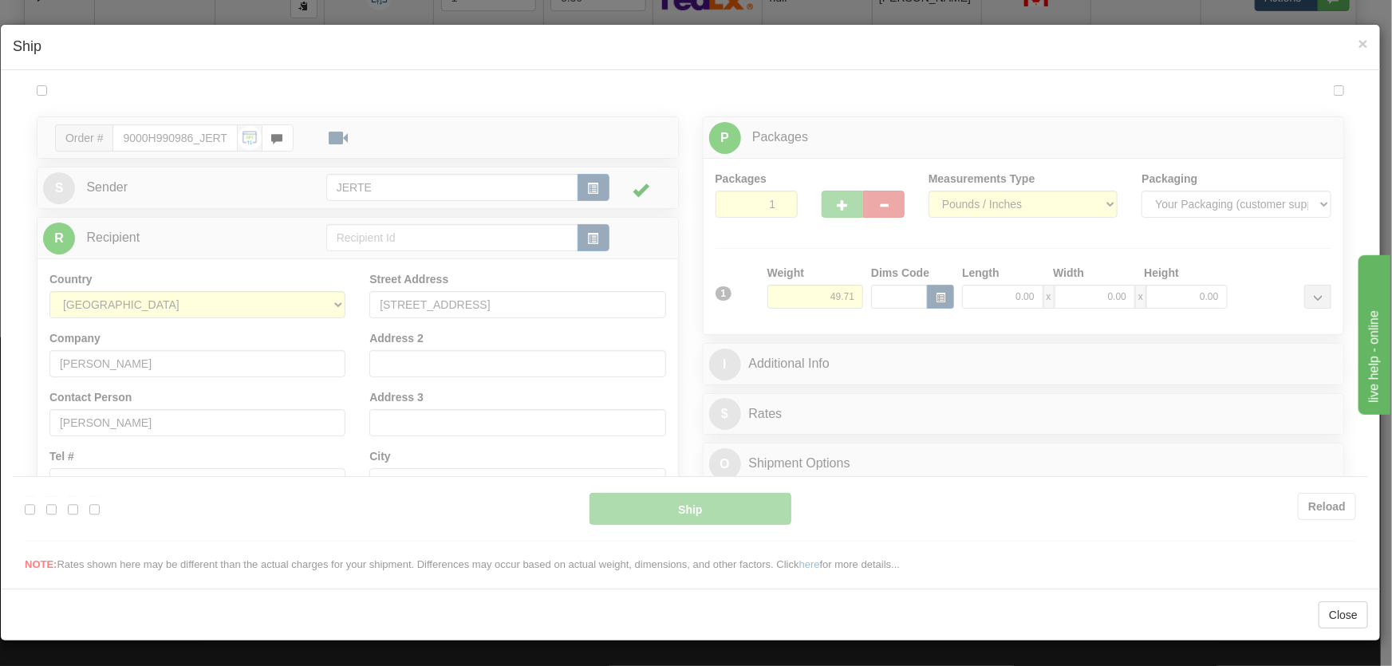
scroll to position [0, 0]
type input "18:37"
type input "16:00"
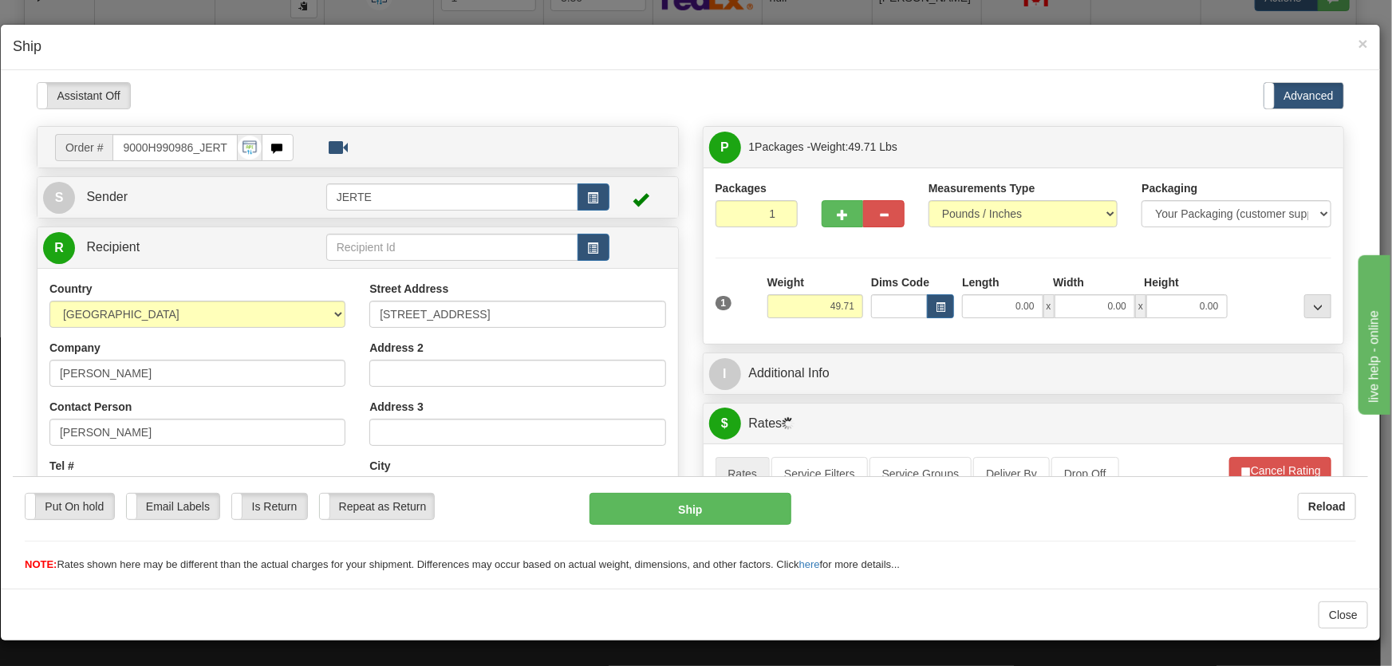
scroll to position [241, 0]
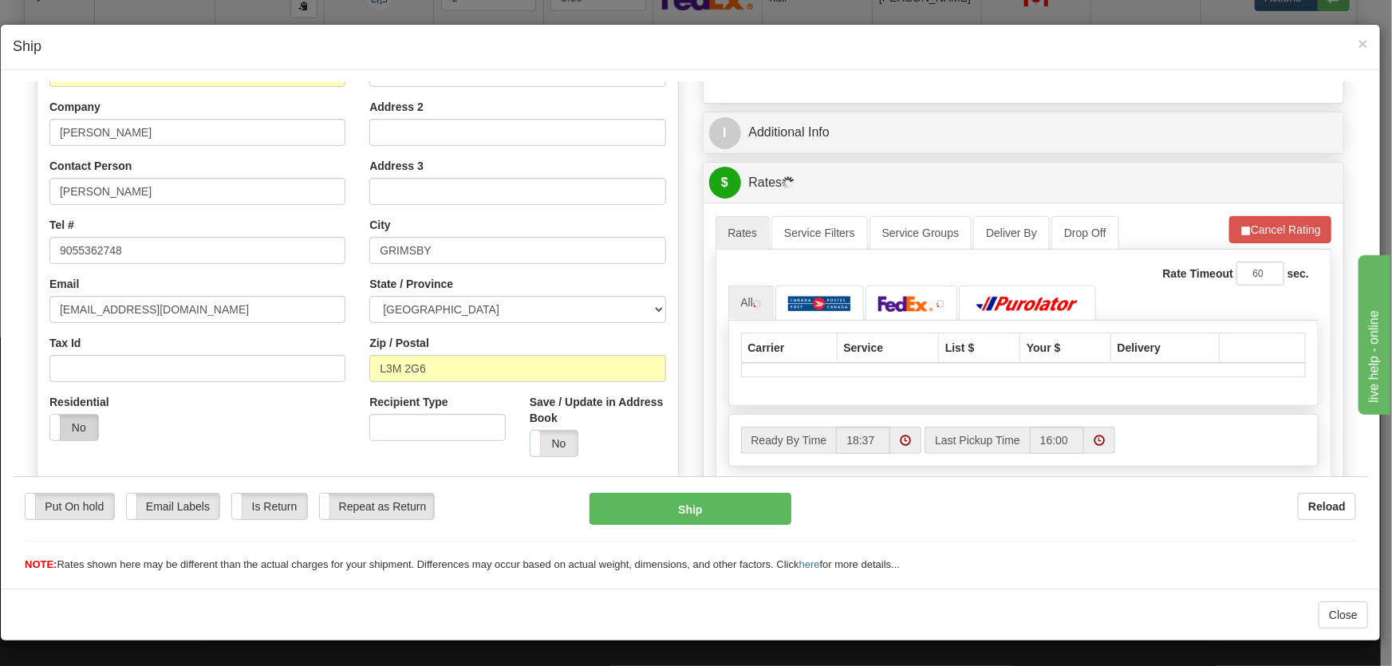
click at [73, 435] on label "No" at bounding box center [74, 427] width 48 height 26
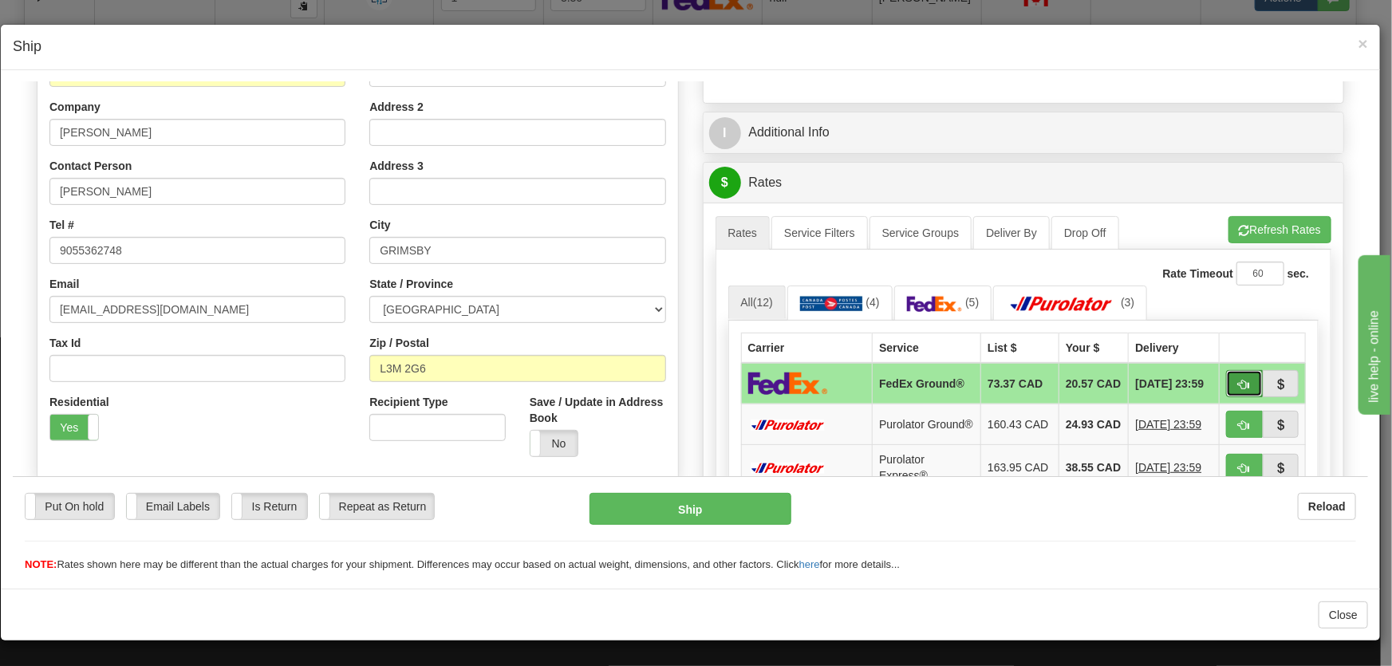
click at [1239, 388] on span "button" at bounding box center [1244, 384] width 11 height 10
type input "92"
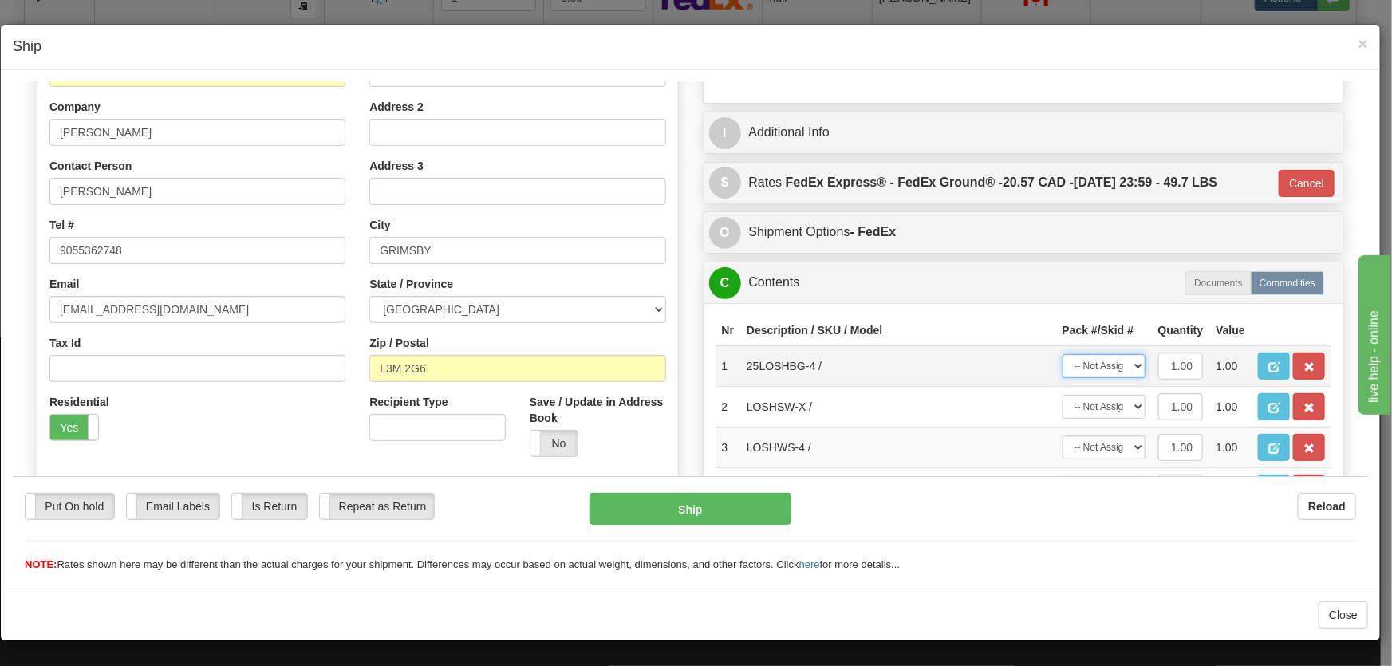
drag, startPoint x: 1068, startPoint y: 361, endPoint x: 1078, endPoint y: 369, distance: 12.0
click at [1068, 361] on select "-- Not Assigned -- Package 1" at bounding box center [1104, 365] width 83 height 24
select select "0"
click at [1063, 353] on select "-- Not Assigned -- Package 1" at bounding box center [1104, 365] width 83 height 24
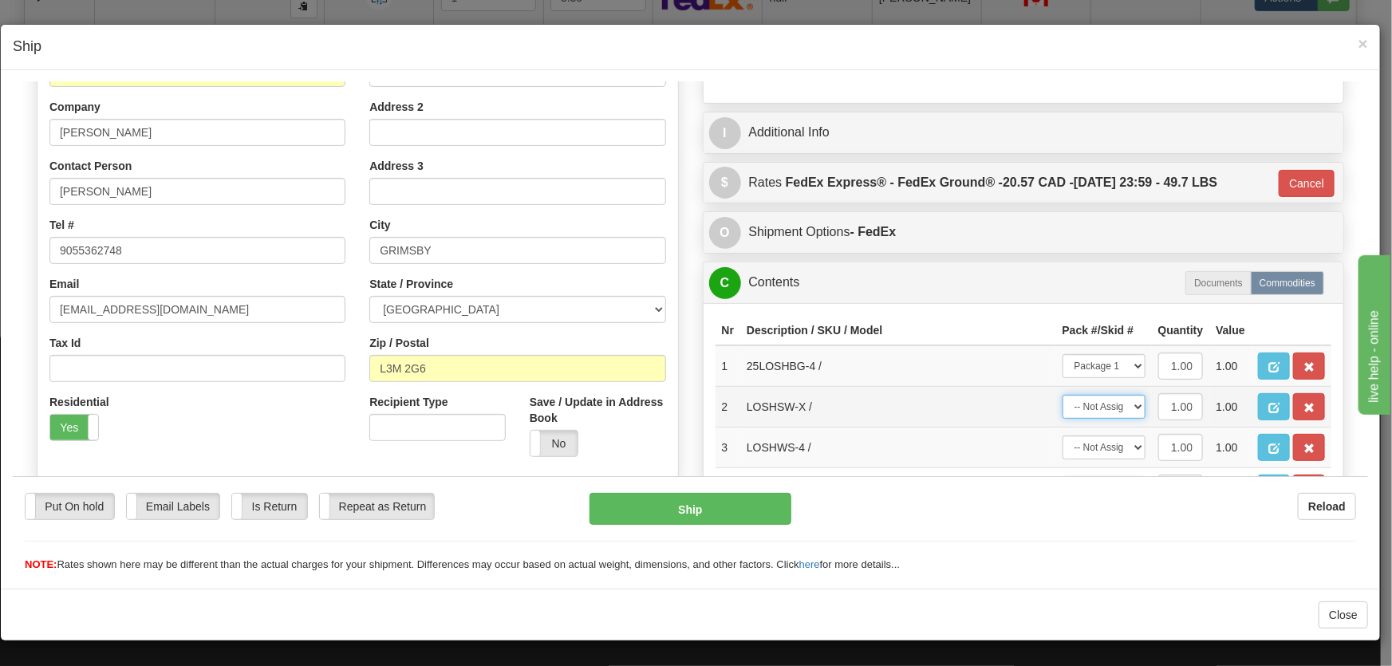
drag, startPoint x: 1083, startPoint y: 396, endPoint x: 1085, endPoint y: 408, distance: 12.2
click at [1083, 396] on select "-- Not Assigned -- Package 1" at bounding box center [1104, 406] width 83 height 24
select select "0"
click at [1063, 394] on select "-- Not Assigned -- Package 1" at bounding box center [1104, 406] width 83 height 24
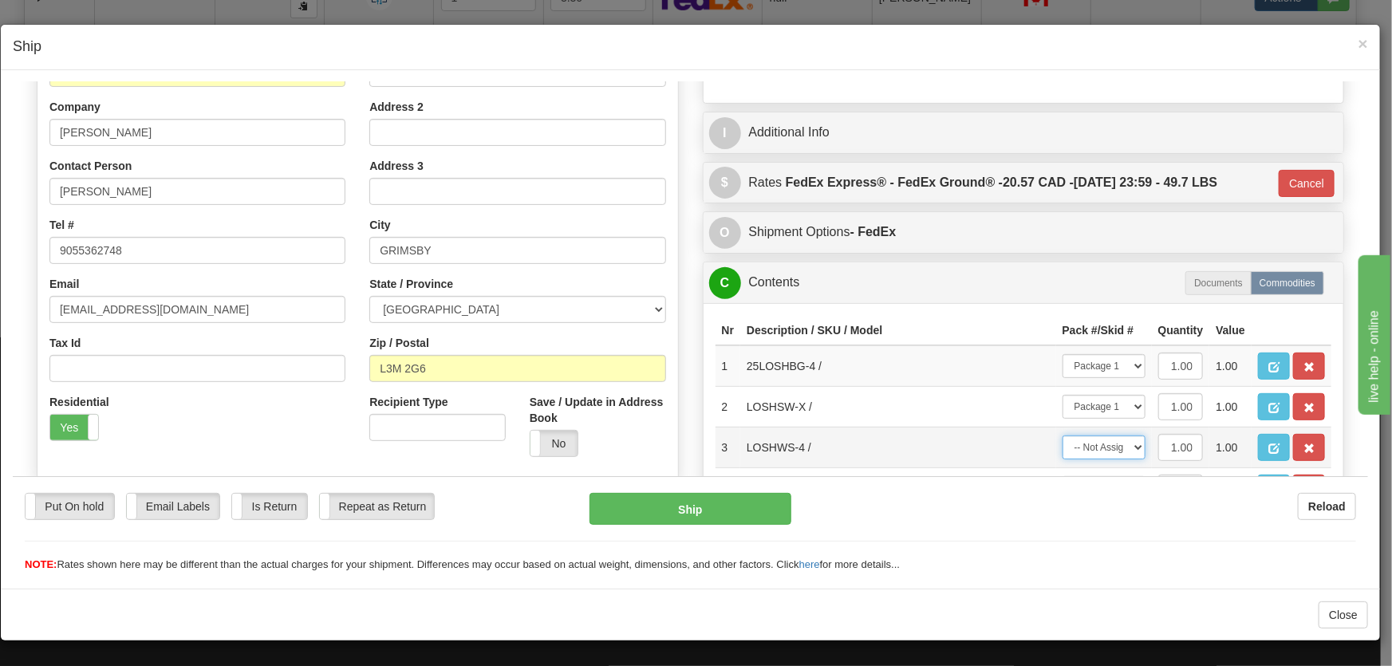
click at [1090, 450] on select "-- Not Assigned -- Package 1" at bounding box center [1104, 447] width 83 height 24
select select "0"
click at [1063, 435] on select "-- Not Assigned -- Package 1" at bounding box center [1104, 447] width 83 height 24
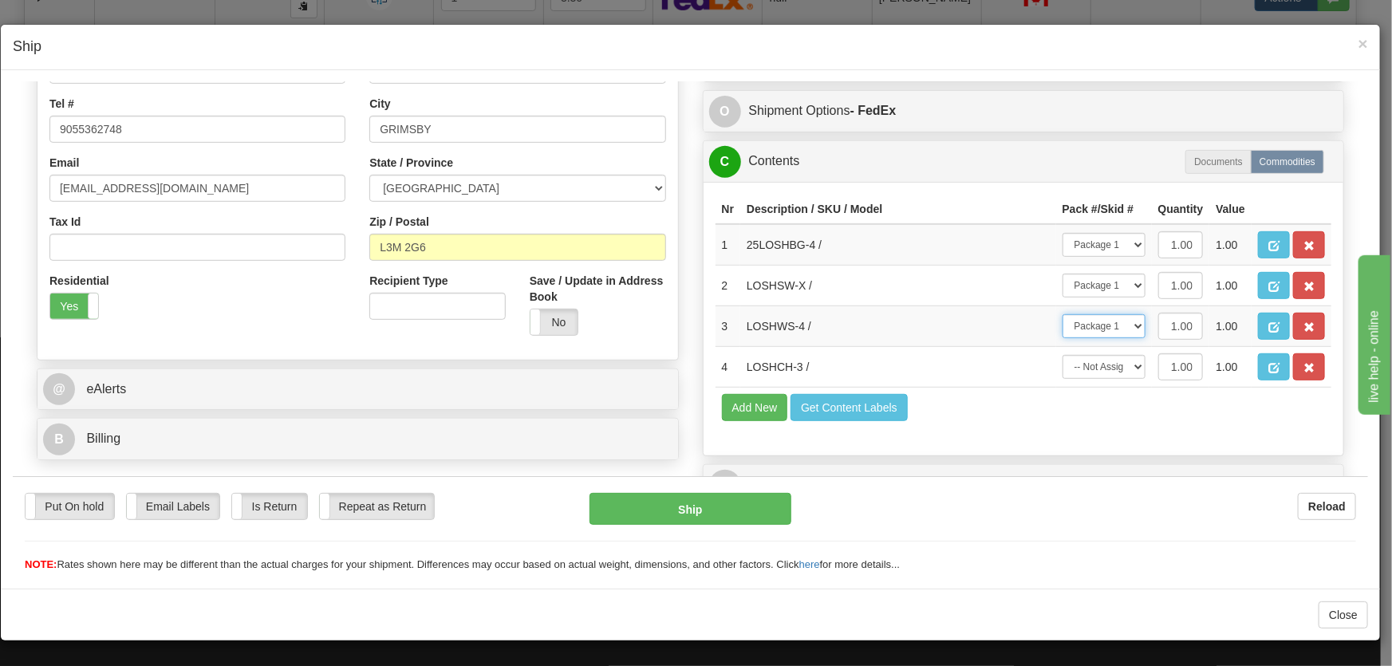
scroll to position [385, 0]
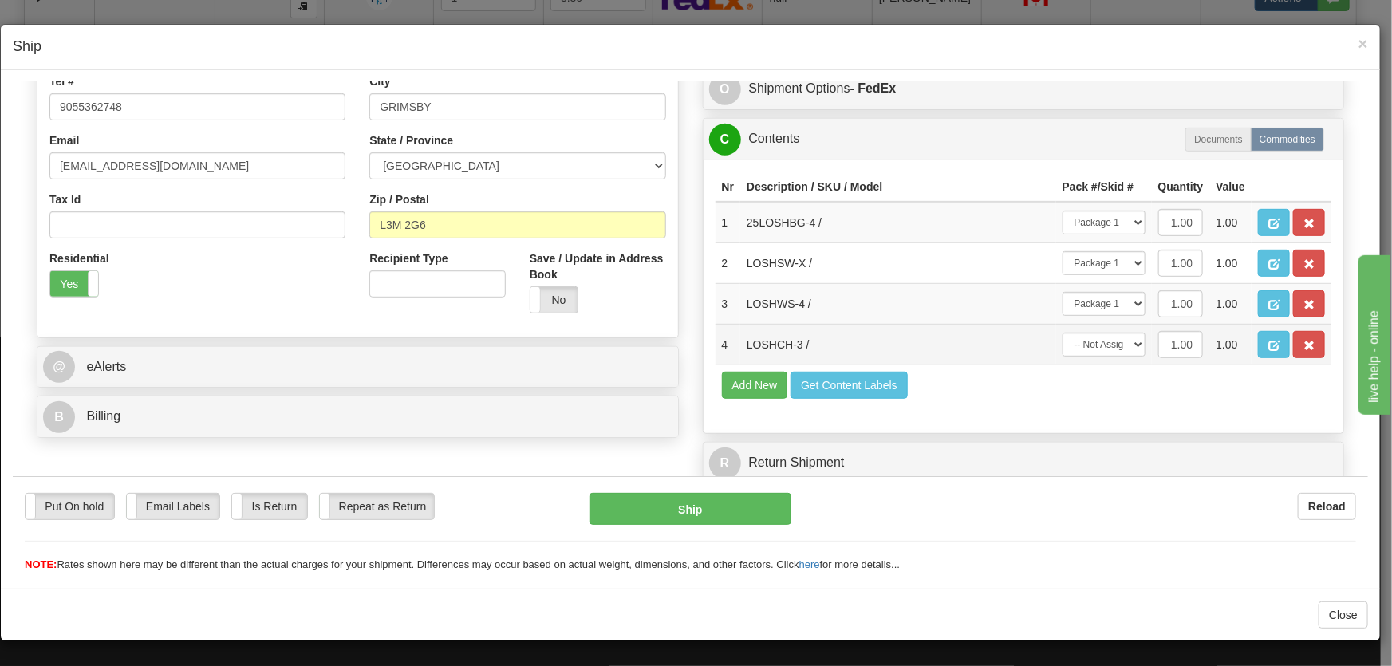
click at [1091, 334] on td "-- Not Assigned -- Package 1" at bounding box center [1104, 343] width 96 height 41
click at [1092, 342] on select "-- Not Assigned -- Package 1" at bounding box center [1104, 344] width 83 height 24
select select "0"
click at [1063, 332] on select "-- Not Assigned -- Package 1" at bounding box center [1104, 344] width 83 height 24
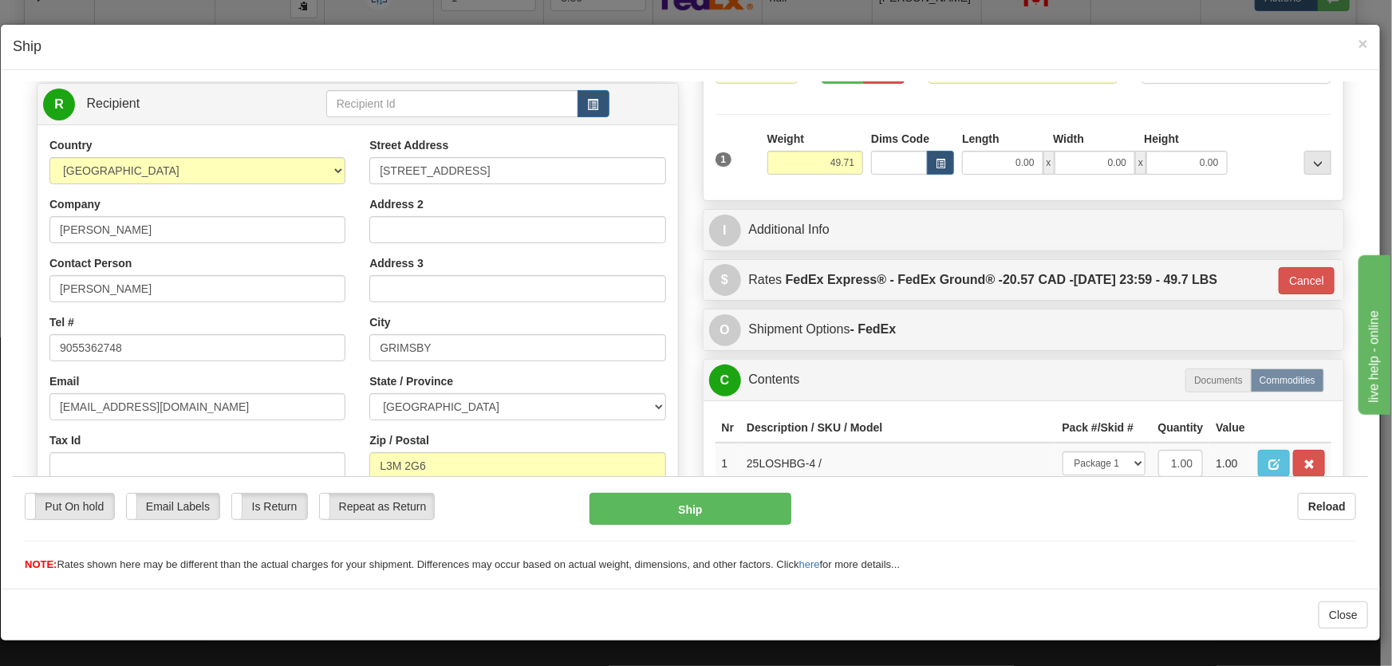
scroll to position [22, 0]
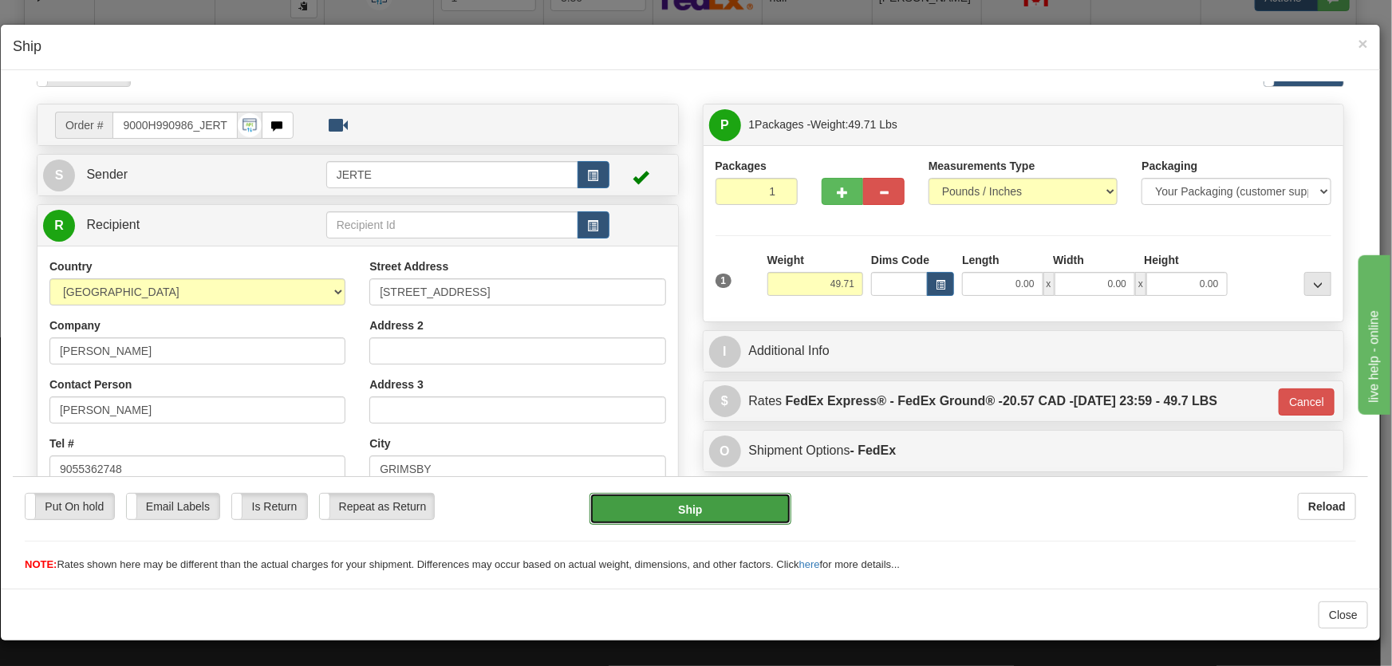
click at [677, 512] on button "Ship" at bounding box center [691, 508] width 202 height 32
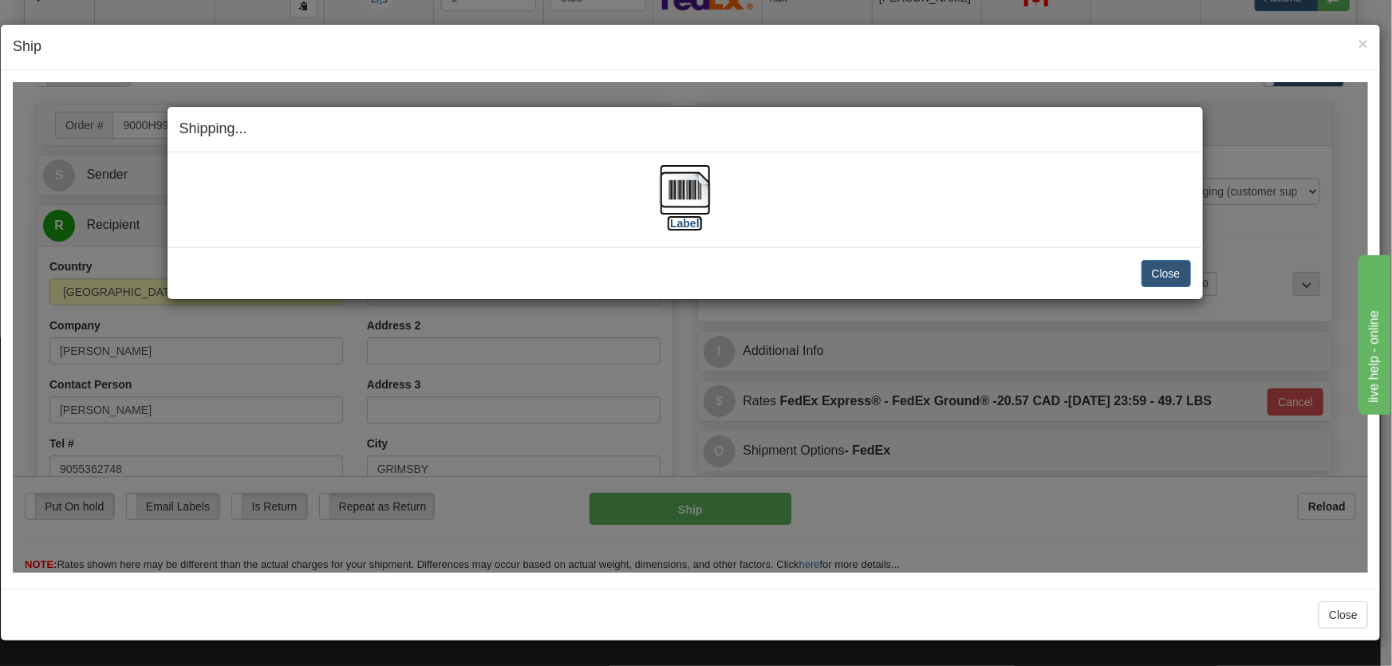
click at [682, 195] on img at bounding box center [685, 189] width 51 height 51
click at [1160, 275] on button "Close" at bounding box center [1166, 272] width 49 height 27
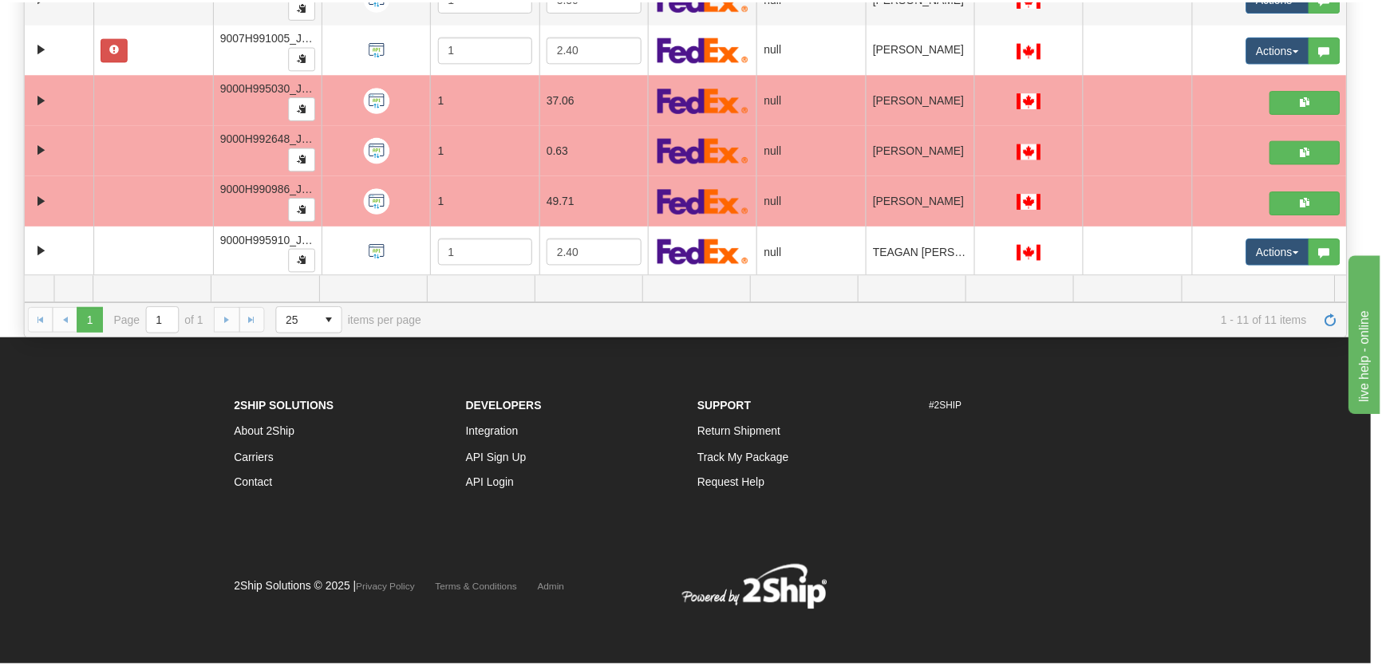
scroll to position [0, 0]
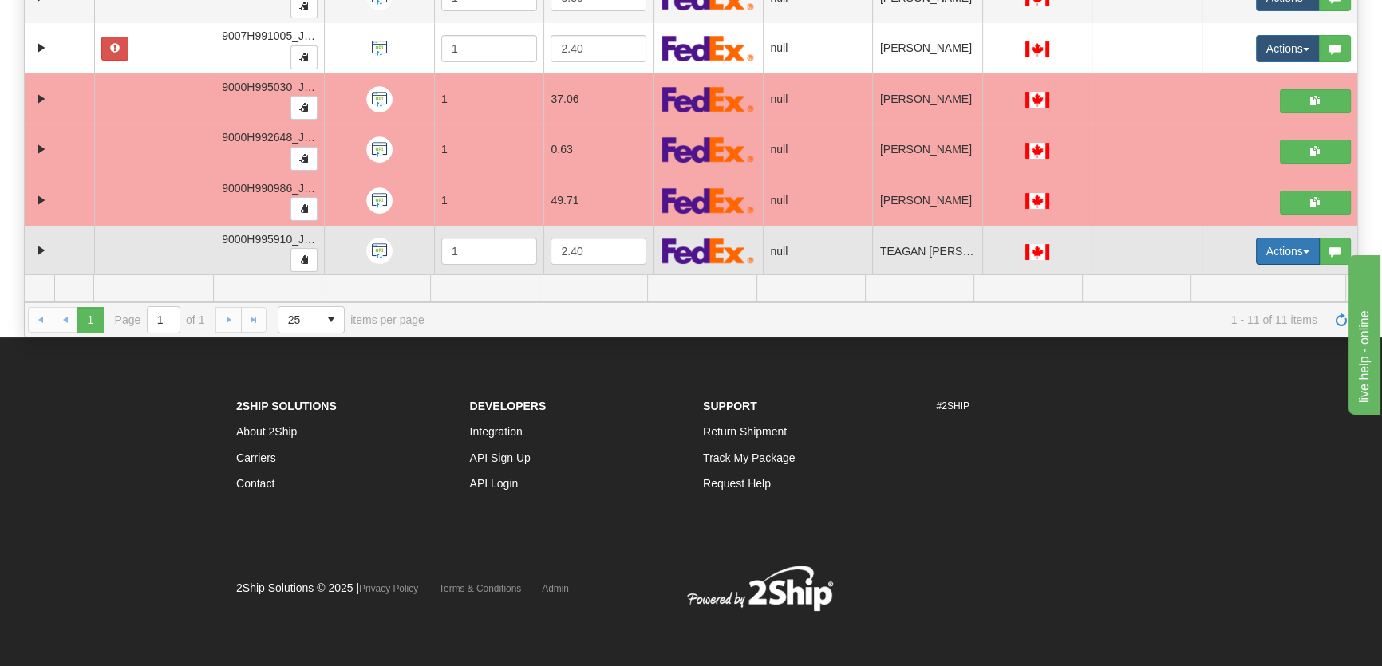
click at [1262, 250] on button "Actions" at bounding box center [1288, 251] width 64 height 27
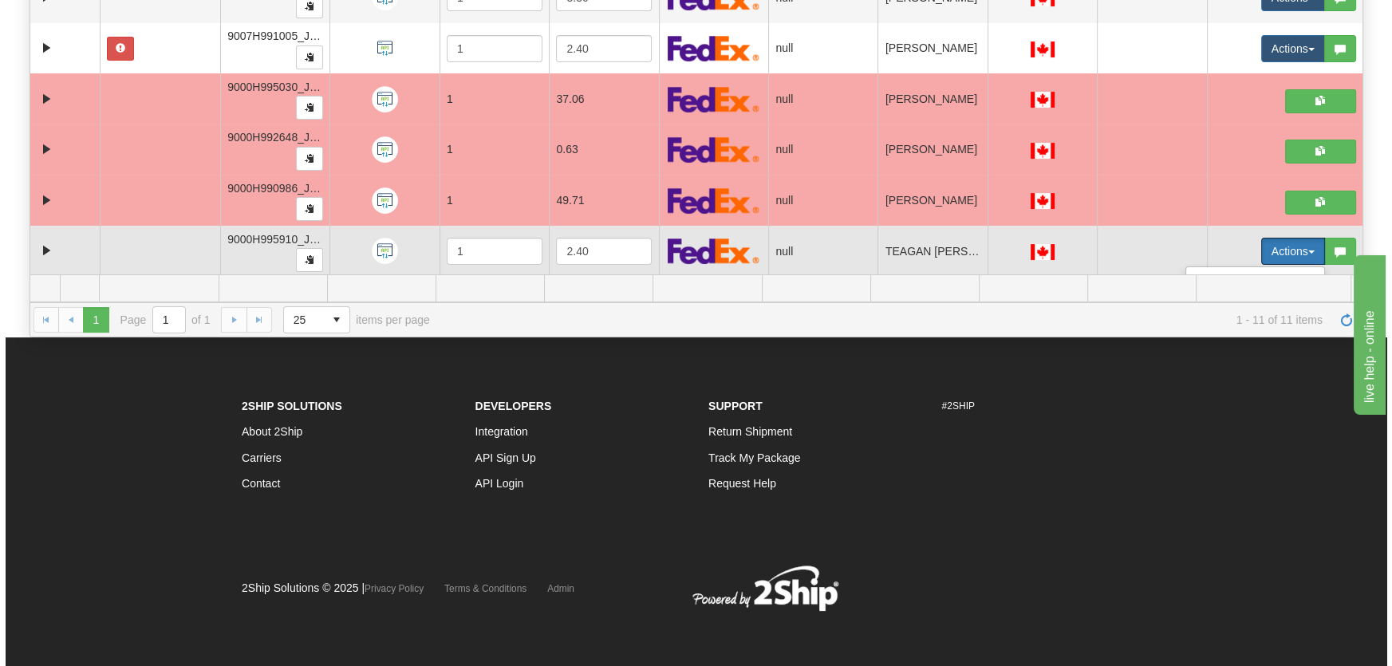
scroll to position [322, 0]
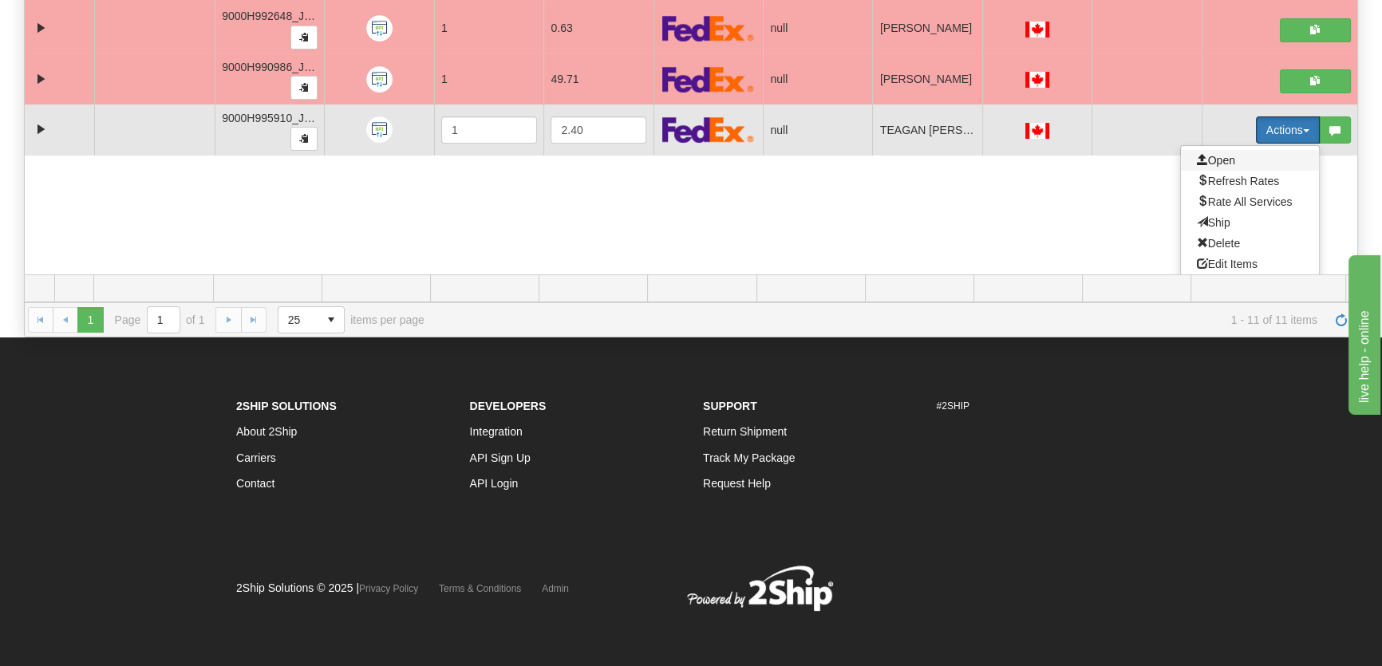
click at [1224, 154] on span "Open" at bounding box center [1216, 160] width 38 height 13
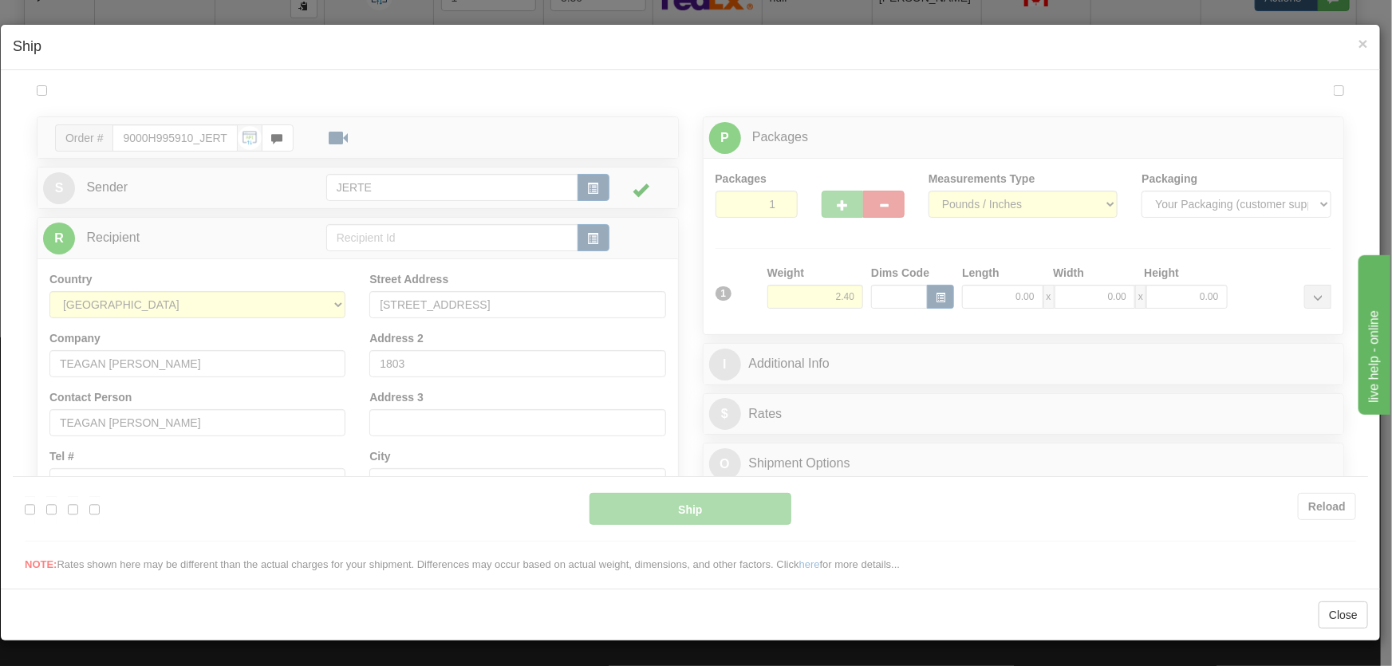
scroll to position [0, 0]
type input "18:39"
type input "16:00"
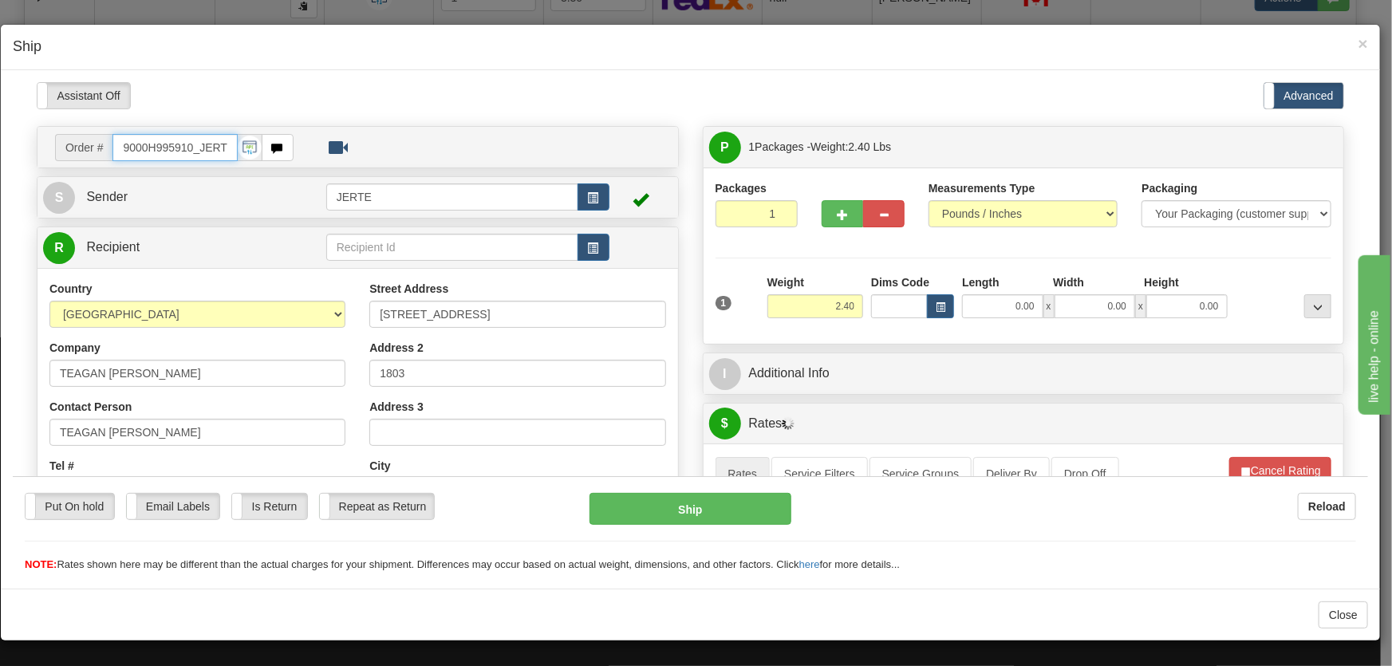
scroll to position [241, 0]
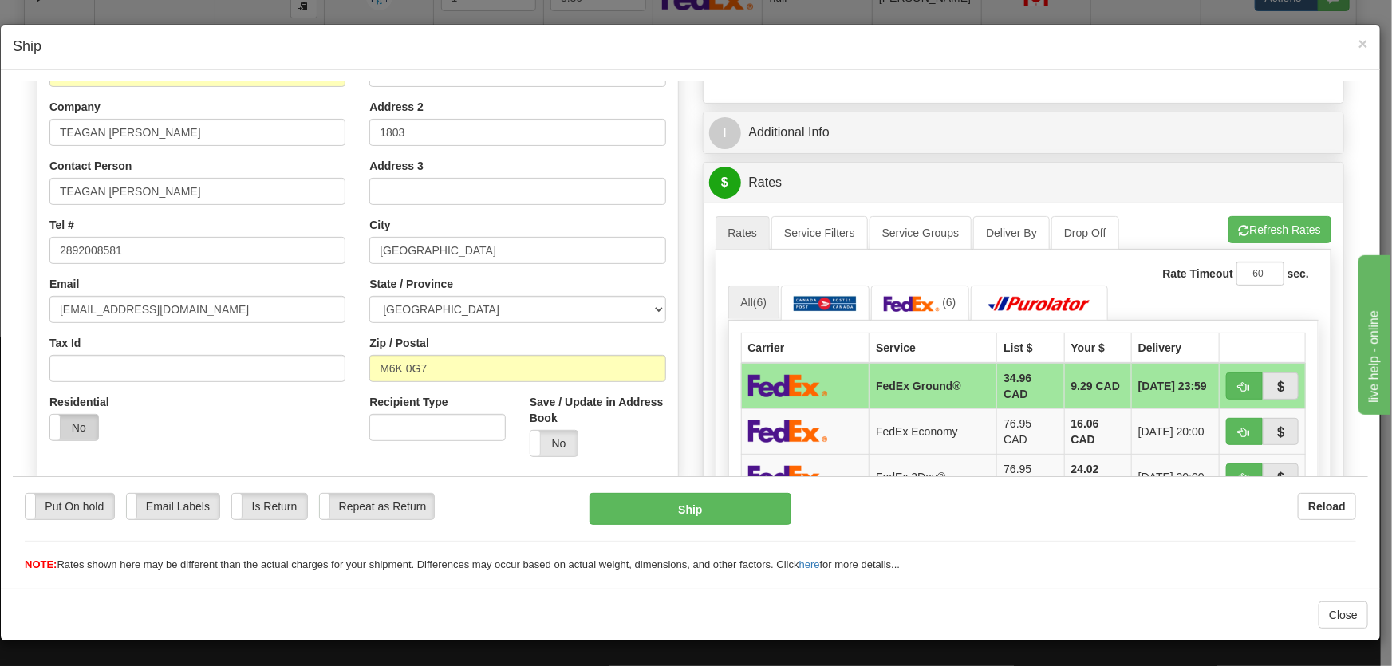
click at [73, 424] on label "No" at bounding box center [74, 427] width 48 height 26
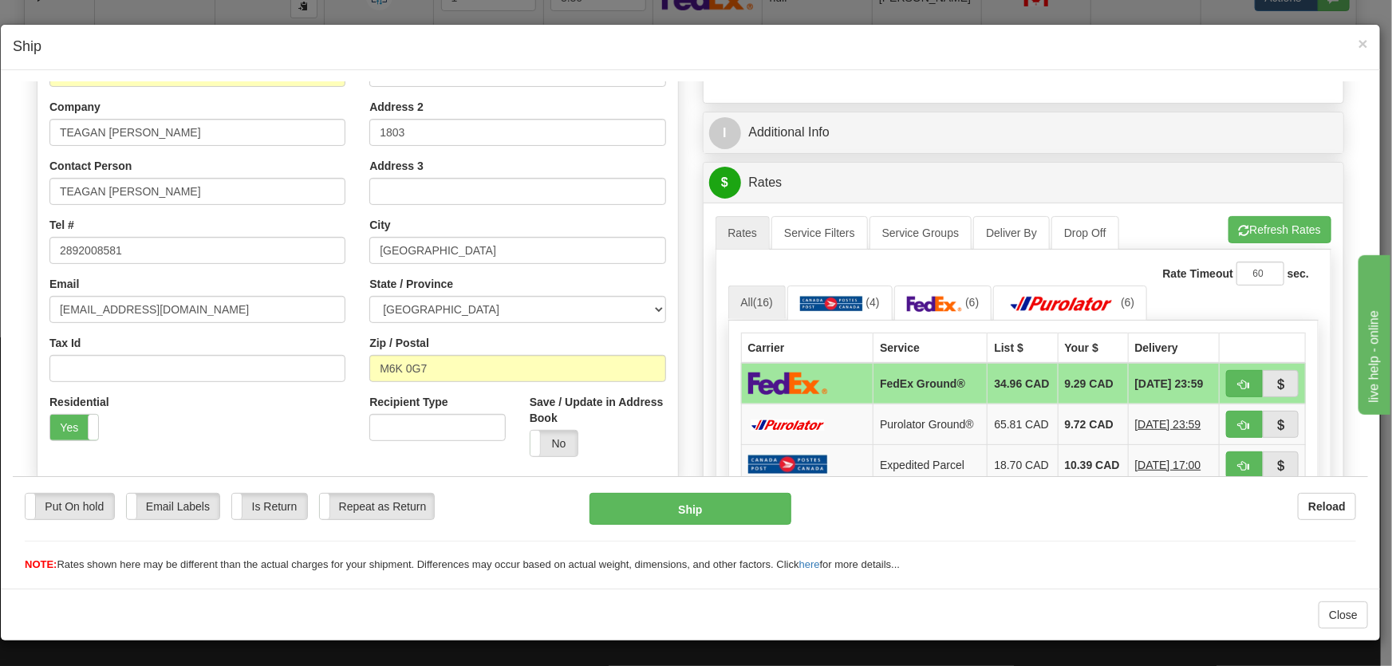
scroll to position [362, 0]
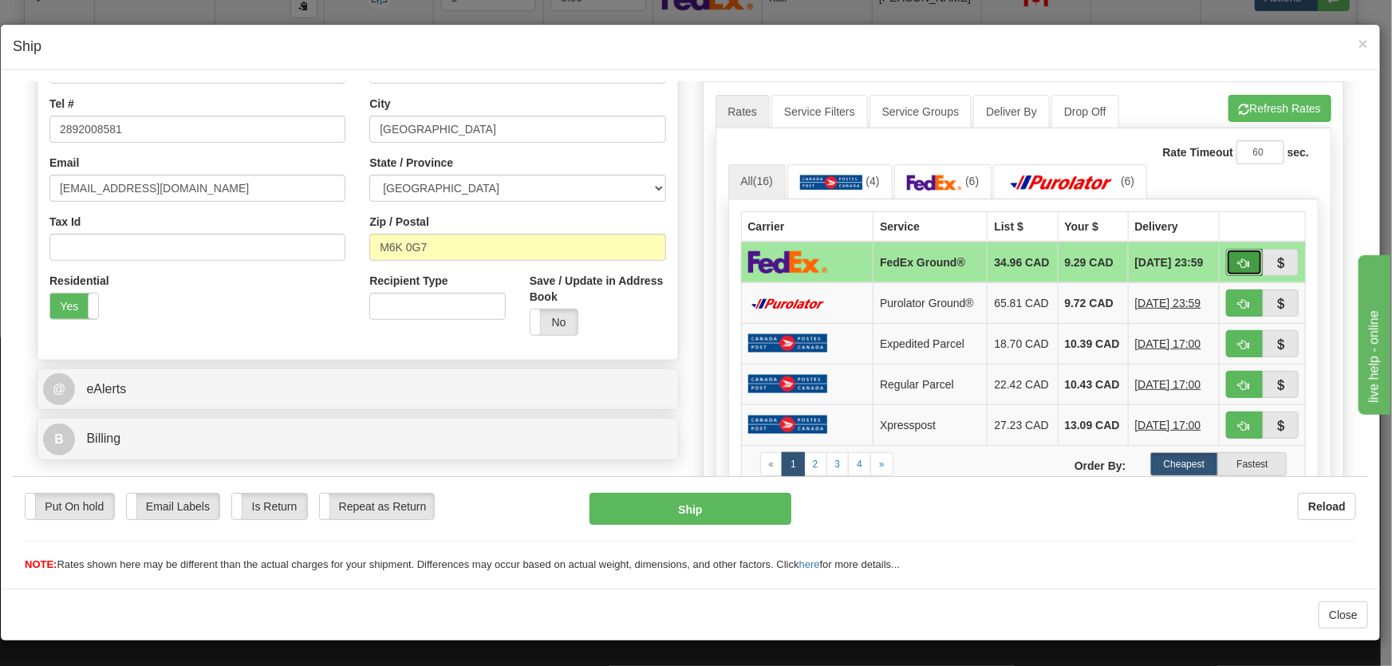
click at [1239, 263] on span "button" at bounding box center [1244, 263] width 11 height 10
type input "92"
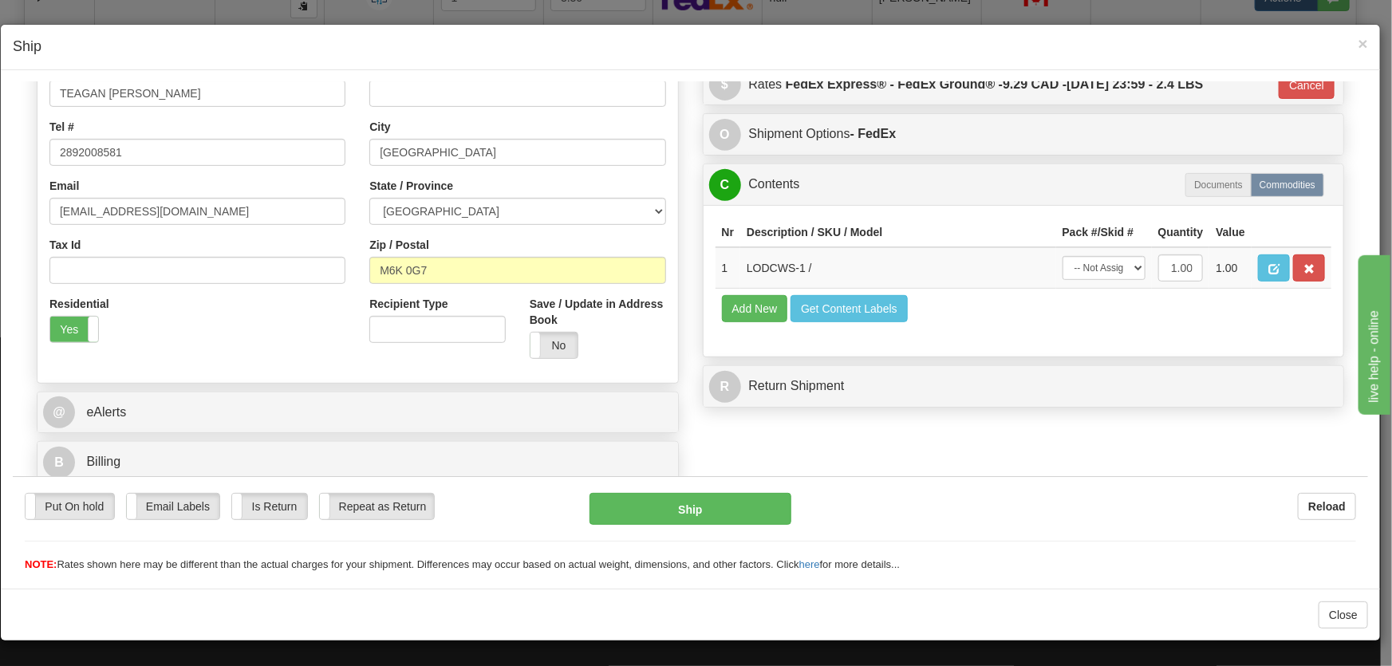
scroll to position [339, 0]
click at [1091, 267] on select "-- Not Assigned -- Package 1" at bounding box center [1104, 267] width 83 height 24
select select "0"
click at [1063, 255] on select "-- Not Assigned -- Package 1" at bounding box center [1104, 267] width 83 height 24
click at [694, 518] on button "Ship" at bounding box center [691, 508] width 202 height 32
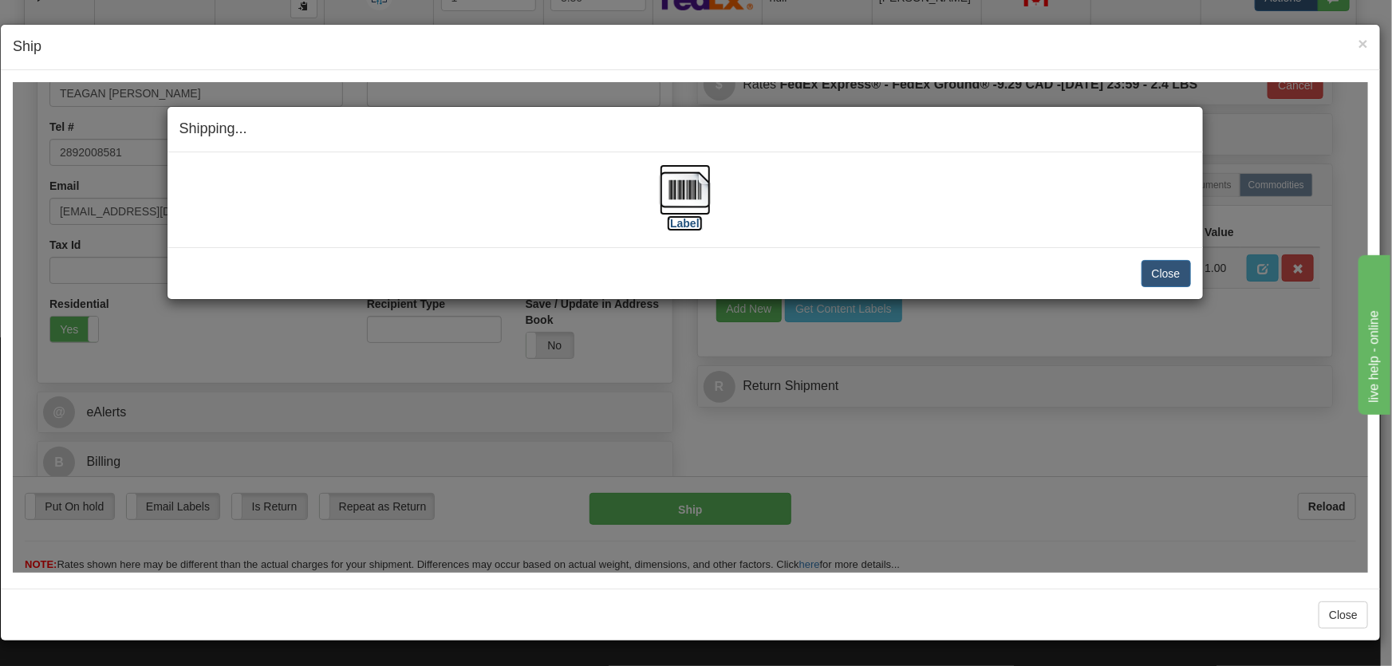
click at [686, 205] on img at bounding box center [685, 189] width 51 height 51
click at [1180, 261] on button "Close" at bounding box center [1166, 272] width 49 height 27
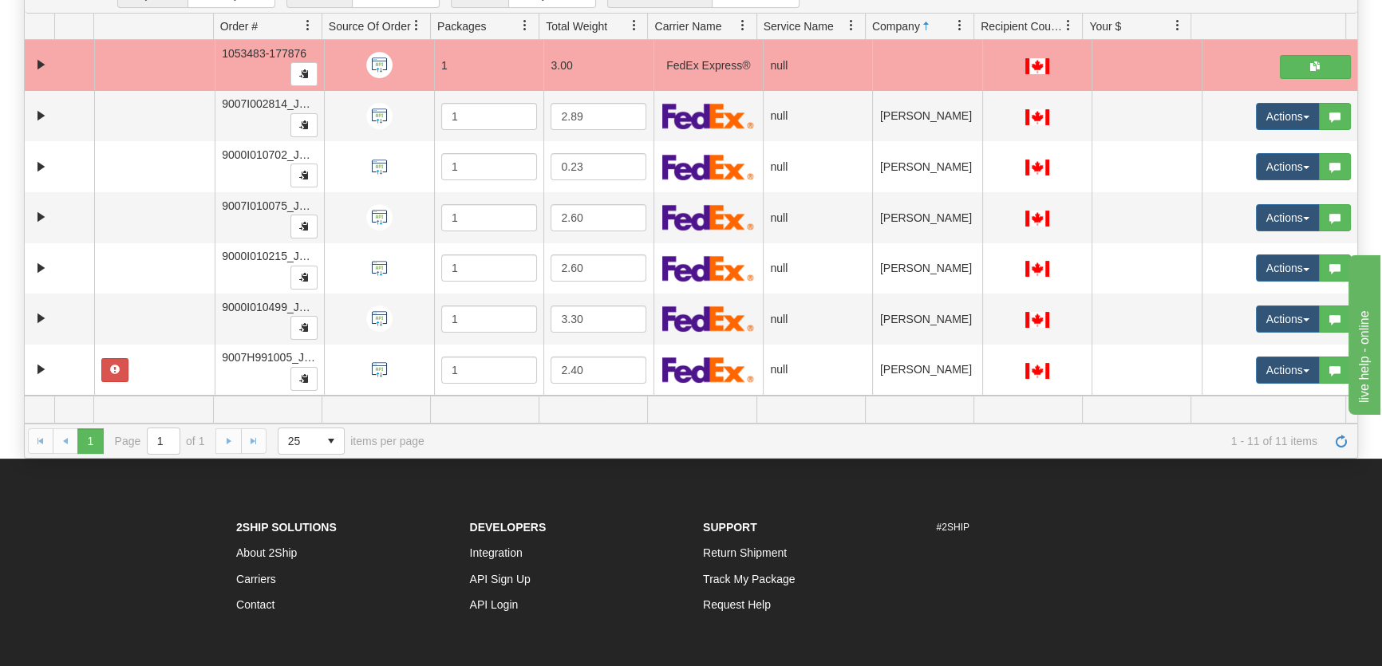
scroll to position [0, 0]
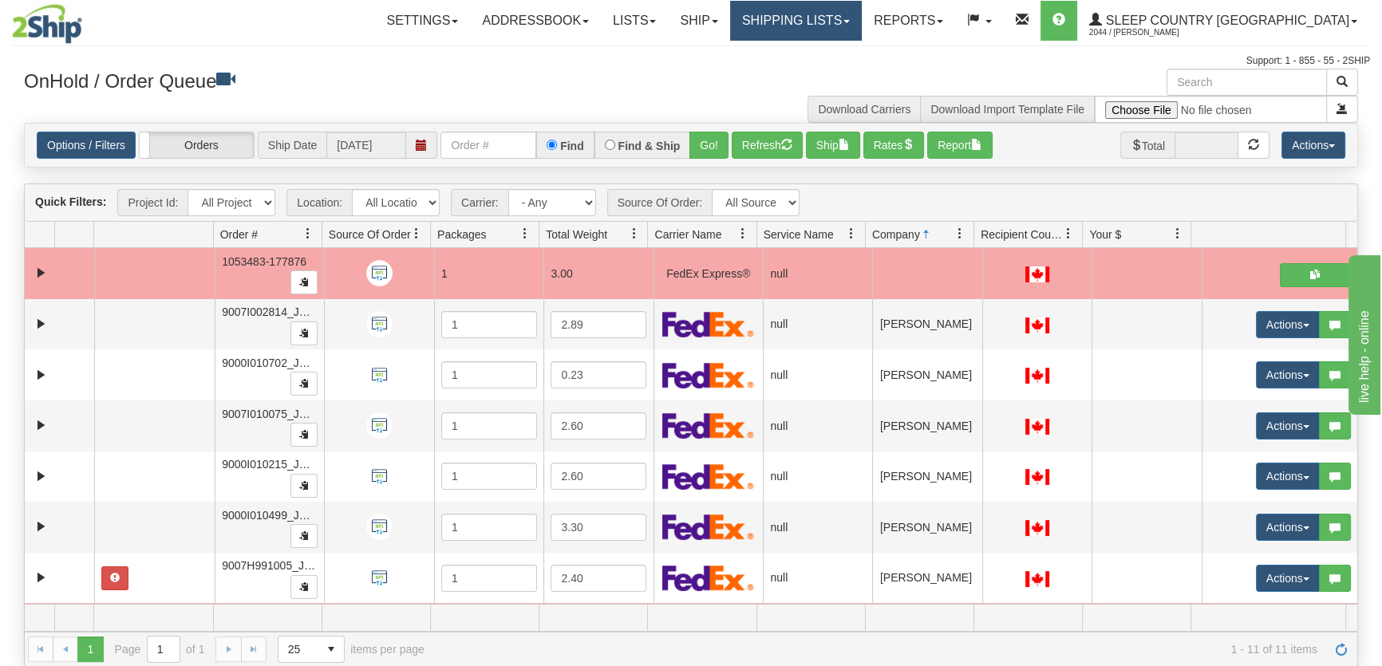
click at [837, 14] on link "Shipping lists" at bounding box center [796, 21] width 132 height 40
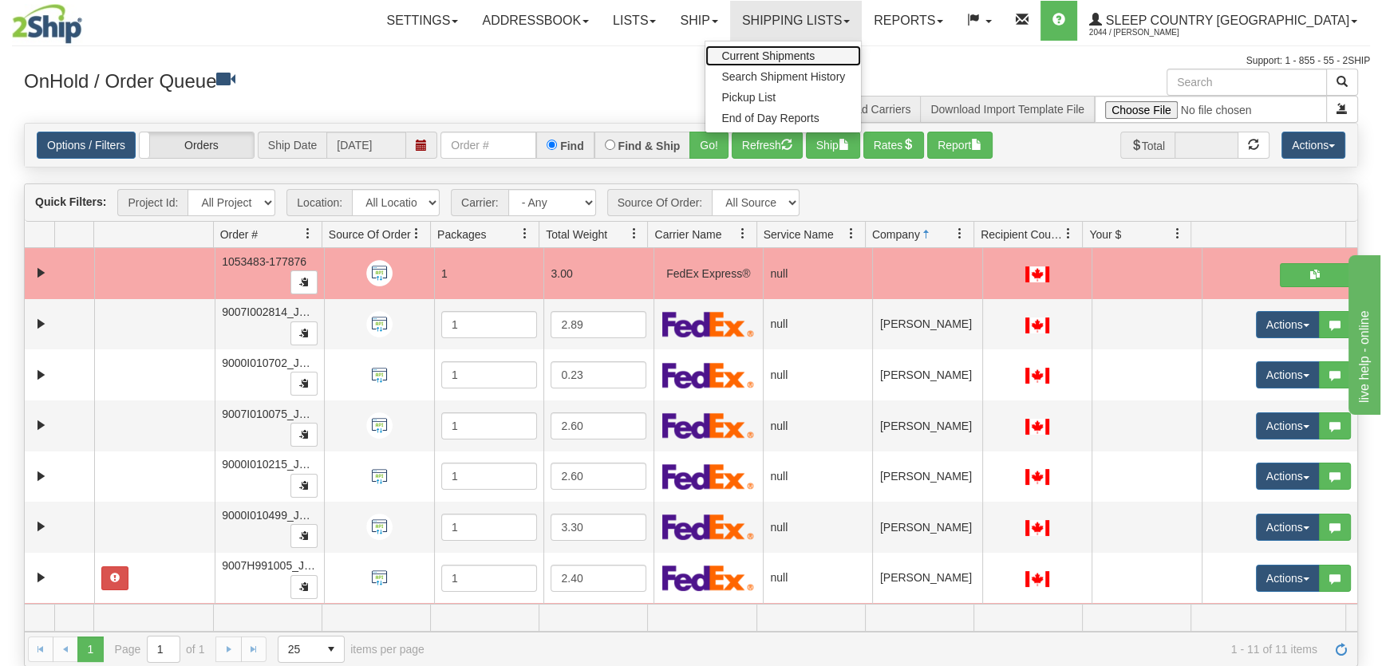
click at [815, 56] on span "Current Shipments" at bounding box center [767, 55] width 93 height 13
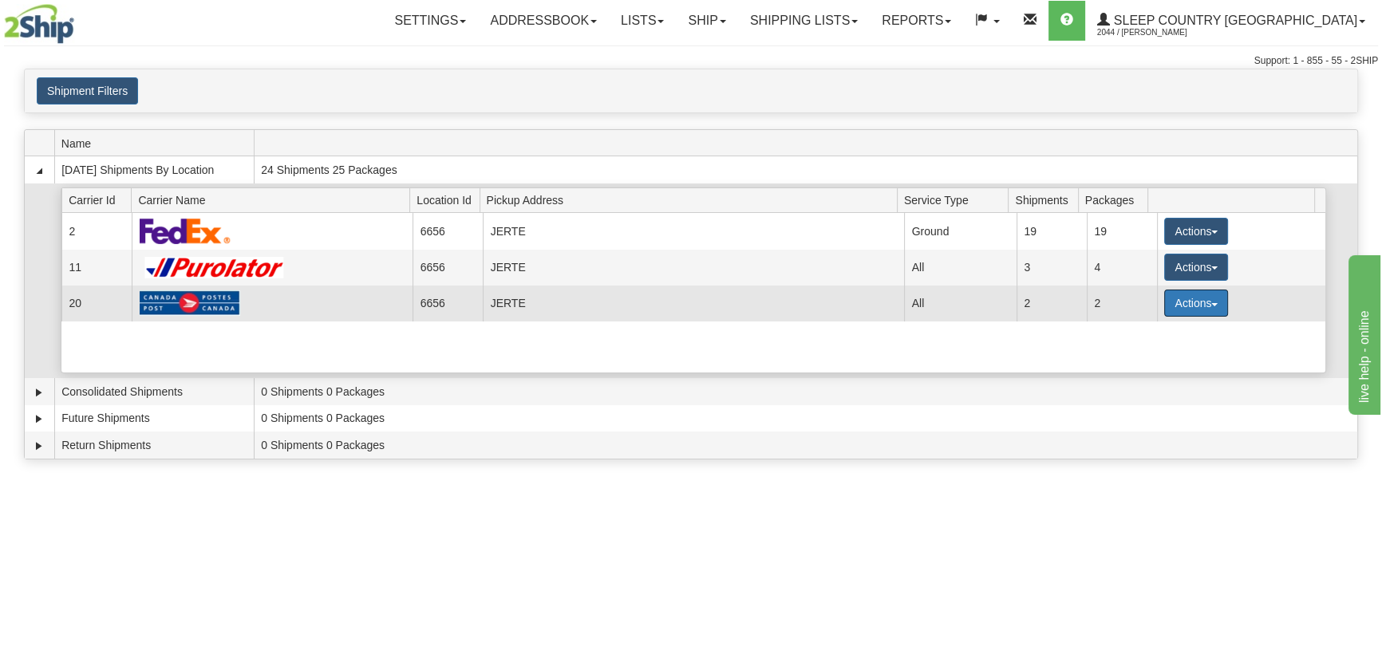
drag, startPoint x: 1192, startPoint y: 306, endPoint x: 1191, endPoint y: 316, distance: 9.6
click at [1192, 308] on button "Actions" at bounding box center [1196, 303] width 64 height 27
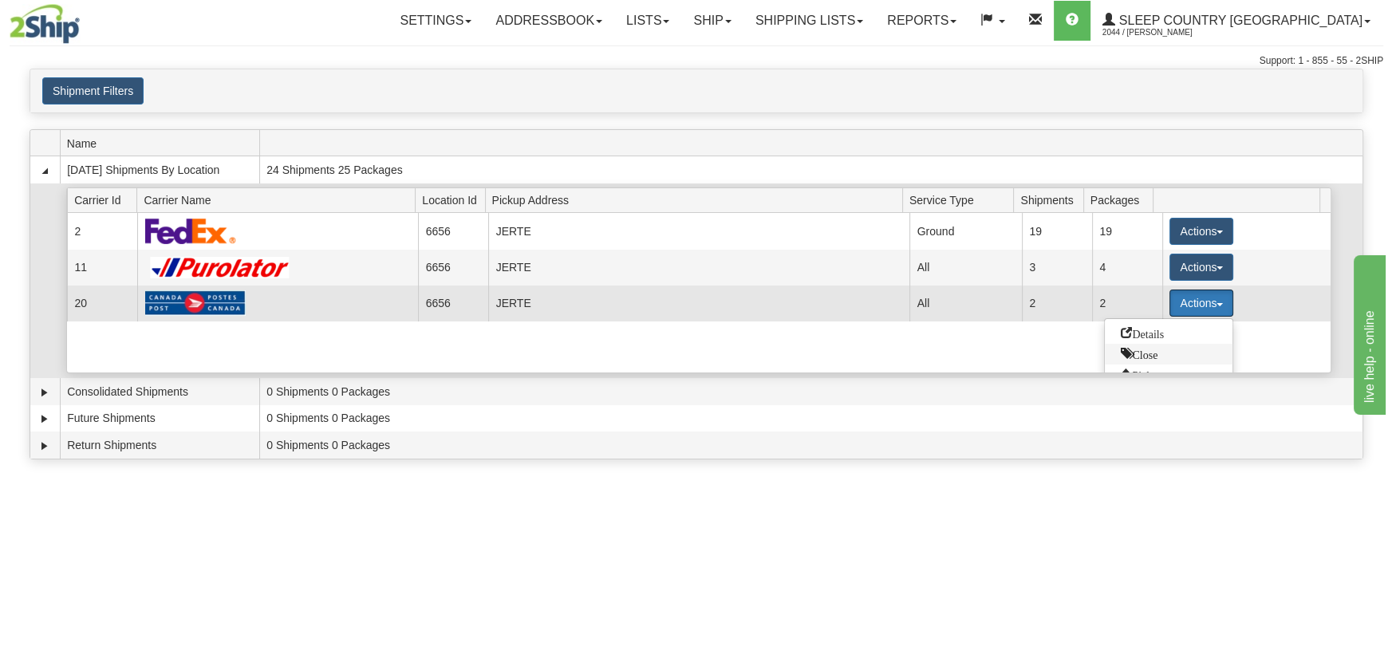
scroll to position [58, 0]
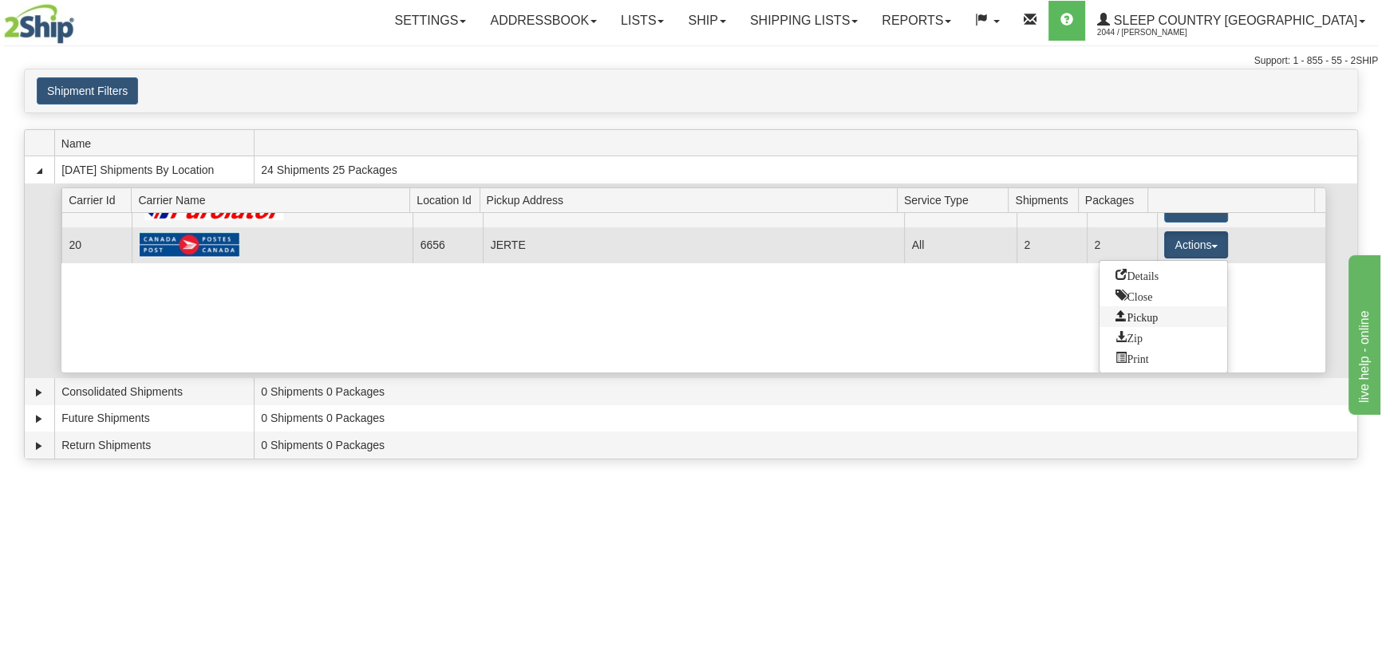
click at [1156, 313] on span "Pickup" at bounding box center [1136, 315] width 42 height 11
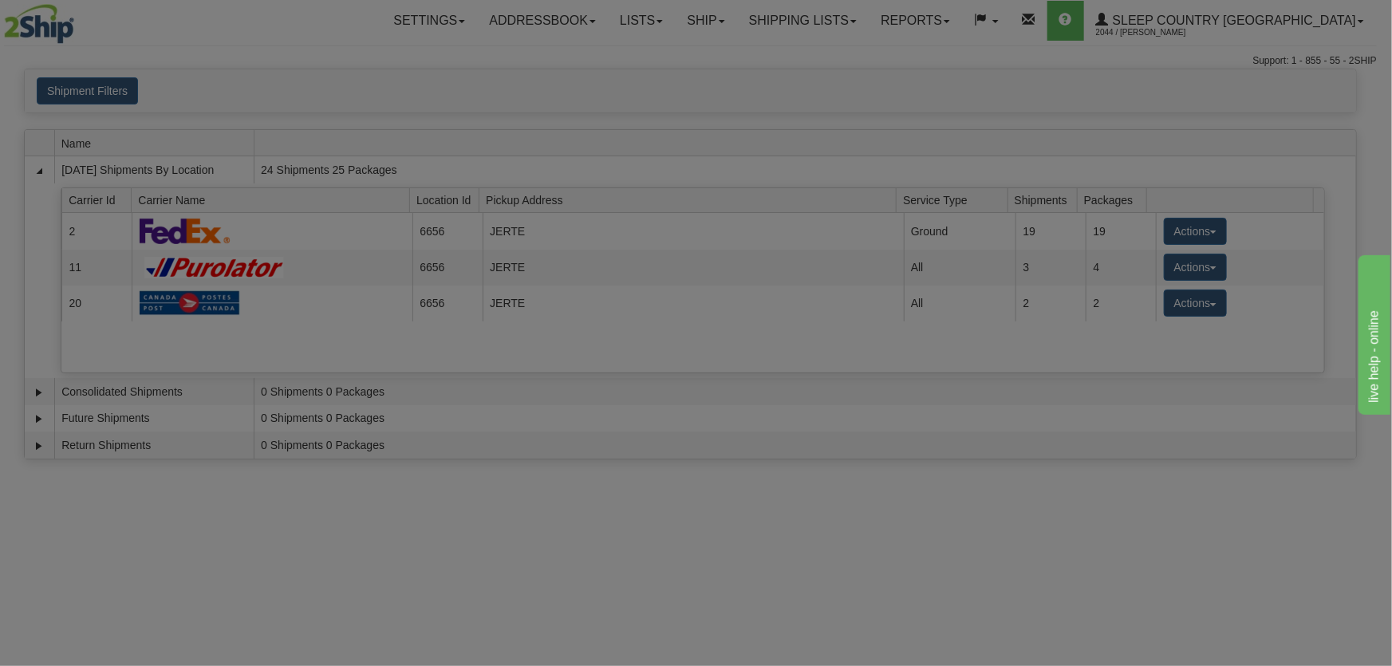
scroll to position [0, 0]
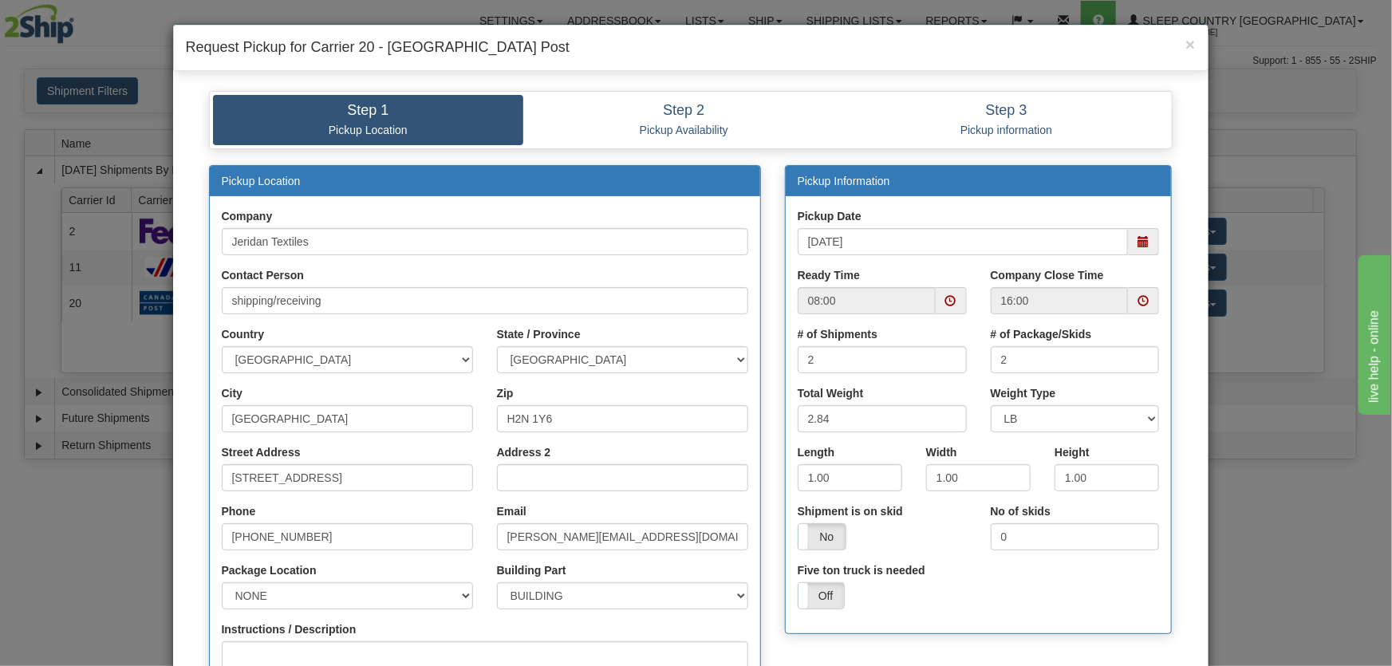
click at [1142, 247] on span at bounding box center [1143, 241] width 11 height 11
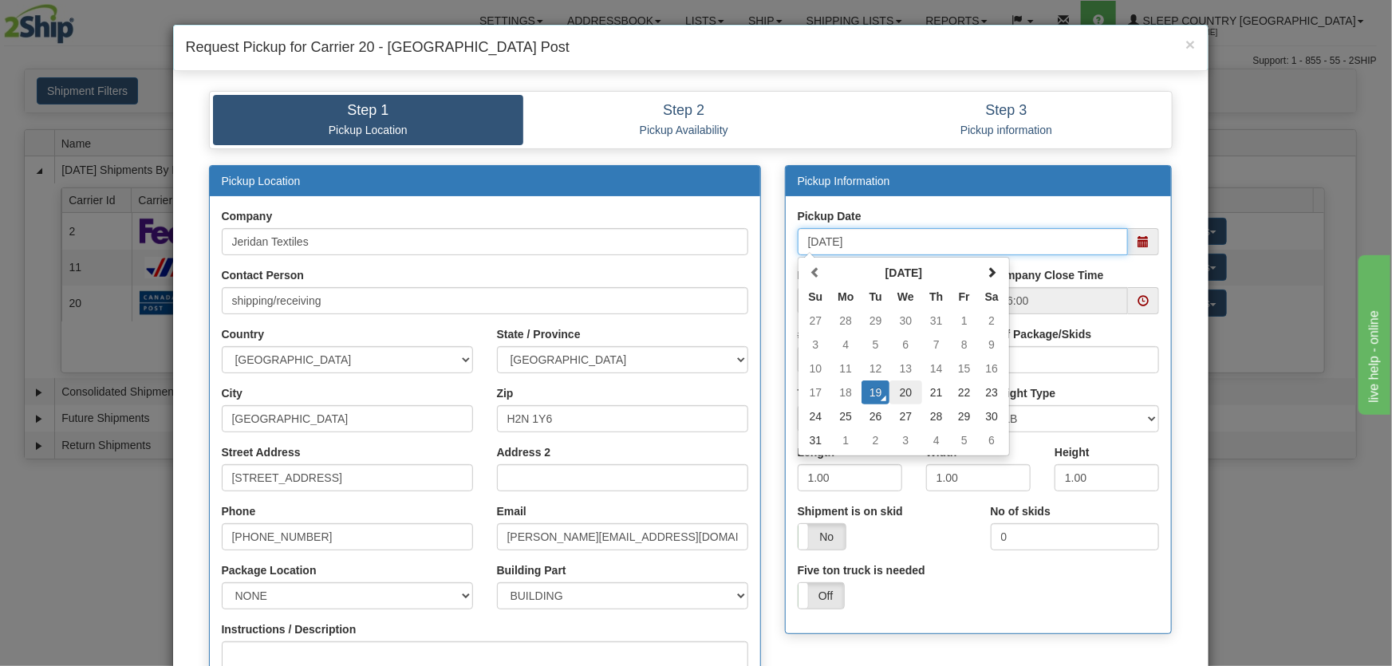
click at [897, 389] on td "20" at bounding box center [906, 393] width 33 height 24
type input "[DATE]"
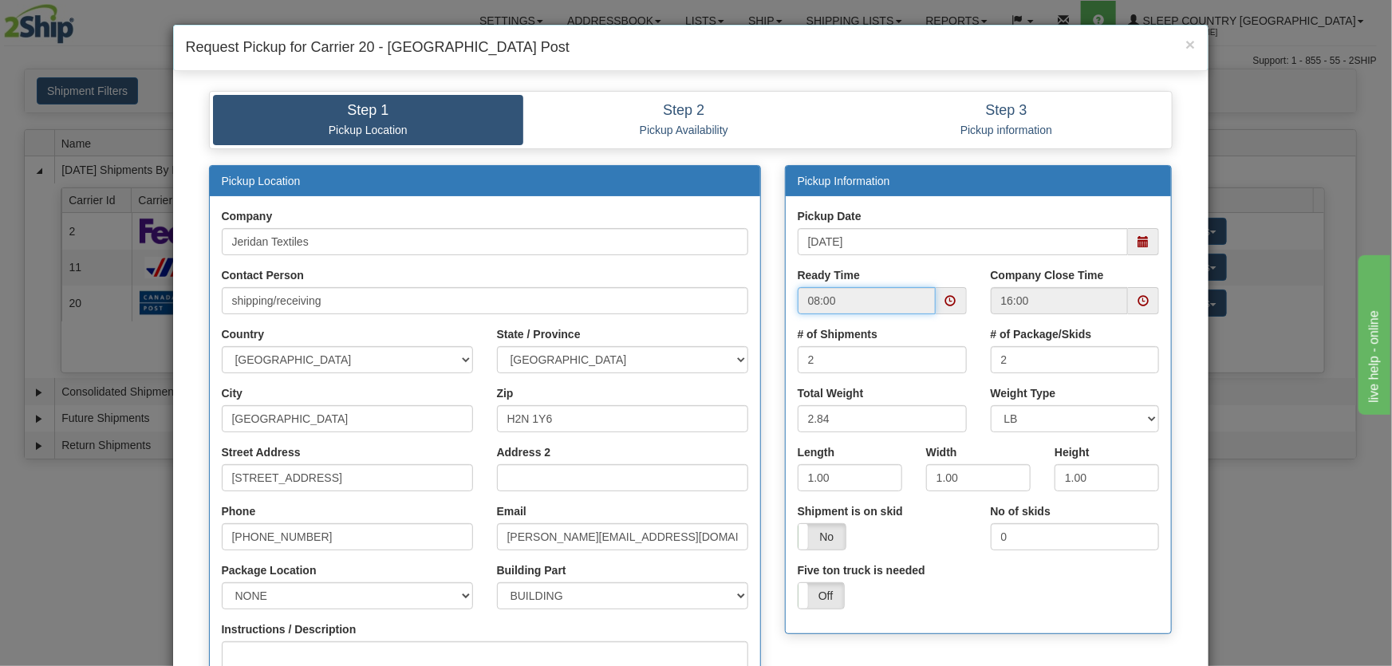
click at [931, 298] on div "08:00" at bounding box center [882, 300] width 169 height 27
click at [936, 303] on span at bounding box center [951, 300] width 31 height 27
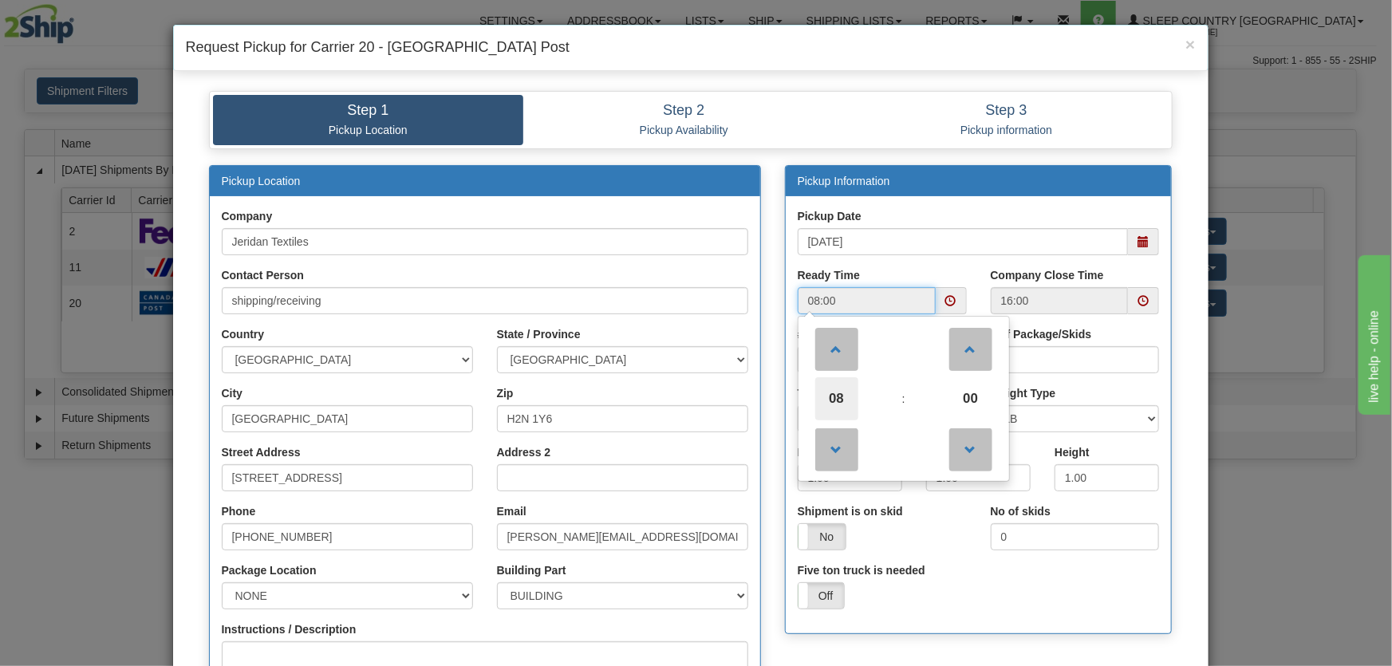
click at [846, 392] on span "08" at bounding box center [836, 398] width 43 height 43
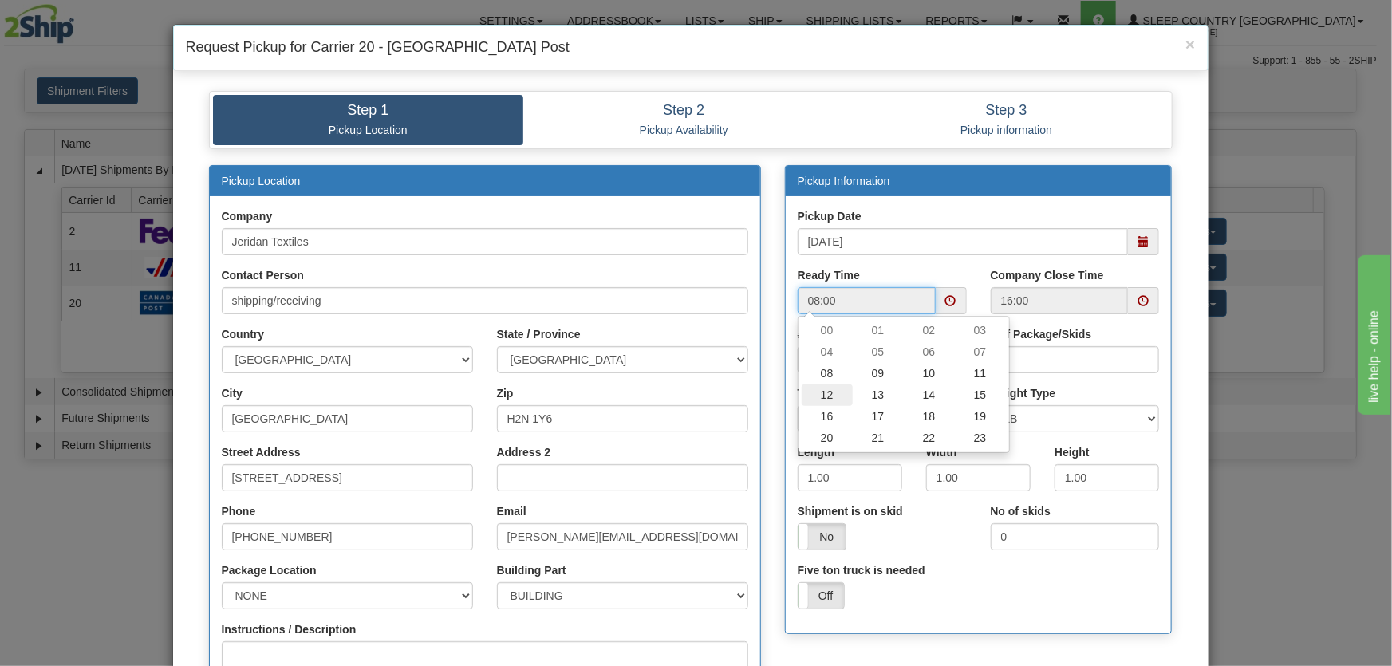
click at [823, 397] on td "12" at bounding box center [827, 396] width 51 height 22
type input "12:00"
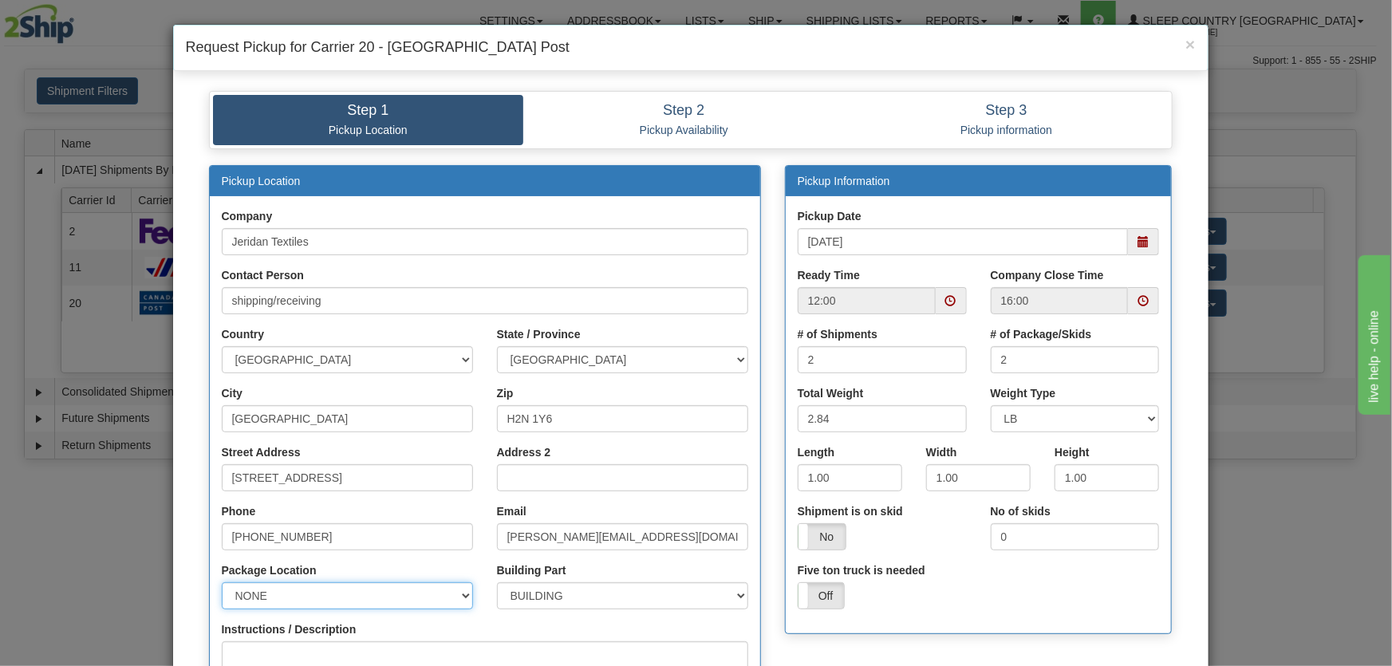
click at [277, 604] on select "NONE FRONT REAR SIDE" at bounding box center [347, 595] width 251 height 27
select select "1"
click at [222, 582] on select "NONE FRONT REAR SIDE" at bounding box center [347, 595] width 251 height 27
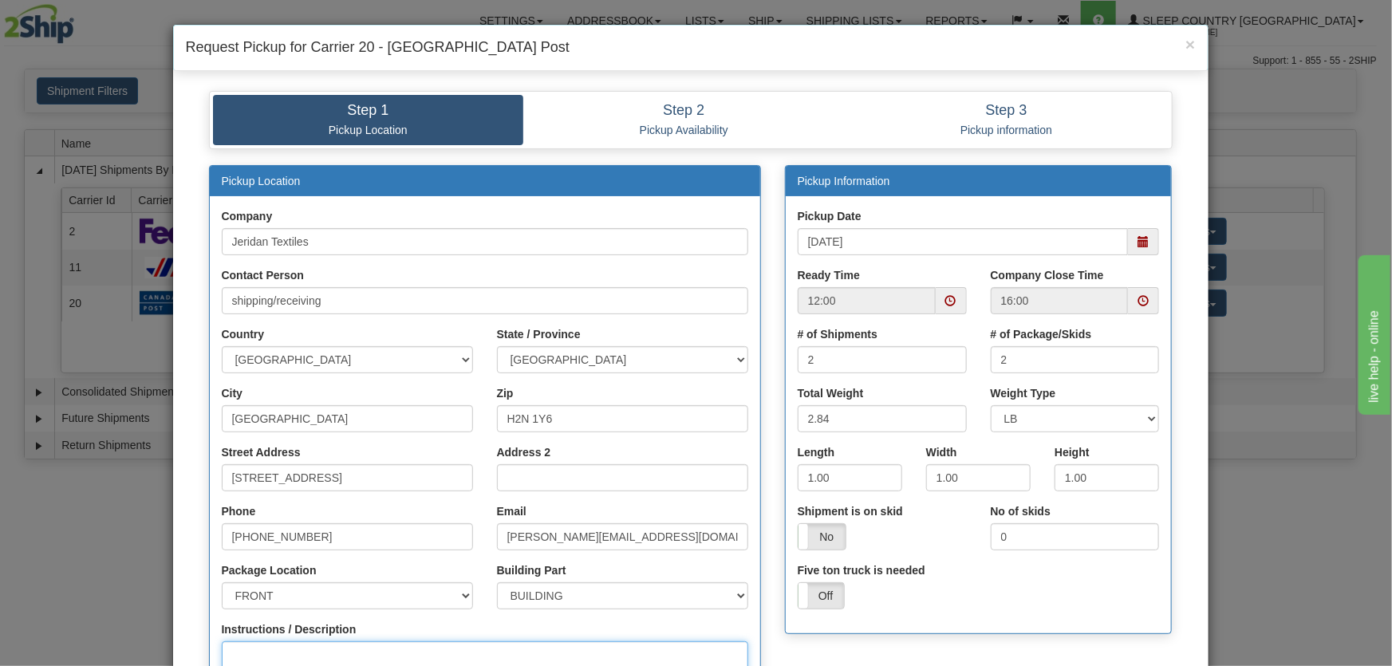
click at [267, 644] on textarea "Instructions / Description" at bounding box center [485, 663] width 527 height 43
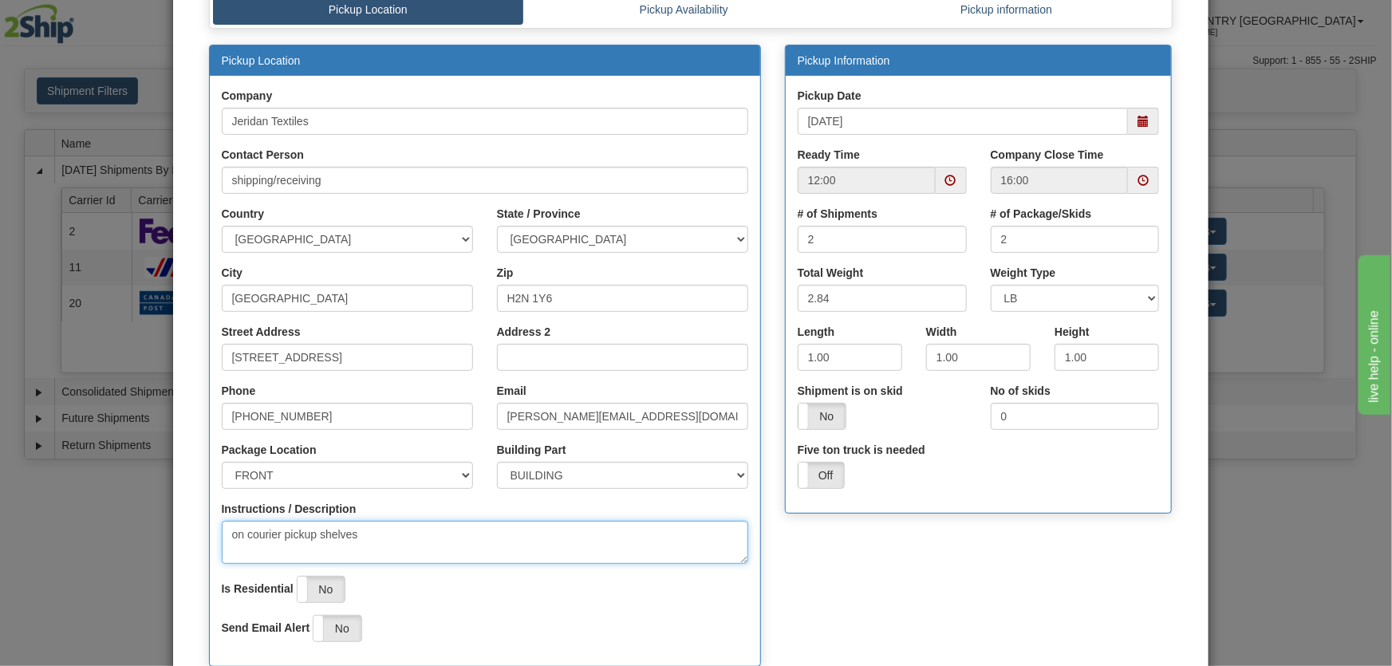
scroll to position [241, 0]
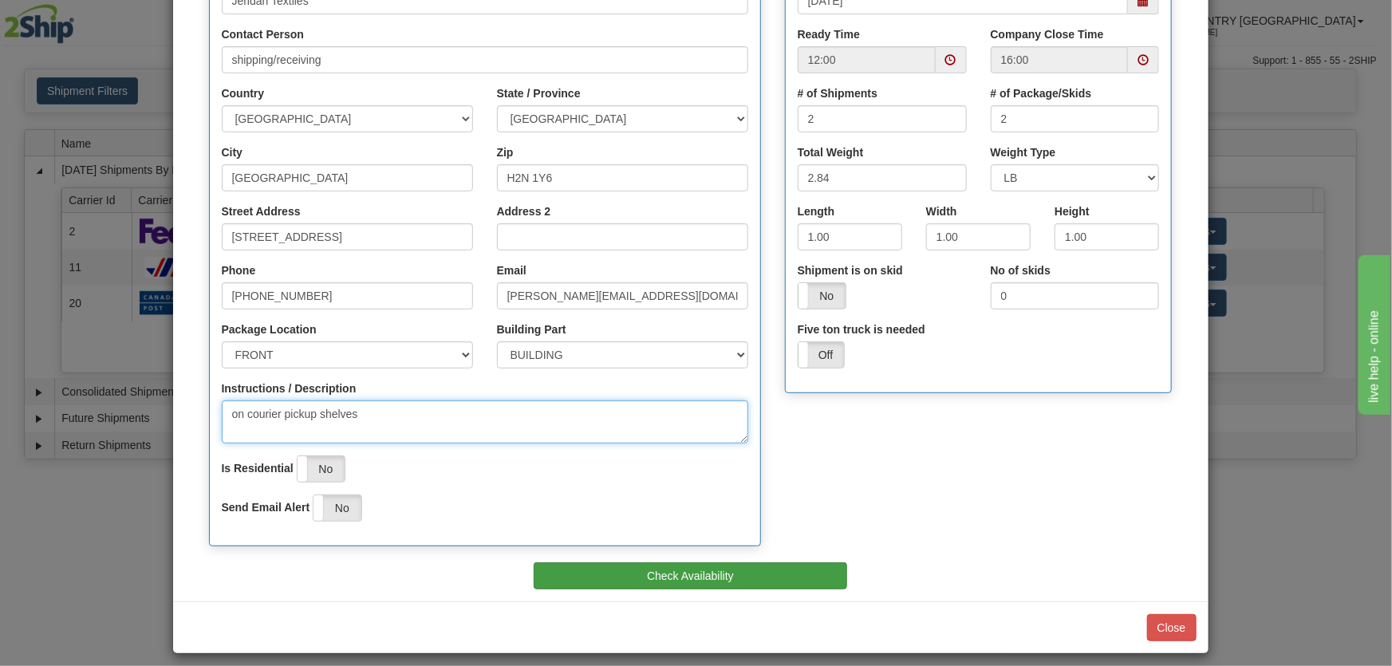
type textarea "on courier pickup shelves"
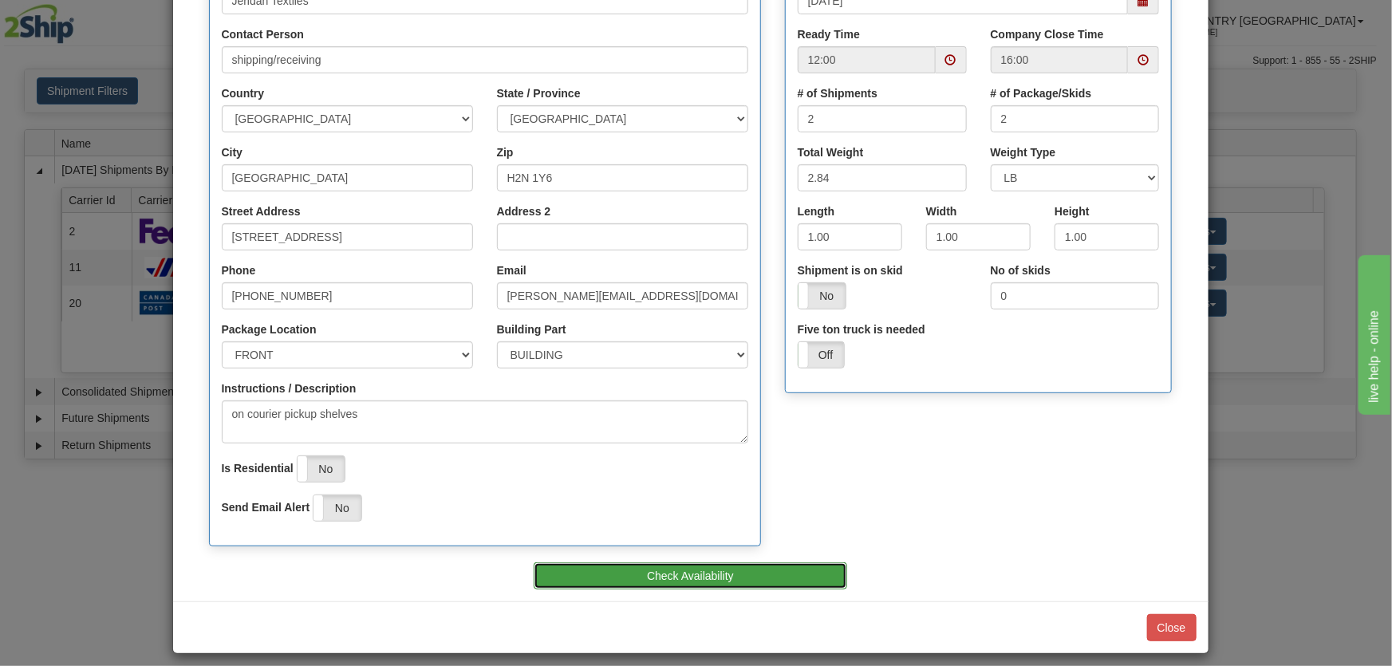
click at [576, 584] on button "Check Availability" at bounding box center [691, 576] width 314 height 27
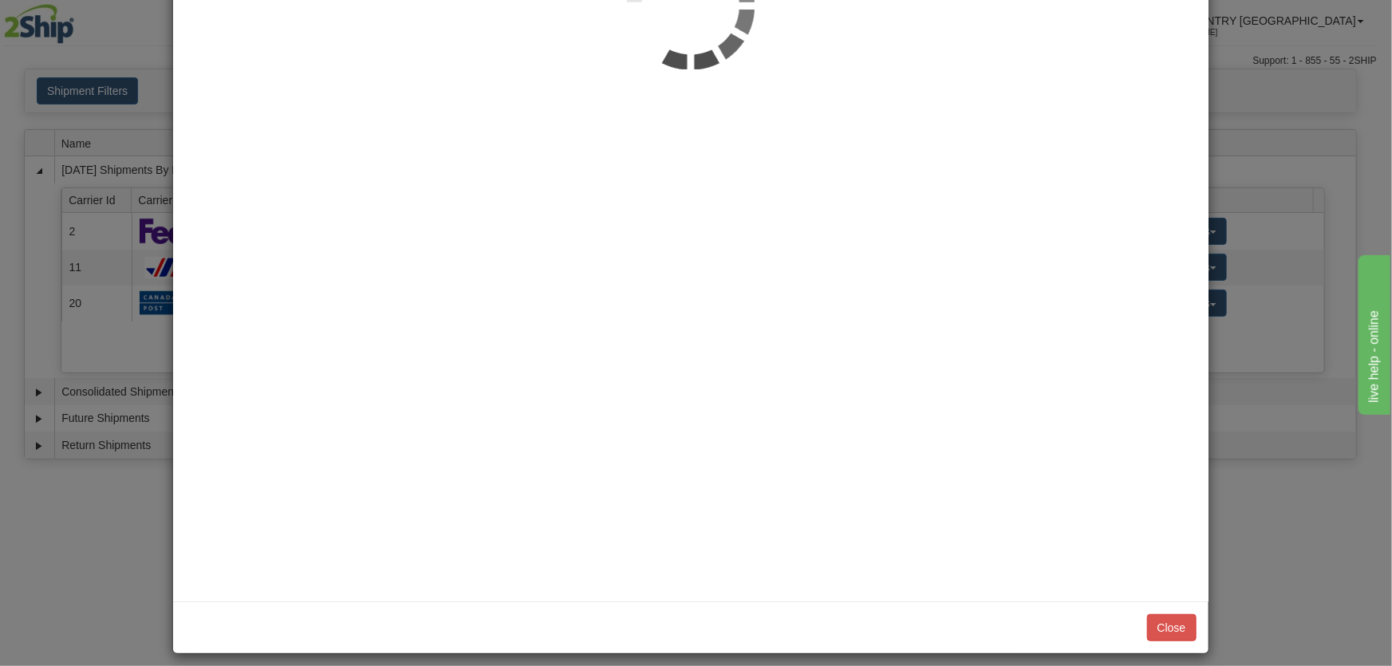
scroll to position [0, 0]
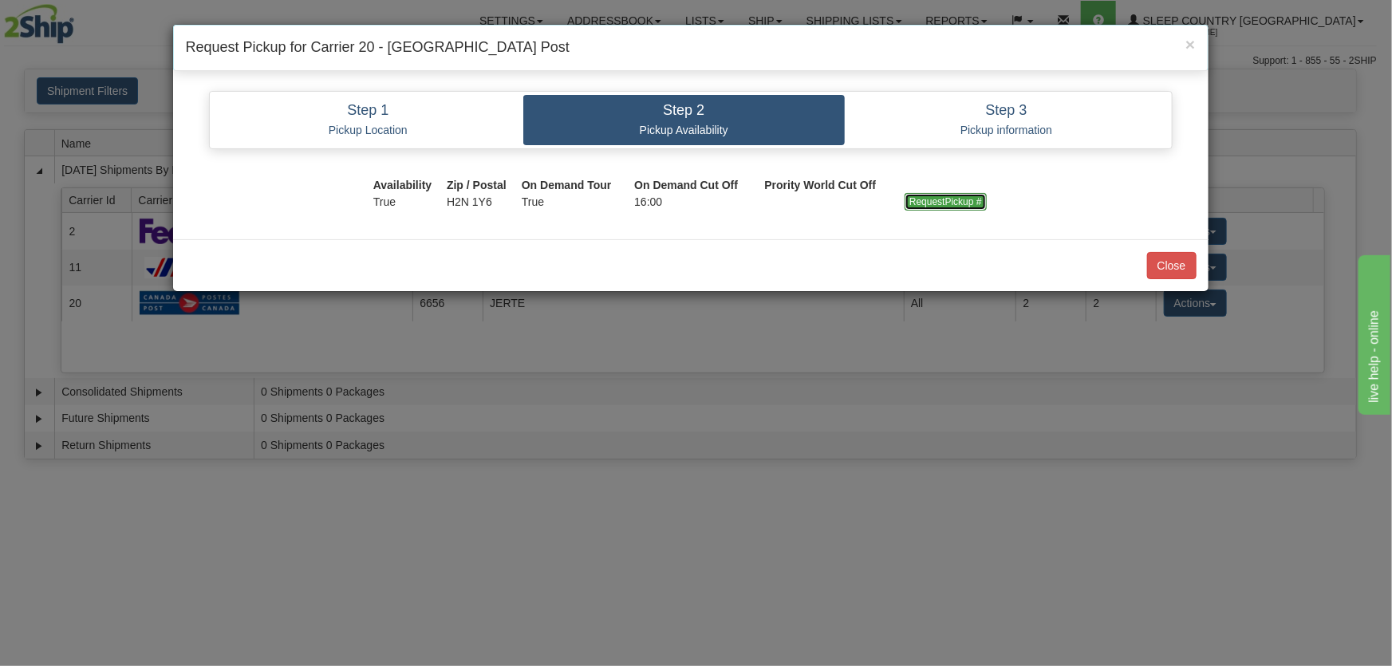
click at [965, 194] on input "RequestPickup #" at bounding box center [946, 202] width 82 height 18
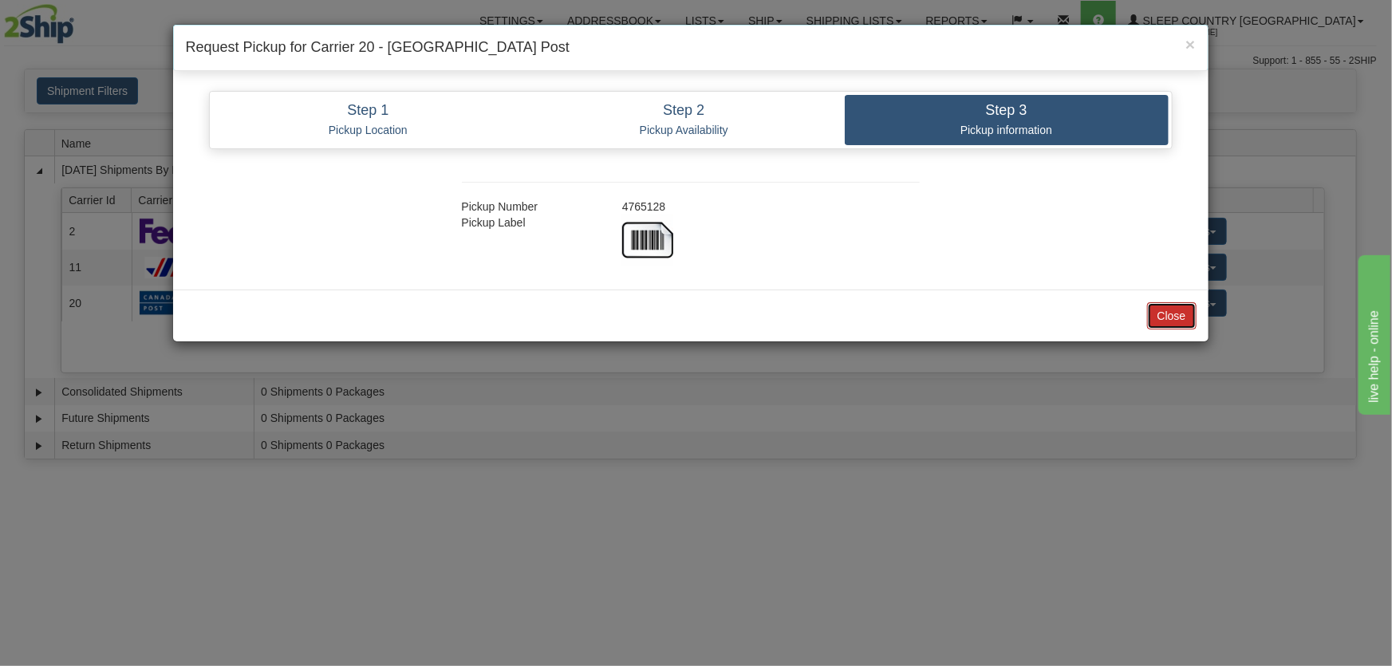
click at [1165, 306] on button "Close" at bounding box center [1171, 315] width 49 height 27
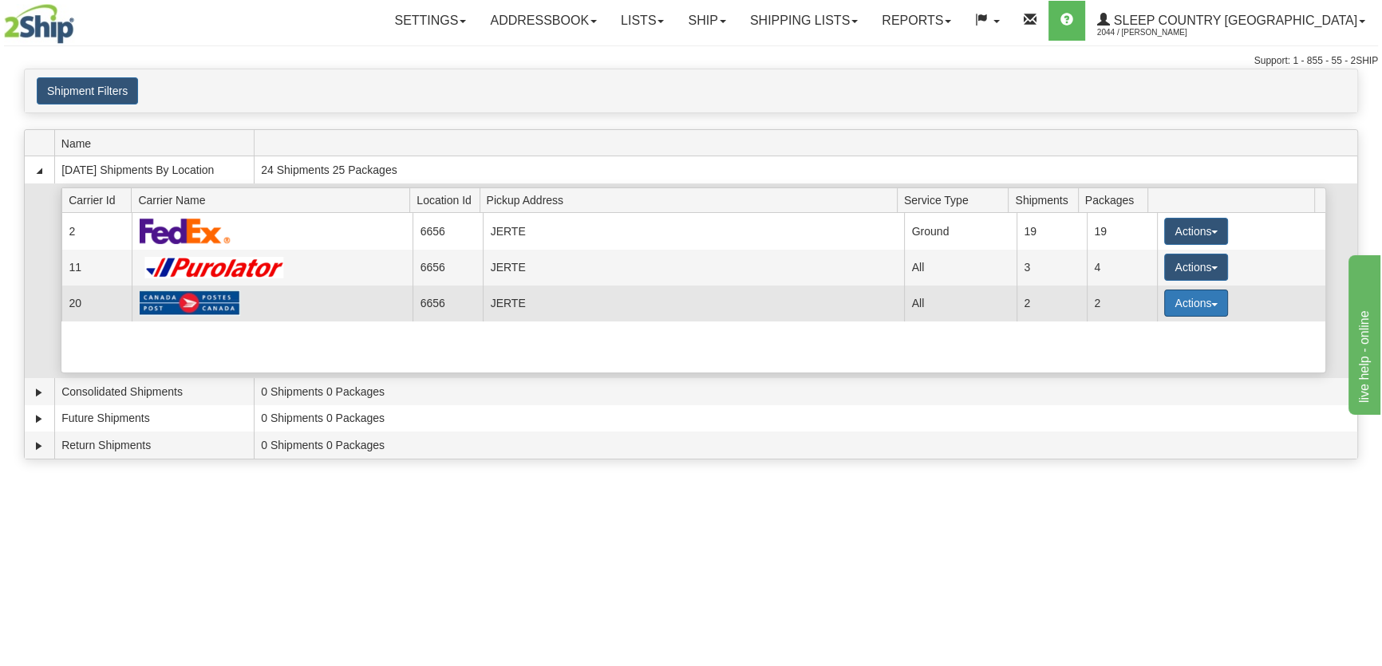
click at [1187, 301] on button "Actions" at bounding box center [1196, 303] width 64 height 27
click at [1163, 353] on link "Close" at bounding box center [1164, 354] width 128 height 21
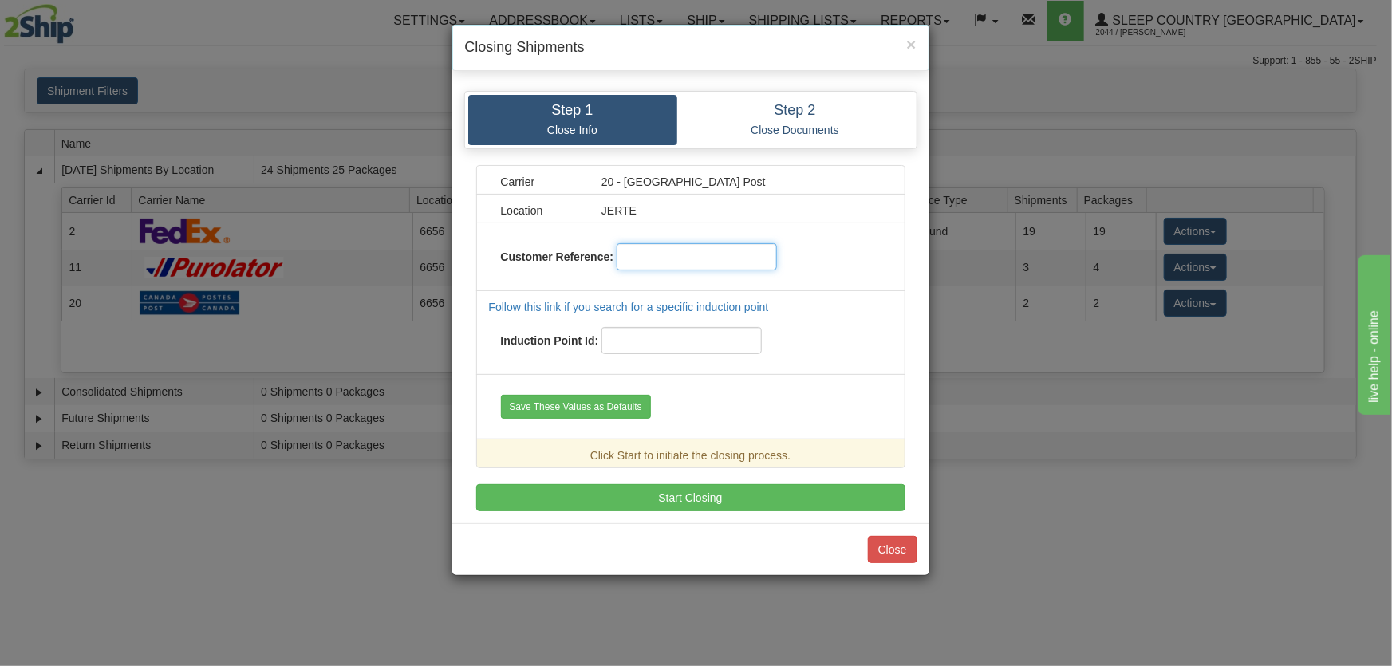
click at [665, 259] on input "text" at bounding box center [697, 256] width 160 height 27
type input "19082025"
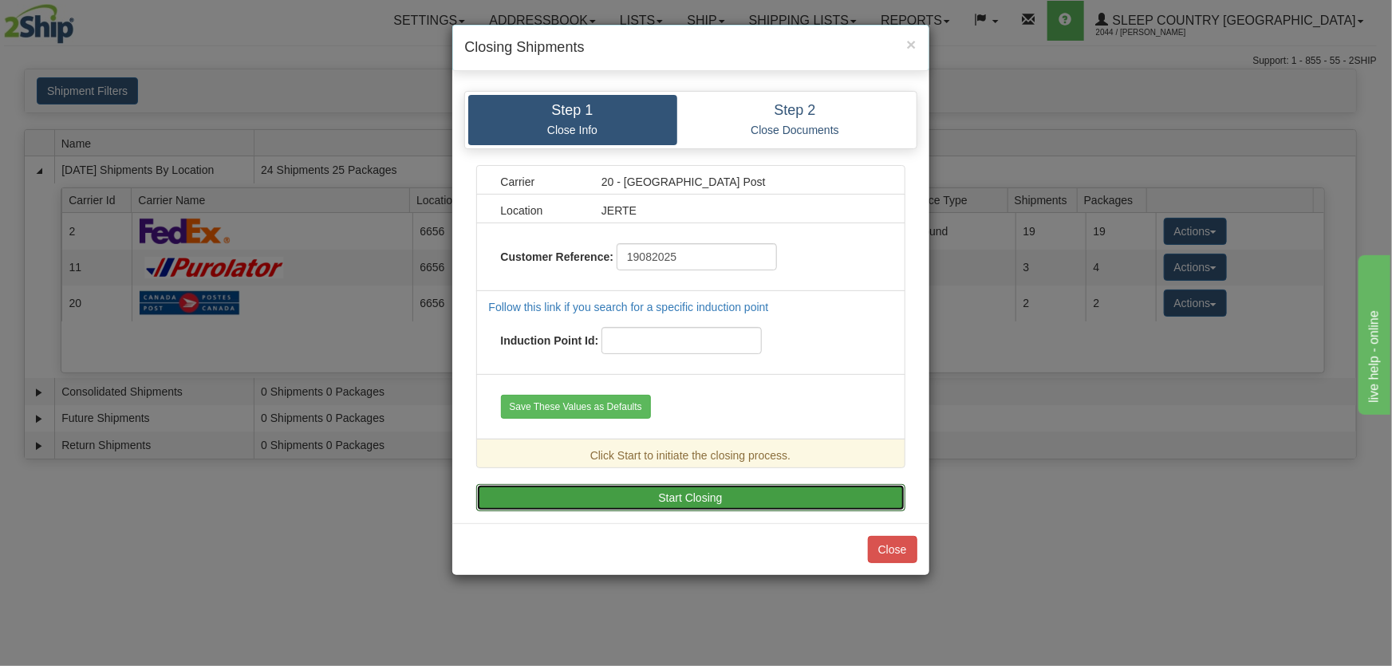
click at [754, 498] on button "Start Closing" at bounding box center [690, 497] width 429 height 27
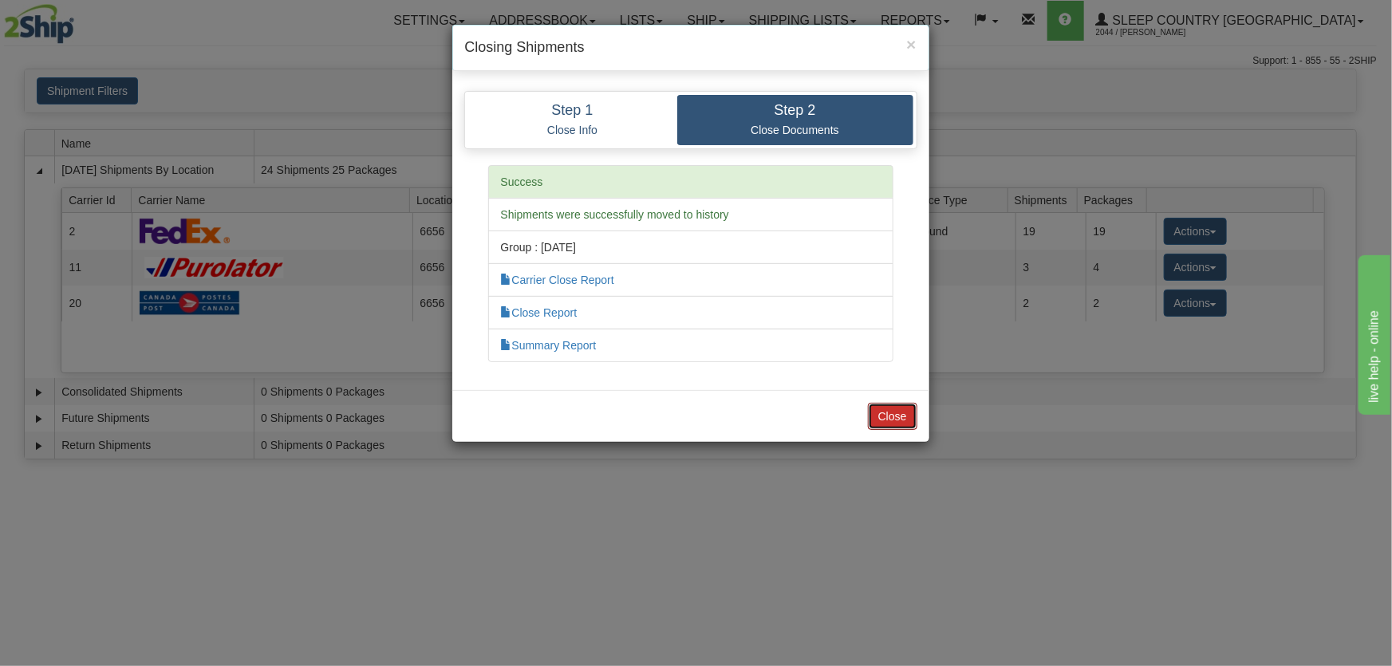
click at [893, 418] on button "Close" at bounding box center [892, 416] width 49 height 27
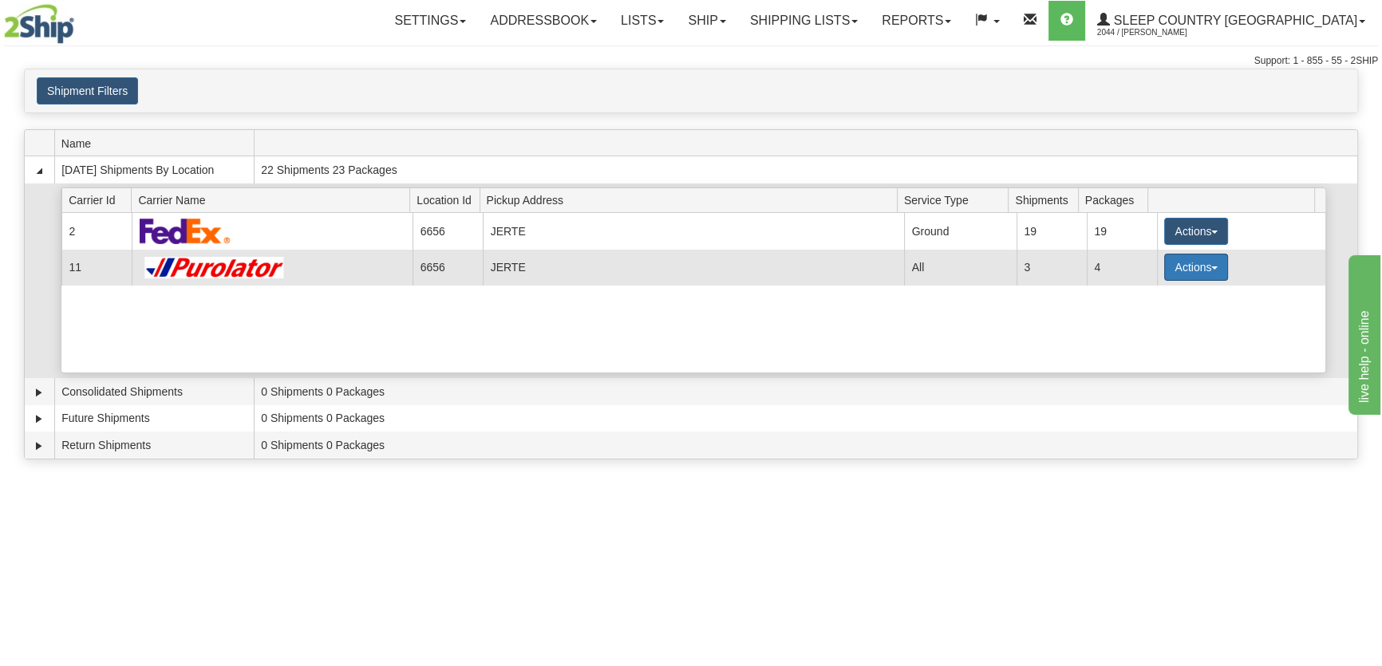
click at [1190, 275] on button "Actions" at bounding box center [1196, 267] width 64 height 27
click at [1189, 267] on button "Actions" at bounding box center [1196, 267] width 64 height 27
click at [1158, 336] on span "Pickup" at bounding box center [1136, 338] width 42 height 11
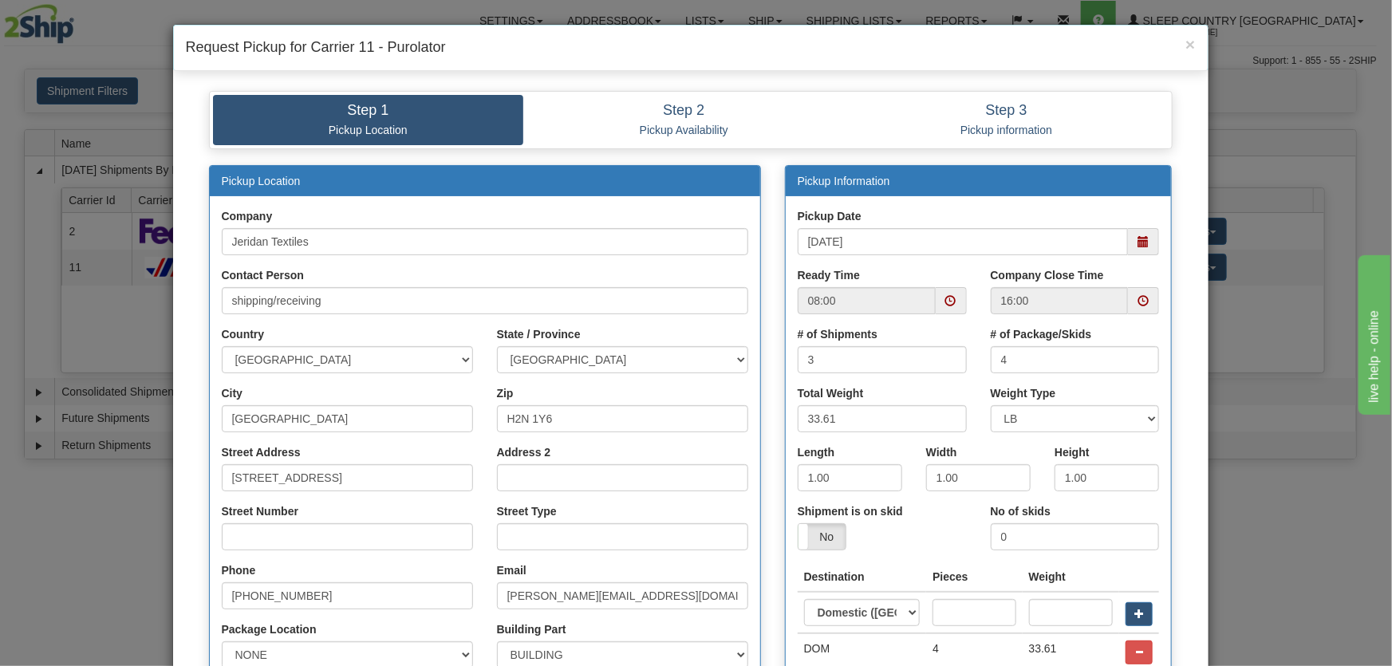
click at [1138, 237] on span at bounding box center [1143, 241] width 11 height 11
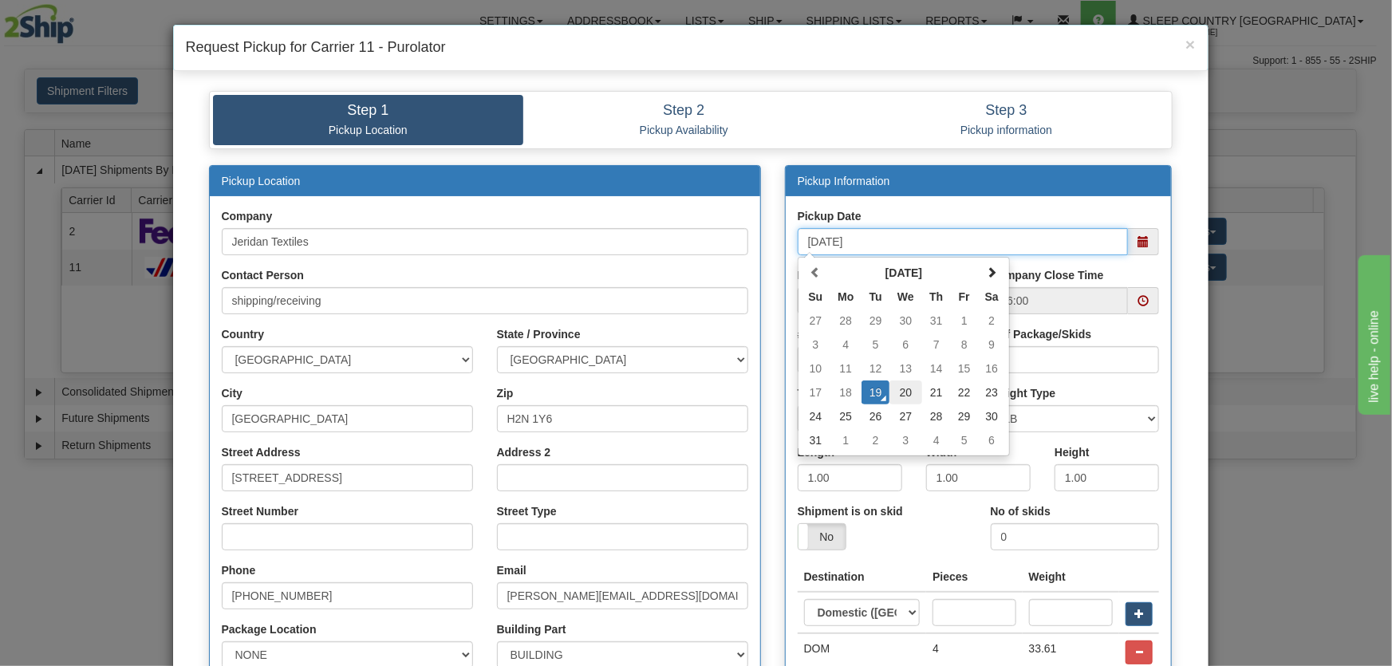
click at [910, 400] on td "20" at bounding box center [906, 393] width 33 height 24
type input "[DATE]"
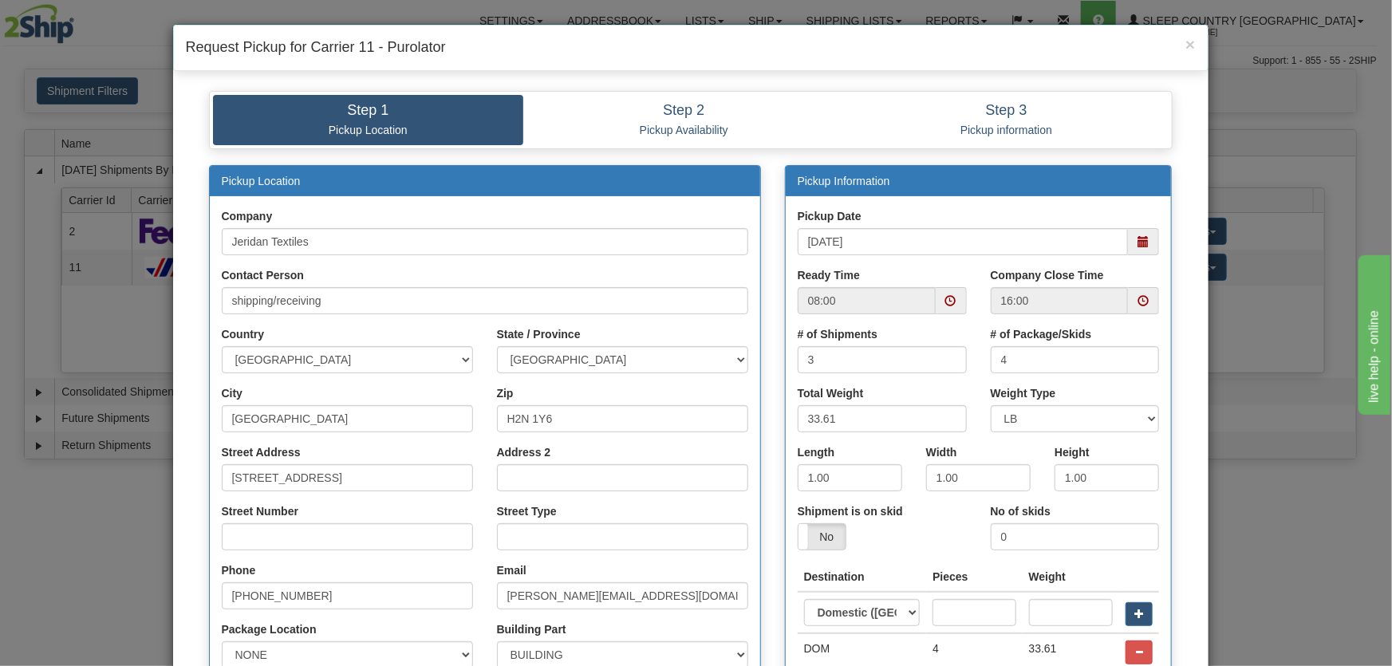
click at [936, 283] on div "Ready Time 08:00" at bounding box center [882, 290] width 169 height 47
drag, startPoint x: 918, startPoint y: 306, endPoint x: 935, endPoint y: 304, distance: 16.8
click at [920, 306] on input "08:00" at bounding box center [867, 300] width 138 height 27
click at [947, 303] on span at bounding box center [951, 300] width 11 height 11
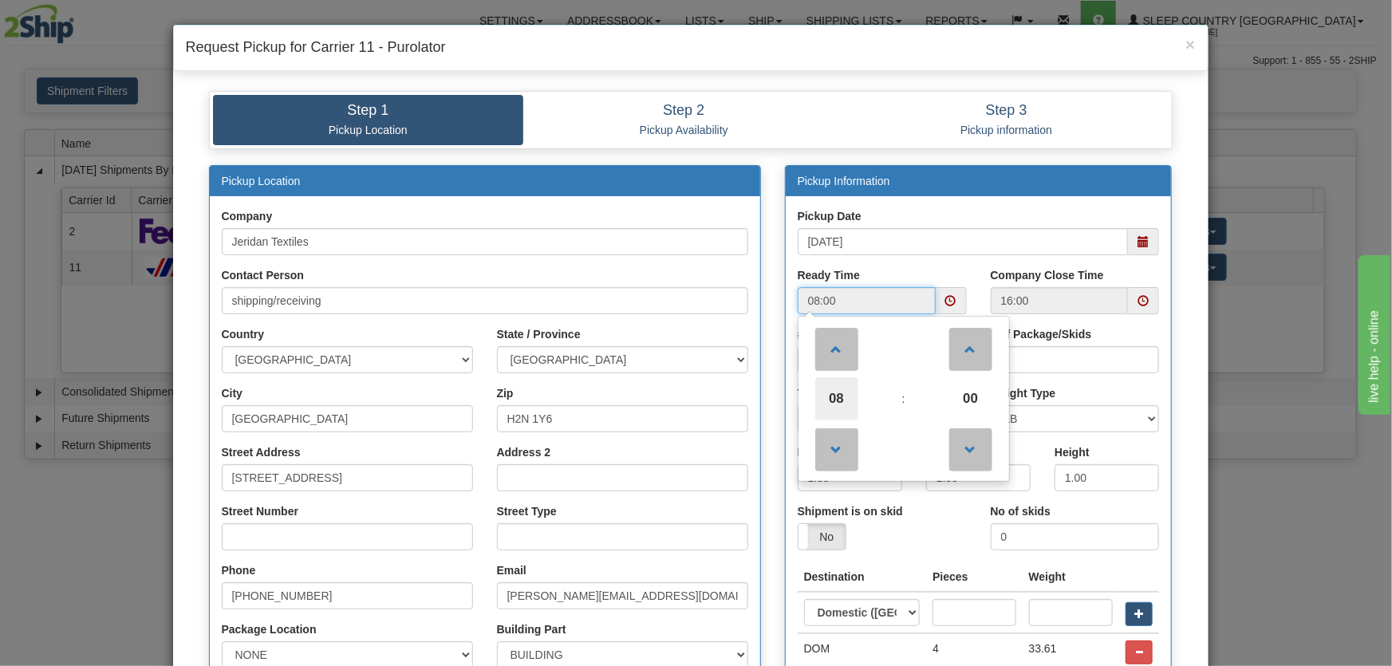
click at [837, 406] on span "08" at bounding box center [836, 398] width 43 height 43
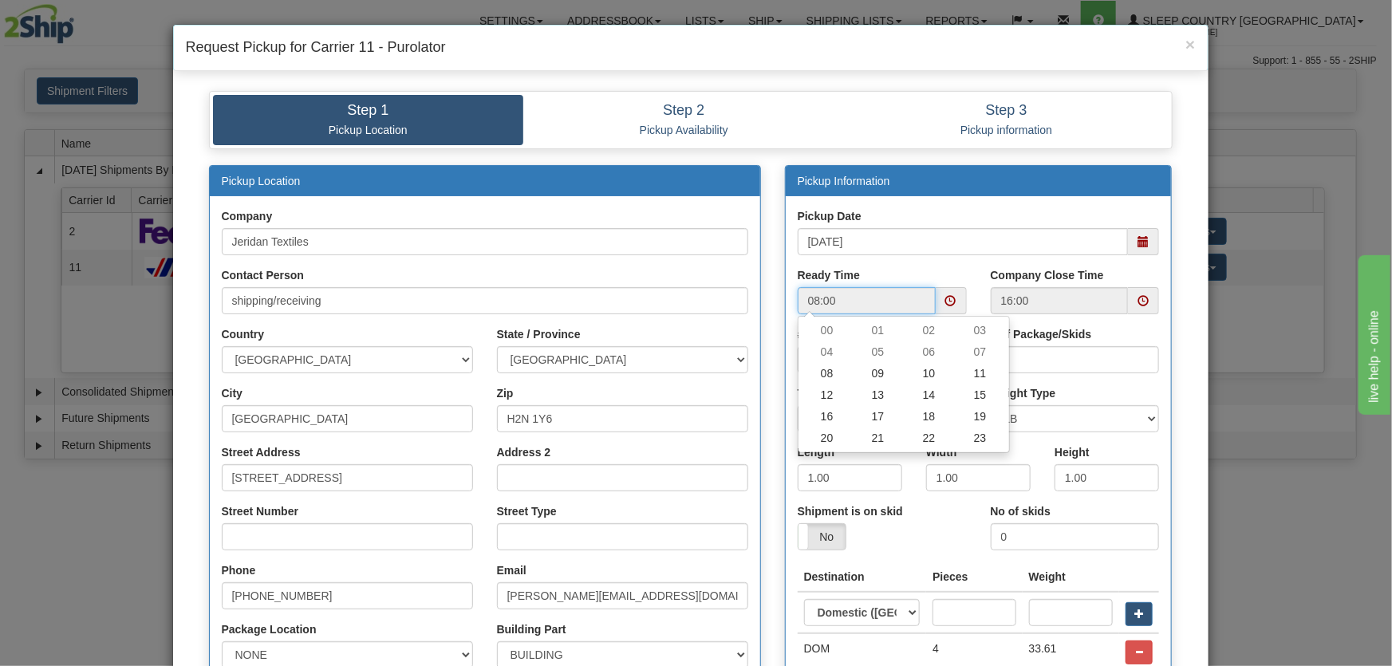
click at [972, 378] on td "11" at bounding box center [980, 374] width 51 height 22
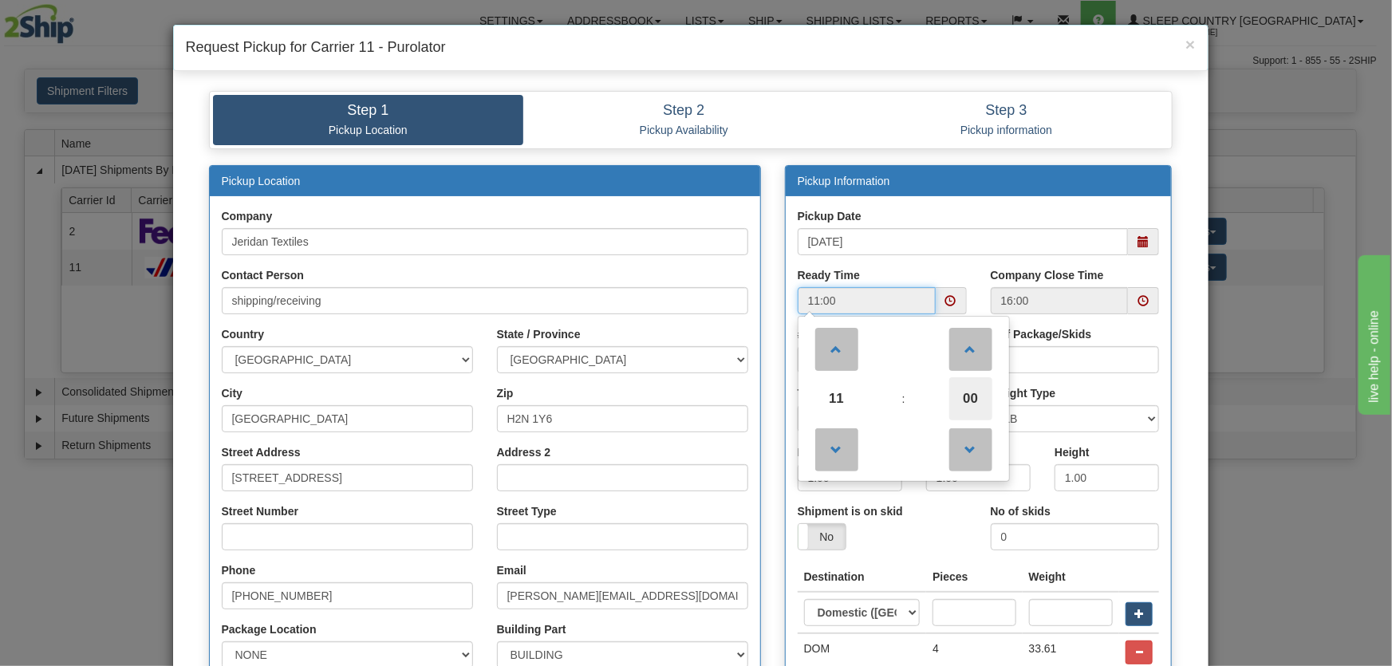
click at [971, 415] on span "00" at bounding box center [971, 398] width 43 height 43
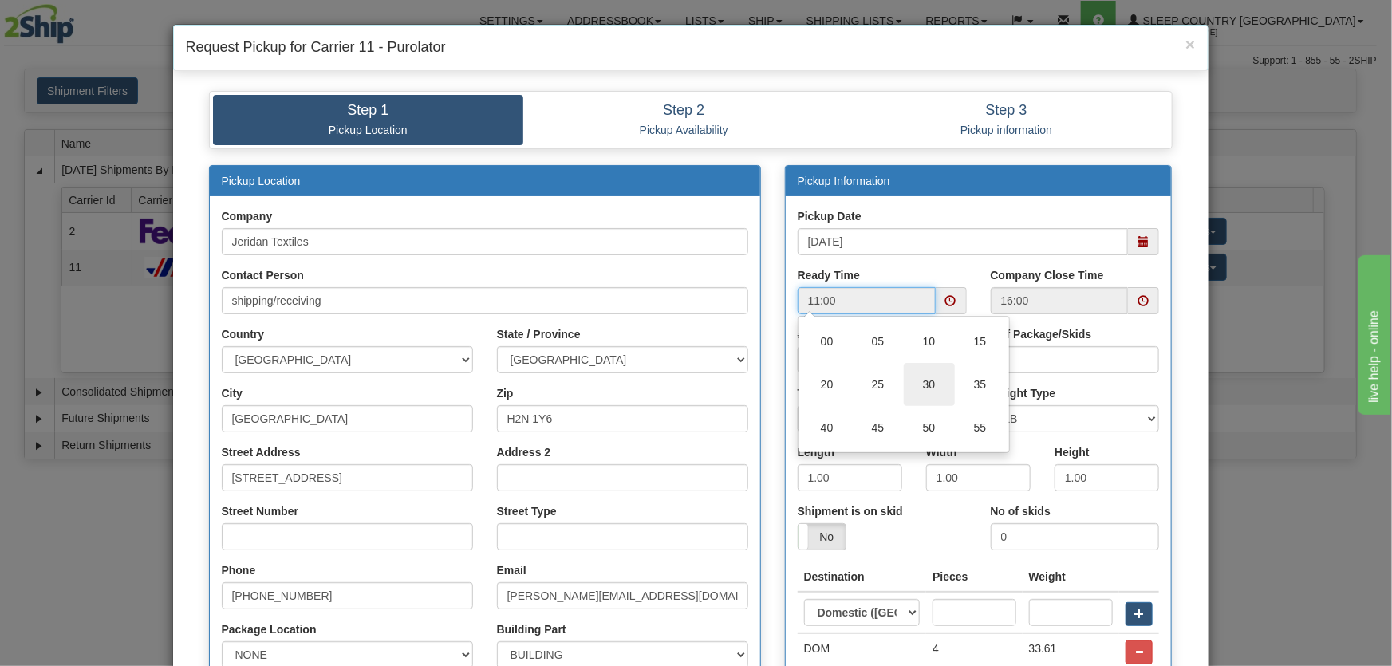
click at [933, 383] on td "30" at bounding box center [929, 384] width 51 height 43
type input "11:30"
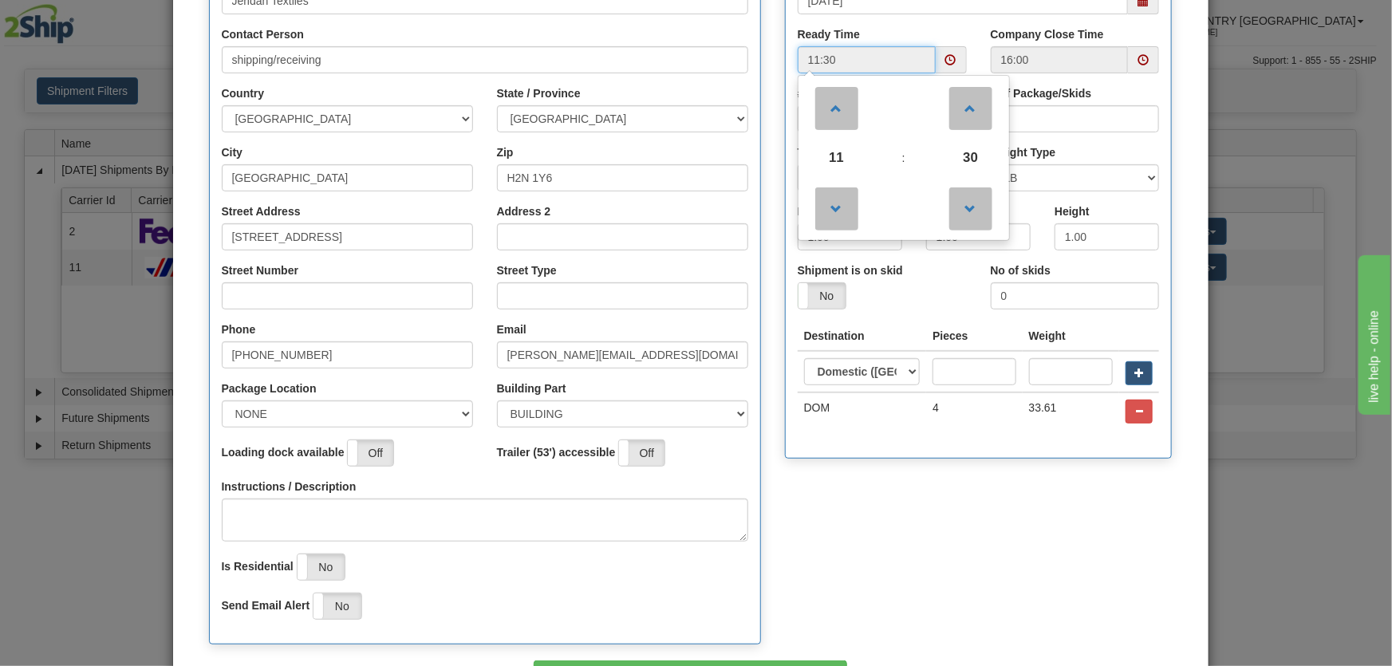
scroll to position [349, 0]
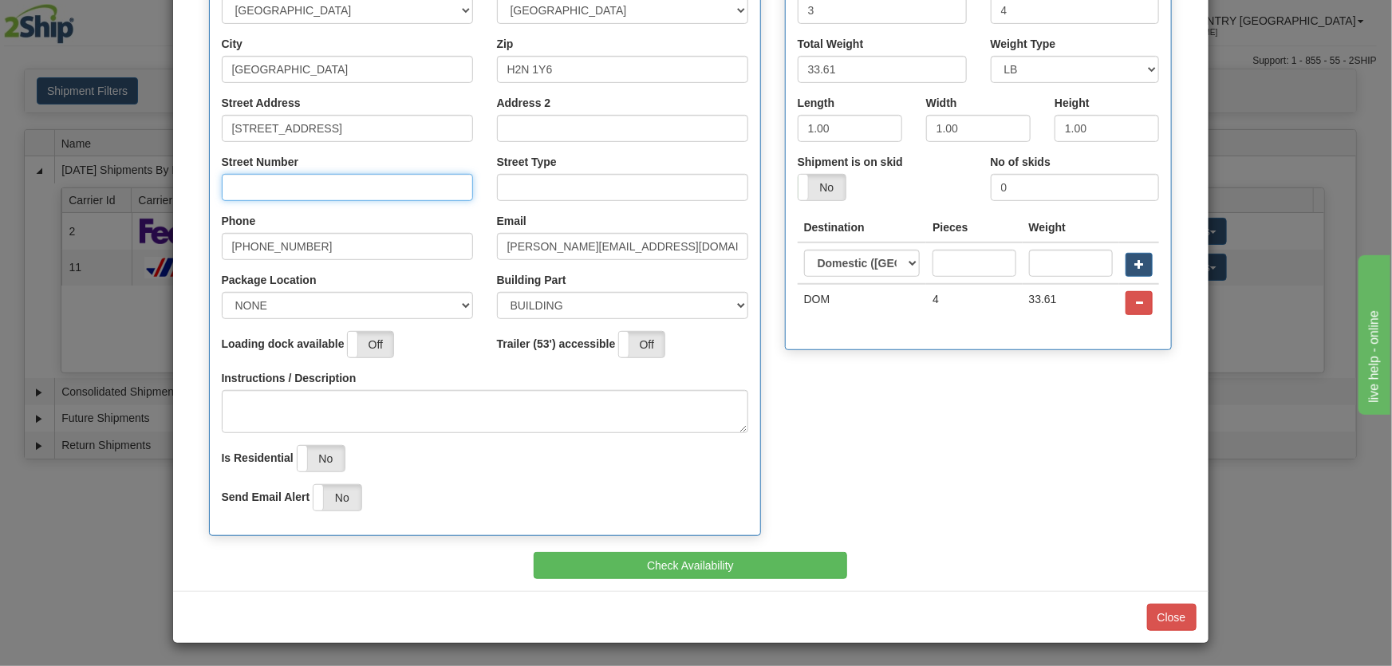
click at [279, 198] on input "Street Number" at bounding box center [347, 187] width 251 height 27
type input "8750"
drag, startPoint x: 508, startPoint y: 195, endPoint x: 531, endPoint y: 195, distance: 23.2
click at [519, 195] on input "Street Type" at bounding box center [622, 187] width 251 height 27
type input "AVE"
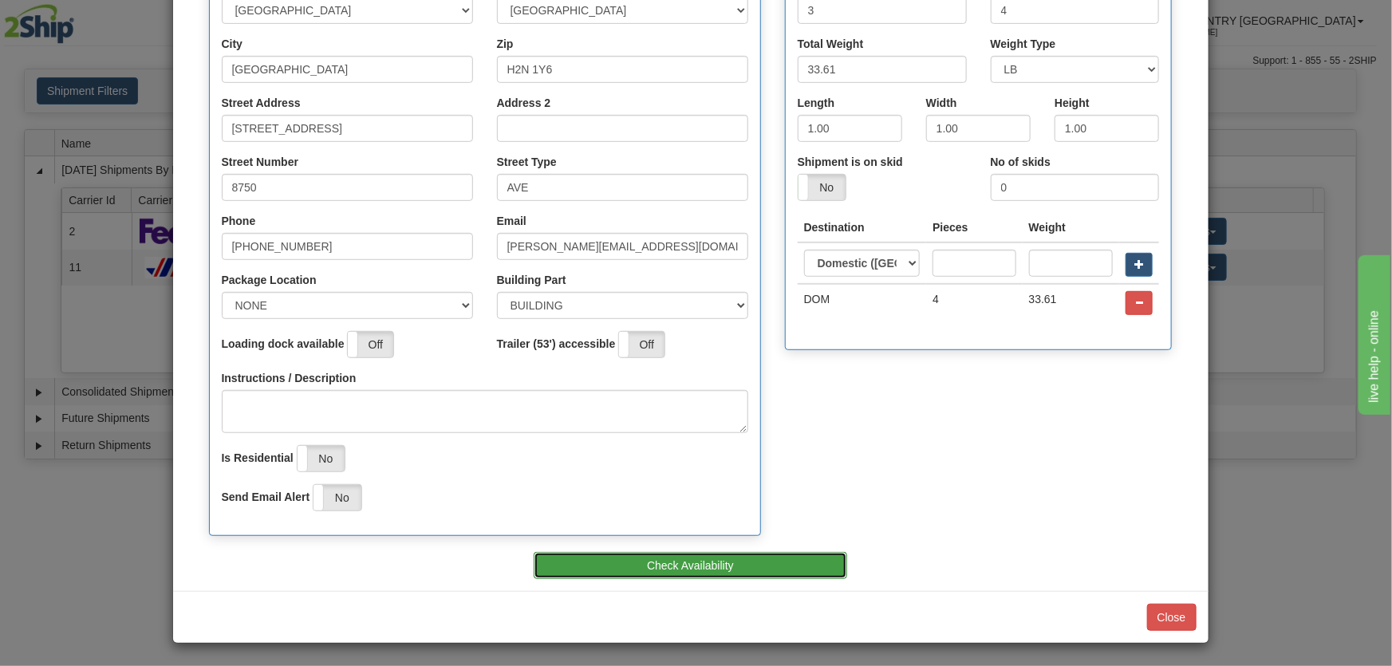
click at [747, 563] on button "Check Availability" at bounding box center [691, 565] width 314 height 27
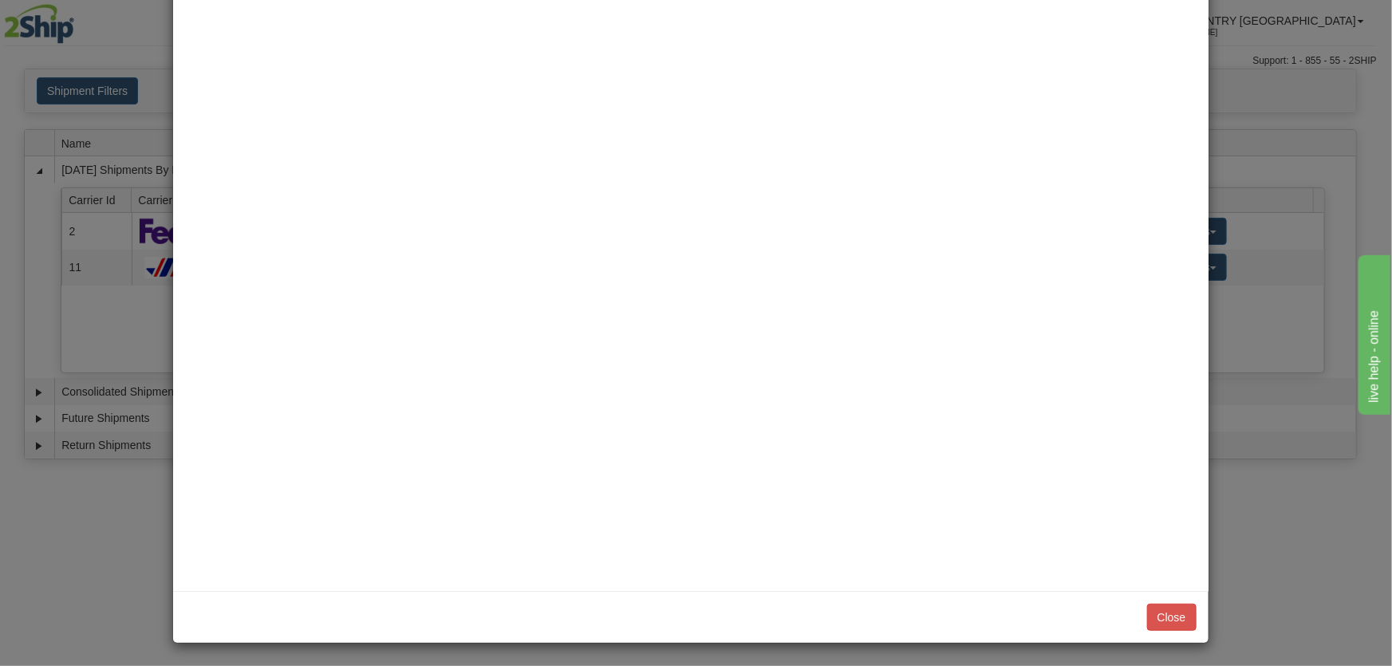
scroll to position [0, 0]
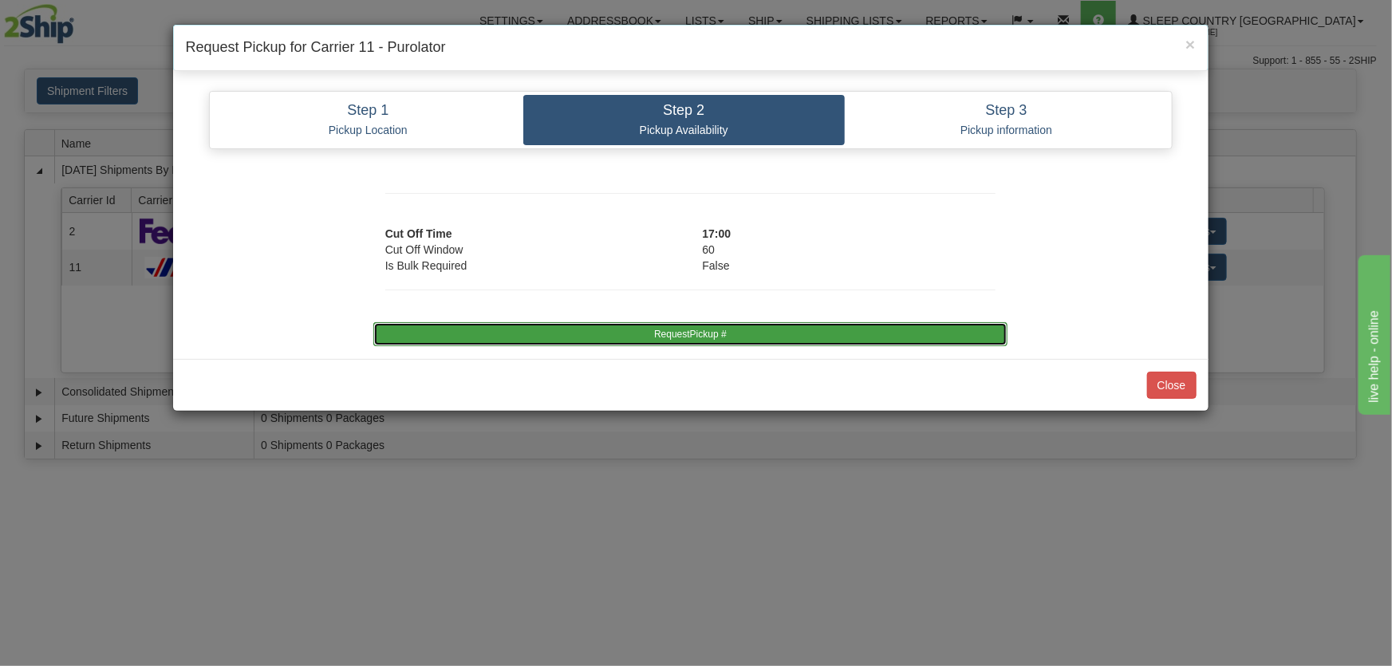
click at [782, 339] on button "RequestPickup #" at bounding box center [690, 334] width 634 height 24
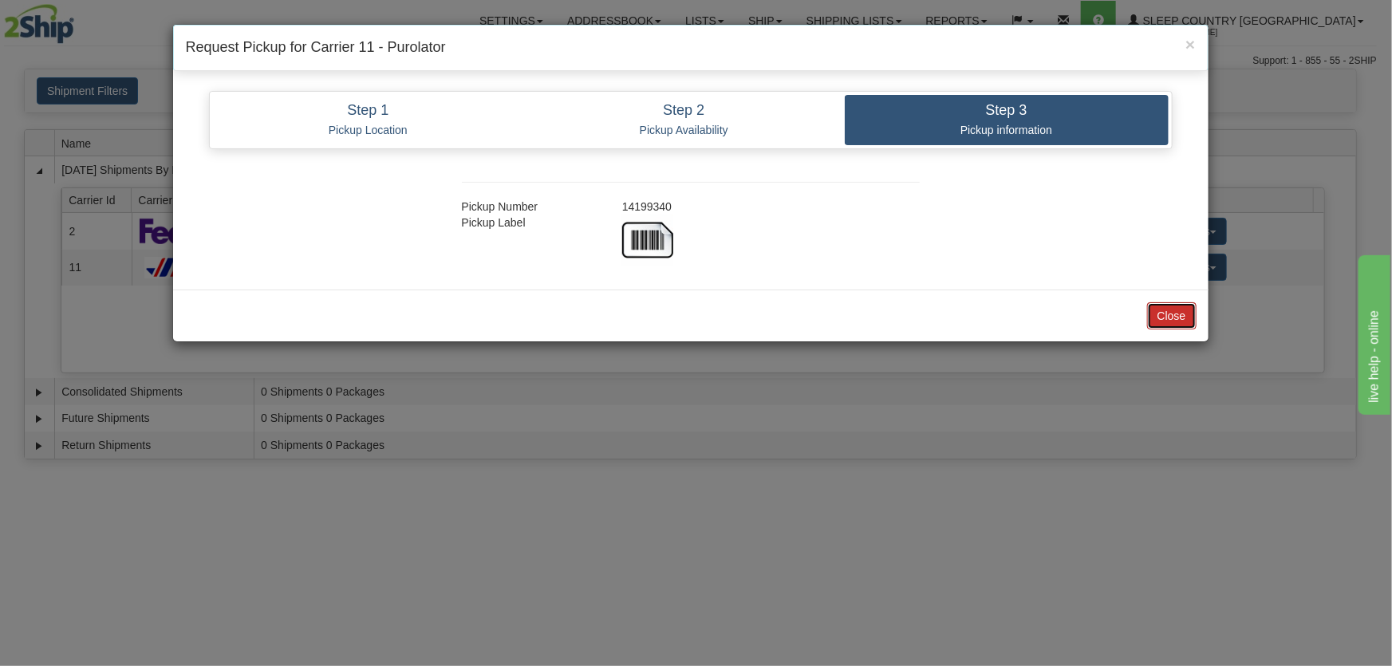
click at [1159, 314] on button "Close" at bounding box center [1171, 315] width 49 height 27
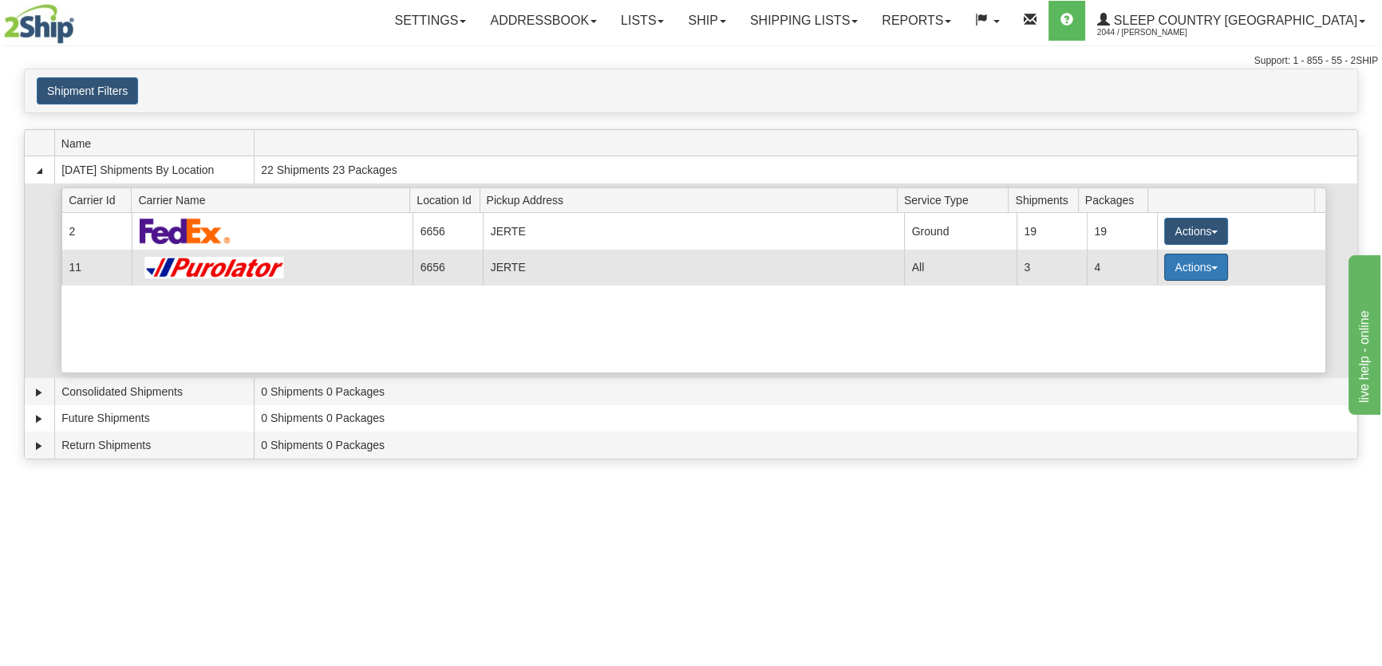
click at [1182, 267] on button "Actions" at bounding box center [1196, 267] width 64 height 27
click at [1160, 319] on link "Close" at bounding box center [1164, 318] width 128 height 21
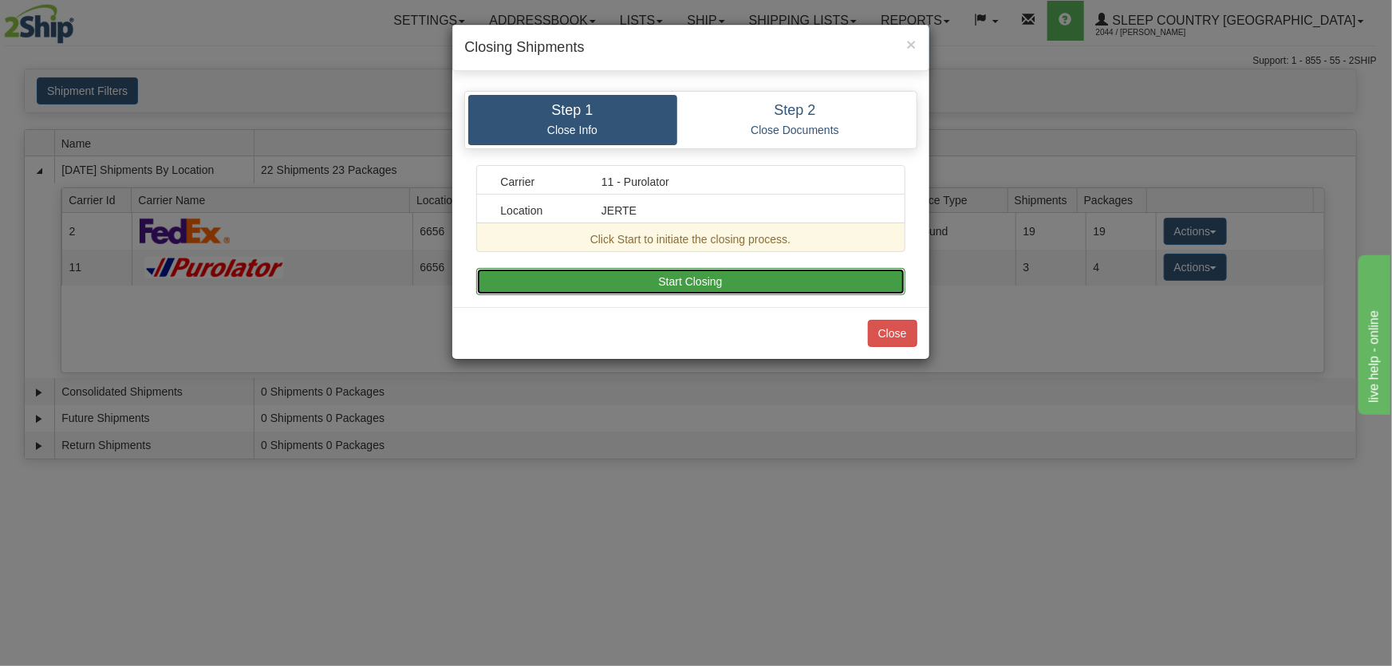
click at [797, 284] on button "Start Closing" at bounding box center [690, 281] width 429 height 27
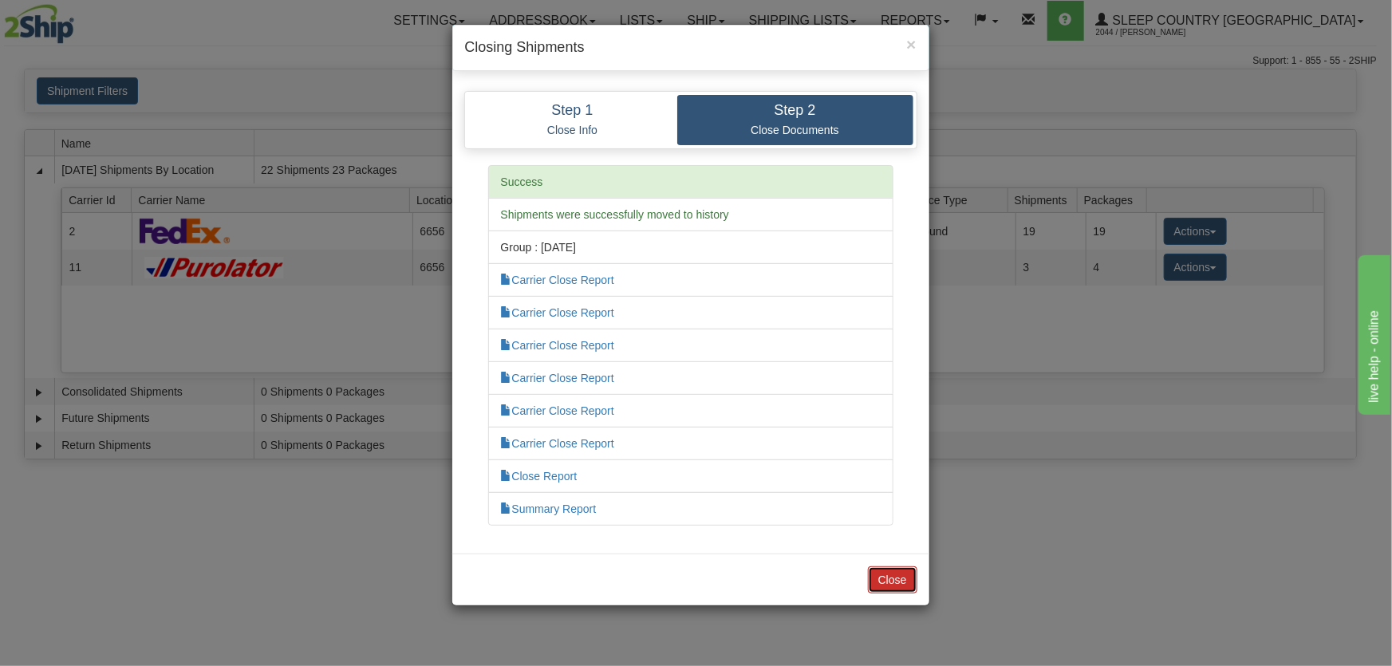
click at [891, 582] on button "Close" at bounding box center [892, 580] width 49 height 27
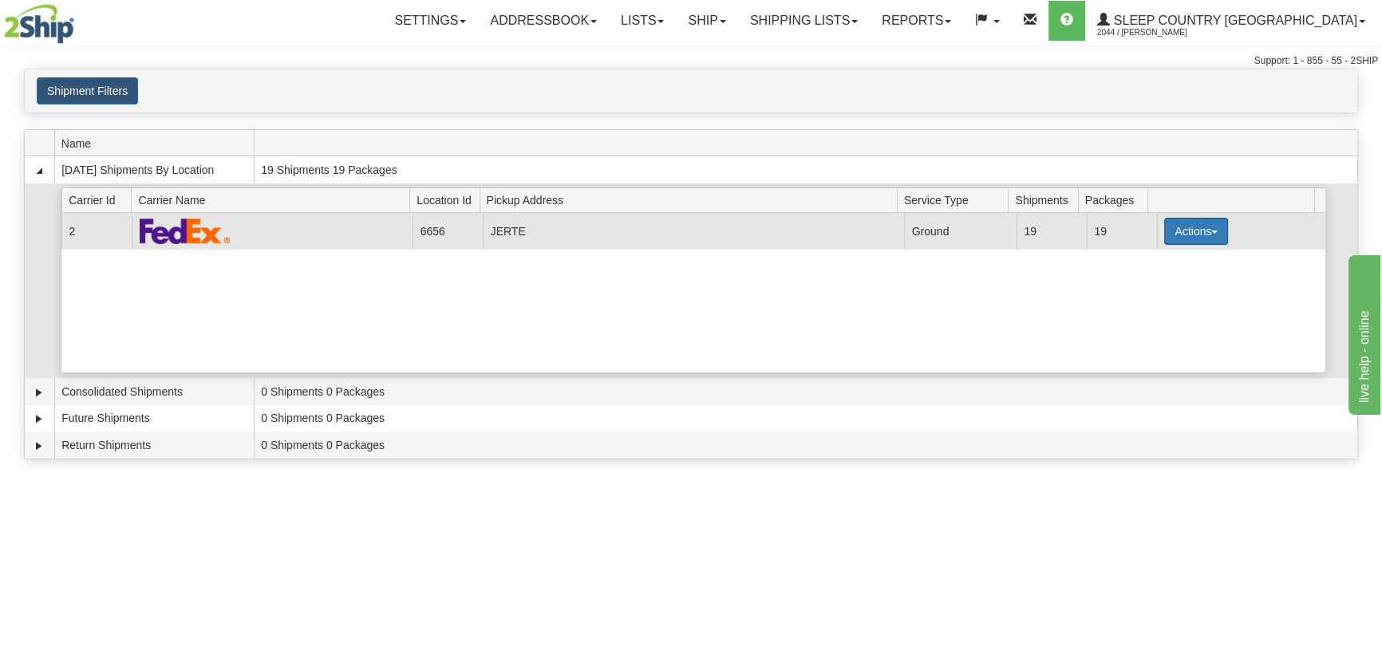
click at [1180, 235] on button "Actions" at bounding box center [1196, 231] width 64 height 27
click at [1151, 301] on span "Pickup" at bounding box center [1136, 302] width 42 height 11
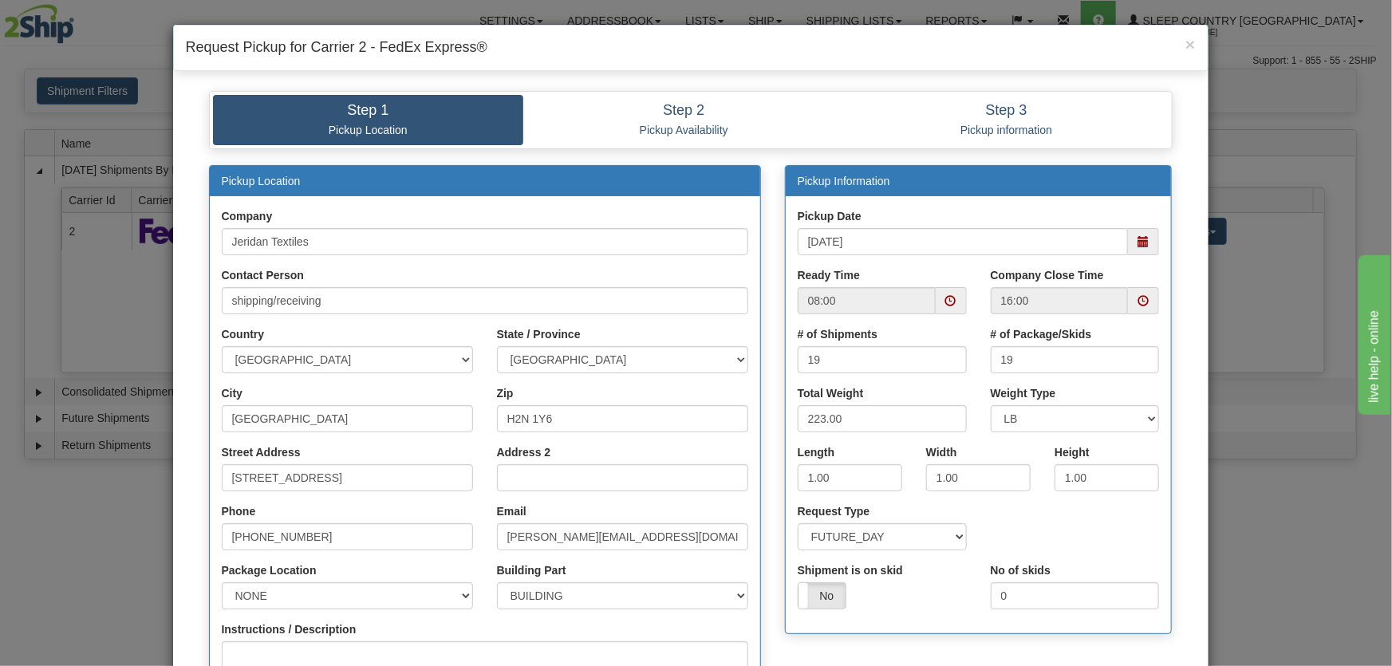
click at [1128, 234] on span at bounding box center [1143, 241] width 31 height 27
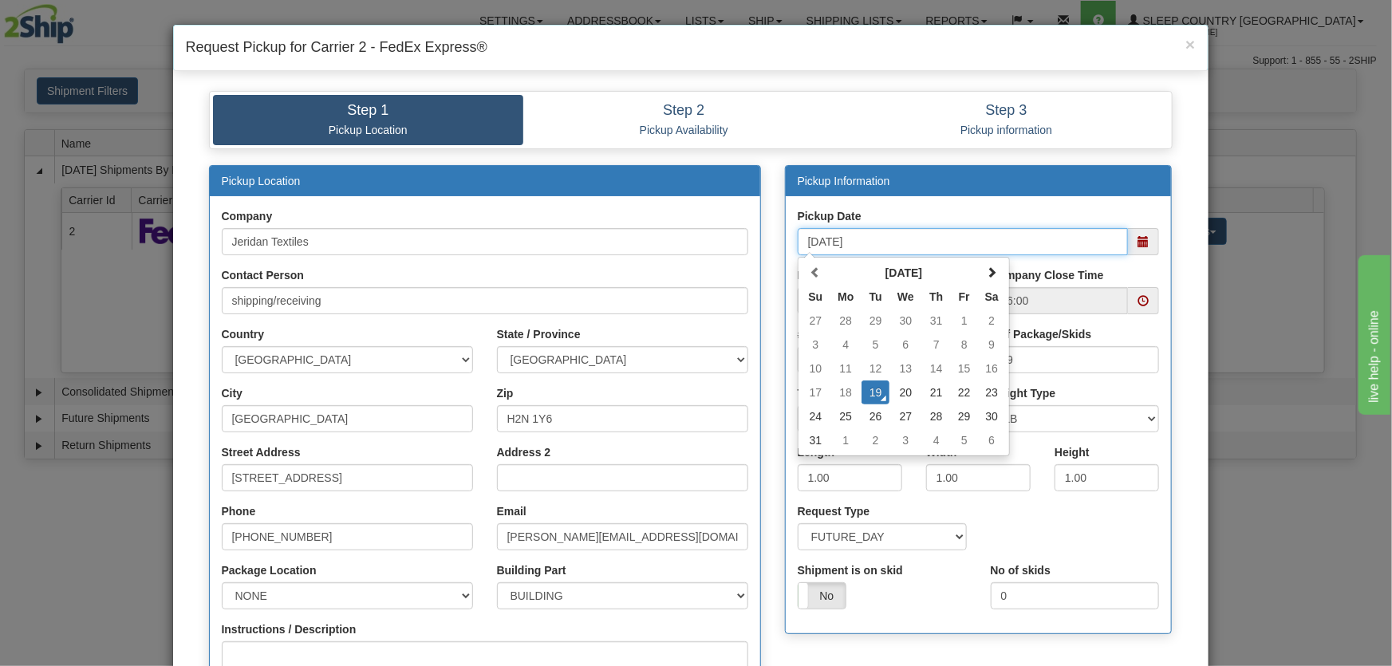
drag, startPoint x: 901, startPoint y: 386, endPoint x: 926, endPoint y: 358, distance: 37.3
click at [902, 386] on td "20" at bounding box center [906, 393] width 33 height 24
type input "[DATE]"
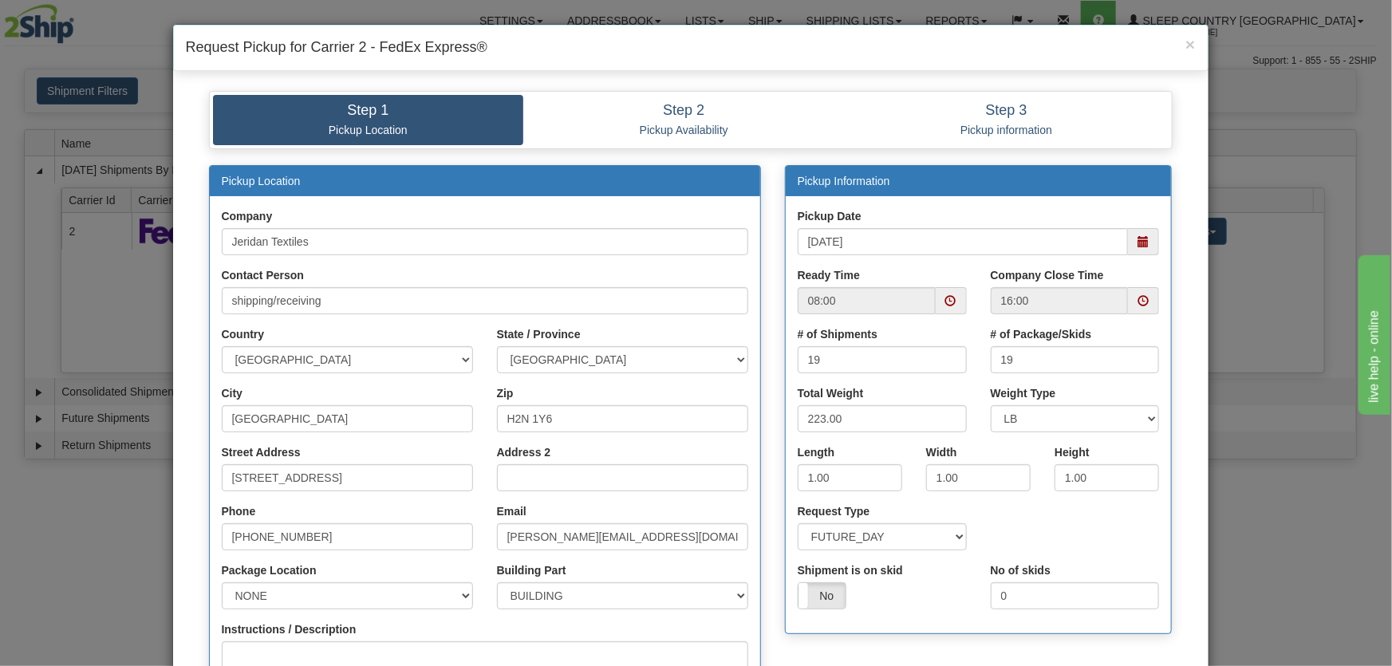
drag, startPoint x: 965, startPoint y: 299, endPoint x: 935, endPoint y: 304, distance: 29.9
click at [965, 300] on div "Ready Time 08:00" at bounding box center [882, 296] width 193 height 59
drag, startPoint x: 935, startPoint y: 304, endPoint x: 920, endPoint y: 314, distance: 18.4
click at [936, 306] on span at bounding box center [951, 300] width 31 height 27
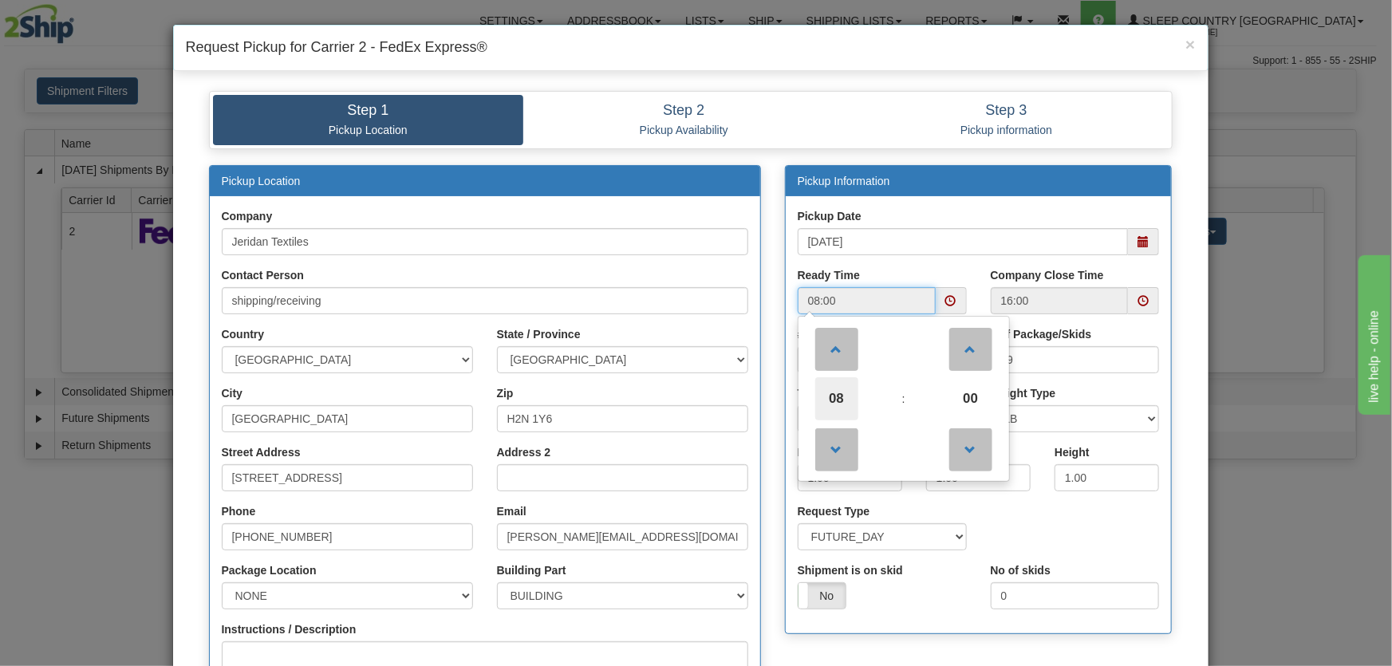
click at [832, 386] on span "08" at bounding box center [836, 398] width 43 height 43
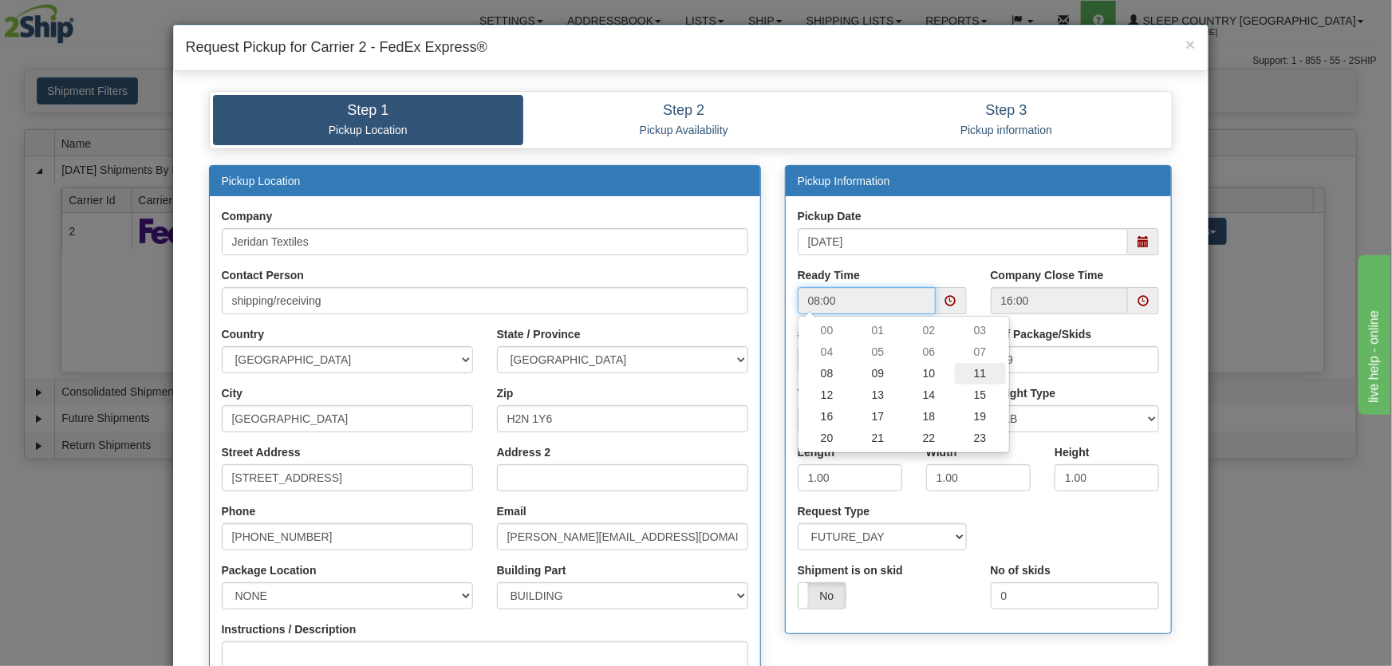
click at [981, 366] on td "11" at bounding box center [980, 374] width 51 height 22
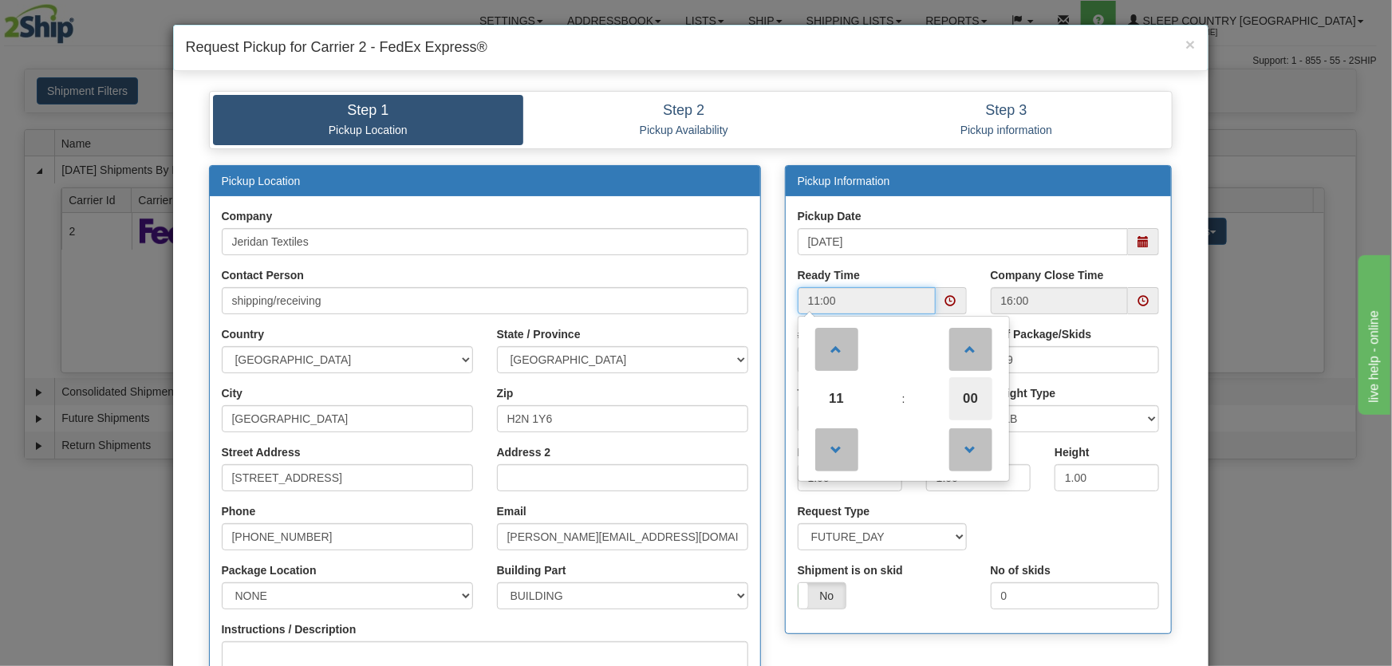
click at [969, 393] on span "00" at bounding box center [971, 398] width 43 height 43
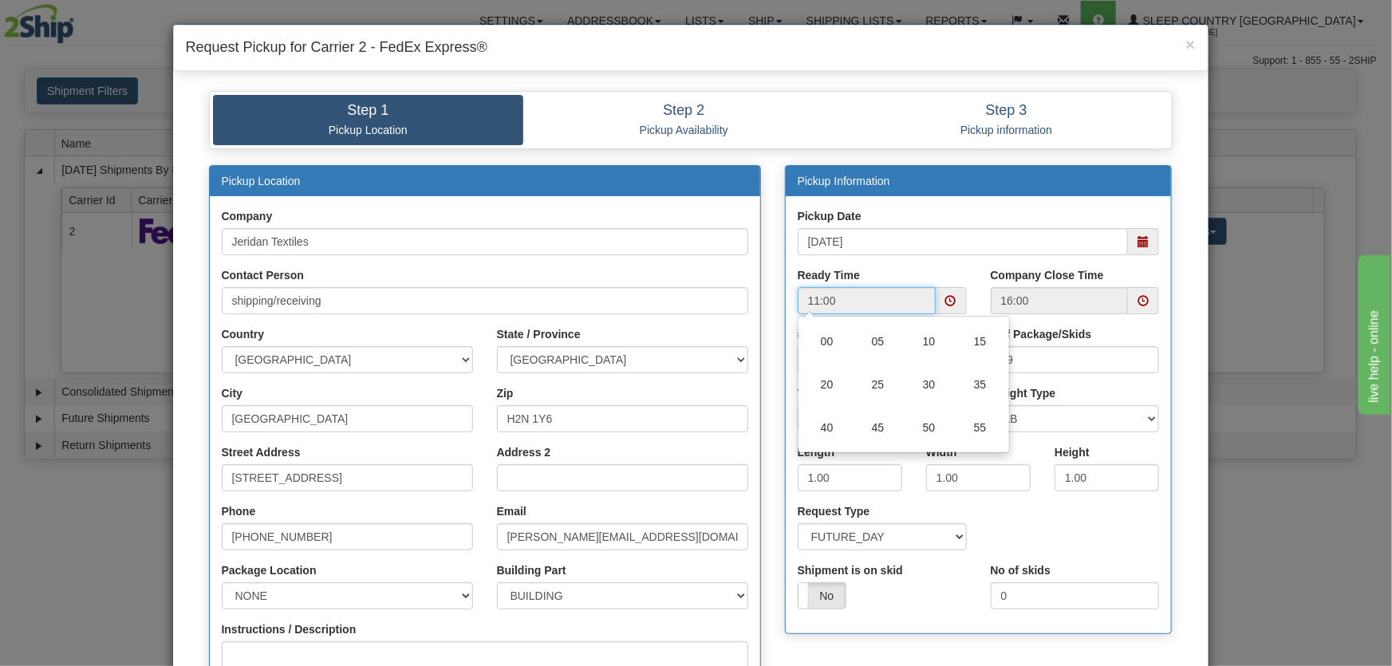
drag, startPoint x: 910, startPoint y: 389, endPoint x: 926, endPoint y: 389, distance: 16.0
click at [911, 389] on td "30" at bounding box center [929, 384] width 51 height 43
type input "11:30"
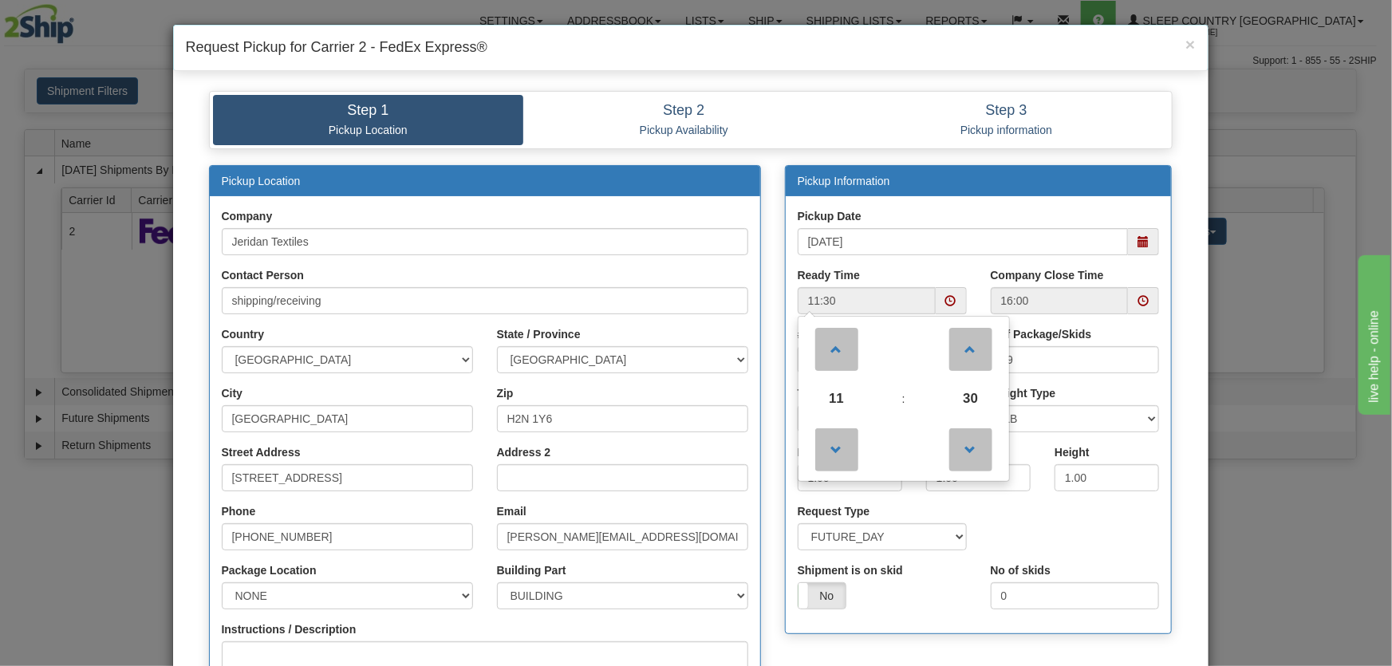
click at [1149, 331] on div "# of Package/Skids 19" at bounding box center [1075, 349] width 169 height 47
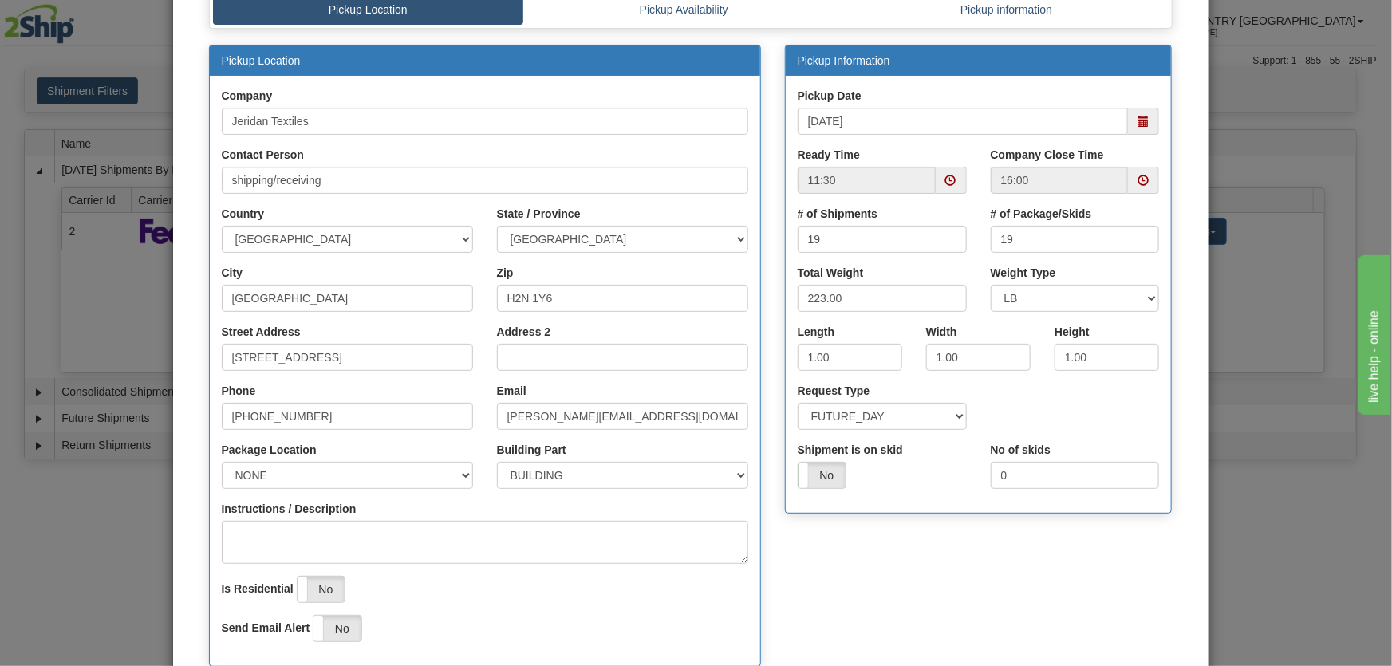
scroll to position [241, 0]
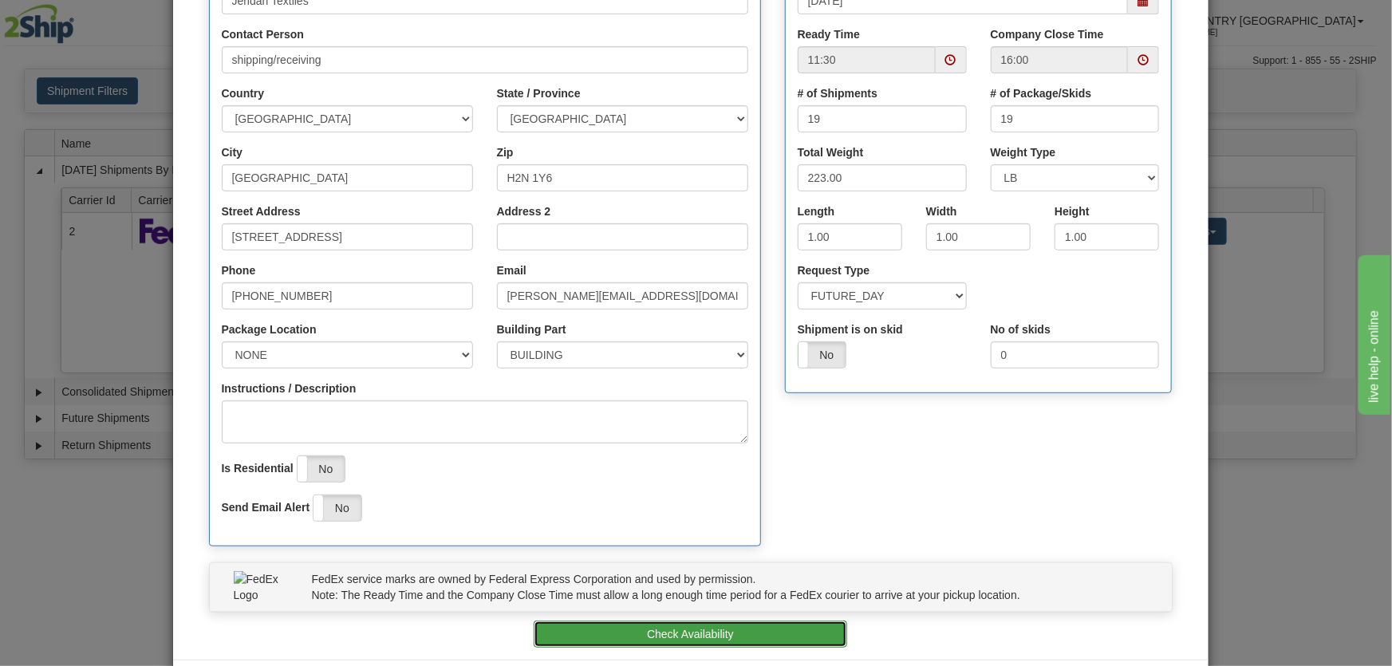
click at [737, 621] on button "Check Availability" at bounding box center [691, 634] width 314 height 27
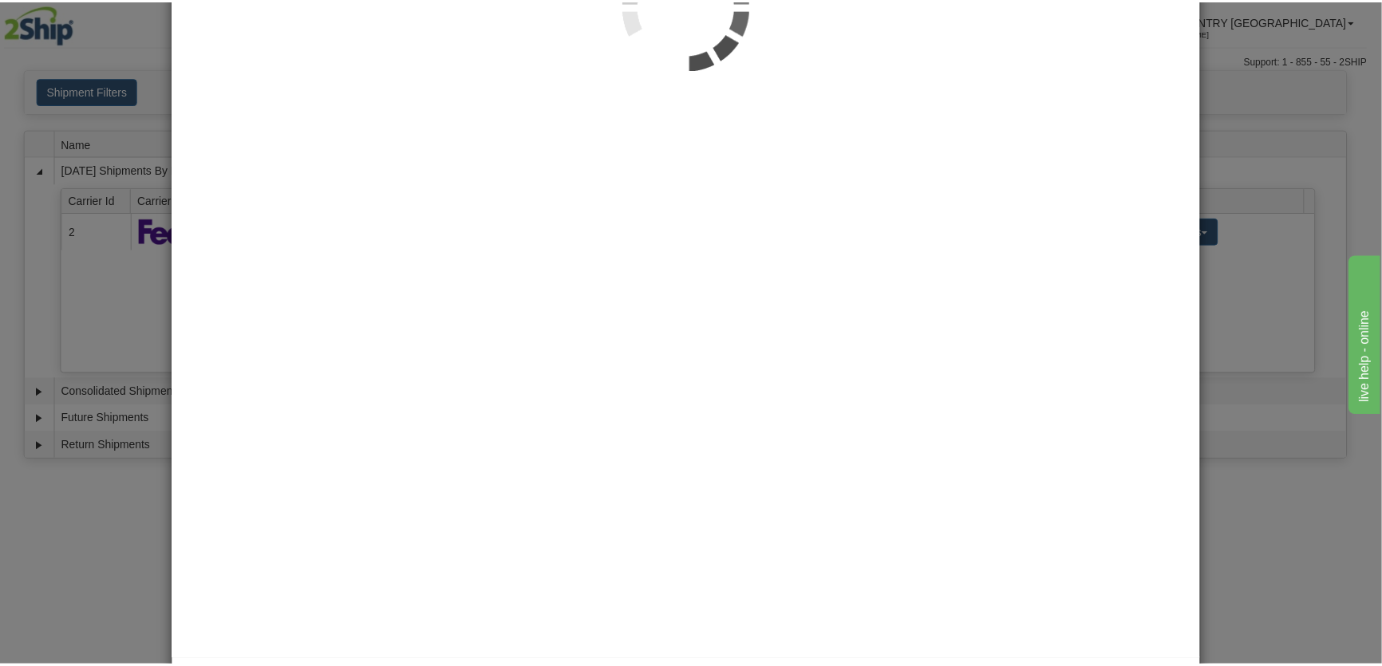
scroll to position [0, 0]
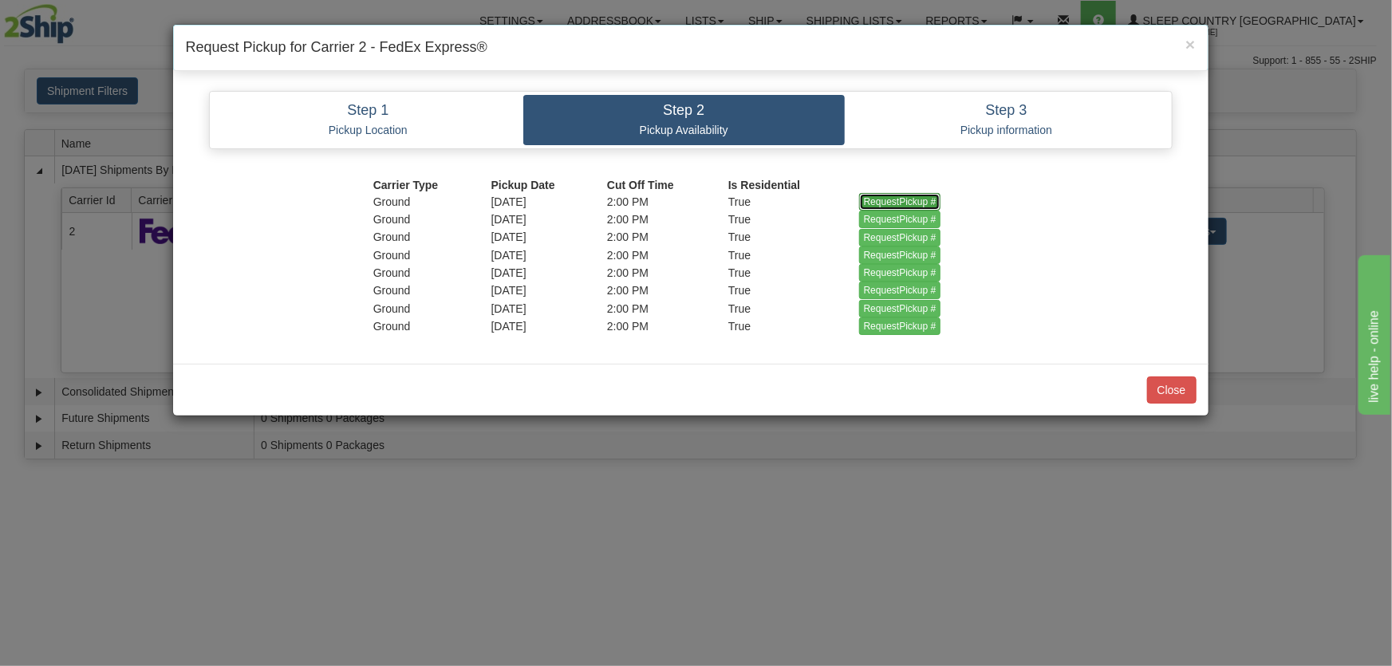
click at [910, 199] on input "RequestPickup #" at bounding box center [900, 202] width 82 height 18
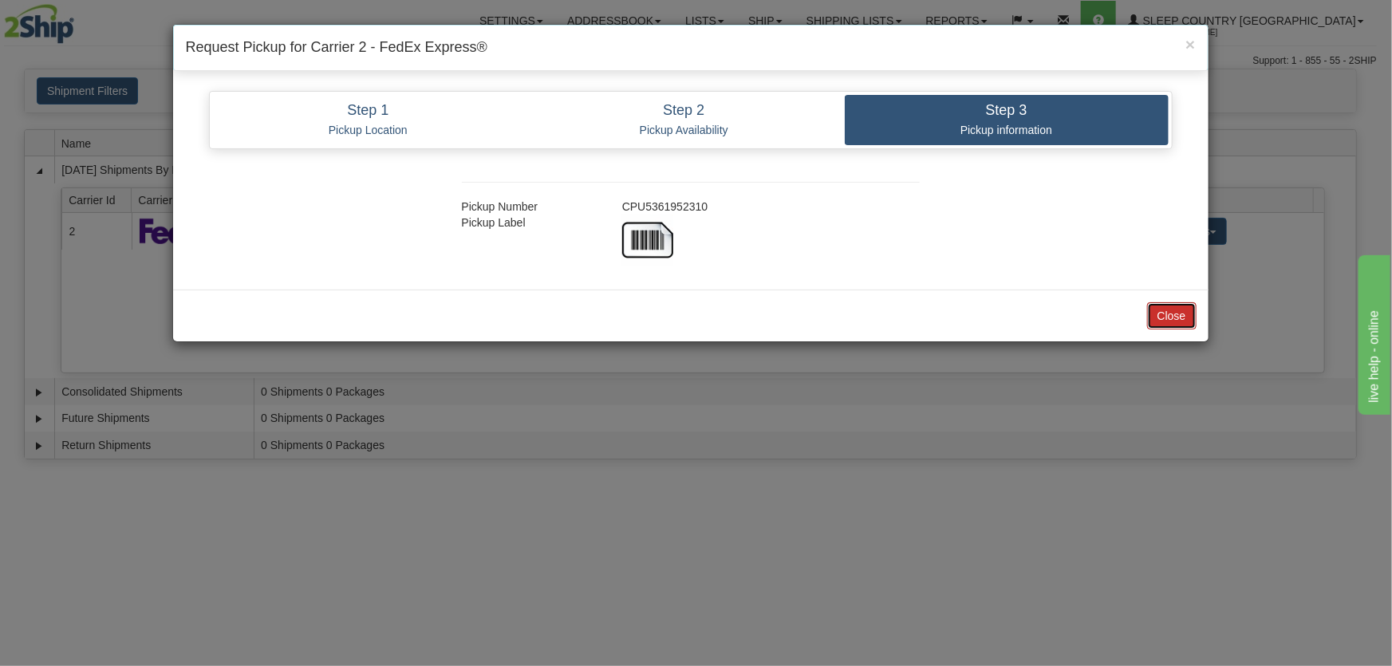
click at [1180, 311] on button "Close" at bounding box center [1171, 315] width 49 height 27
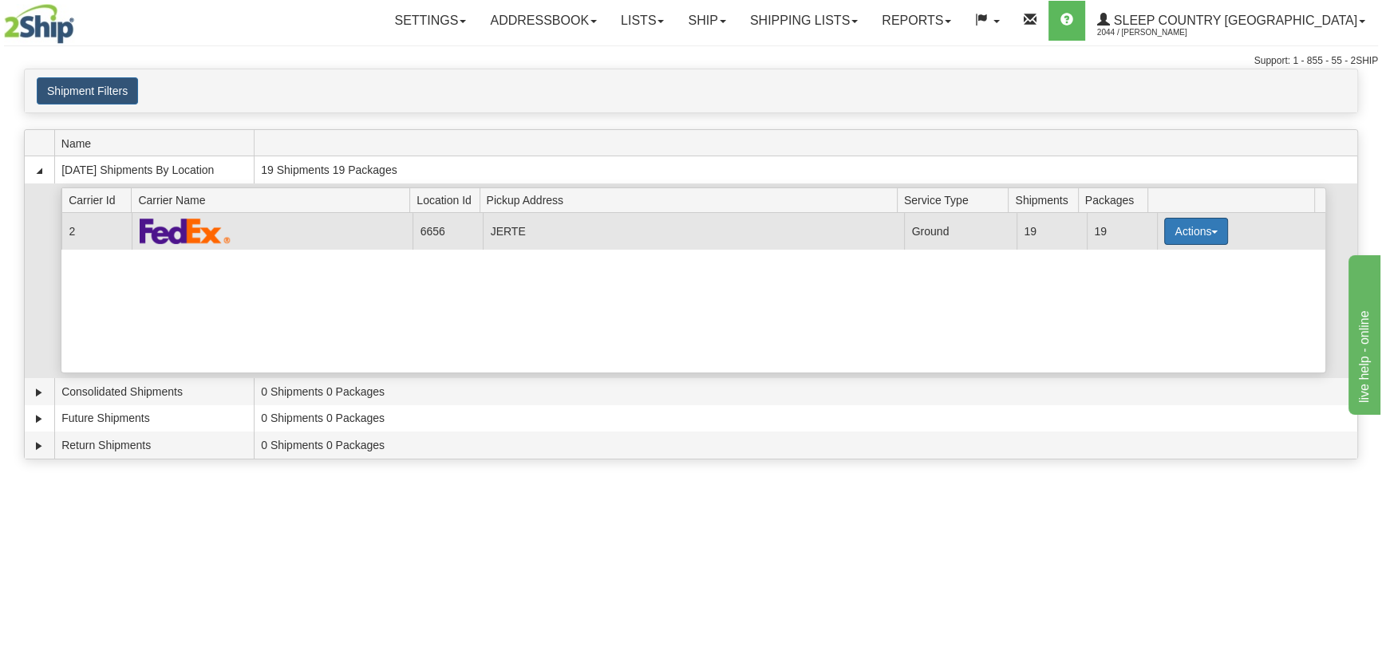
click at [1189, 236] on button "Actions" at bounding box center [1196, 231] width 64 height 27
click at [1166, 278] on link "Close" at bounding box center [1164, 282] width 128 height 21
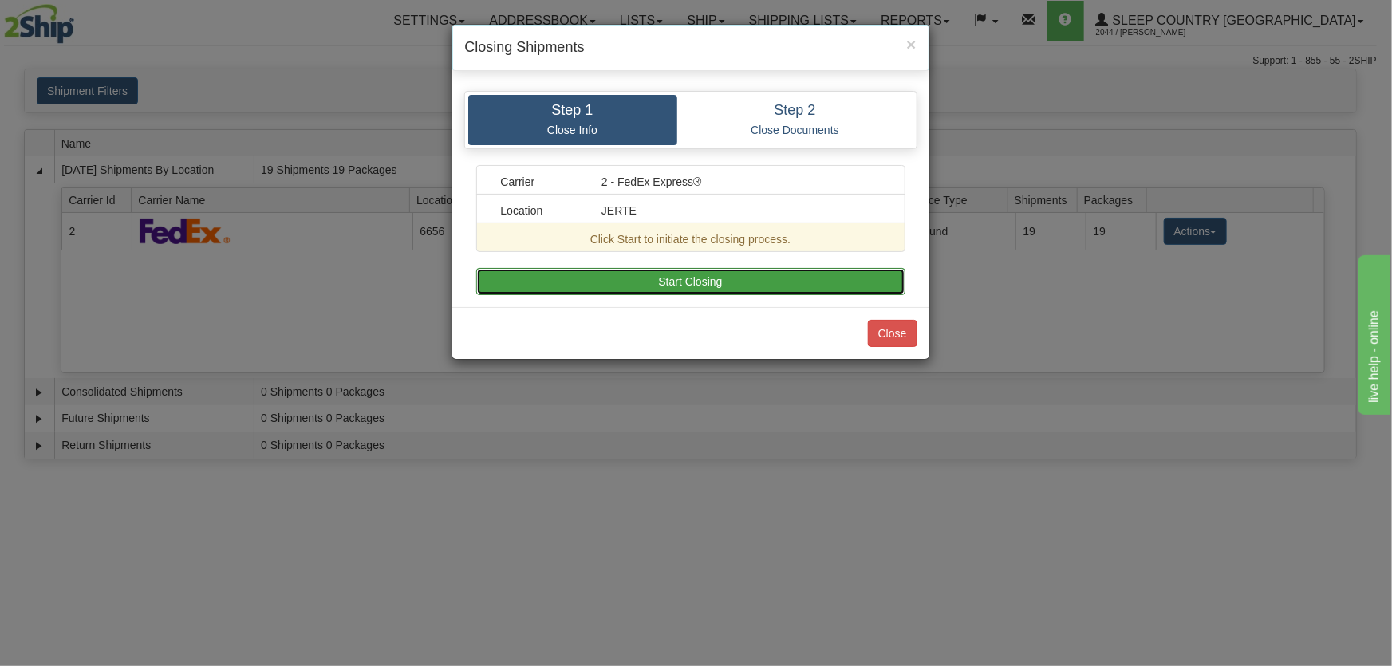
click at [765, 271] on button "Start Closing" at bounding box center [690, 281] width 429 height 27
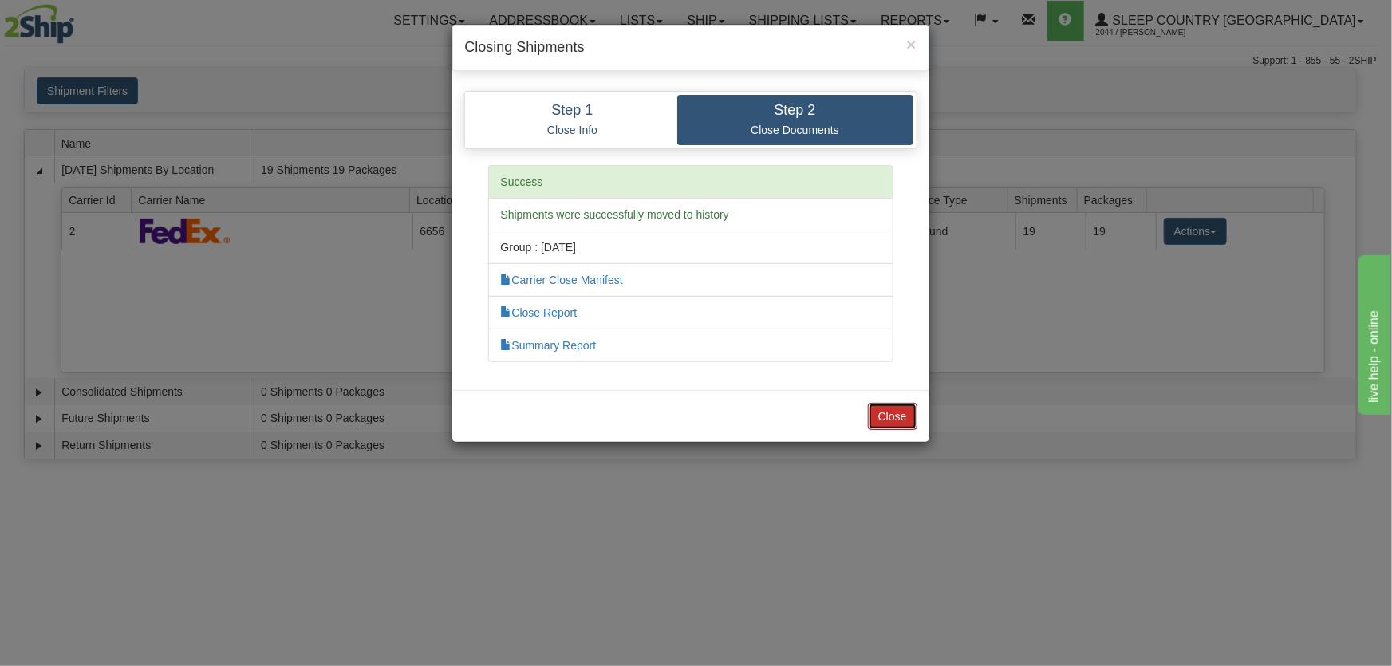
click at [882, 410] on button "Close" at bounding box center [892, 416] width 49 height 27
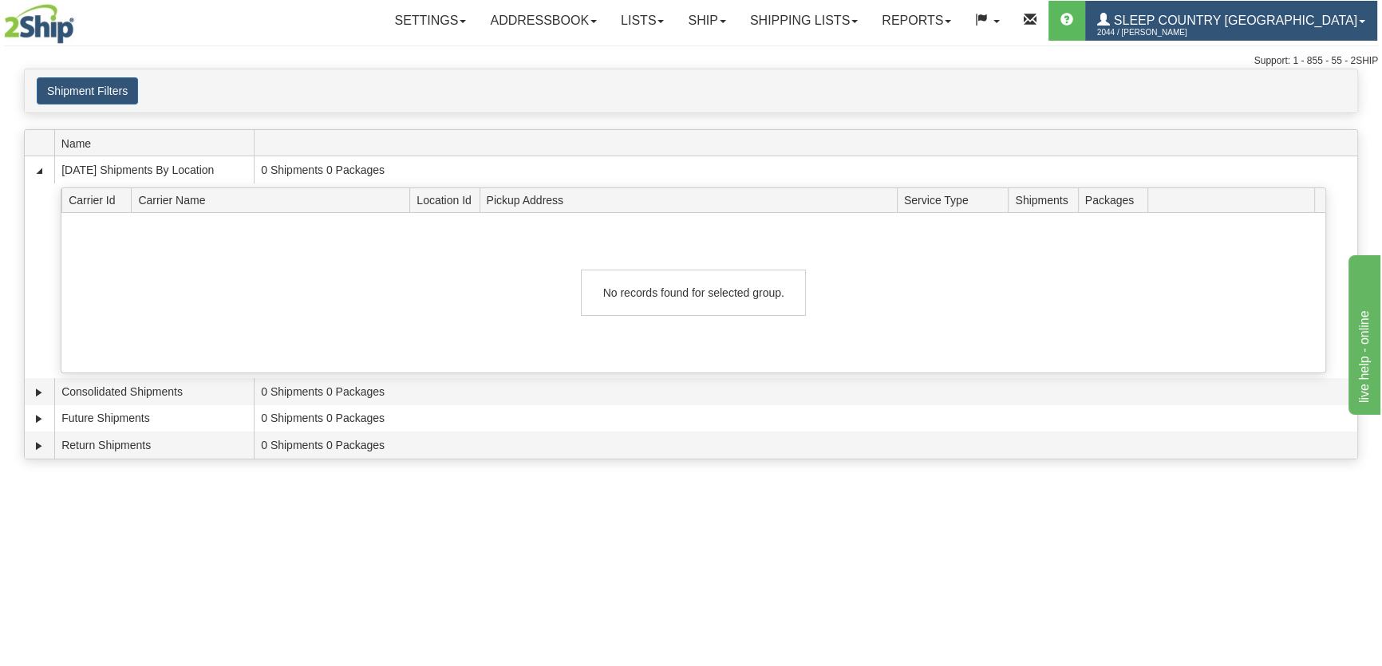
click at [1250, 14] on span "Sleep Country [GEOGRAPHIC_DATA]" at bounding box center [1233, 21] width 247 height 14
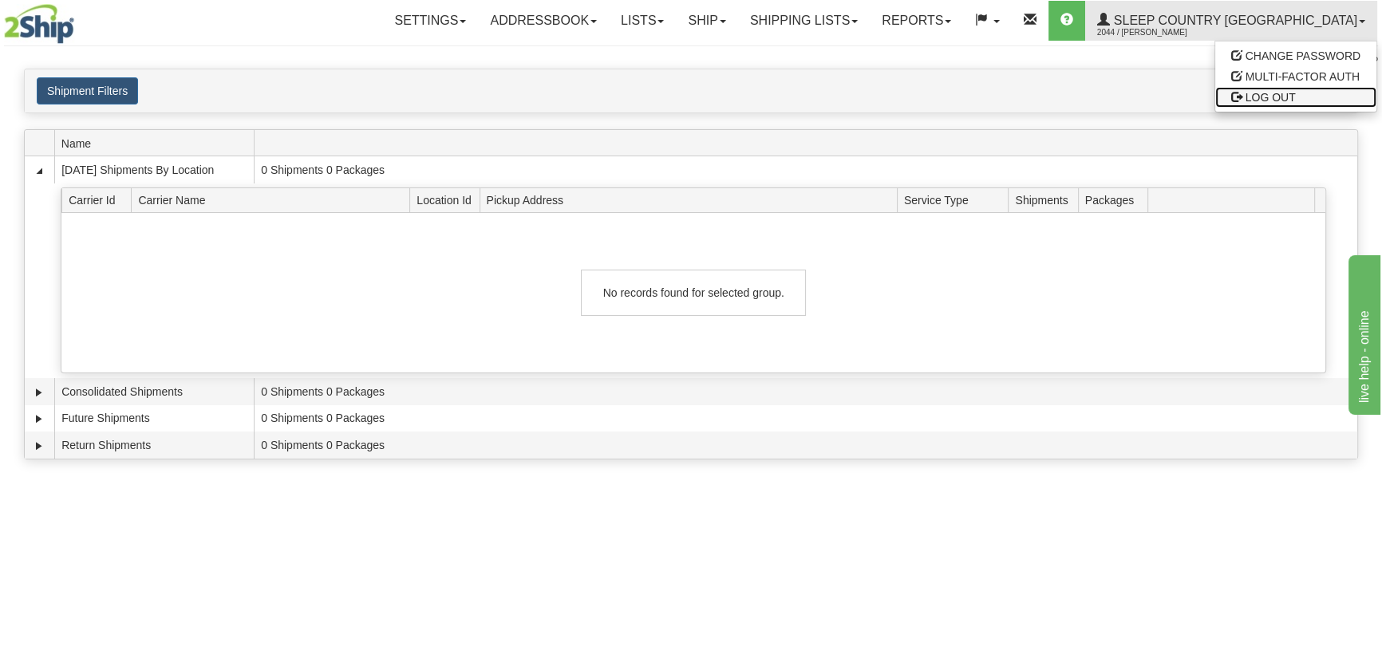
click at [1253, 95] on span "LOG OUT" at bounding box center [1271, 97] width 50 height 13
